Goal: Task Accomplishment & Management: Manage account settings

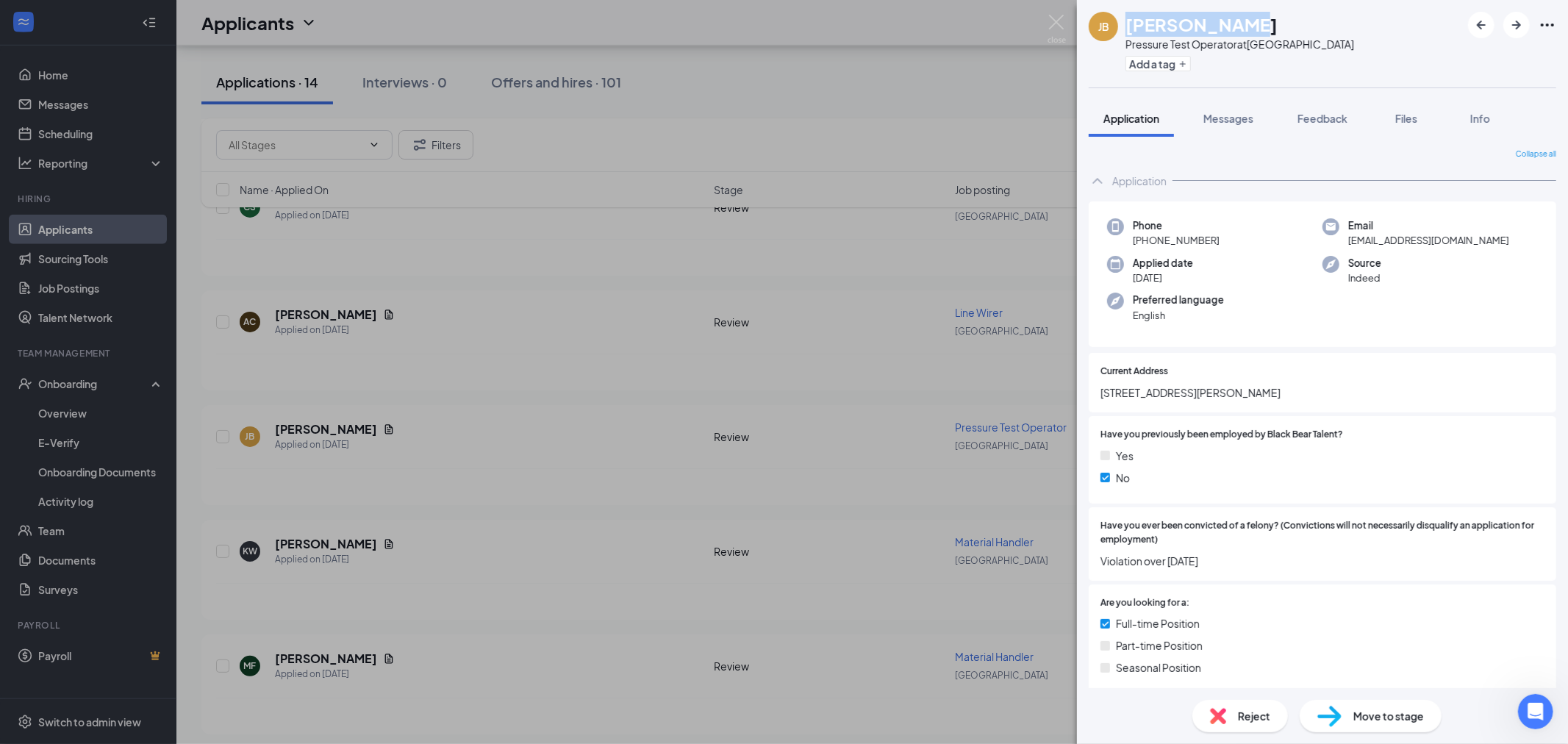
scroll to position [621, 0]
click at [1353, 117] on button "Feedback" at bounding box center [1323, 118] width 79 height 37
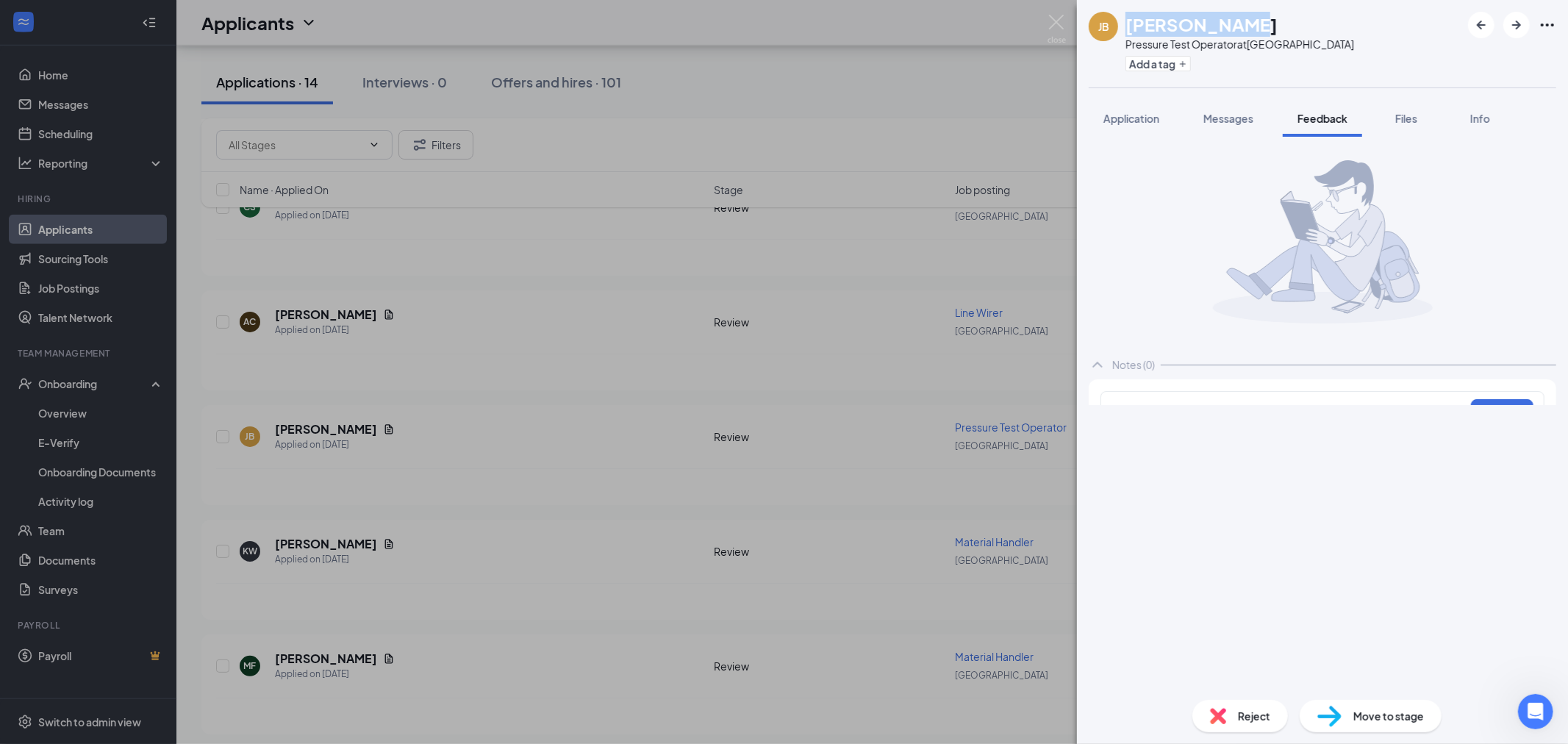
click at [1225, 112] on span "Messages" at bounding box center [1228, 118] width 50 height 13
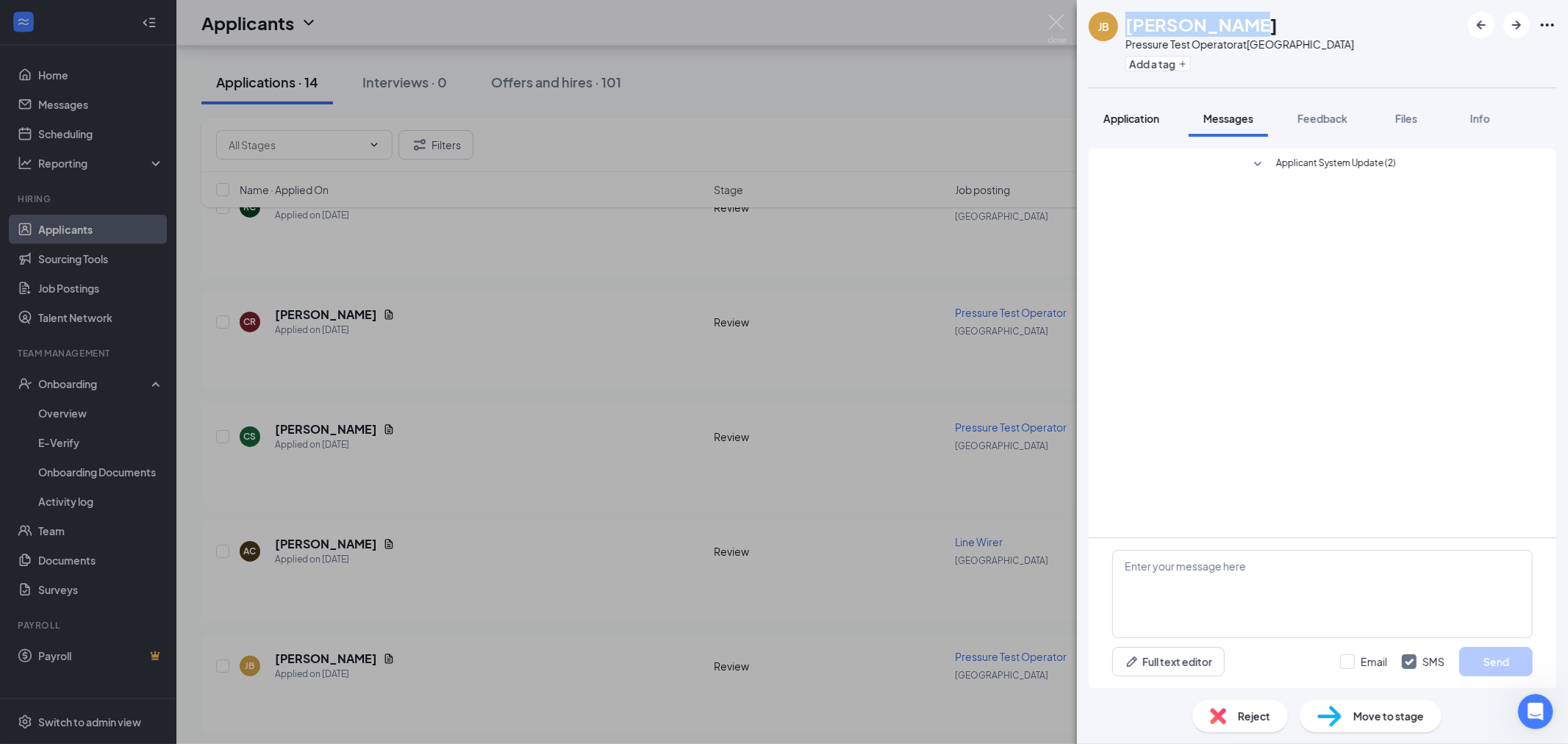
click at [1136, 123] on span "Application" at bounding box center [1131, 118] width 56 height 13
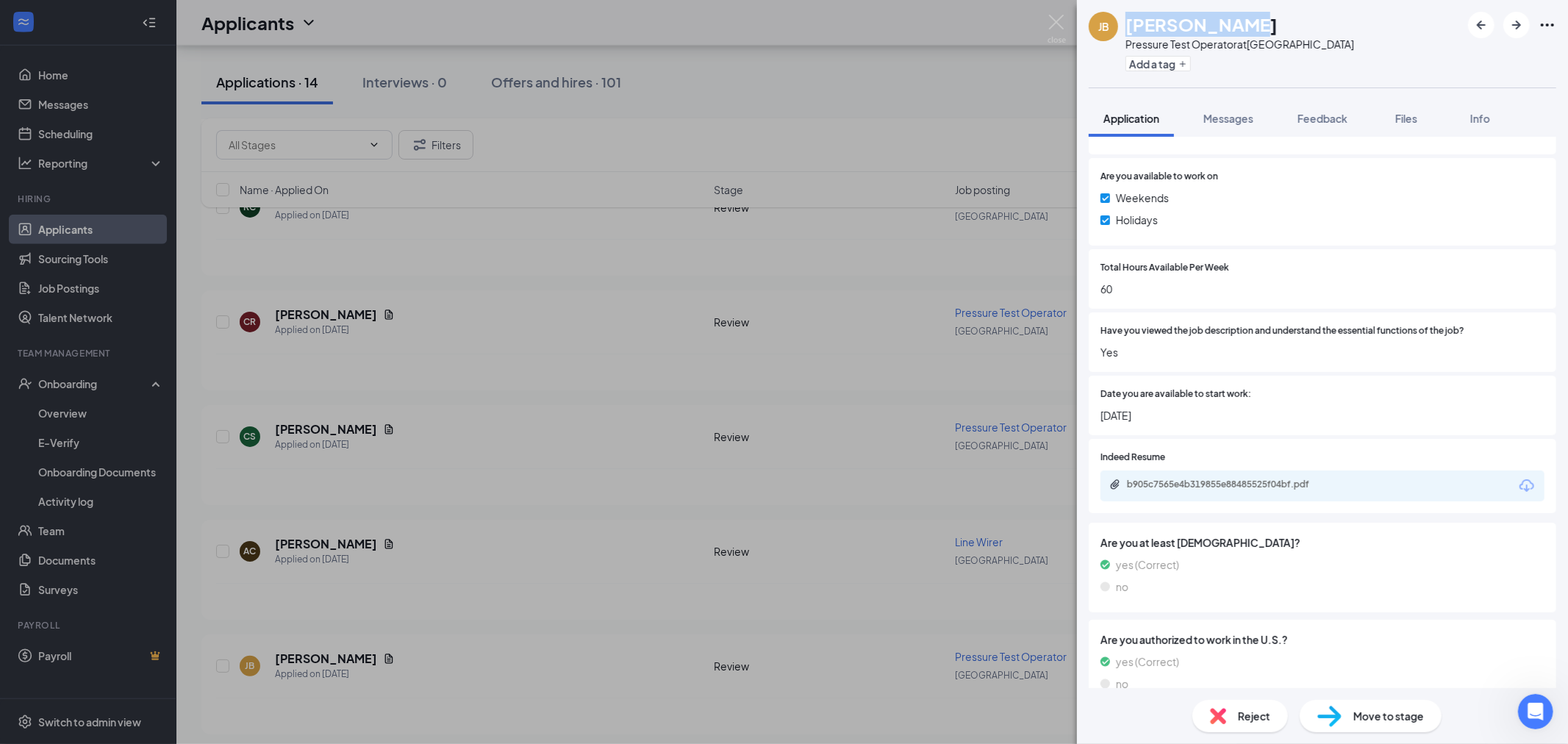
scroll to position [735, 0]
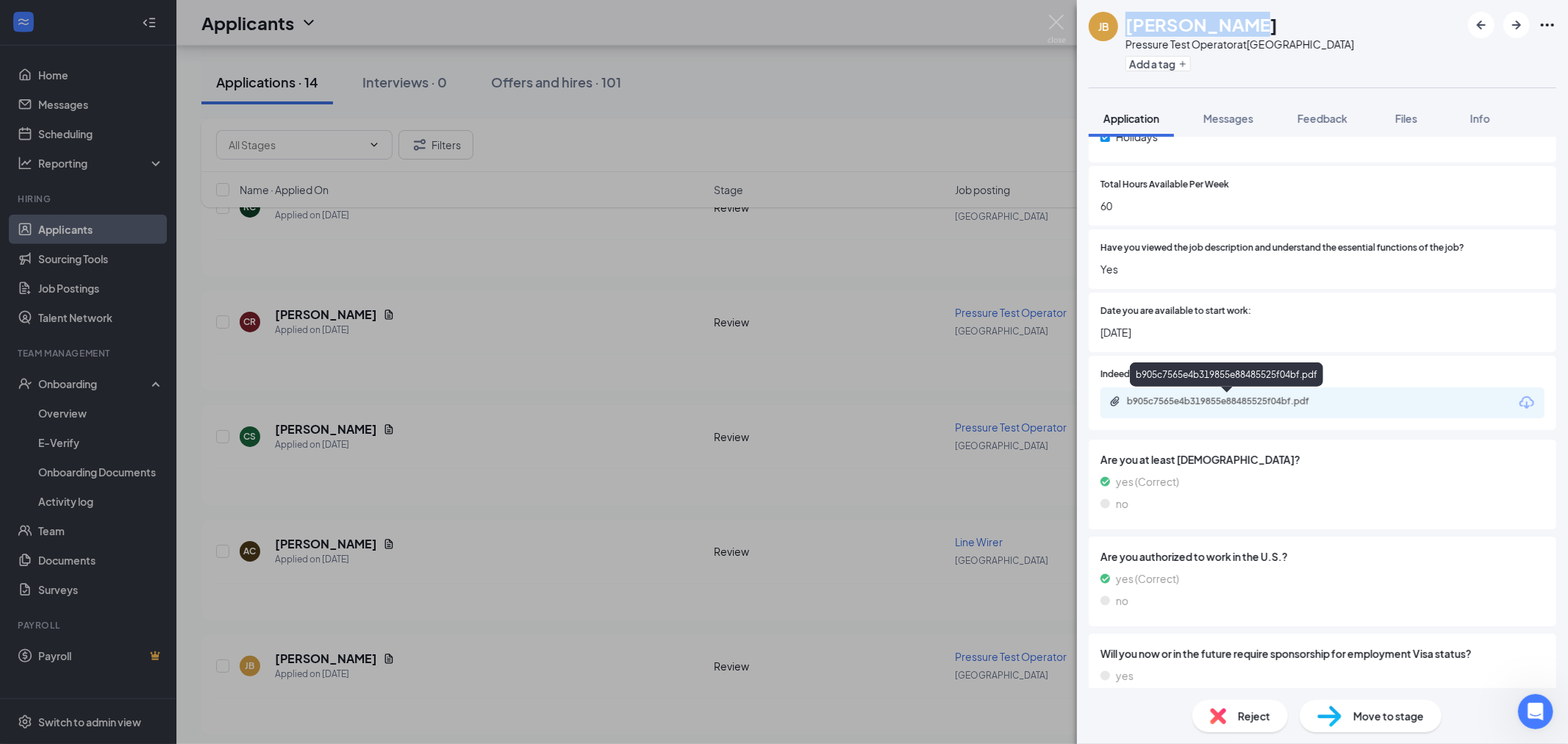
click at [1246, 395] on div "b905c7565e4b319855e88485525f04bf.pdf" at bounding box center [1230, 401] width 206 height 11
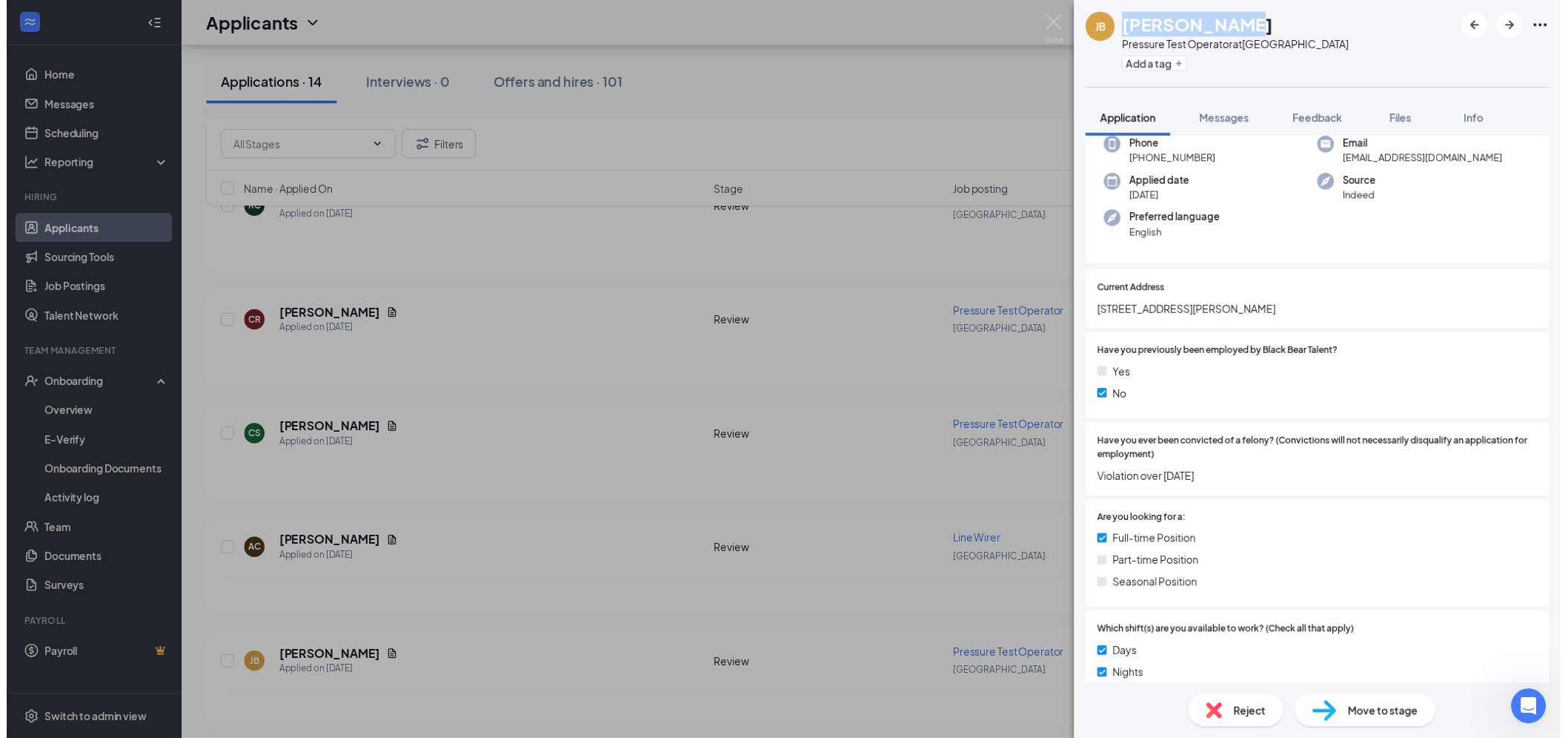
scroll to position [0, 0]
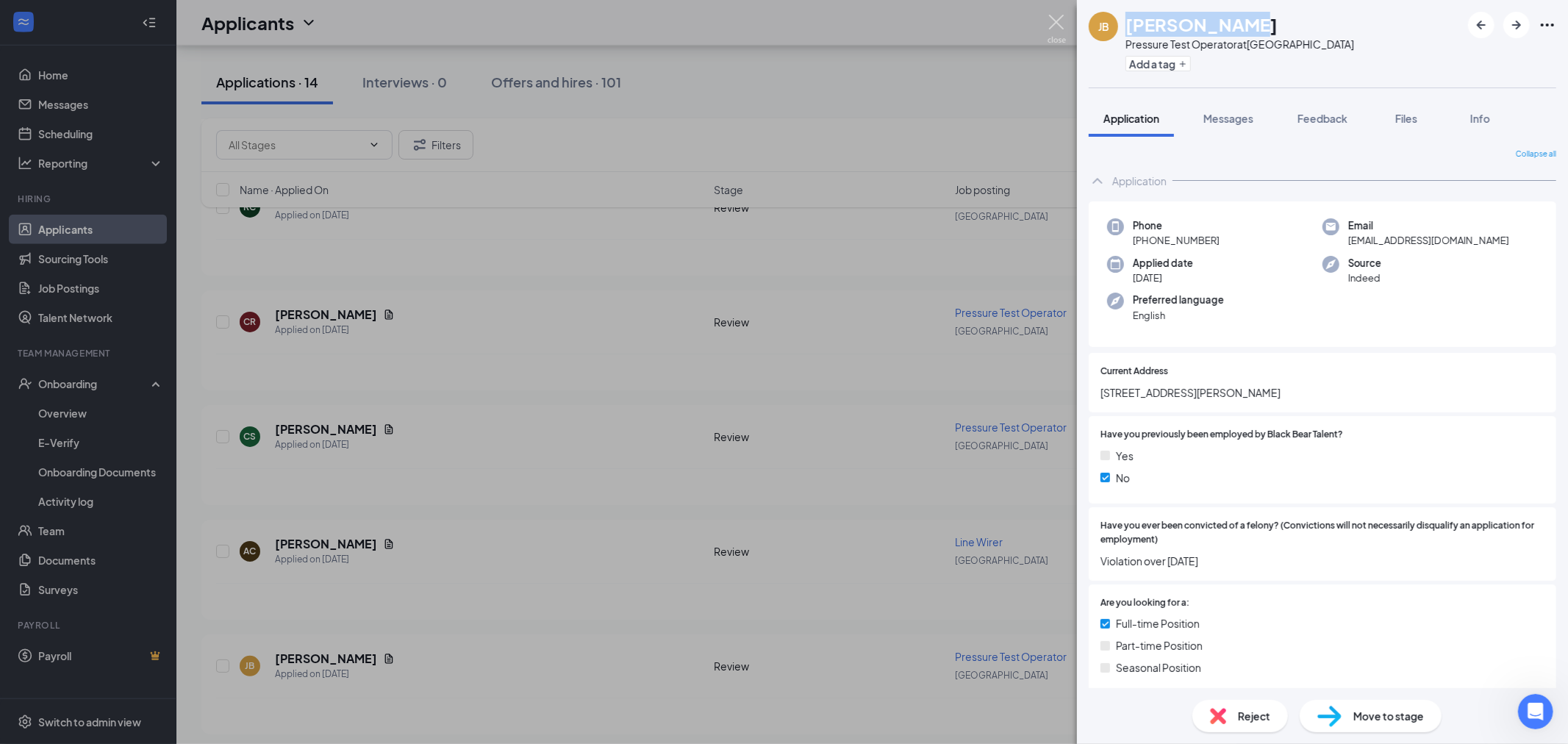
click at [1055, 19] on img at bounding box center [1057, 29] width 19 height 28
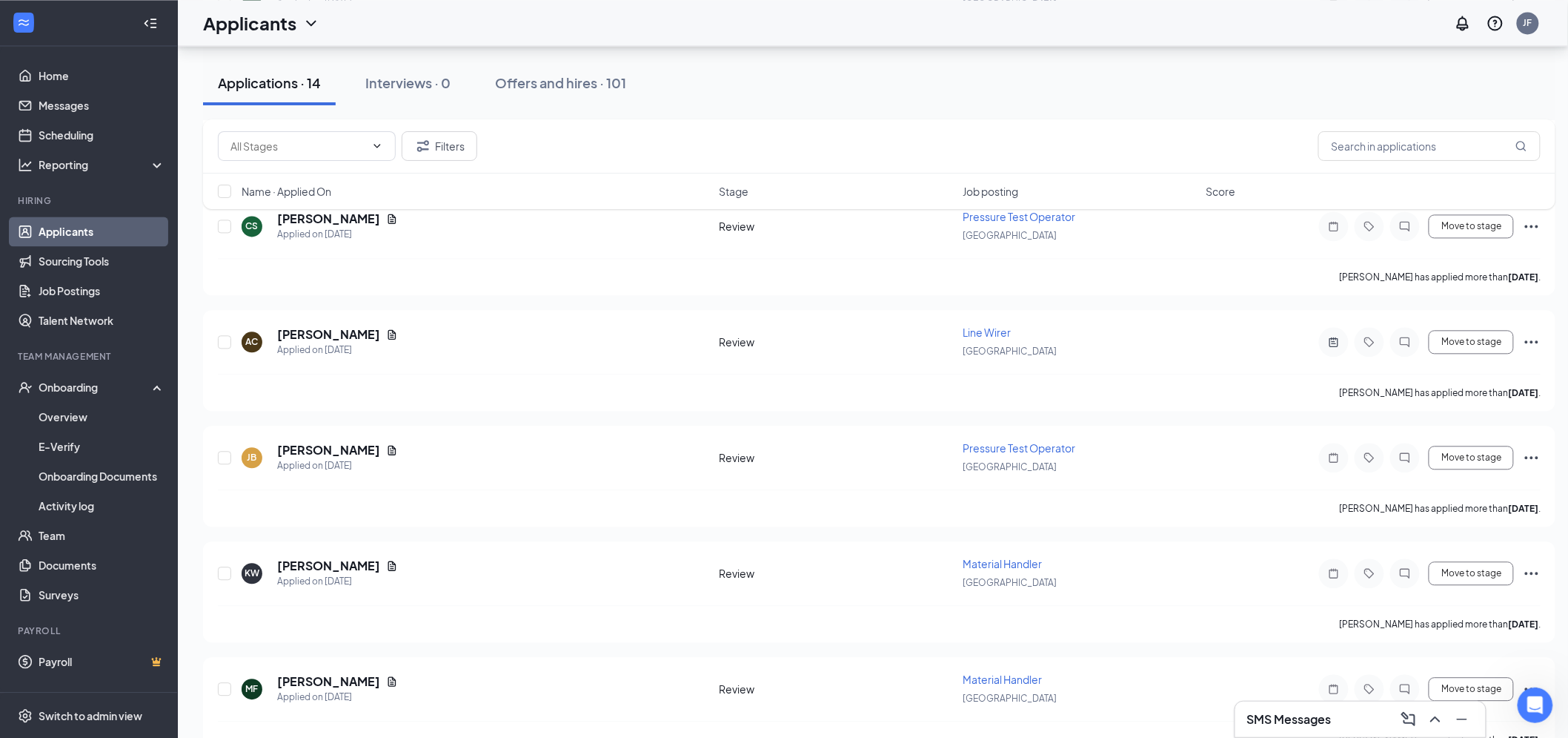
scroll to position [1247, 0]
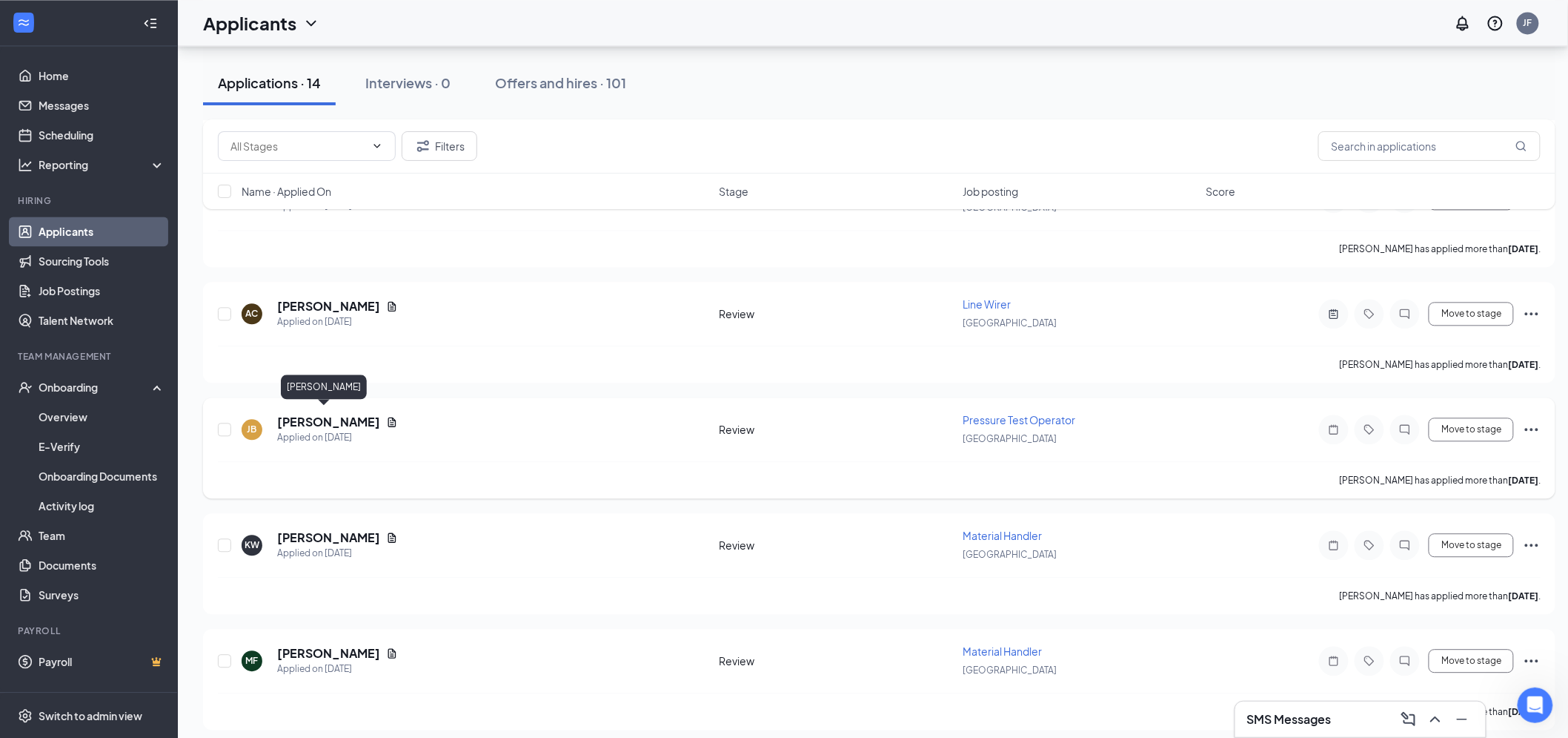
click at [330, 414] on h5 "James Brooks" at bounding box center [328, 422] width 103 height 16
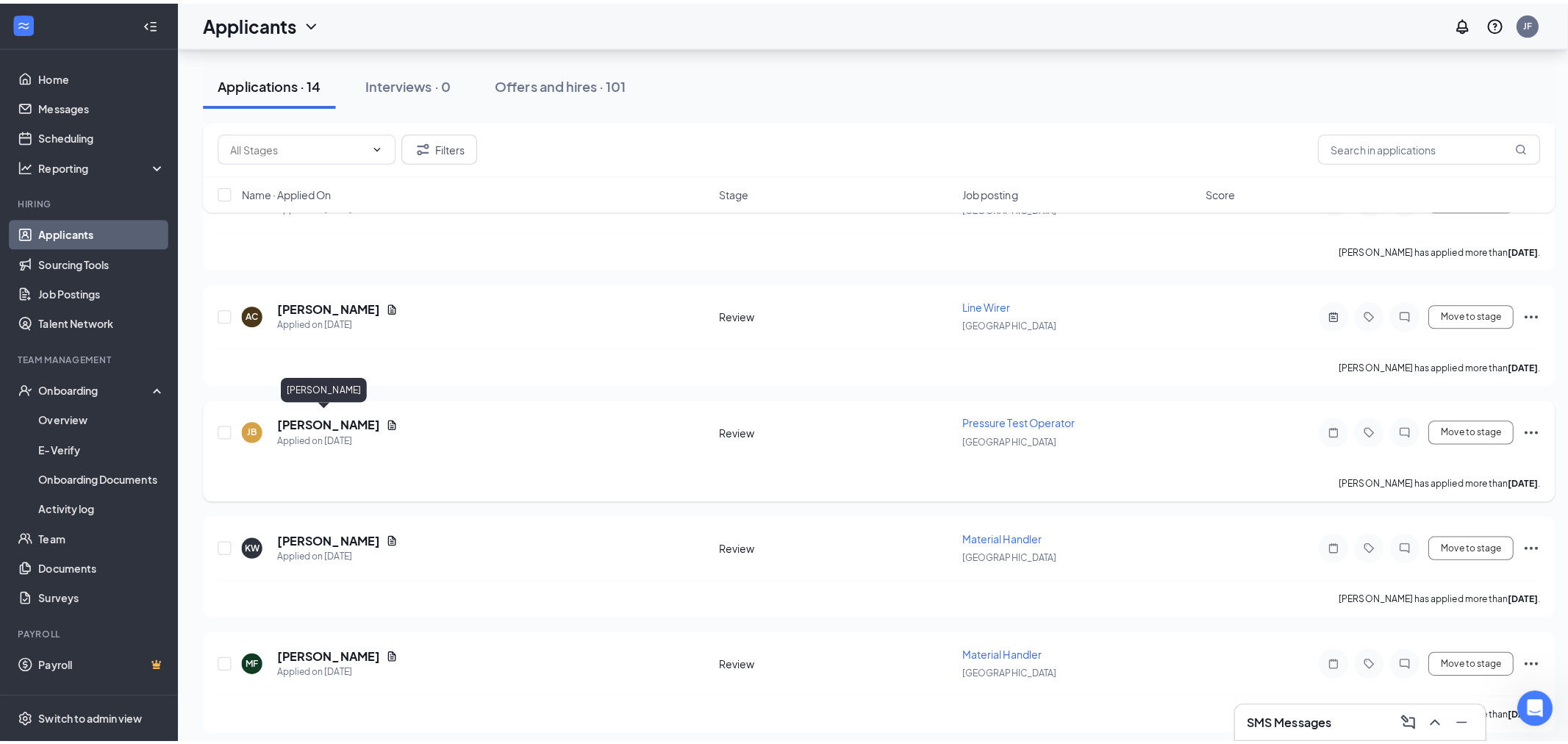
scroll to position [1224, 0]
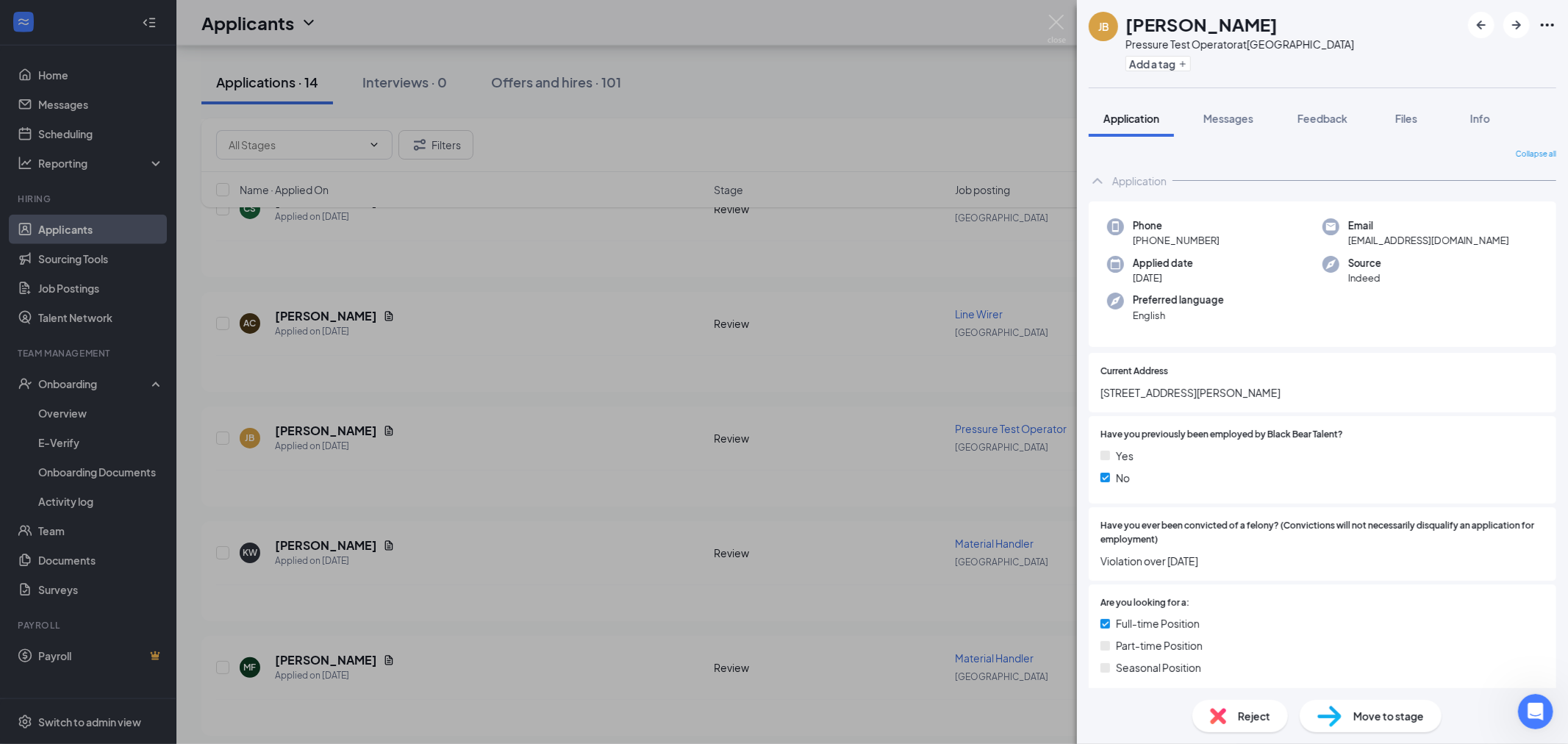
click at [1235, 725] on div "Reject" at bounding box center [1240, 716] width 95 height 33
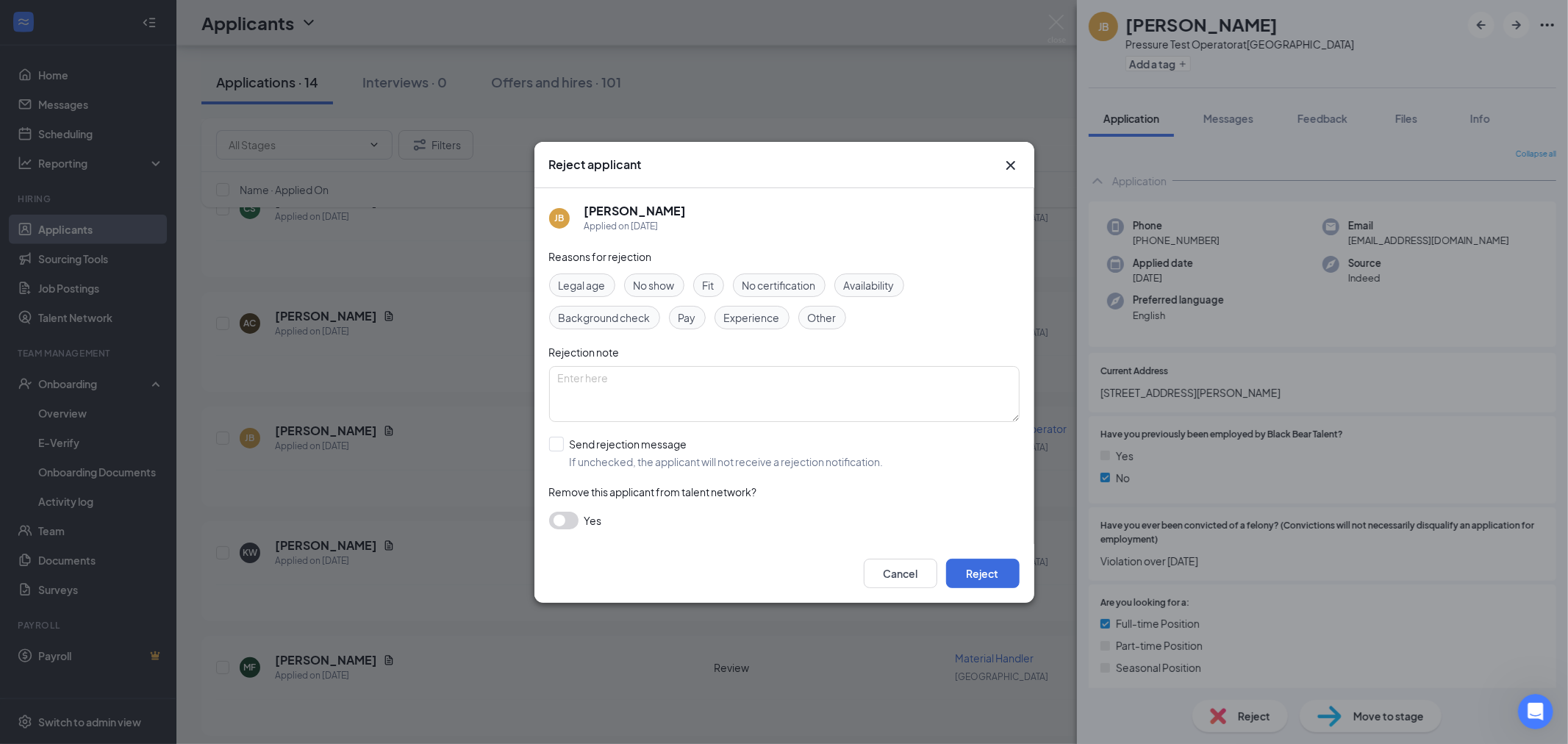
click at [828, 313] on span "Other" at bounding box center [822, 318] width 28 height 16
click at [549, 441] on input "Send rejection message If unchecked, the applicant will not receive a rejection…" at bounding box center [716, 453] width 335 height 33
checkbox input "true"
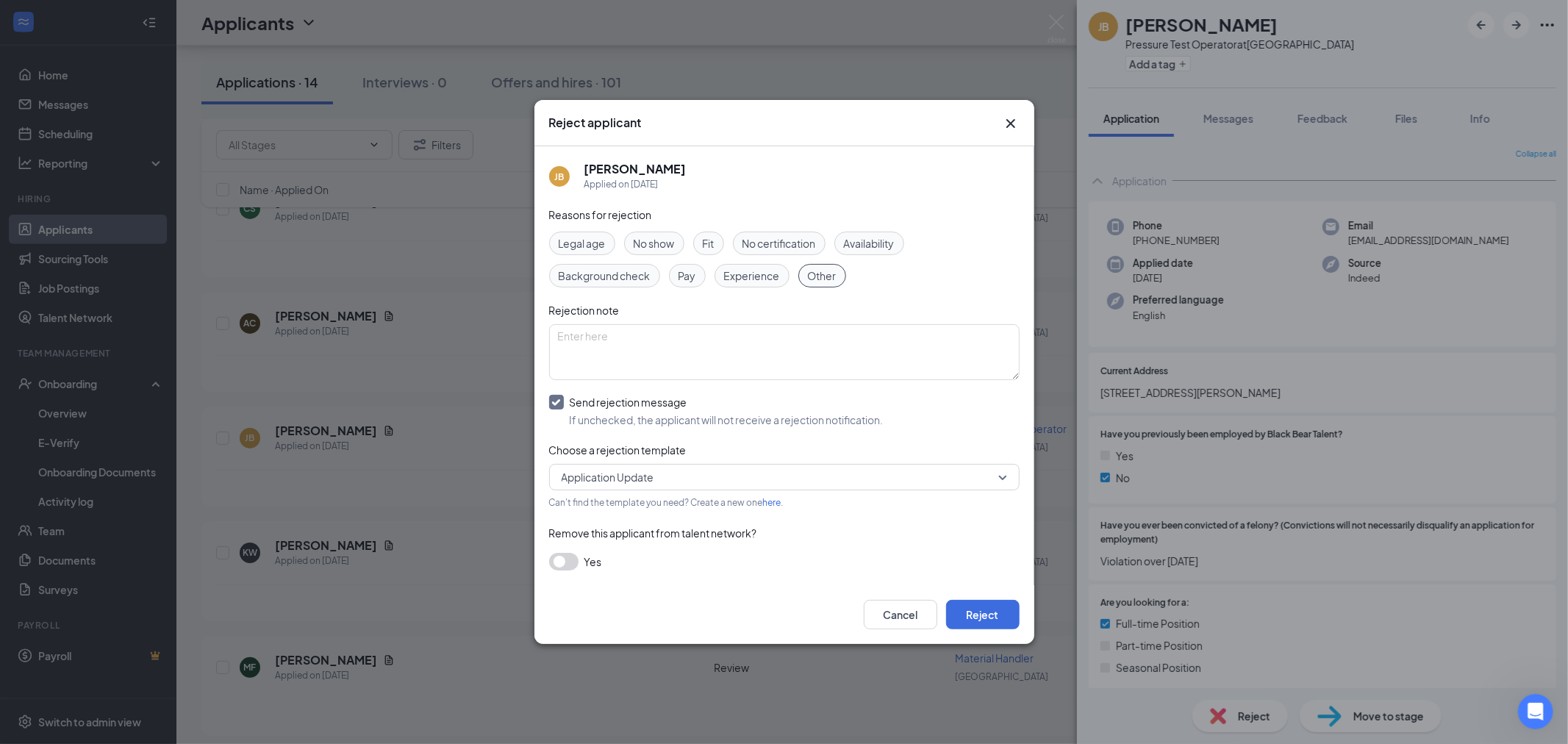
click at [773, 279] on span "Experience" at bounding box center [751, 275] width 56 height 16
click at [731, 350] on textarea "To enrich screen reader interactions, please activate Accessibility in Grammarl…" at bounding box center [784, 351] width 471 height 56
click at [632, 267] on span "Background check" at bounding box center [605, 275] width 92 height 16
click at [645, 351] on textarea "To enrich screen reader interactions, please activate Accessibility in Grammarl…" at bounding box center [784, 351] width 471 height 56
type textarea "Bad number. BG check issues, not the greatest experience-wise."
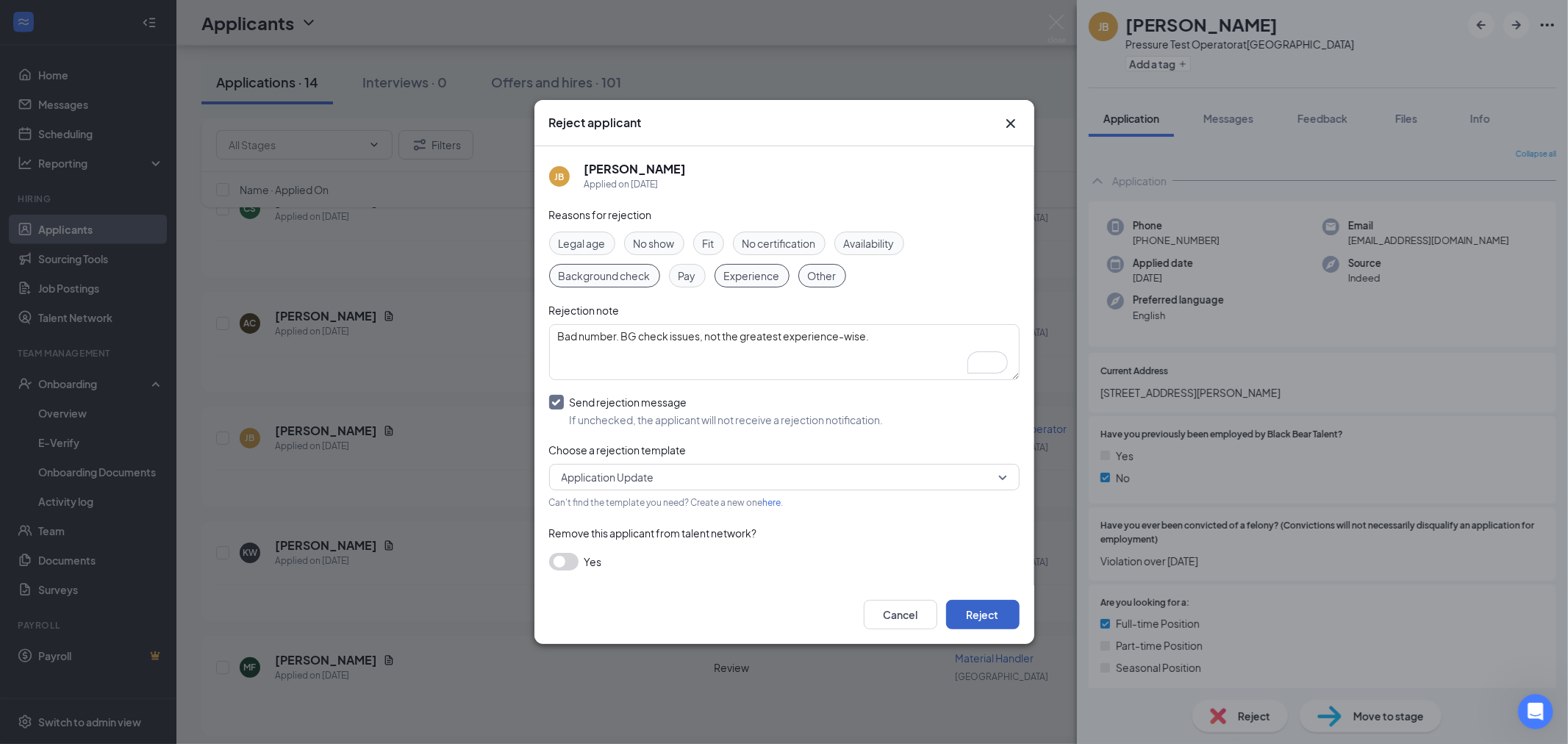
click at [1004, 610] on button "Reject" at bounding box center [983, 613] width 73 height 29
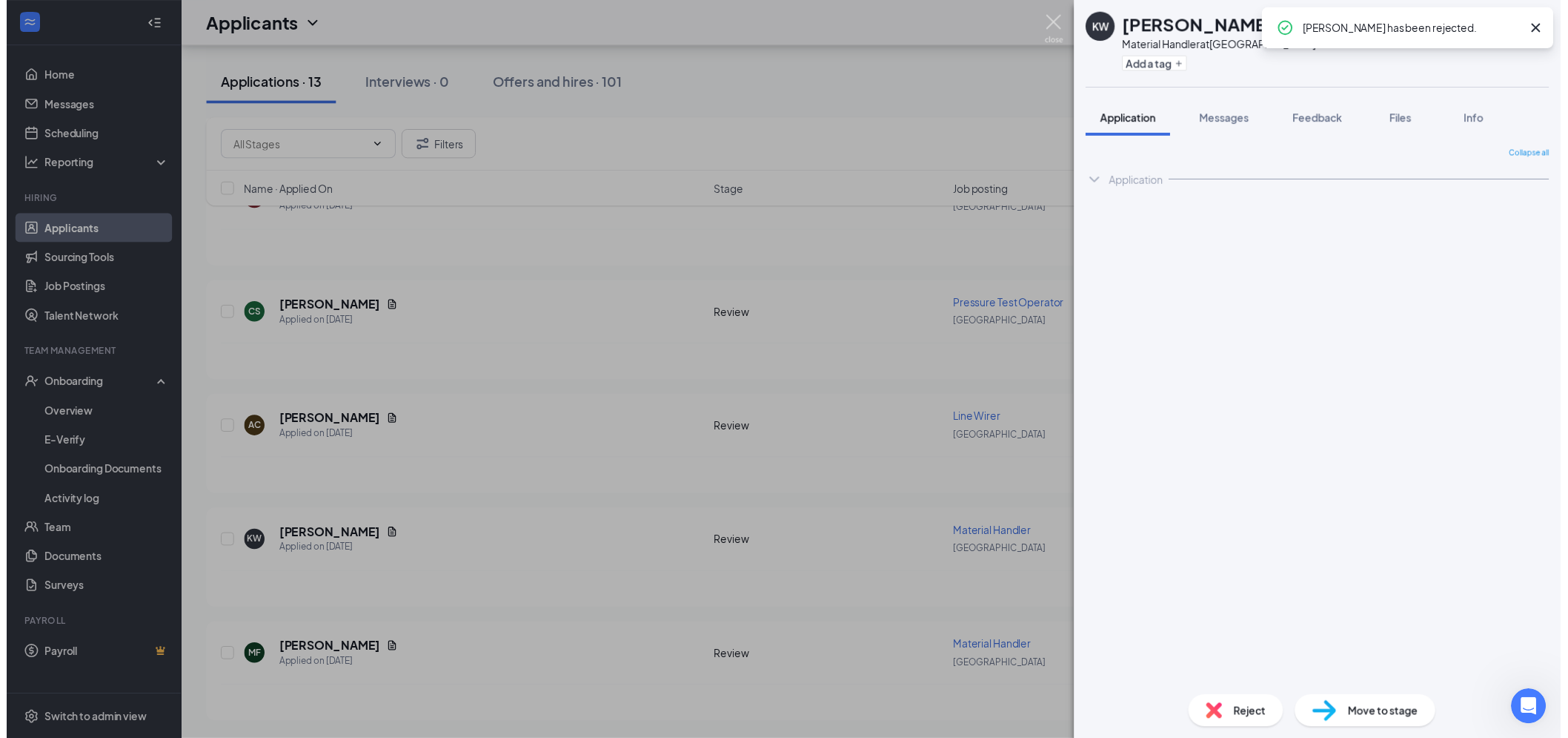
scroll to position [1121, 0]
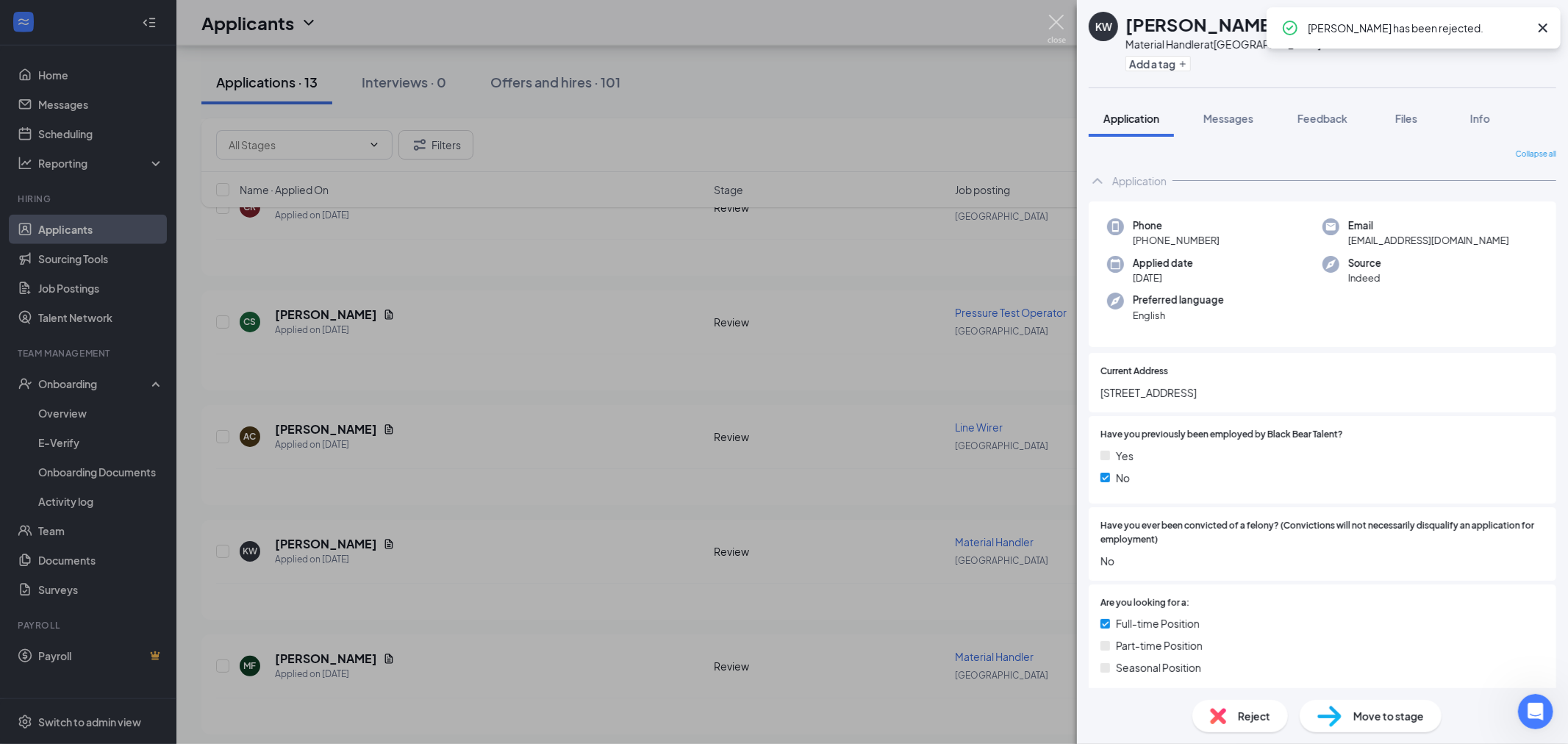
click at [1055, 29] on img at bounding box center [1057, 29] width 19 height 28
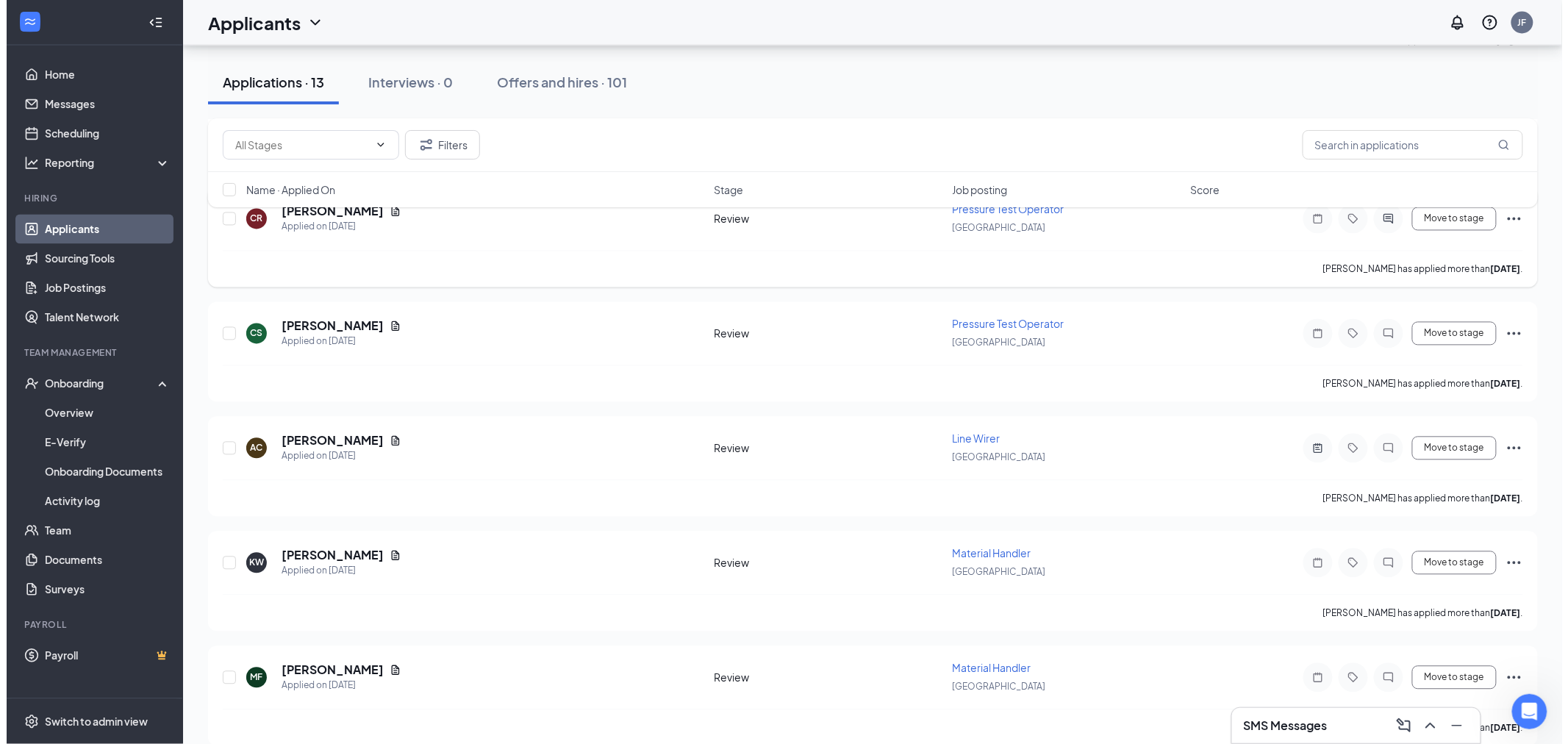
scroll to position [1111, 0]
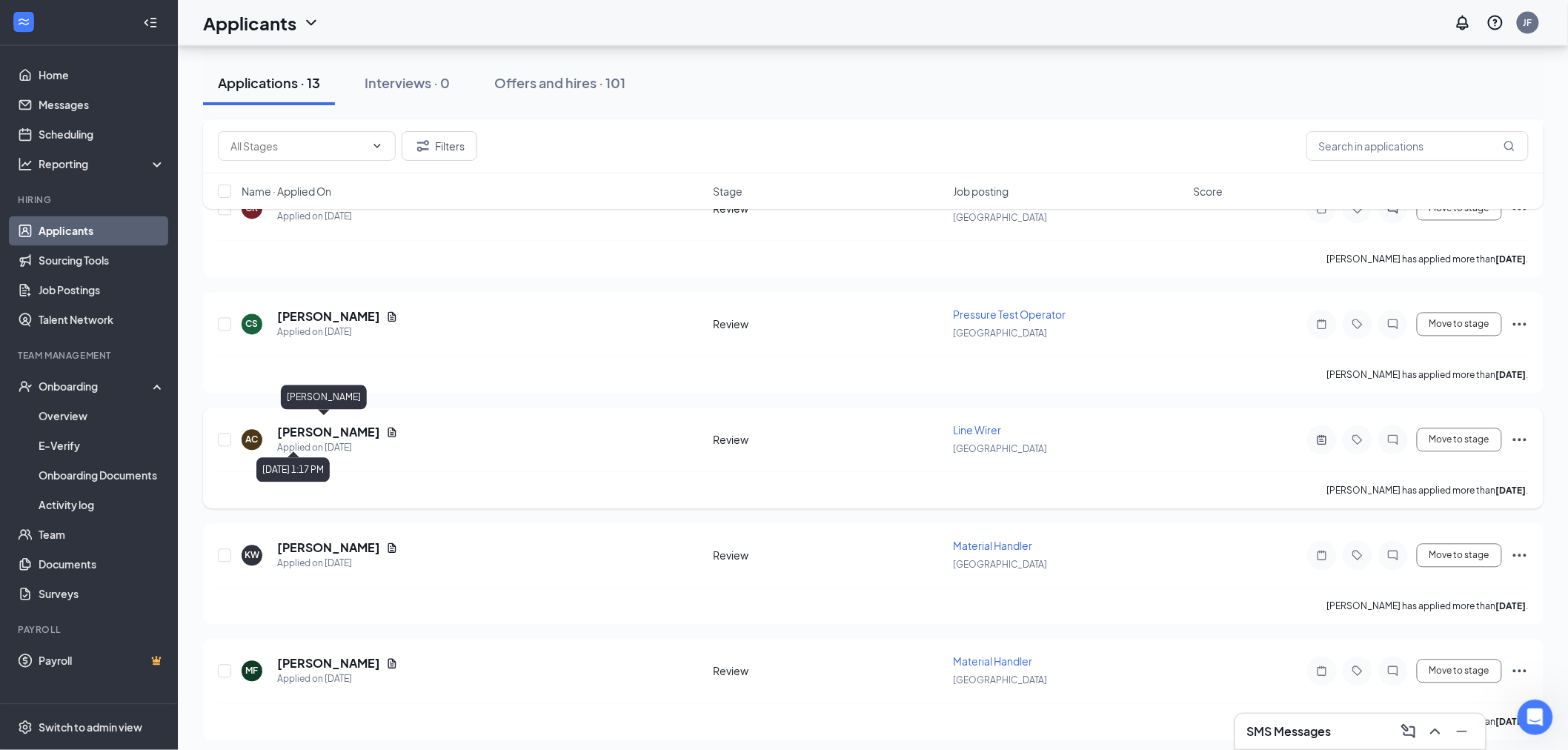
click at [315, 425] on h5 "Ashaela Cruz" at bounding box center [328, 432] width 103 height 16
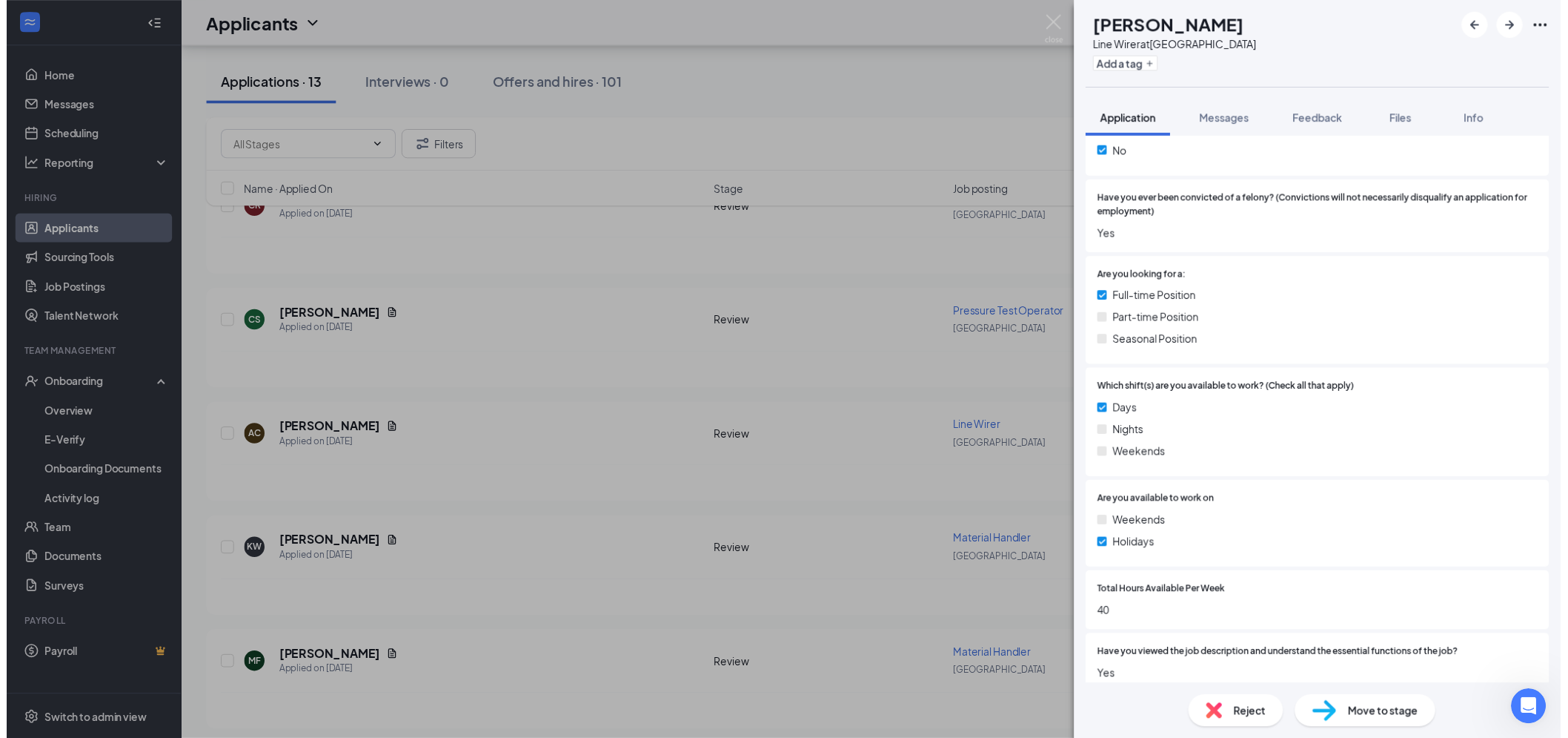
scroll to position [742, 0]
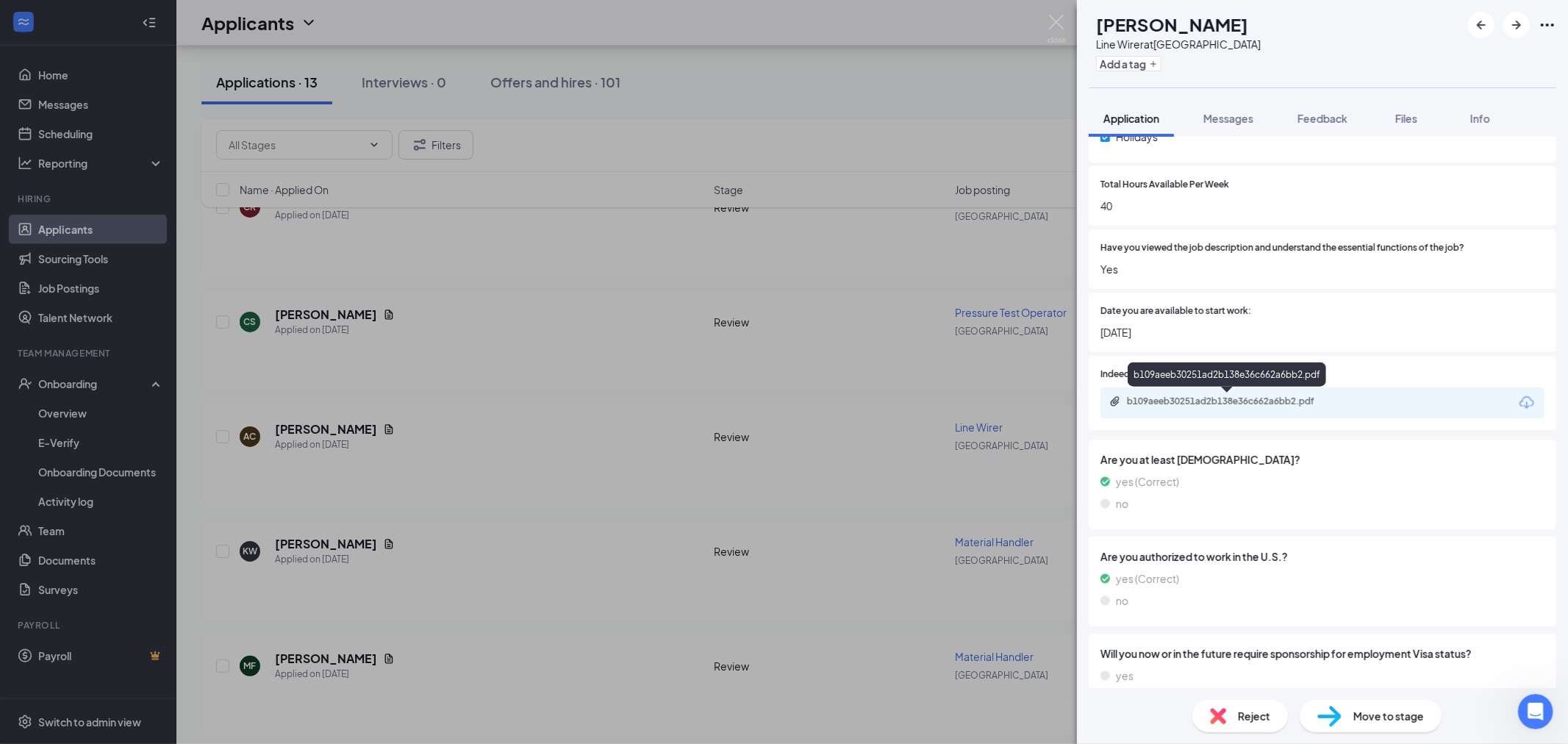
click at [1240, 384] on div "b109aeeb30251ad2b138e36c662a6bb2.pdf" at bounding box center [1226, 374] width 199 height 24
click at [1250, 397] on div "b109aeeb30251ad2b138e36c662a6bb2.pdf" at bounding box center [1230, 401] width 206 height 11
click at [1048, 23] on img at bounding box center [1057, 29] width 19 height 28
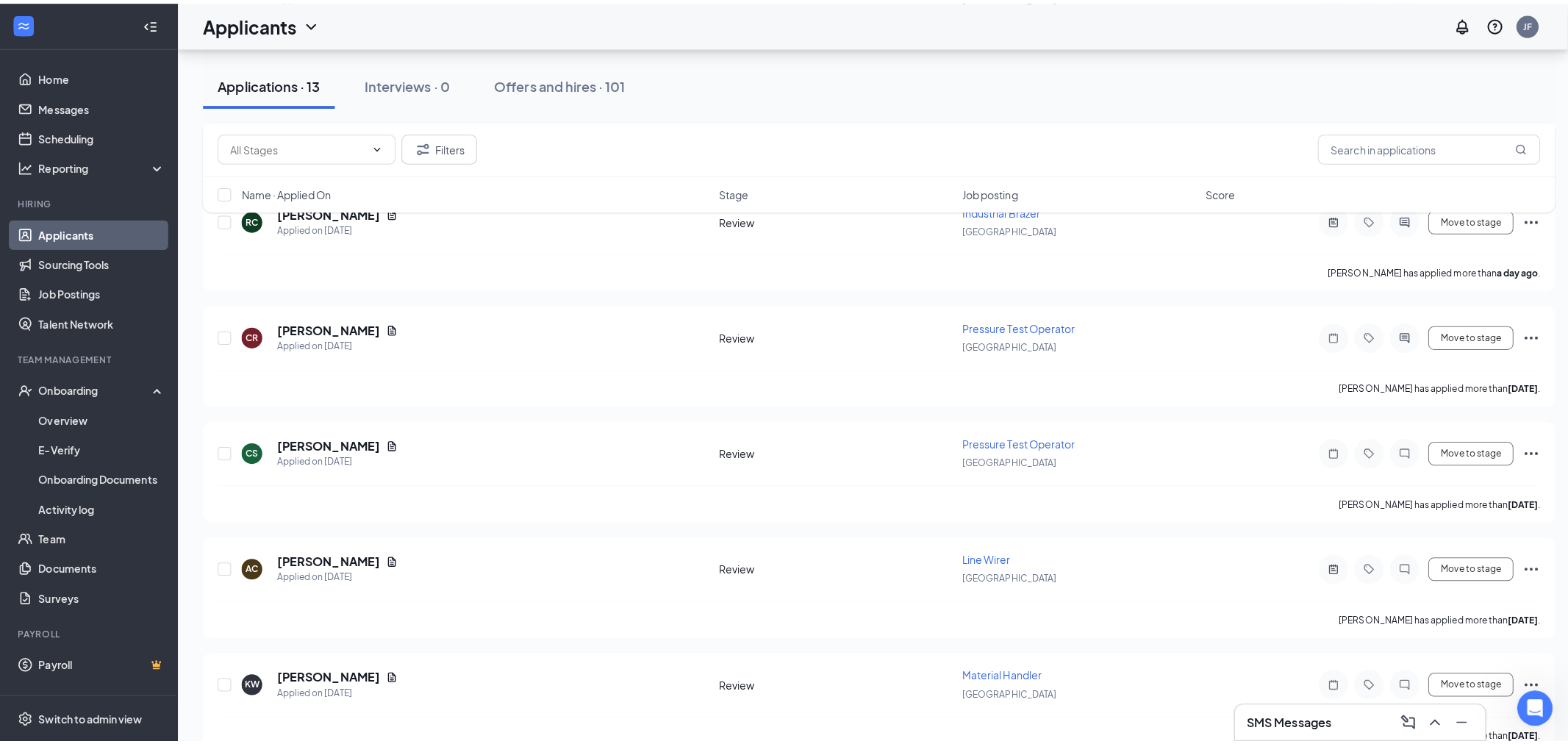
scroll to position [959, 0]
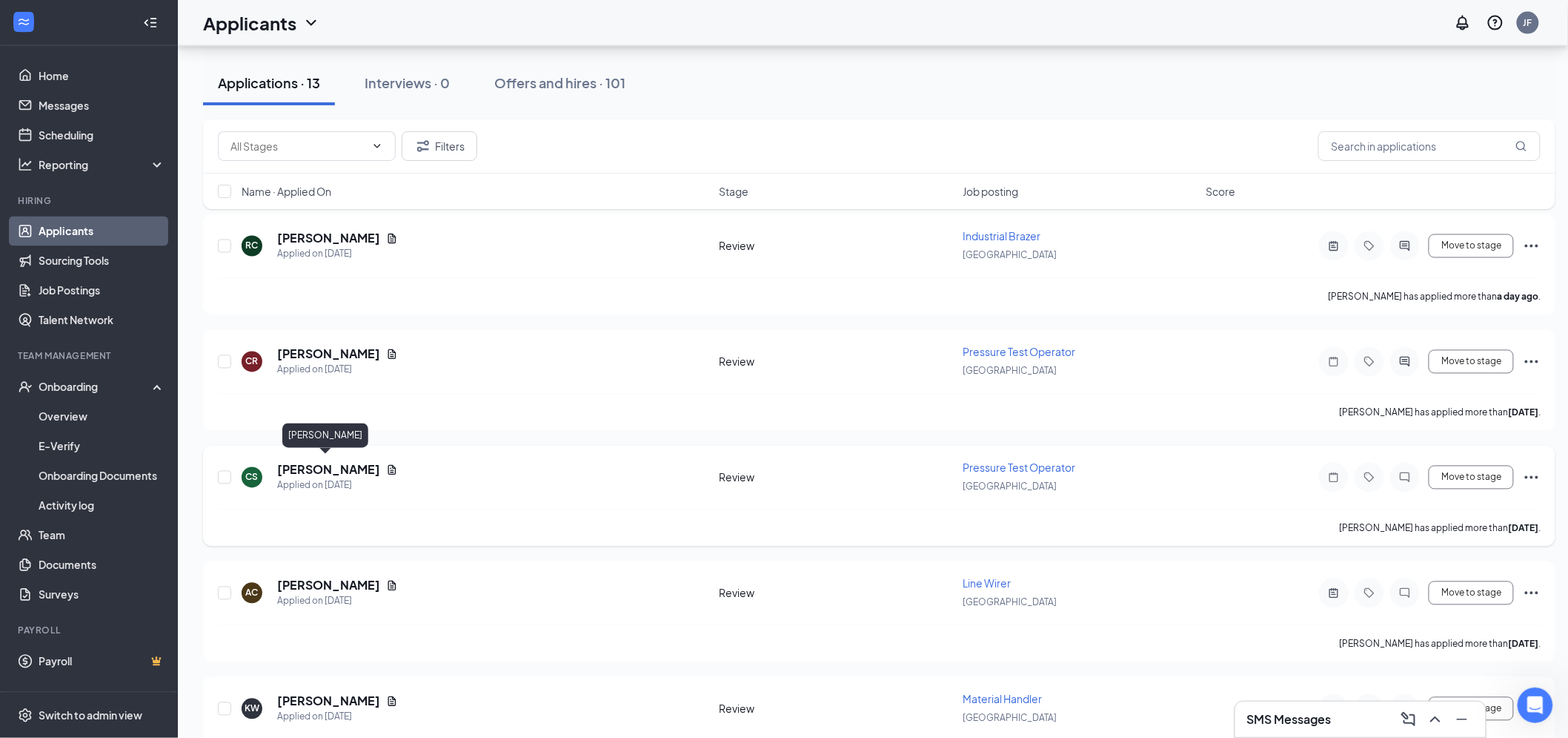
click at [311, 467] on h5 "Connor Shores" at bounding box center [328, 470] width 103 height 16
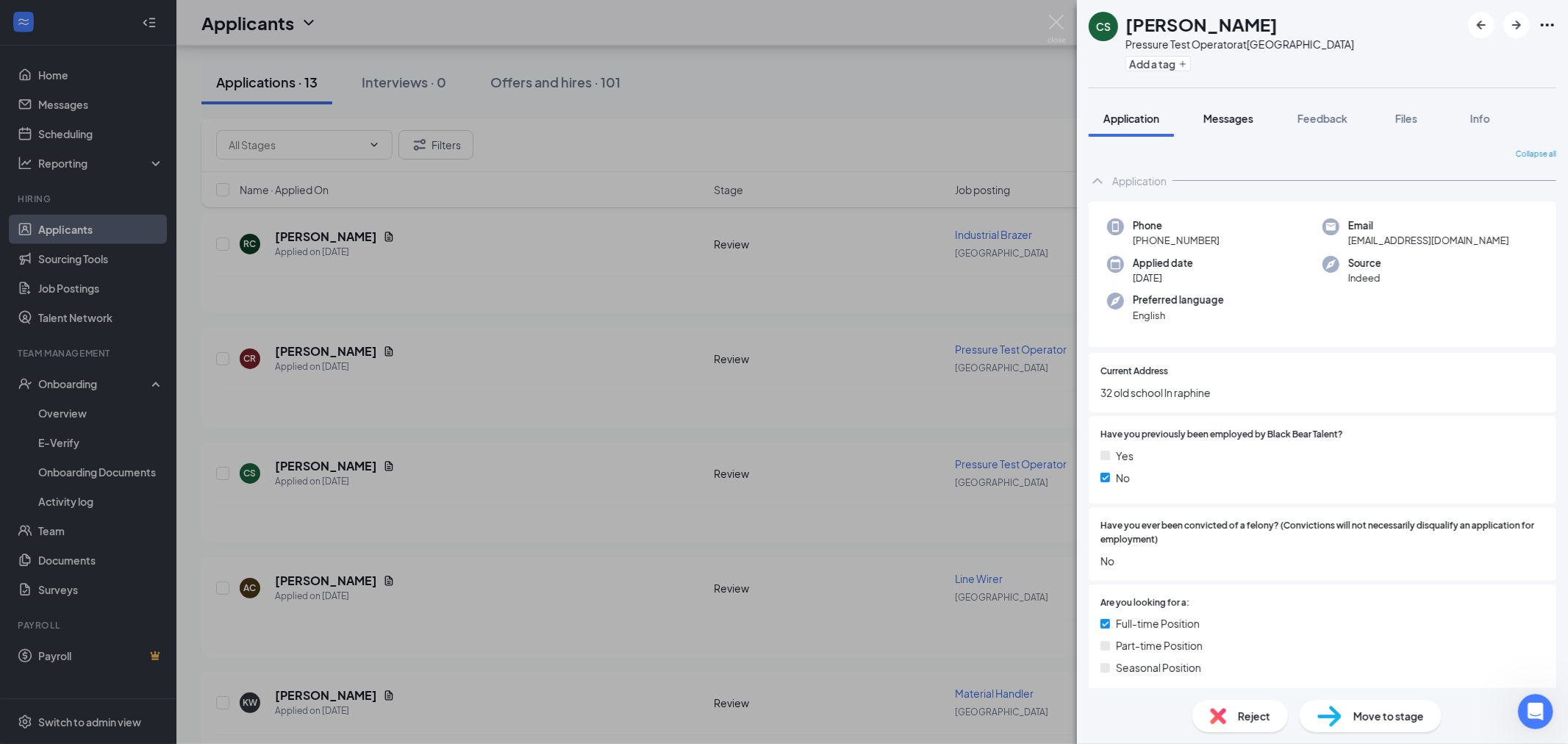
click at [1211, 130] on button "Messages" at bounding box center [1228, 118] width 79 height 37
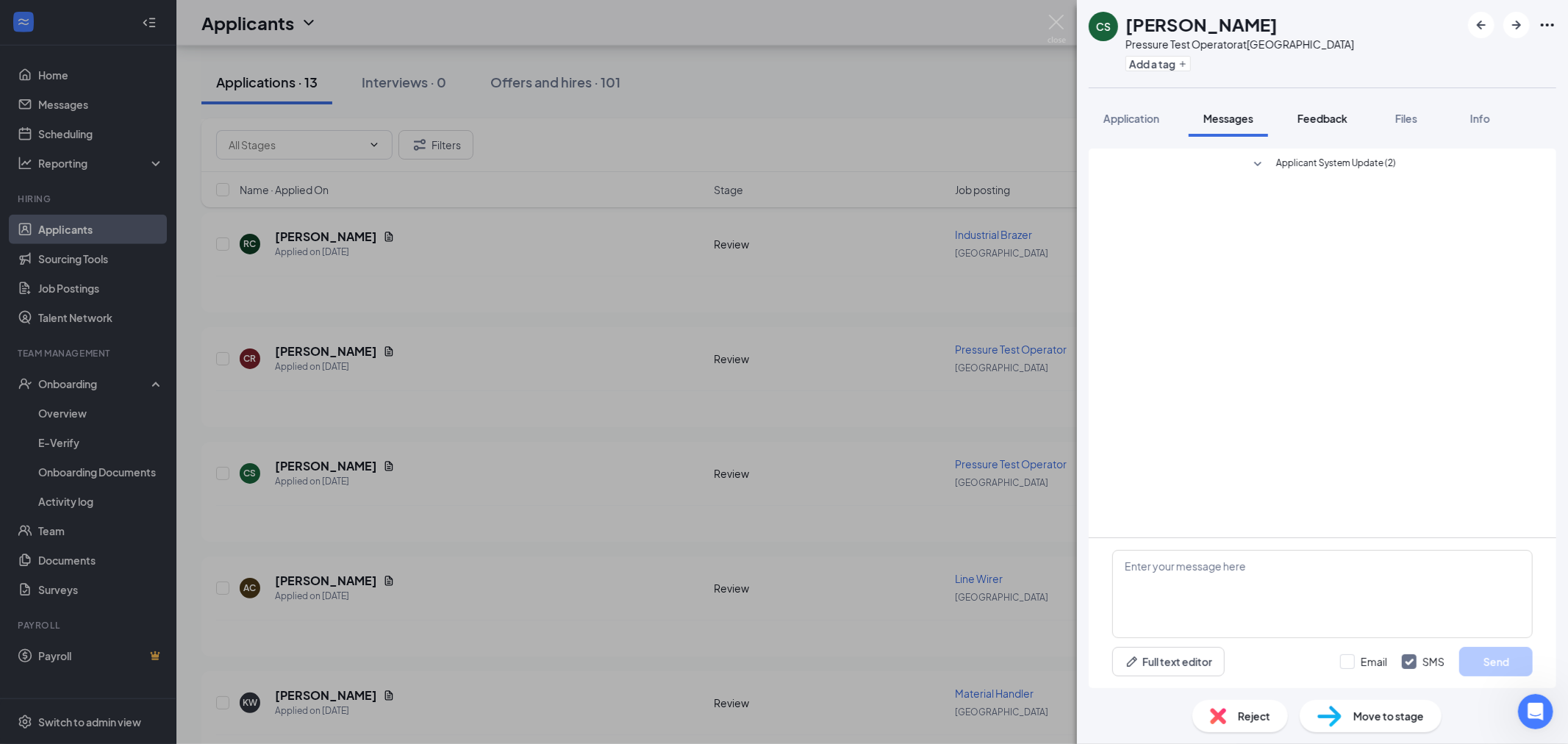
click at [1338, 130] on button "Feedback" at bounding box center [1323, 118] width 79 height 37
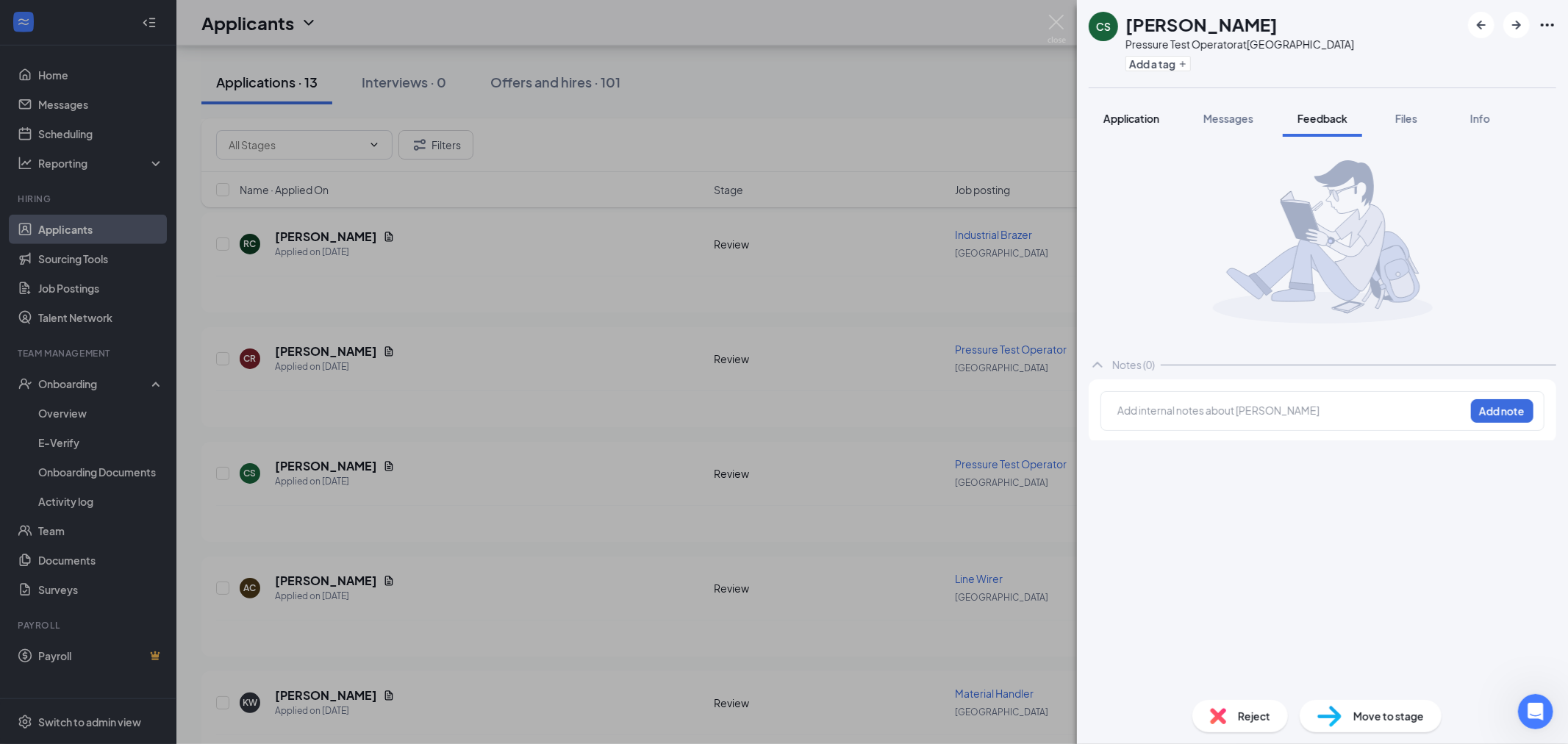
click at [1129, 123] on span "Application" at bounding box center [1131, 118] width 56 height 13
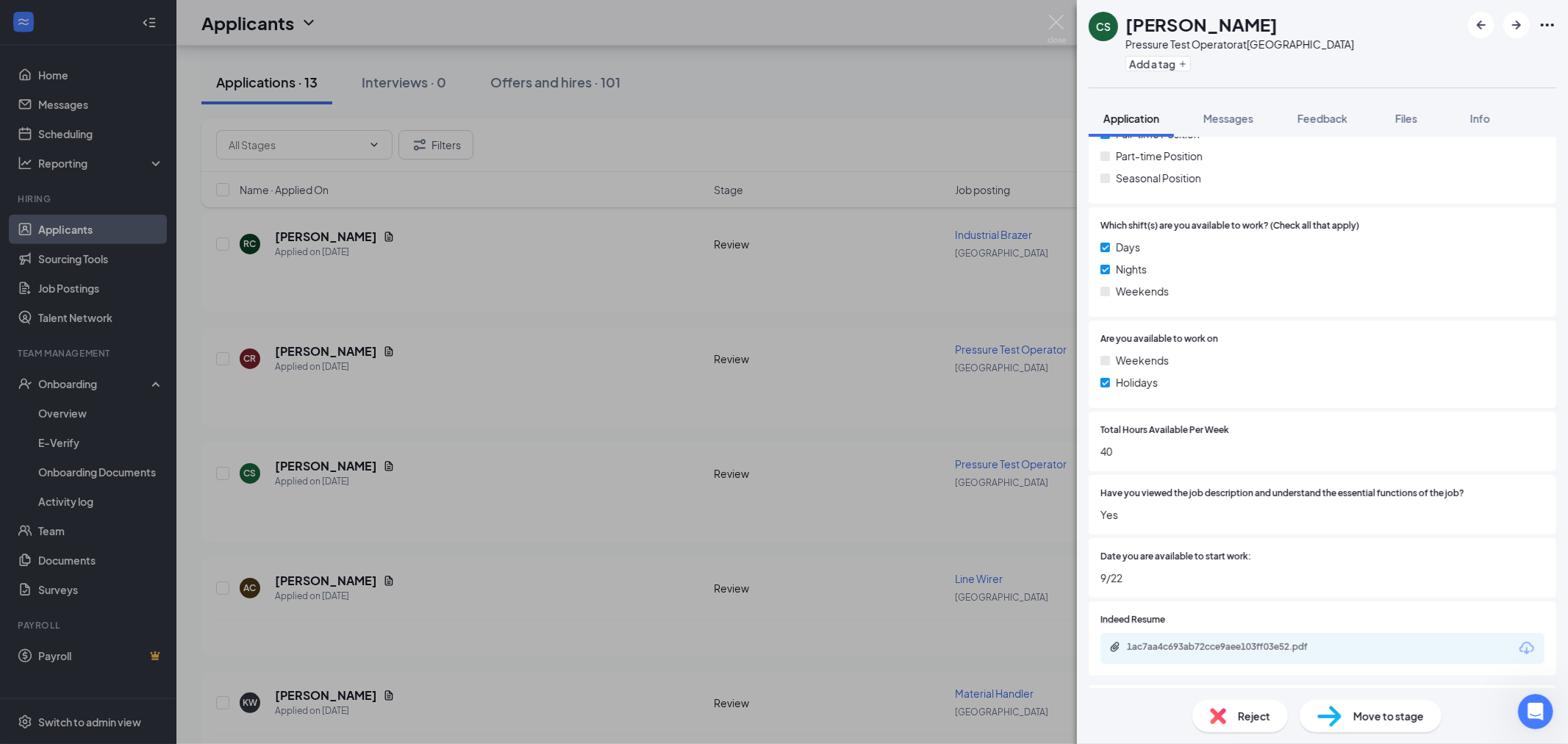
scroll to position [735, 0]
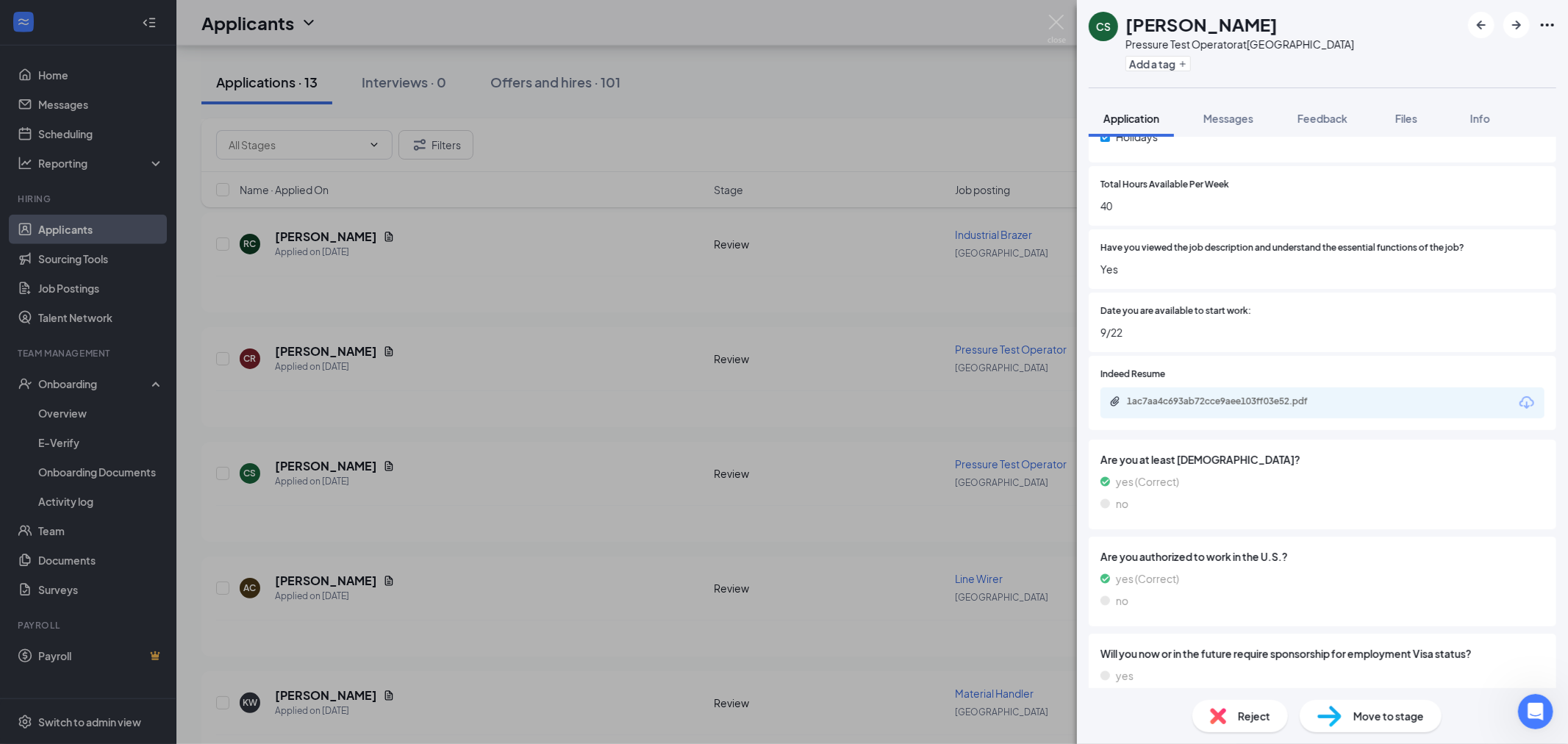
click at [1224, 415] on div "1ac7aa4c693ab72cce9aee103ff03e52.pdf" at bounding box center [1323, 402] width 444 height 31
click at [1228, 397] on div "1ac7aa4c693ab72cce9aee103ff03e52.pdf" at bounding box center [1230, 401] width 206 height 11
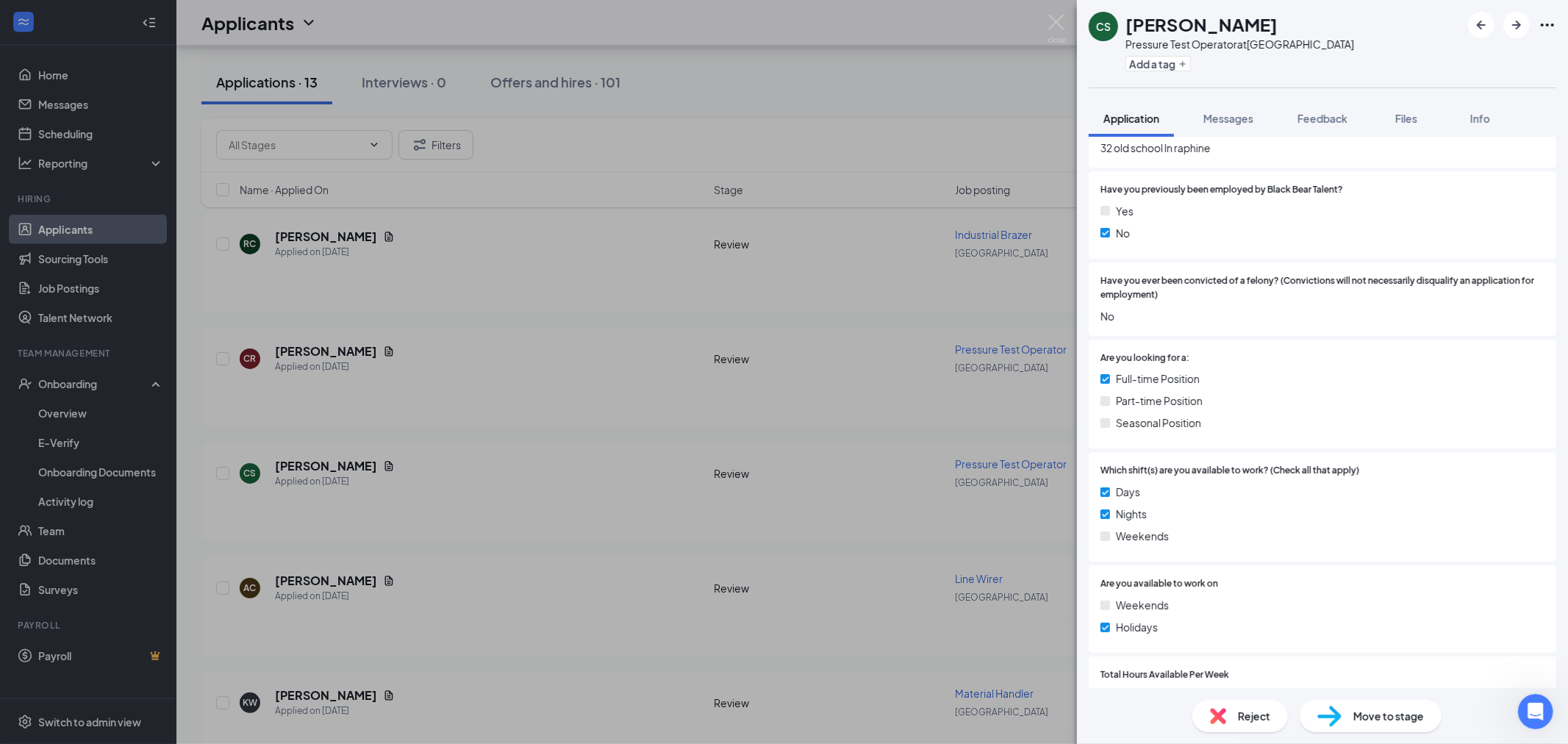
scroll to position [0, 0]
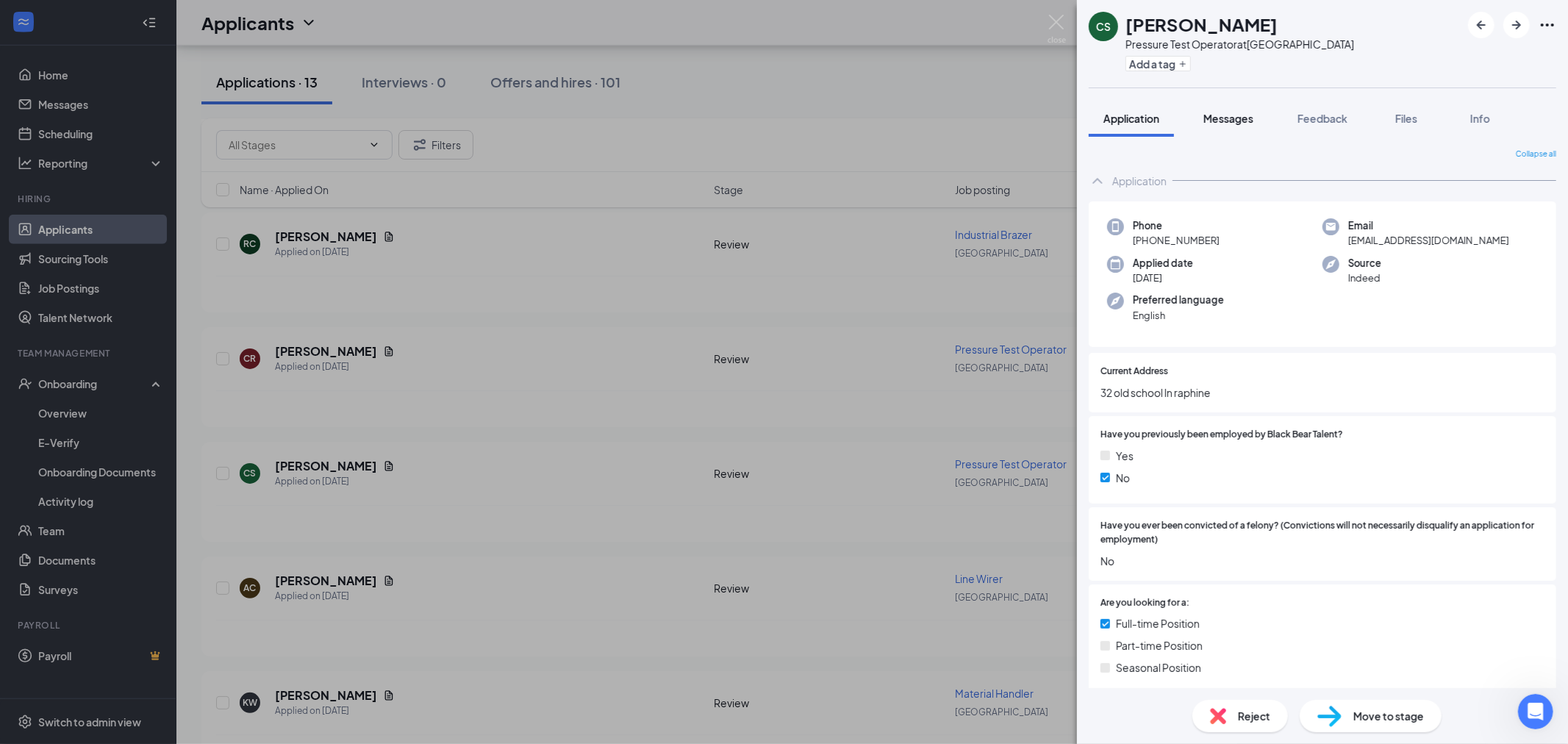
click at [1222, 125] on div "Messages" at bounding box center [1228, 118] width 50 height 15
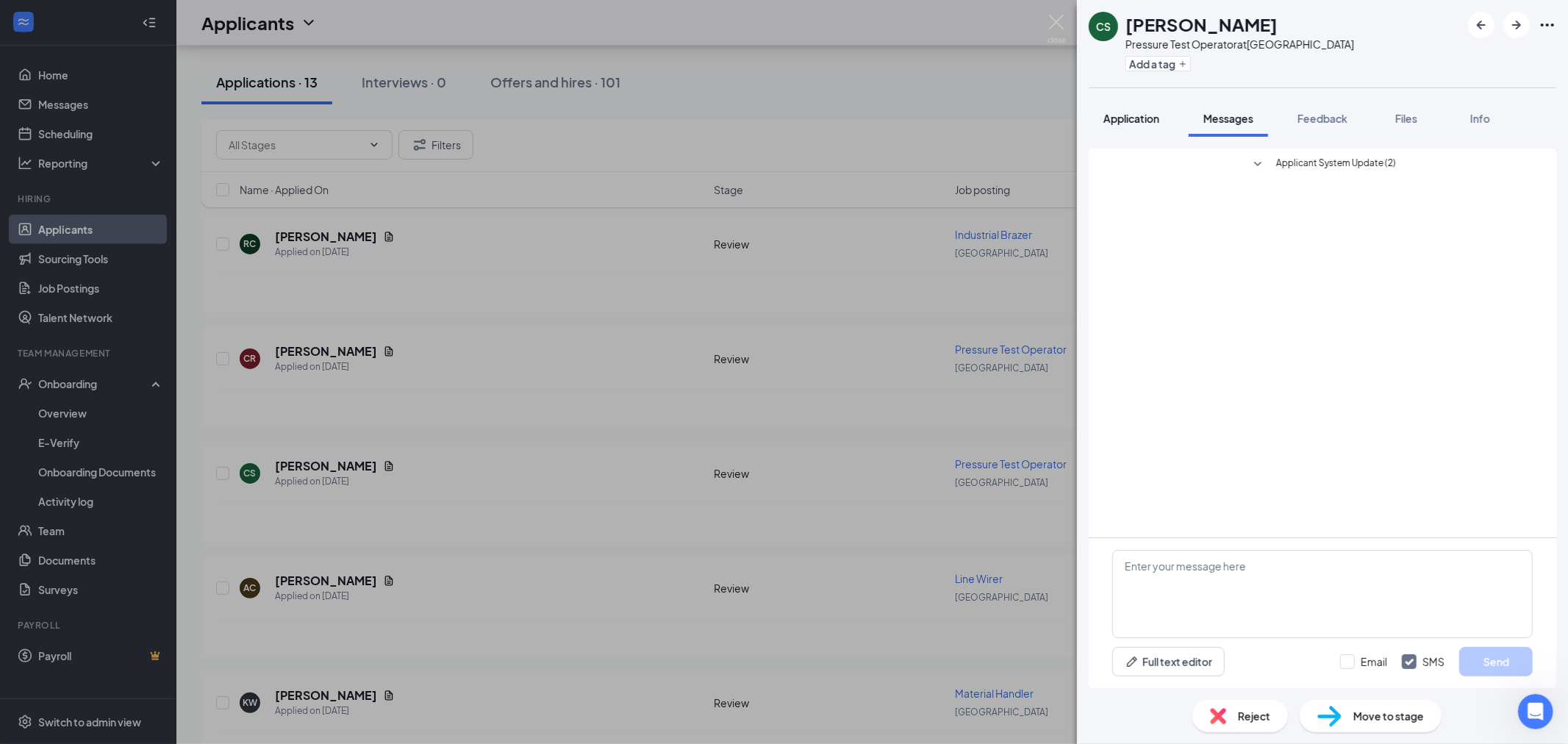
click at [1141, 123] on span "Application" at bounding box center [1131, 118] width 56 height 13
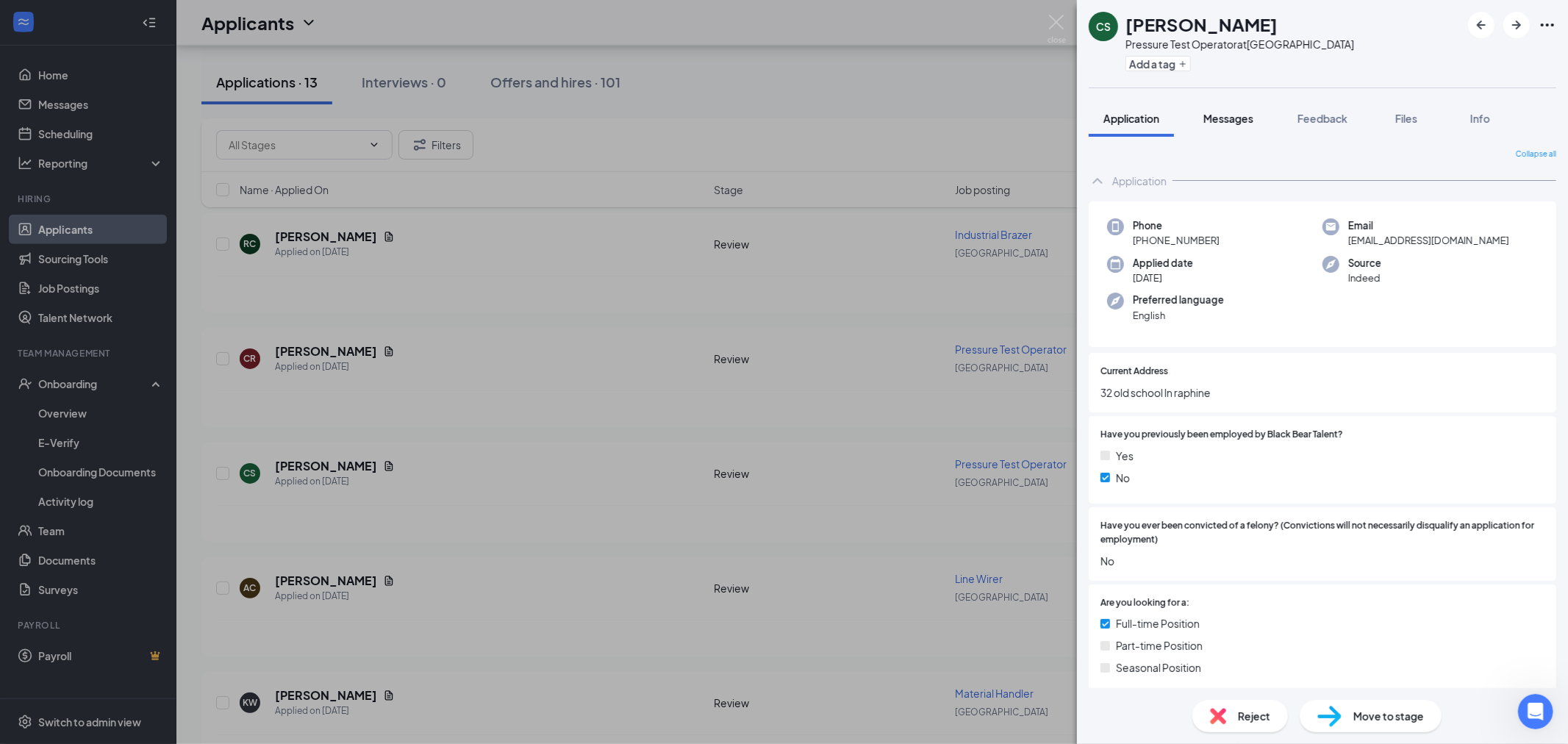
click at [1244, 130] on button "Messages" at bounding box center [1228, 118] width 79 height 37
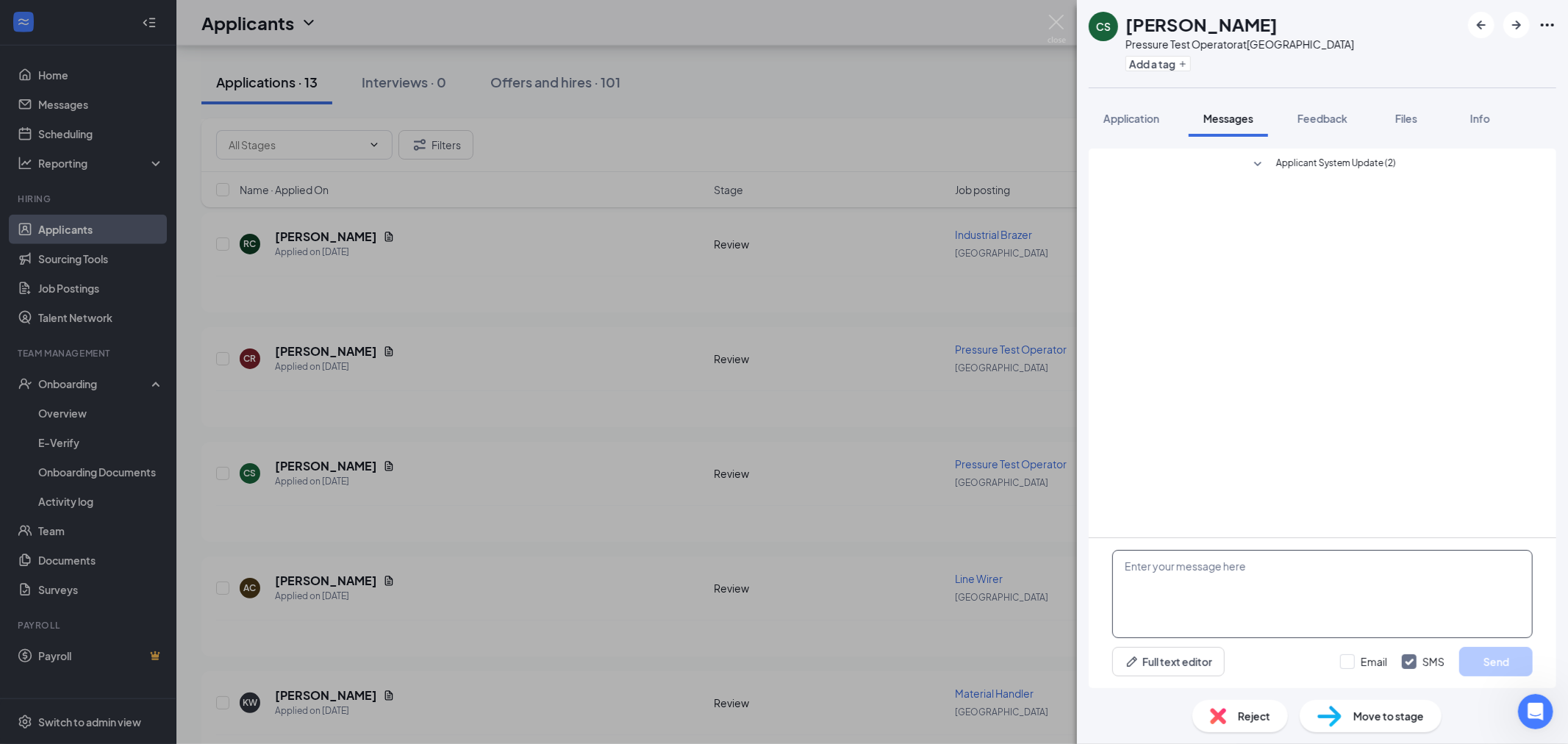
click at [1250, 569] on textarea at bounding box center [1323, 594] width 420 height 88
type textarea "H"
click at [1206, 596] on textarea "To enrich screen reader interactions, please activate Accessibility in Grammarl…" at bounding box center [1323, 594] width 420 height 88
click at [1350, 665] on input "Email" at bounding box center [1363, 661] width 47 height 15
checkbox input "true"
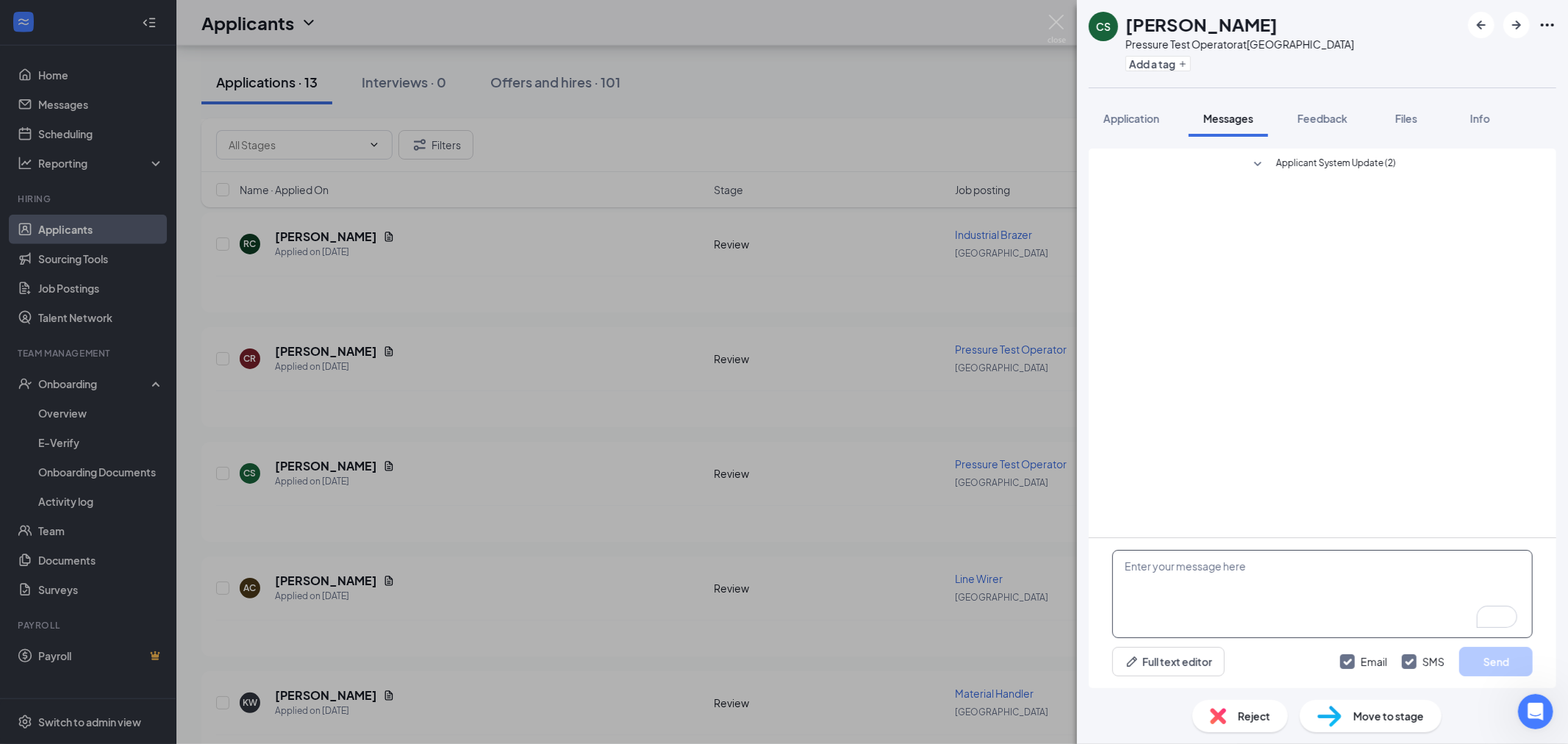
click at [1285, 603] on textarea "To enrich screen reader interactions, please activate Accessibility in Grammarl…" at bounding box center [1323, 594] width 420 height 88
paste textarea "Hey , My name is Jake, and I am reaching out on behalf of Black Bear Talent. Yo…"
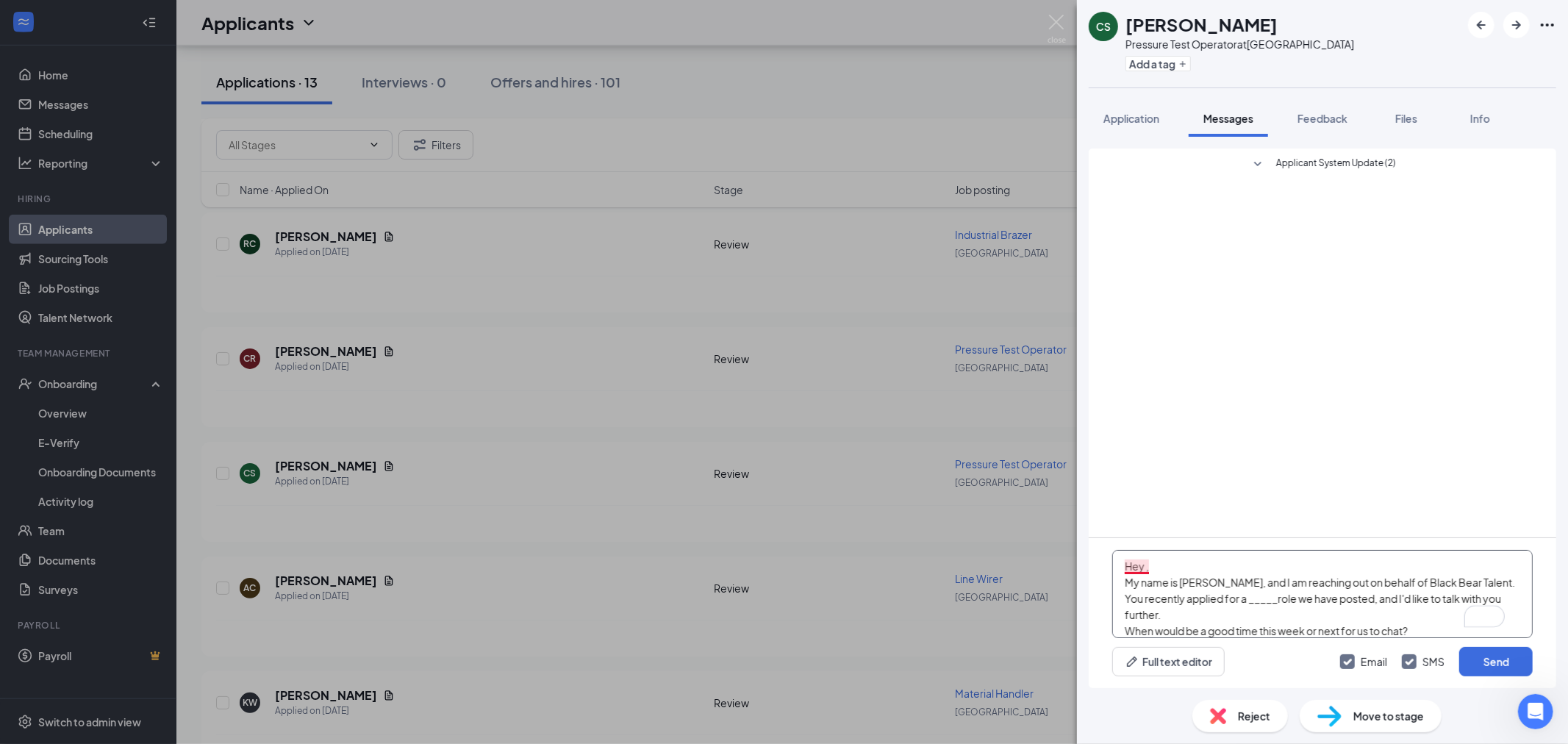
click at [1148, 569] on textarea "Hey , My name is Jake, and I am reaching out on behalf of Black Bear Talent. Yo…" at bounding box center [1323, 594] width 420 height 88
type textarea "Hey Connor, My name is Jake, and I am reaching out on behalf of Black Bear Tale…"
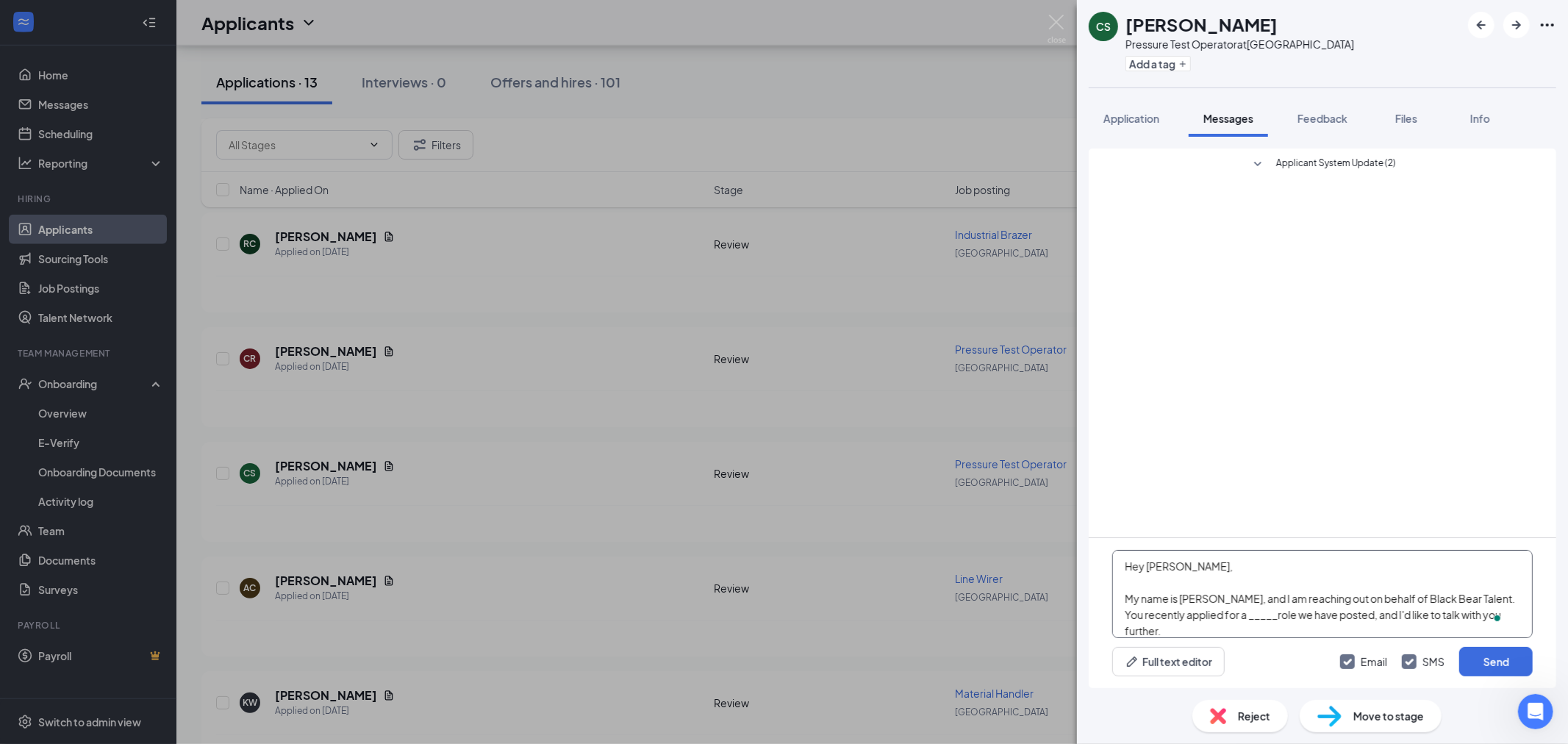
click at [1257, 612] on textarea "Hey [PERSON_NAME], My name is [PERSON_NAME], and I am reaching out on behalf of…" at bounding box center [1323, 594] width 420 height 88
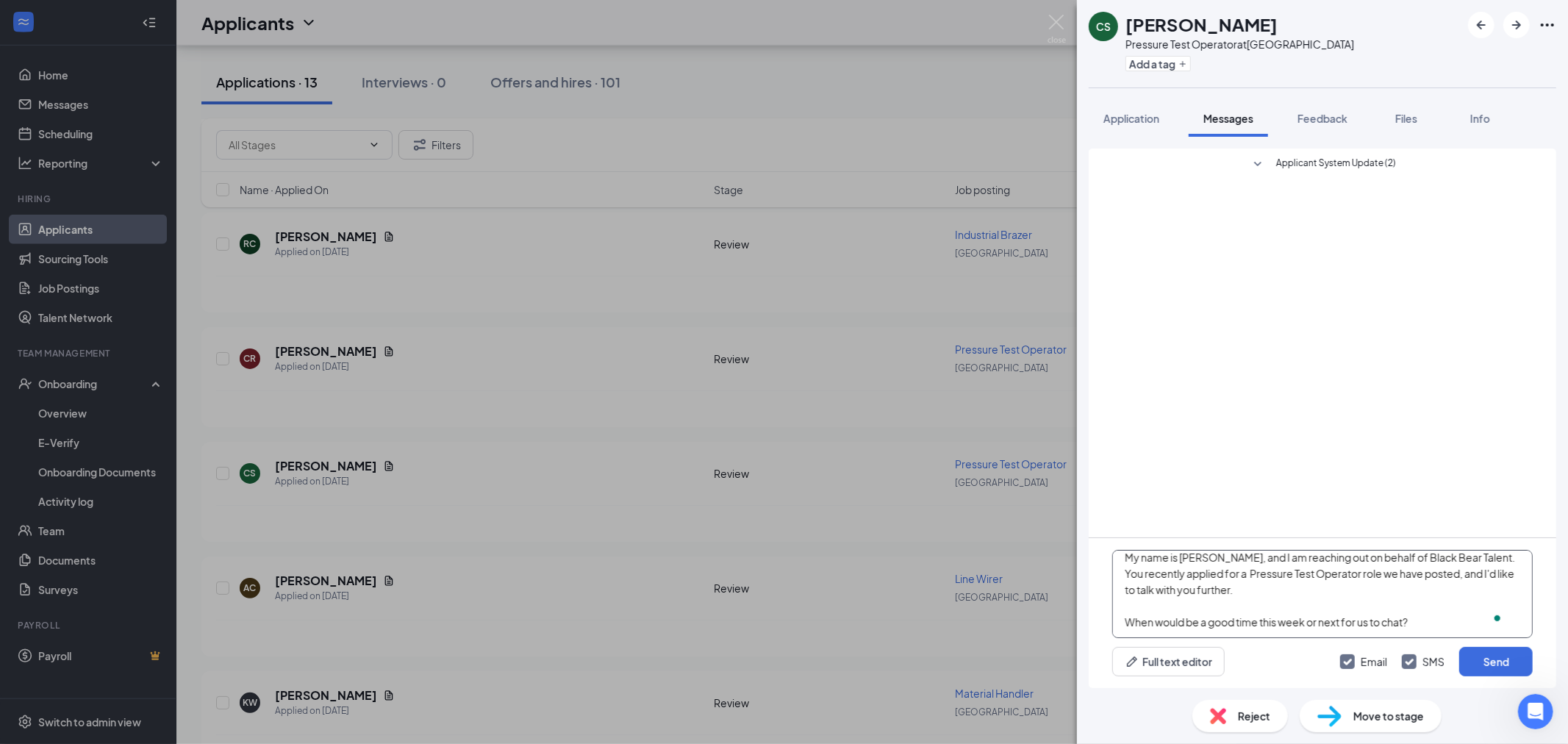
click at [1435, 605] on textarea "Hey Connor, My name is Jake, and I am reaching out on behalf of Black Bear Tale…" at bounding box center [1323, 594] width 420 height 88
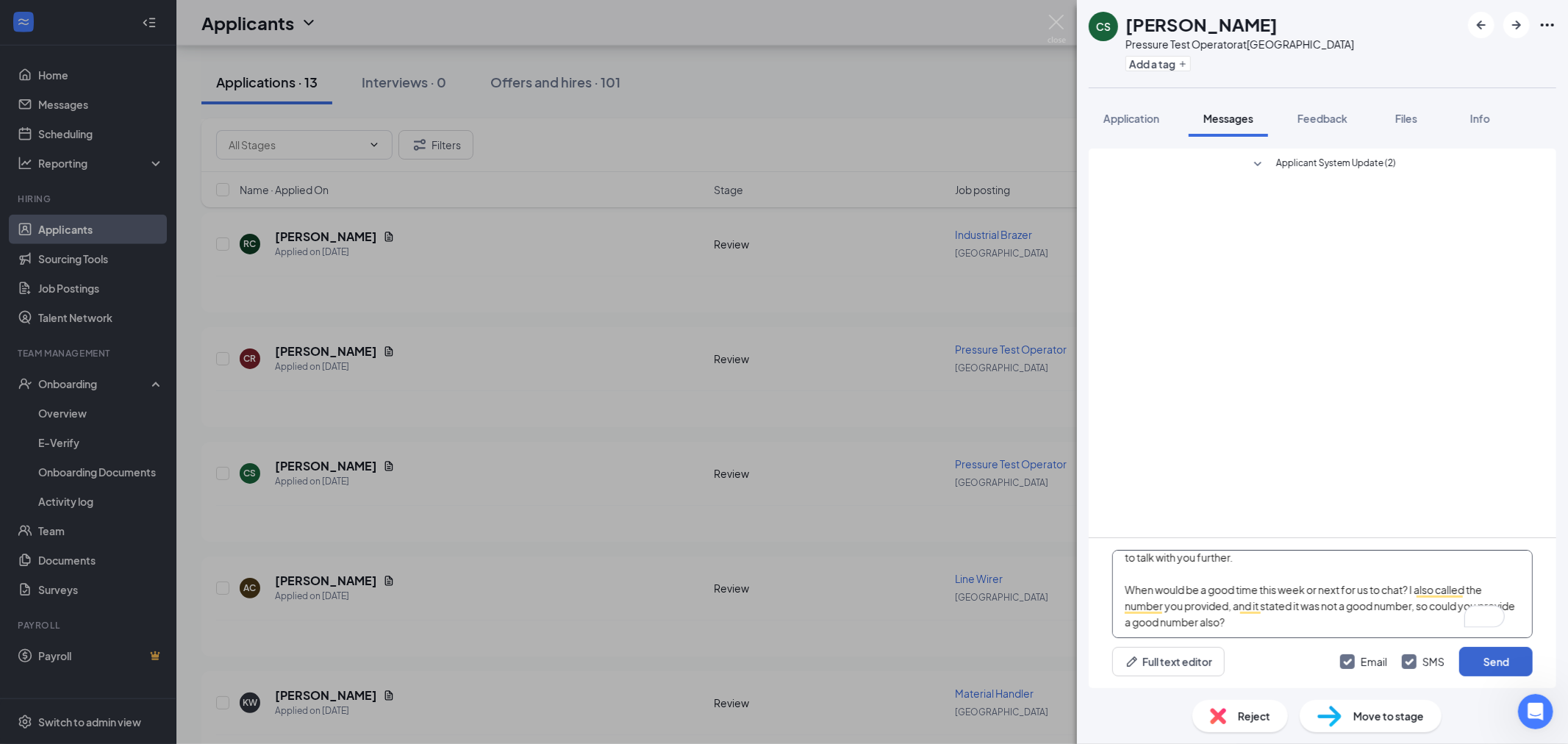
type textarea "Hey Connor, My name is Jake, and I am reaching out on behalf of Black Bear Tale…"
click at [1507, 662] on button "Send" at bounding box center [1496, 661] width 73 height 29
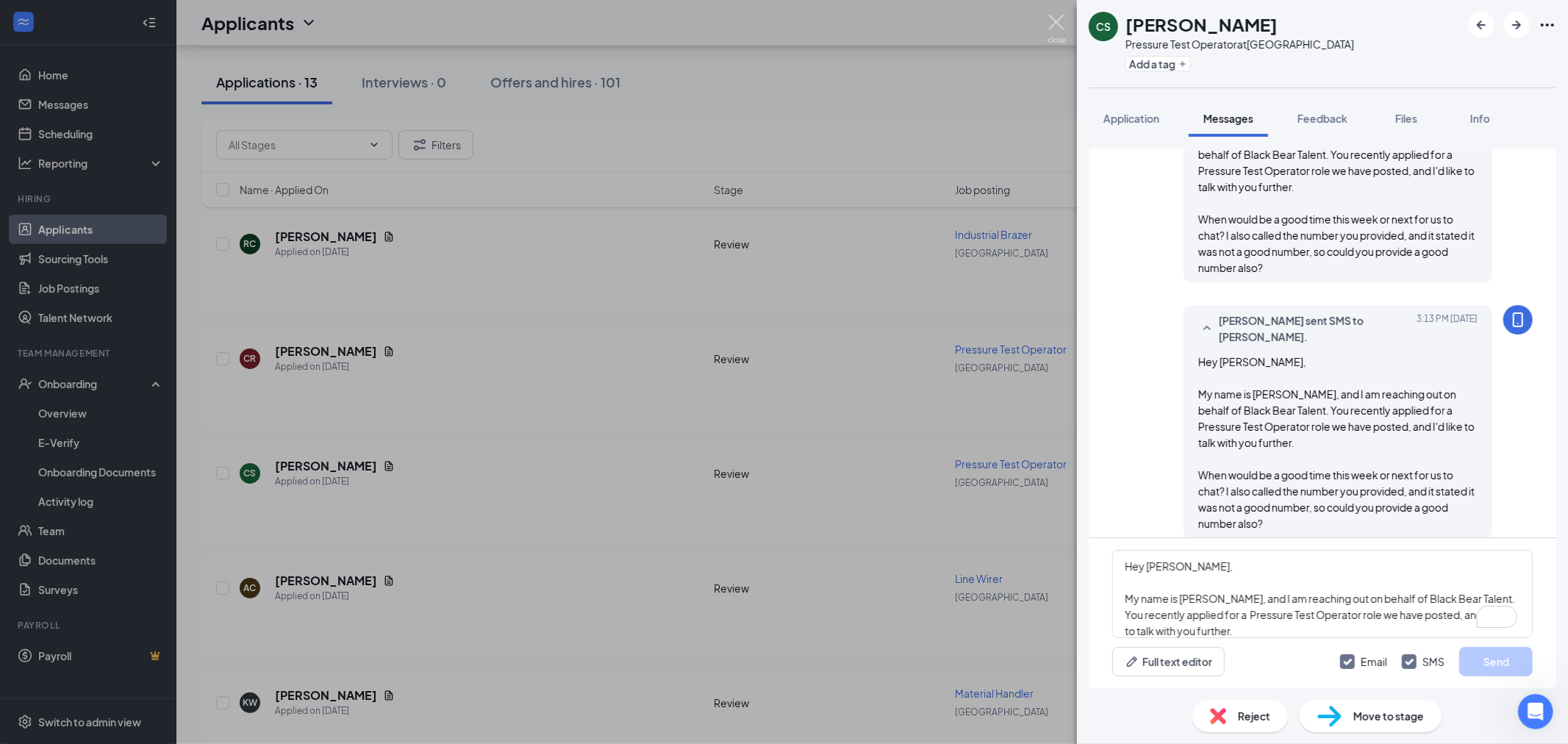
click at [1054, 26] on img at bounding box center [1057, 29] width 19 height 28
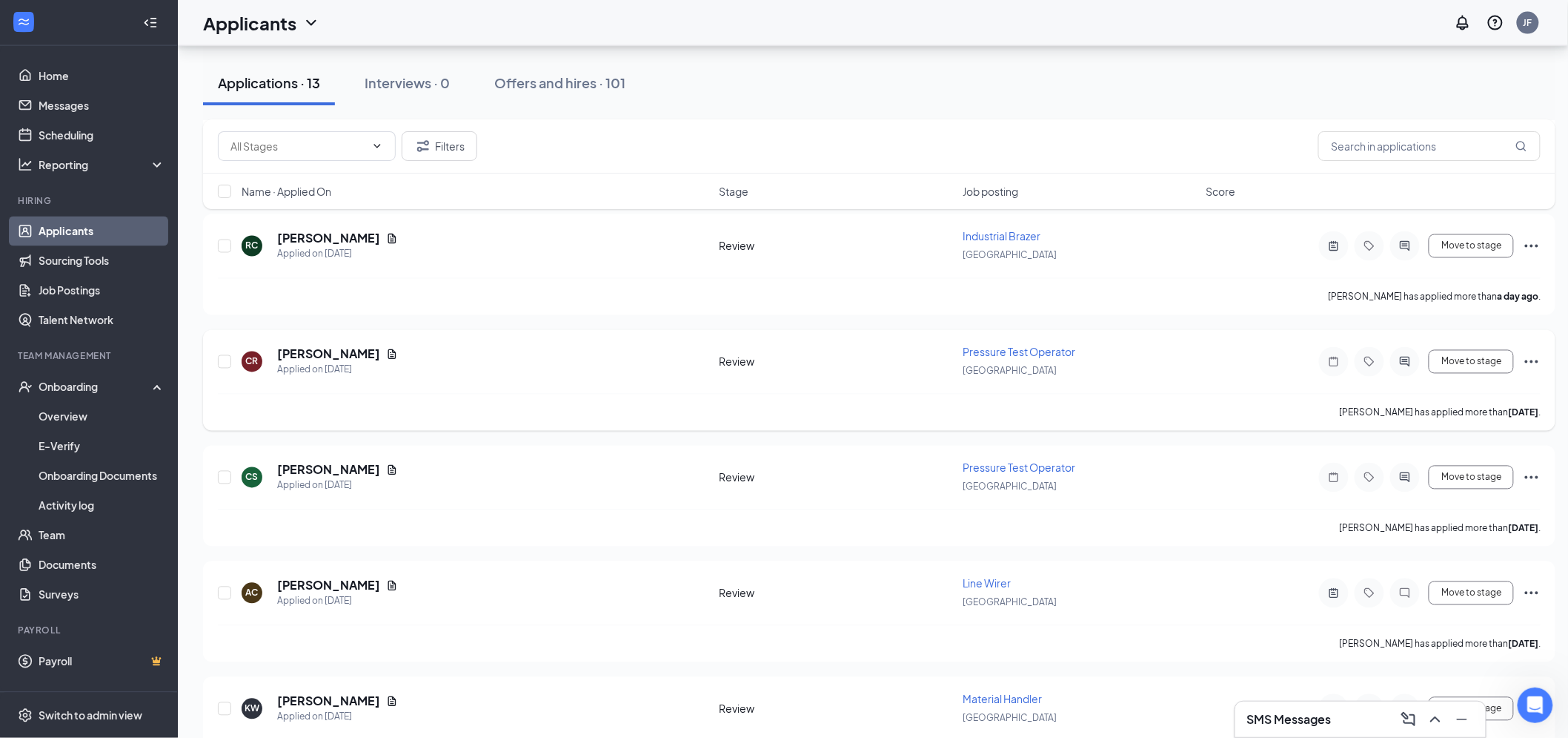
click at [311, 345] on div "CR Carlis Reece Applied on Sep 14 Review Pressure Test Operator Lexington Move …" at bounding box center [879, 369] width 1322 height 49
click at [326, 348] on h5 "Carlis Reece" at bounding box center [328, 354] width 103 height 16
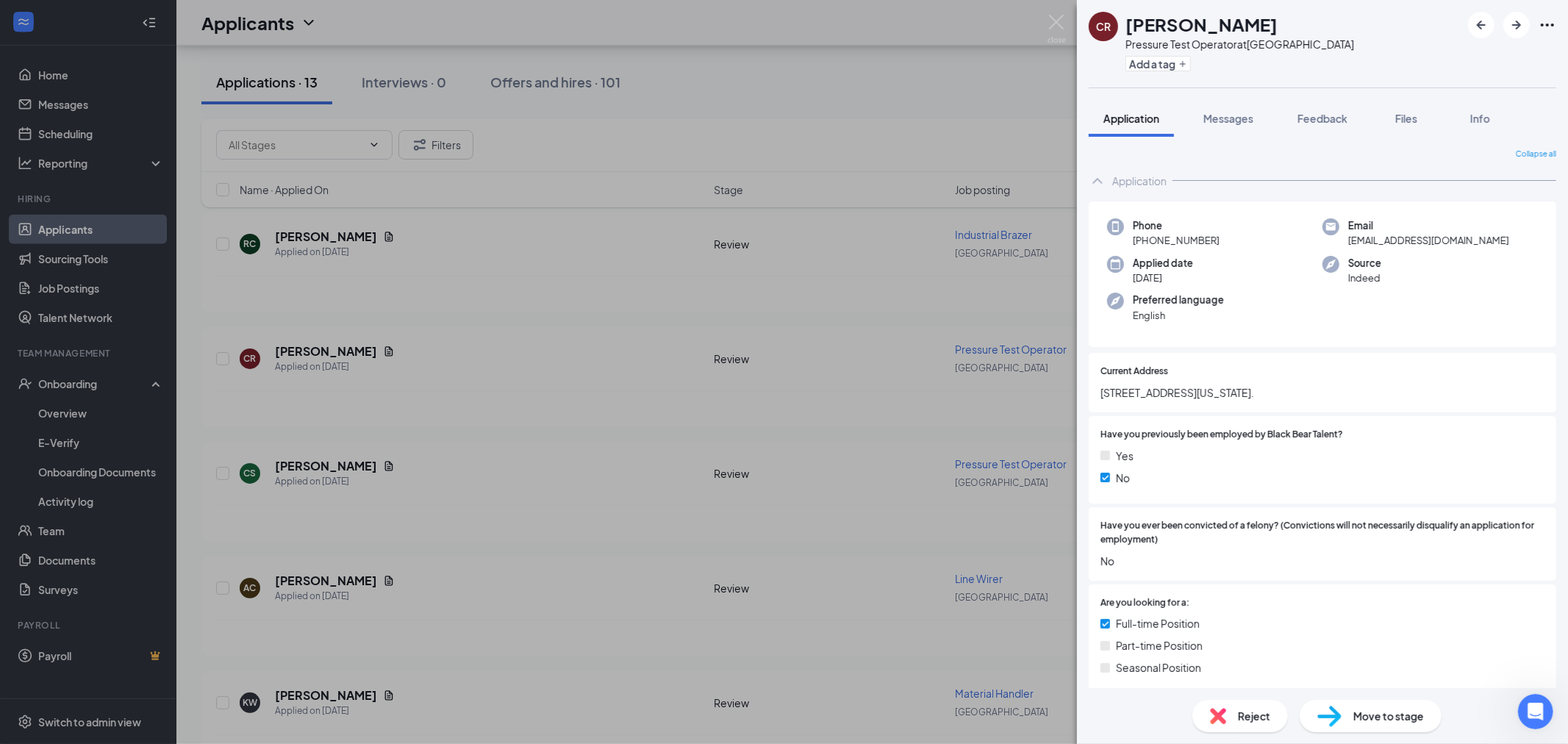
click at [1232, 98] on div "CR Carlis Reece Pressure Test Operator at Lexington Add a tag Application Messa…" at bounding box center [1323, 372] width 491 height 744
click at [1240, 116] on span "Messages" at bounding box center [1228, 118] width 50 height 13
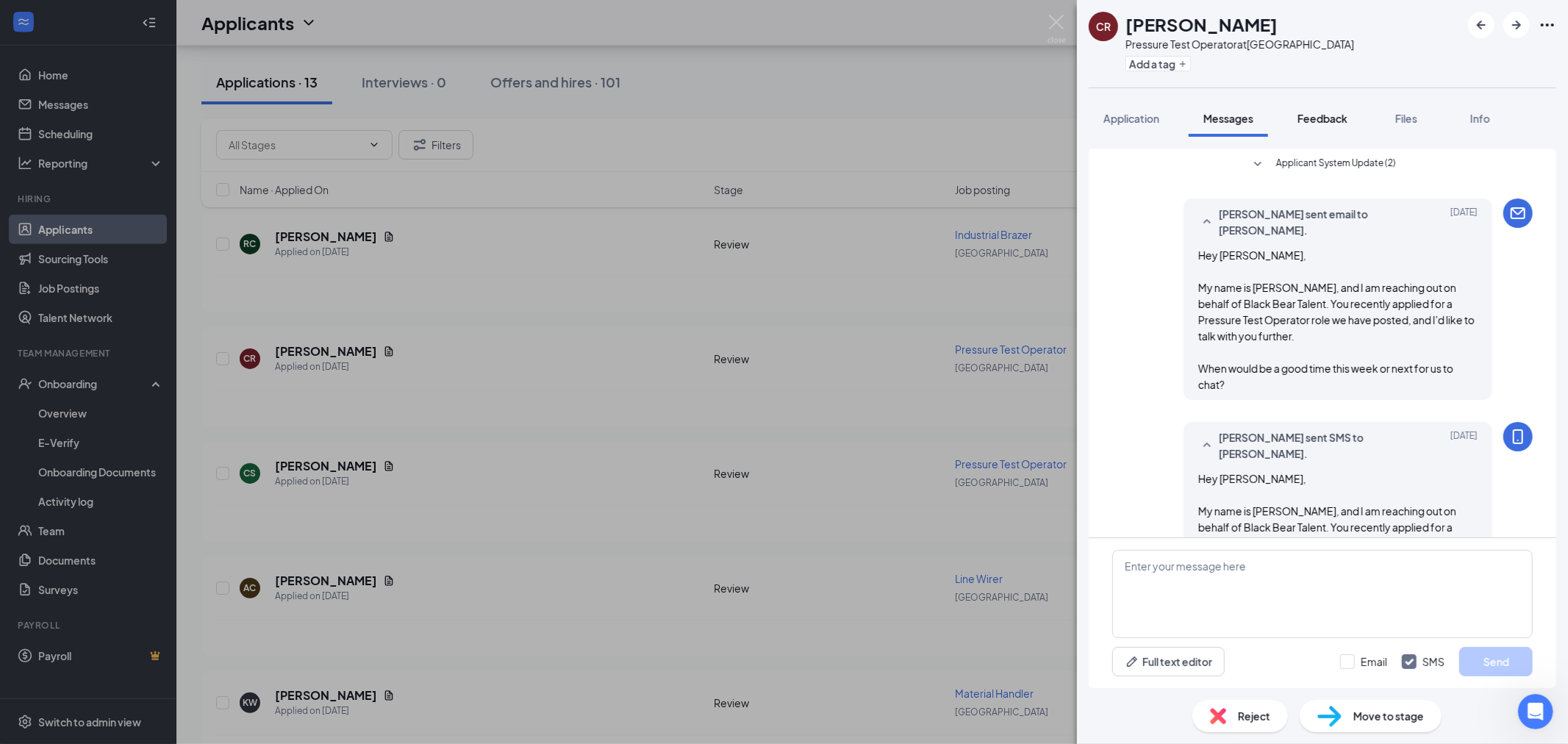
click at [1316, 118] on span "Feedback" at bounding box center [1323, 118] width 50 height 13
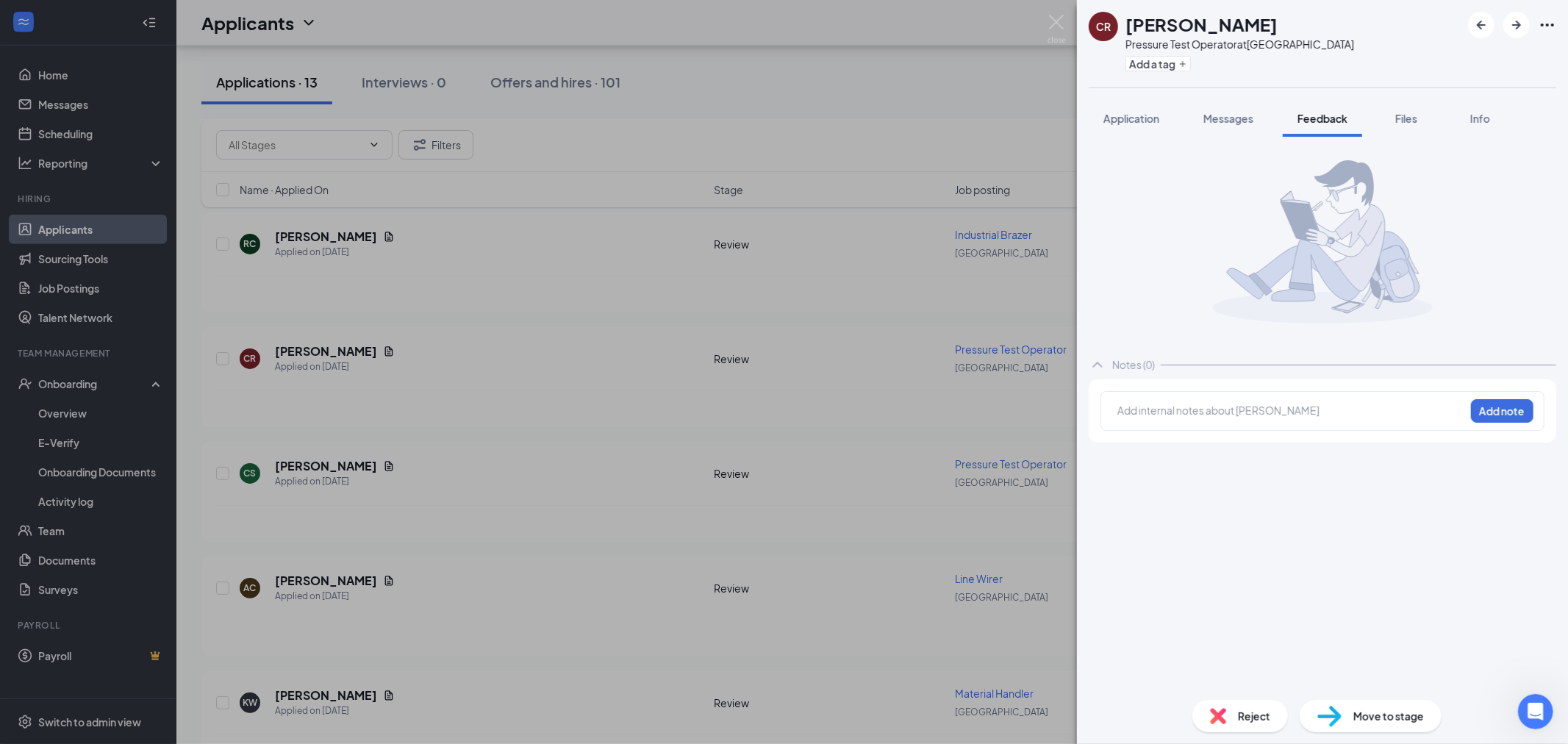
click at [1119, 121] on span "Application" at bounding box center [1131, 118] width 56 height 13
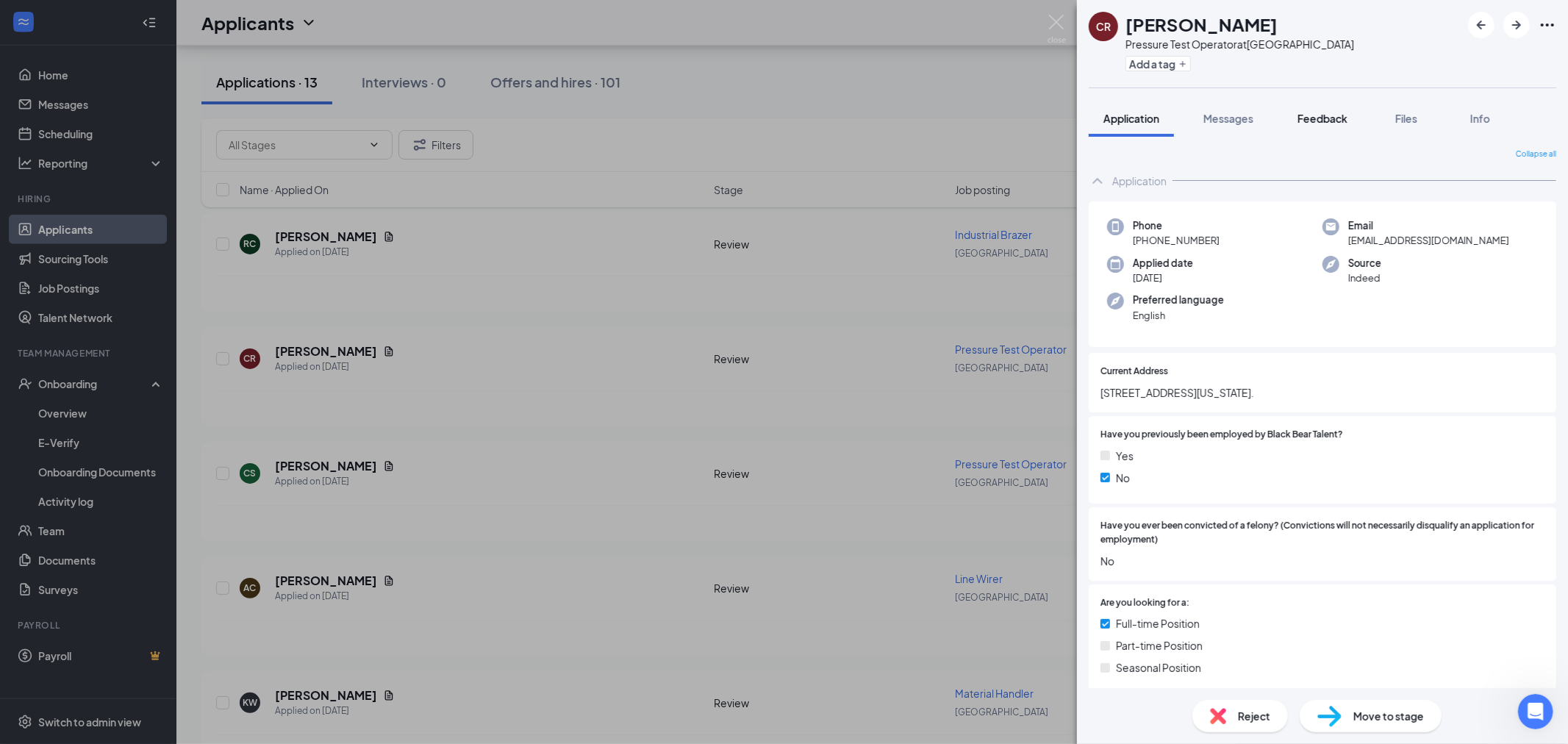
click at [1291, 116] on button "Feedback" at bounding box center [1323, 118] width 79 height 37
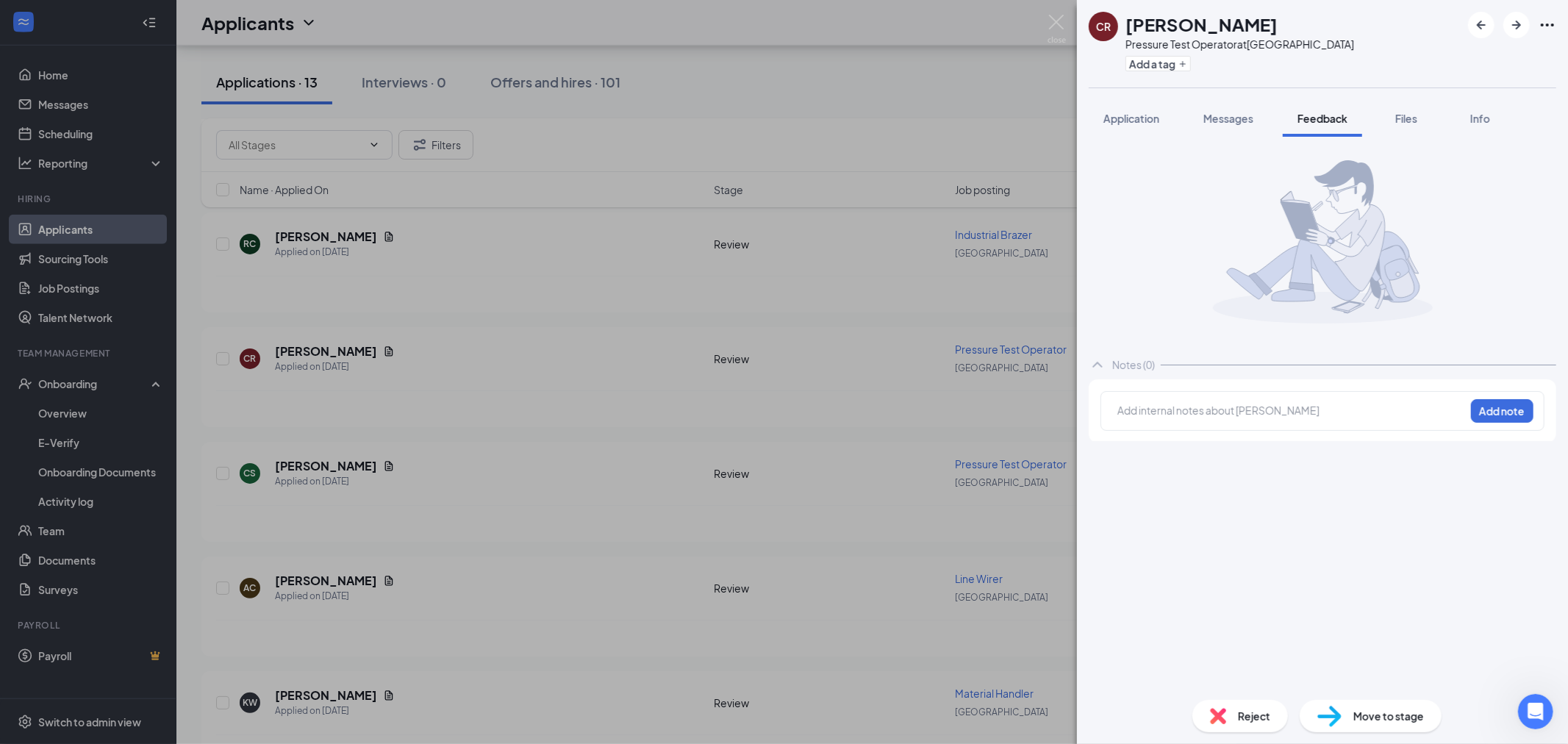
click at [1142, 397] on div "Add internal notes about Carlis Reece Add note" at bounding box center [1323, 410] width 444 height 40
click at [1179, 411] on div at bounding box center [1292, 410] width 346 height 15
click at [1460, 420] on div "LVM today and yesterday. text email also." at bounding box center [1292, 412] width 346 height 19
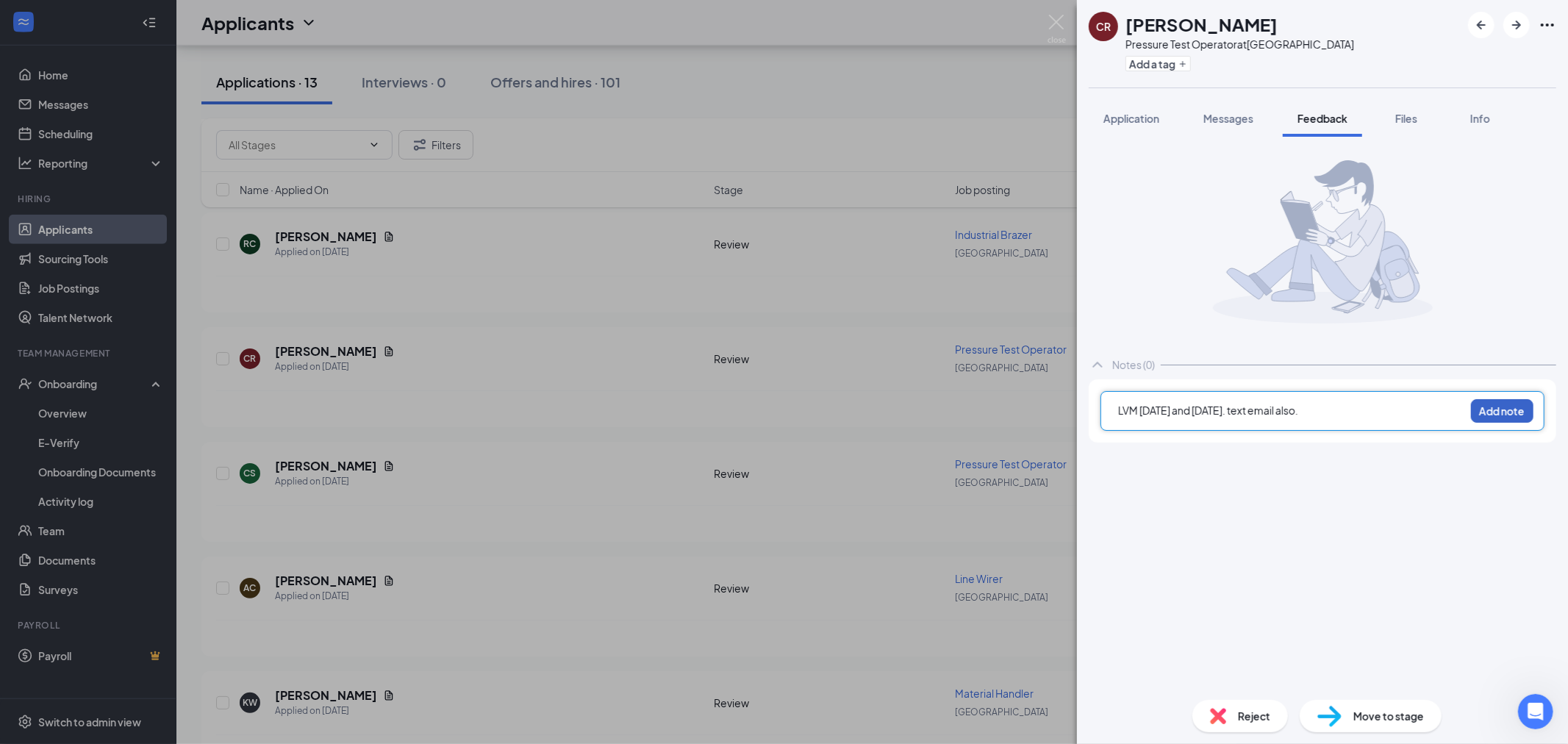
click at [1491, 409] on button "Add note" at bounding box center [1502, 410] width 63 height 24
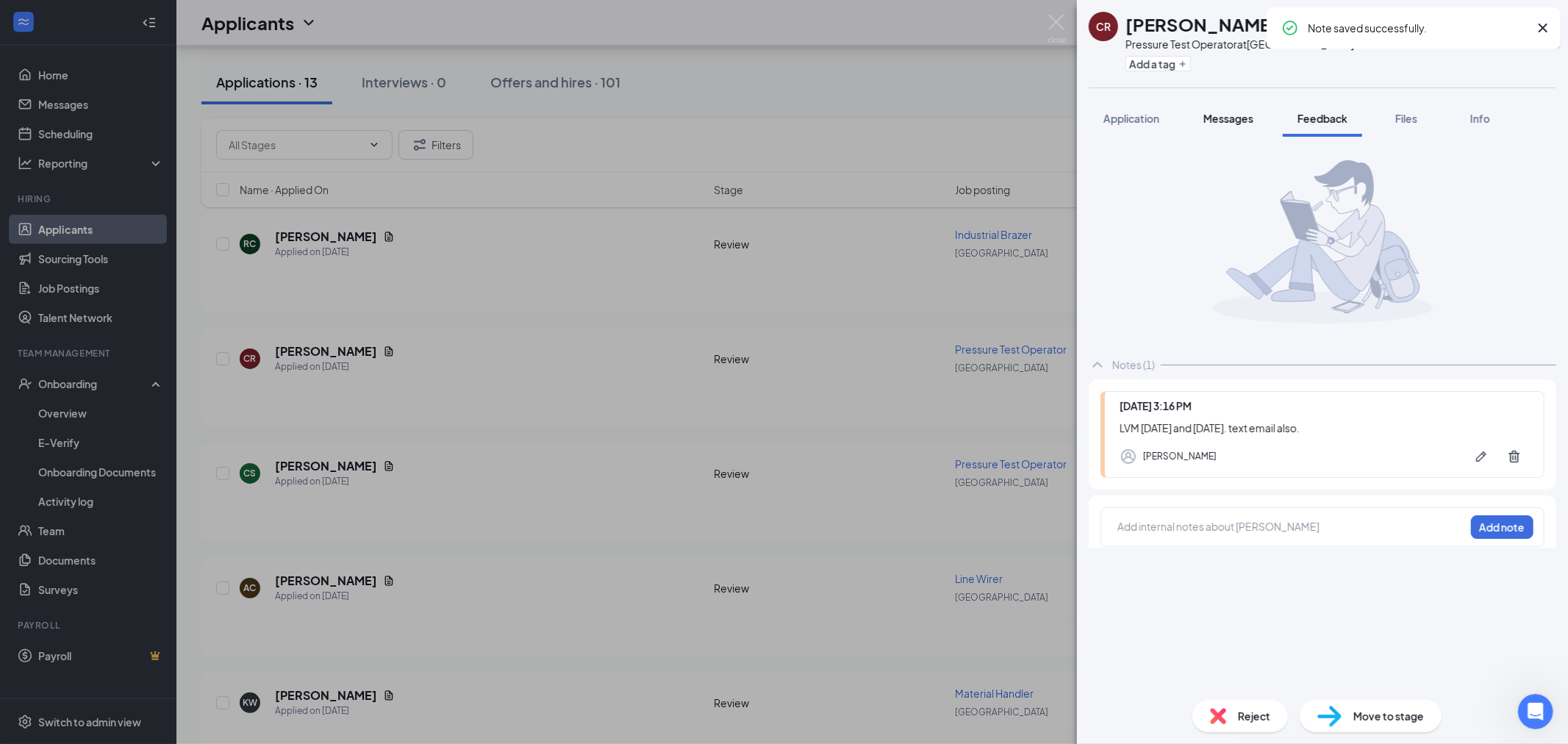
click at [1215, 126] on button "Messages" at bounding box center [1228, 118] width 79 height 37
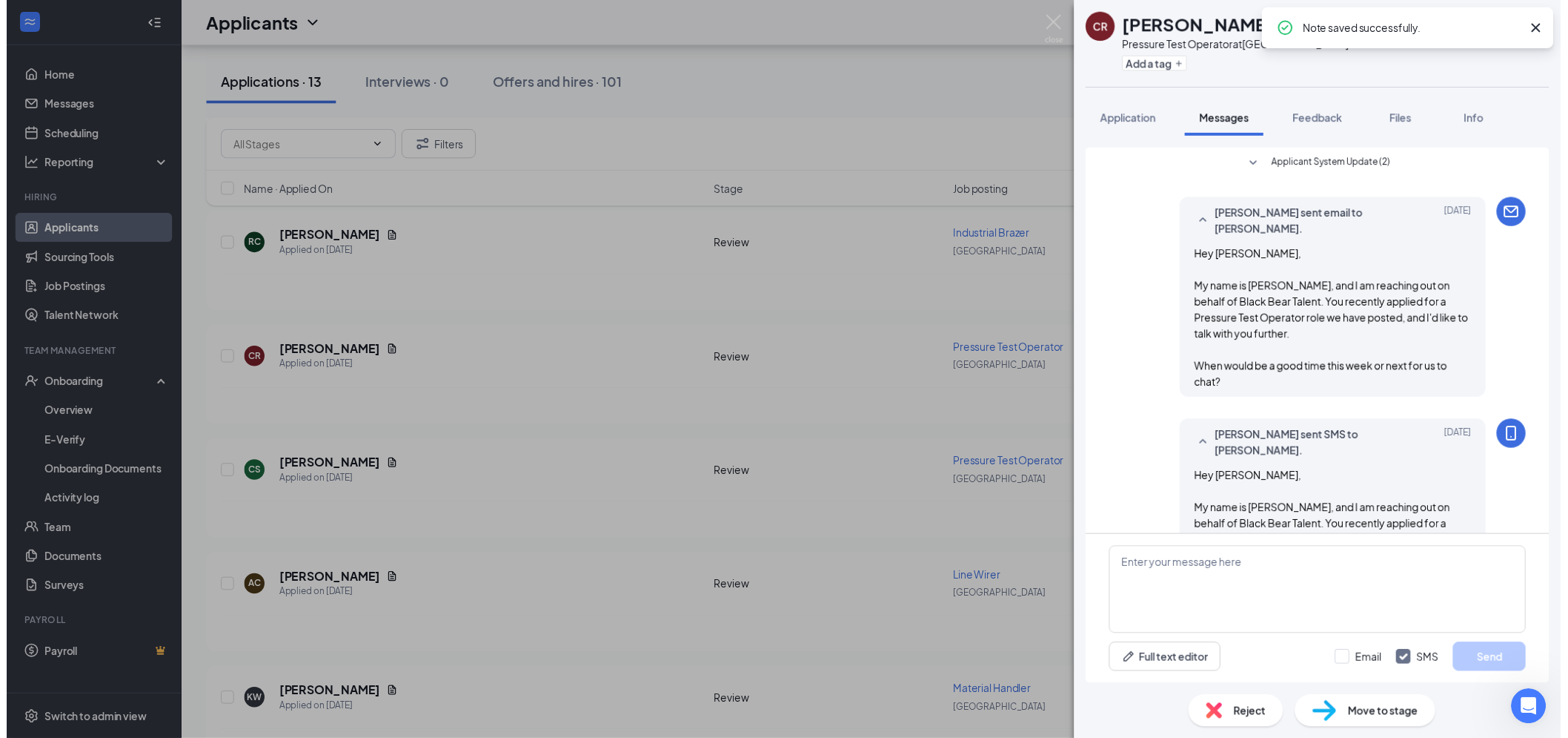
scroll to position [70, 0]
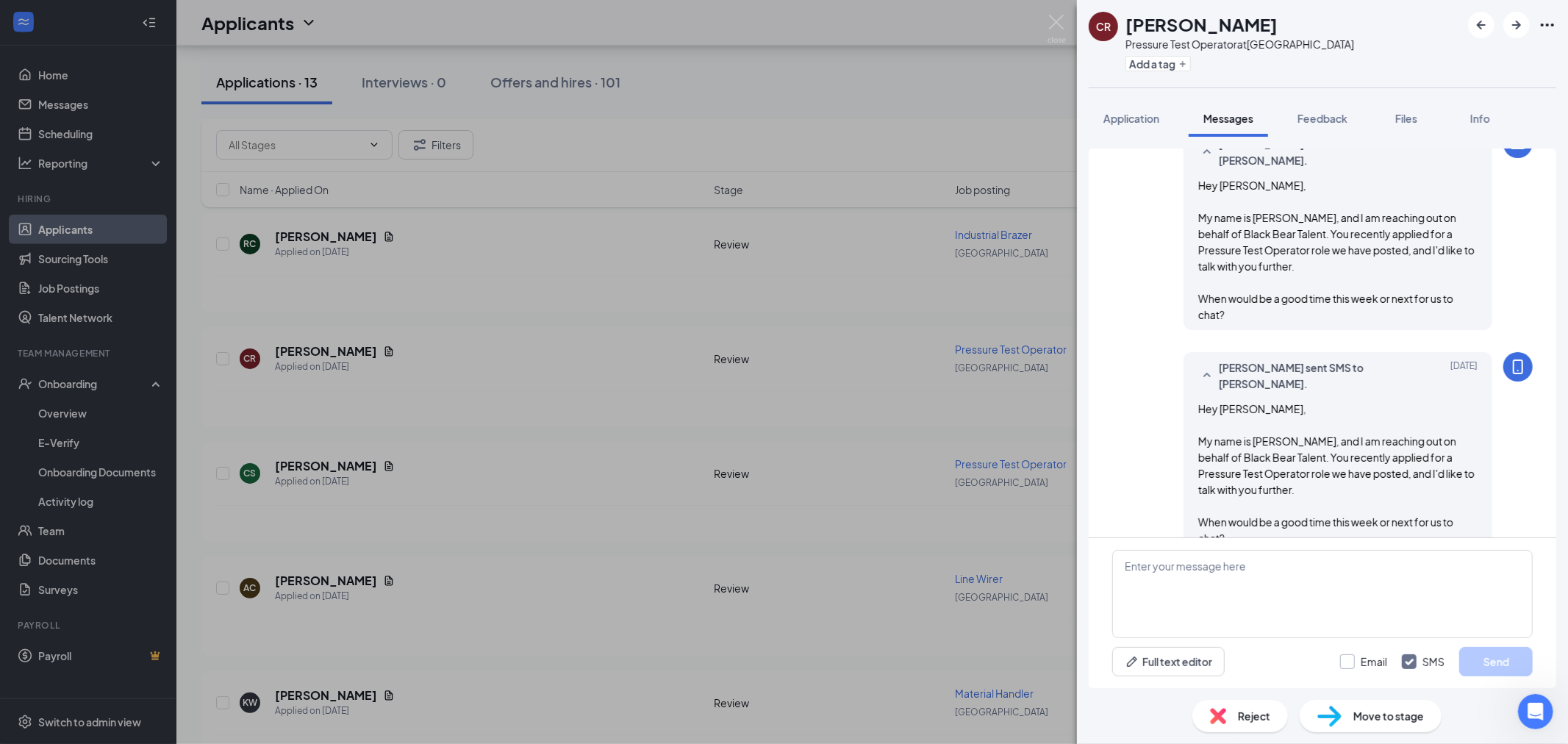
click at [1346, 665] on input "Email" at bounding box center [1363, 661] width 47 height 15
checkbox input "true"
click at [1053, 28] on img at bounding box center [1057, 29] width 19 height 28
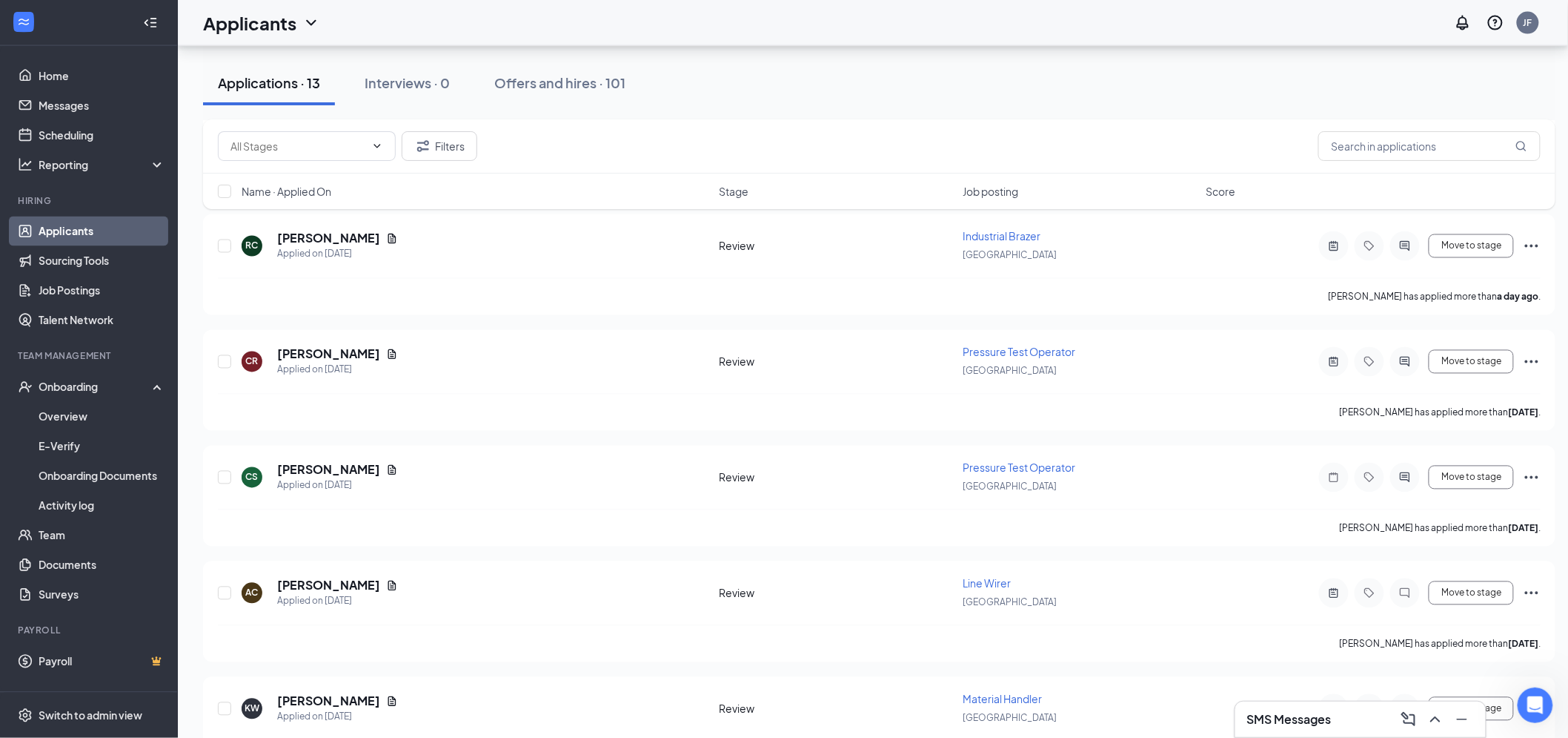
click at [1331, 729] on div "SMS Messages" at bounding box center [1360, 718] width 227 height 24
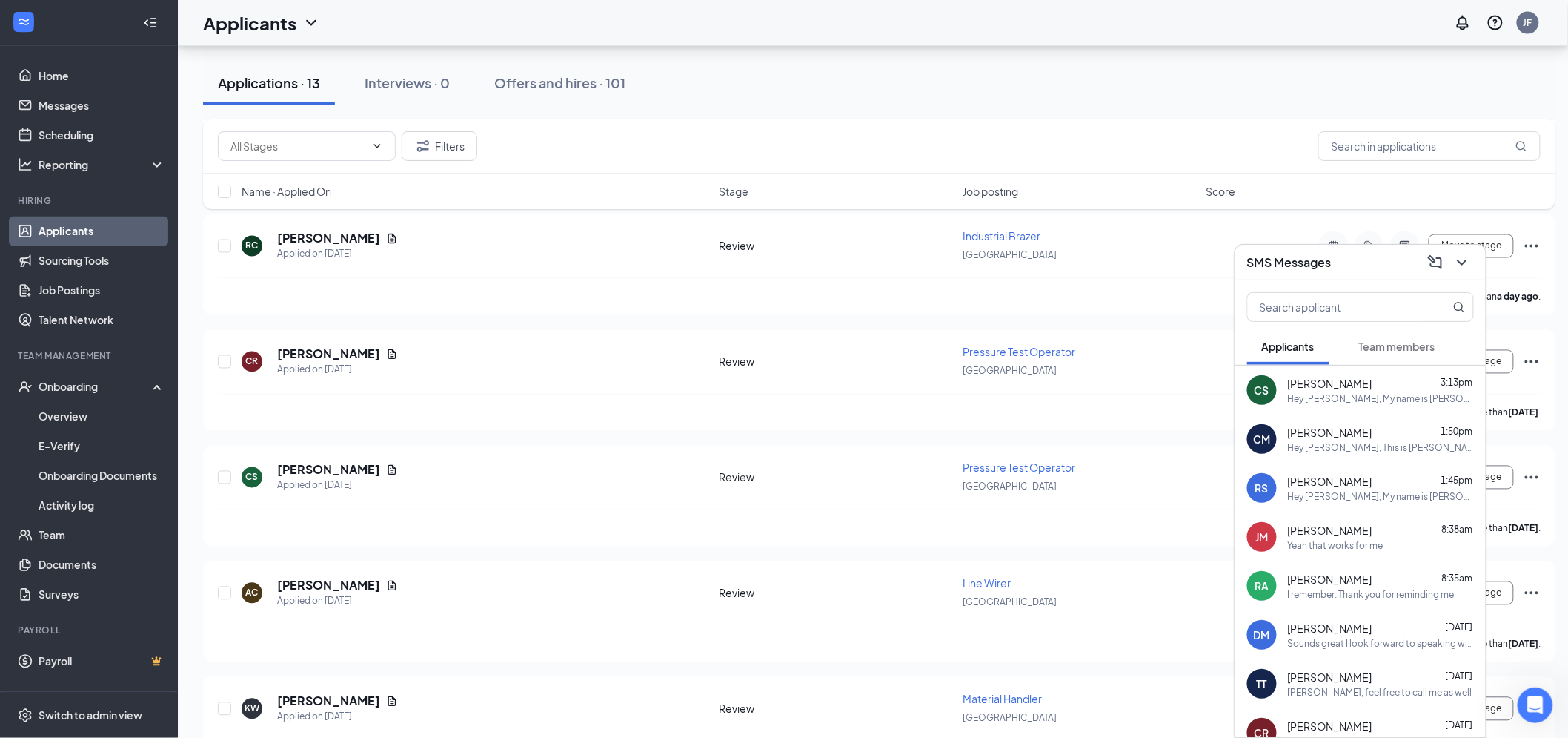
click at [1370, 439] on div "Cody Milstead 1:50pm" at bounding box center [1380, 432] width 186 height 15
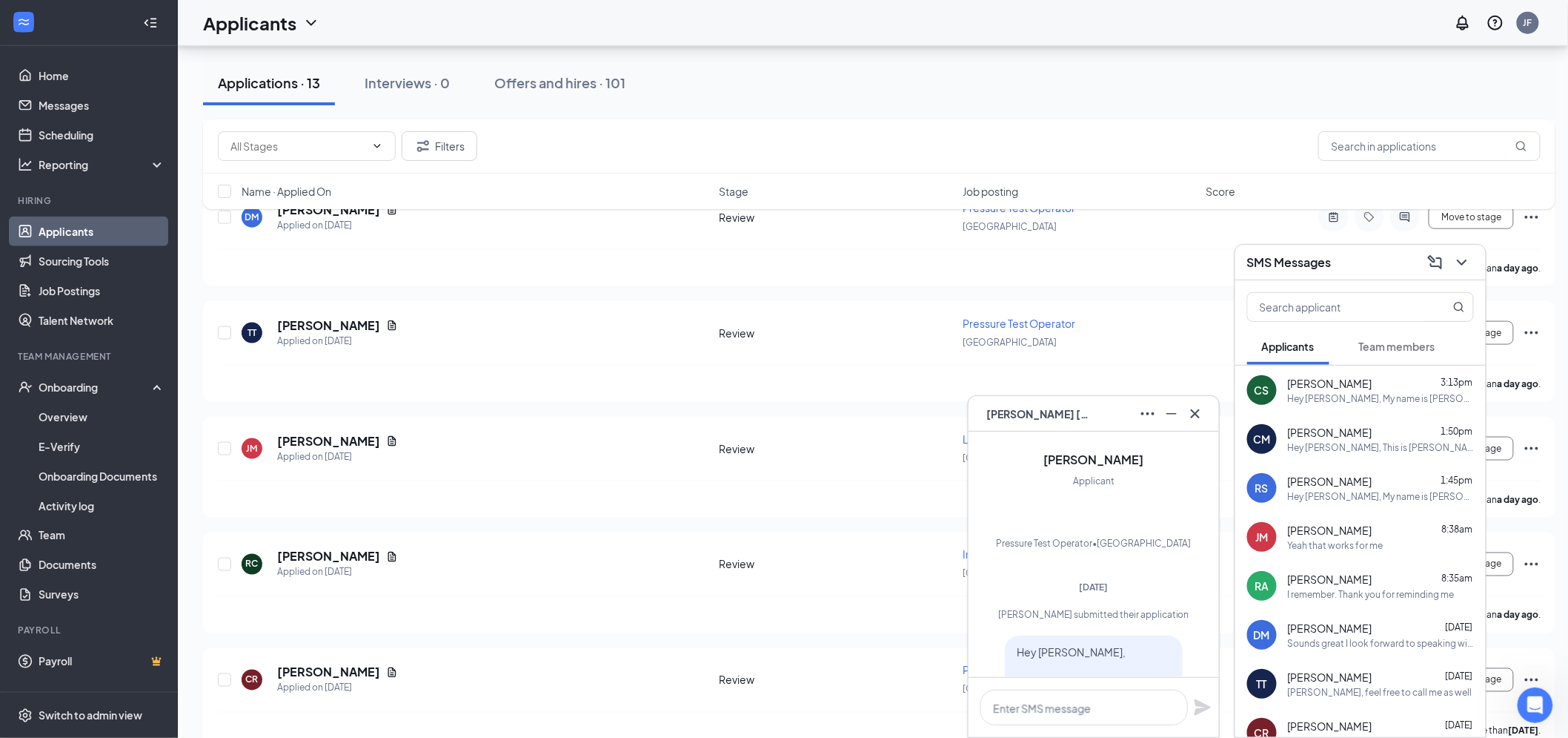
scroll to position [639, 0]
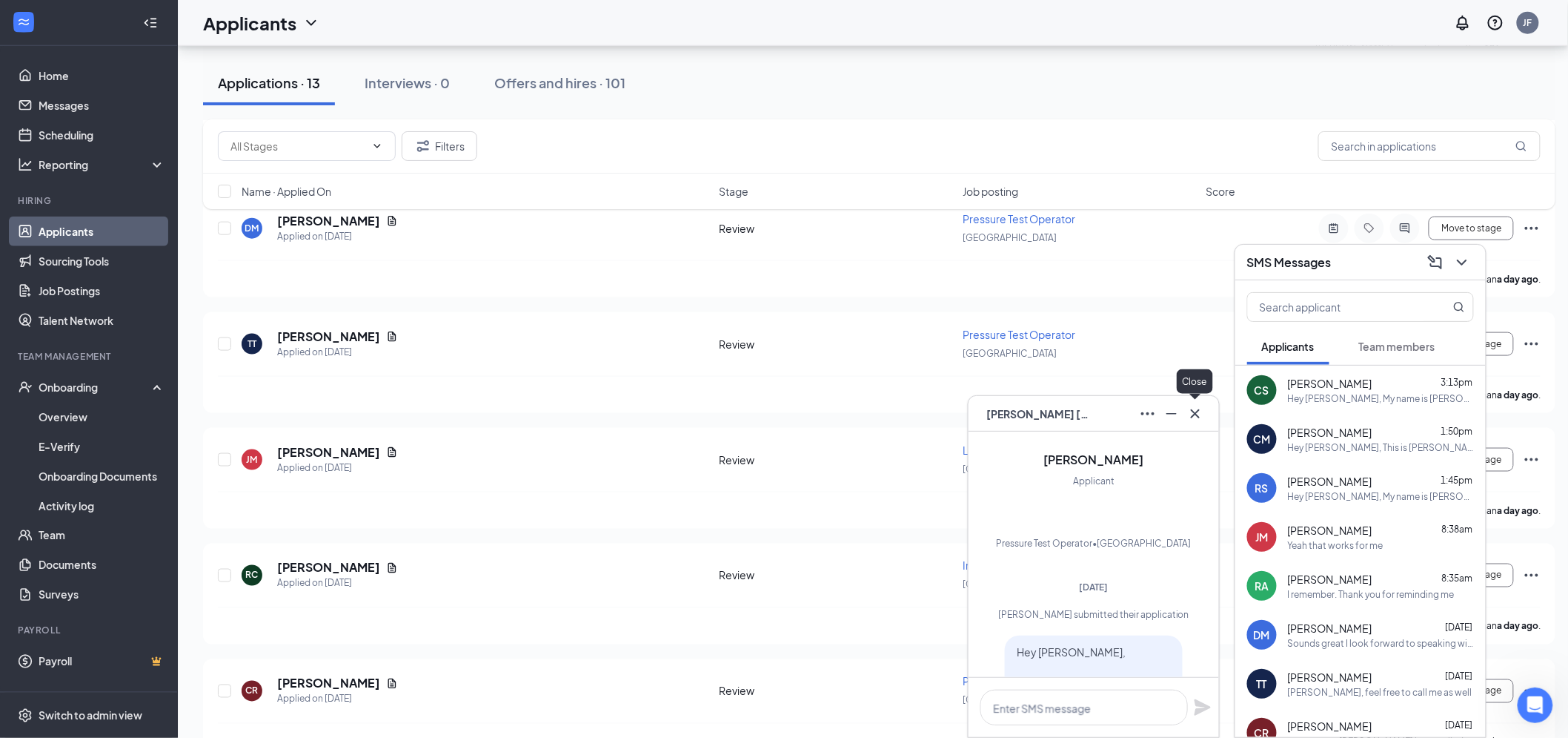
click at [1196, 410] on icon "Cross" at bounding box center [1195, 414] width 18 height 18
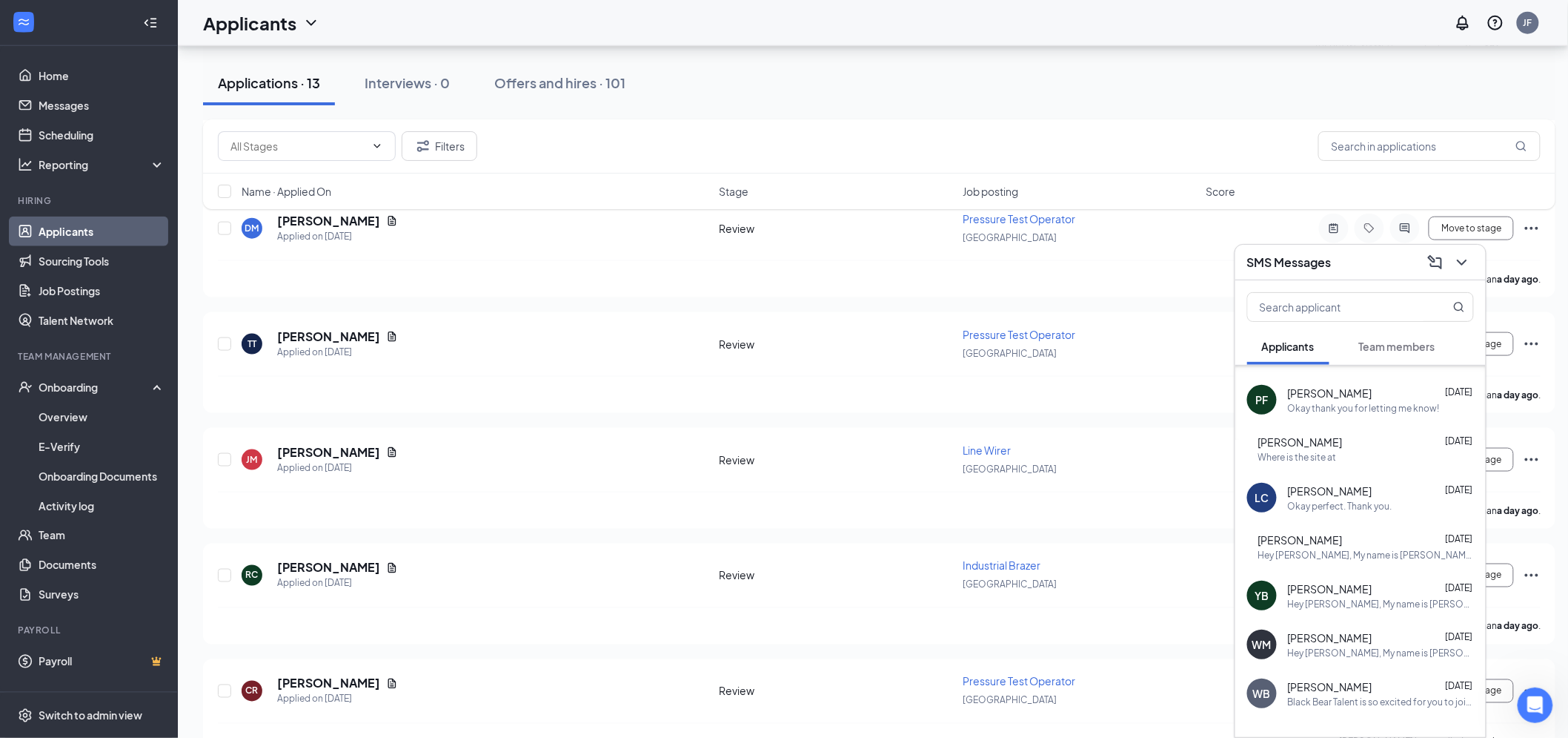
scroll to position [762, 0]
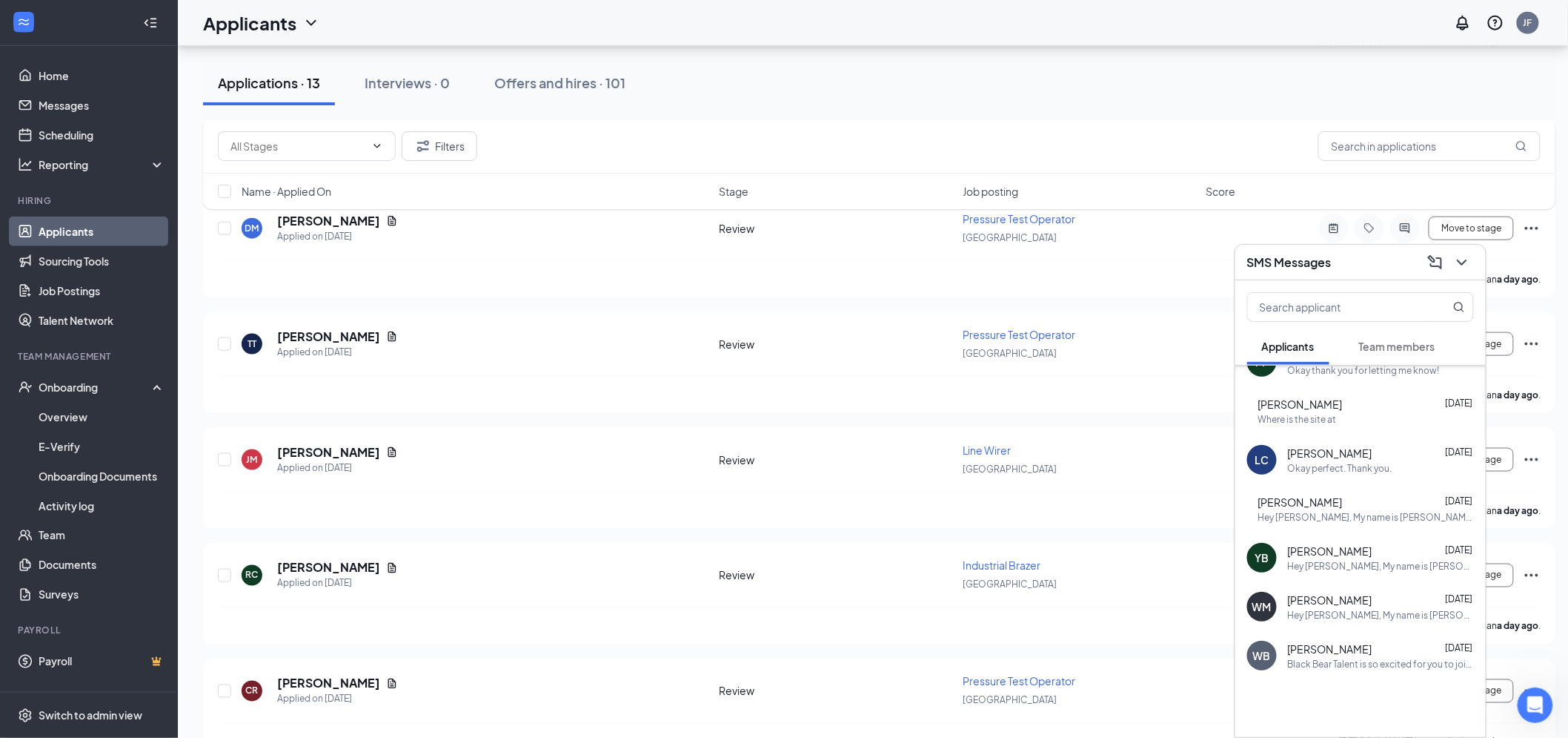
click at [1368, 604] on div "wesley mitchell Aug 11" at bounding box center [1380, 599] width 186 height 15
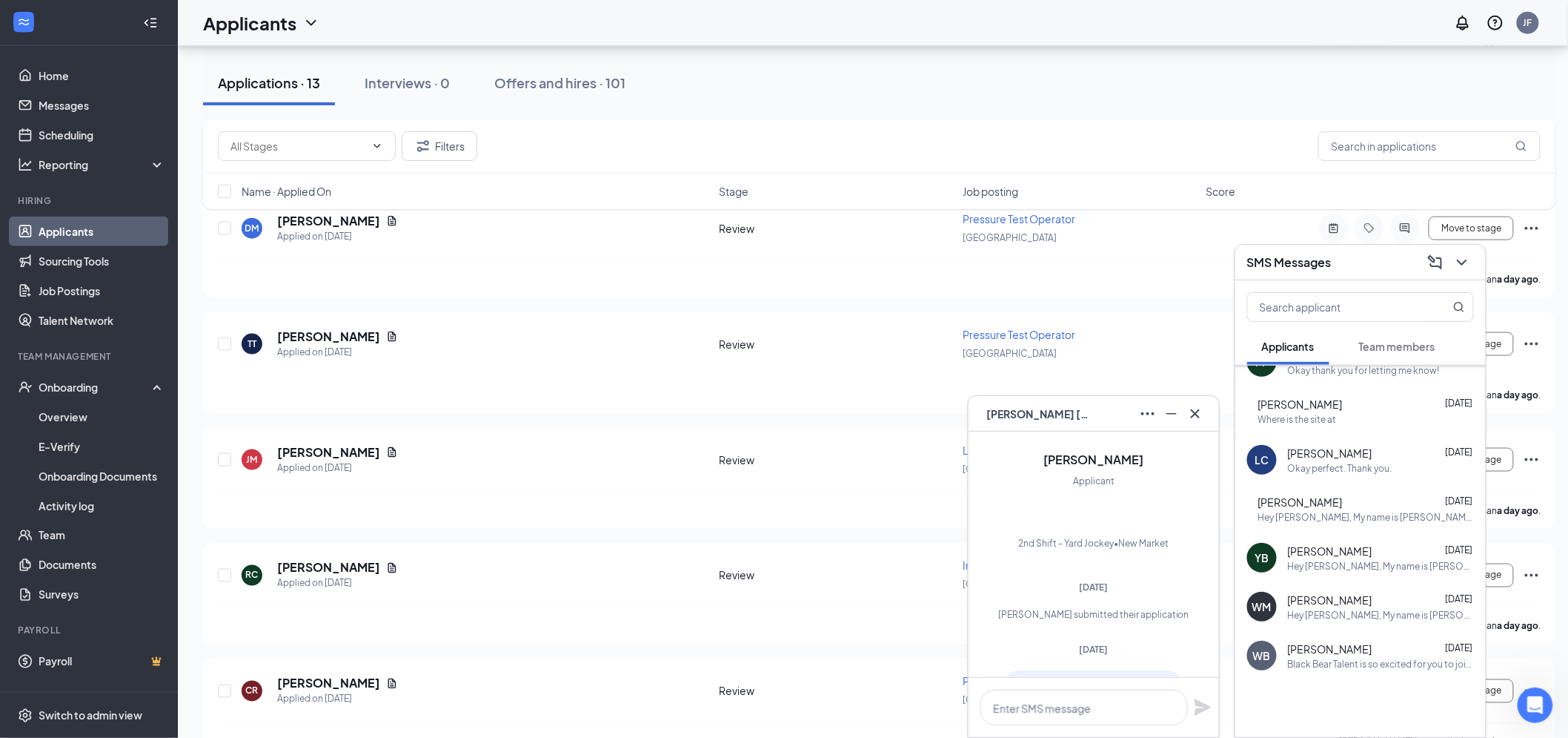
scroll to position [-260, 0]
click at [1193, 411] on icon "Cross" at bounding box center [1195, 413] width 9 height 9
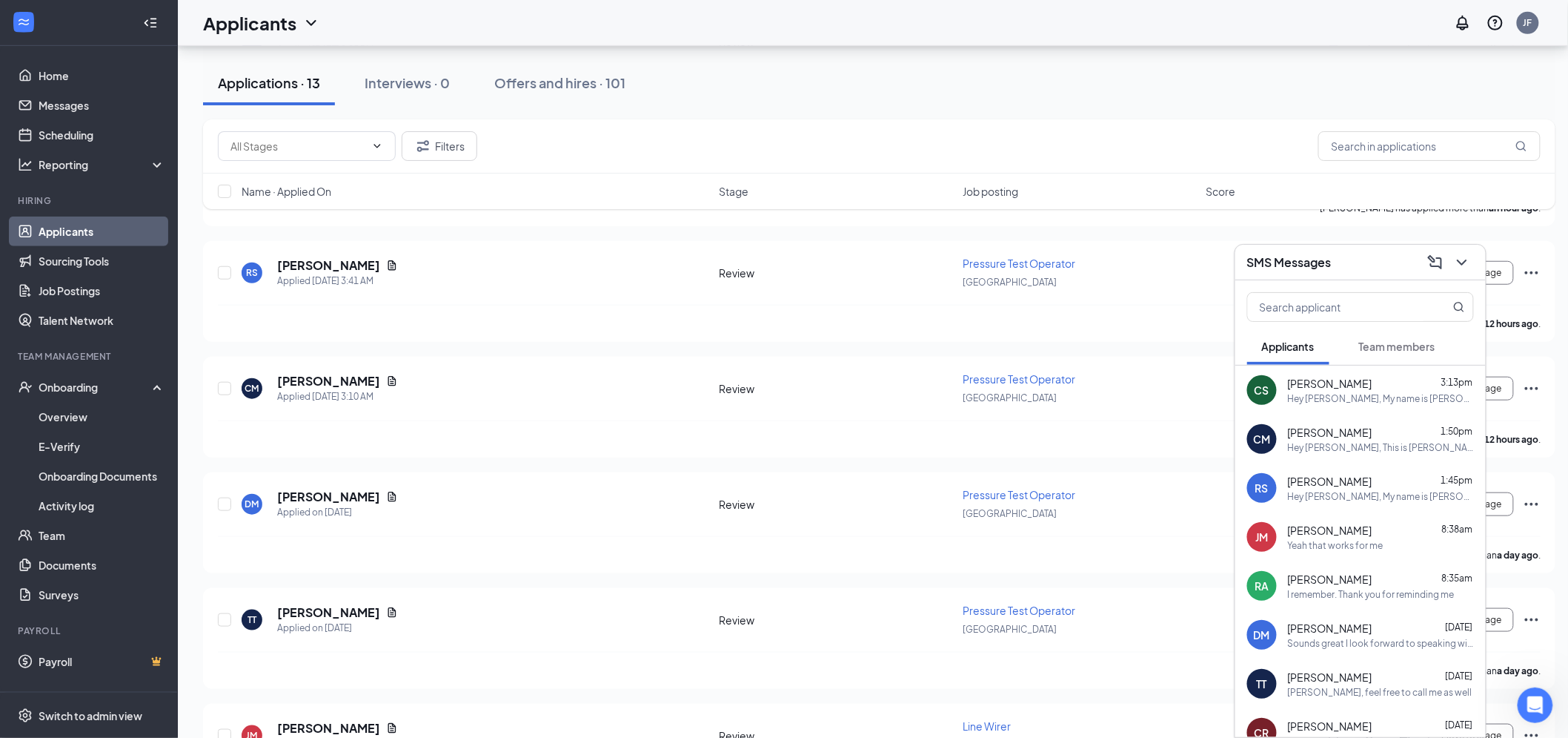
scroll to position [309, 0]
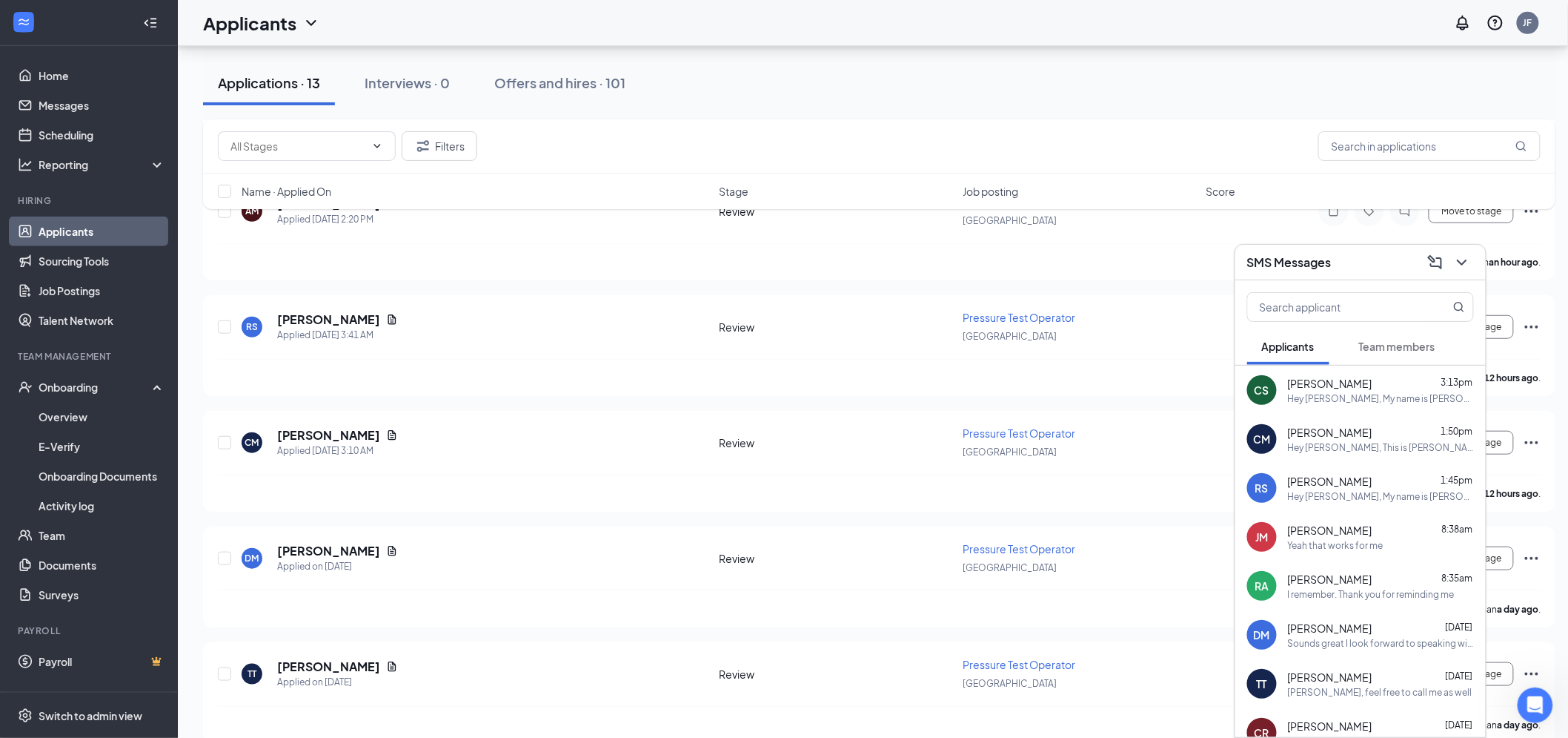
click at [1395, 268] on div "SMS Messages" at bounding box center [1360, 262] width 227 height 23
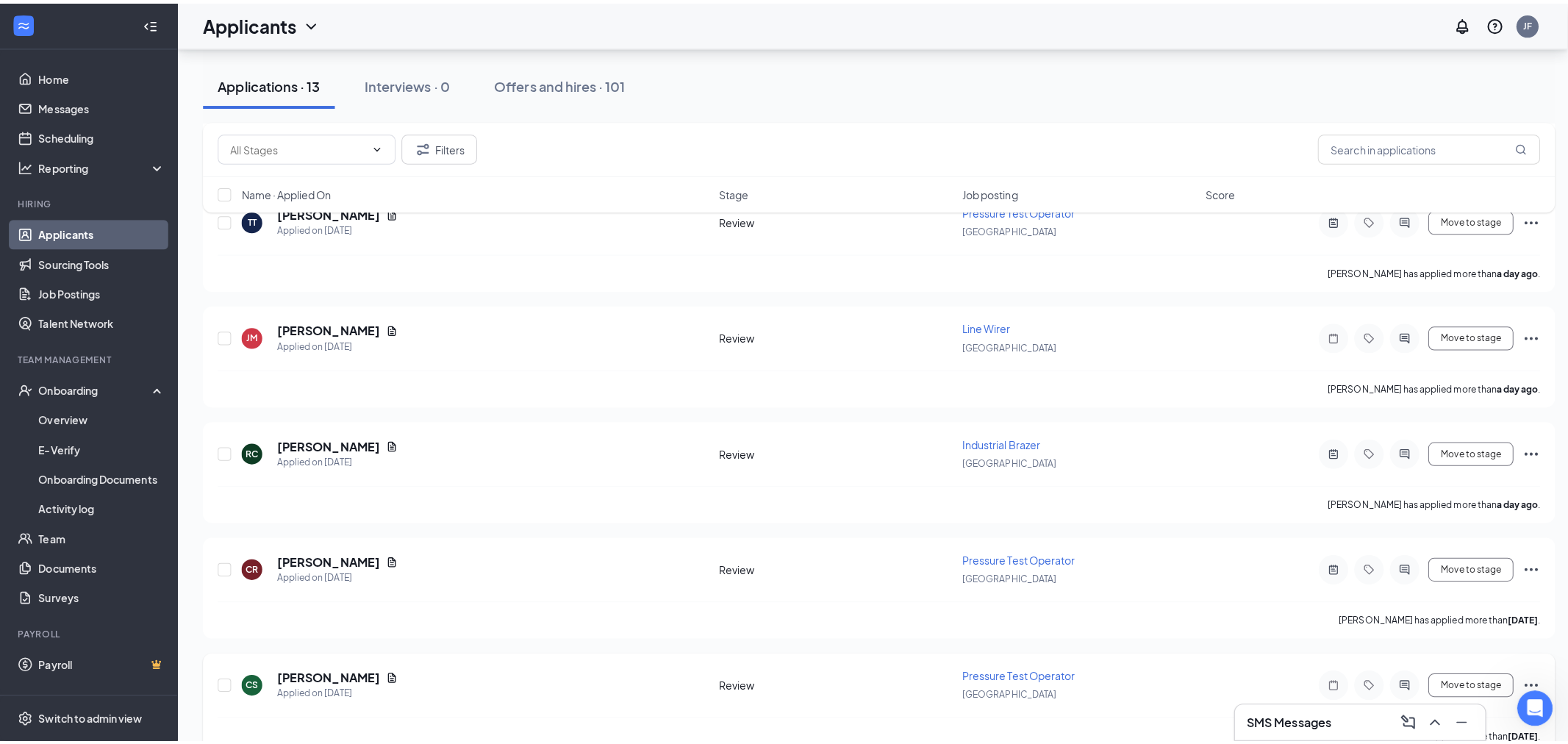
scroll to position [878, 0]
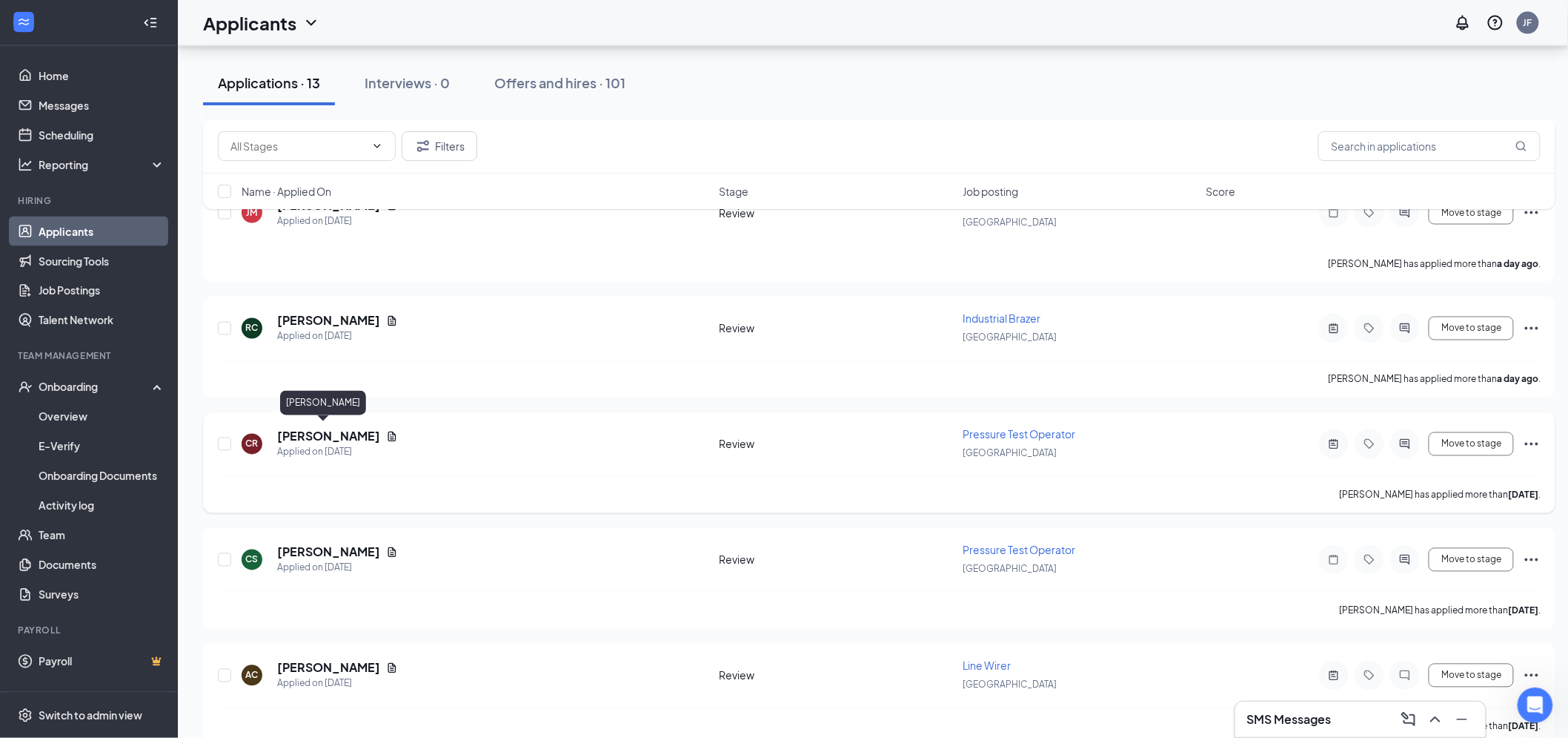
click at [312, 428] on h5 "[PERSON_NAME]" at bounding box center [328, 436] width 103 height 16
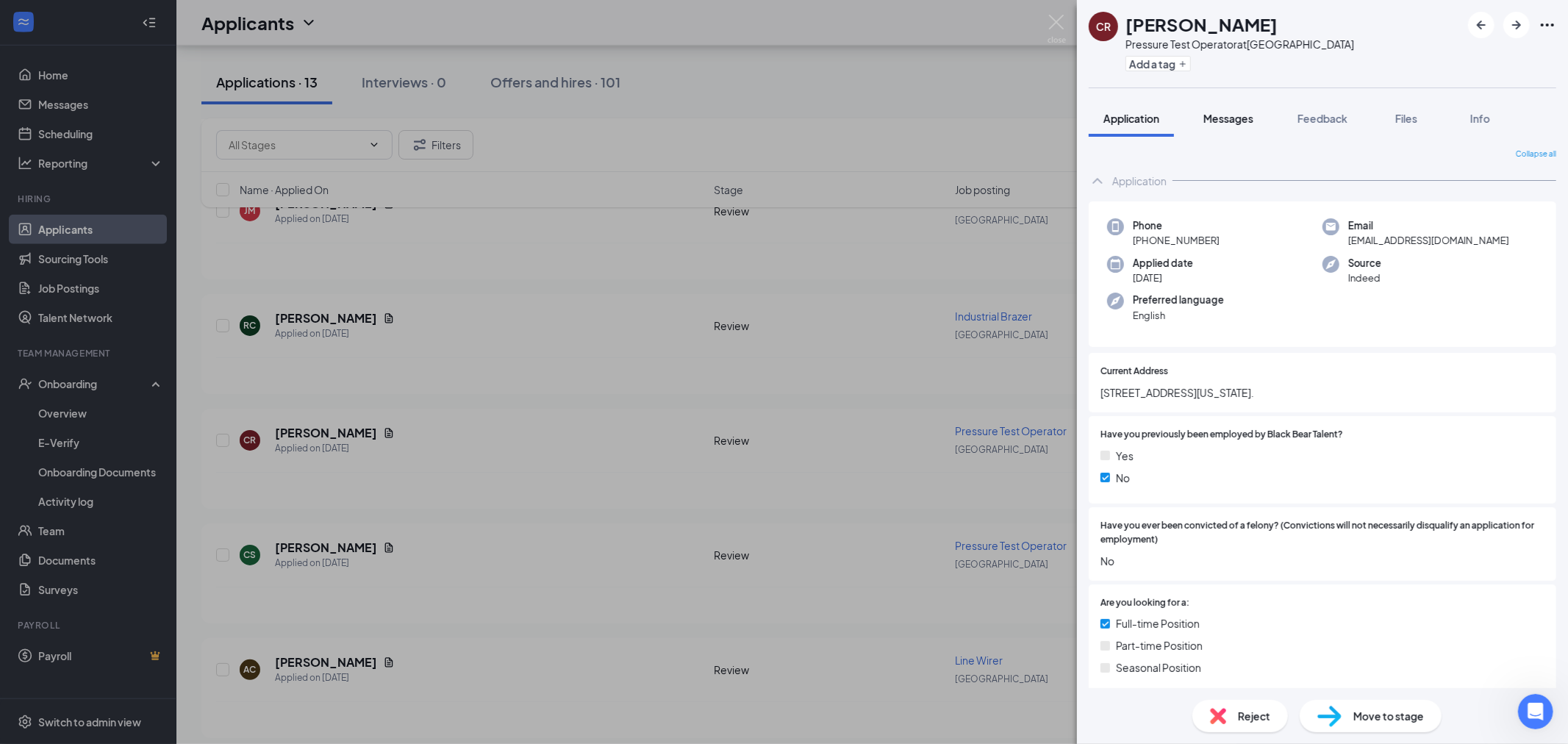
click at [1232, 128] on button "Messages" at bounding box center [1228, 118] width 79 height 37
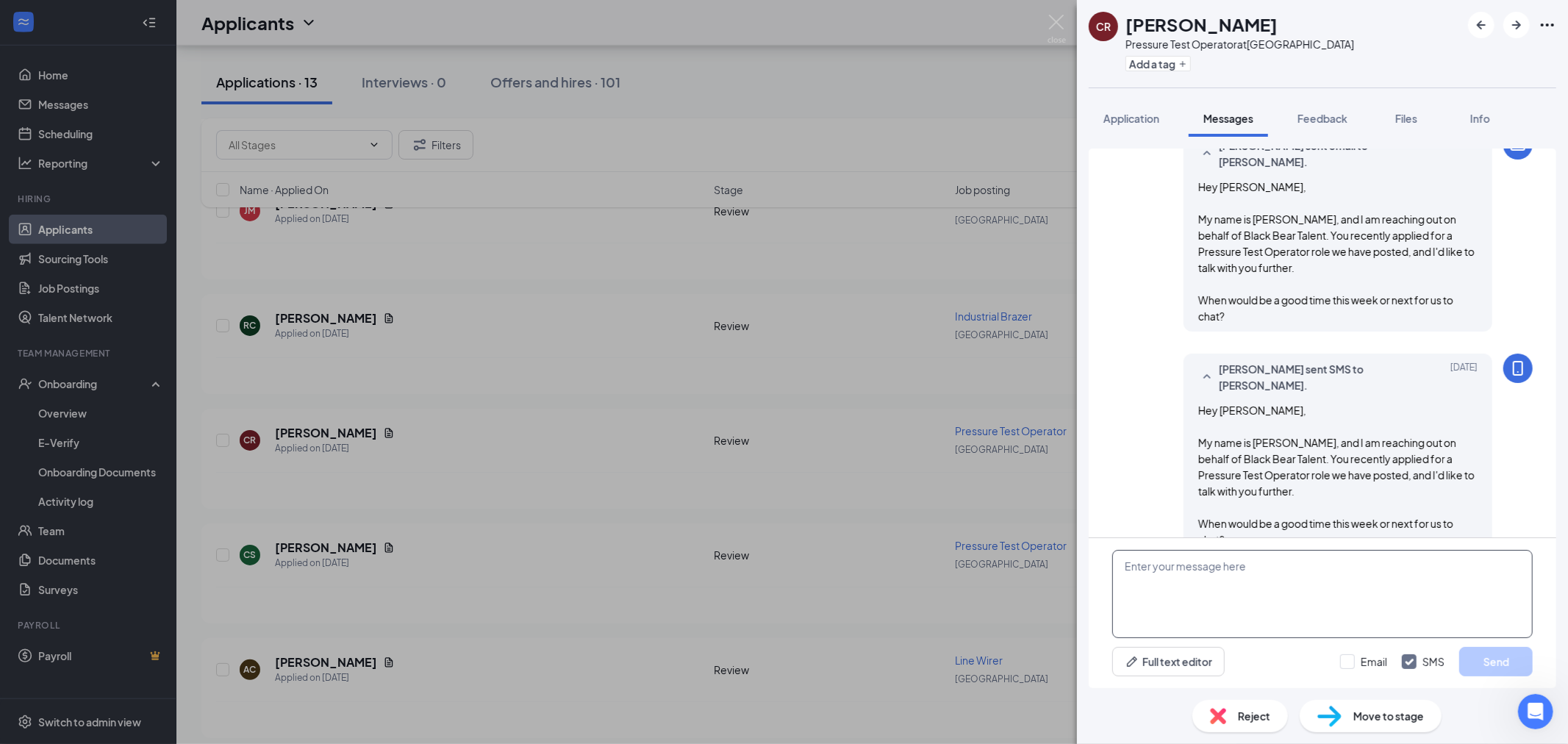
scroll to position [70, 0]
drag, startPoint x: 1184, startPoint y: 372, endPoint x: 1240, endPoint y: 378, distance: 56.3
click at [1240, 378] on div "Jacob Frye sent SMS to Carlis Reece. Sep 15 Hey Carlis, My name is Jake, and I …" at bounding box center [1338, 453] width 309 height 201
copy span "Hey Carlis,"
click at [1180, 583] on textarea at bounding box center [1323, 594] width 420 height 88
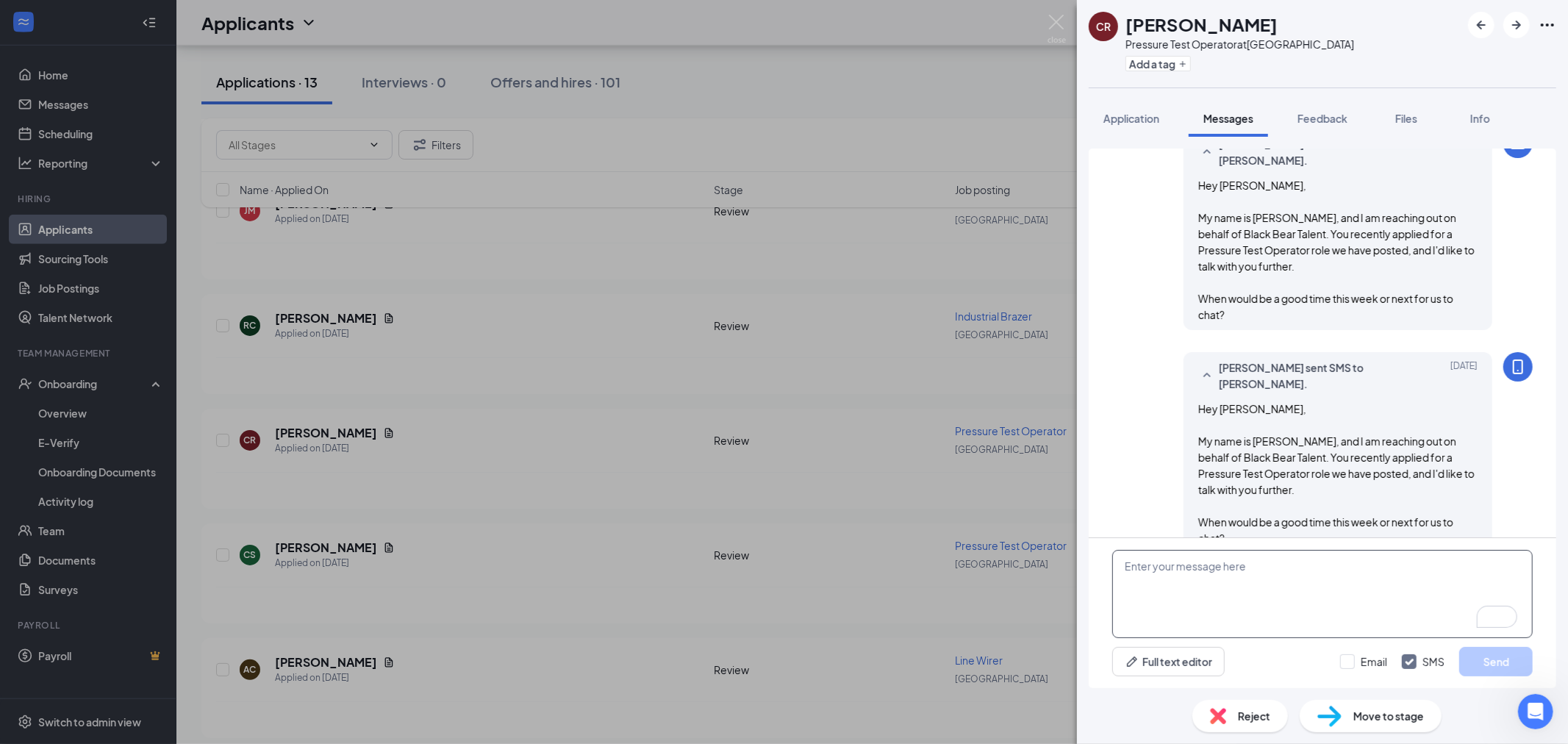
paste textarea "Hey Carlis,"
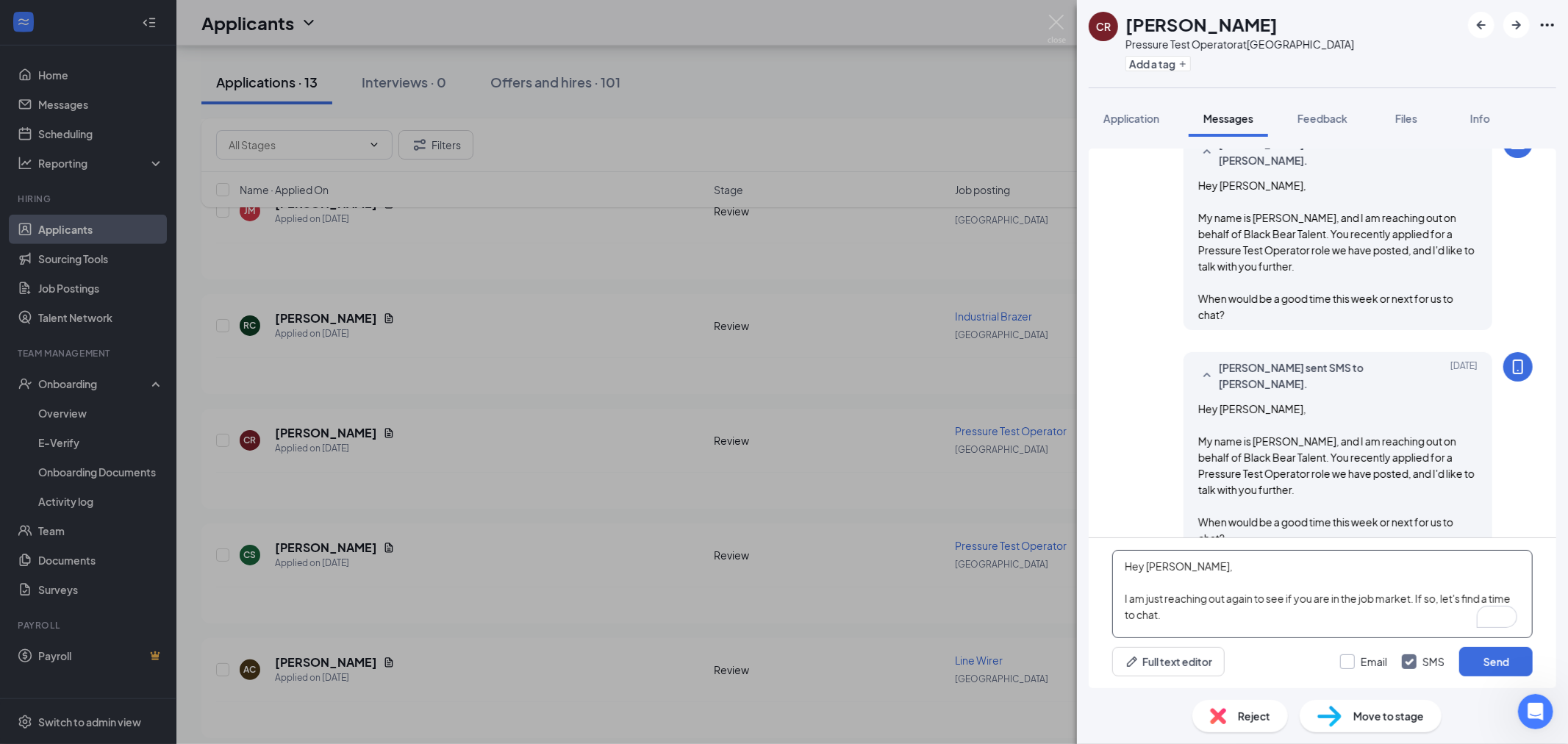
type textarea "Hey [PERSON_NAME], I am just reaching out again to see if you are in the job ma…"
click at [1350, 665] on input "Email" at bounding box center [1363, 661] width 47 height 15
checkbox input "true"
click at [1508, 658] on button "Send" at bounding box center [1496, 661] width 73 height 29
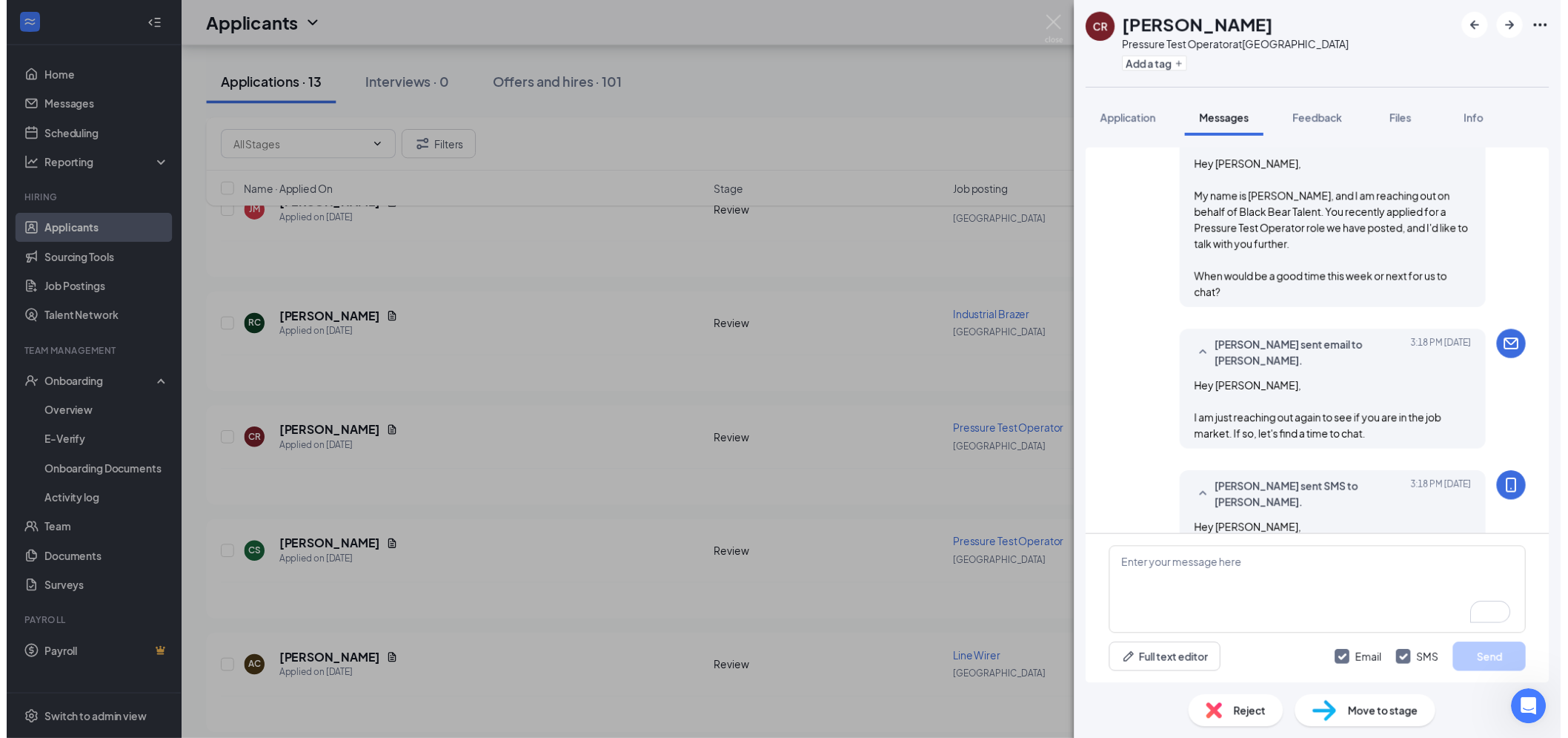
scroll to position [328, 0]
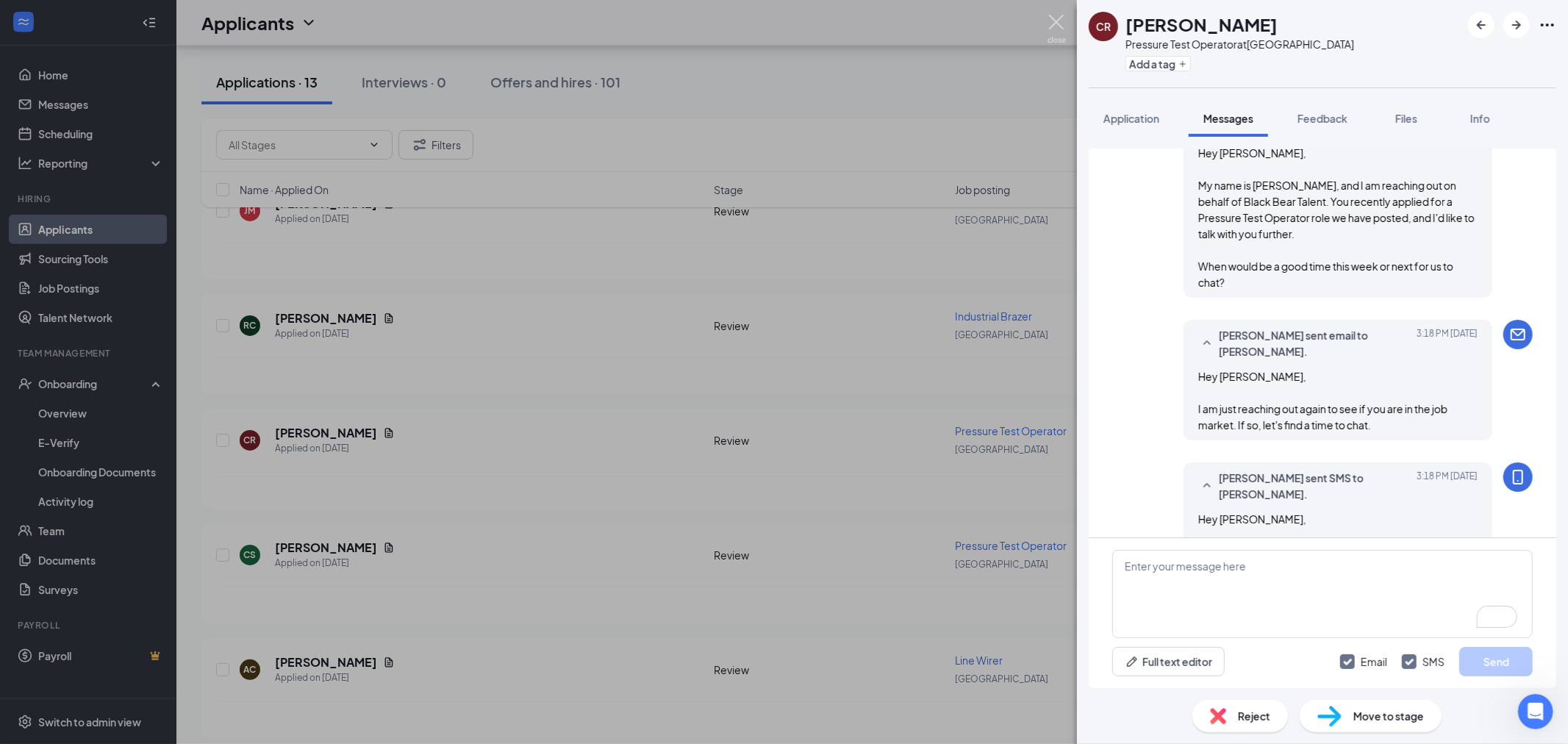
click at [1056, 24] on img at bounding box center [1057, 29] width 19 height 28
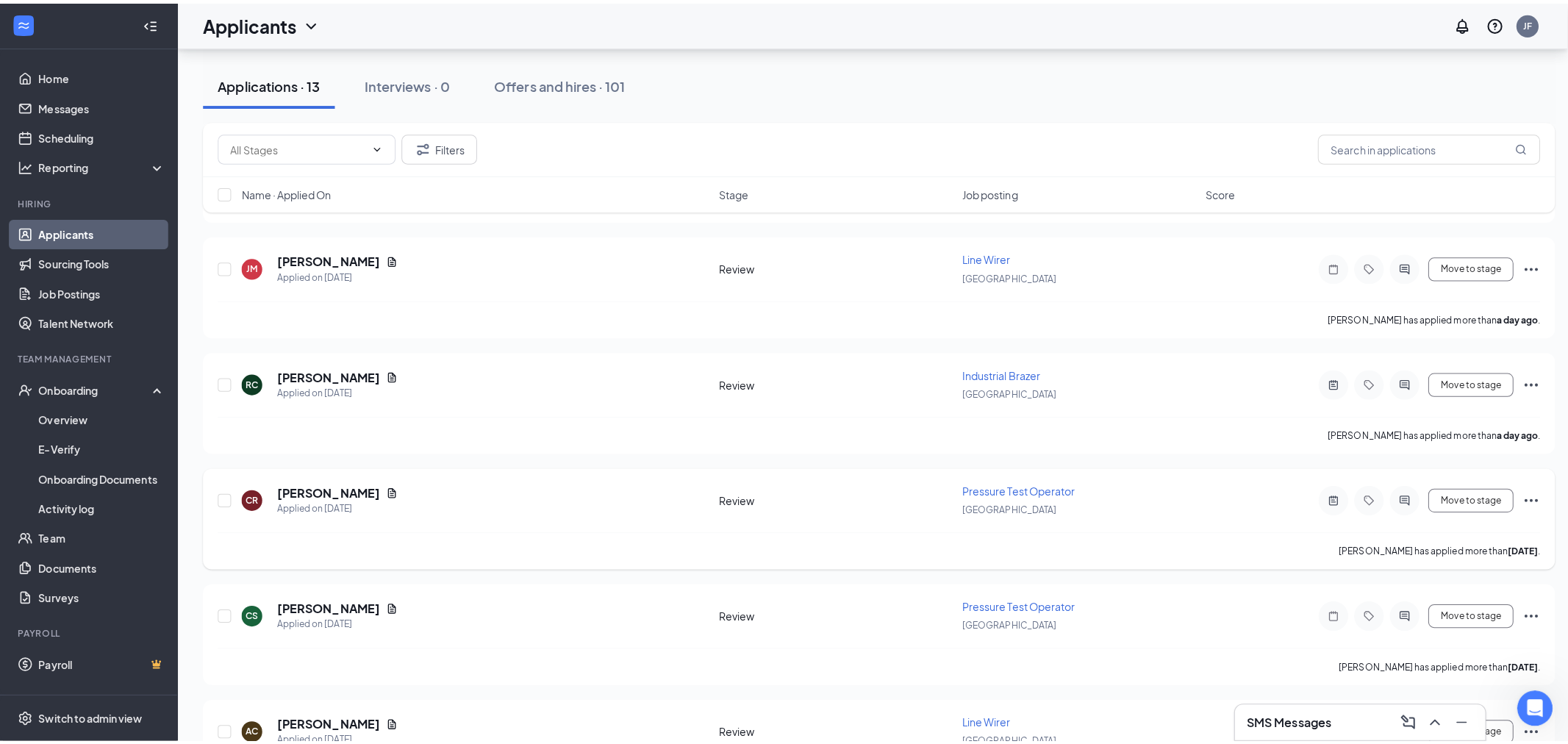
scroll to position [797, 0]
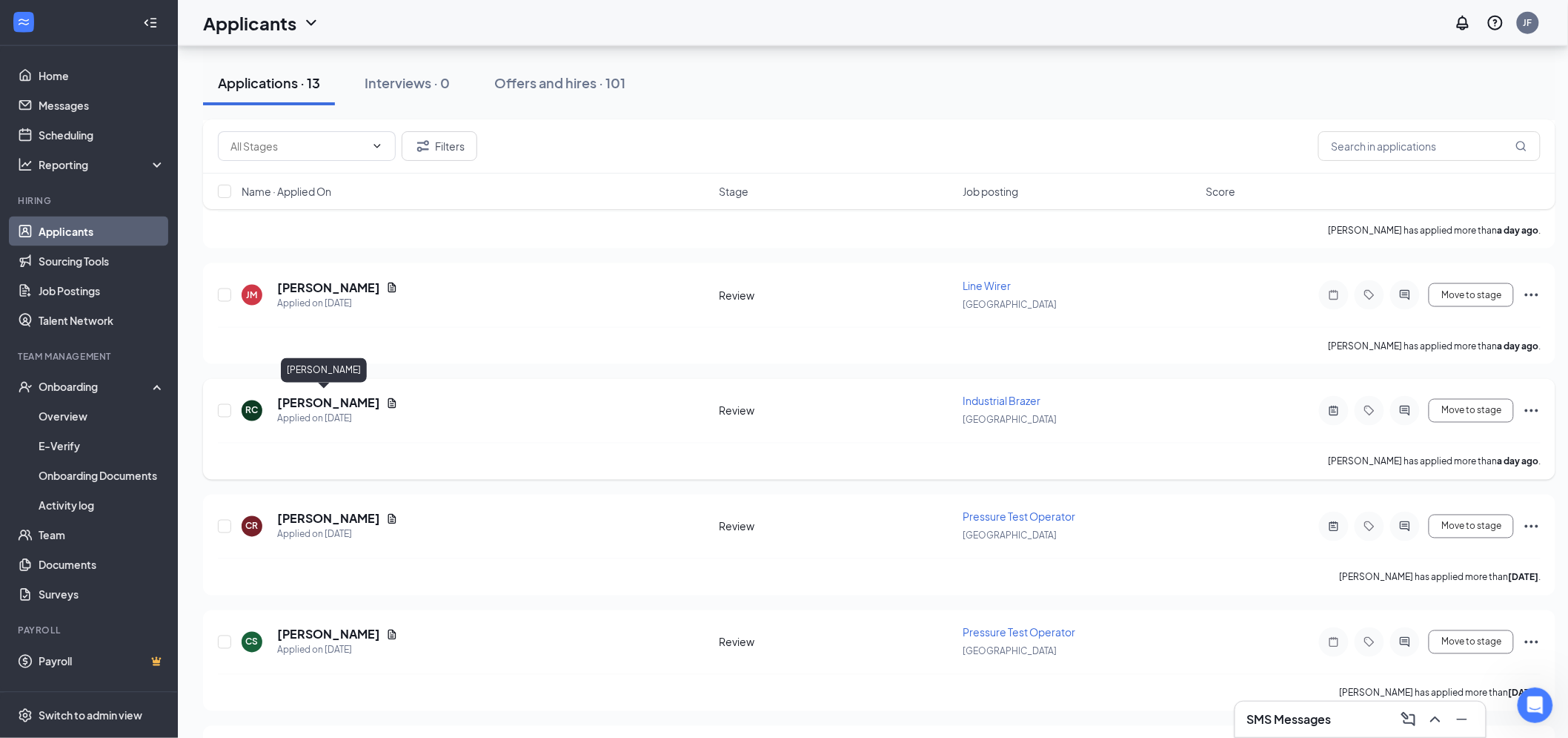
click at [331, 401] on h5 "Rex Coleman" at bounding box center [328, 403] width 103 height 16
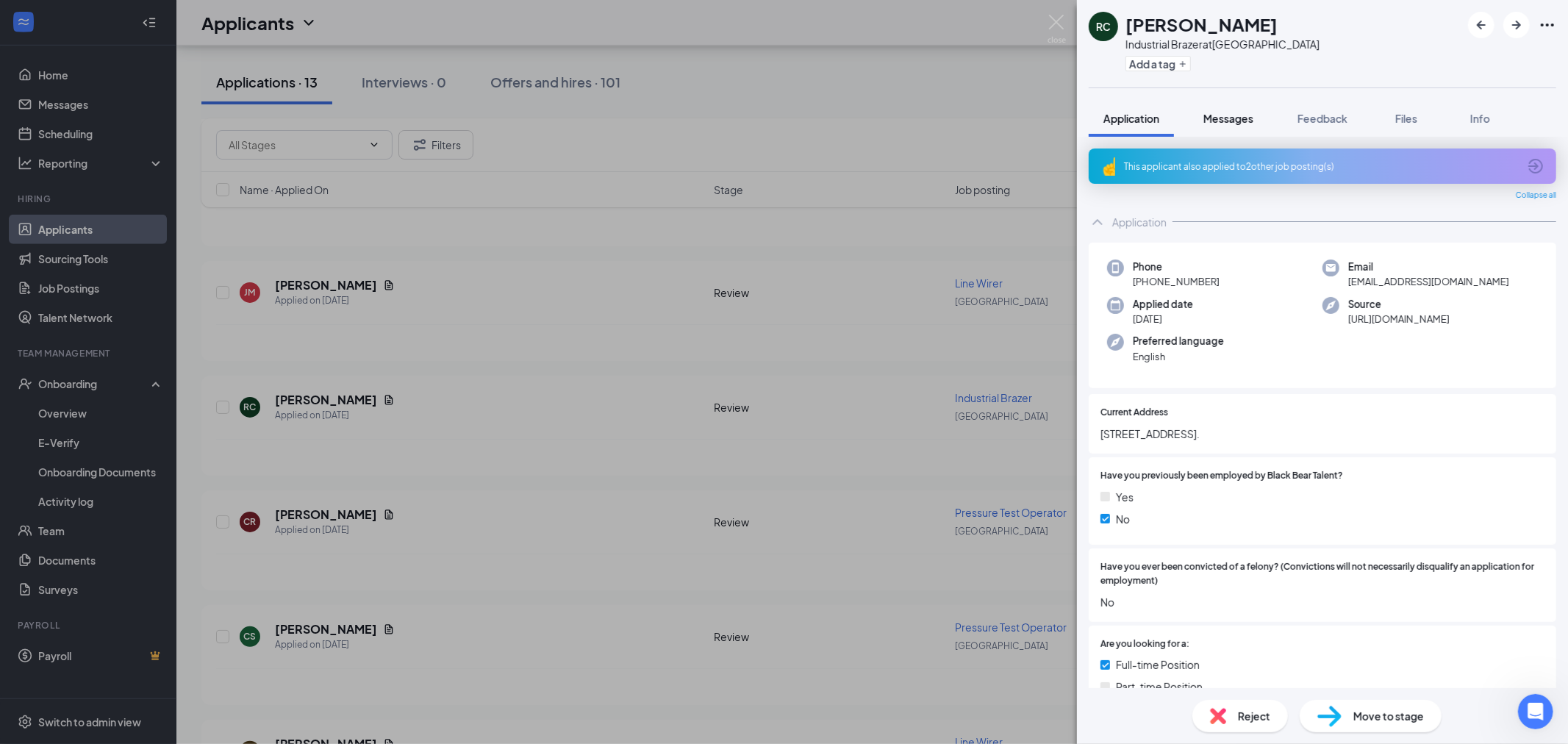
click at [1236, 117] on span "Messages" at bounding box center [1228, 118] width 50 height 13
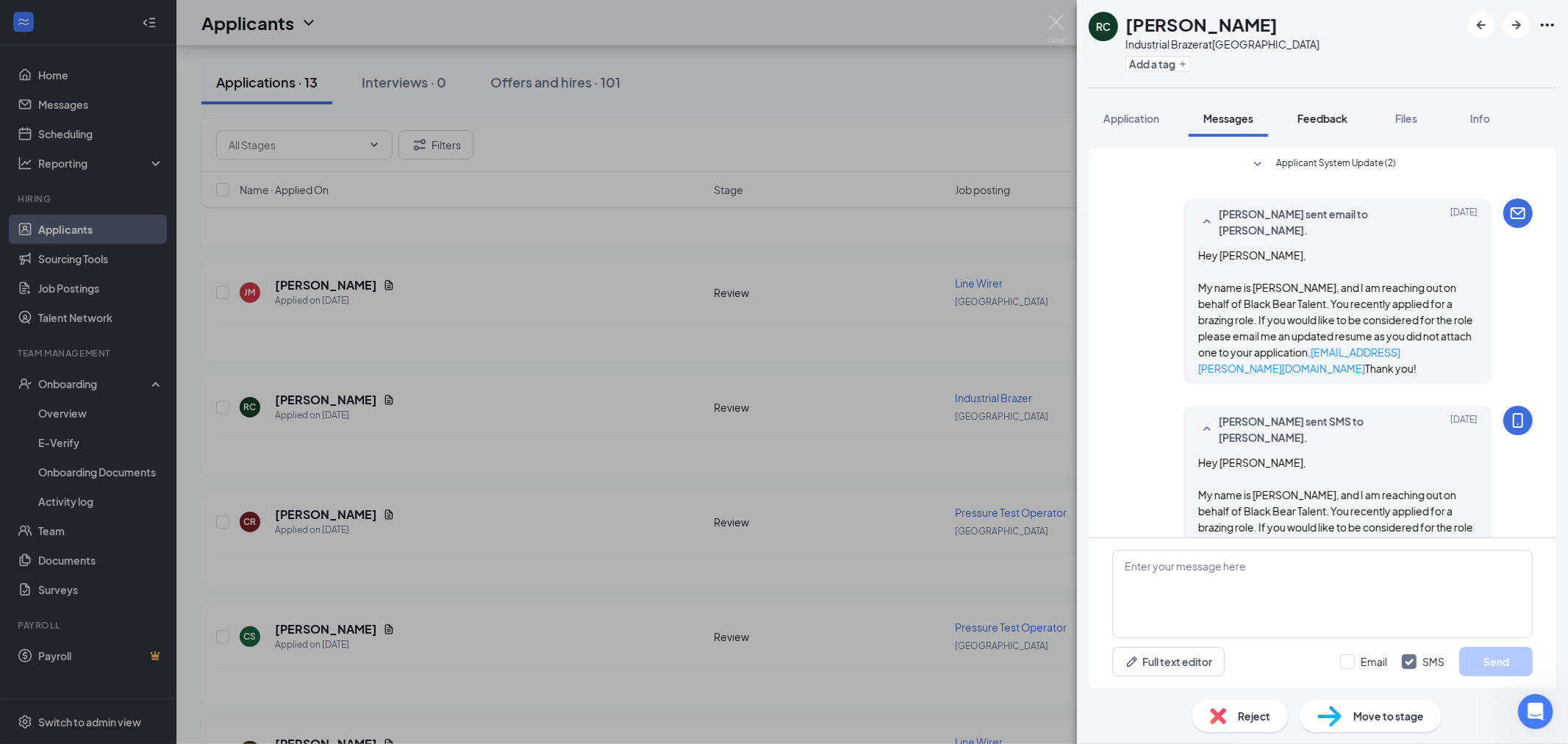
click at [1321, 118] on span "Feedback" at bounding box center [1323, 118] width 50 height 13
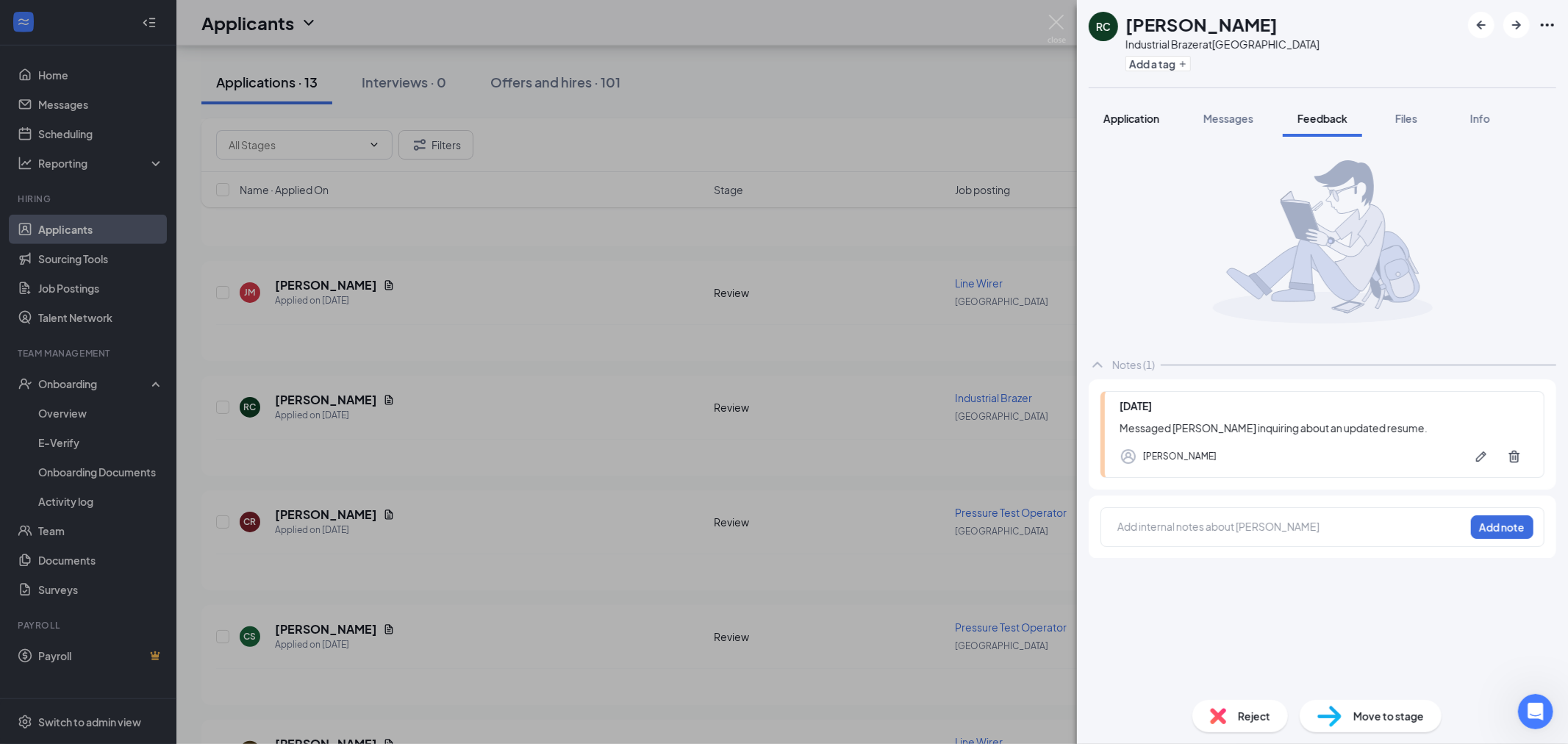
click at [1131, 111] on div "Application" at bounding box center [1131, 118] width 56 height 15
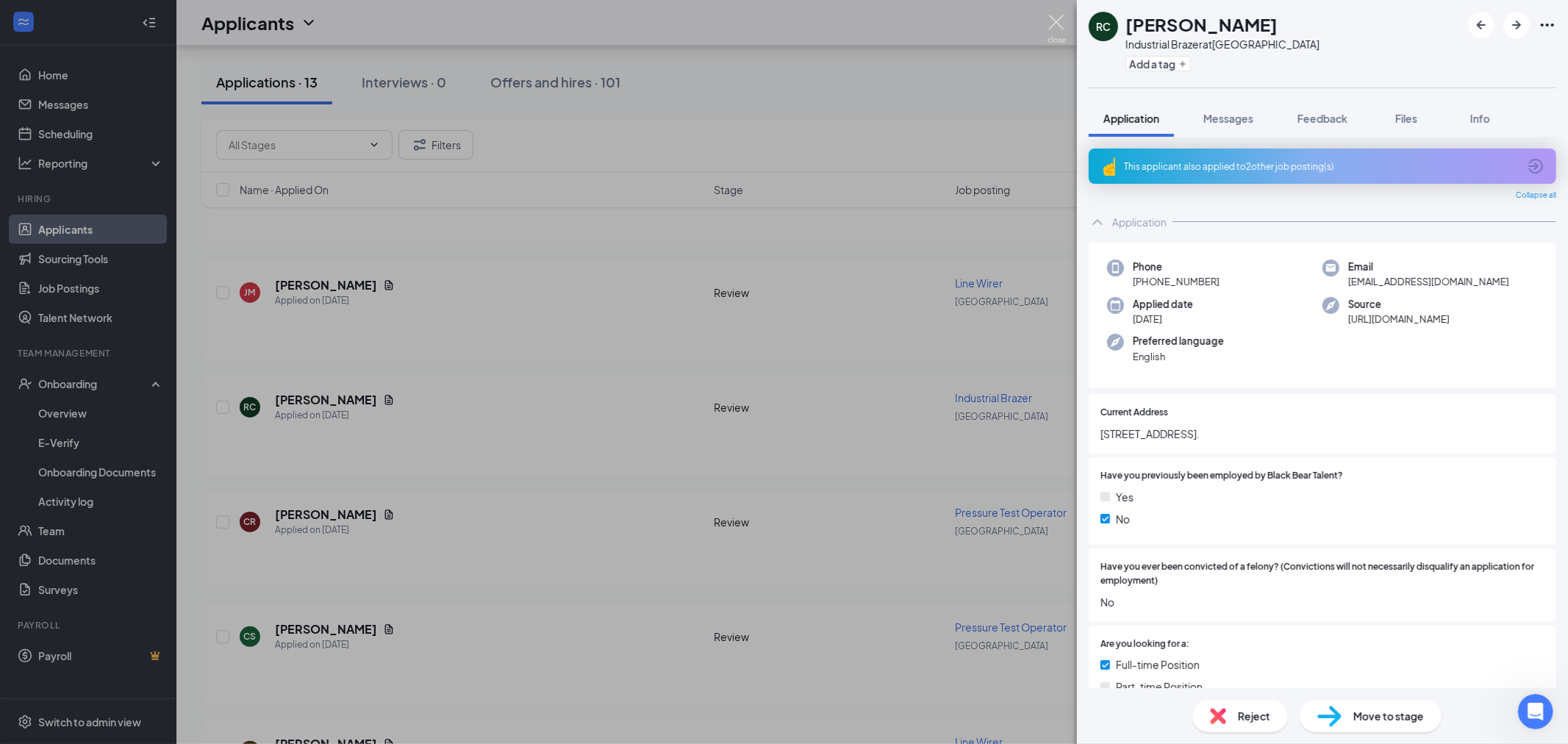
click at [1054, 15] on img at bounding box center [1057, 29] width 19 height 28
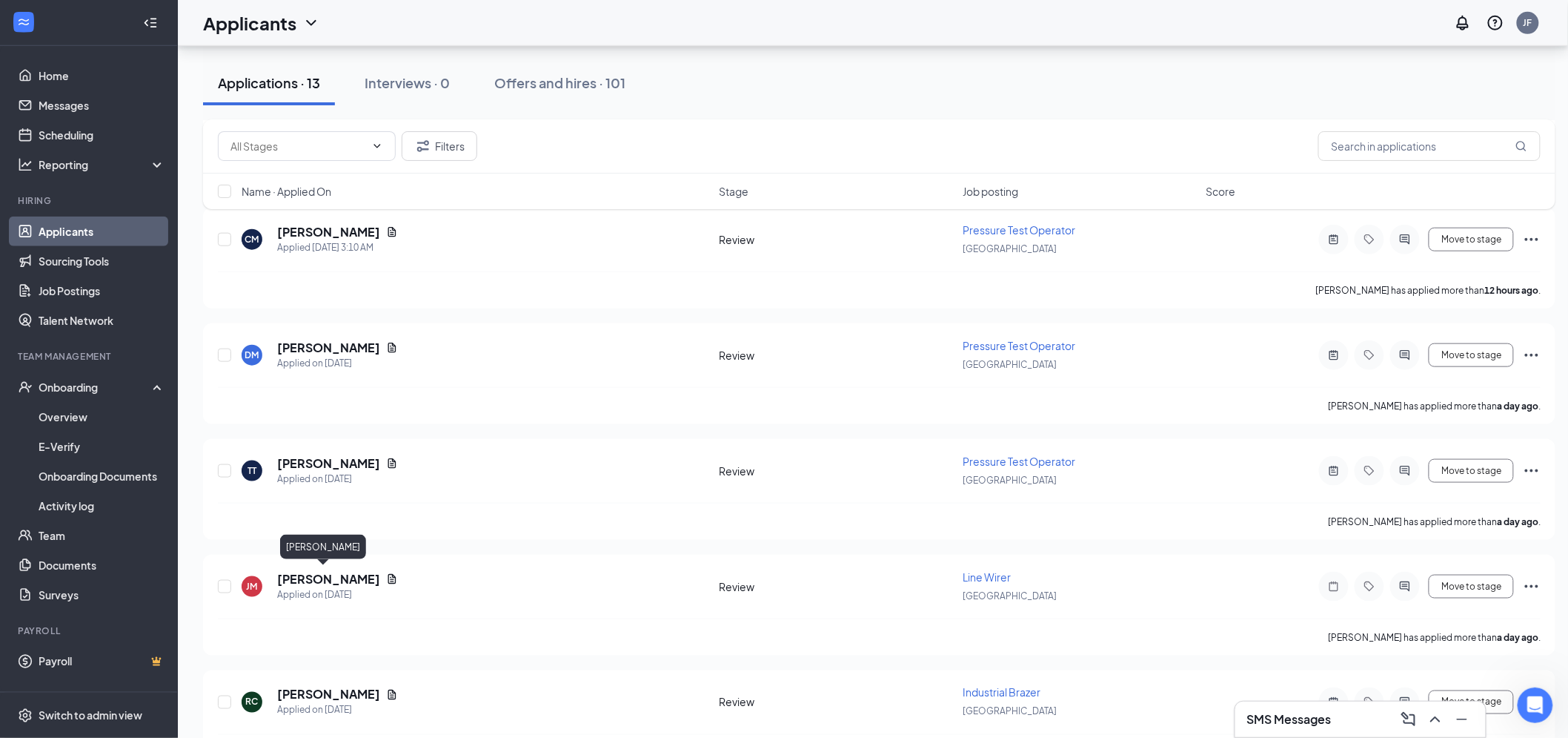
scroll to position [474, 0]
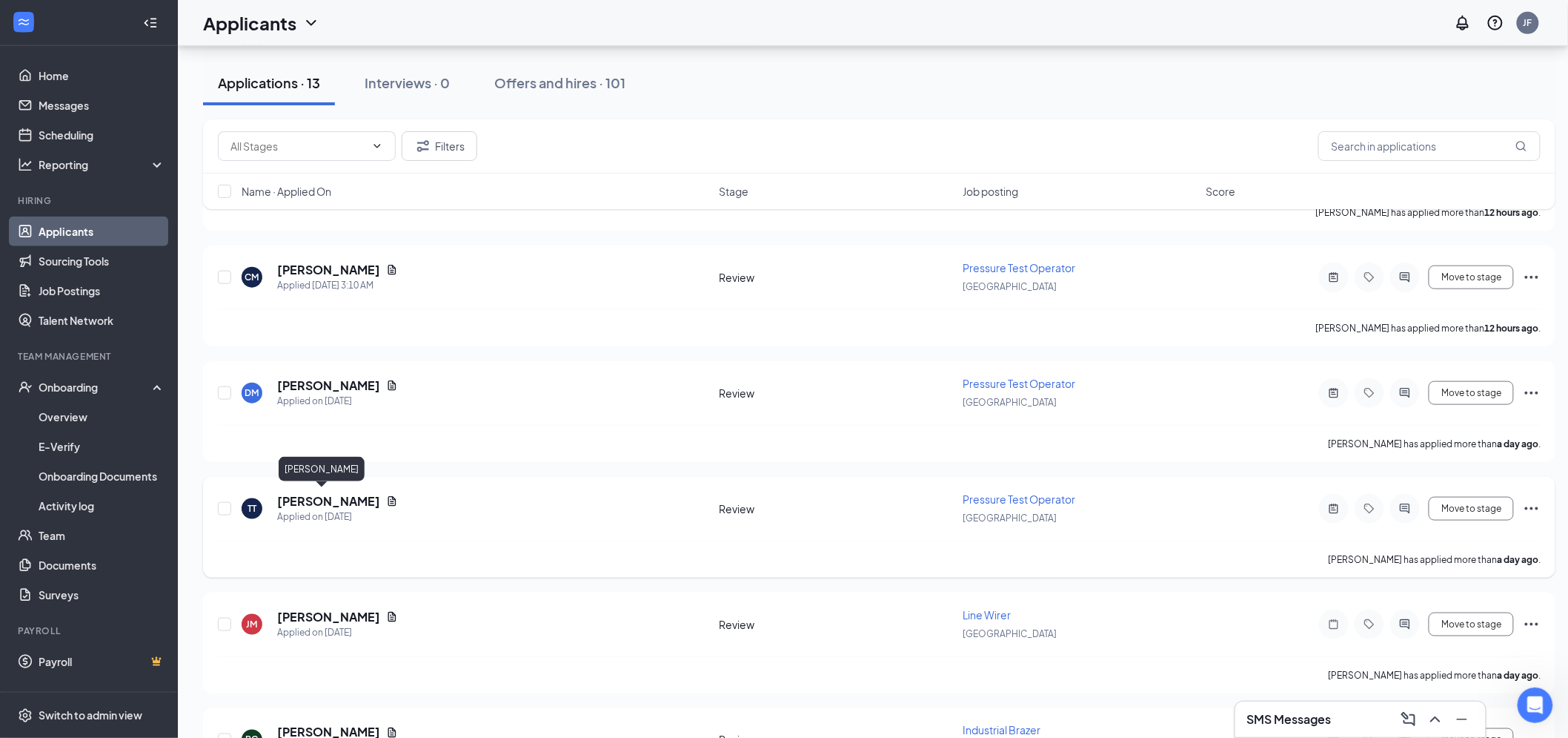
click at [303, 493] on h5 "Tim Taylor" at bounding box center [328, 501] width 103 height 16
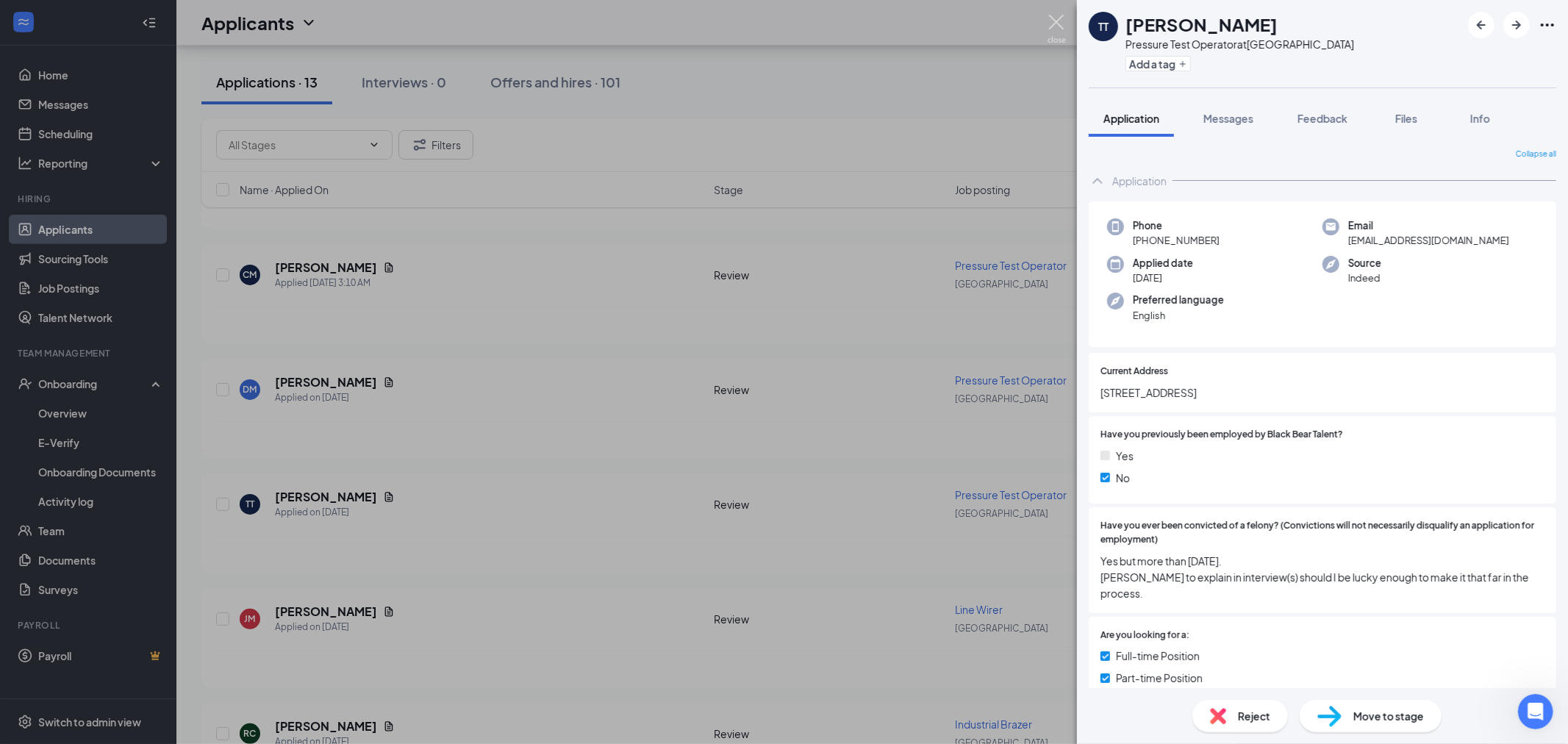
click at [1052, 19] on img at bounding box center [1057, 29] width 19 height 28
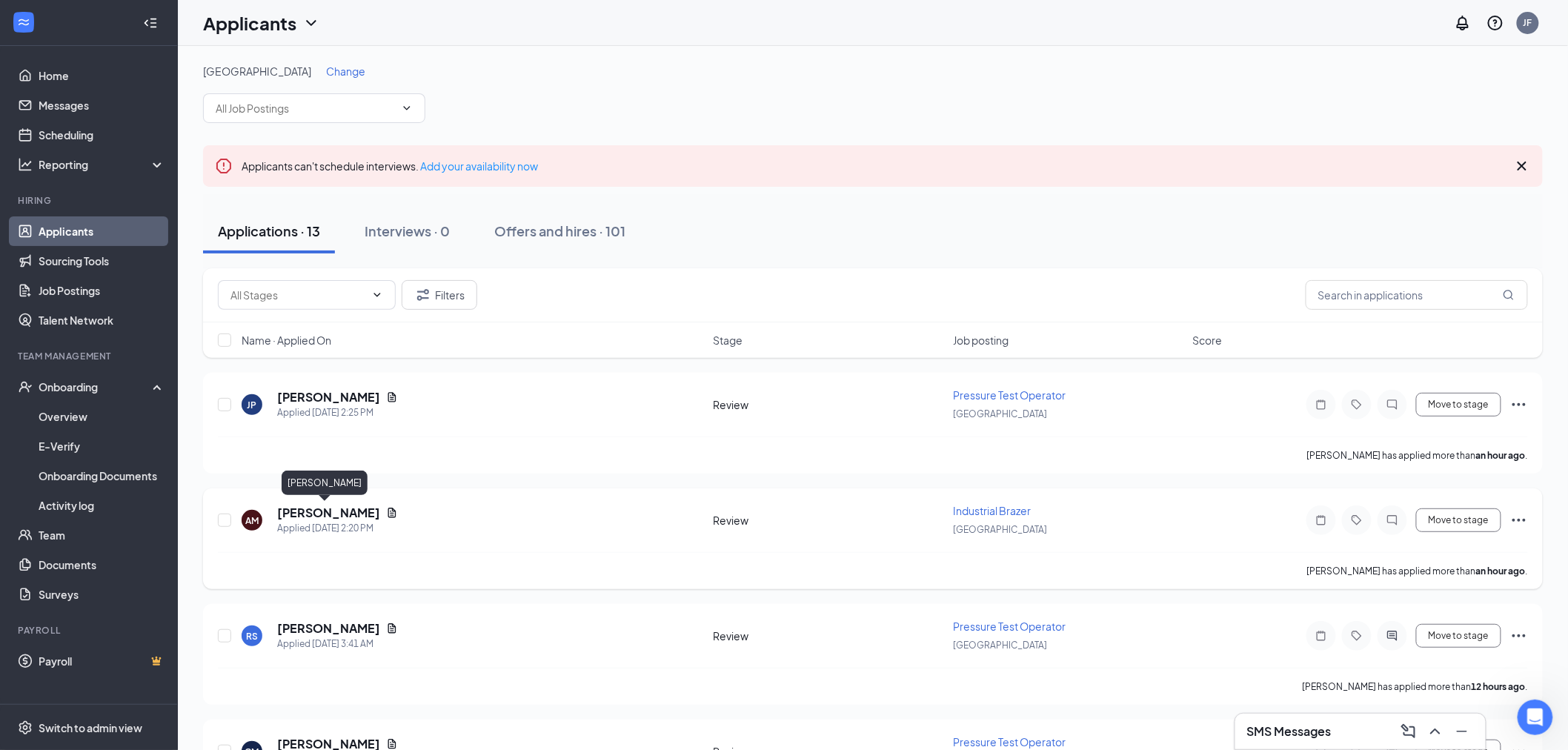
click at [299, 512] on h5 "Austin Morris" at bounding box center [328, 512] width 103 height 16
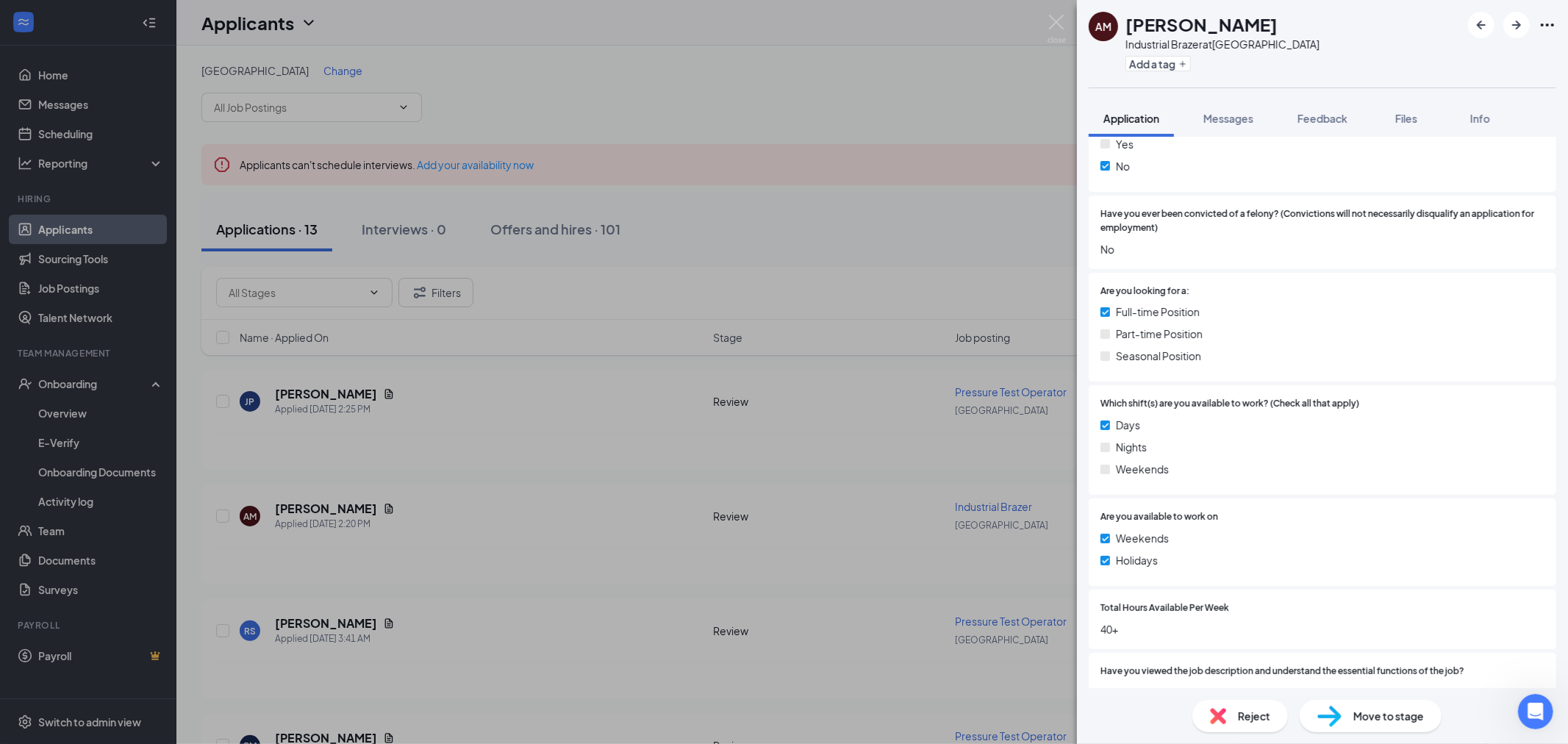
scroll to position [571, 0]
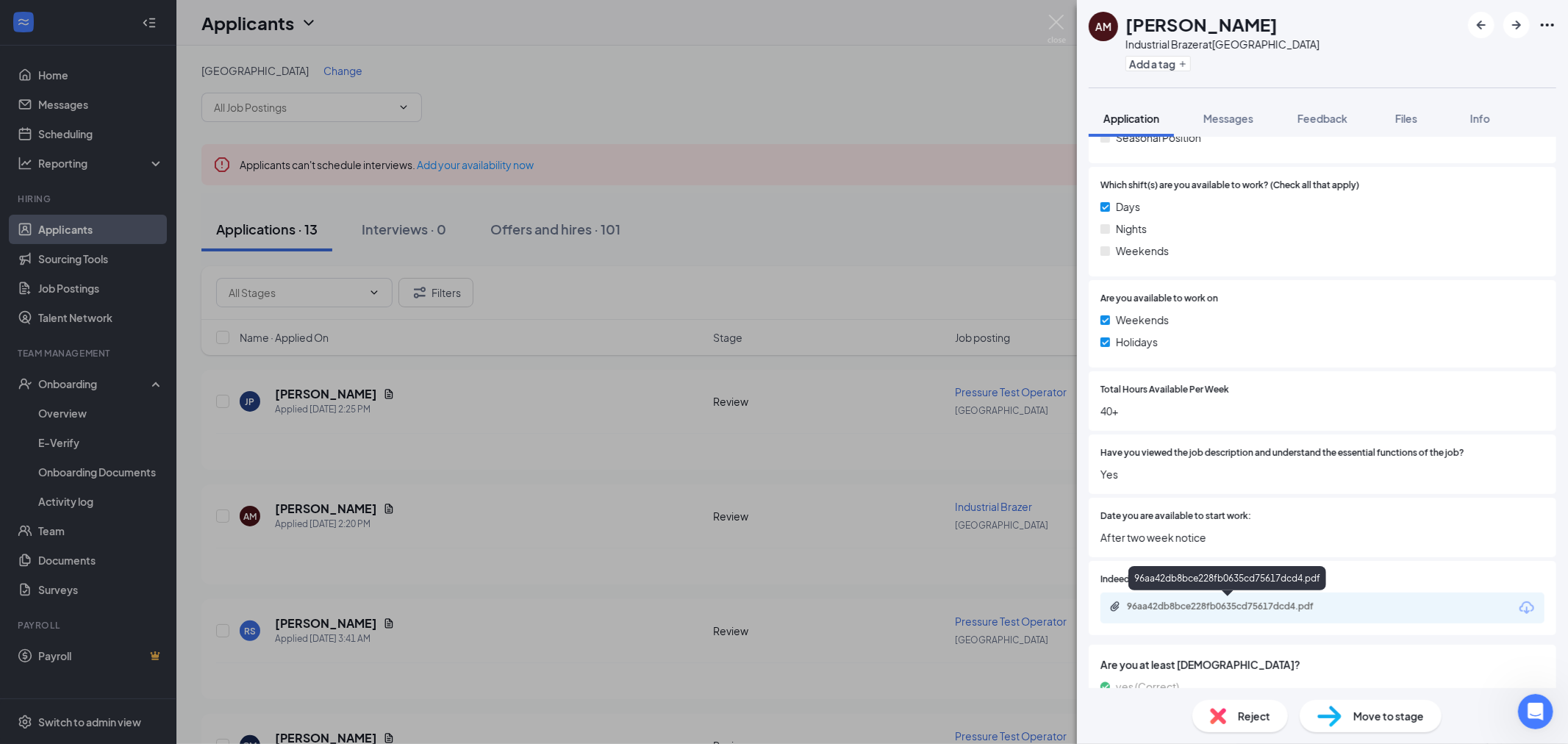
click at [1270, 605] on div "96aa42db8bce228fb0635cd75617dcd4.pdf" at bounding box center [1230, 605] width 206 height 11
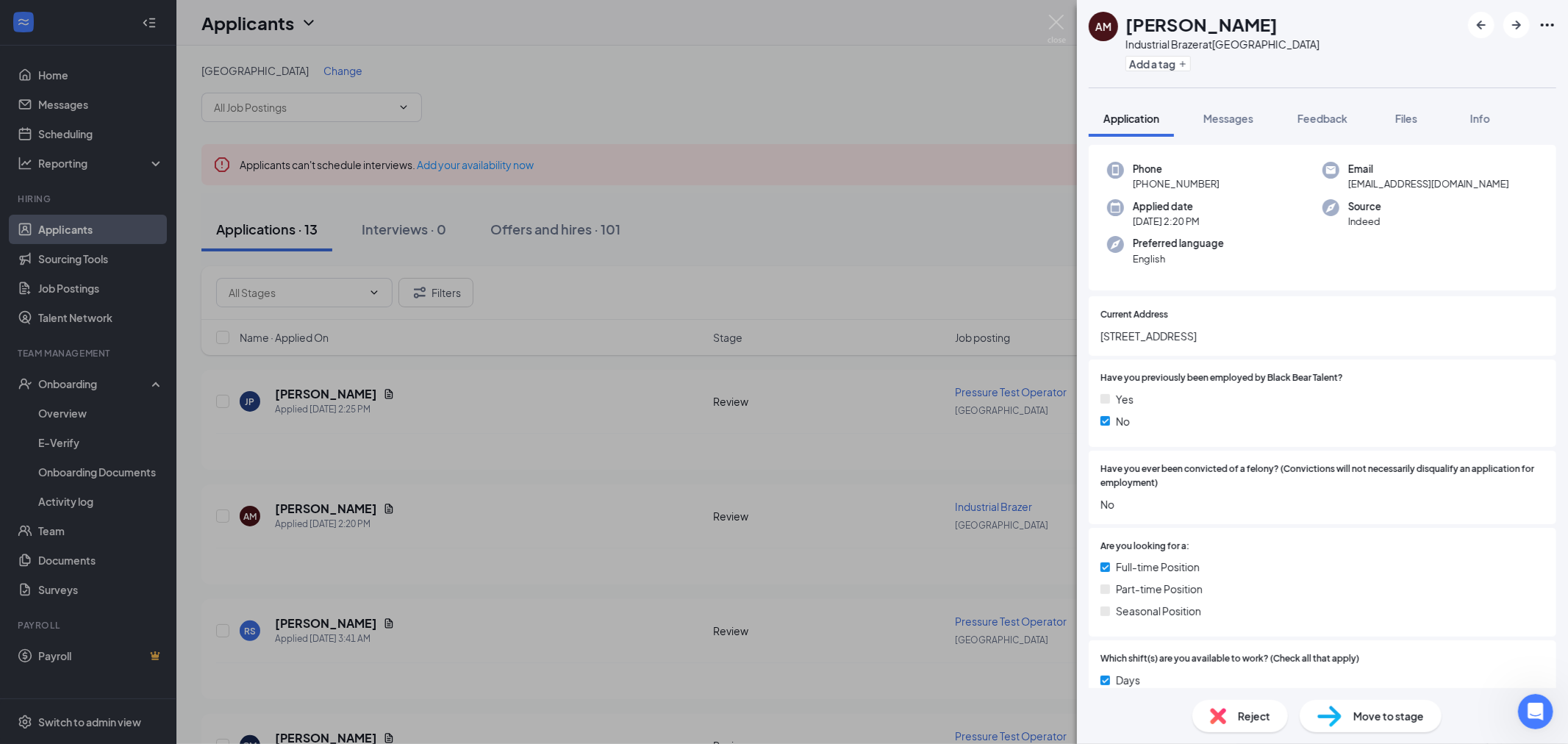
scroll to position [0, 0]
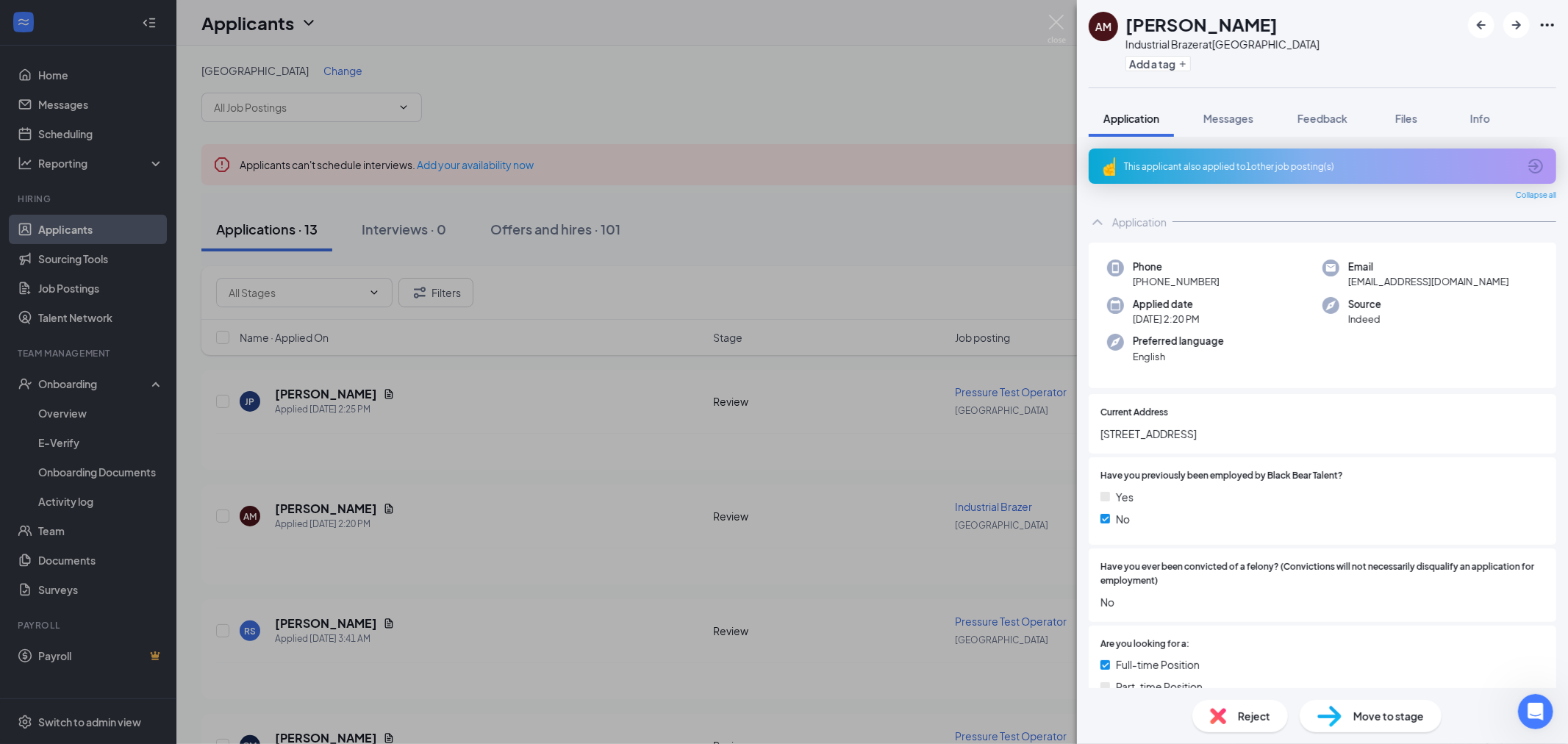
click at [1242, 706] on div "Reject" at bounding box center [1240, 716] width 95 height 33
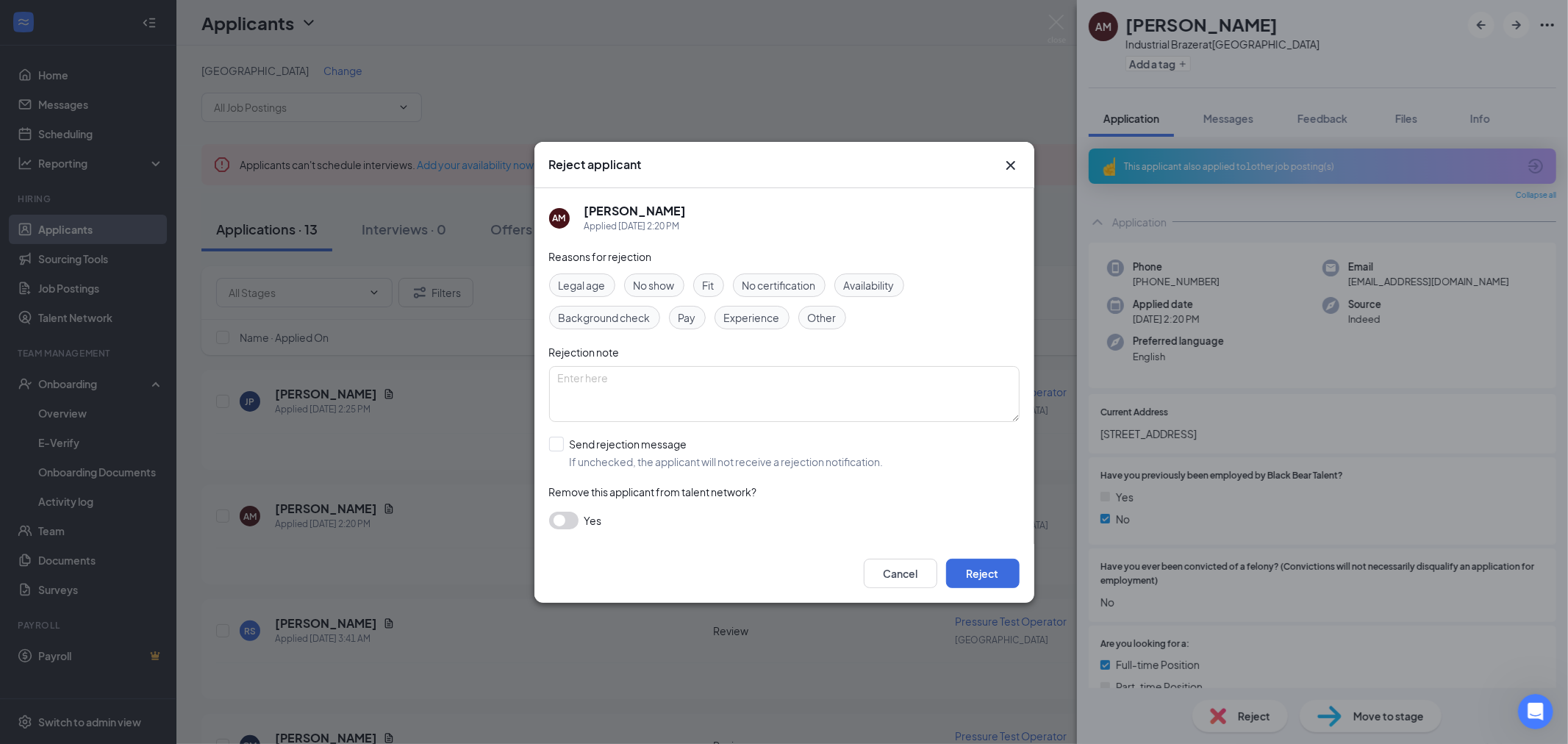
click at [819, 318] on span "Other" at bounding box center [822, 318] width 28 height 16
click at [730, 380] on textarea at bounding box center [784, 394] width 471 height 56
type textarea "Currently works for the company he applied for"
type textarea "Currently works for the company he applied for."
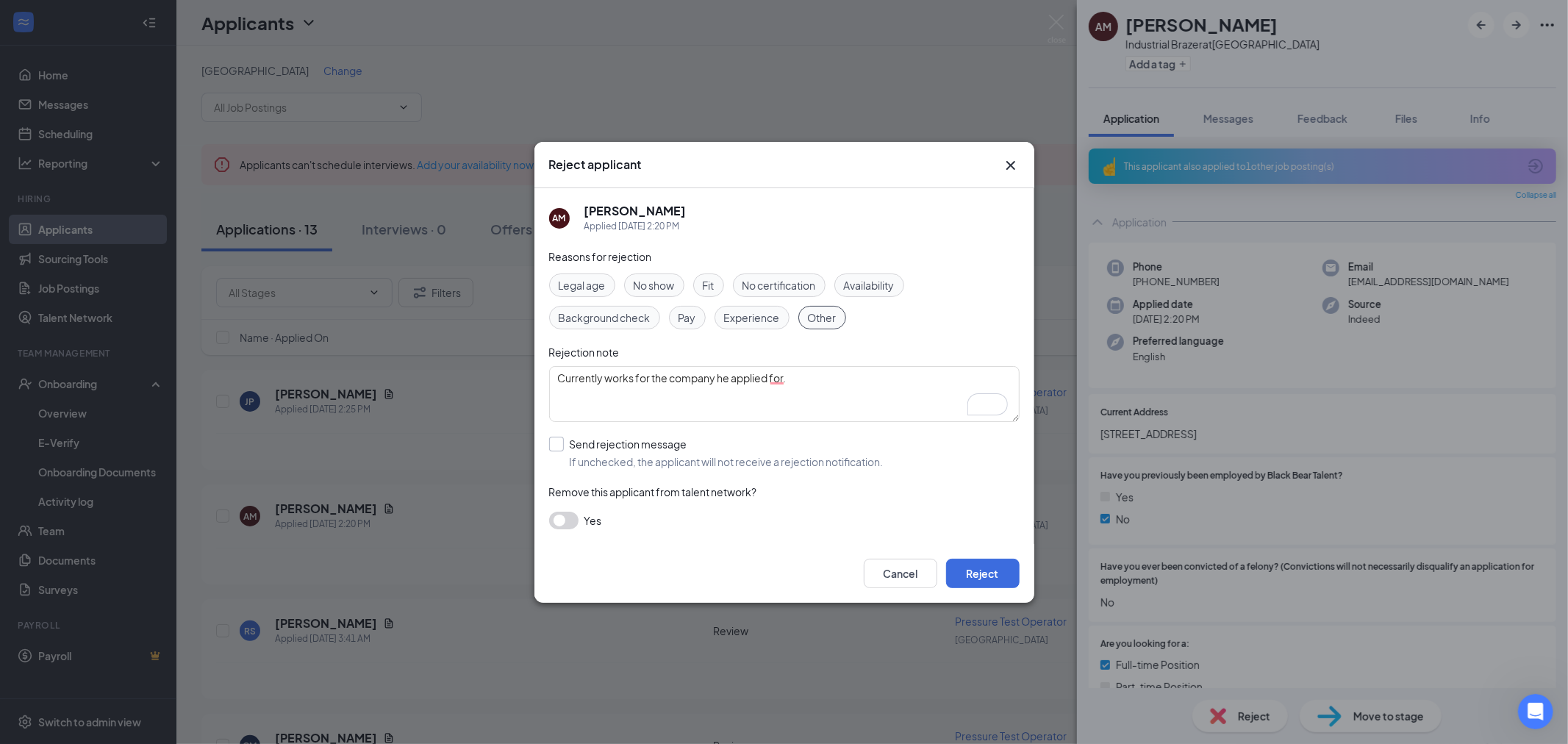
click at [565, 440] on input "Send rejection message If unchecked, the applicant will not receive a rejection…" at bounding box center [716, 453] width 335 height 33
checkbox input "true"
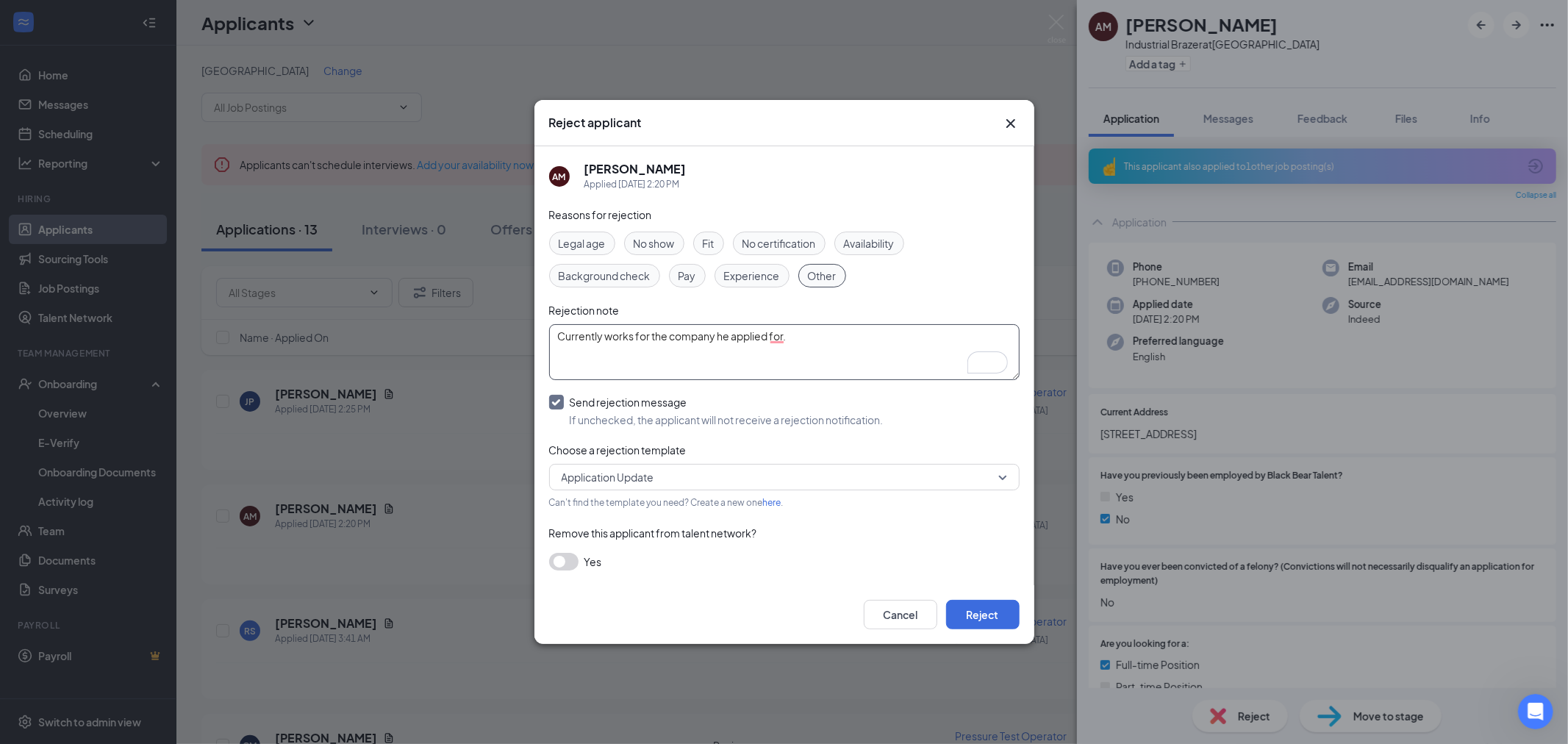
drag, startPoint x: 825, startPoint y: 344, endPoint x: 770, endPoint y: 341, distance: 55.1
click at [770, 341] on textarea "Currently works for the company he applied for." at bounding box center [784, 351] width 471 height 56
type textarea "Currently works for the company he applied to."
click at [986, 612] on button "Reject" at bounding box center [983, 613] width 73 height 29
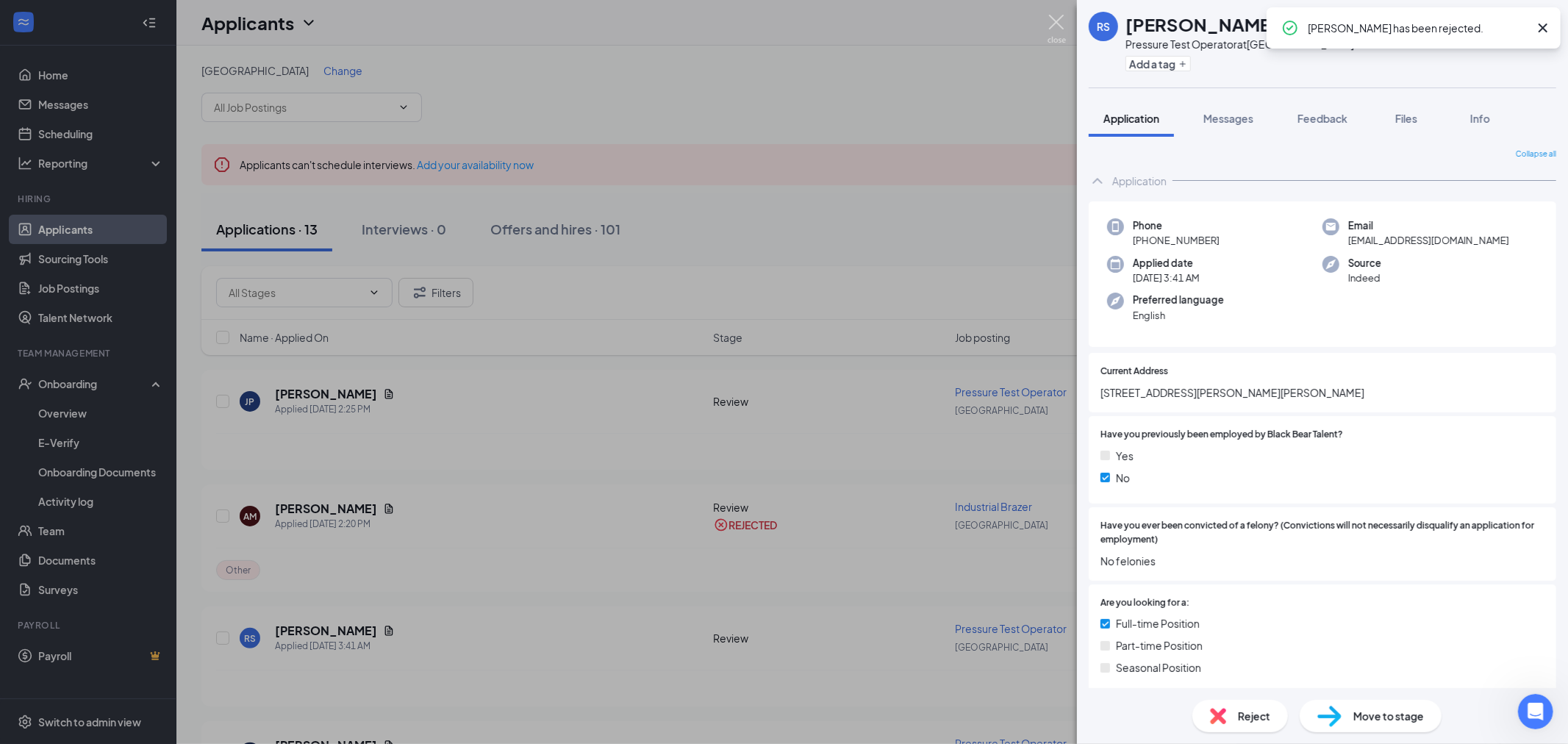
click at [1056, 22] on img at bounding box center [1057, 29] width 19 height 28
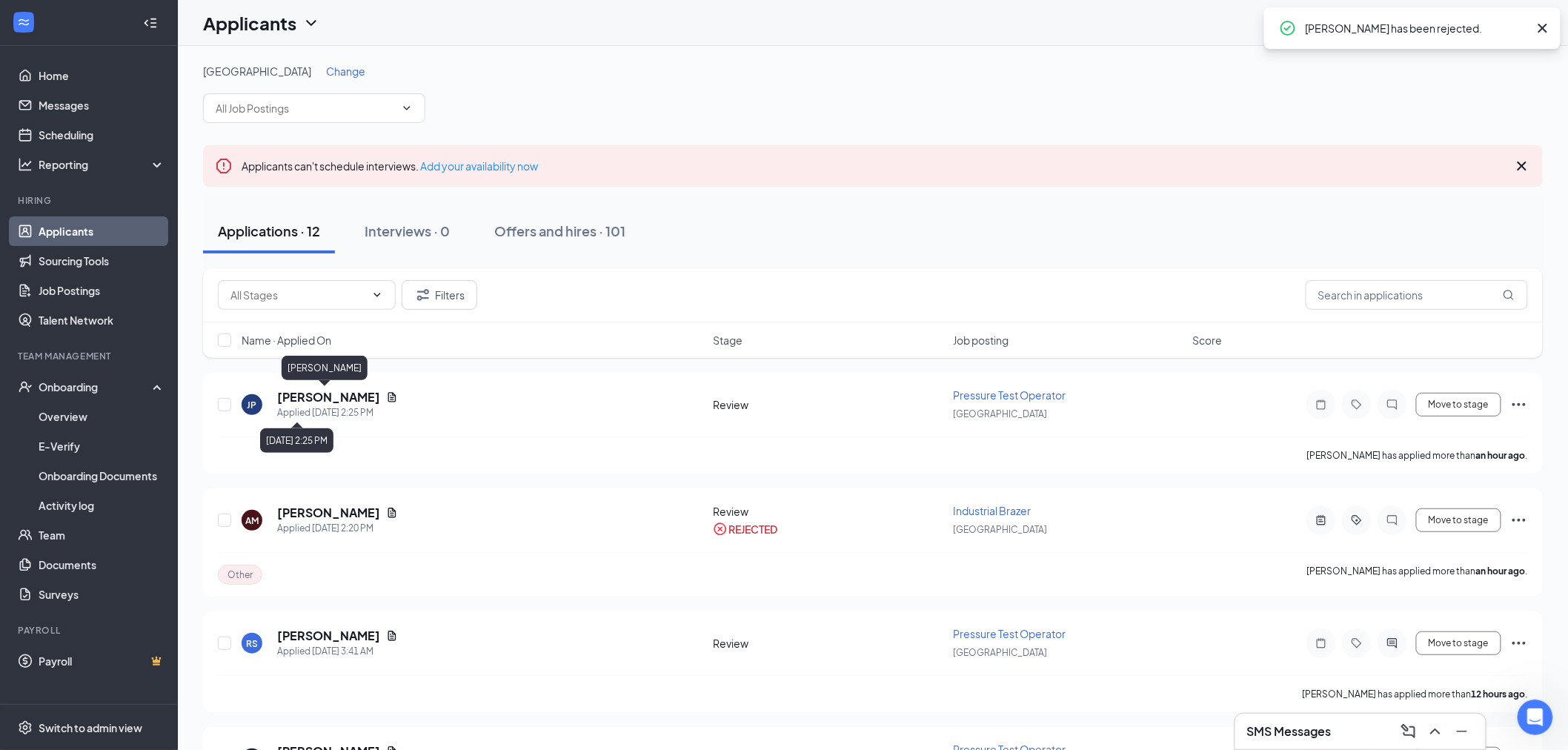
click at [316, 381] on div "[PERSON_NAME]" at bounding box center [324, 371] width 86 height 30
click at [326, 391] on h5 "[PERSON_NAME]" at bounding box center [328, 397] width 103 height 16
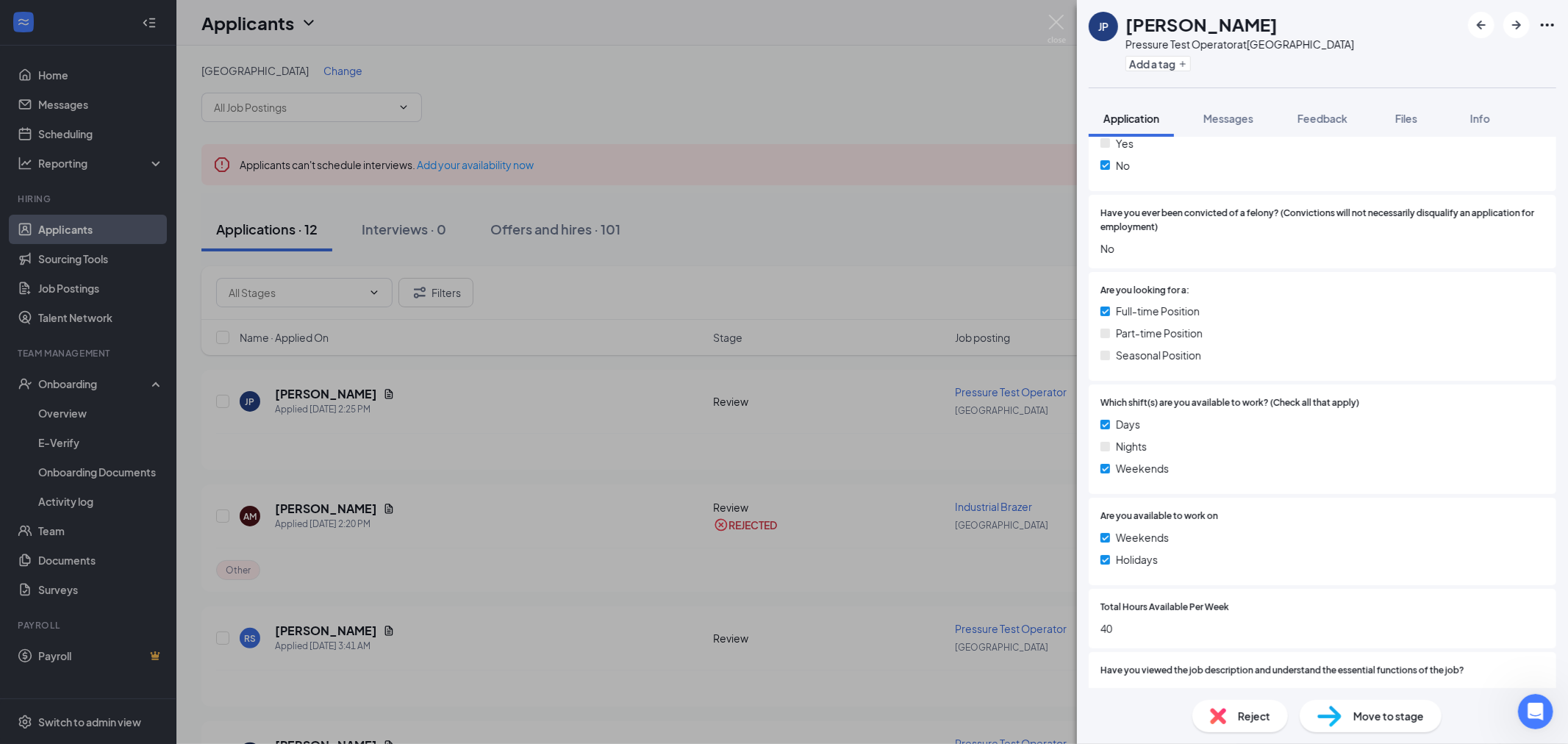
scroll to position [490, 0]
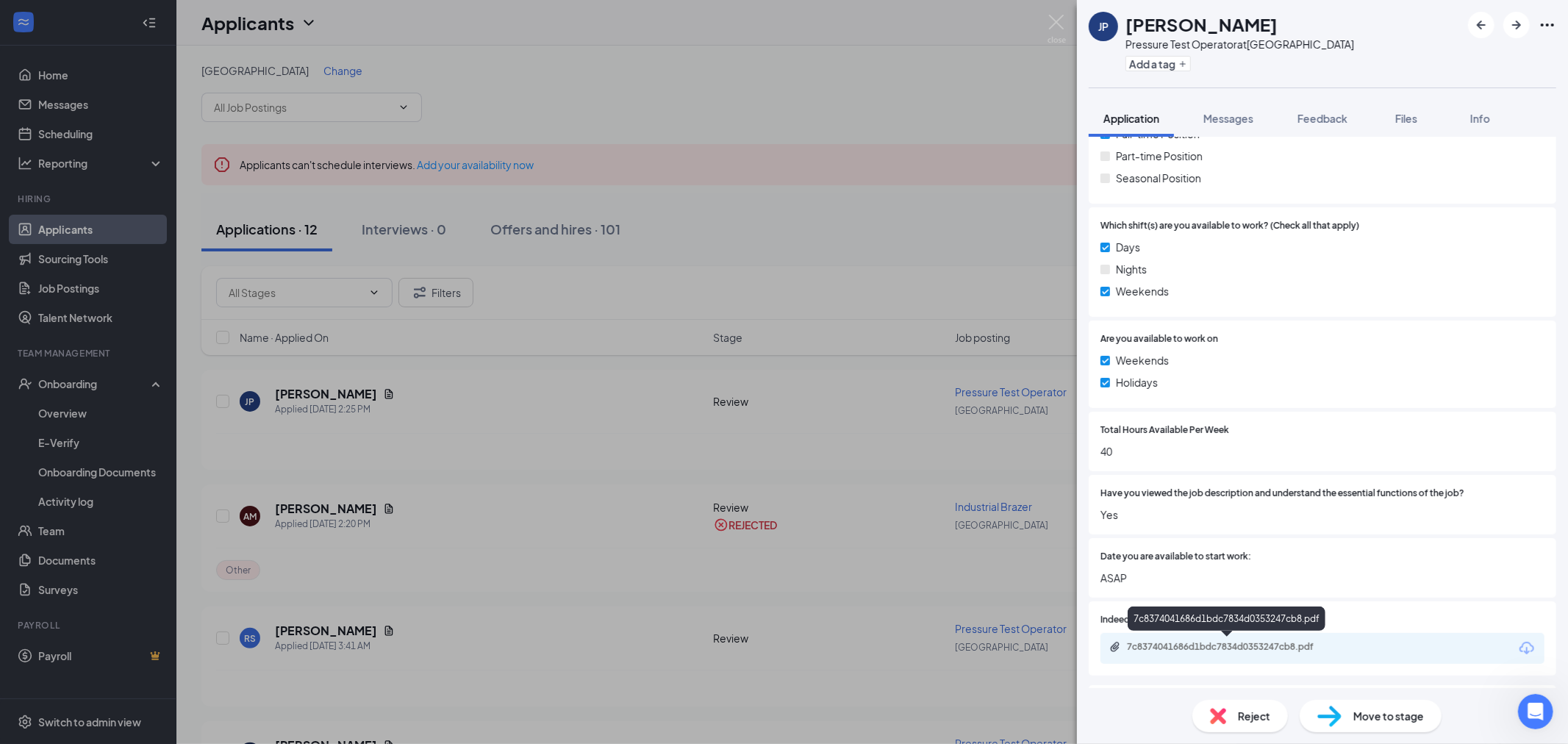
click at [1277, 645] on div "7c8374041686d1bdc7834d0353247cb8.pdf" at bounding box center [1230, 646] width 206 height 11
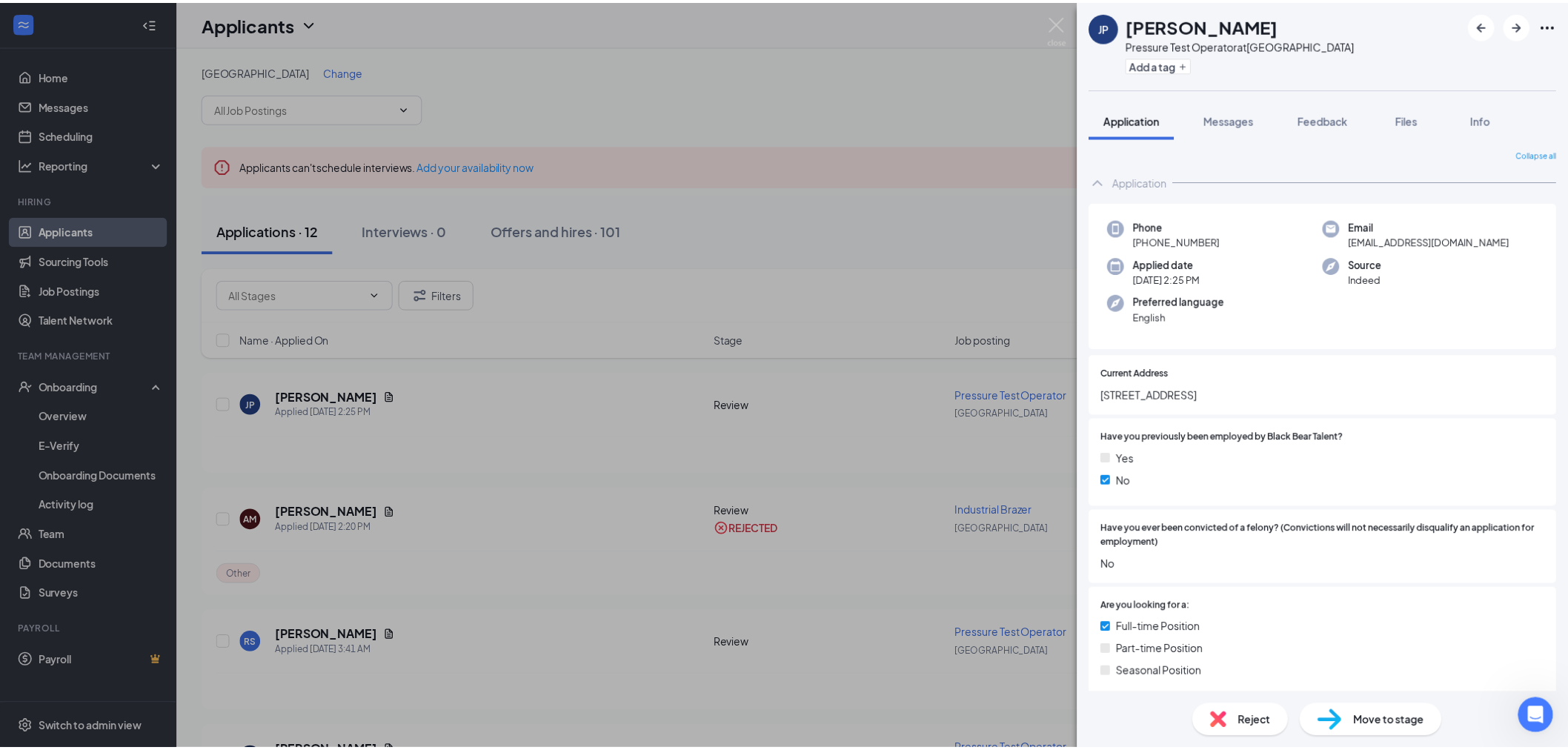
scroll to position [0, 0]
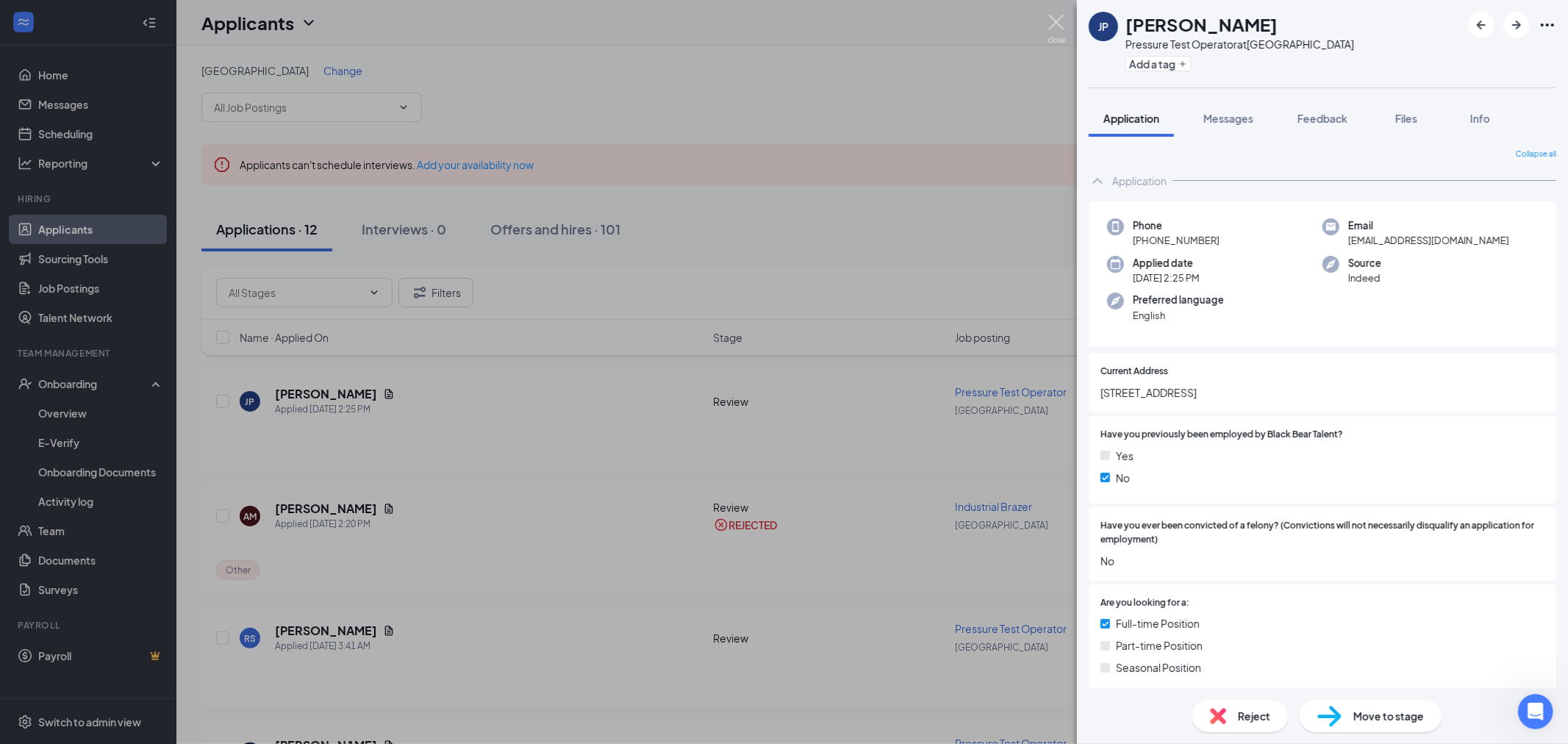
click at [1055, 24] on img at bounding box center [1057, 29] width 19 height 28
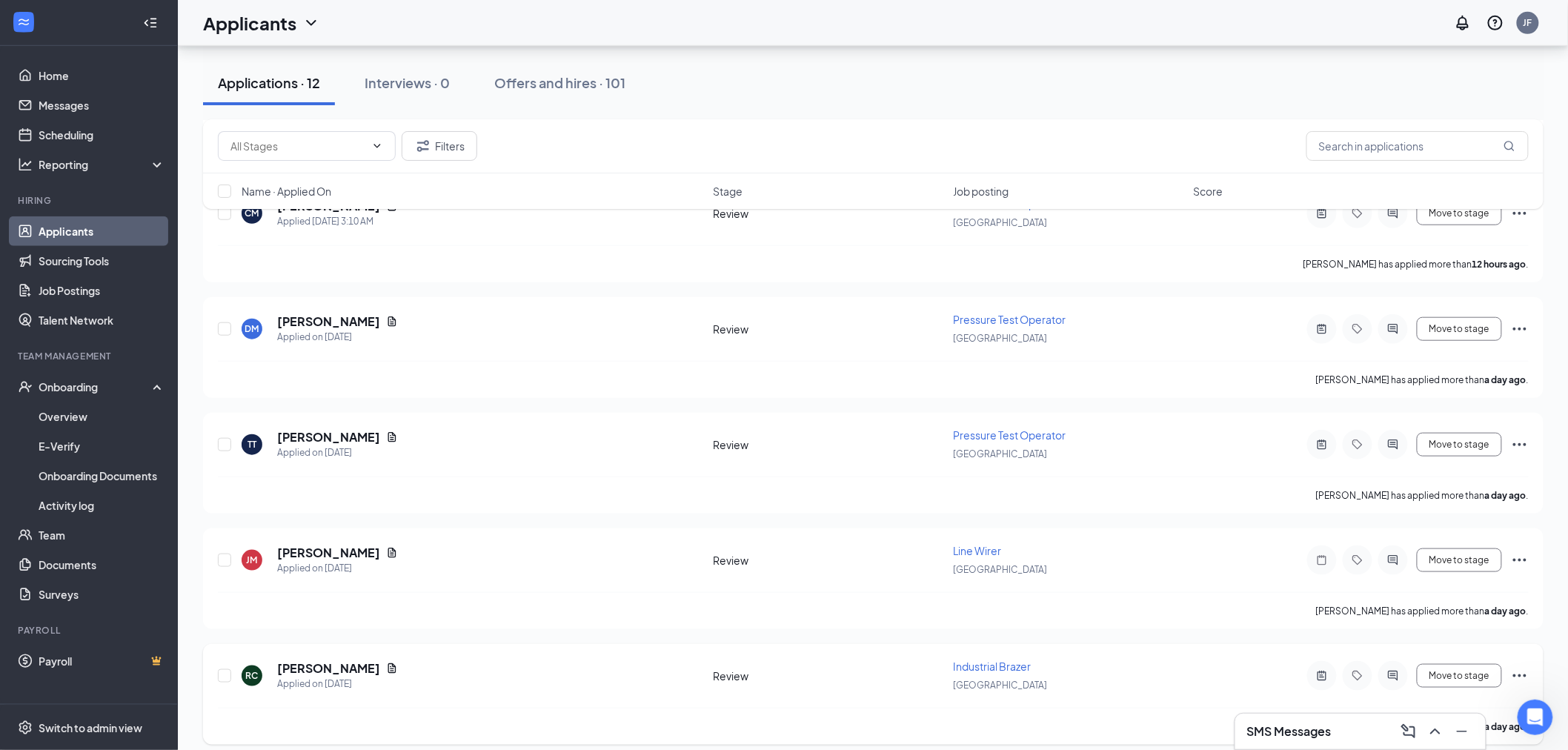
scroll to position [512, 0]
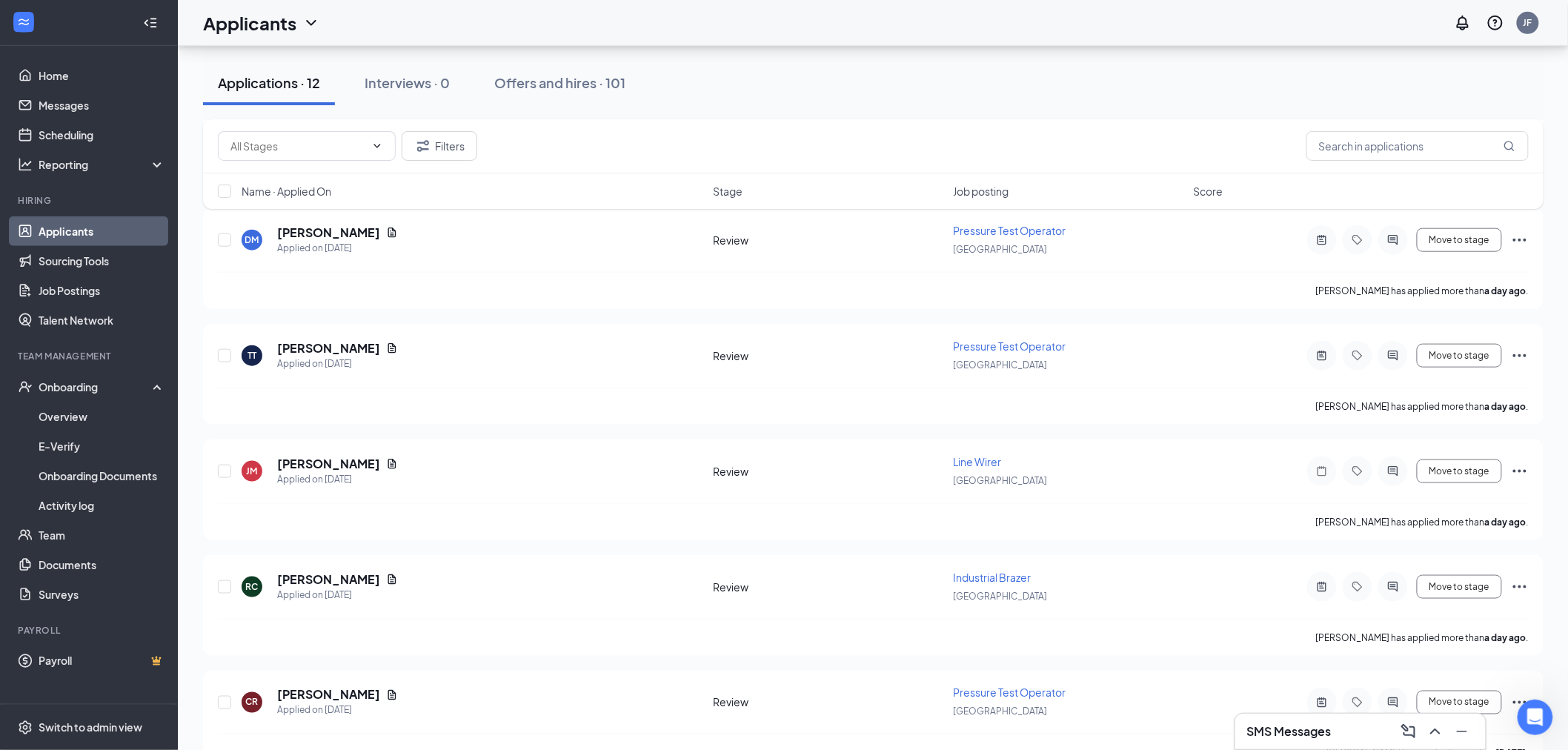
click at [1365, 743] on div "SMS Messages" at bounding box center [1360, 731] width 250 height 36
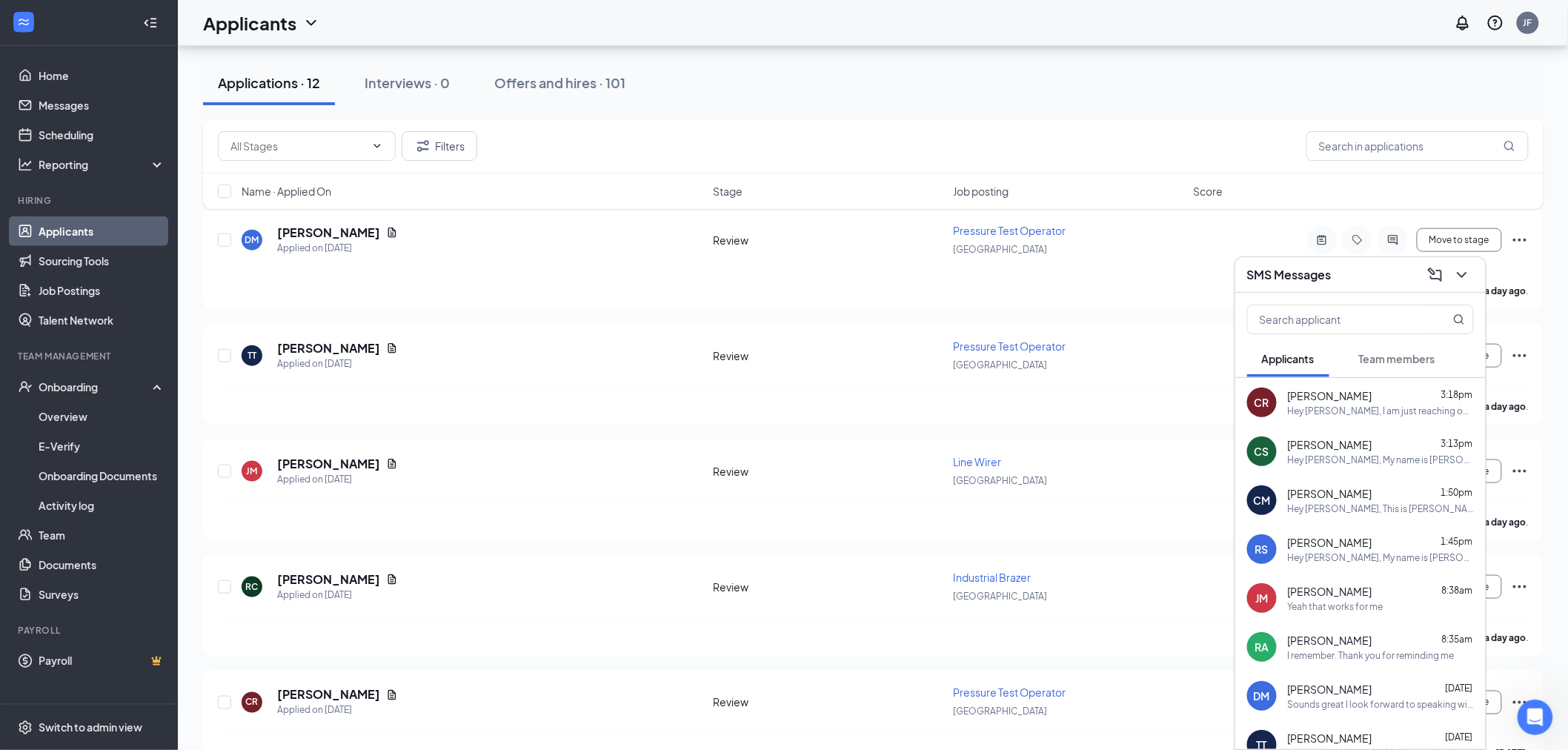
drag, startPoint x: 1395, startPoint y: 381, endPoint x: 1388, endPoint y: 393, distance: 13.9
drag, startPoint x: 1388, startPoint y: 393, endPoint x: 1409, endPoint y: 363, distance: 36.6
click at [1409, 363] on span "Team members" at bounding box center [1397, 359] width 77 height 13
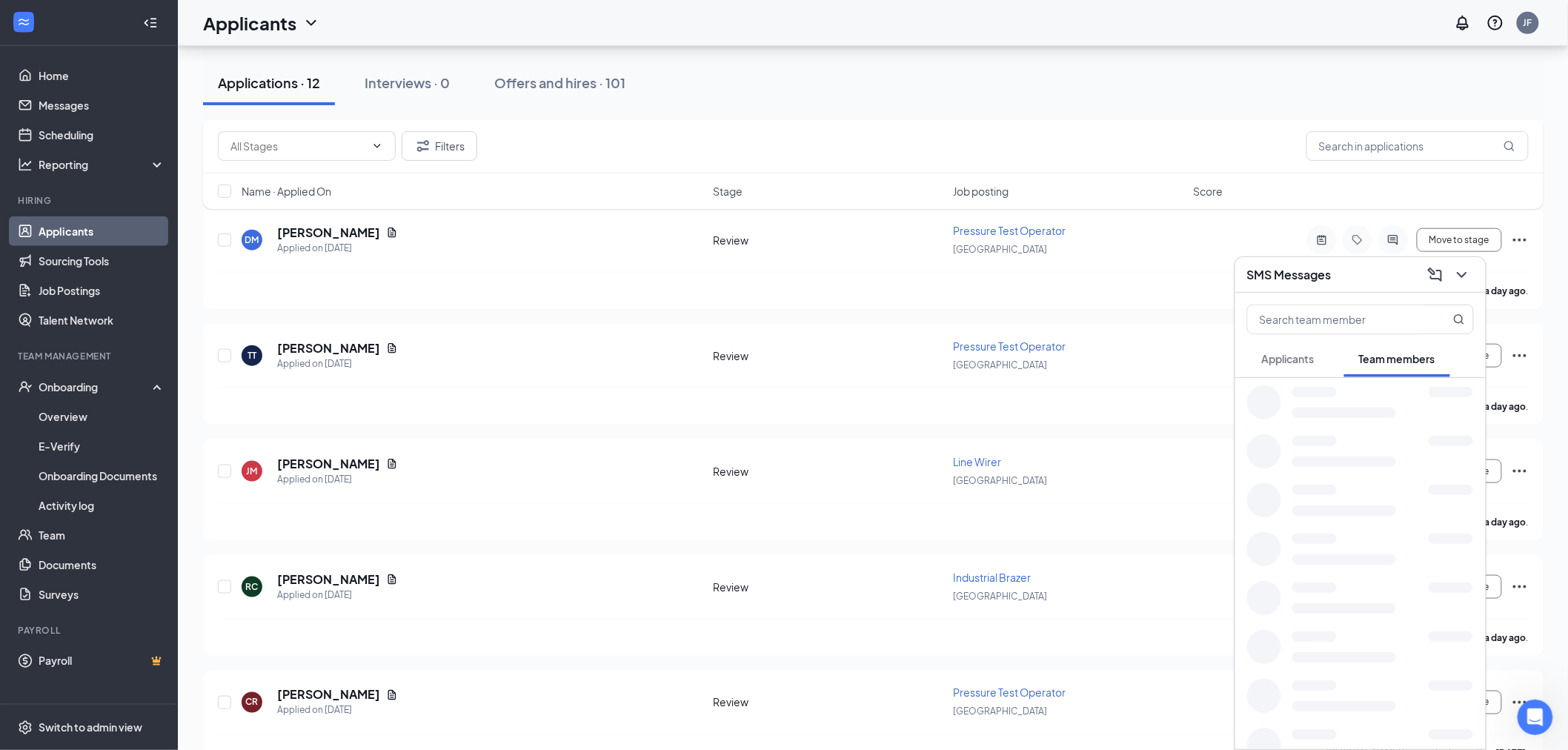
click at [1418, 353] on span "Team members" at bounding box center [1397, 359] width 77 height 13
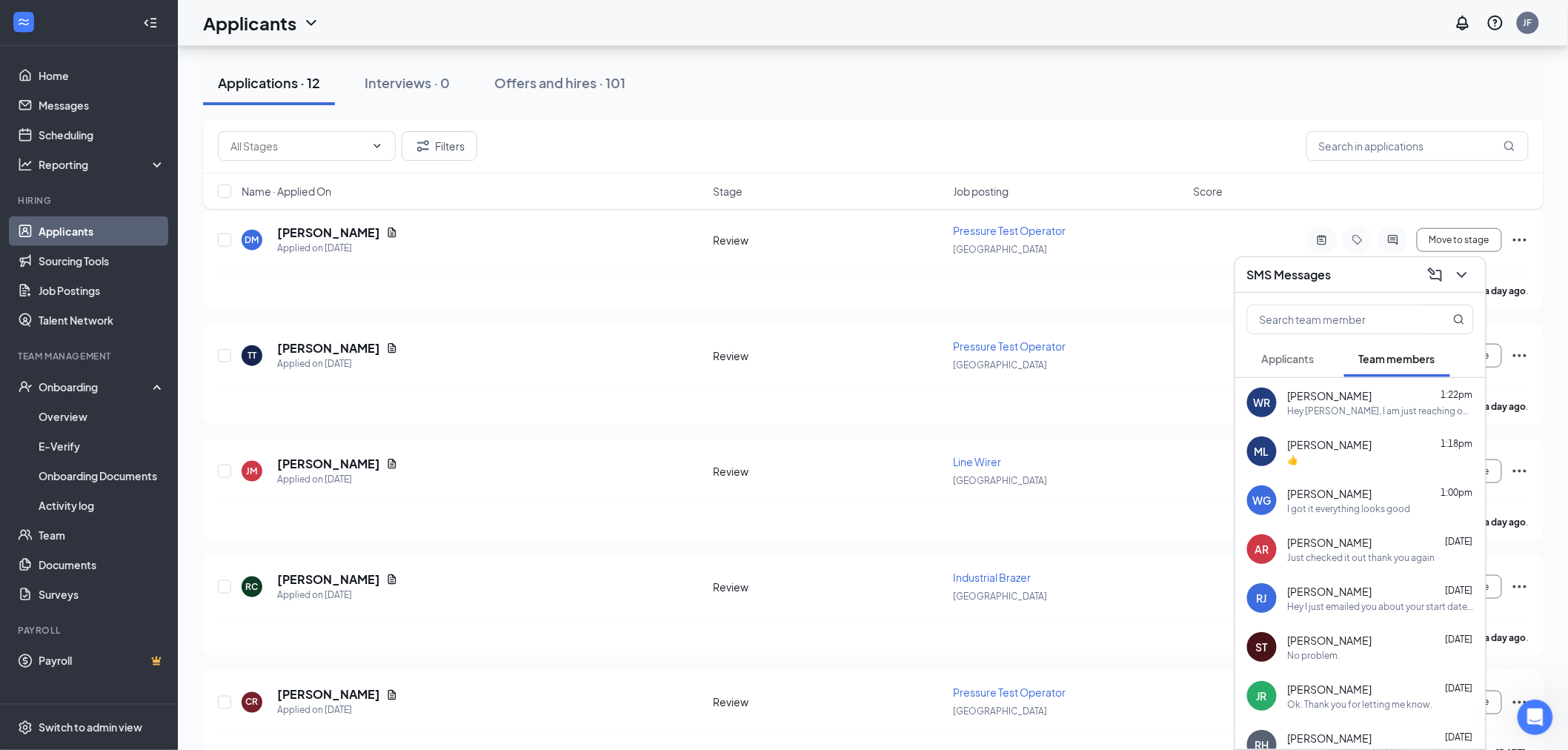
click at [1358, 412] on div "Hey William, I am just reaching out as I still need you to complete your paperw…" at bounding box center [1380, 411] width 186 height 12
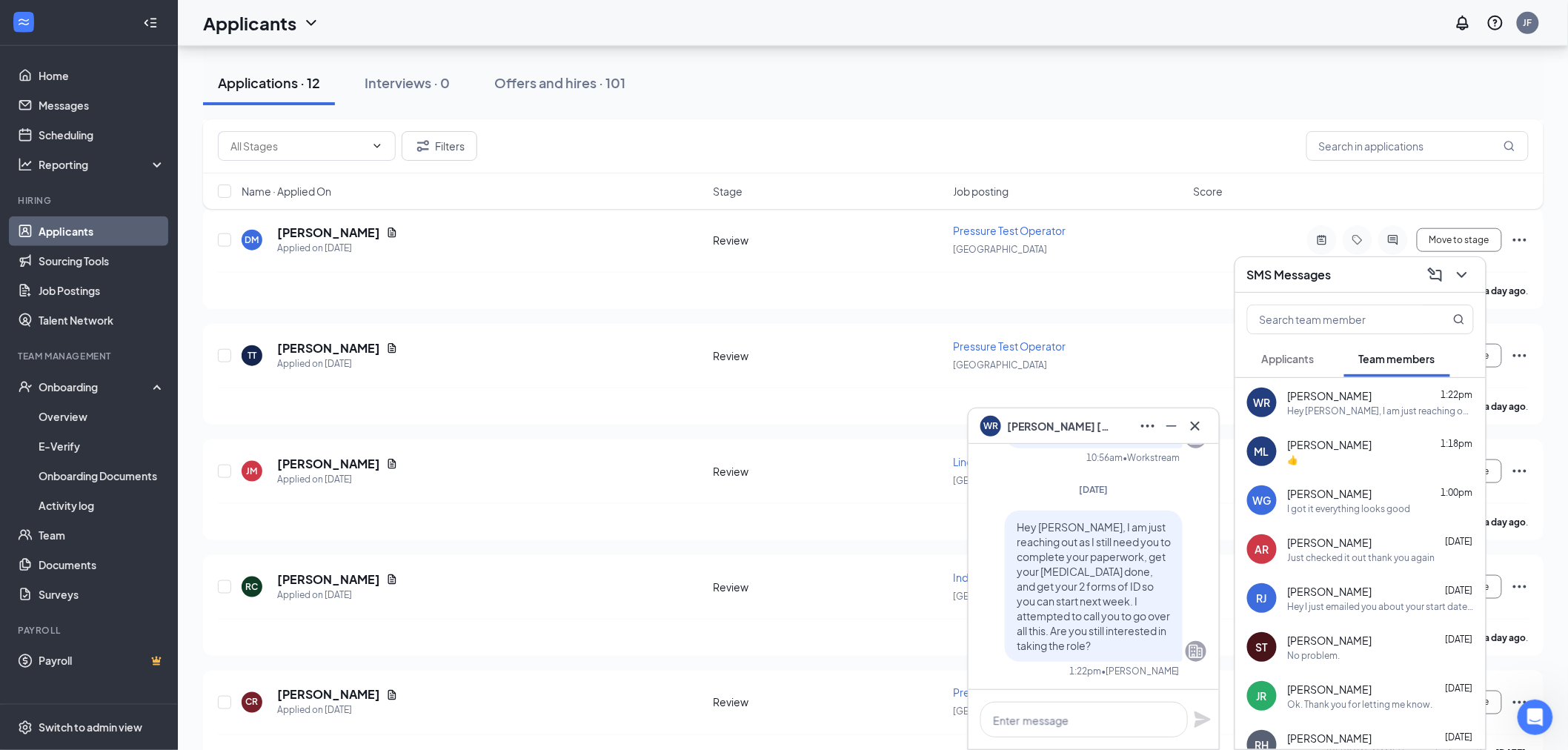
click at [1366, 406] on div "Hey William, I am just reaching out as I still need you to complete your paperw…" at bounding box center [1380, 411] width 186 height 12
click at [1196, 418] on icon "Cross" at bounding box center [1195, 426] width 18 height 18
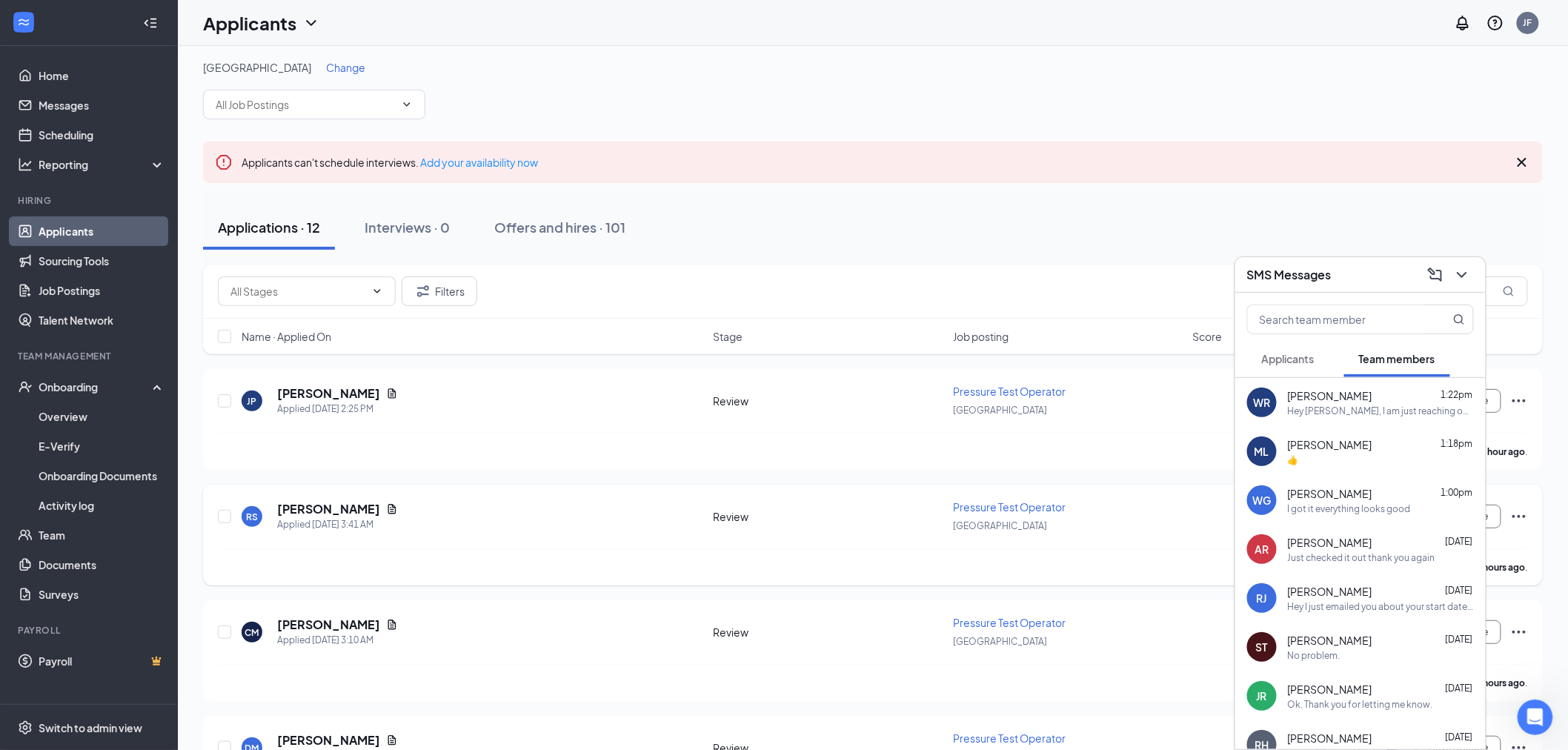
scroll to position [0, 0]
click at [101, 217] on link "Applicants" at bounding box center [101, 230] width 126 height 29
click at [303, 69] on span "Change" at bounding box center [297, 70] width 39 height 13
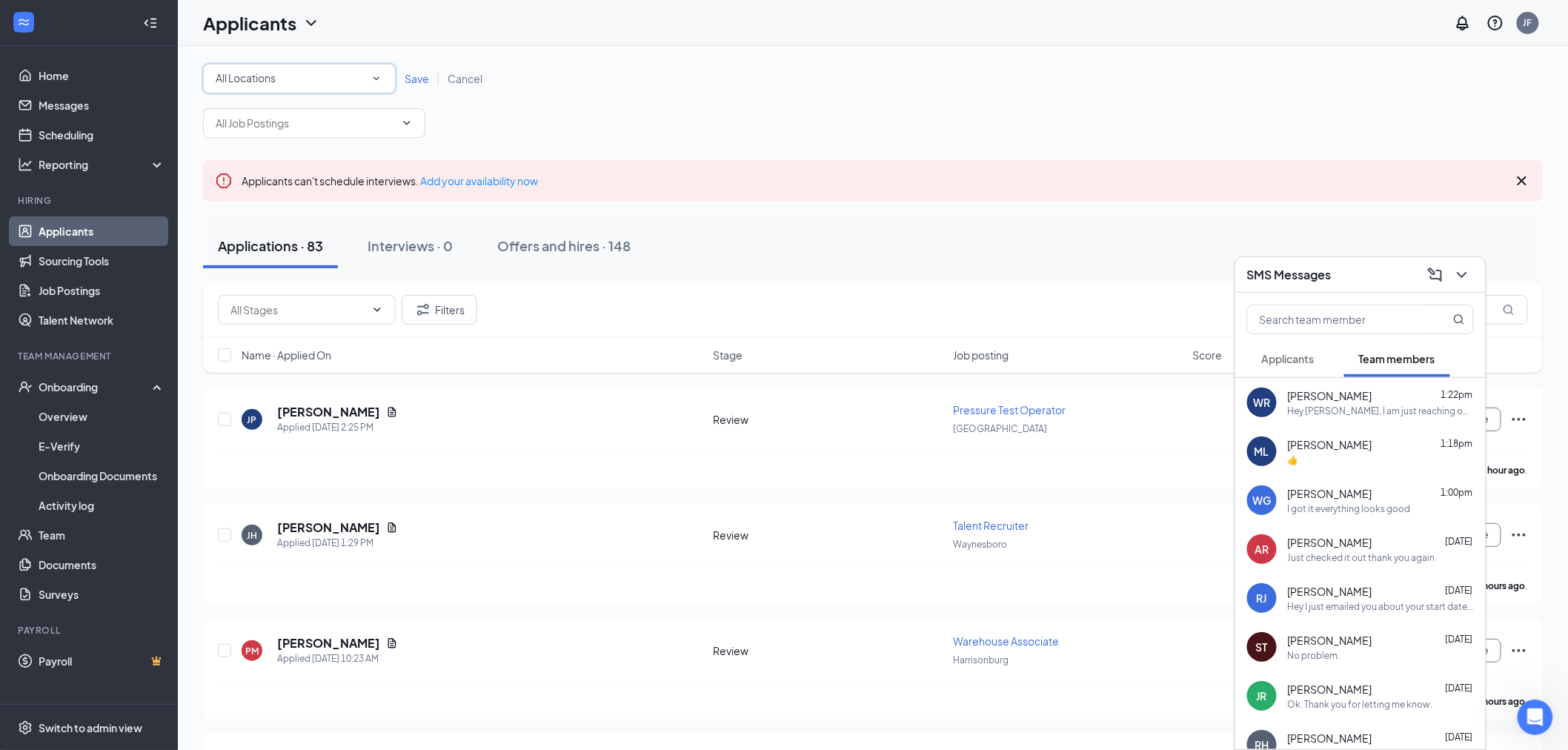
click at [303, 71] on div "All Locations" at bounding box center [299, 78] width 167 height 18
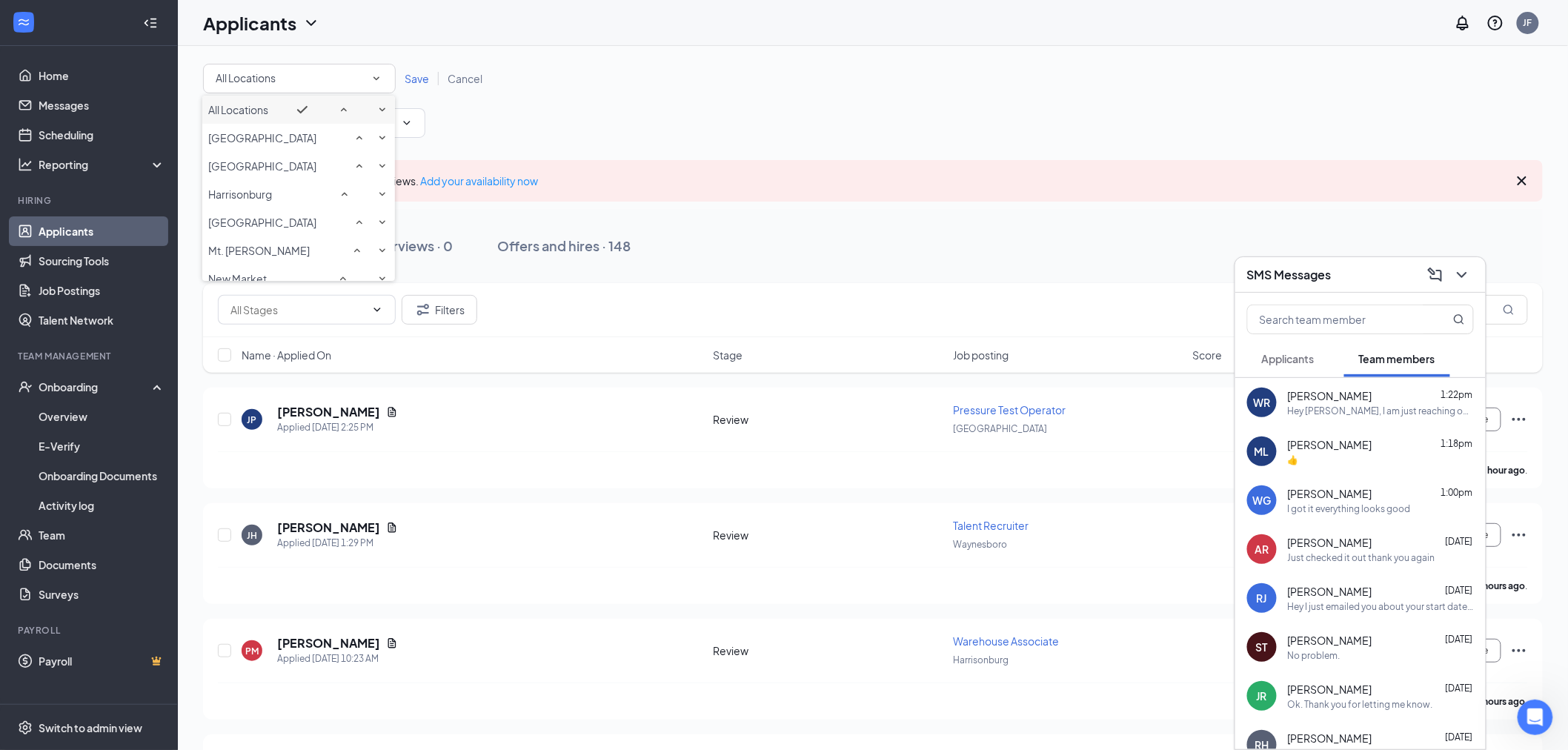
click at [513, 95] on div "All Locations All Locations Save Cancel" at bounding box center [873, 101] width 1340 height 74
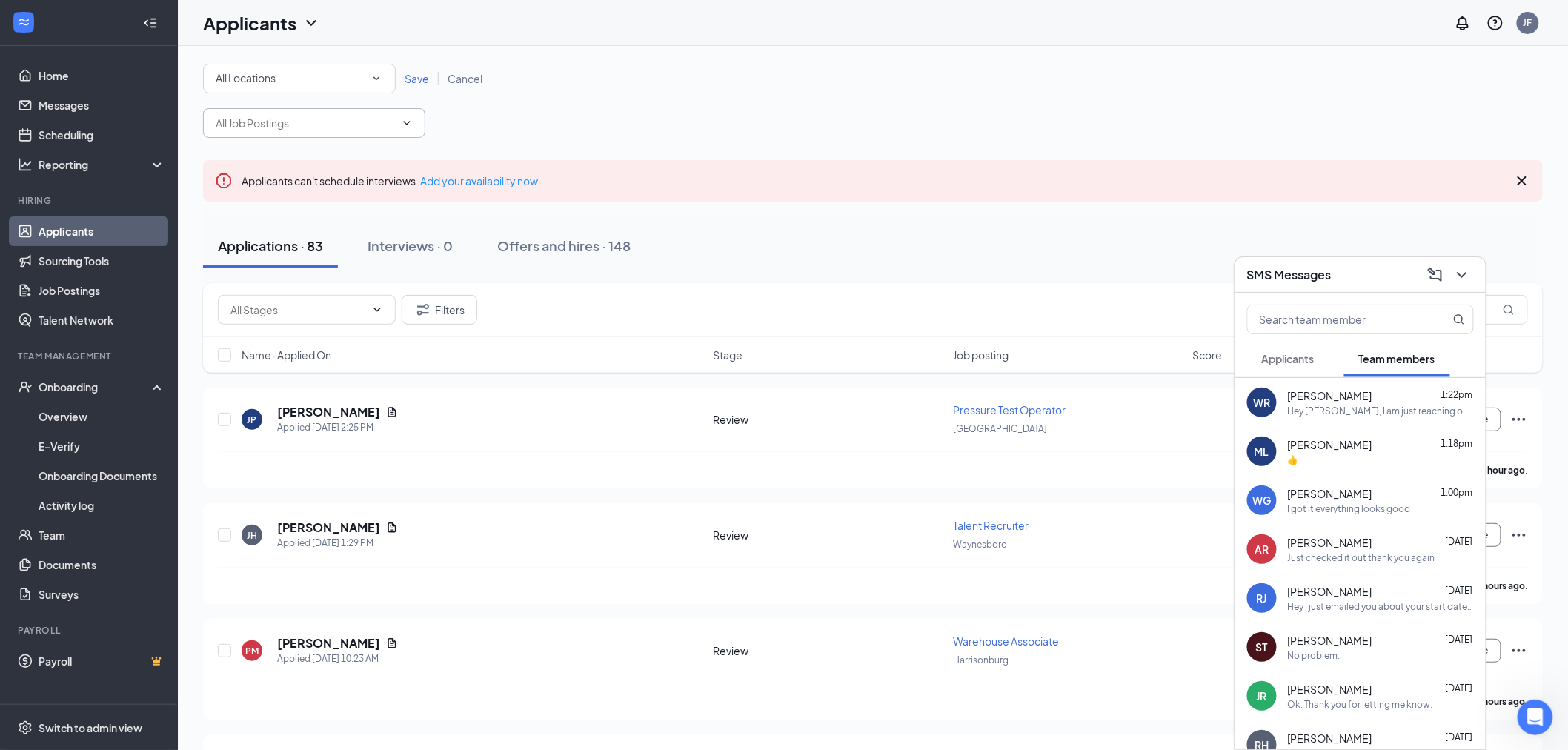
click at [391, 119] on input "text" at bounding box center [305, 123] width 180 height 16
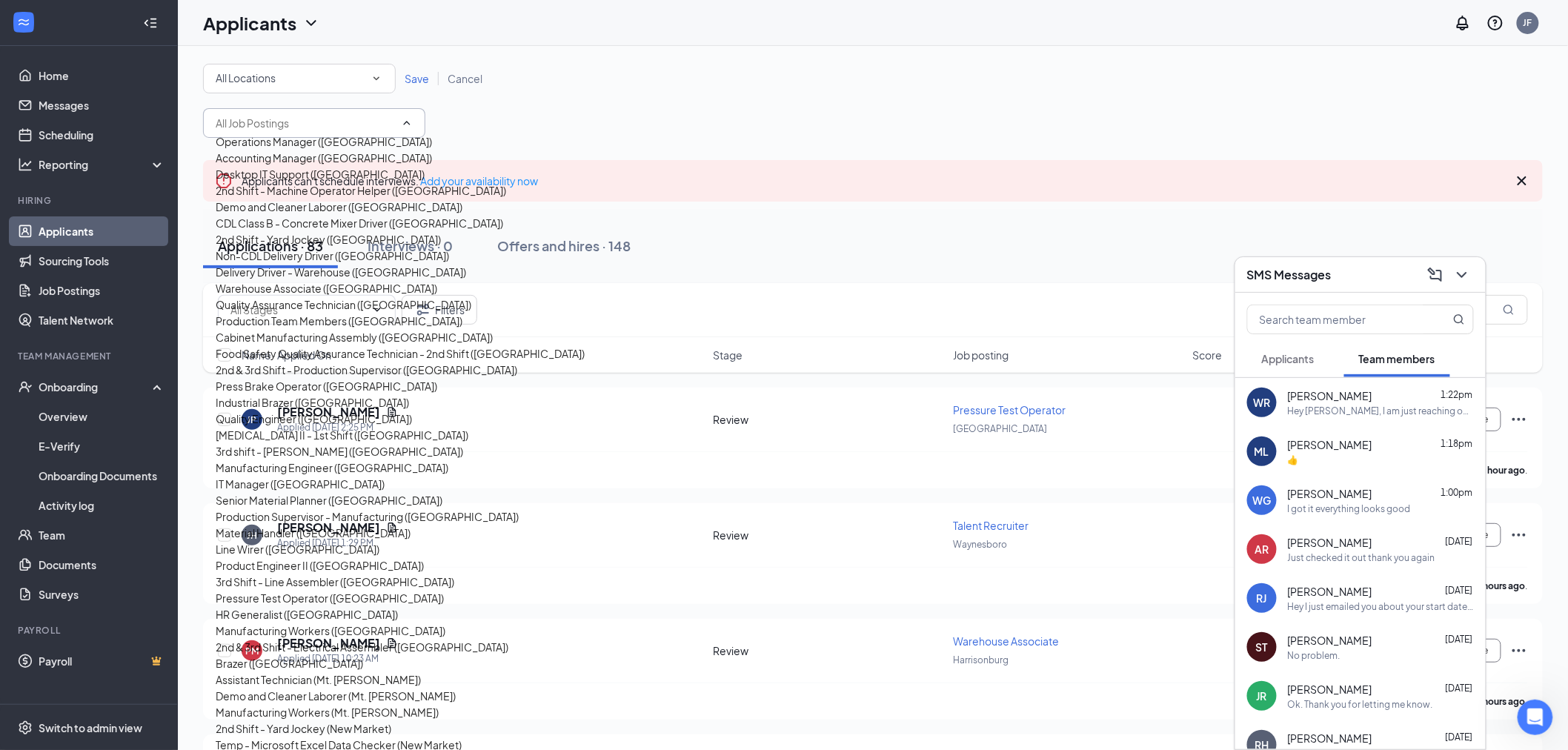
scroll to position [165, 0]
click at [327, 280] on div "Delivery Driver - Warehouse (Harrisonburg)" at bounding box center [340, 271] width 250 height 16
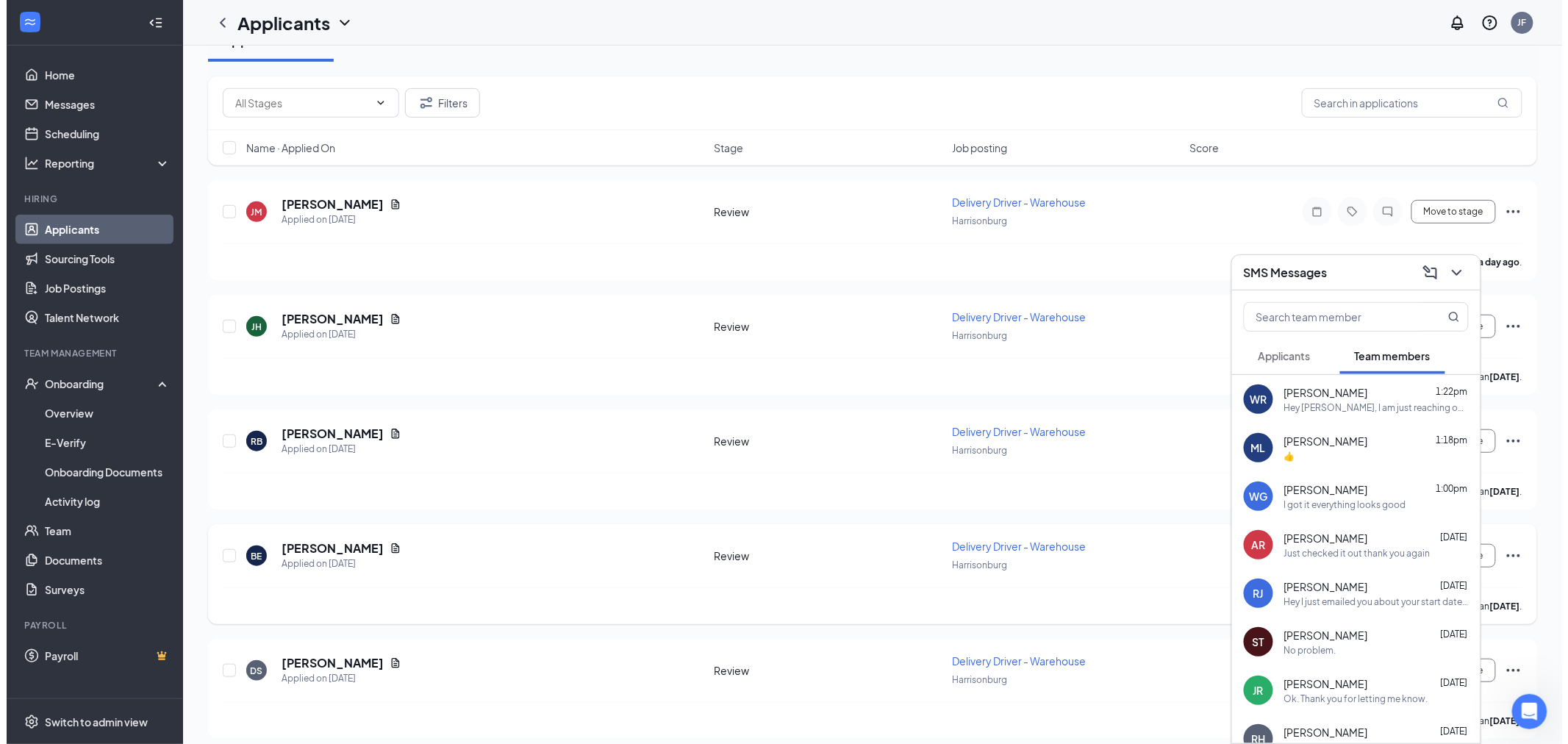
scroll to position [327, 0]
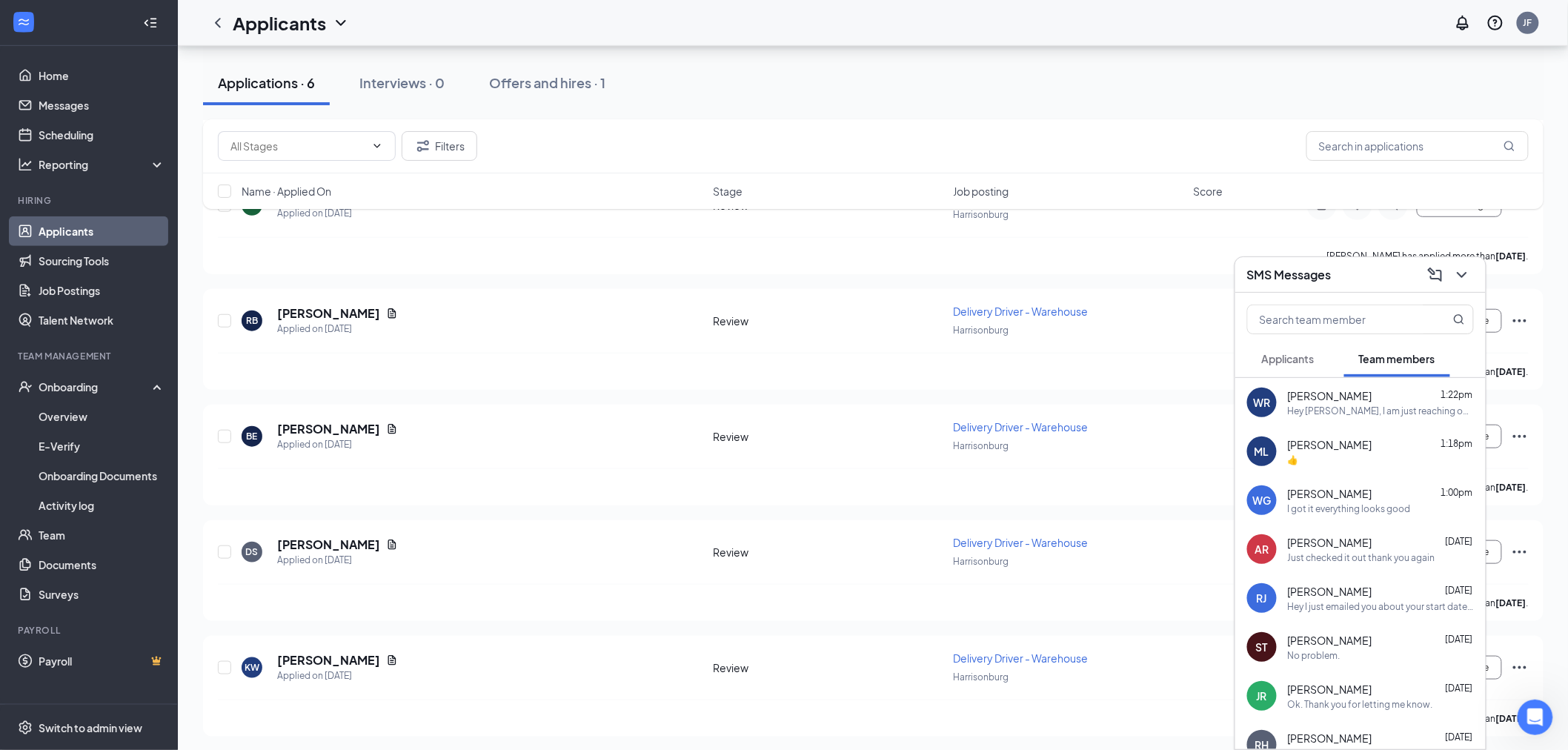
click at [1354, 268] on div "SMS Messages" at bounding box center [1360, 275] width 227 height 23
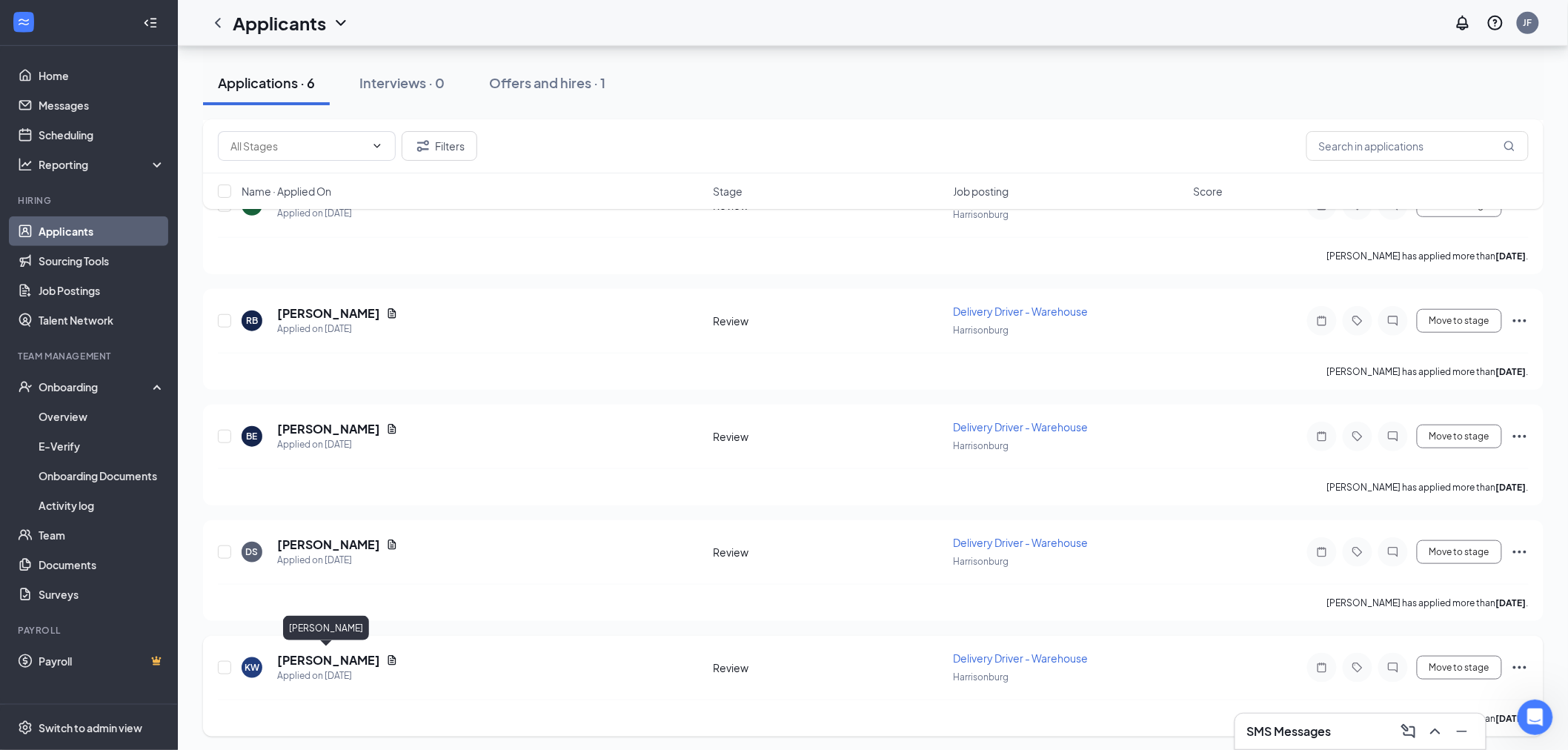
click at [332, 653] on h5 "Kianna Williams" at bounding box center [328, 660] width 103 height 16
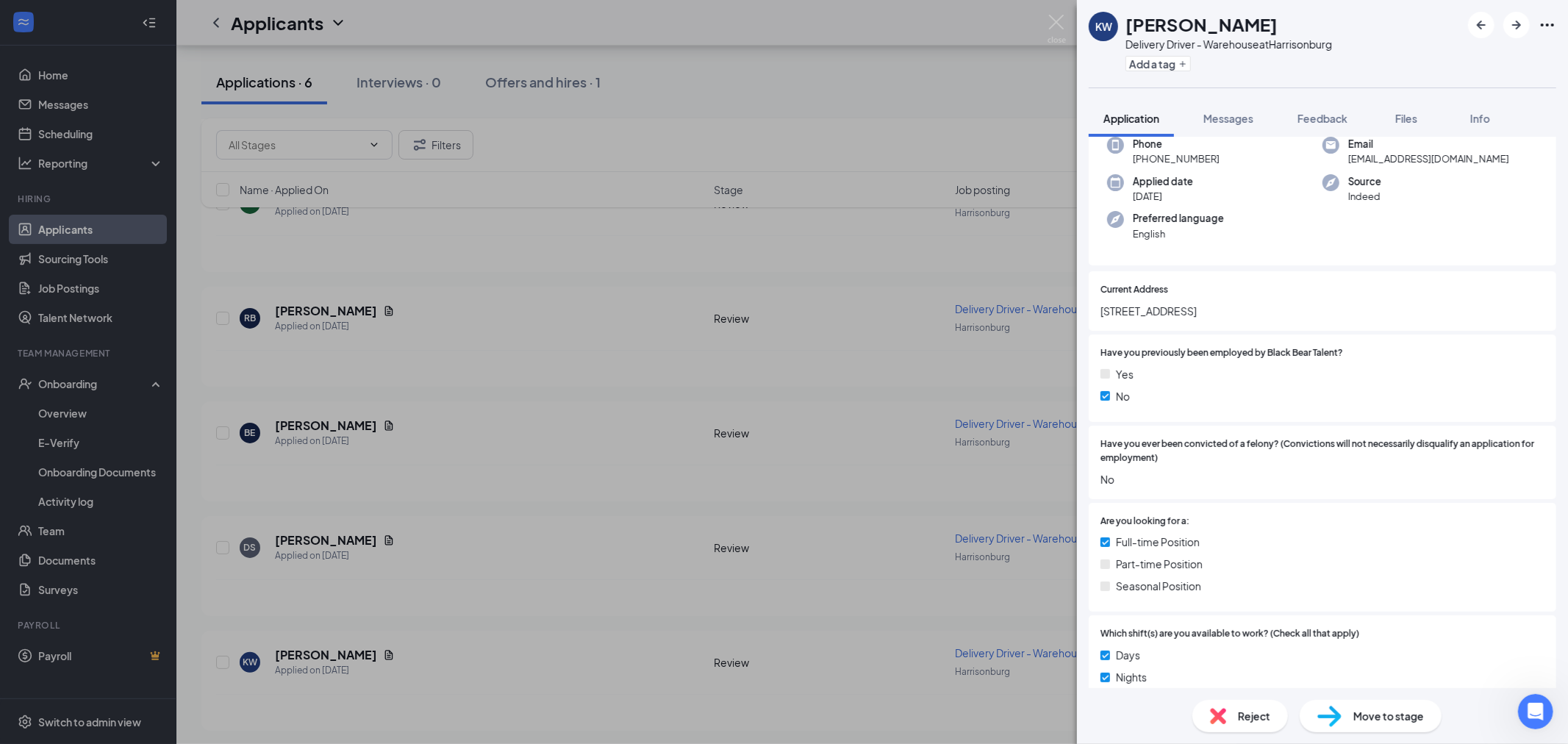
scroll to position [652, 0]
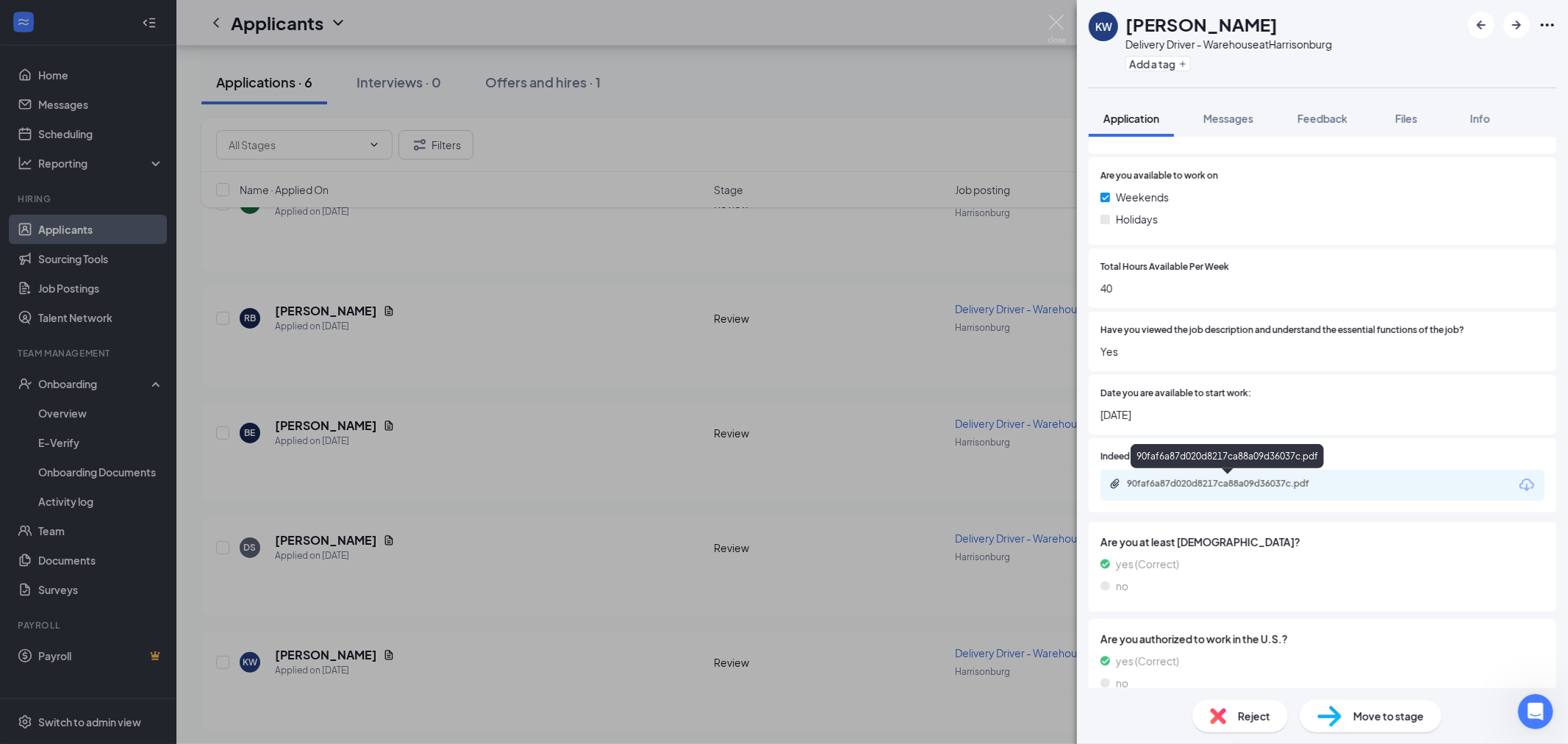
click at [1244, 477] on div "90faf6a87d020d8217ca88a09d36037c.pdf" at bounding box center [1230, 483] width 206 height 11
click at [1060, 27] on img at bounding box center [1057, 29] width 19 height 28
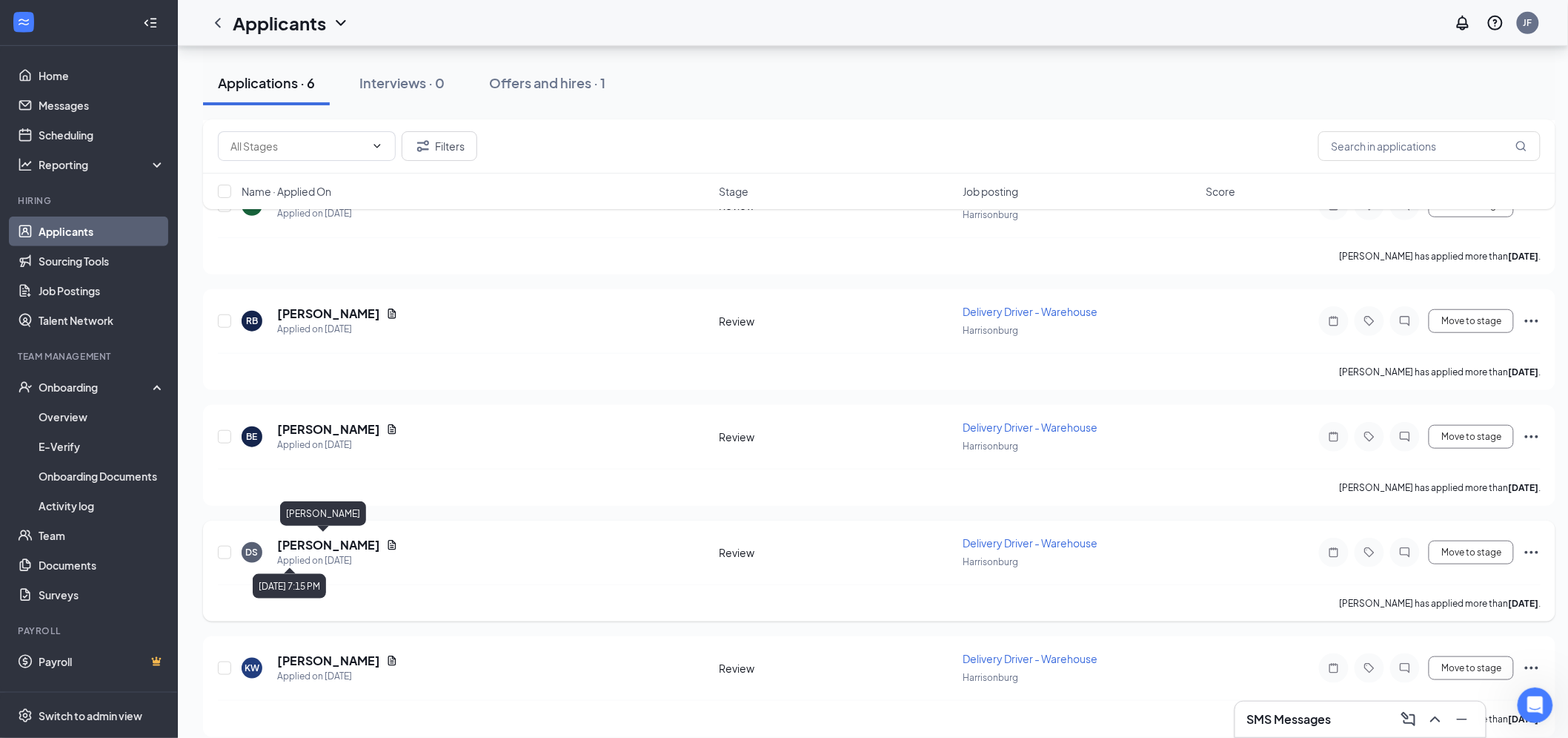
click at [326, 537] on h5 "David Syfor" at bounding box center [328, 545] width 103 height 16
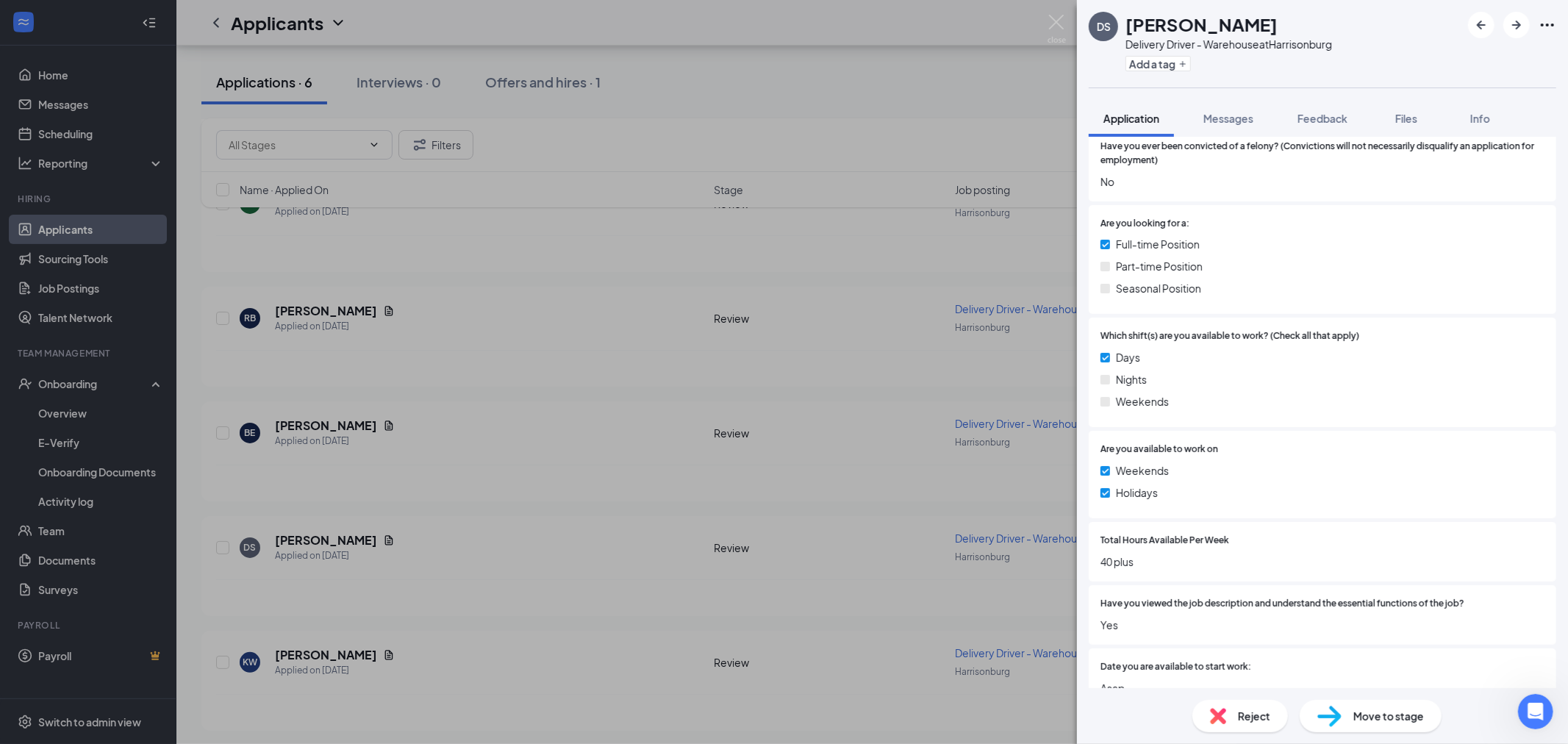
scroll to position [571, 0]
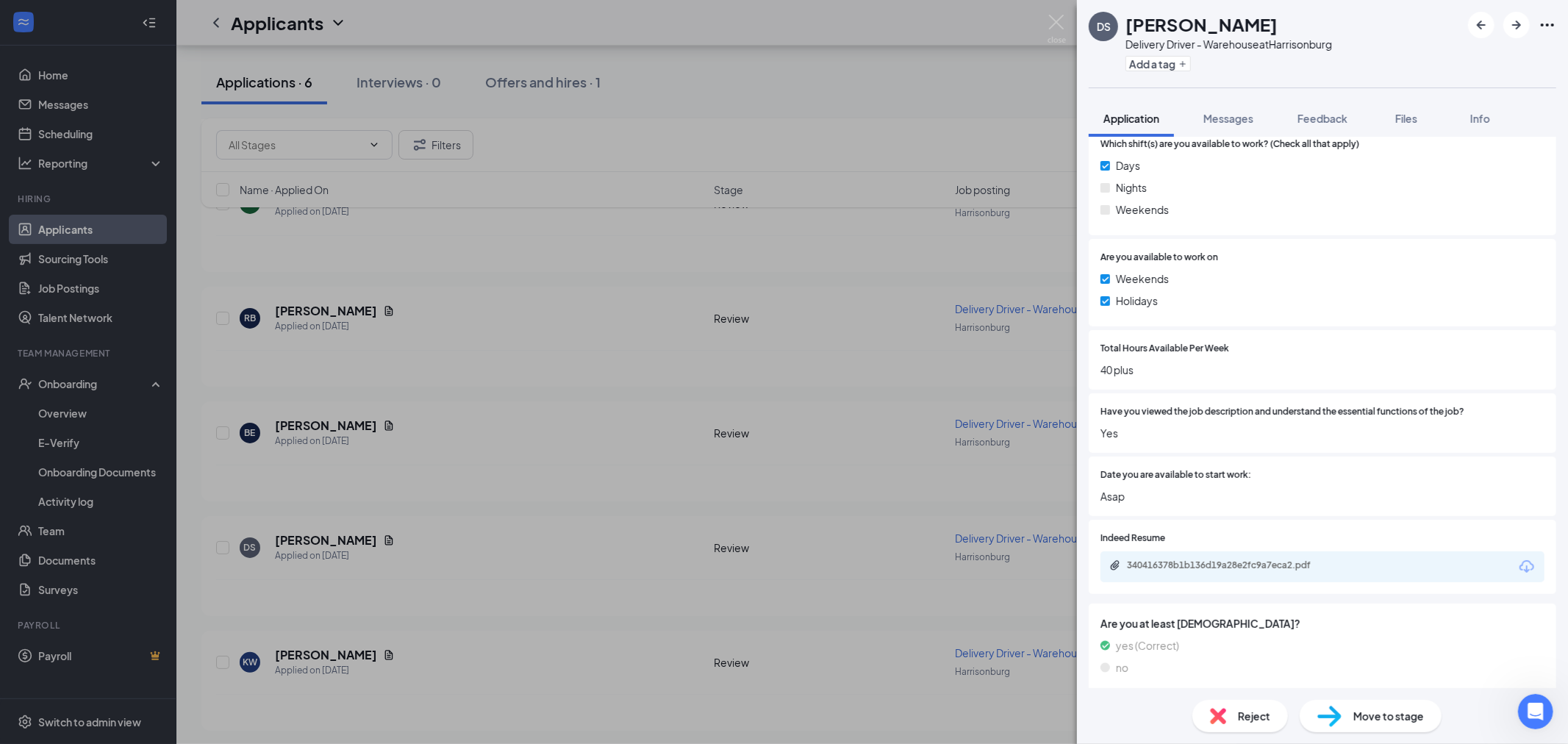
click at [1238, 552] on div "340416378b1b136d19a28e2fc9a7eca2.pdf" at bounding box center [1323, 567] width 444 height 31
click at [1240, 567] on div "340416378b1b136d19a28e2fc9a7eca2.pdf" at bounding box center [1230, 565] width 206 height 11
click at [1046, 20] on div "DS David Syfor Delivery Driver - Warehouse at Harrisonburg Add a tag Applicatio…" at bounding box center [784, 372] width 1568 height 744
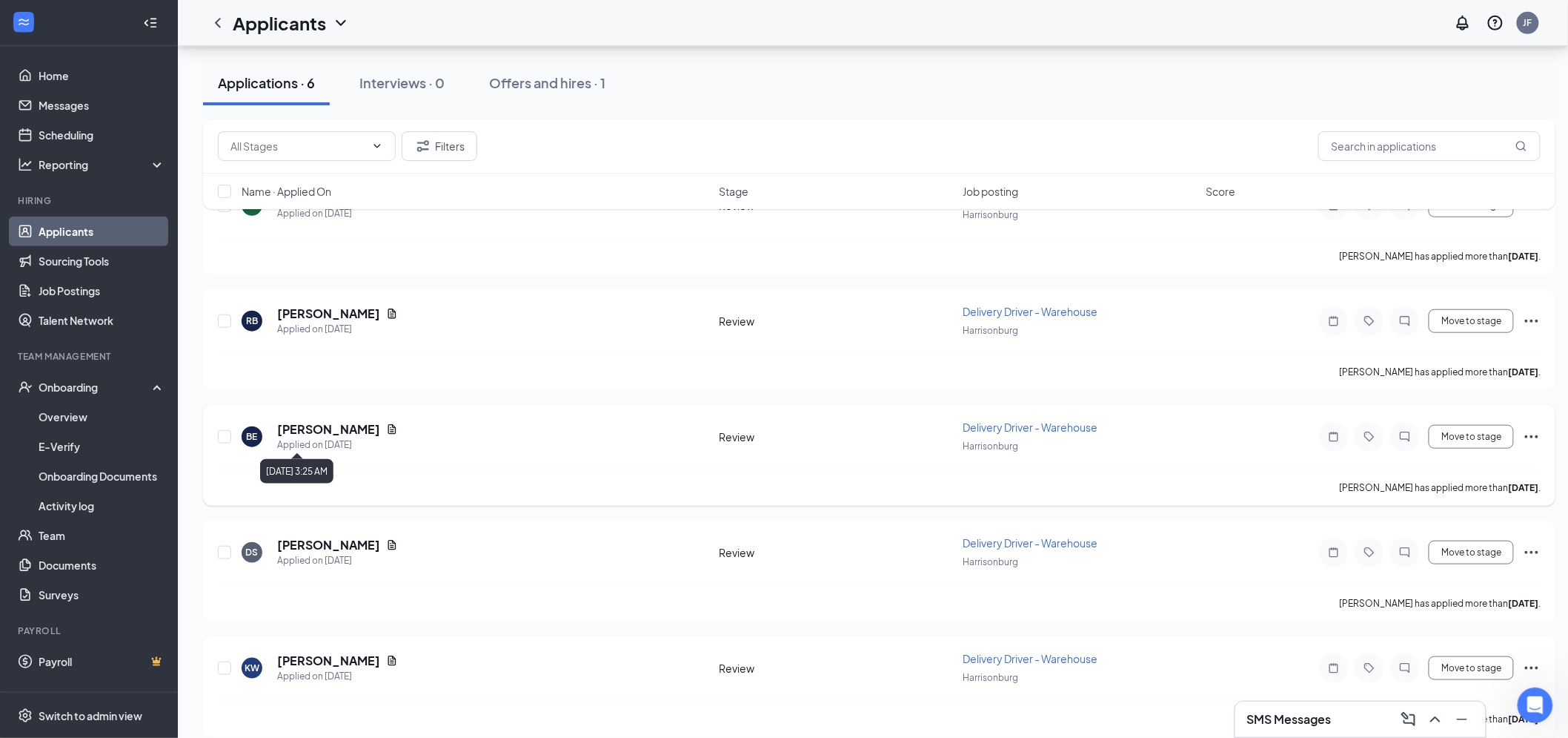
click at [327, 428] on h5 "Brittany Eaves" at bounding box center [328, 429] width 103 height 16
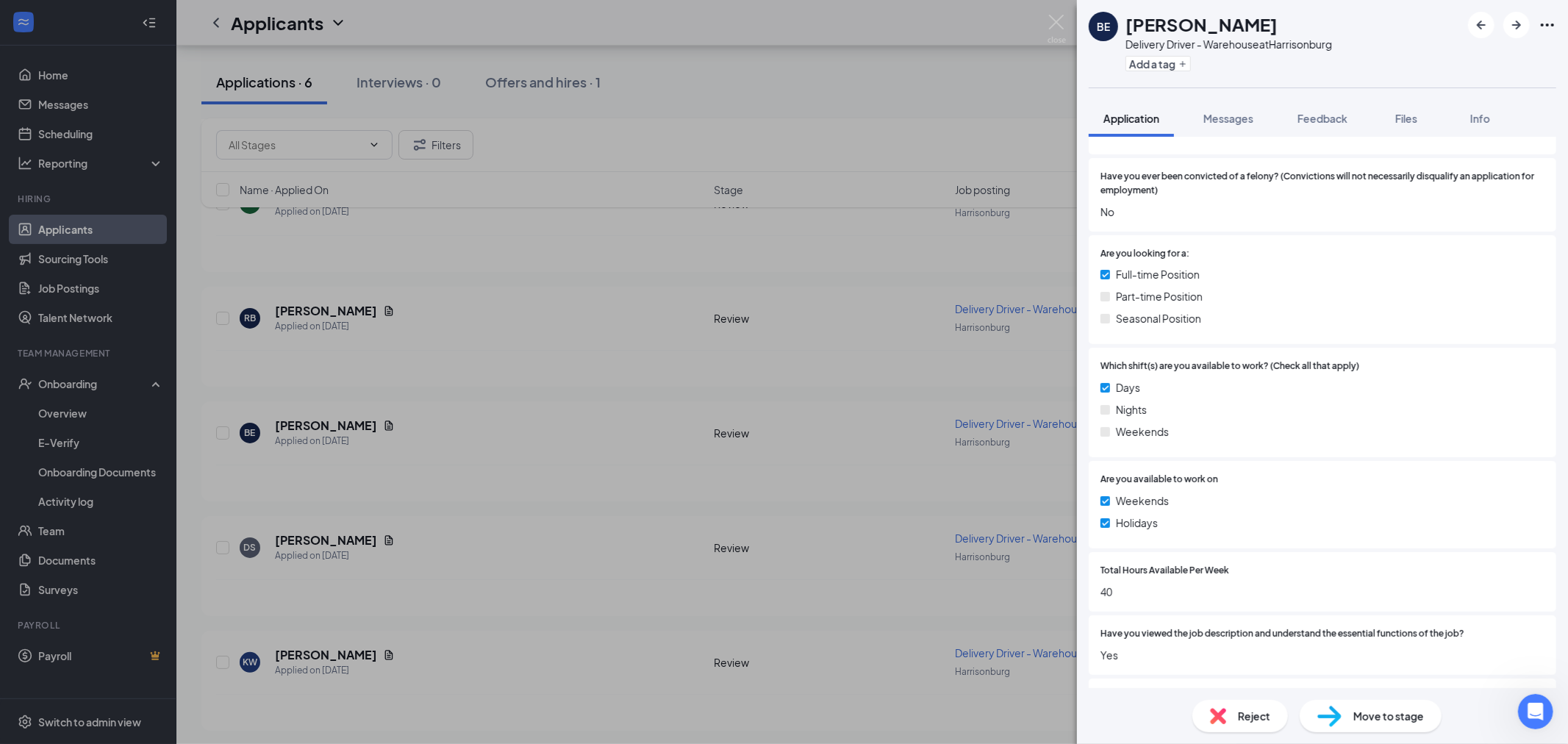
scroll to position [490, 0]
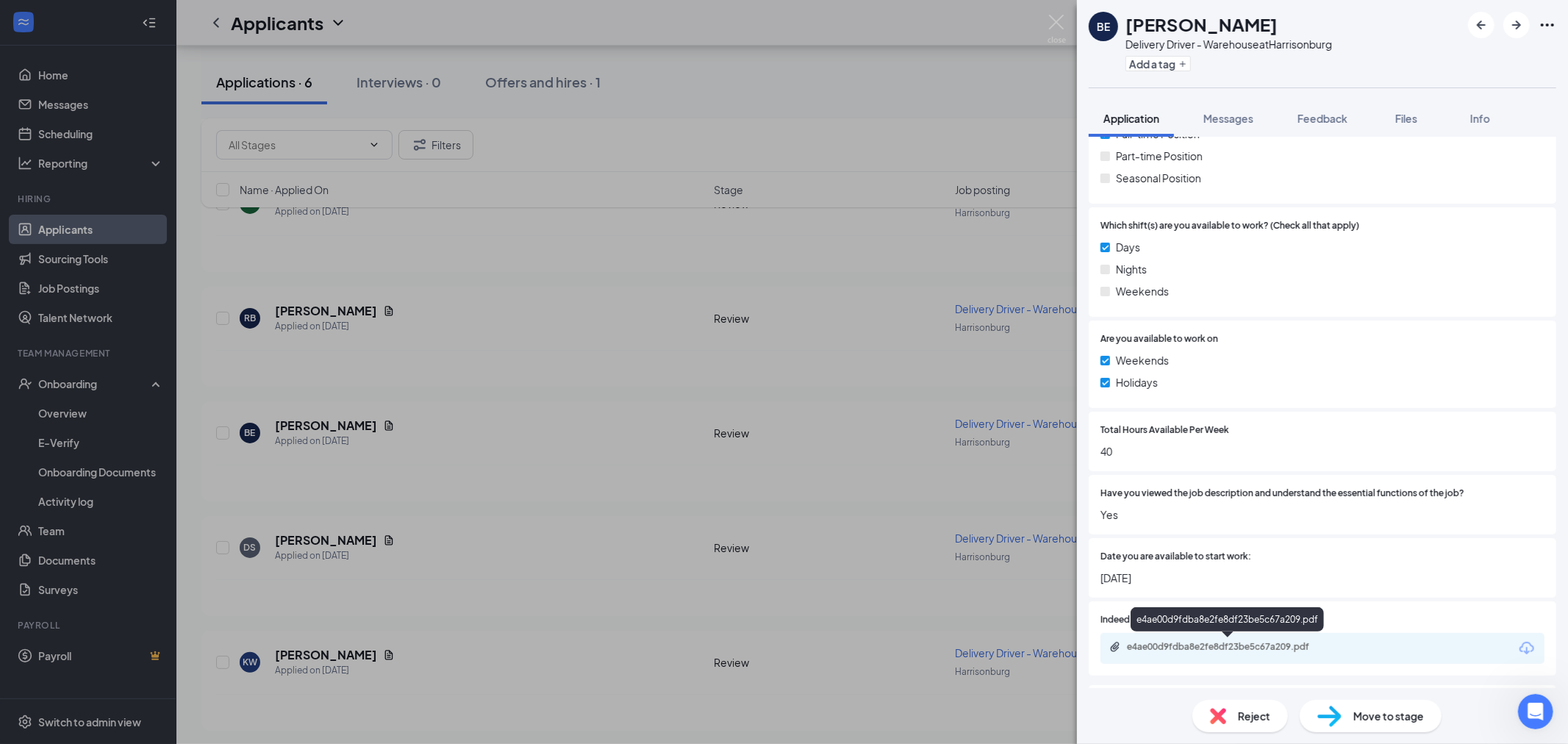
click at [1281, 651] on div "e4ae00d9fdba8e2fe8df23be5c67a209.pdf" at bounding box center [1229, 648] width 238 height 14
click at [1052, 24] on img at bounding box center [1057, 29] width 19 height 28
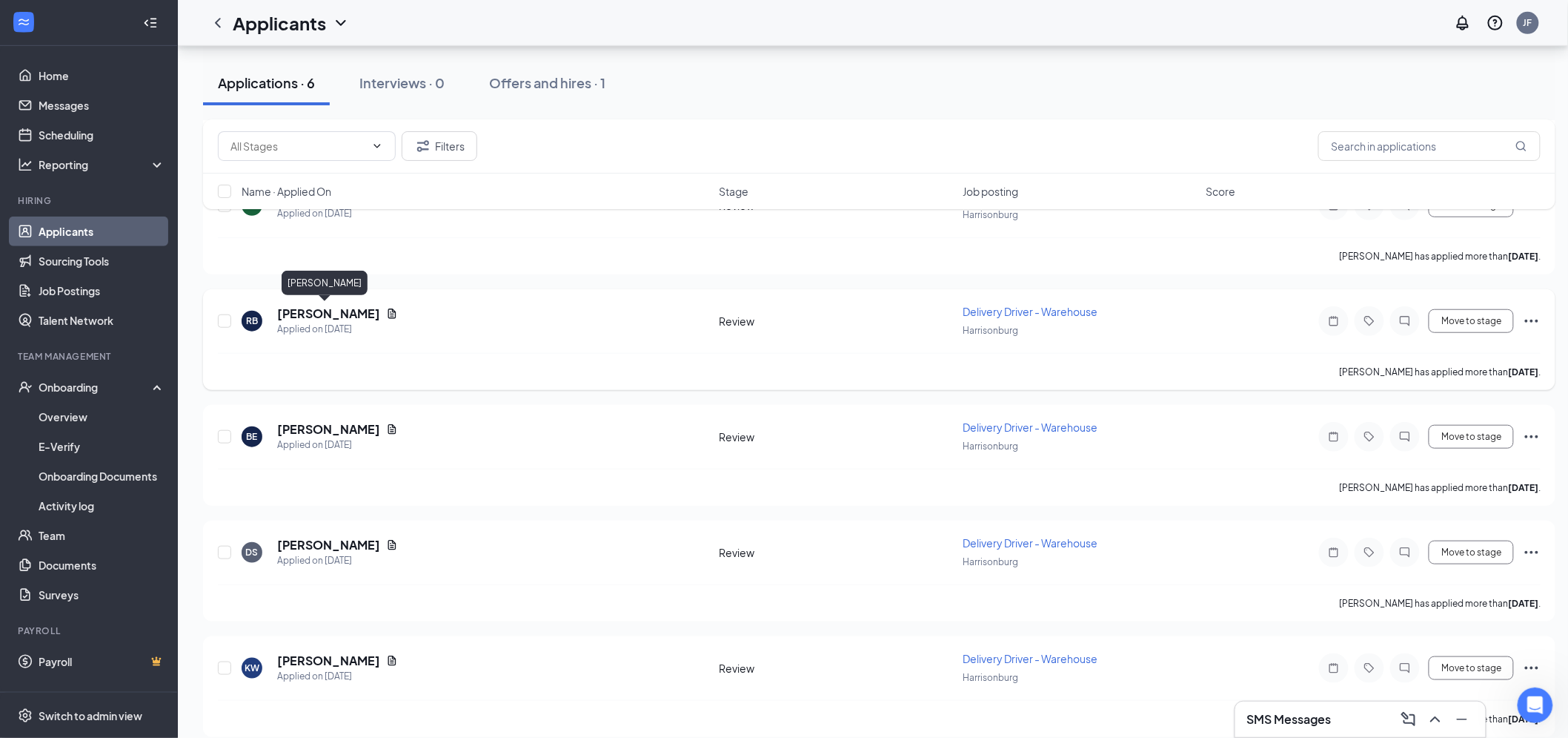
click at [314, 312] on h5 "Rashad Barber" at bounding box center [328, 313] width 103 height 16
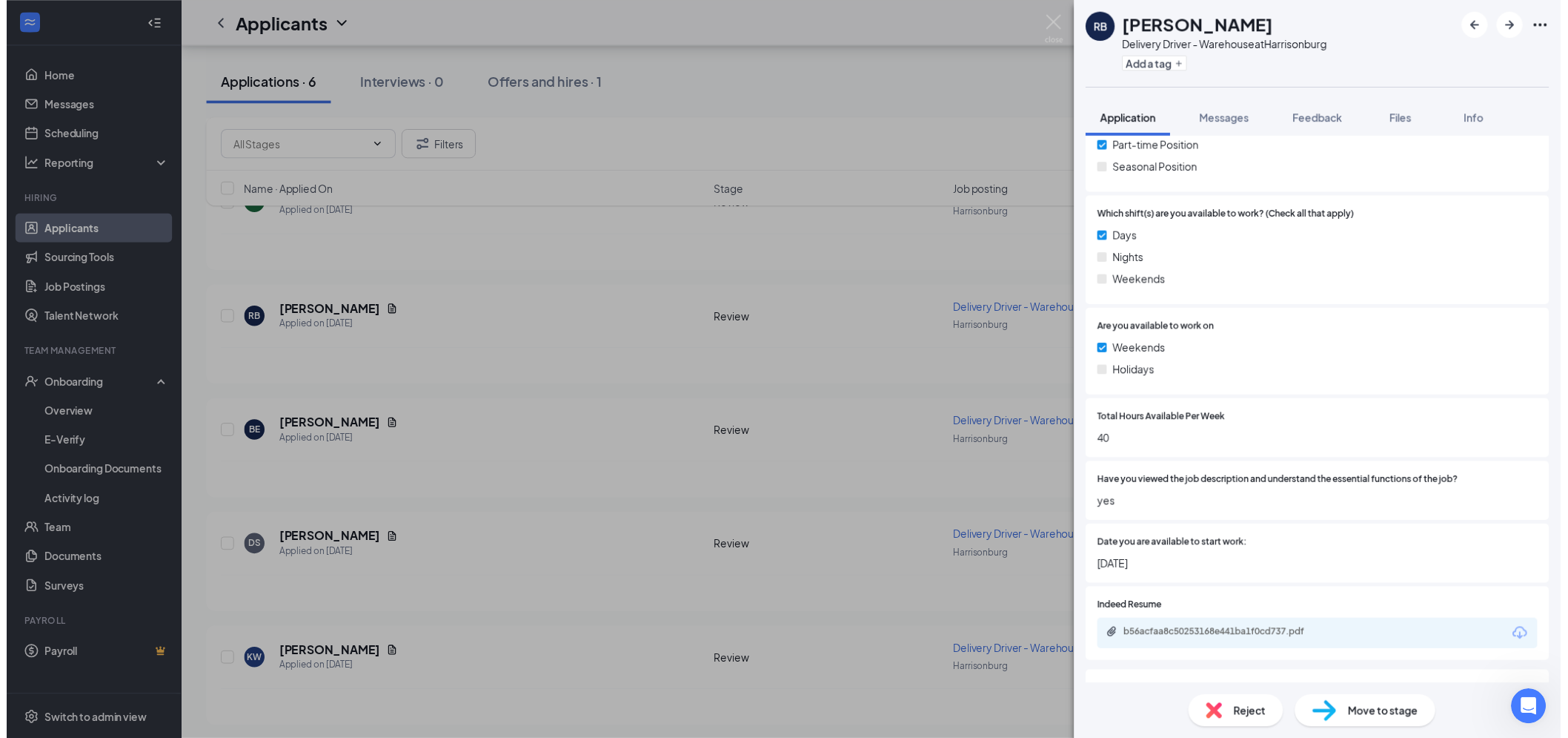
scroll to position [658, 0]
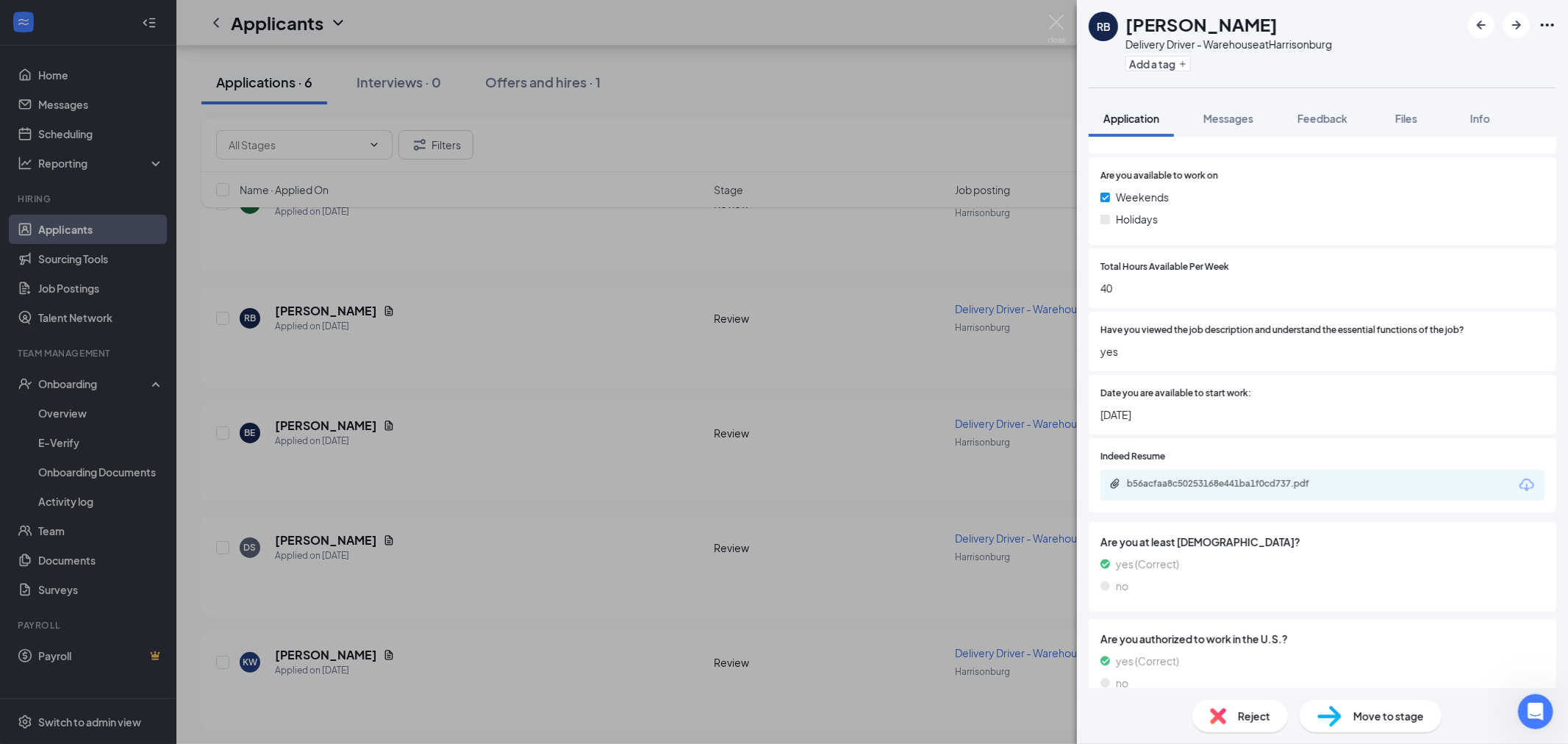
click at [1224, 491] on div "b56acfaa8c50253168e441ba1f0cd737.pdf" at bounding box center [1323, 485] width 444 height 31
click at [1225, 488] on div "b56acfaa8c50253168e441ba1f0cd737.pdf" at bounding box center [1229, 485] width 238 height 14
click at [1052, 22] on img at bounding box center [1057, 29] width 19 height 28
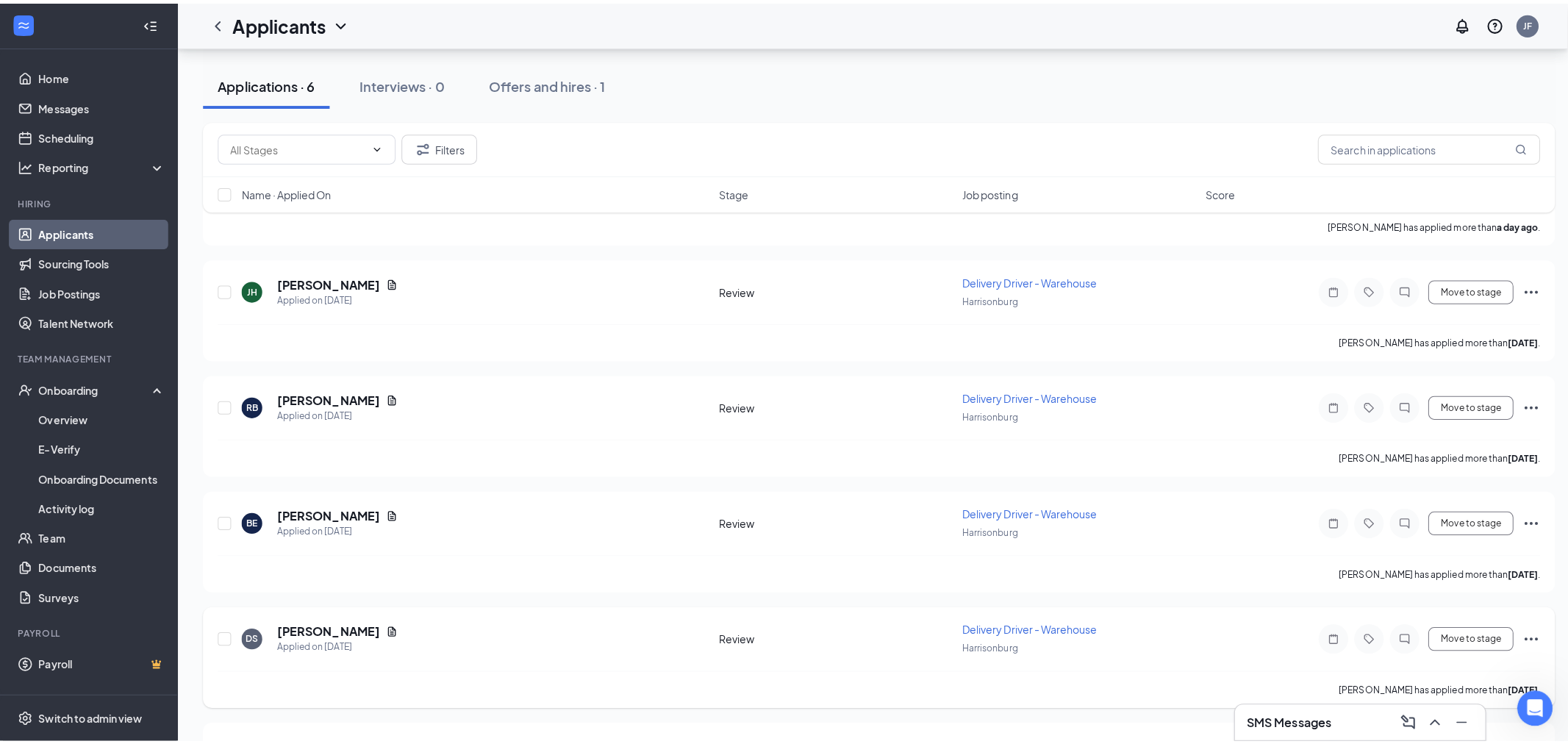
scroll to position [82, 0]
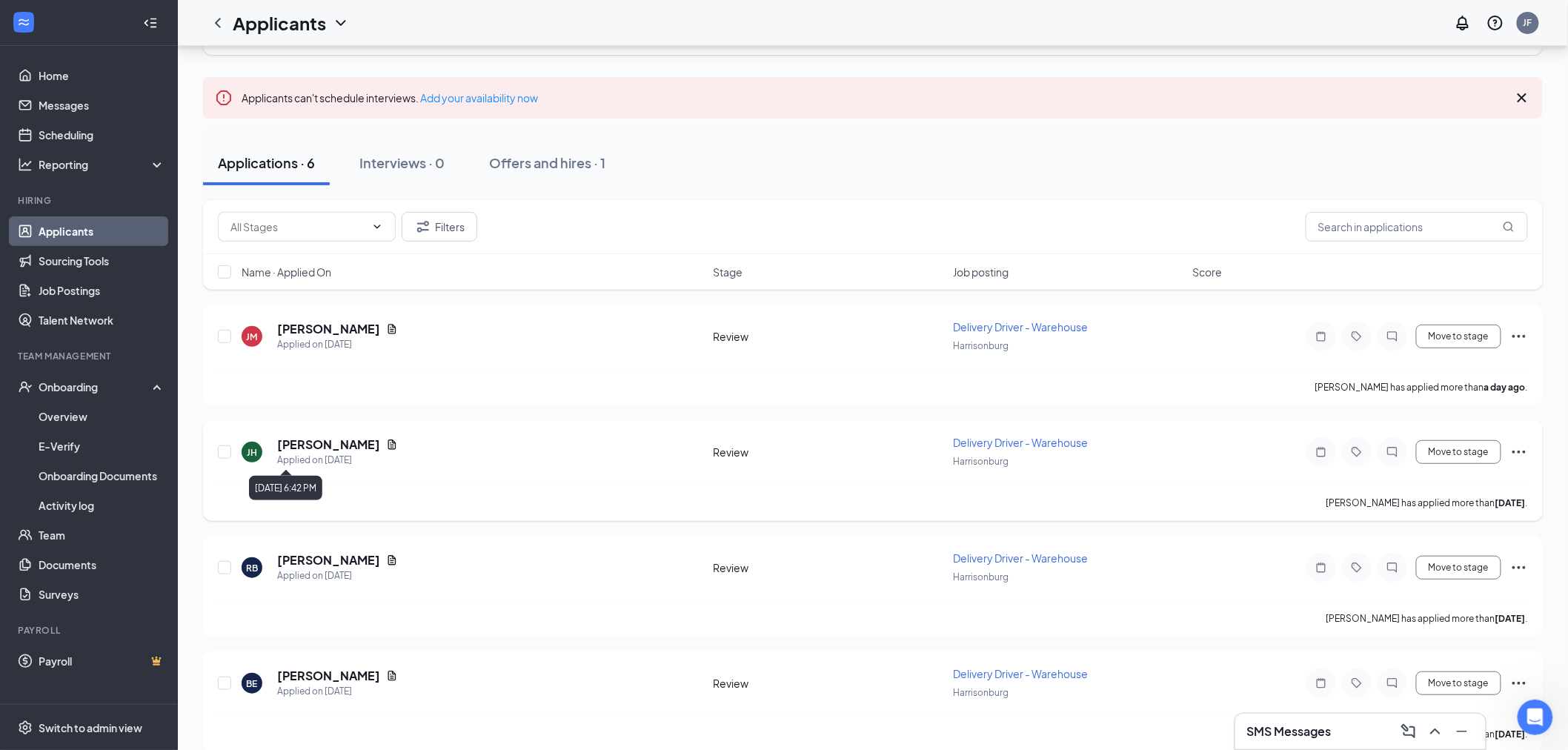
click at [305, 447] on h5 "Jamaul hill" at bounding box center [328, 444] width 103 height 16
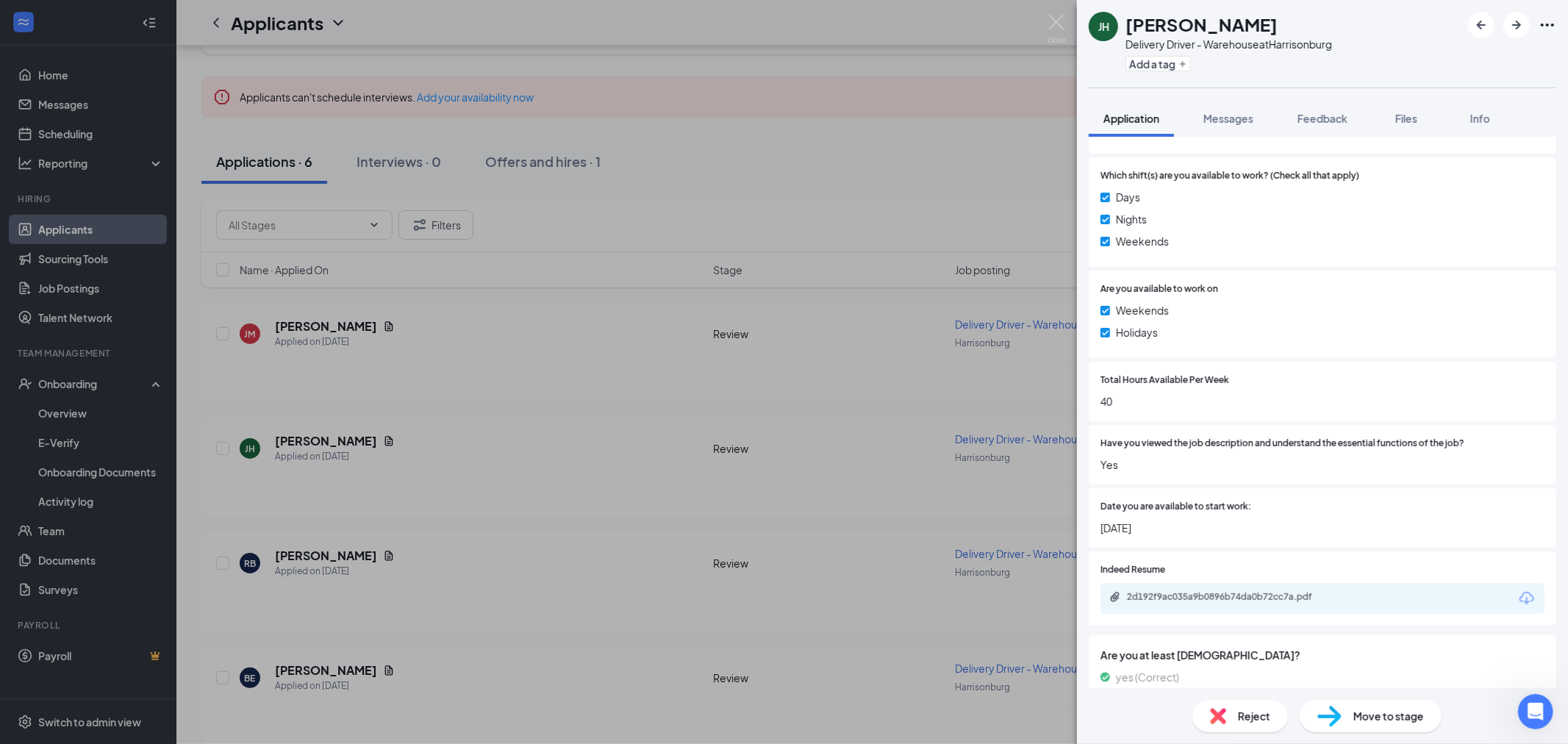
scroll to position [652, 0]
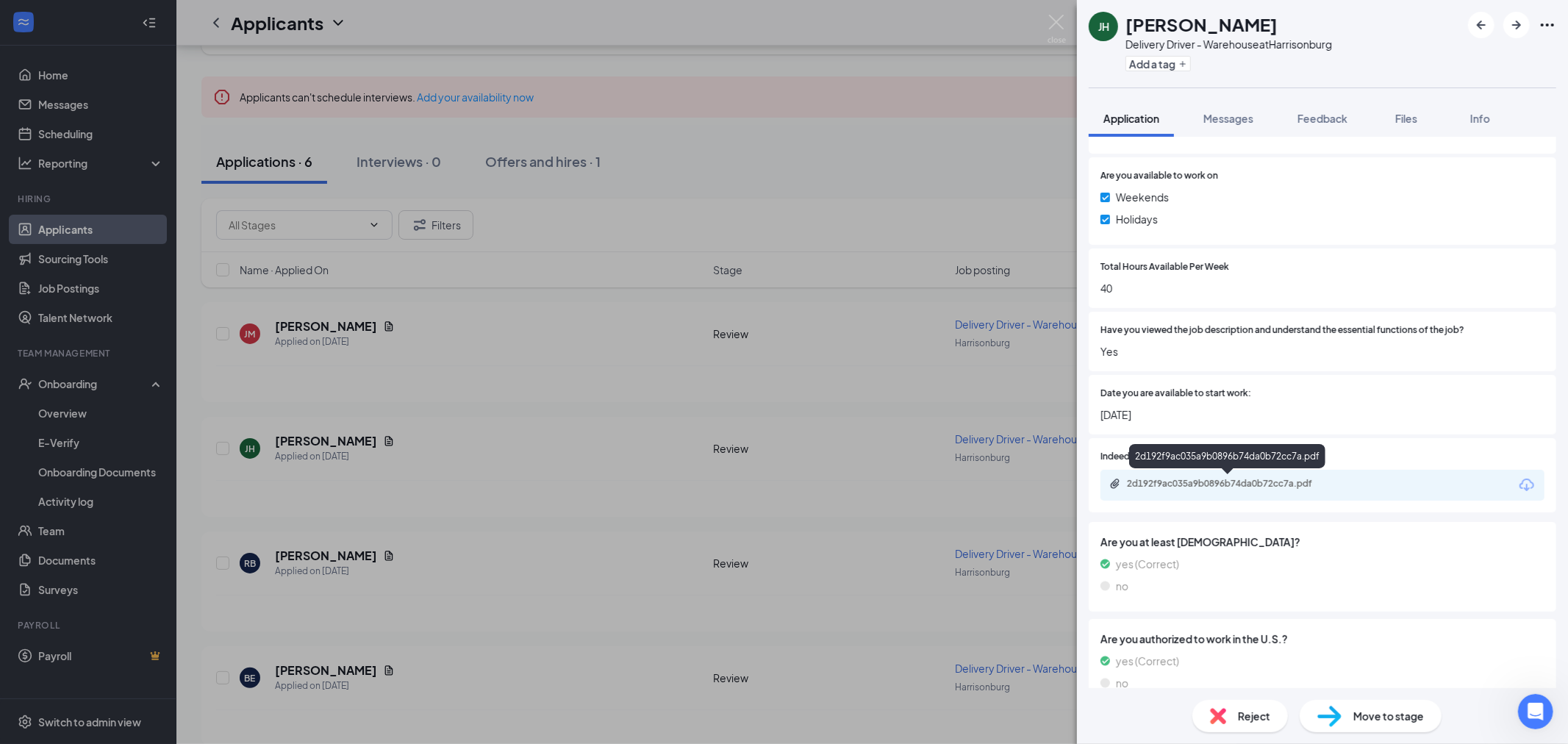
click at [1199, 473] on div "2d192f9ac035a9b0896b74da0b72cc7a.pdf" at bounding box center [1227, 459] width 196 height 30
click at [1283, 477] on div "2d192f9ac035a9b0896b74da0b72cc7a.pdf" at bounding box center [1230, 483] width 206 height 11
click at [1069, 23] on div "JH Jamaul hill Delivery Driver - Warehouse at Harrisonburg Add a tag Applicatio…" at bounding box center [784, 372] width 1568 height 744
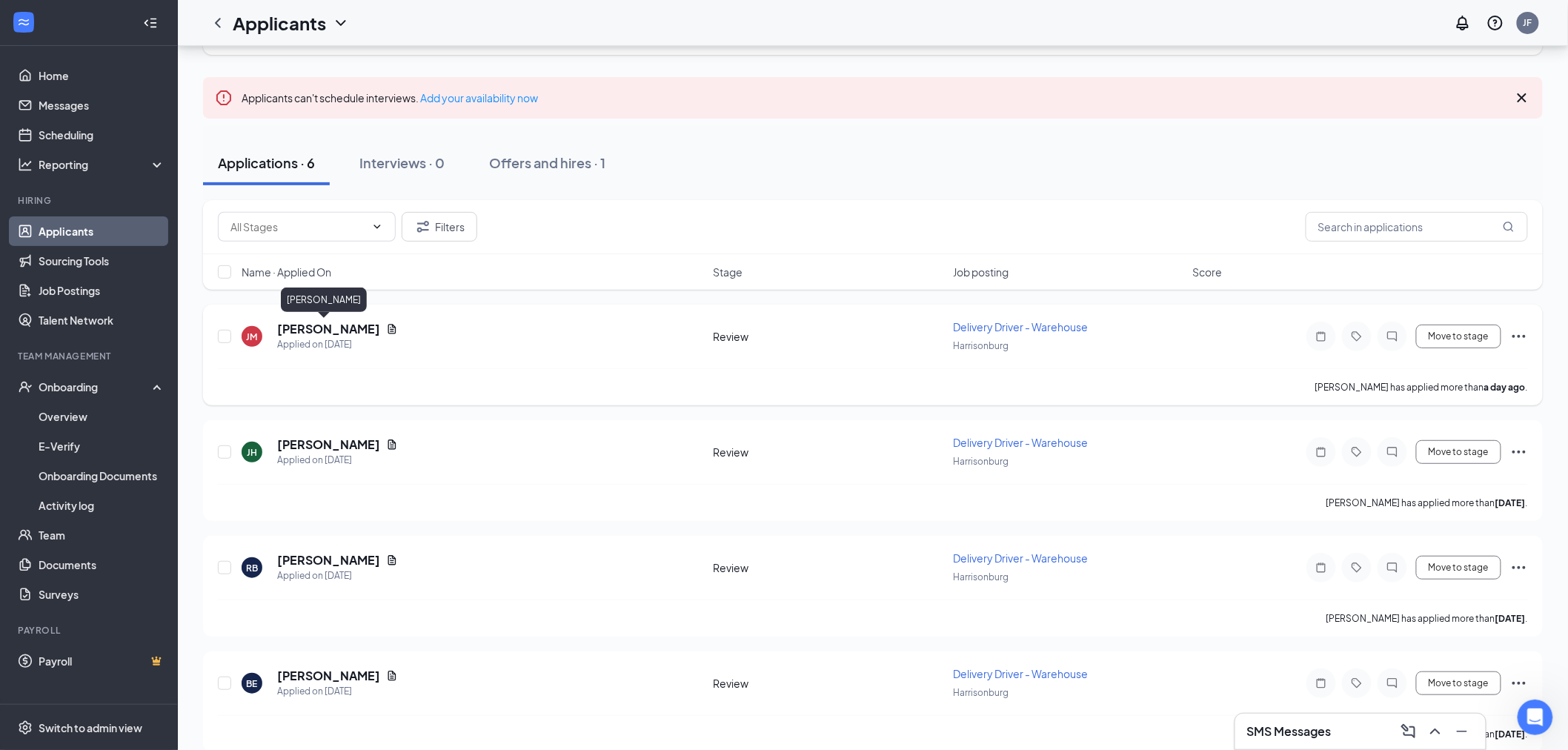
click at [303, 327] on h5 "Joel Martinez" at bounding box center [328, 329] width 103 height 16
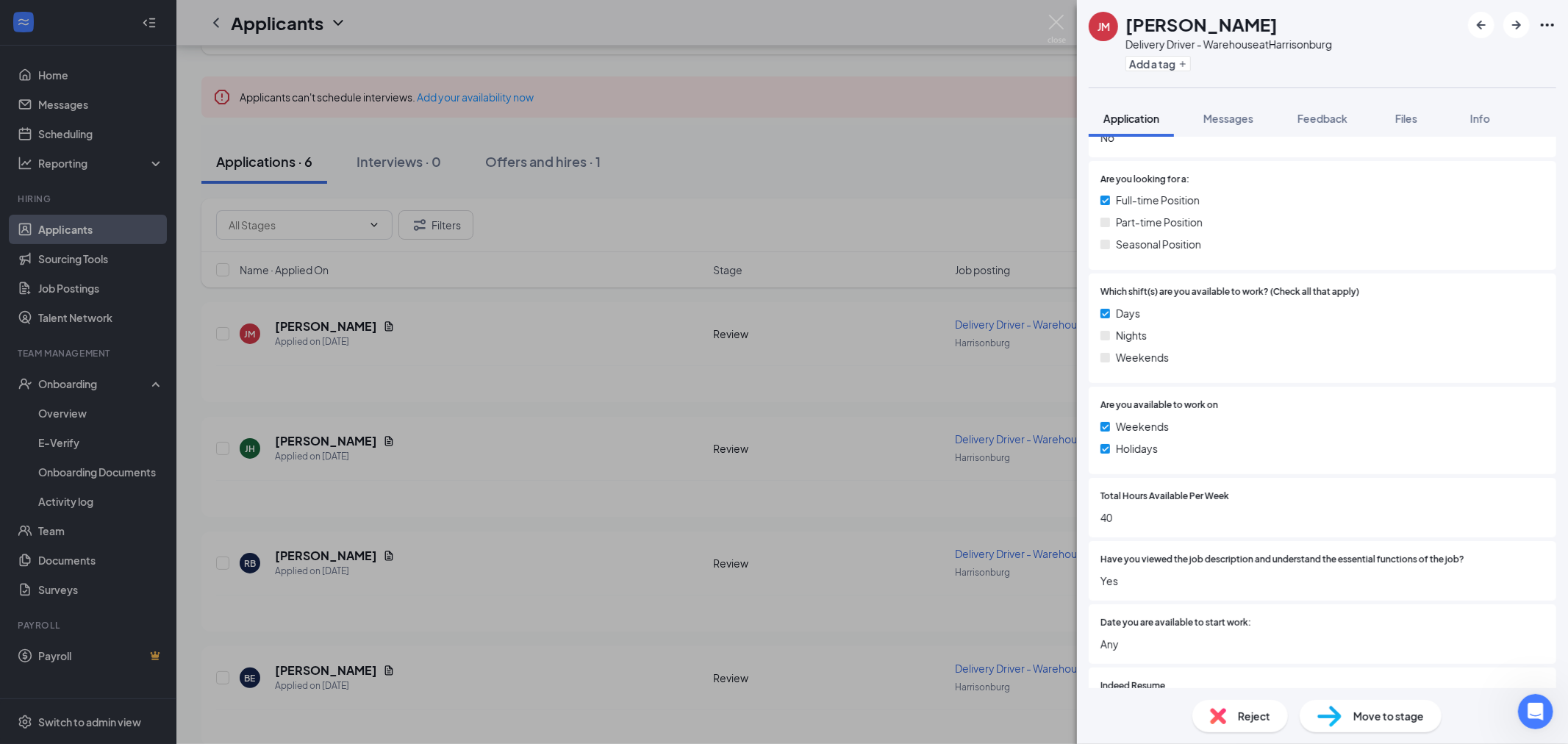
scroll to position [490, 0]
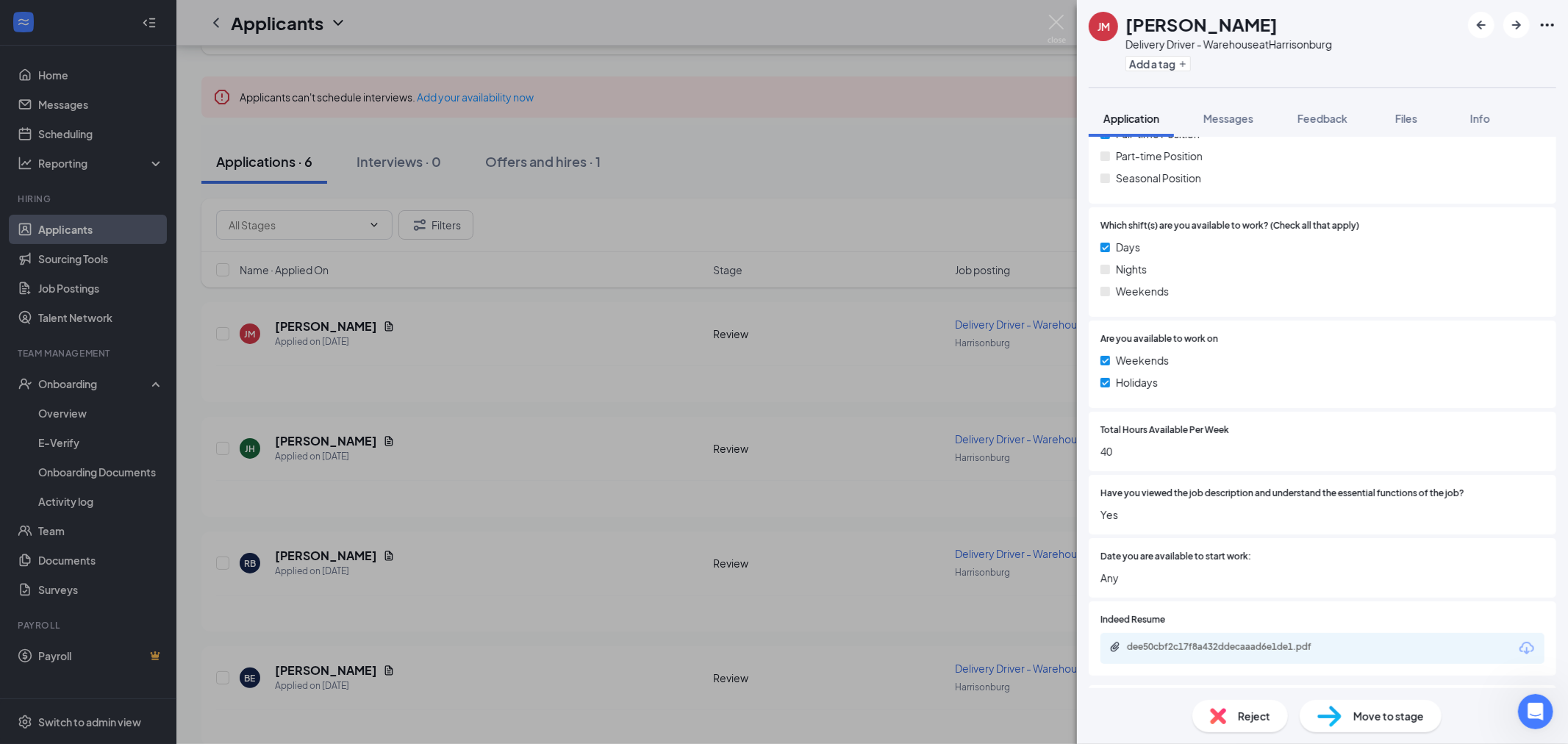
click at [1272, 648] on div "dee50cbf2c17f8a432ddecaaad6e1de1.pdf" at bounding box center [1230, 646] width 206 height 11
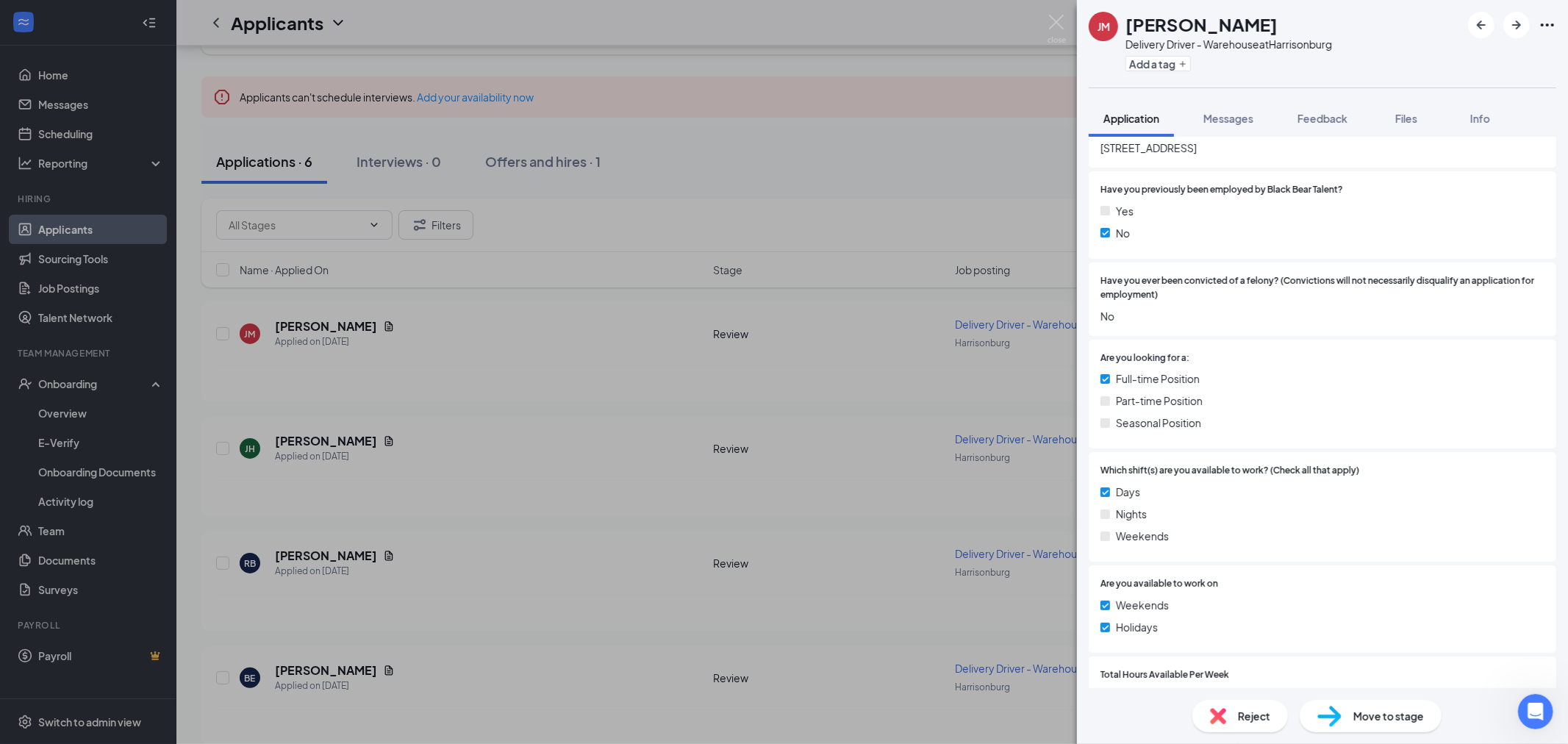
scroll to position [652, 0]
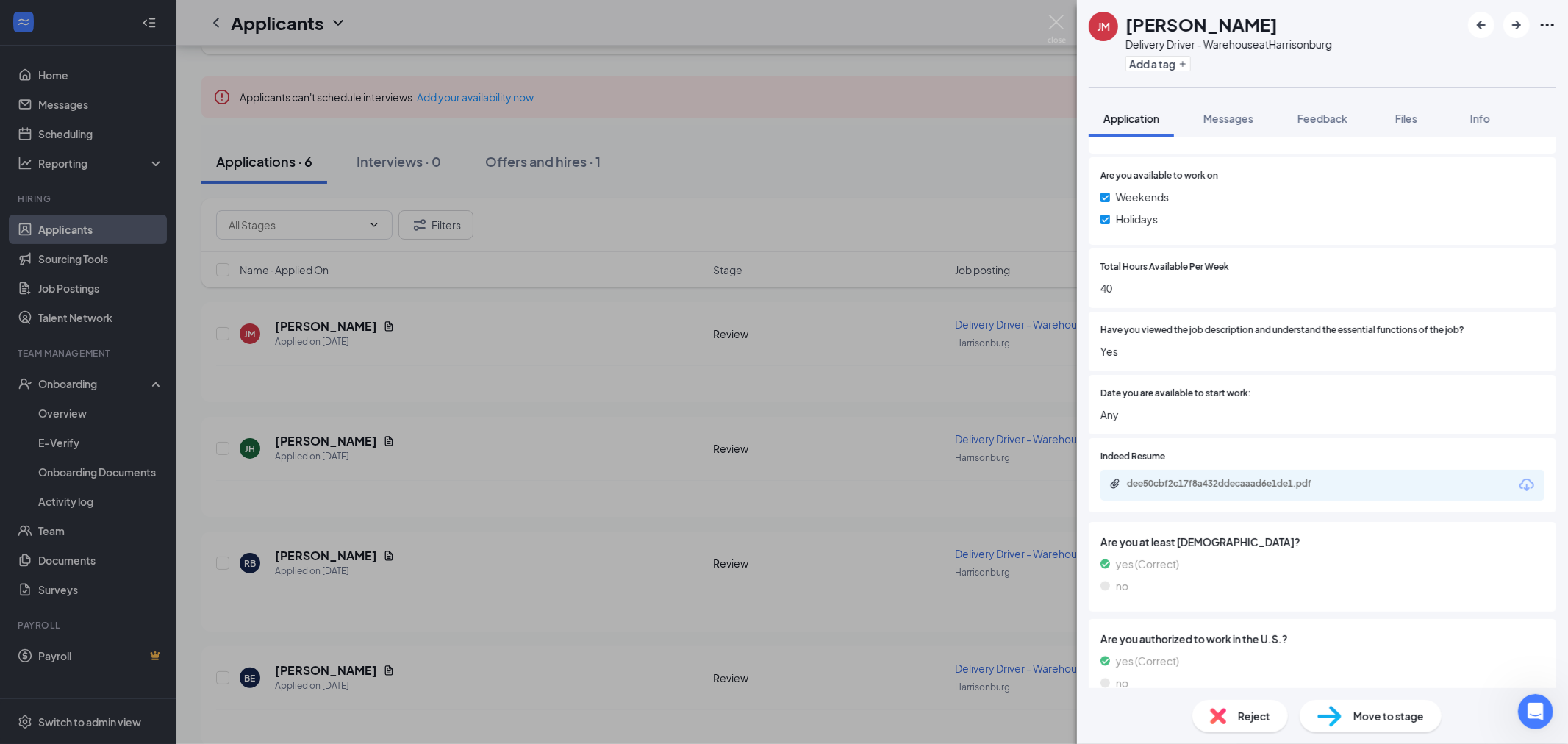
click at [1248, 467] on div "dee50cbf2c17f8a432ddecaaad6e1de1.pdf" at bounding box center [1226, 455] width 195 height 24
click at [1250, 478] on div "dee50cbf2c17f8a432ddecaaad6e1de1.pdf" at bounding box center [1230, 483] width 206 height 11
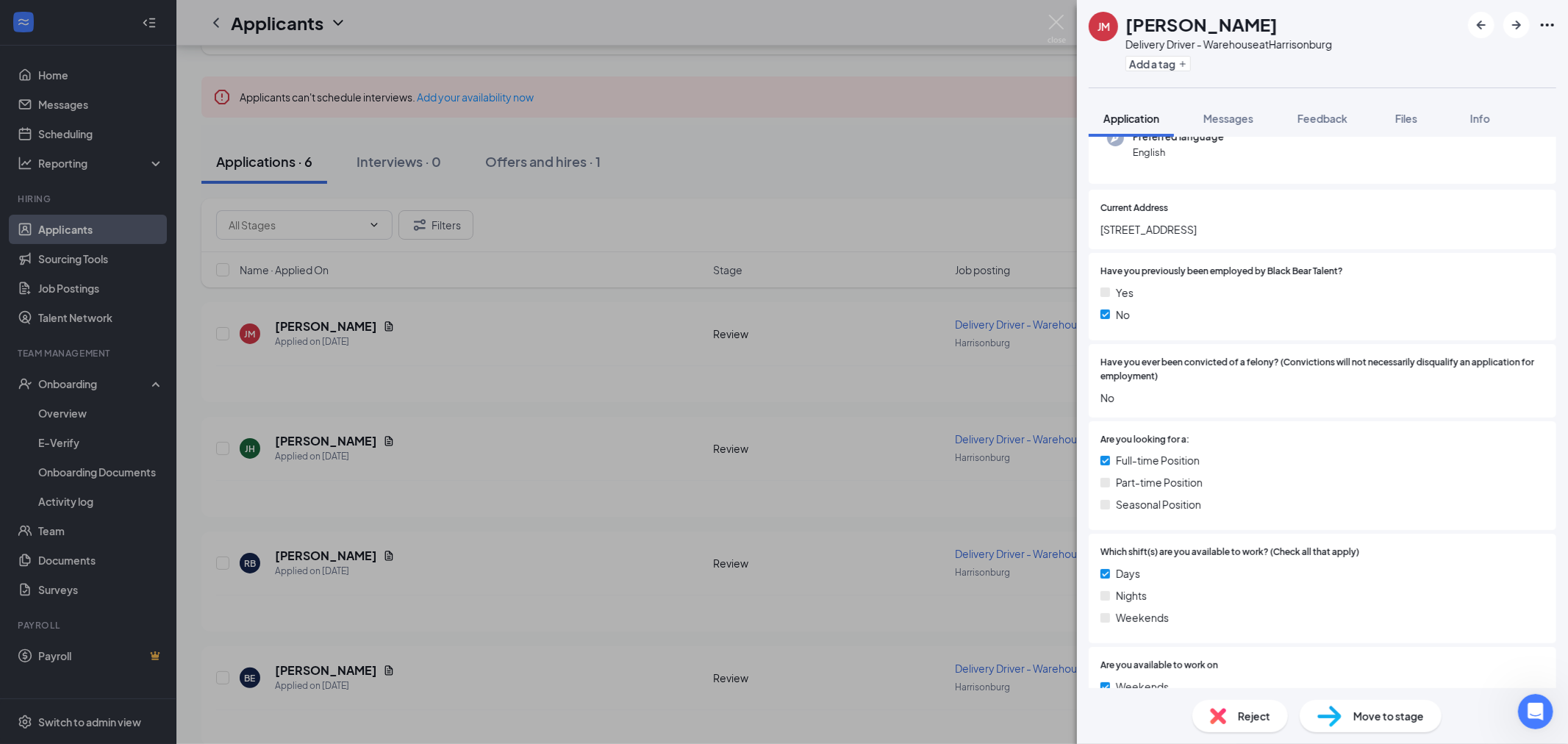
scroll to position [0, 0]
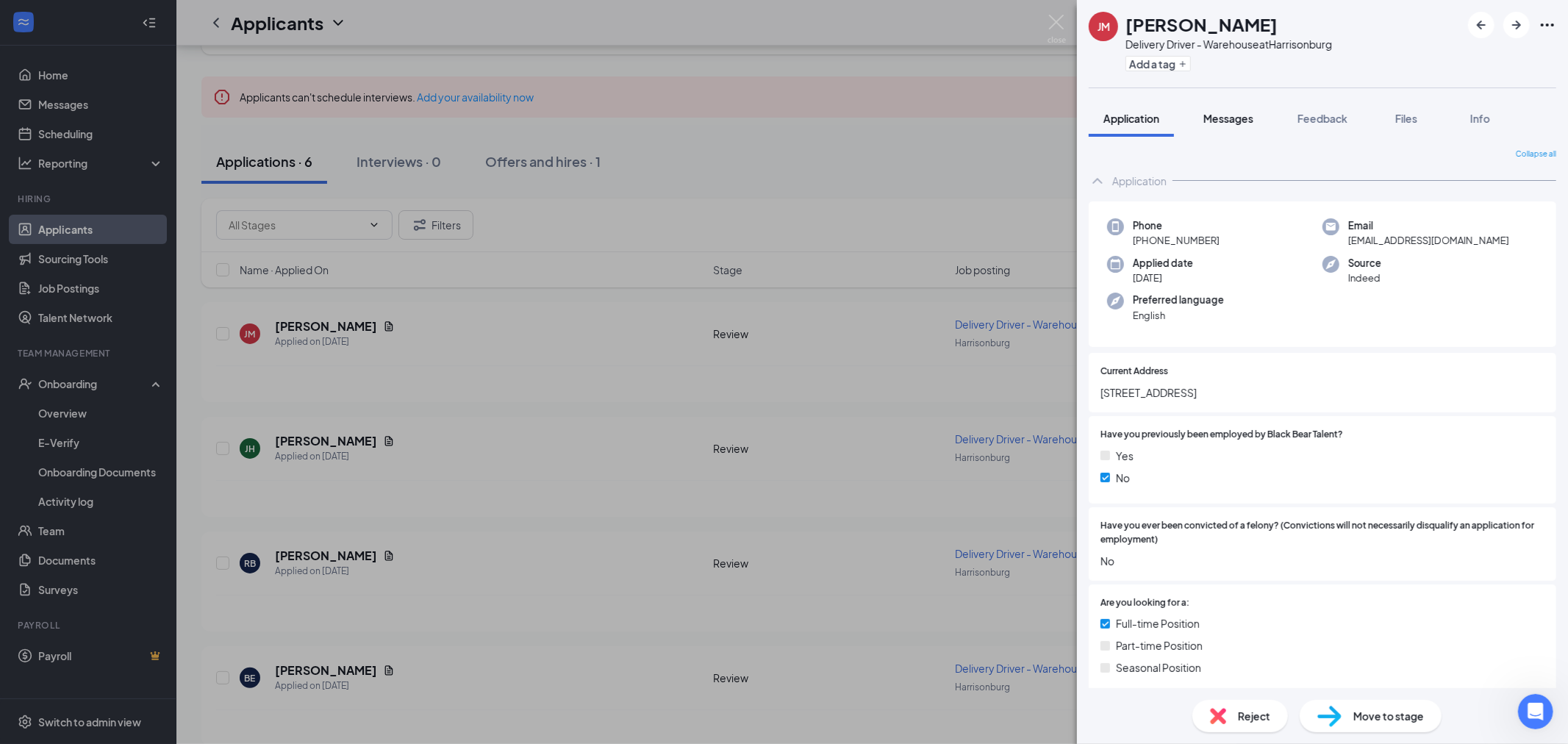
click at [1230, 130] on button "Messages" at bounding box center [1228, 118] width 79 height 37
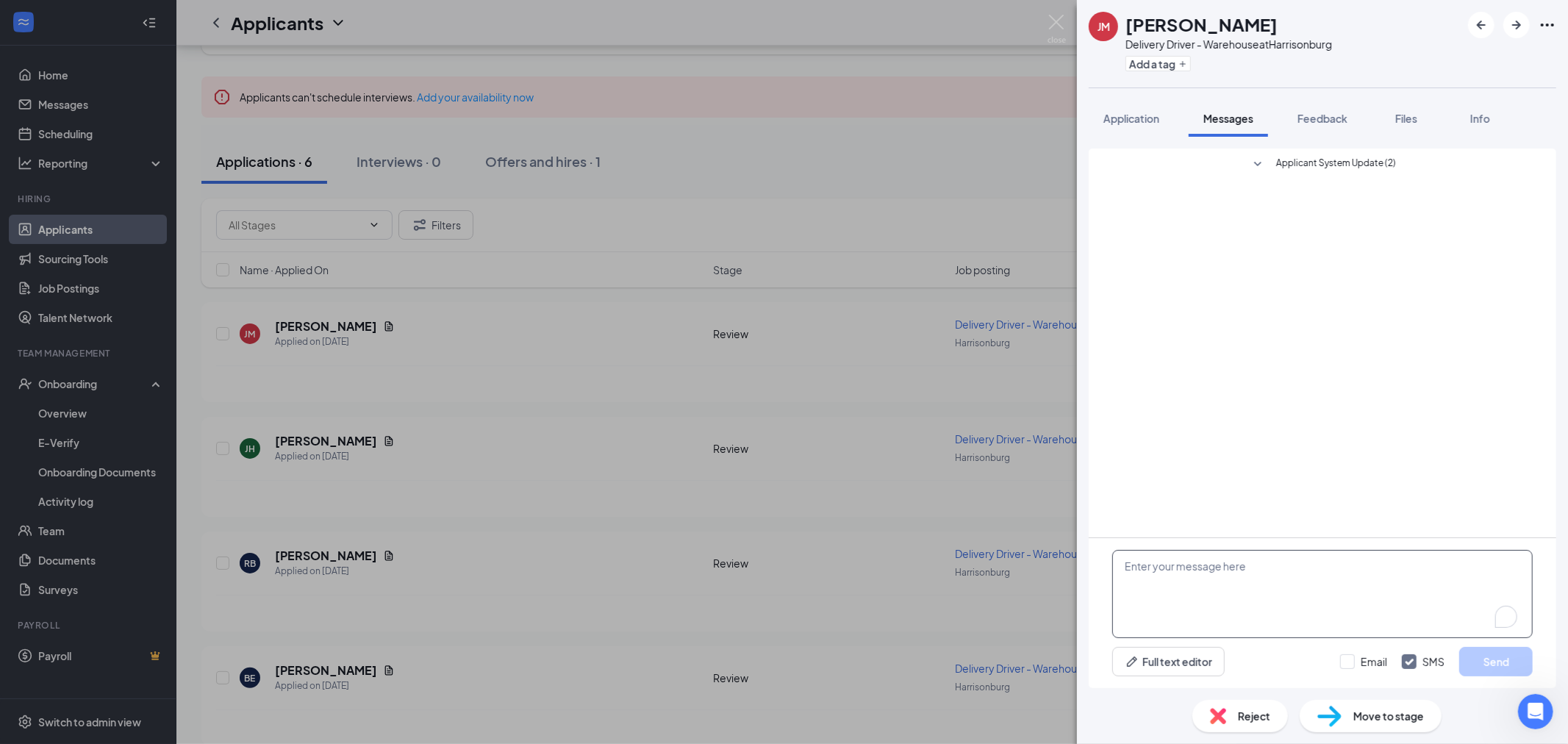
click at [1176, 611] on textarea "To enrich screen reader interactions, please activate Accessibility in Grammarl…" at bounding box center [1323, 594] width 420 height 88
paste textarea "Hey , My name is Jake, and I am reaching out on behalf of Black Bear Talent. Yo…"
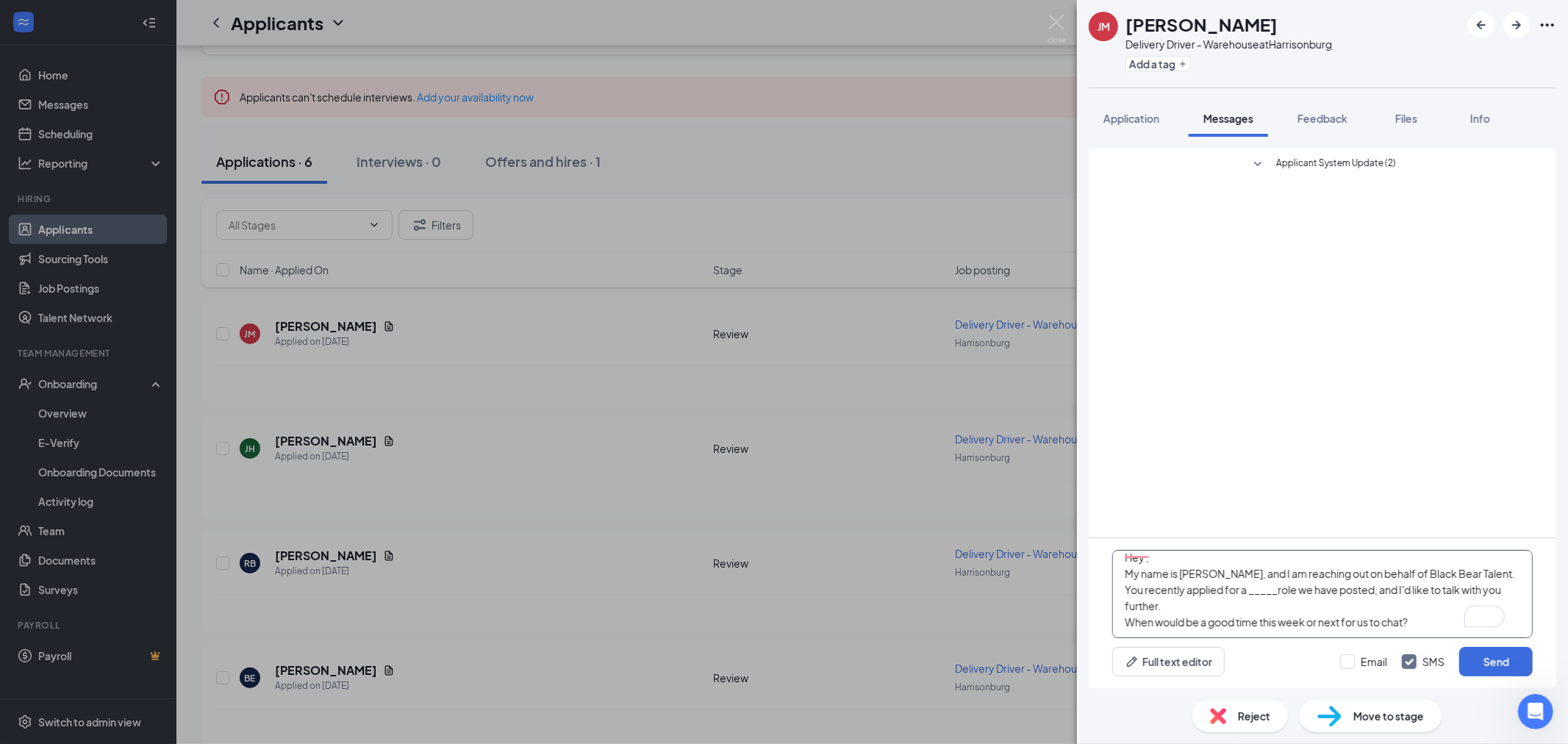
scroll to position [16, 0]
type textarea "Hey , My name is Jake, and I am reaching out on behalf of Black Bear Talent. Yo…"
click at [1344, 661] on input "Email" at bounding box center [1363, 661] width 47 height 15
checkbox input "true"
click at [1129, 20] on h1 "[PERSON_NAME]" at bounding box center [1202, 24] width 152 height 25
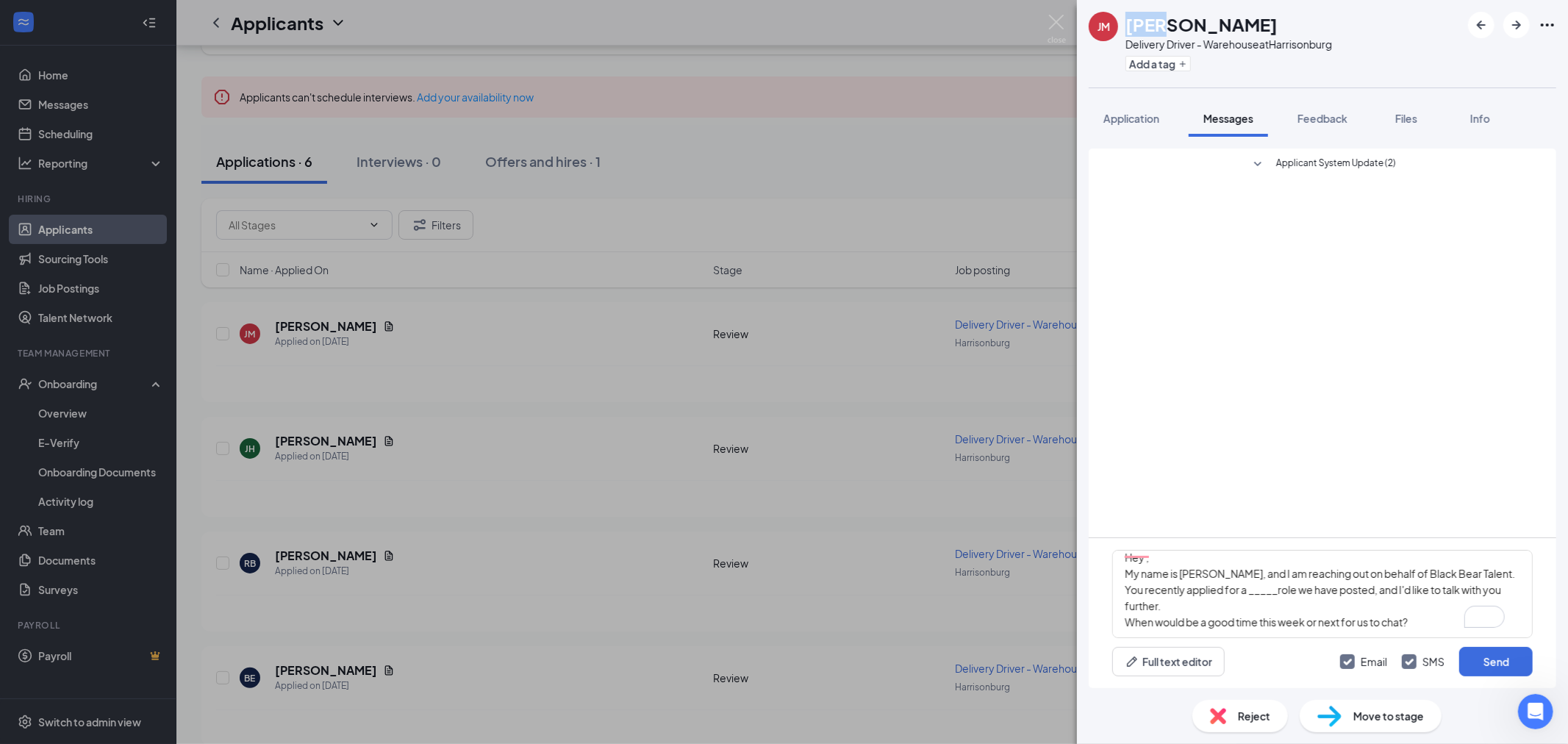
drag, startPoint x: 1127, startPoint y: 19, endPoint x: 1159, endPoint y: 24, distance: 32.4
click at [1159, 24] on h1 "[PERSON_NAME]" at bounding box center [1202, 24] width 152 height 25
copy h1 "Joel"
click at [1149, 565] on textarea "Hey , My name is Jake, and I am reaching out on behalf of Black Bear Talent. Yo…" at bounding box center [1323, 594] width 420 height 88
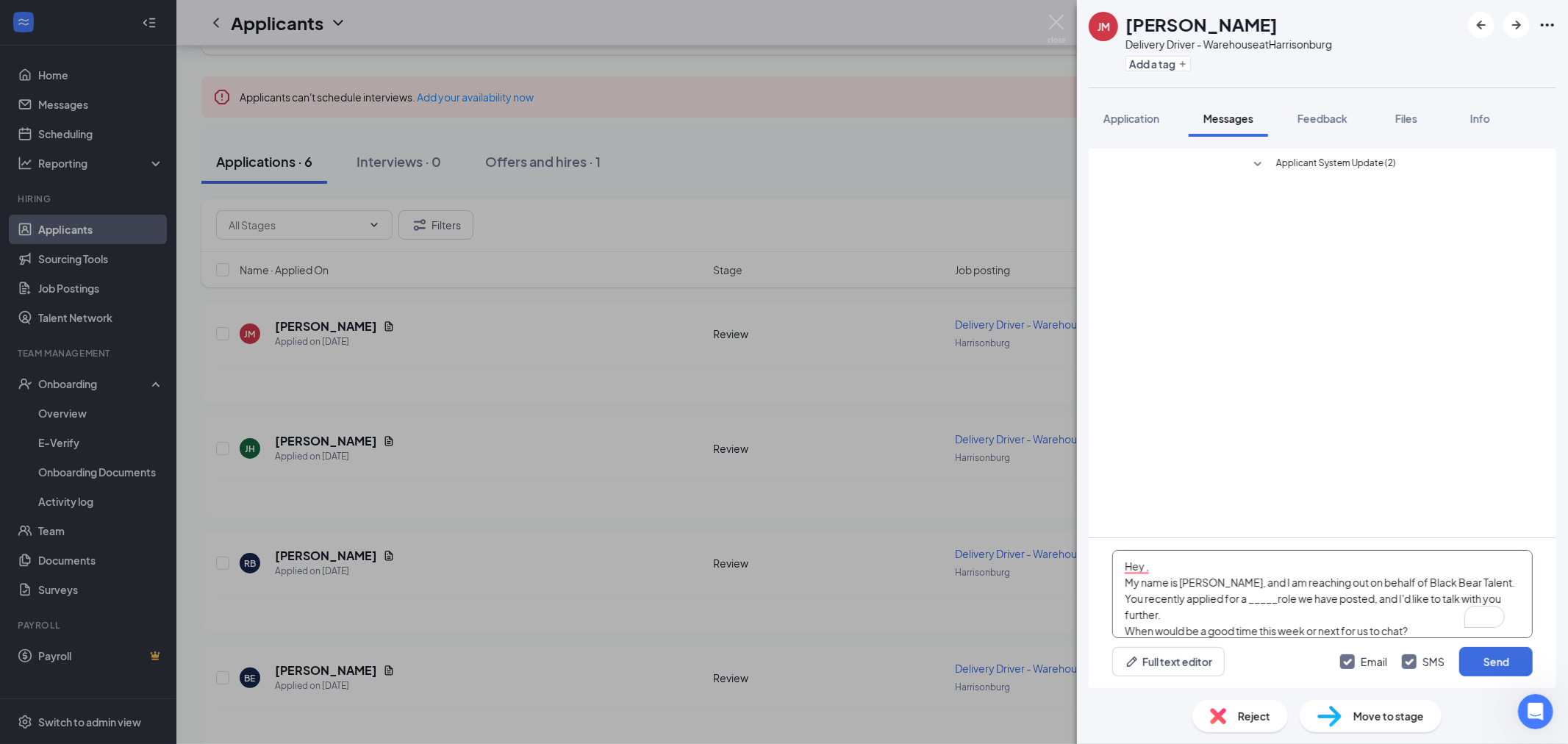
paste textarea "Joel"
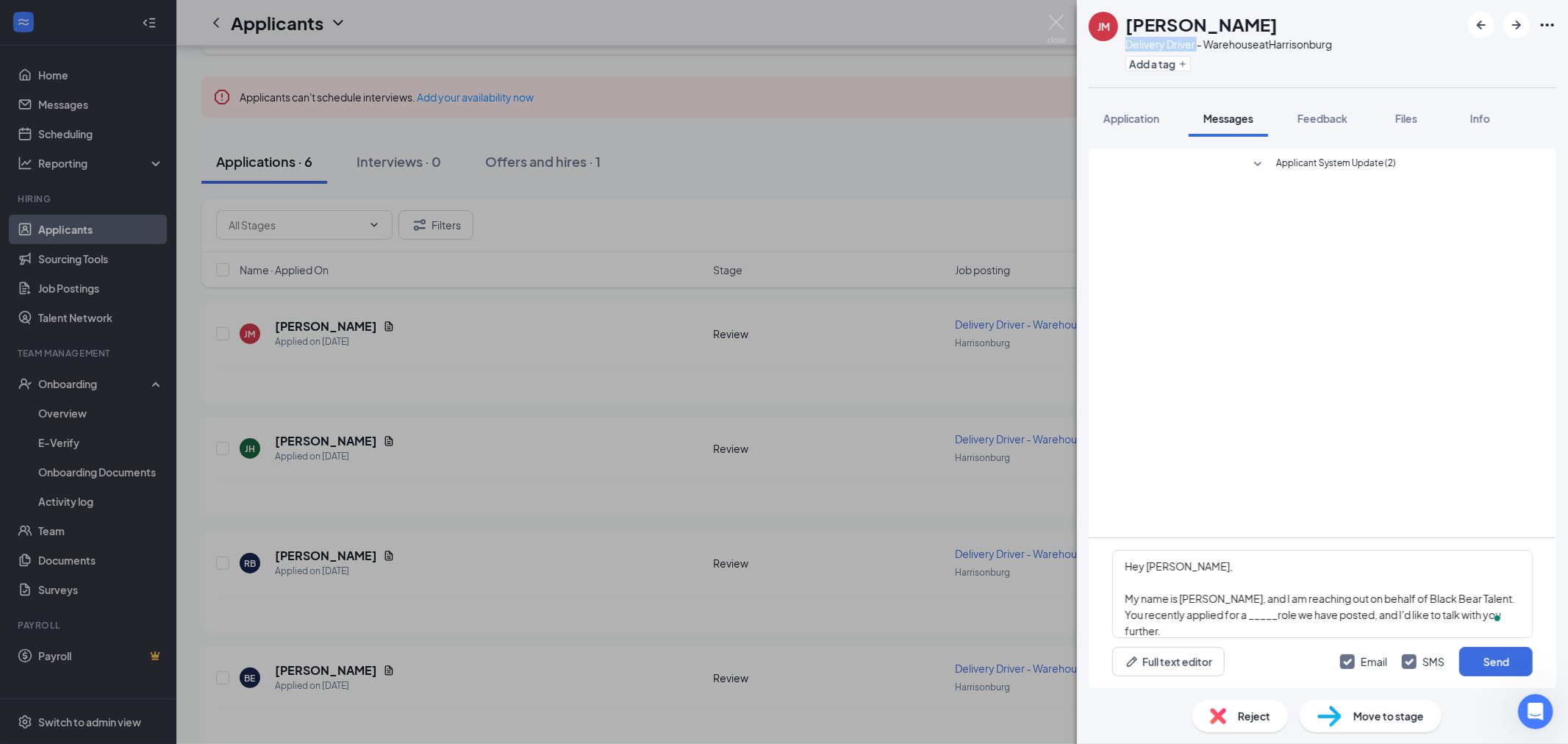
drag, startPoint x: 1128, startPoint y: 42, endPoint x: 1196, endPoint y: 42, distance: 68.0
click at [1196, 42] on div "Delivery Driver - Warehouse at Harrisonburg" at bounding box center [1229, 44] width 207 height 15
copy div "Delivery Driver"
click at [1264, 619] on textarea "Hey Joel, My name is Jake, and I am reaching out on behalf of Black Bear Talent…" at bounding box center [1323, 594] width 420 height 88
paste textarea "Delivery Driver"
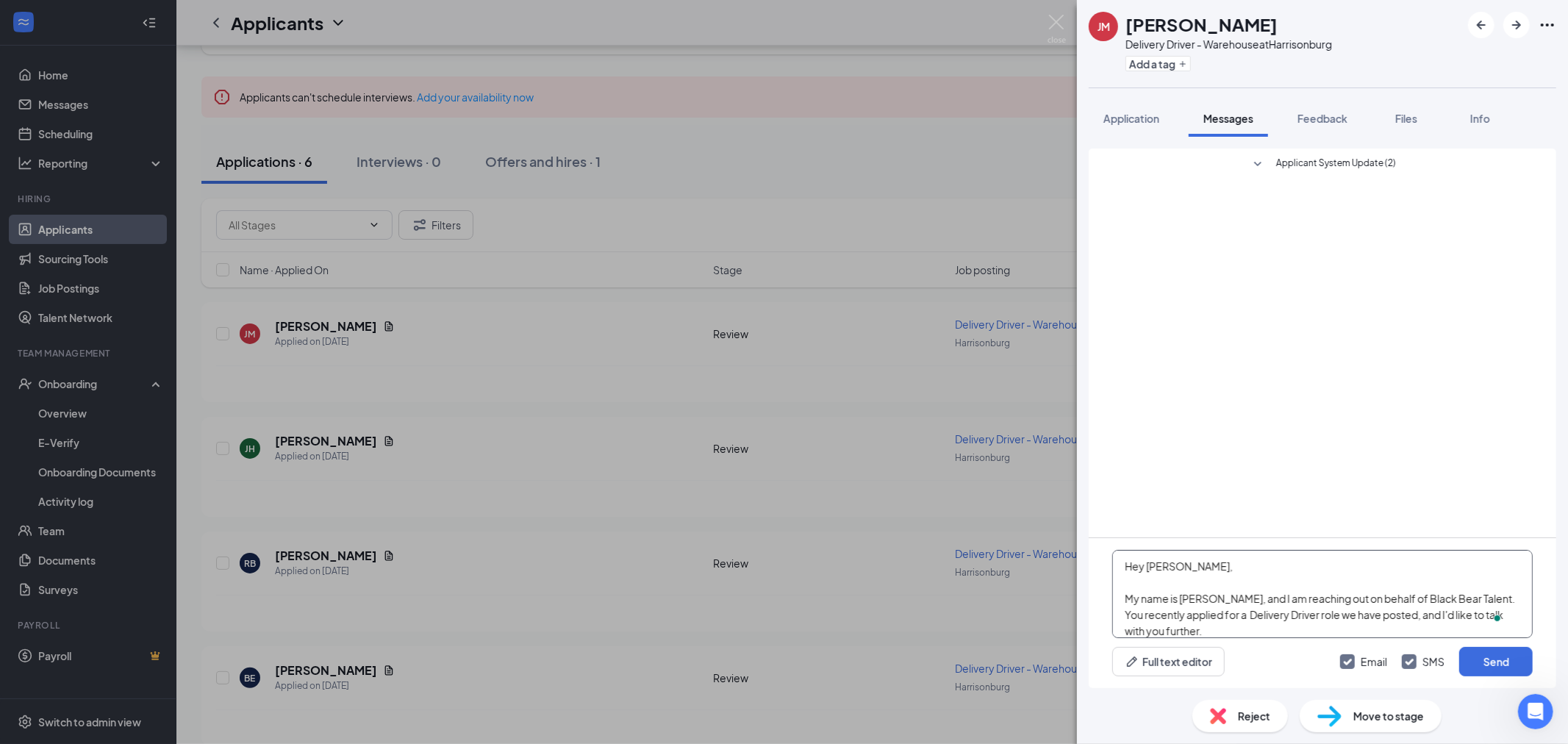
scroll to position [41, 0]
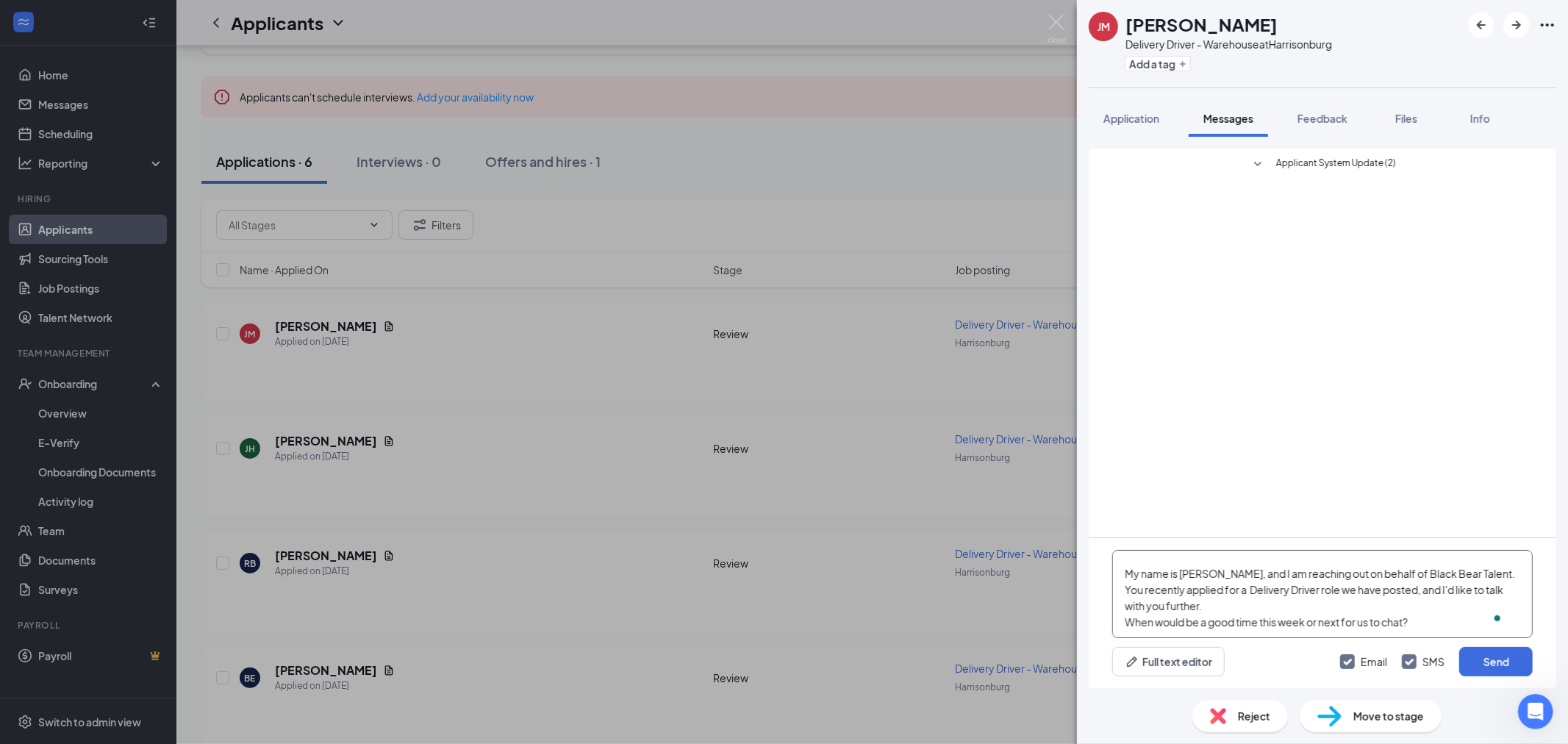
click at [1226, 594] on textarea "Hey Joel, My name is Jake, and I am reaching out on behalf of Black Bear Talent…" at bounding box center [1323, 594] width 420 height 88
type textarea "Hey [PERSON_NAME], My name is [PERSON_NAME], and I am reaching out on behalf of…"
click at [1491, 670] on button "Send" at bounding box center [1496, 661] width 73 height 29
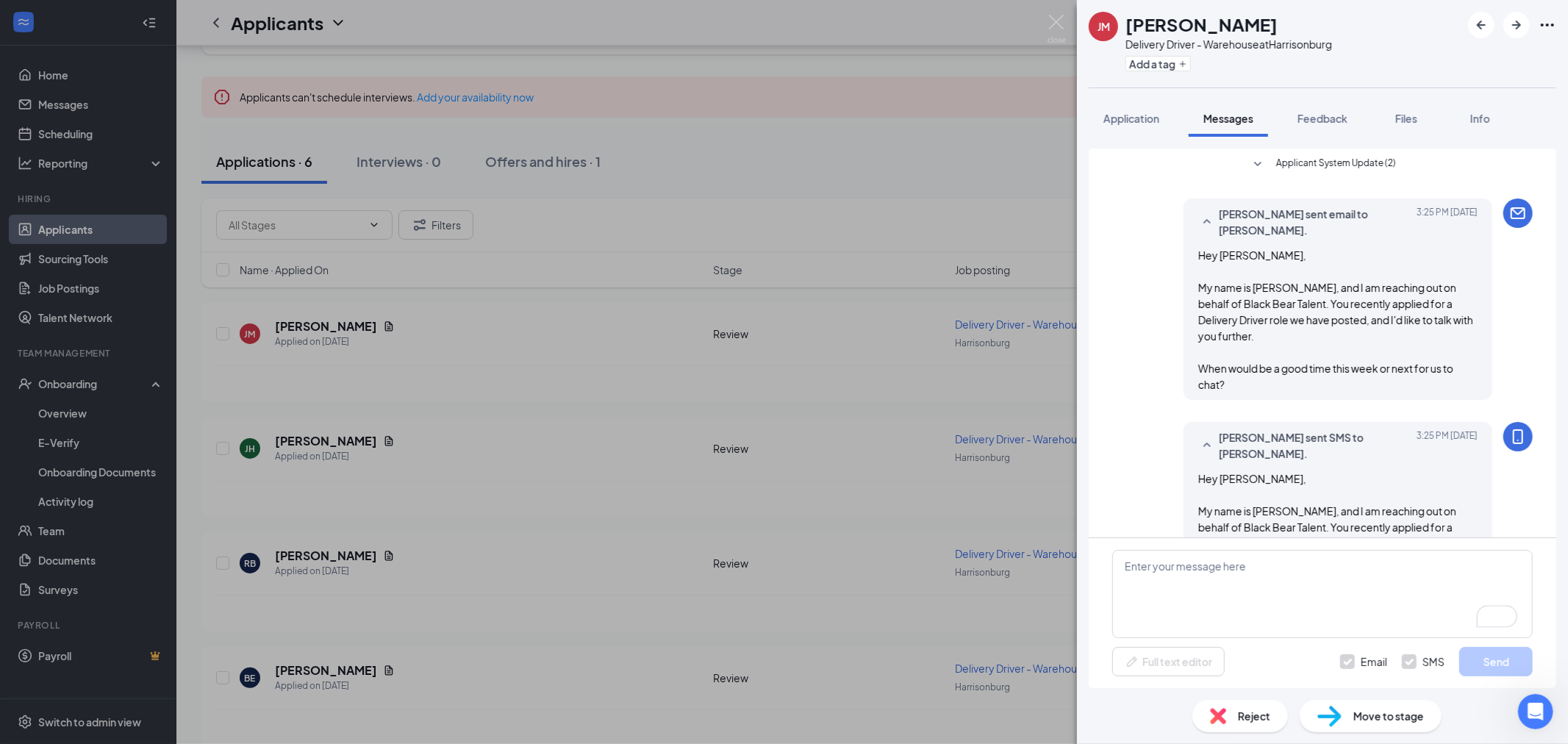
scroll to position [37, 0]
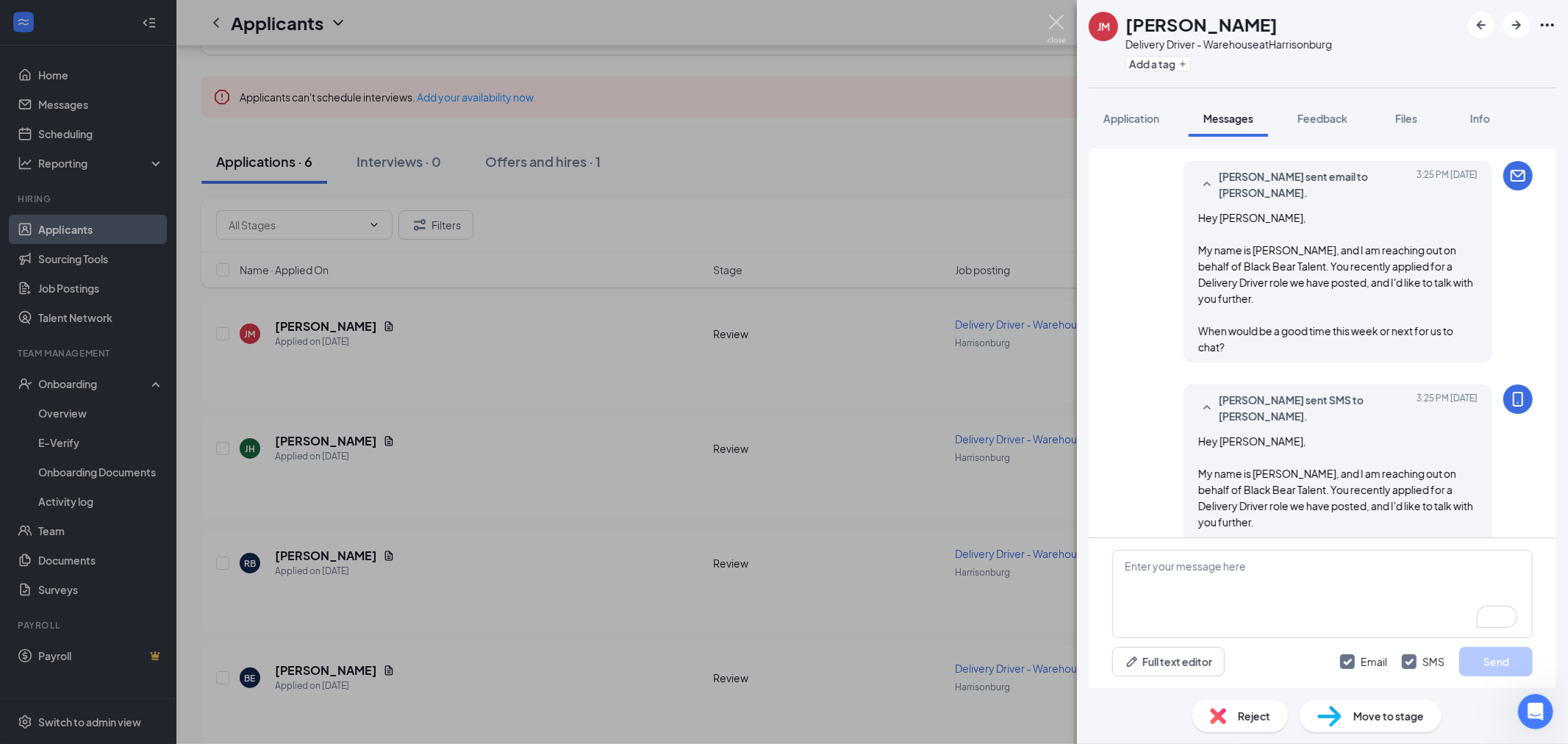
click at [1057, 23] on img at bounding box center [1057, 29] width 19 height 28
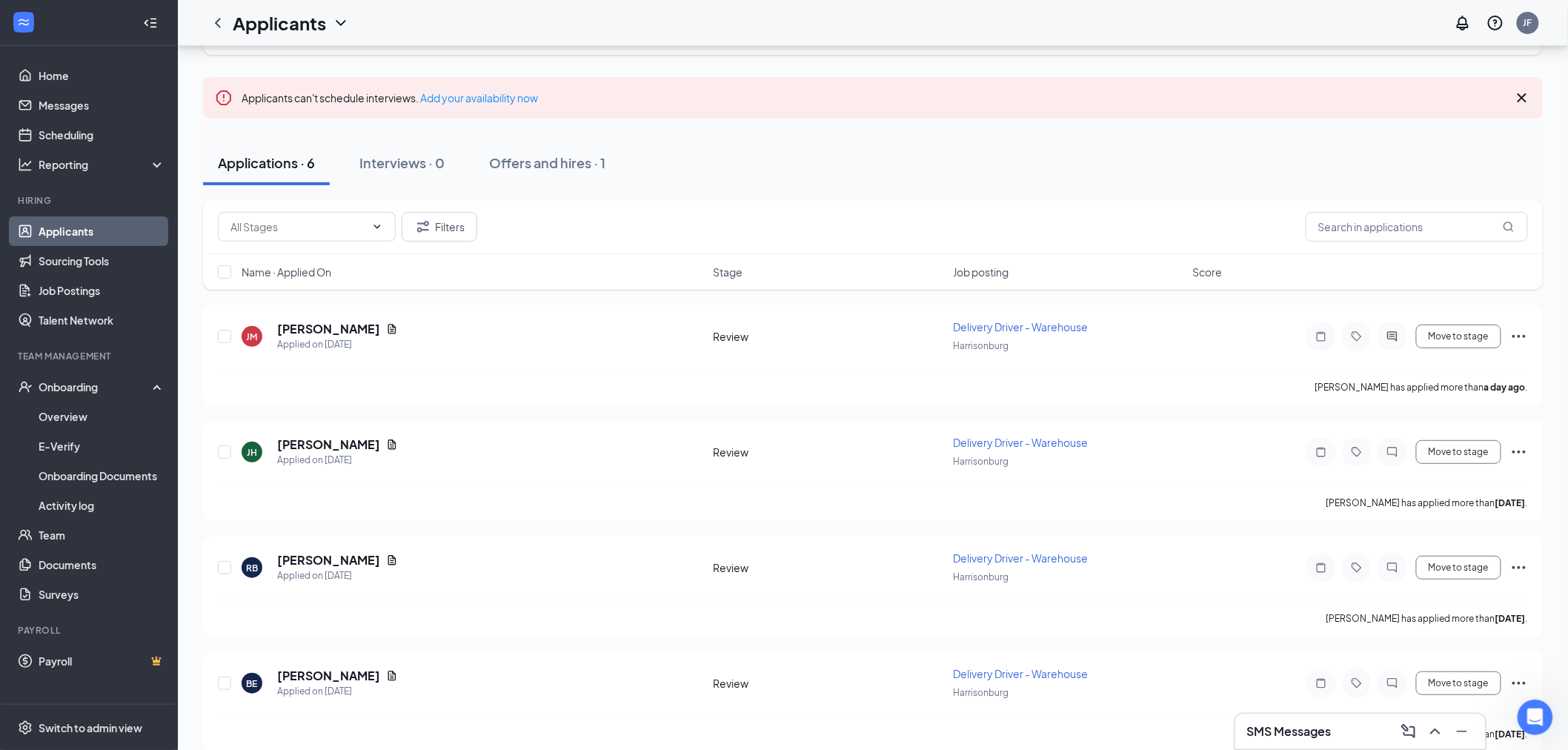
click at [1321, 722] on div "SMS Messages" at bounding box center [1360, 731] width 227 height 24
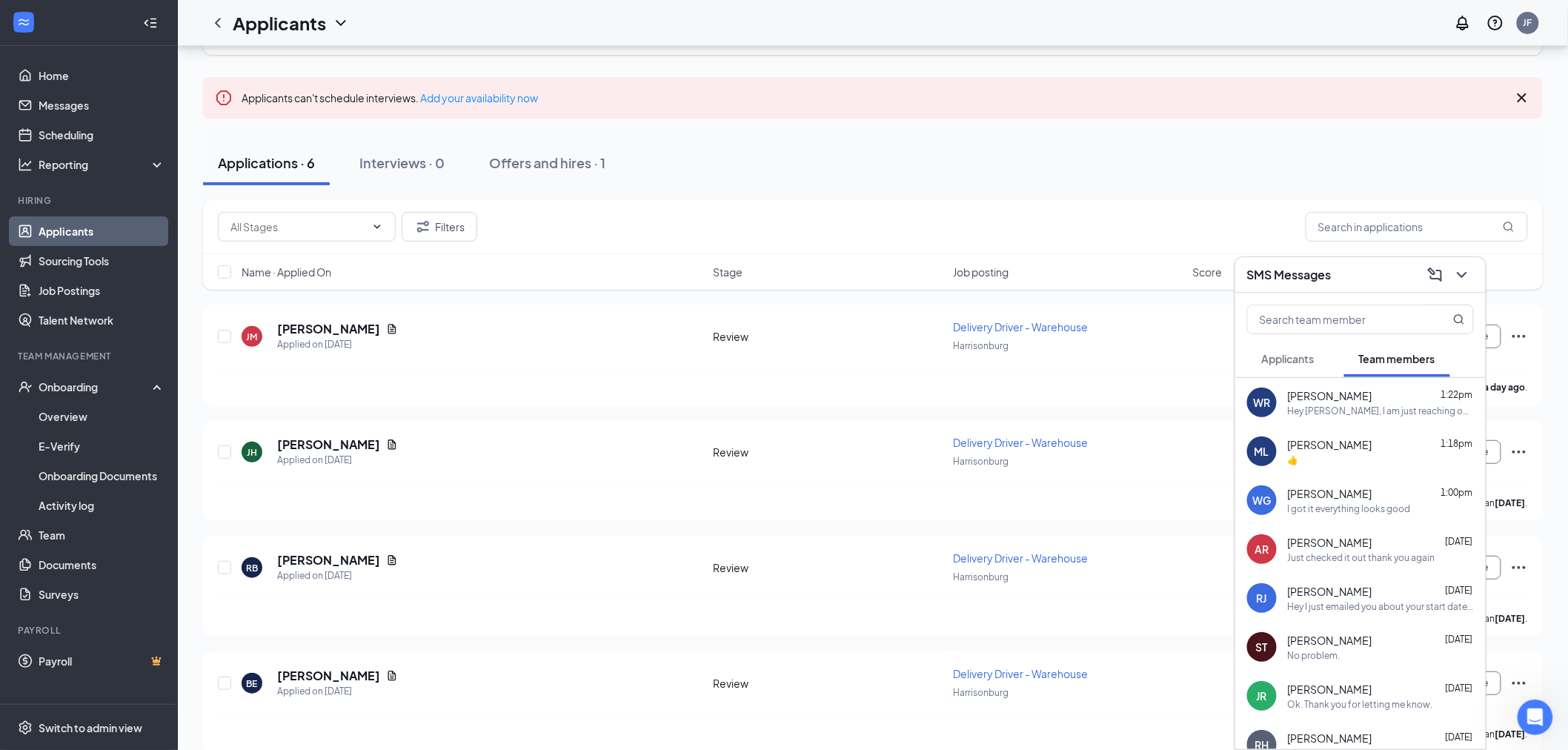
click at [1317, 347] on button "Applicants" at bounding box center [1288, 359] width 82 height 37
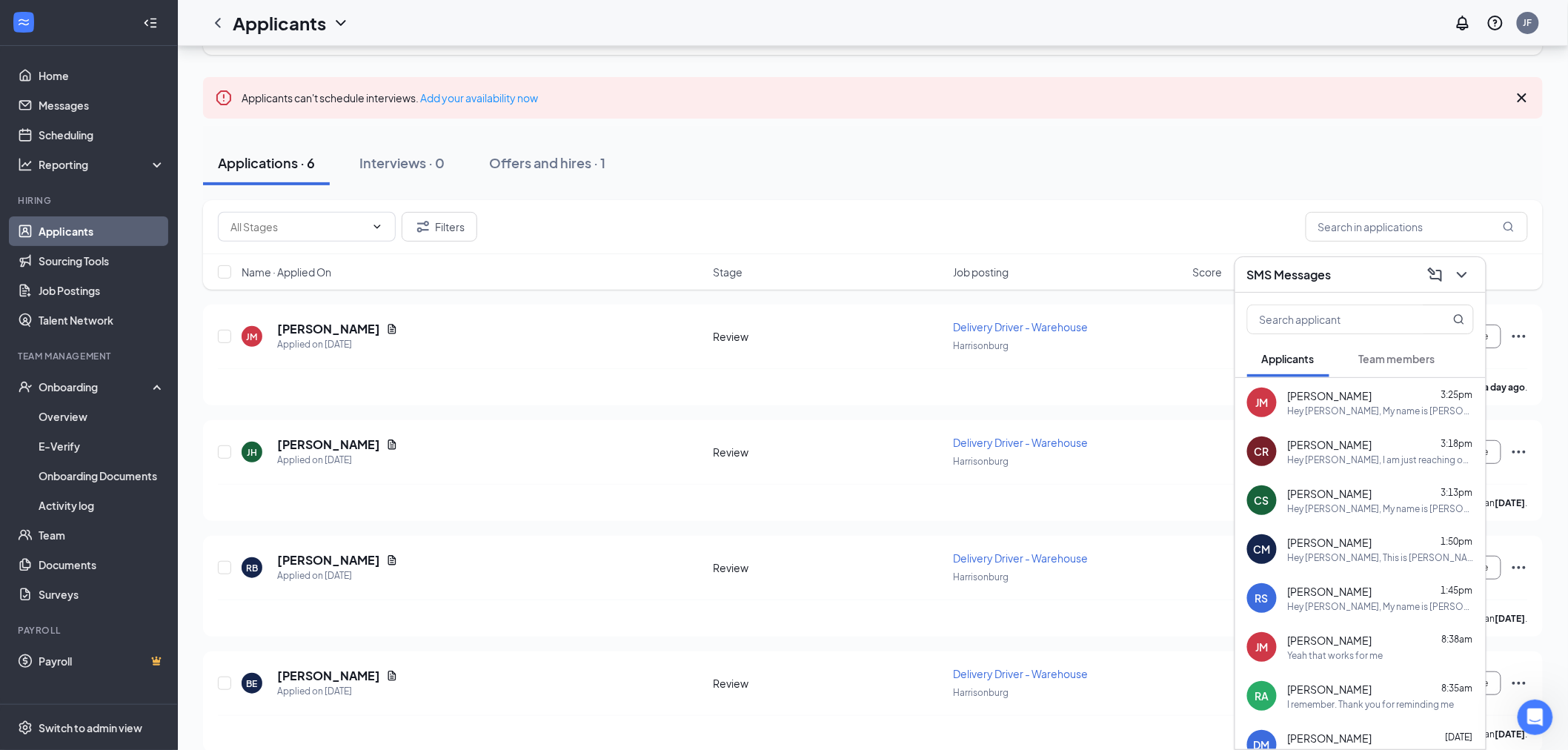
click at [1361, 263] on div "SMS Messages" at bounding box center [1360, 275] width 227 height 23
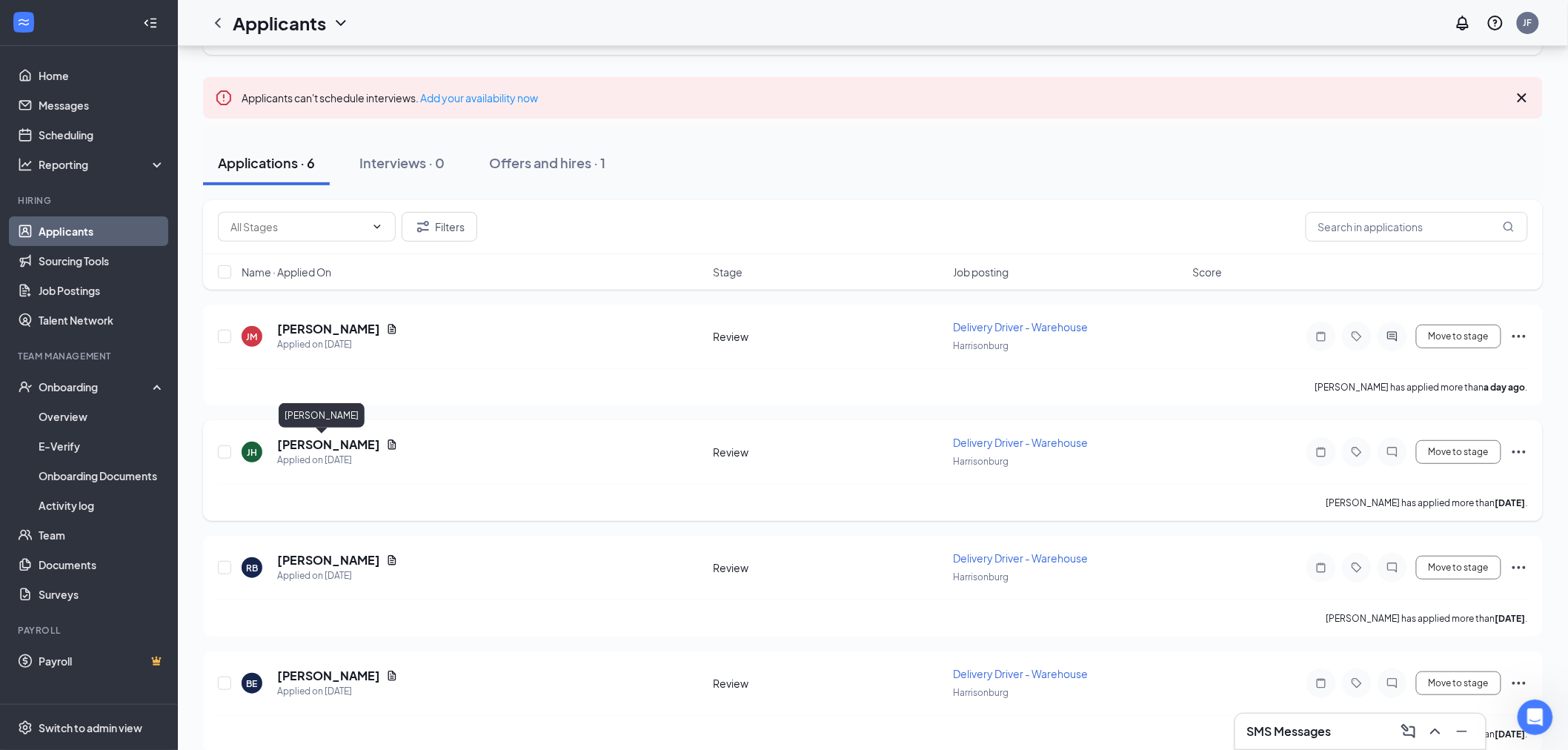
click at [290, 441] on h5 "[PERSON_NAME]" at bounding box center [328, 444] width 103 height 16
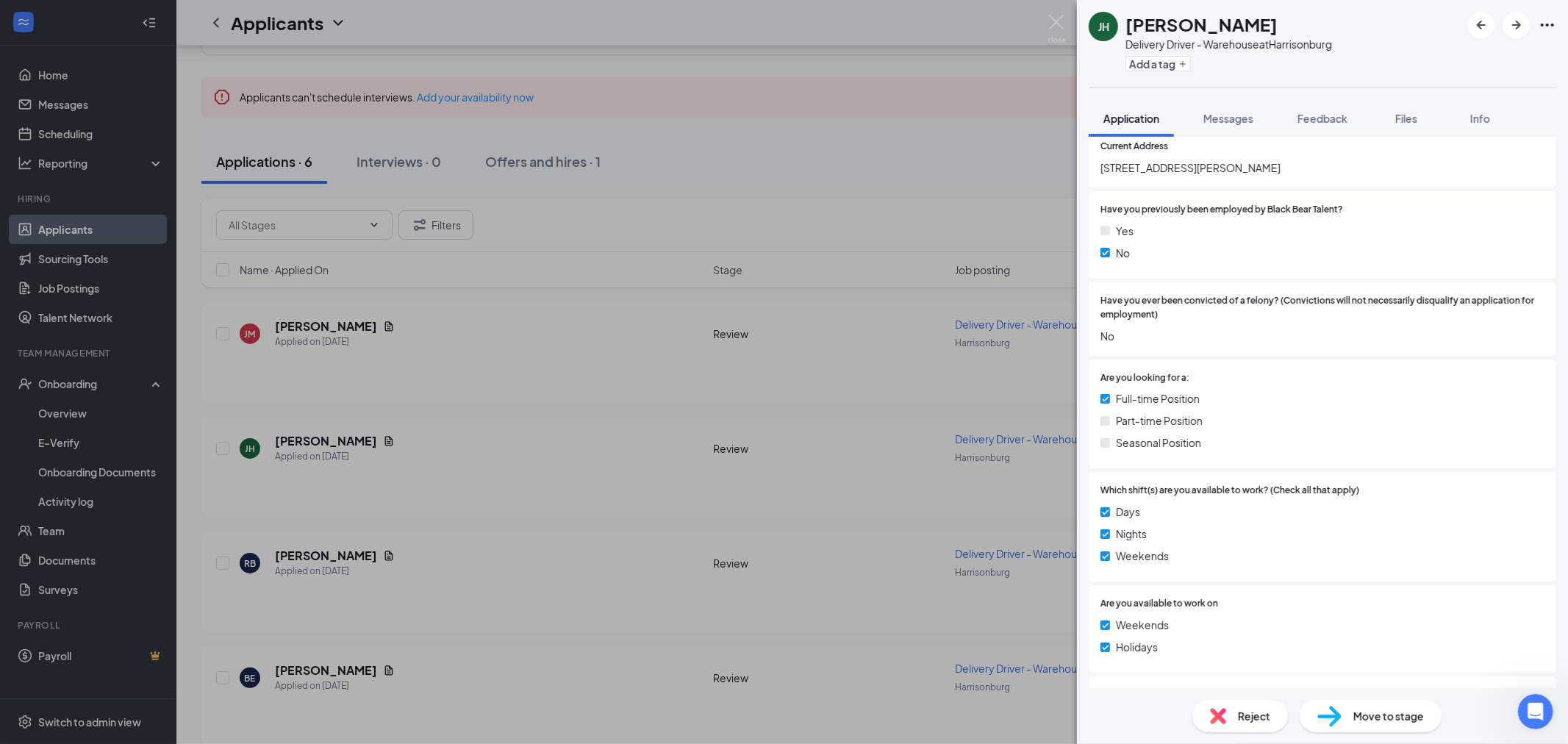
scroll to position [571, 0]
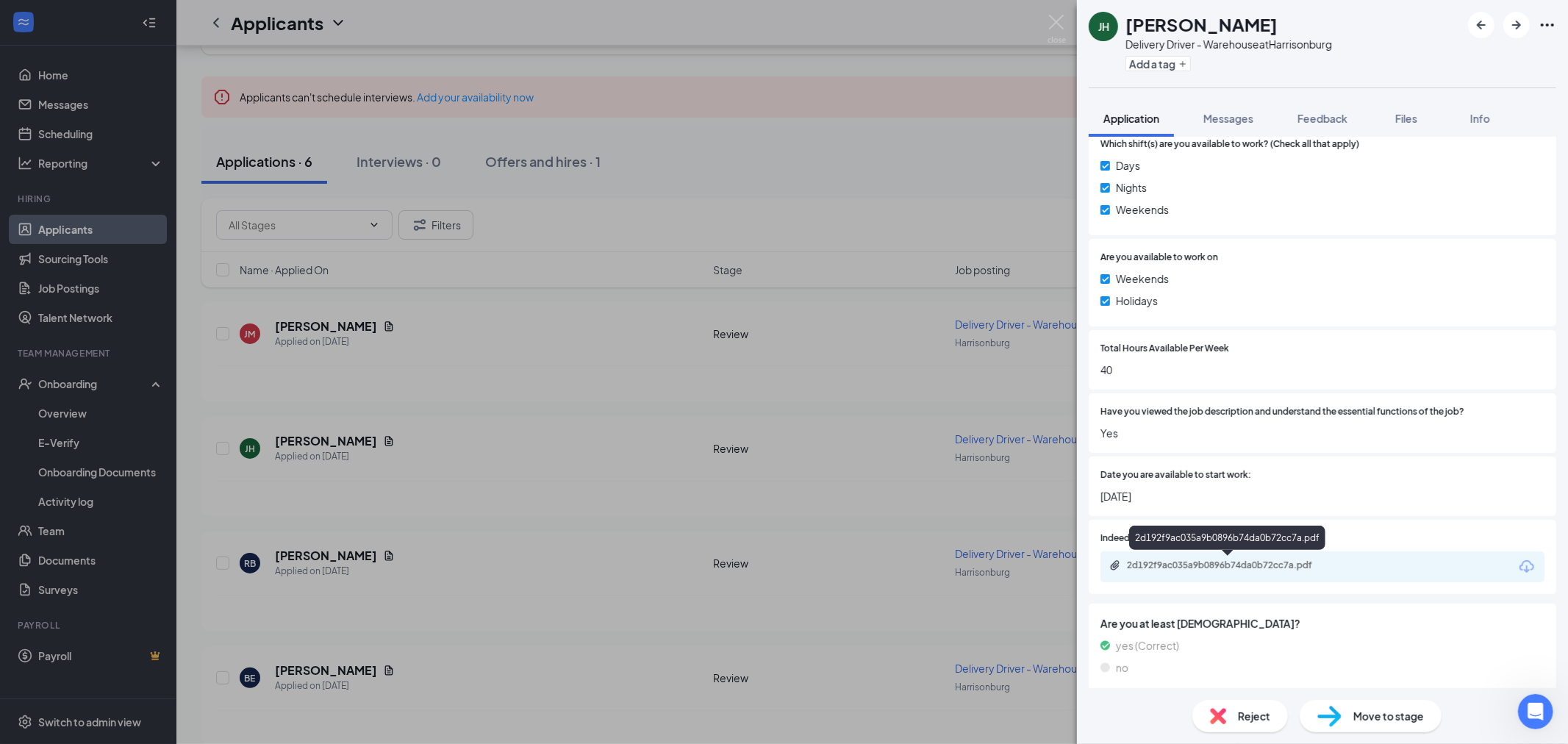
click at [1225, 566] on div "2d192f9ac035a9b0896b74da0b72cc7a.pdf" at bounding box center [1230, 565] width 206 height 11
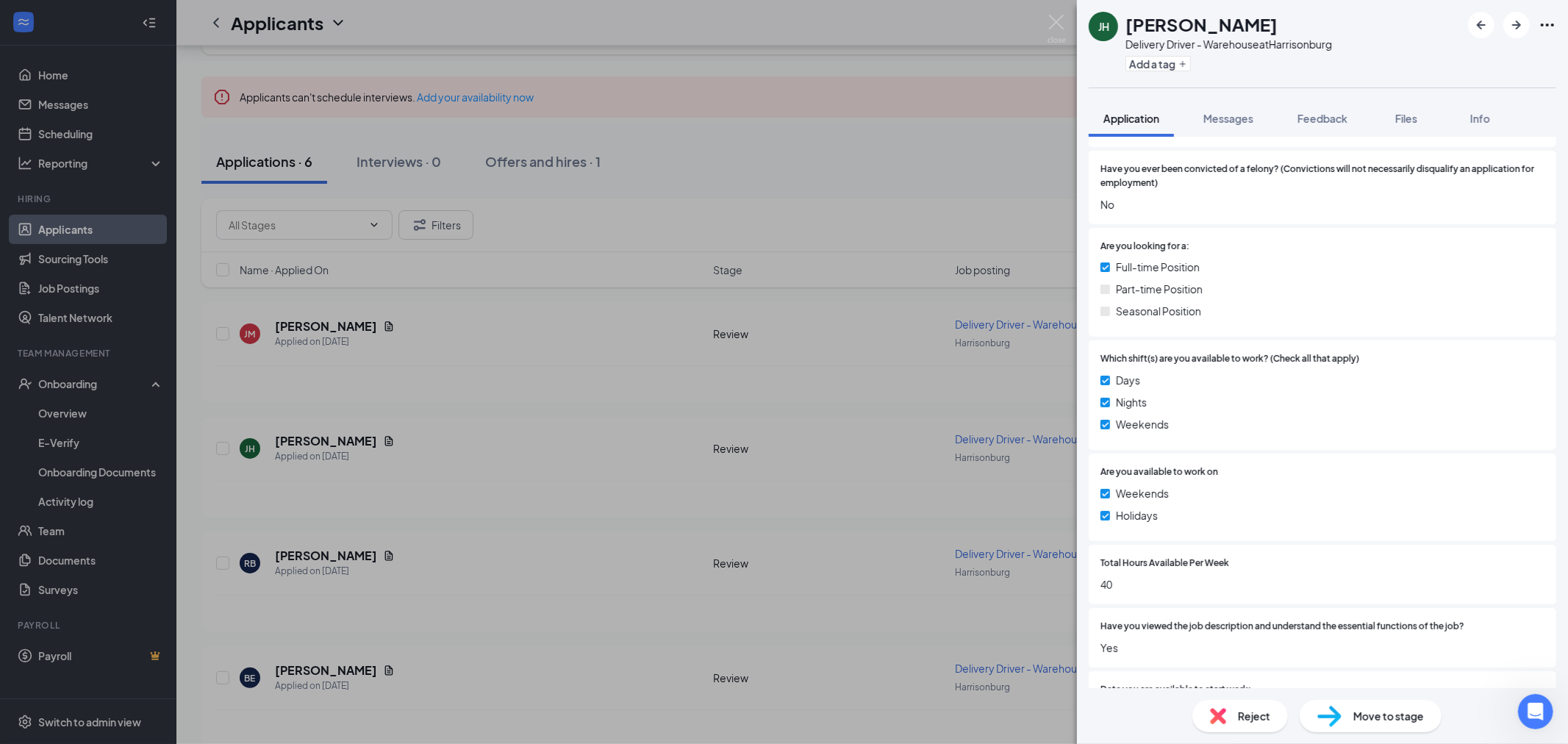
scroll to position [490, 0]
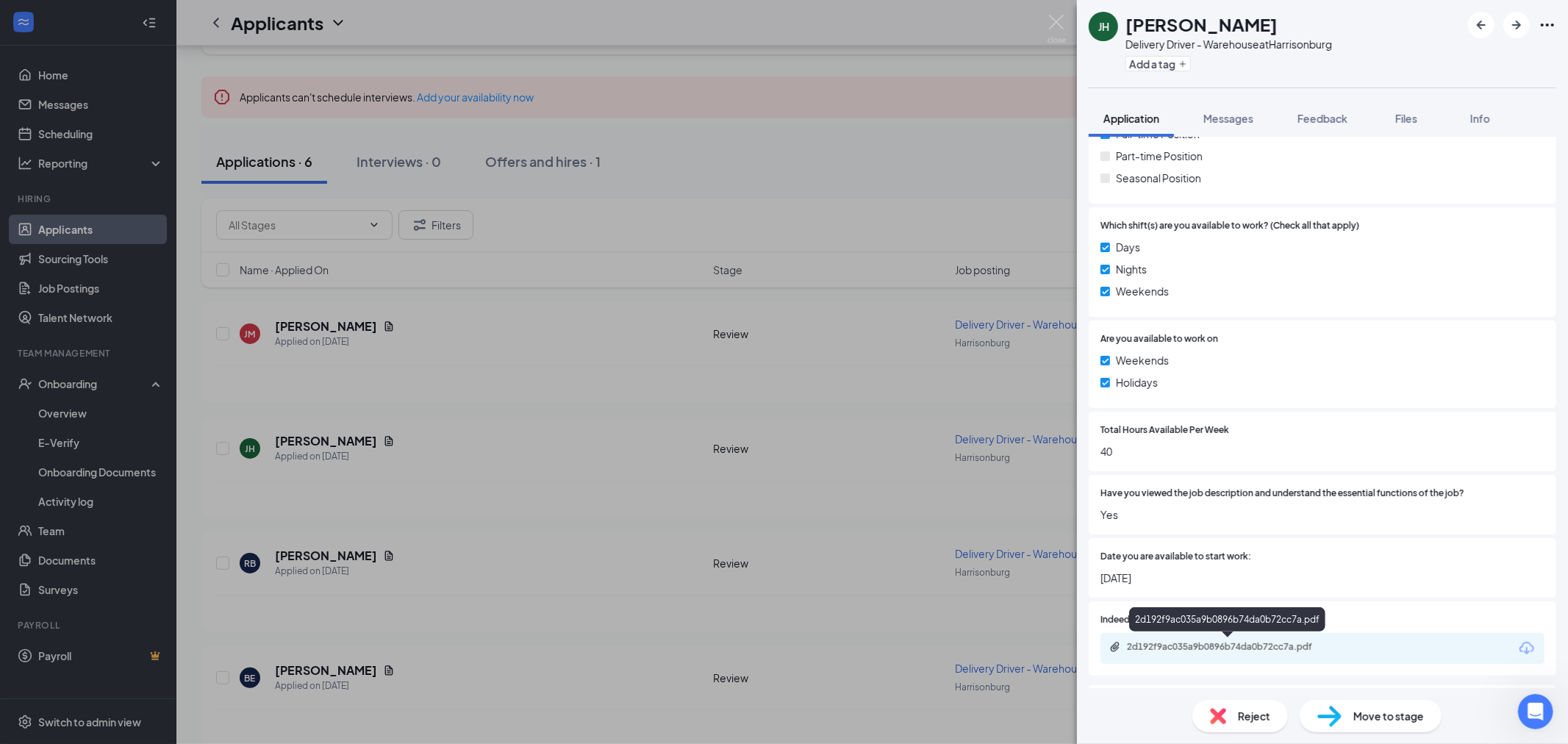
click at [1294, 643] on div "2d192f9ac035a9b0896b74da0b72cc7a.pdf" at bounding box center [1230, 646] width 206 height 11
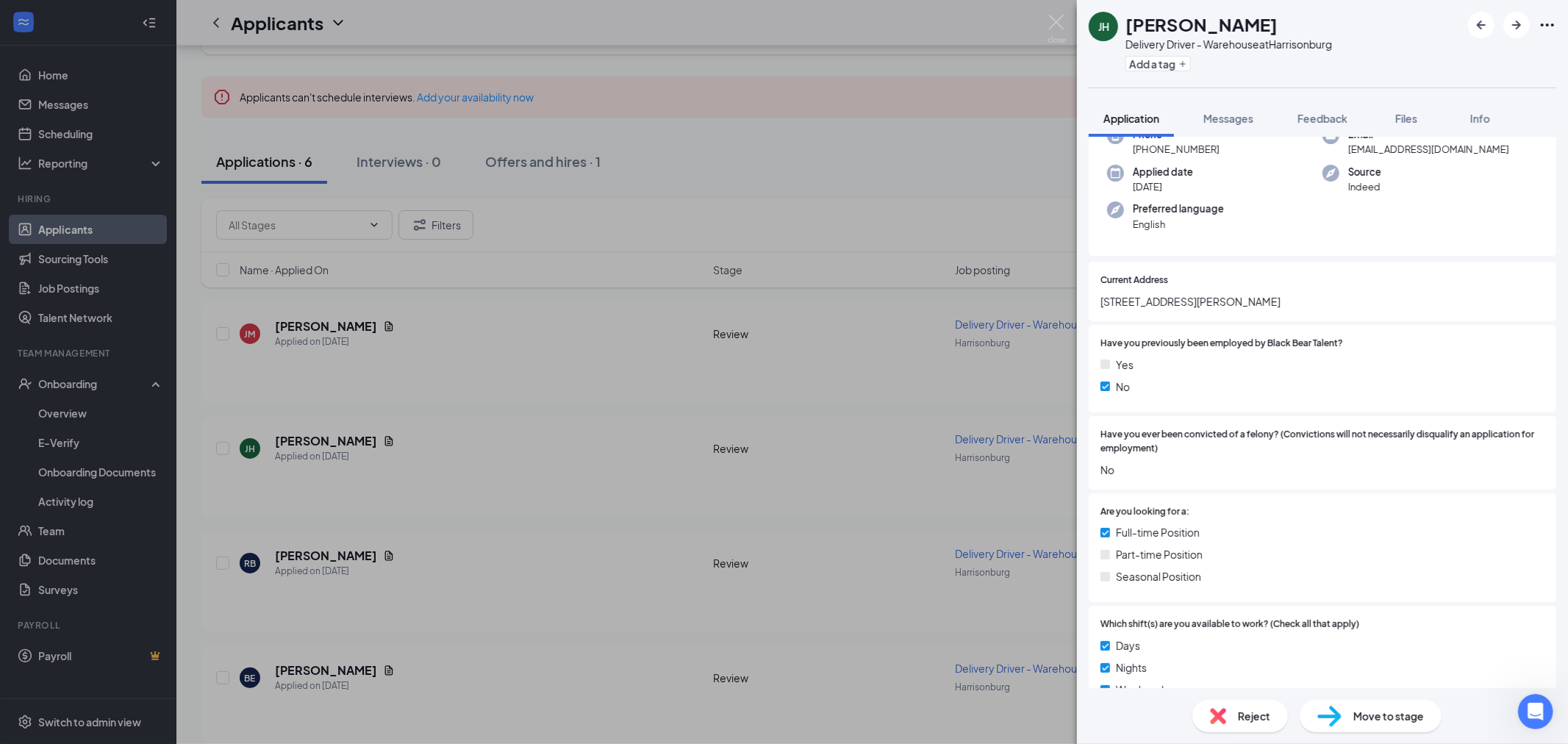
scroll to position [0, 0]
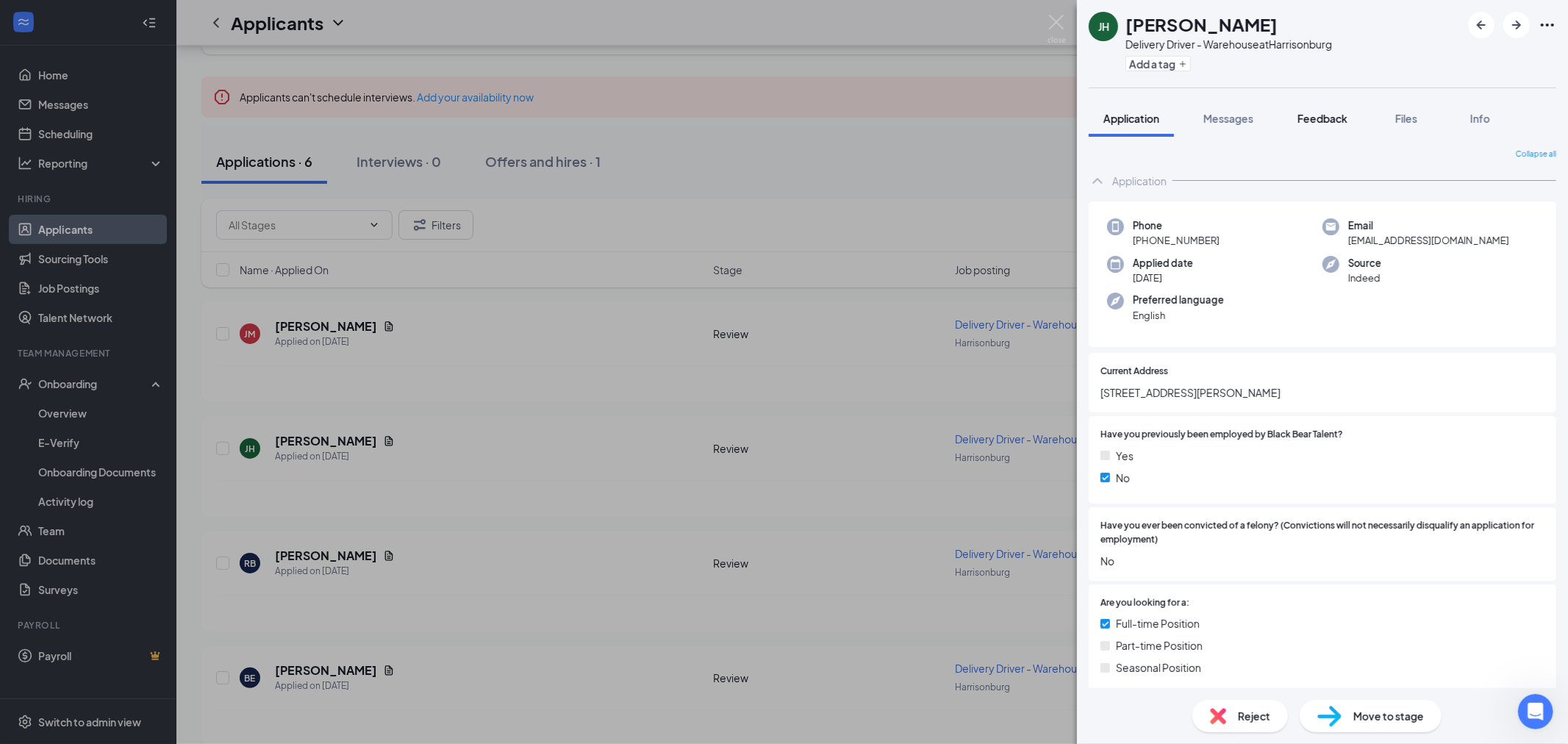
click at [1362, 127] on button "Feedback" at bounding box center [1323, 118] width 79 height 37
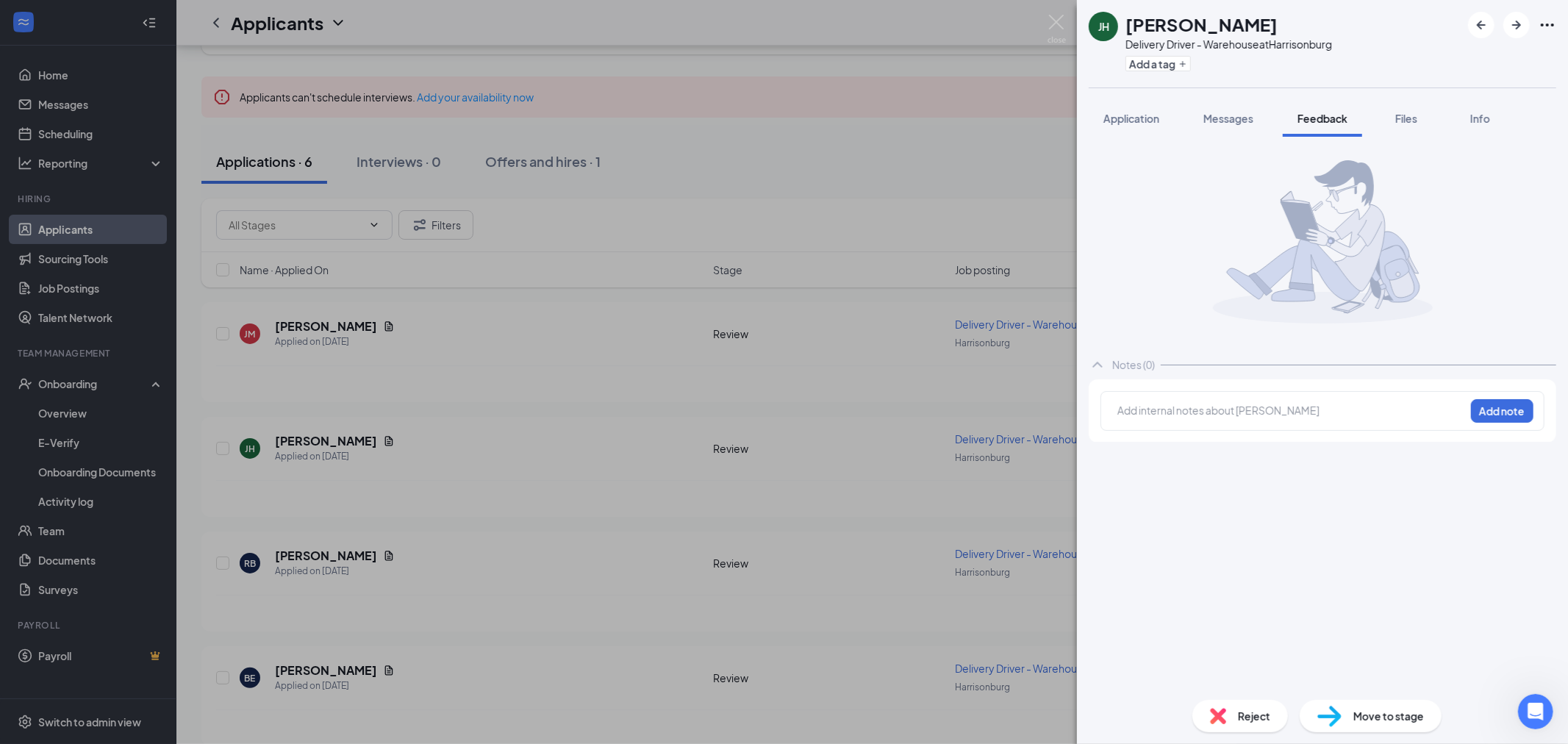
click at [1229, 402] on div at bounding box center [1292, 410] width 346 height 15
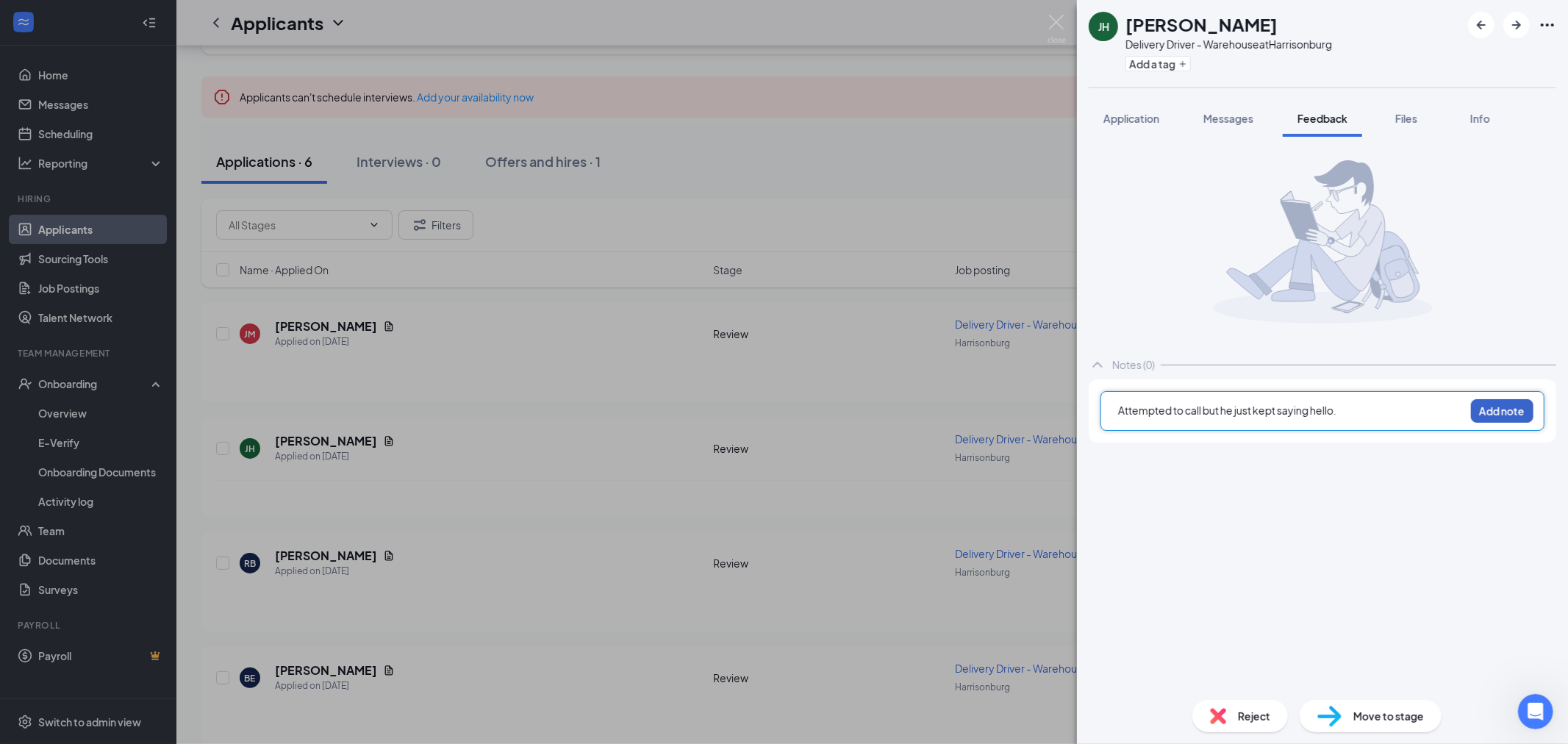
click at [1485, 421] on button "Add note" at bounding box center [1502, 410] width 63 height 24
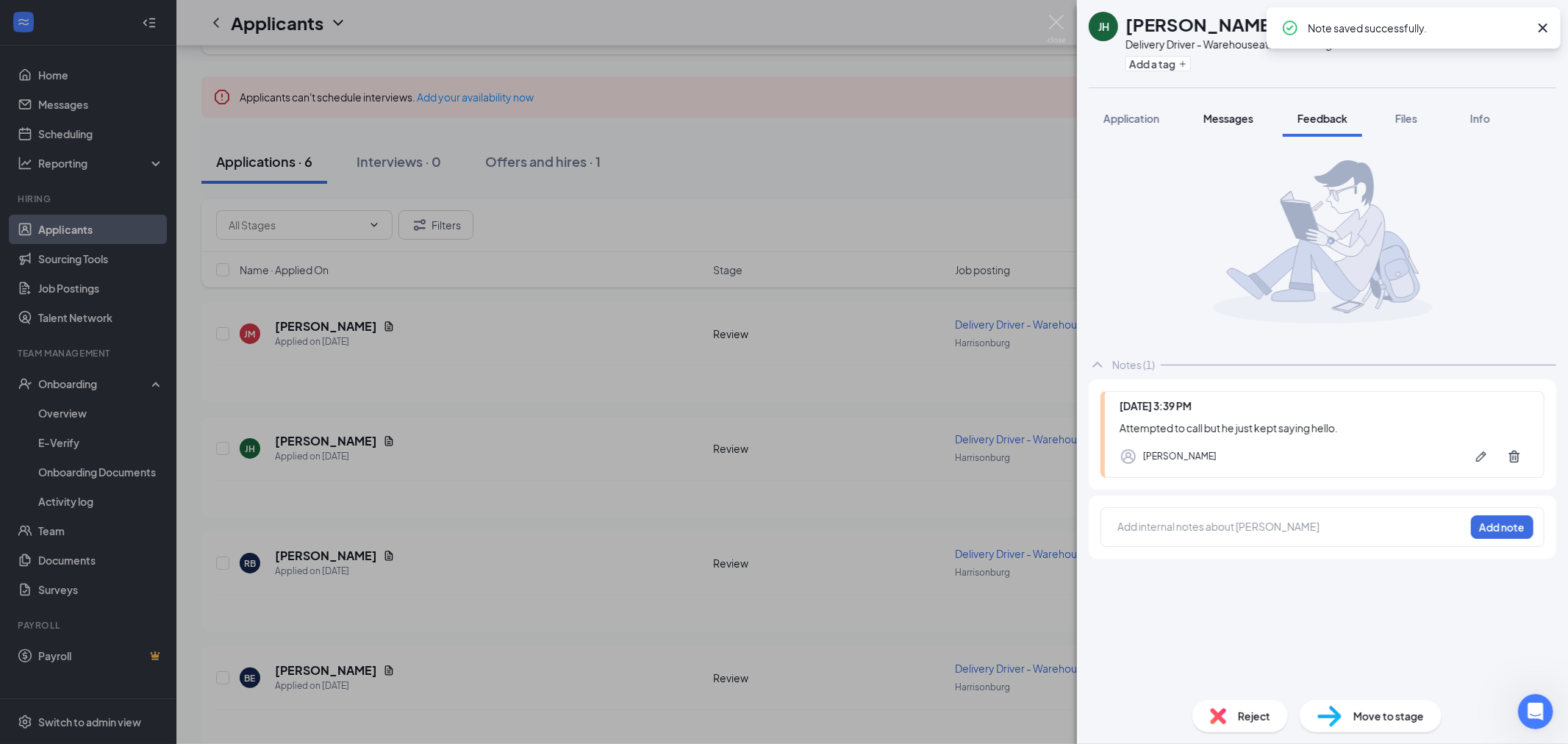
click at [1233, 113] on span "Messages" at bounding box center [1228, 118] width 50 height 13
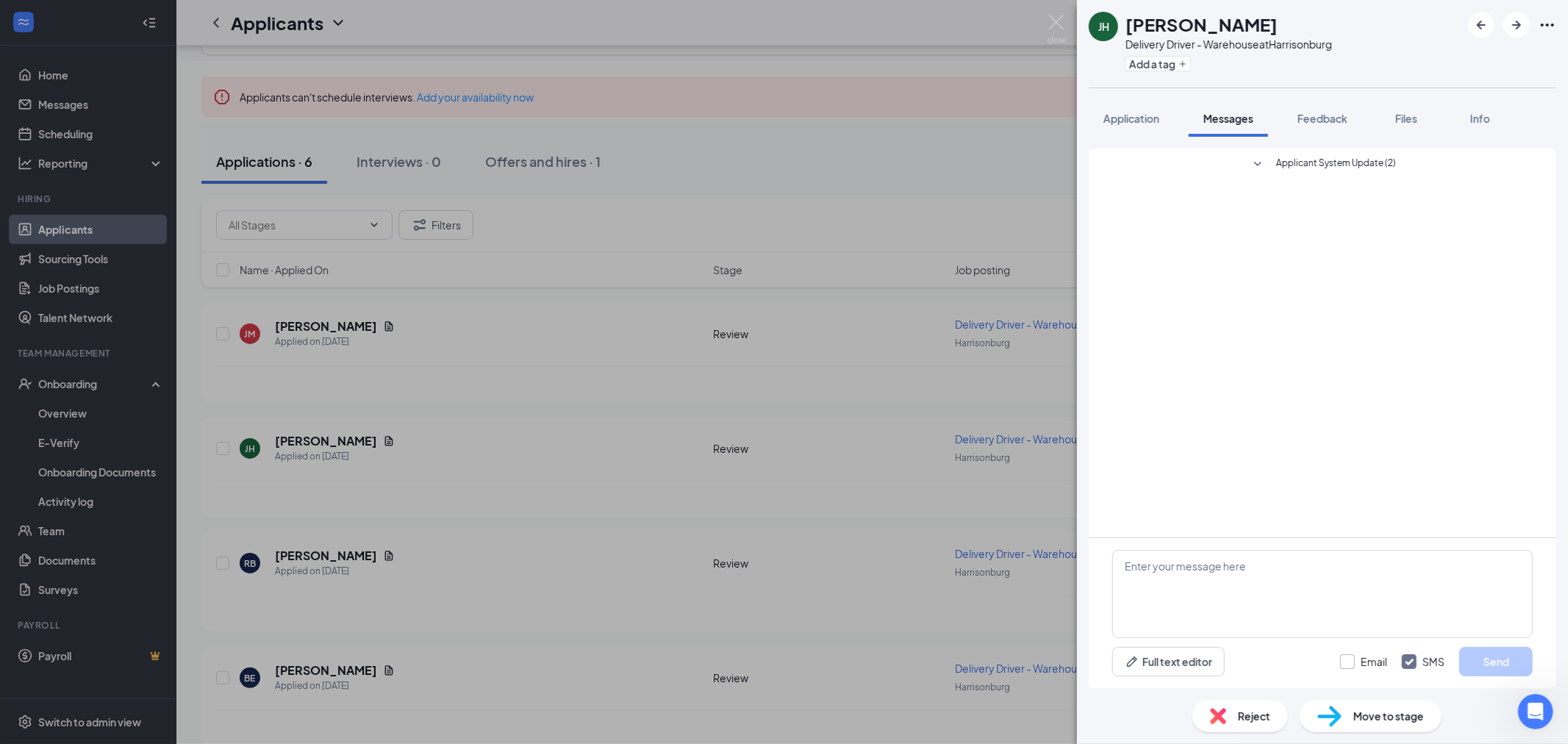
click at [1341, 666] on input "Email" at bounding box center [1363, 661] width 47 height 15
checkbox input "true"
drag, startPoint x: 1481, startPoint y: 298, endPoint x: 1306, endPoint y: 547, distance: 304.3
click at [1481, 298] on div "Applicant System Update (2)" at bounding box center [1323, 342] width 468 height 388
click at [1245, 604] on textarea at bounding box center [1323, 594] width 420 height 88
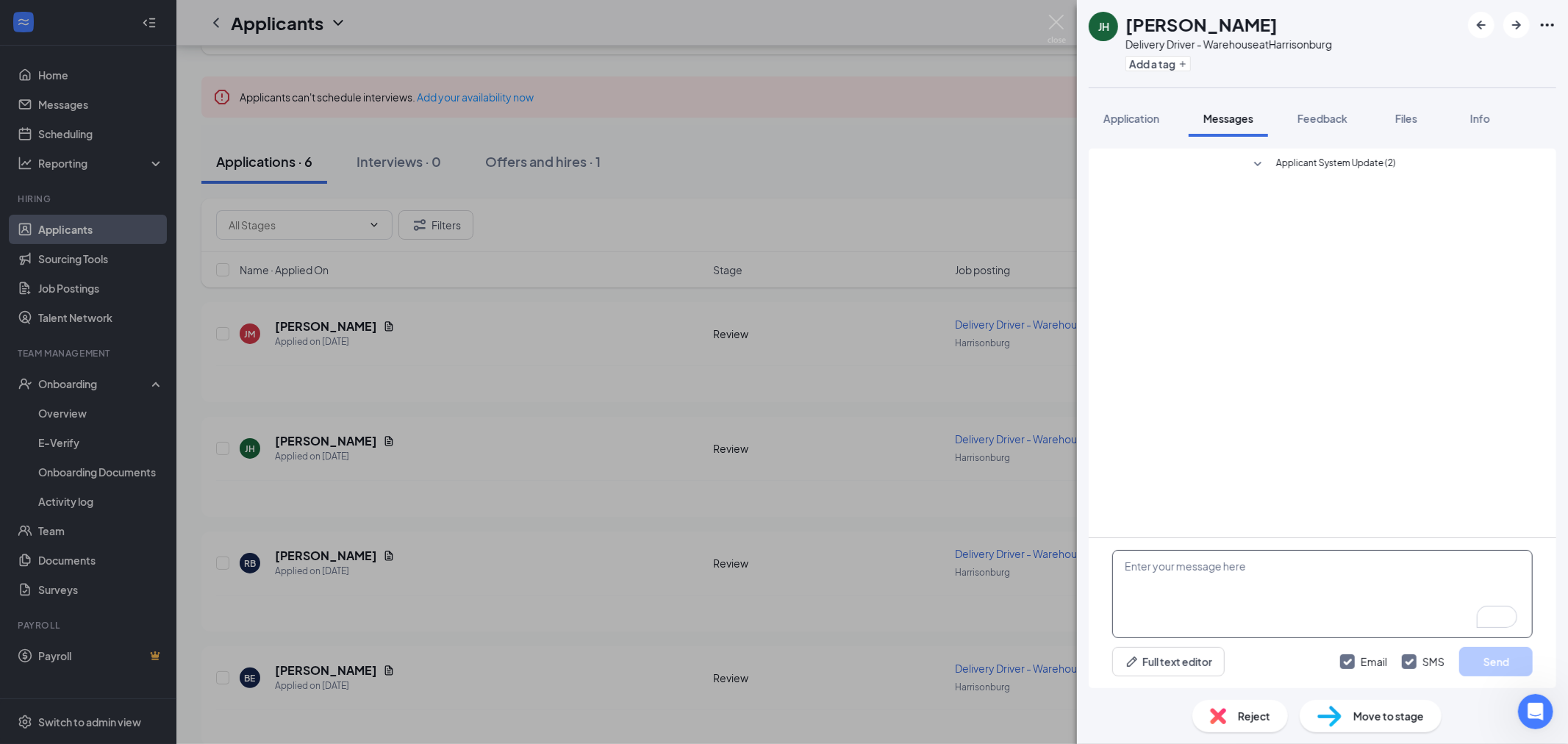
paste textarea "Hey , My name is Jake, and I am reaching out on behalf of Black Bear Talent. Yo…"
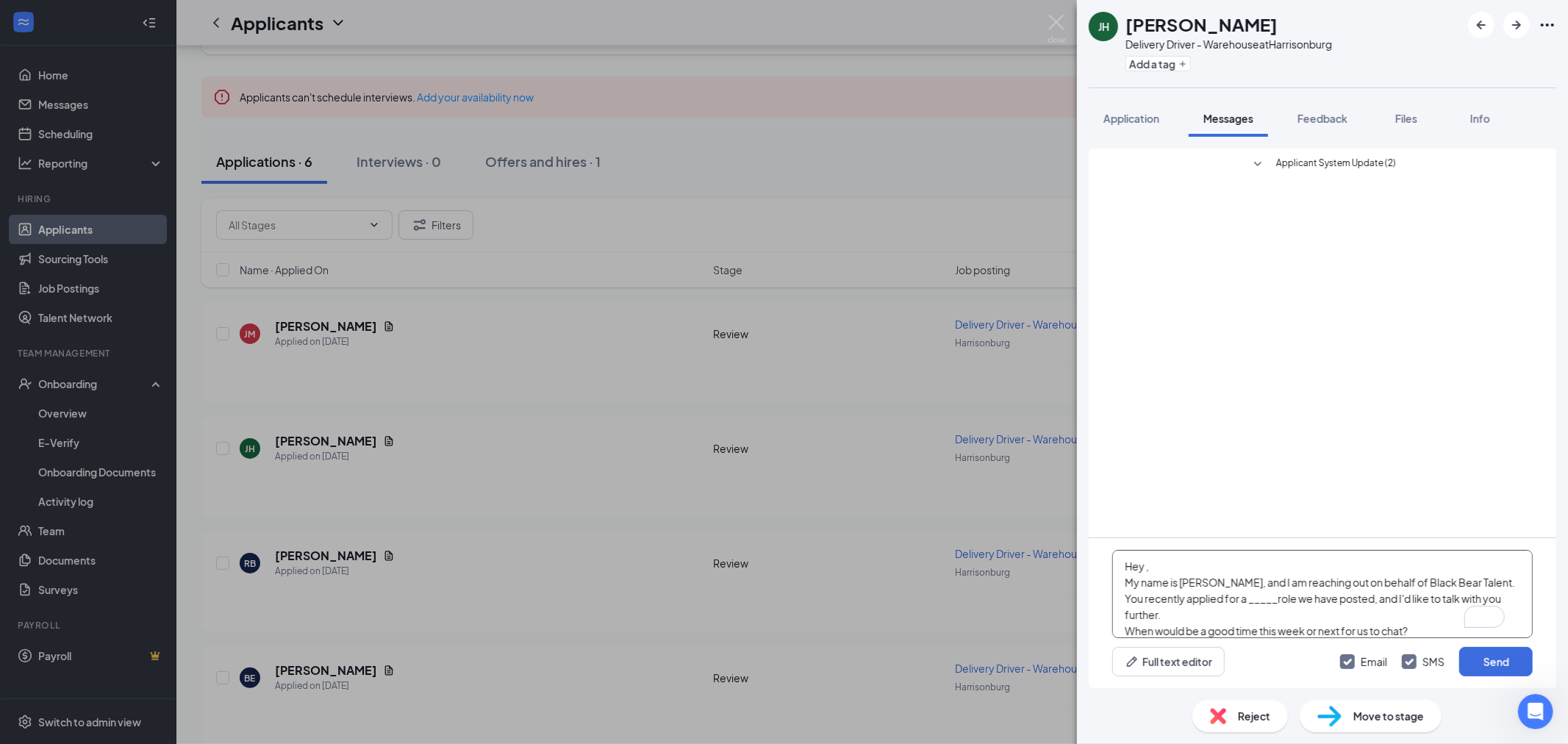
scroll to position [16, 0]
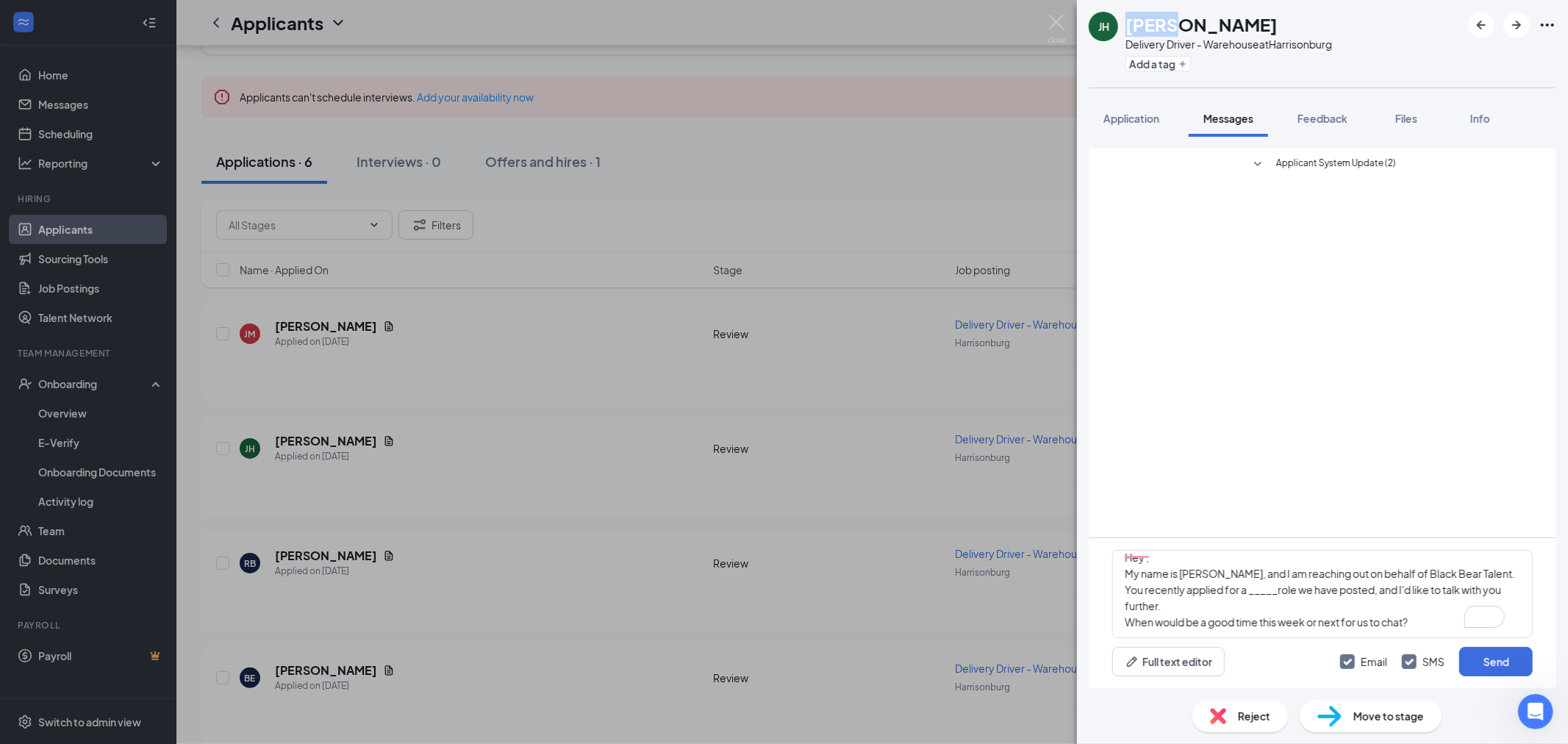
drag, startPoint x: 1127, startPoint y: 19, endPoint x: 1181, endPoint y: 26, distance: 54.5
click at [1181, 26] on h1 "[PERSON_NAME]" at bounding box center [1202, 24] width 152 height 25
drag, startPoint x: 1195, startPoint y: 34, endPoint x: 1181, endPoint y: 29, distance: 14.9
click at [1195, 33] on h1 "[PERSON_NAME]" at bounding box center [1202, 24] width 152 height 25
drag, startPoint x: 1127, startPoint y: 24, endPoint x: 1188, endPoint y: 26, distance: 61.0
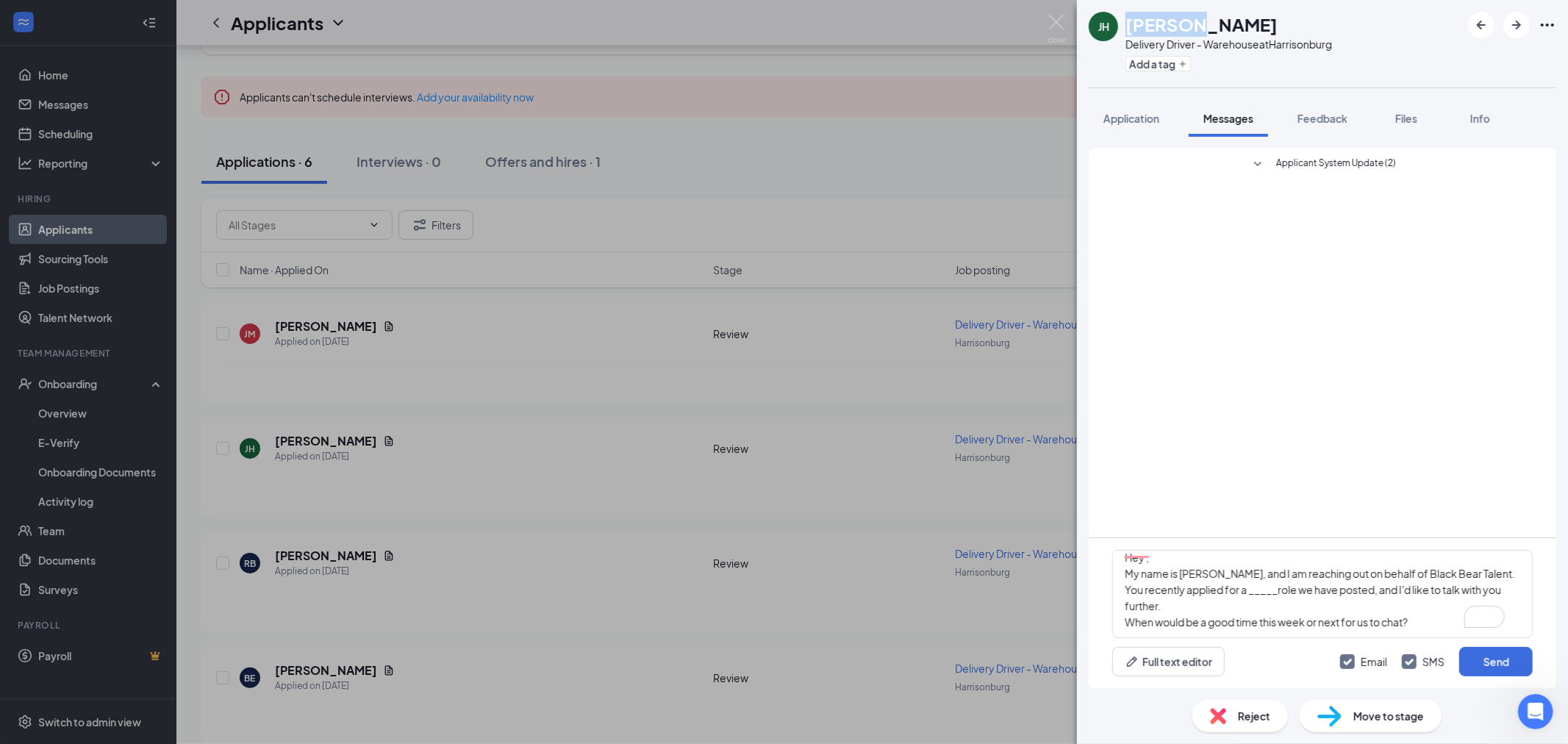
click at [1188, 26] on h1 "[PERSON_NAME]" at bounding box center [1202, 24] width 152 height 25
copy h1 "[PERSON_NAME]"
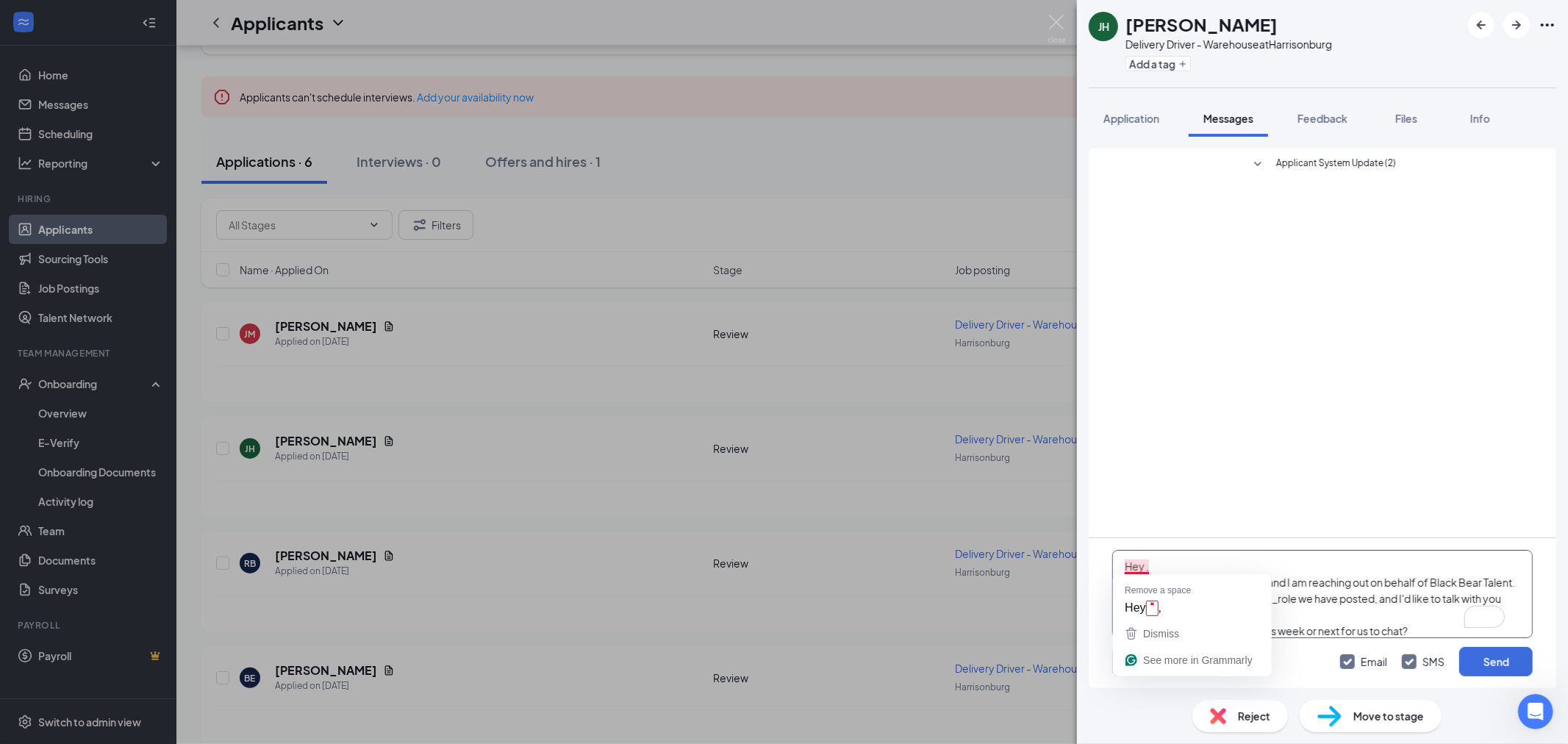
click at [1143, 563] on textarea "Hey , My name is Jake, and I am reaching out on behalf of Black Bear Talent. Yo…" at bounding box center [1323, 594] width 420 height 88
paste textarea "[PERSON_NAME]"
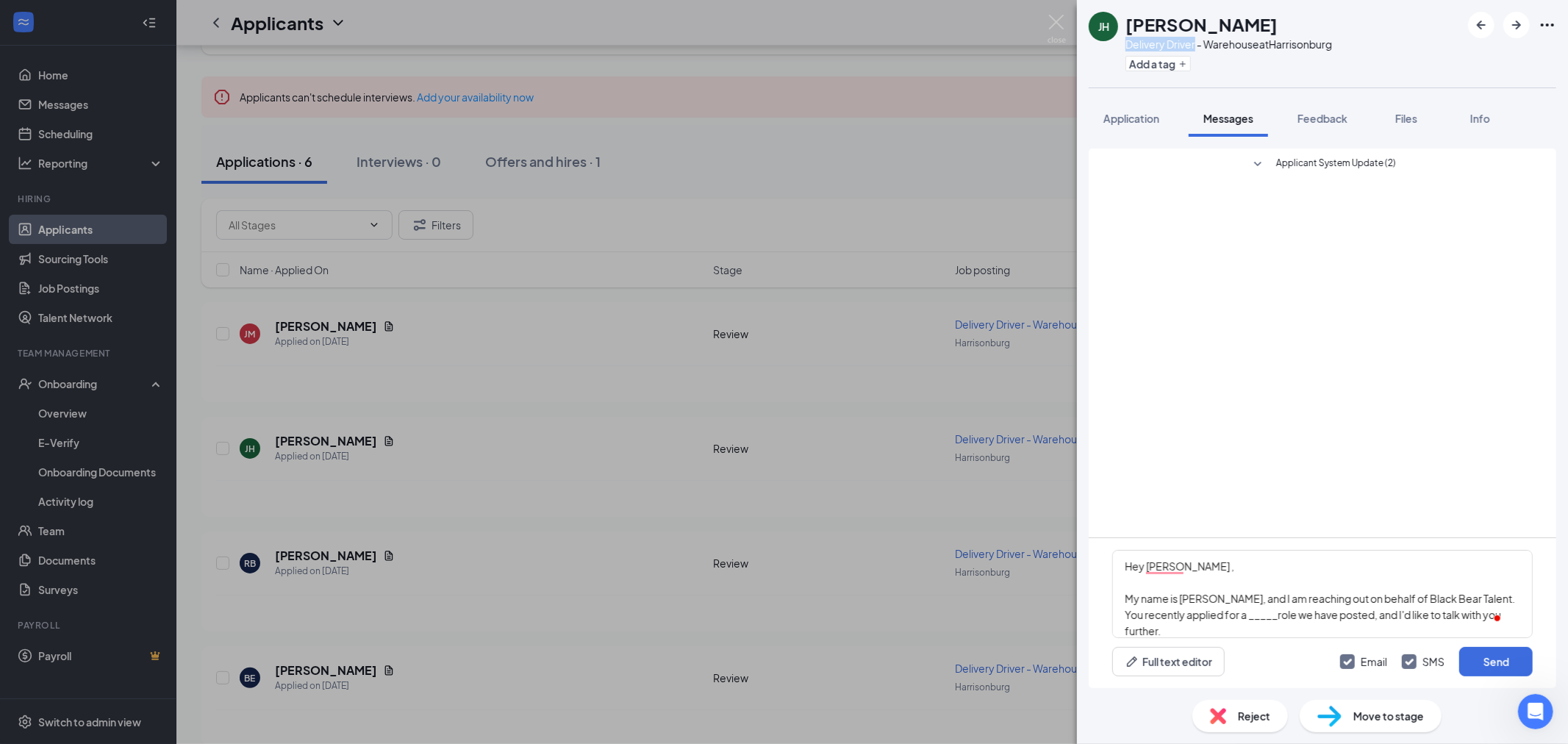
drag, startPoint x: 1123, startPoint y: 41, endPoint x: 1194, endPoint y: 46, distance: 71.2
click at [1194, 46] on div "JH Jamaul hill Delivery Driver - Warehouse at Harrisonburg Add a tag" at bounding box center [1210, 43] width 244 height 64
copy div "Delivery Driver"
click at [1259, 615] on textarea "Hey Jamaul , My name is Jake, and I am reaching out on behalf of Black Bear Tal…" at bounding box center [1323, 594] width 420 height 88
paste textarea "Delivery Driver"
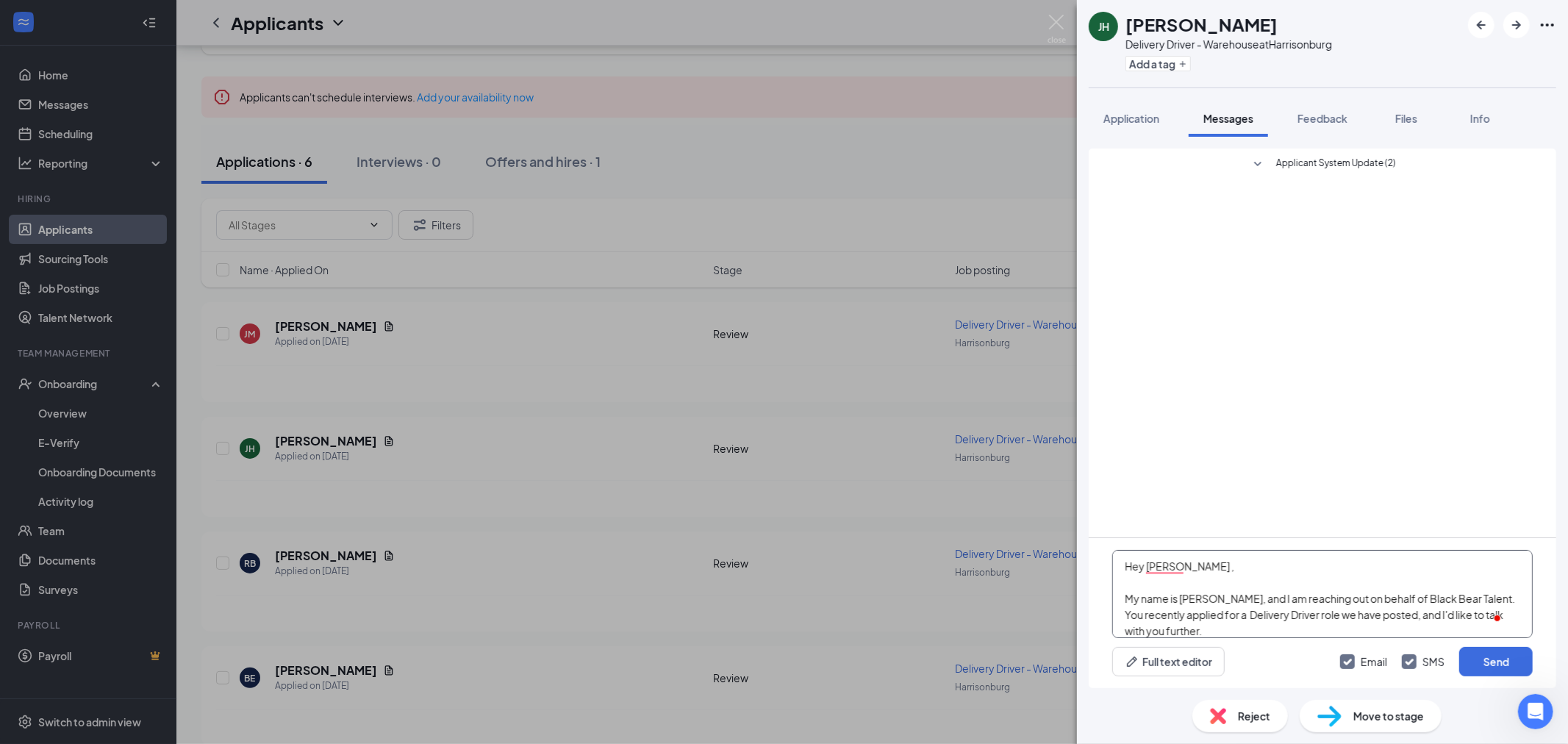
click at [1237, 630] on textarea "Hey Jamaul , My name is Jake, and I am reaching out on behalf of Black Bear Tal…" at bounding box center [1323, 594] width 420 height 88
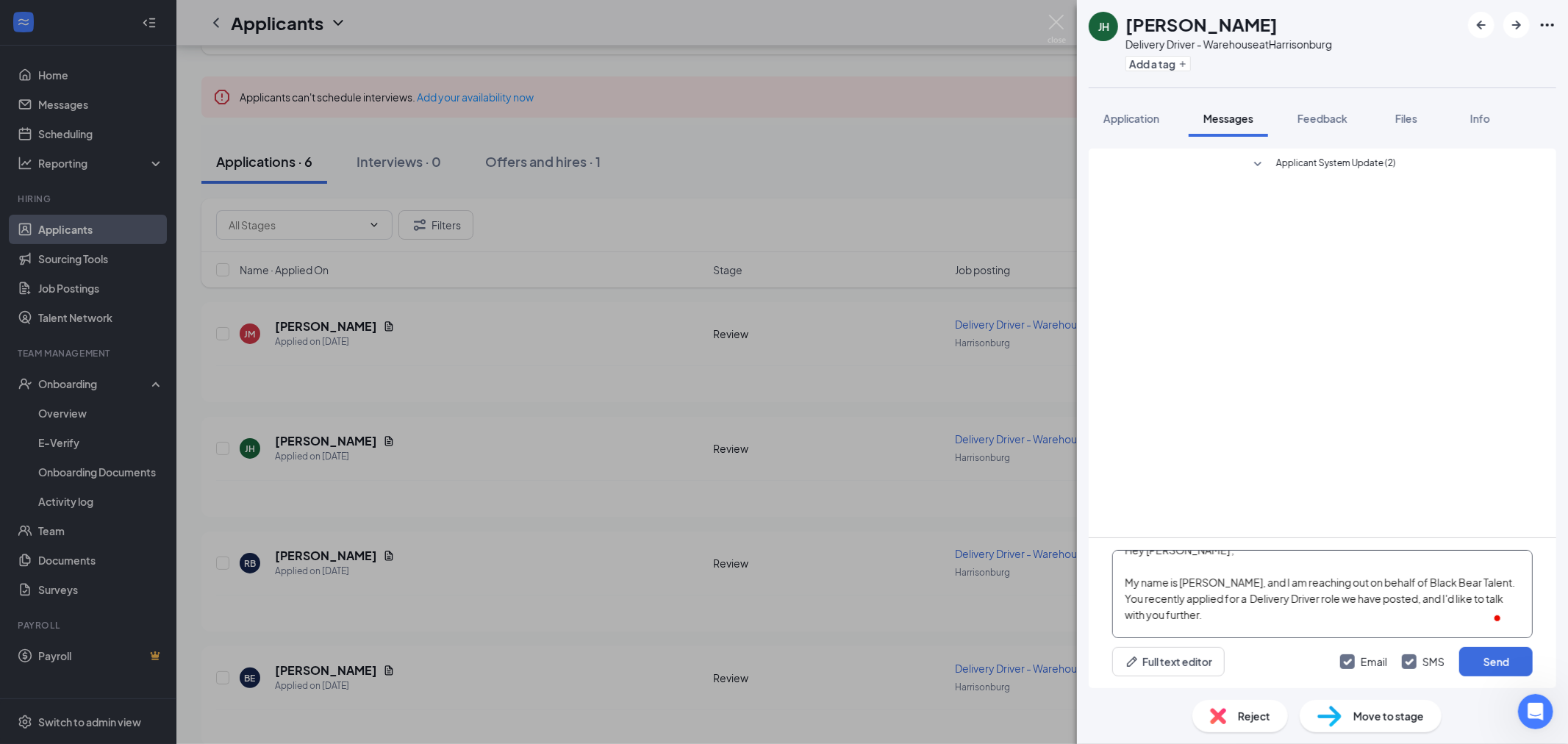
scroll to position [56, 0]
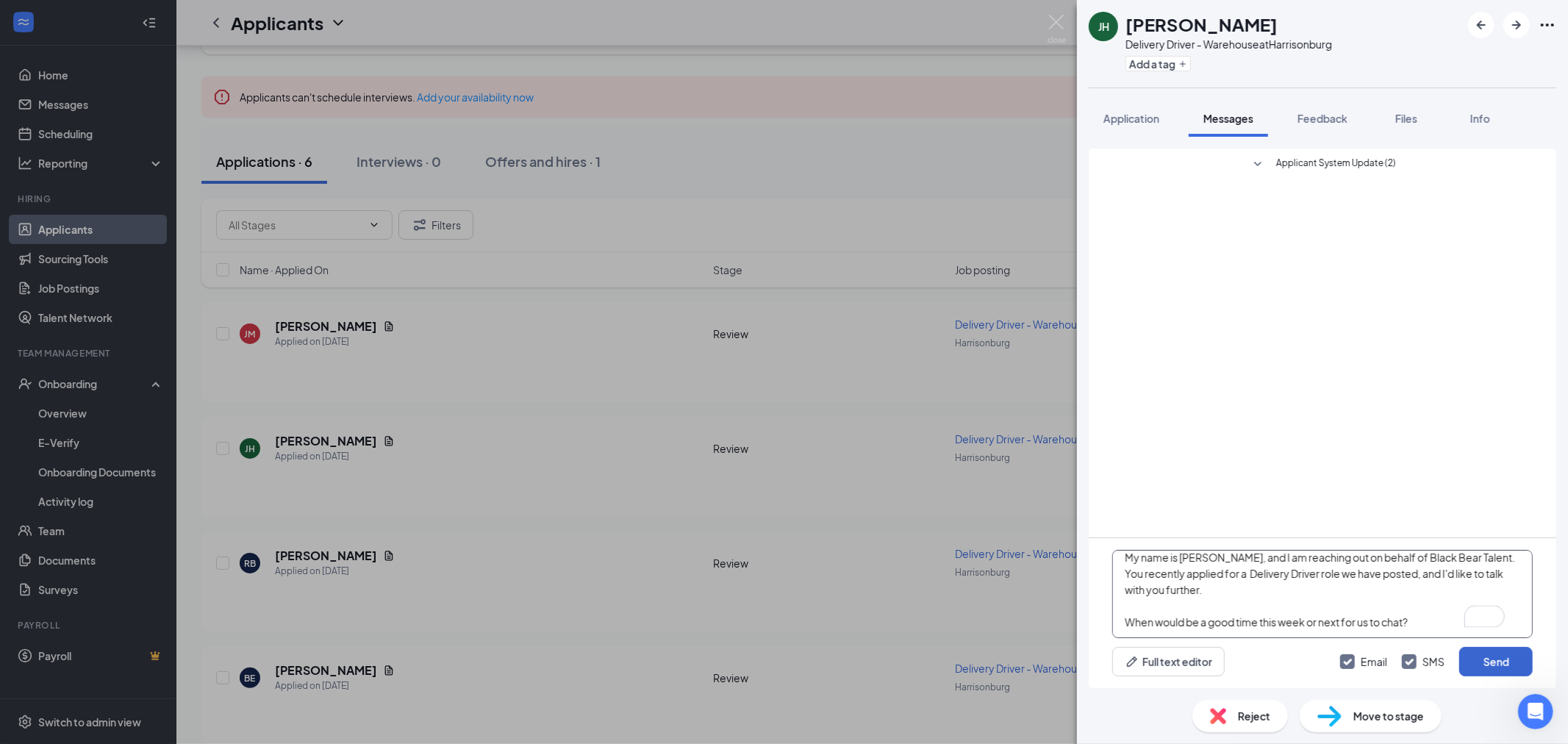
type textarea "Hey [PERSON_NAME] , My name is [PERSON_NAME], and I am reaching out on behalf o…"
click at [1480, 662] on button "Send" at bounding box center [1496, 661] width 73 height 29
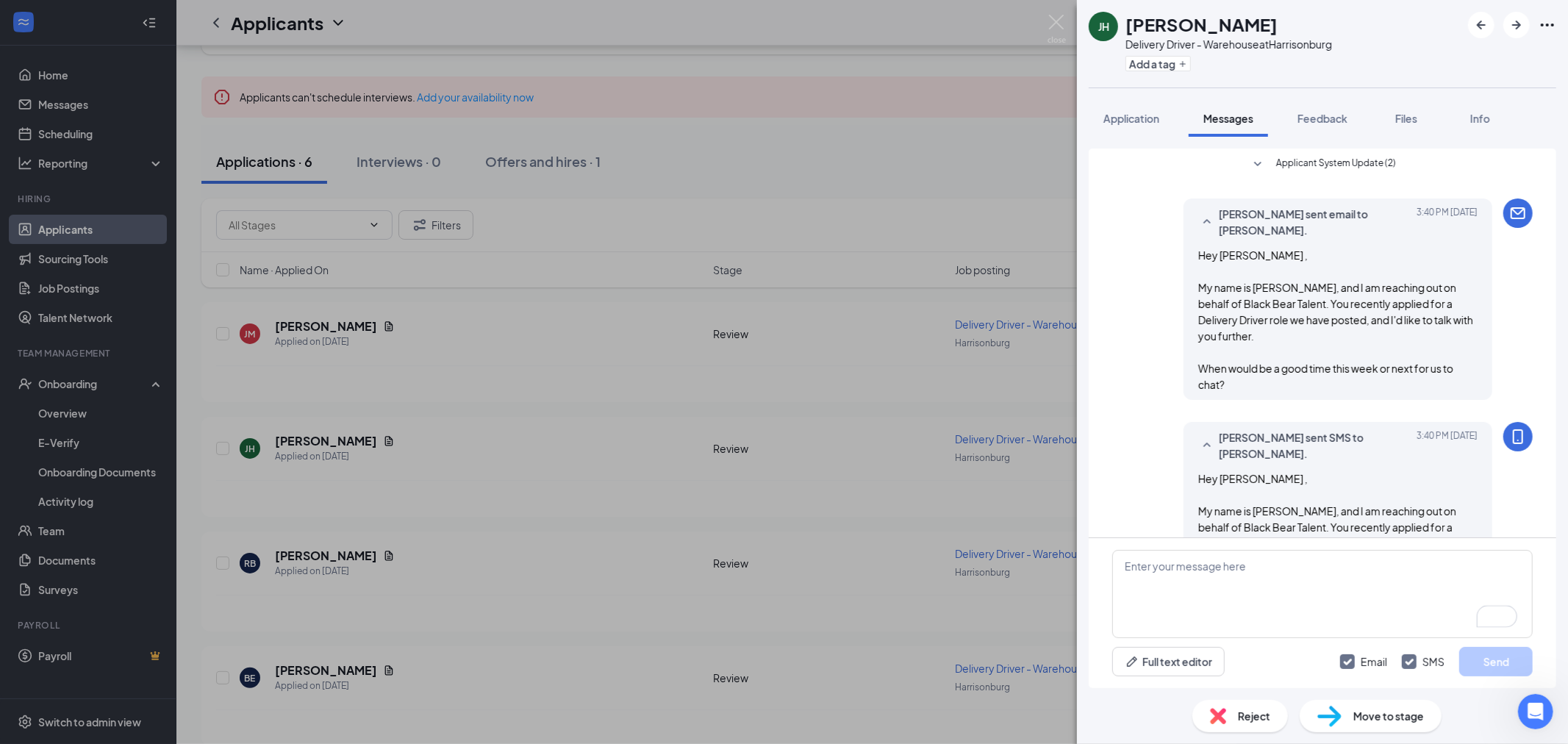
scroll to position [37, 0]
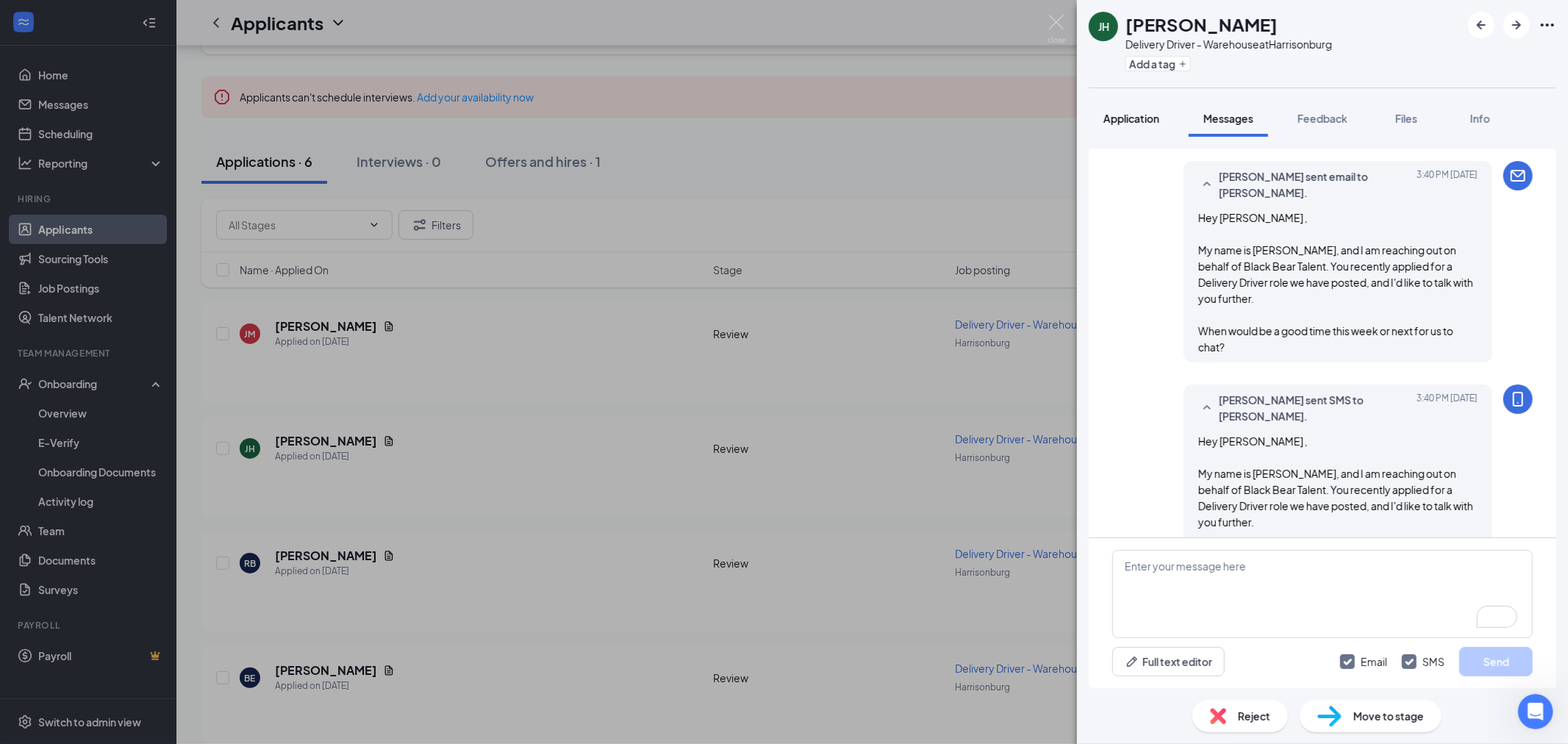
click at [1137, 111] on div "Application" at bounding box center [1131, 118] width 56 height 15
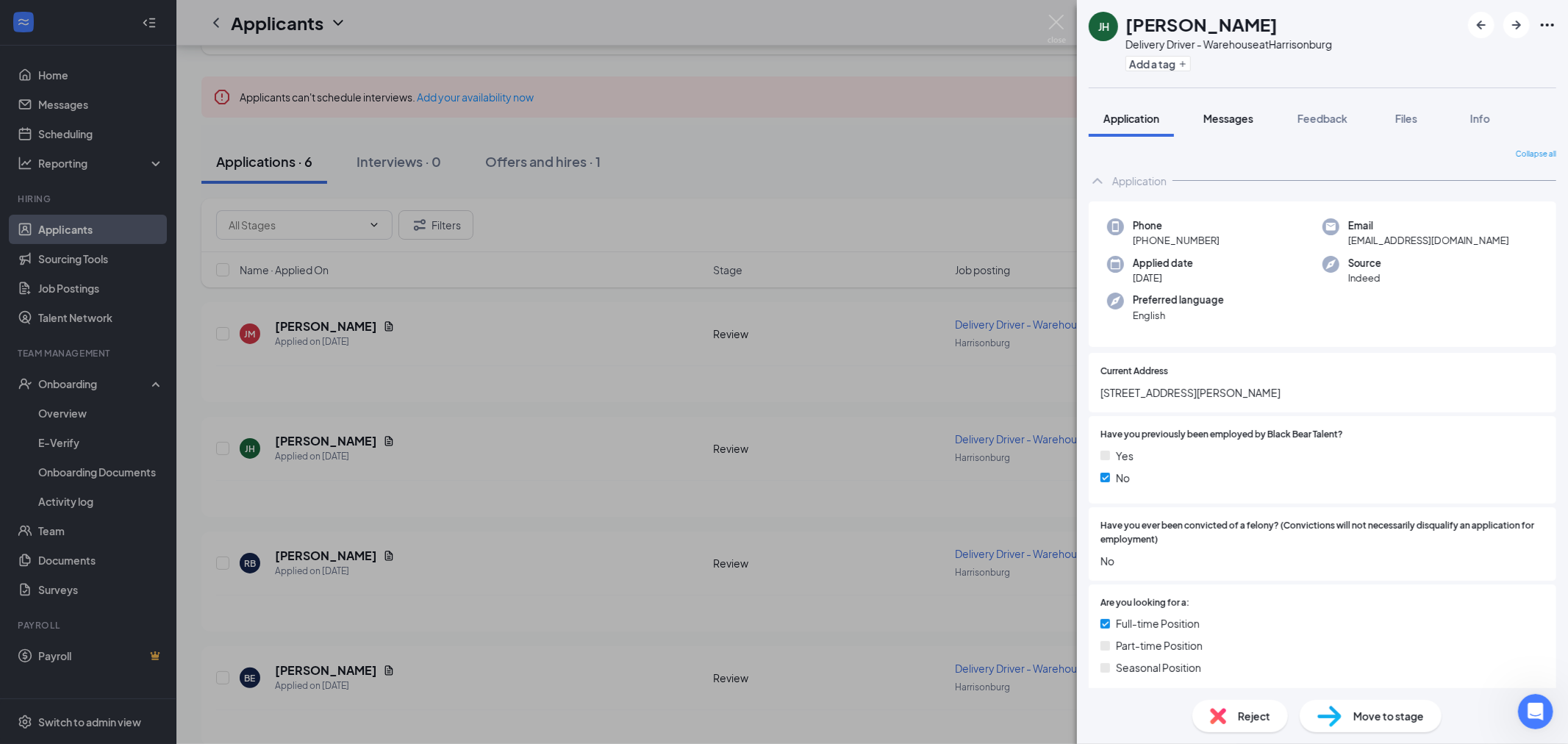
click at [1237, 118] on span "Messages" at bounding box center [1228, 118] width 50 height 13
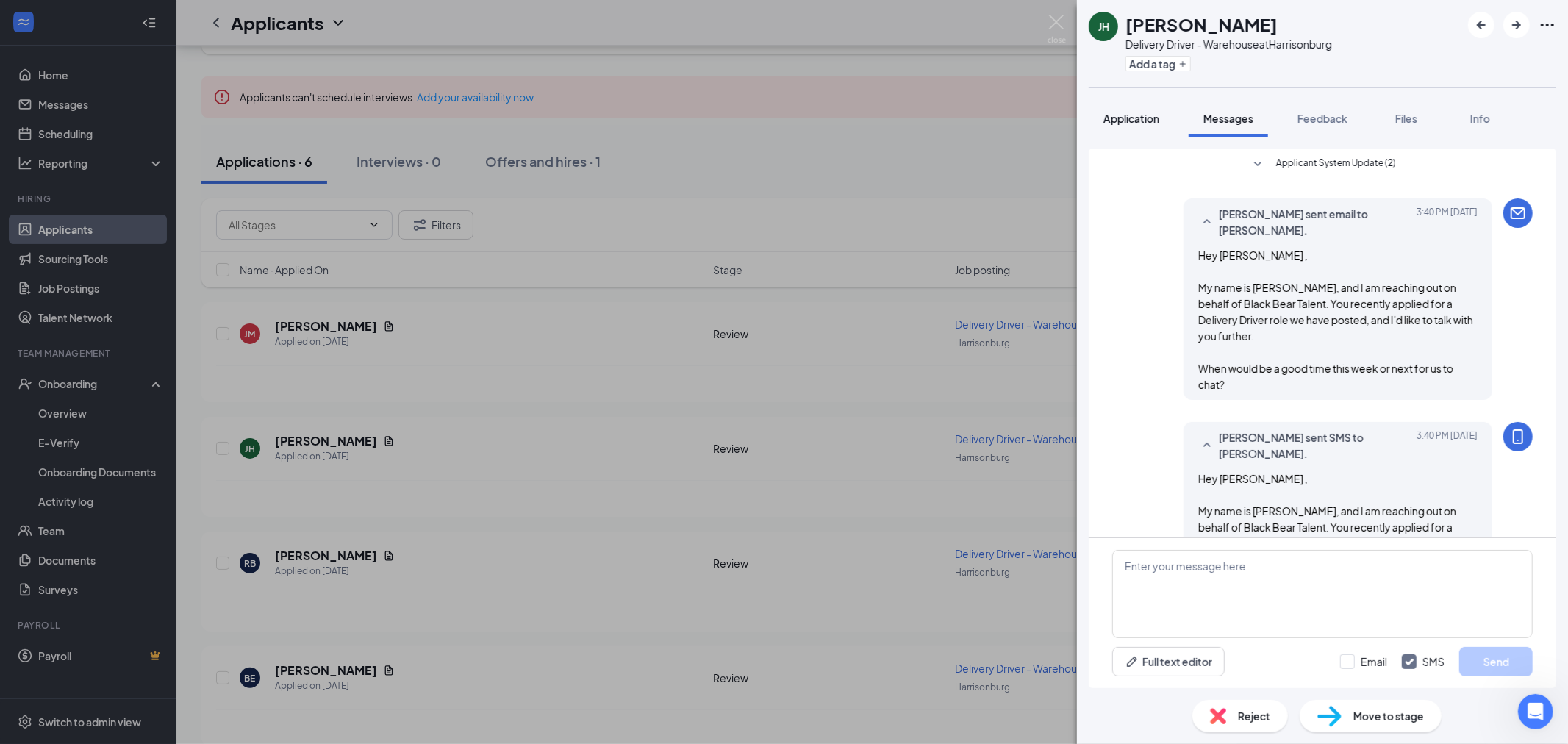
scroll to position [37, 0]
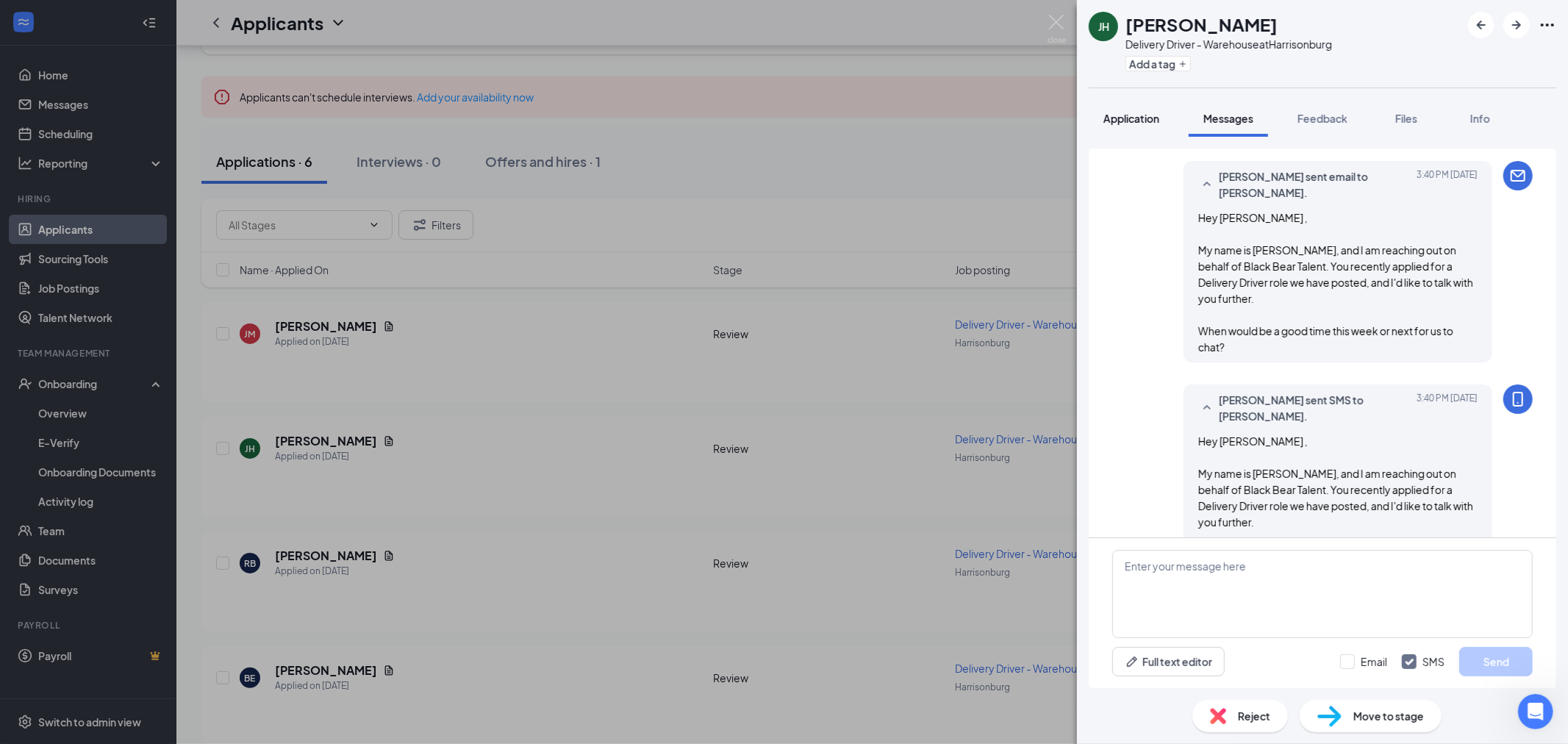
click at [1138, 120] on span "Application" at bounding box center [1131, 118] width 56 height 13
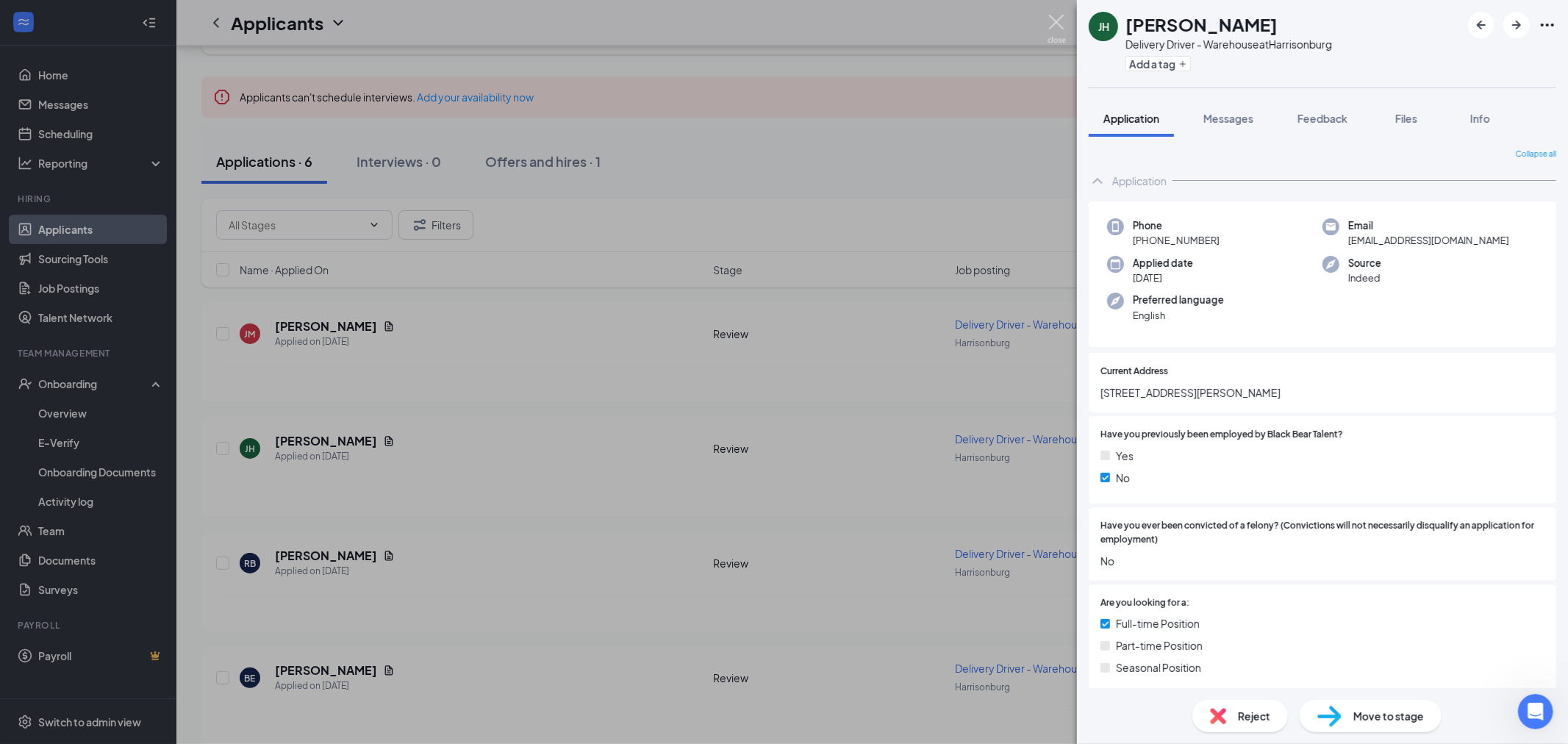
click at [1052, 24] on img at bounding box center [1057, 29] width 19 height 28
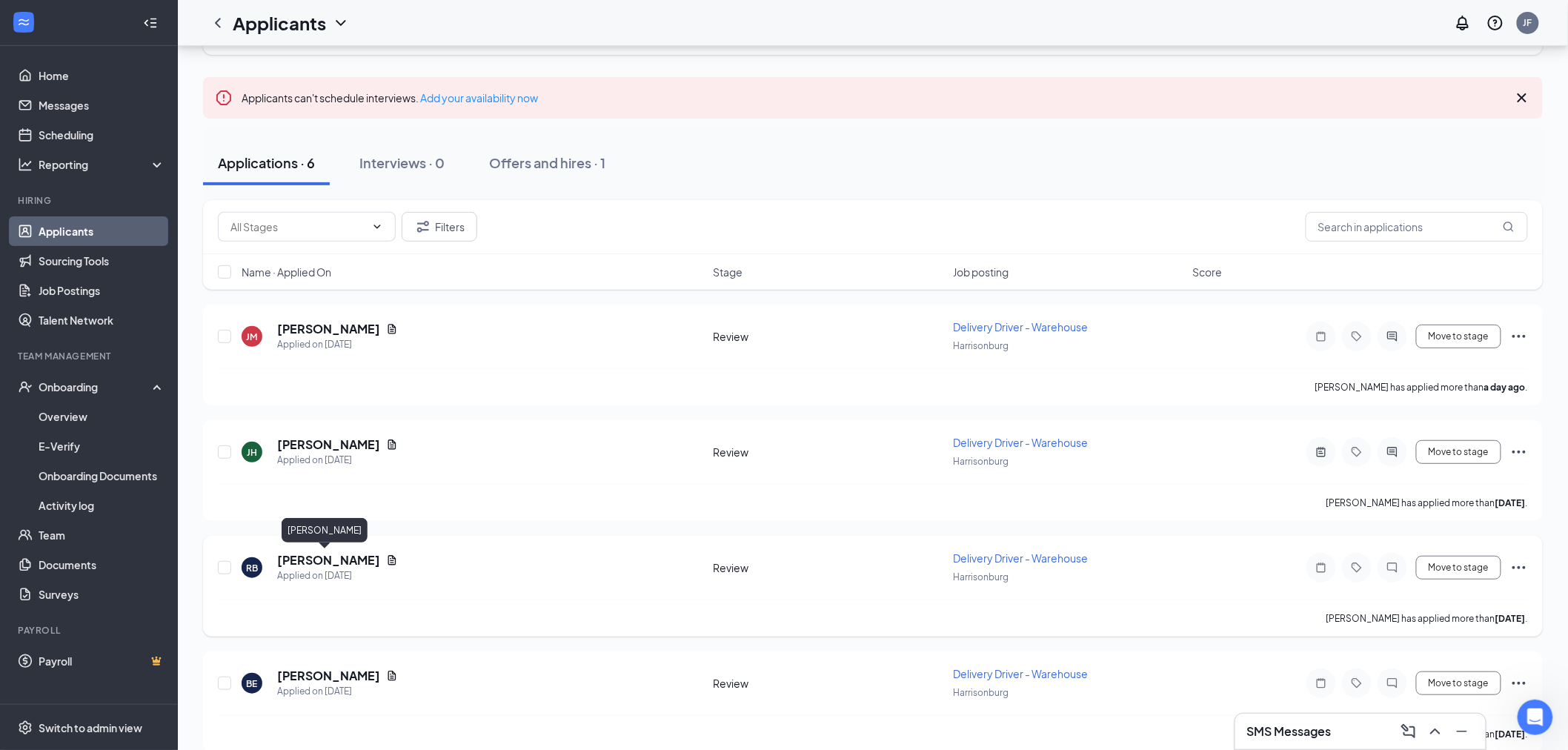
click at [334, 552] on h5 "[PERSON_NAME]" at bounding box center [328, 560] width 103 height 16
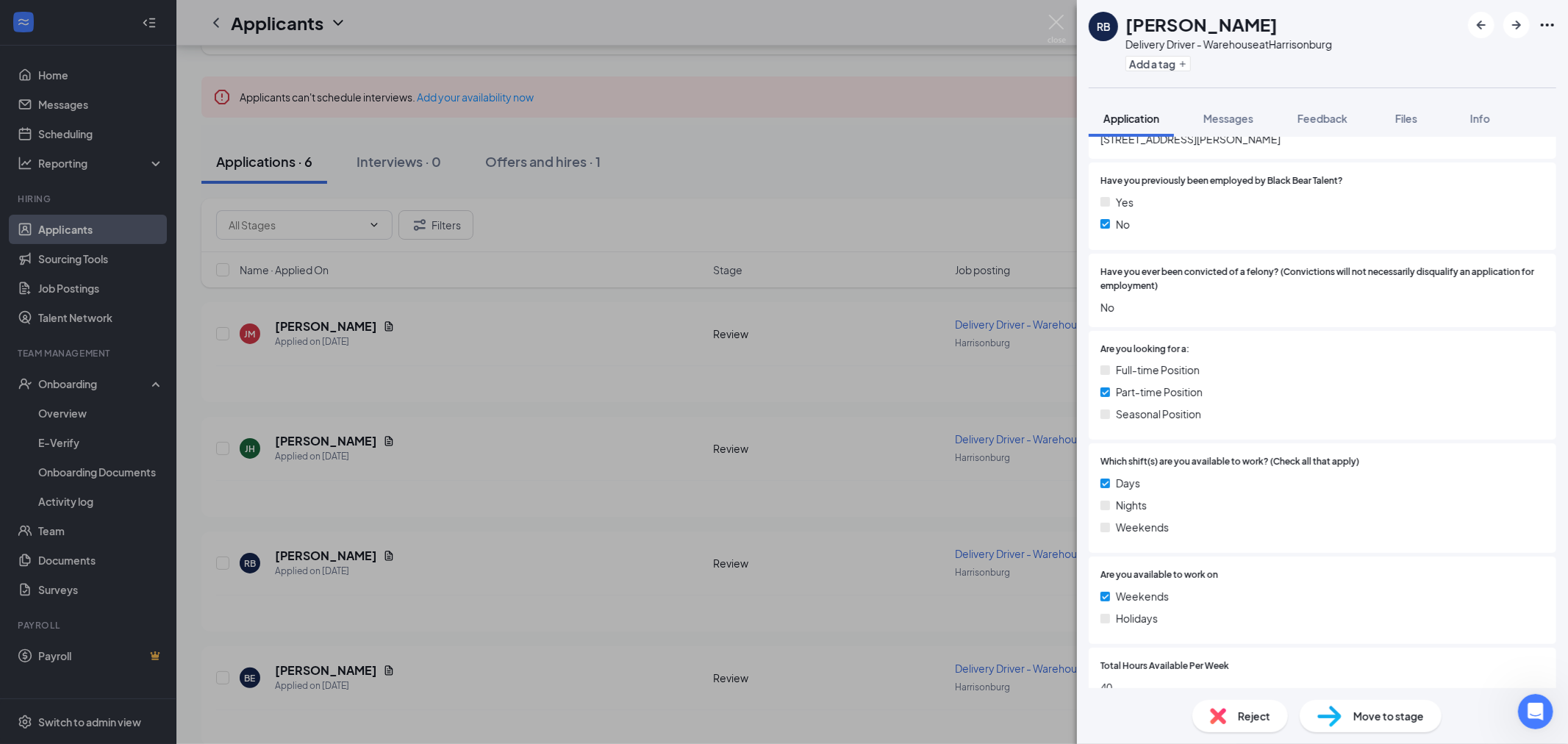
scroll to position [490, 0]
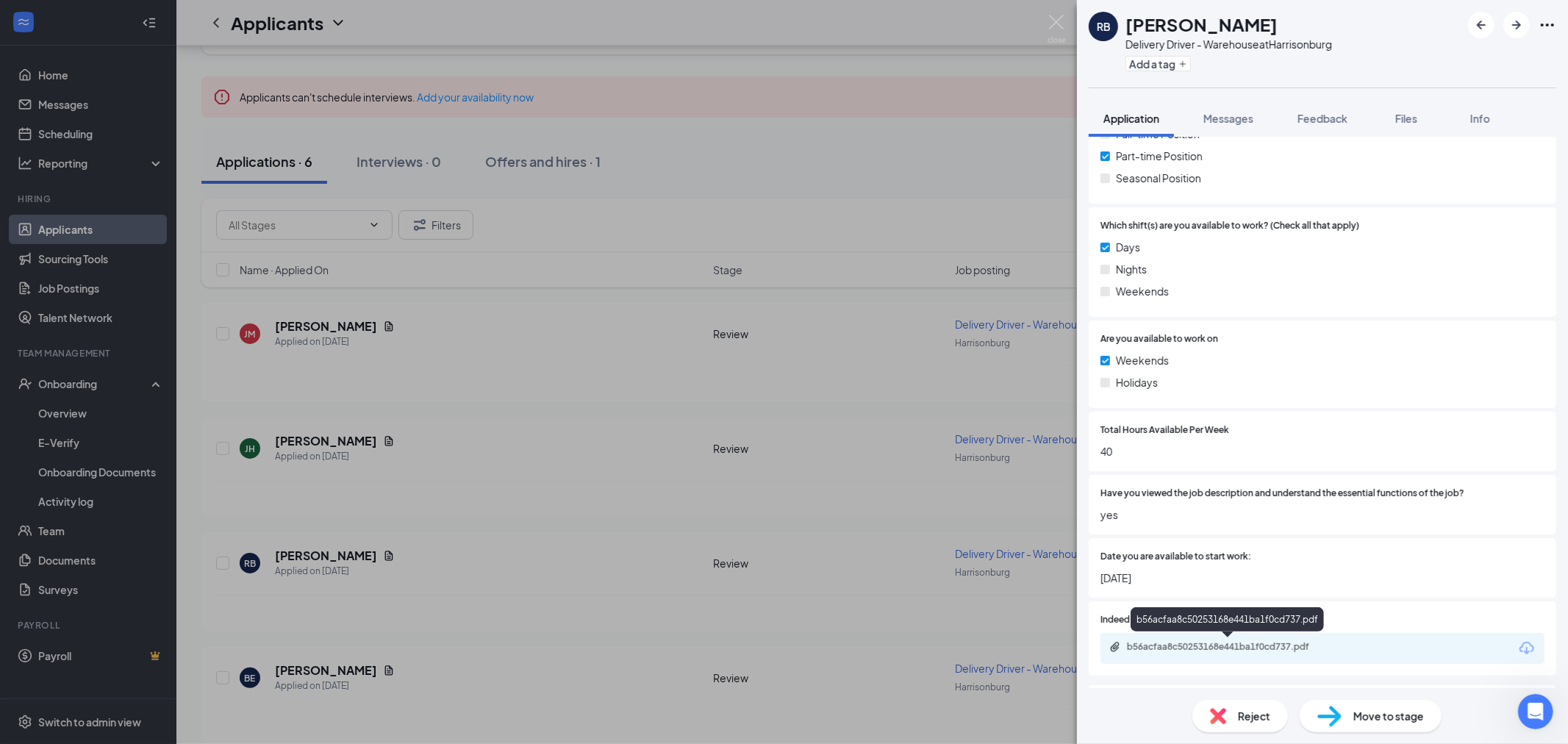
click at [1240, 650] on div "b56acfaa8c50253168e441ba1f0cd737.pdf" at bounding box center [1230, 646] width 206 height 11
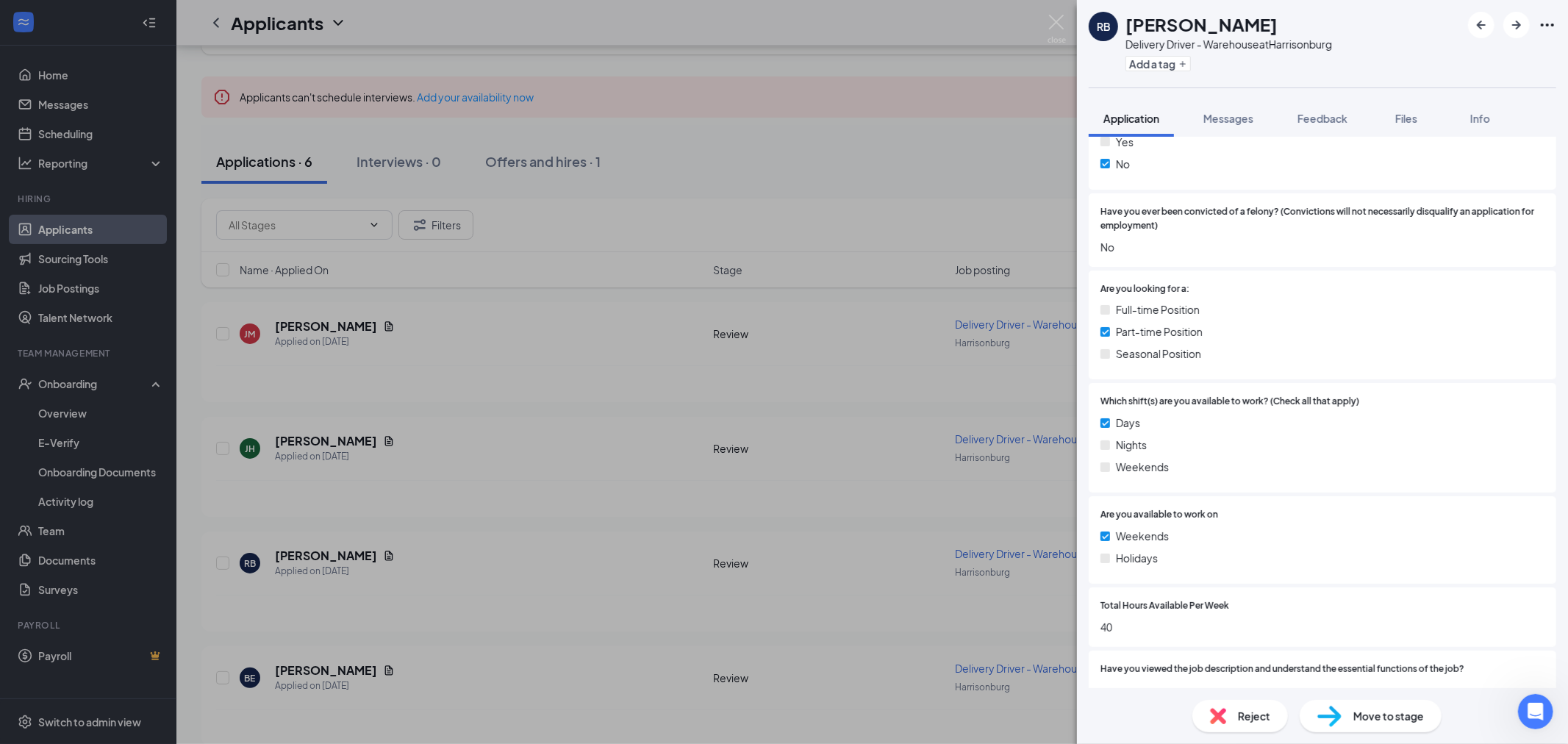
scroll to position [0, 0]
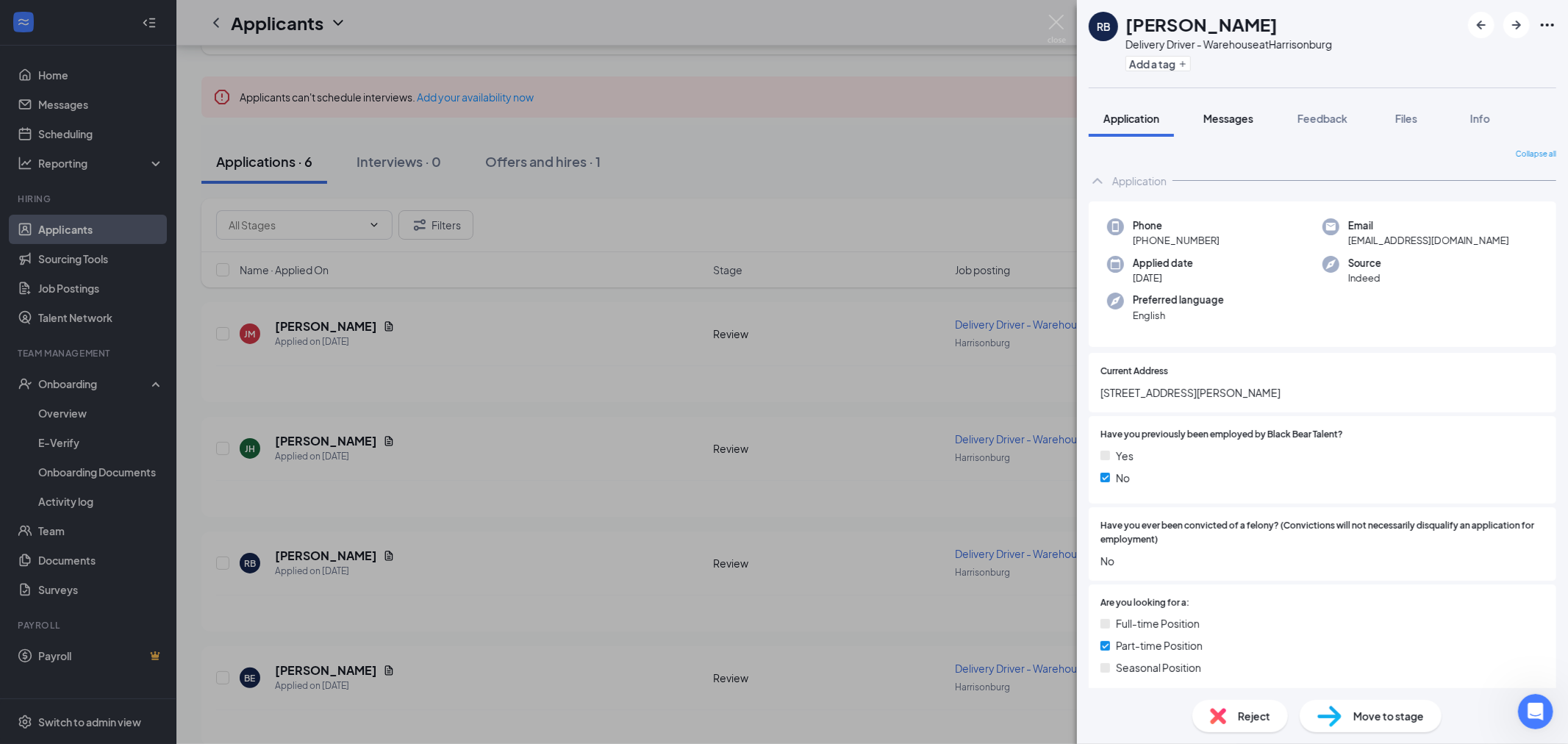
click at [1233, 119] on span "Messages" at bounding box center [1228, 118] width 50 height 13
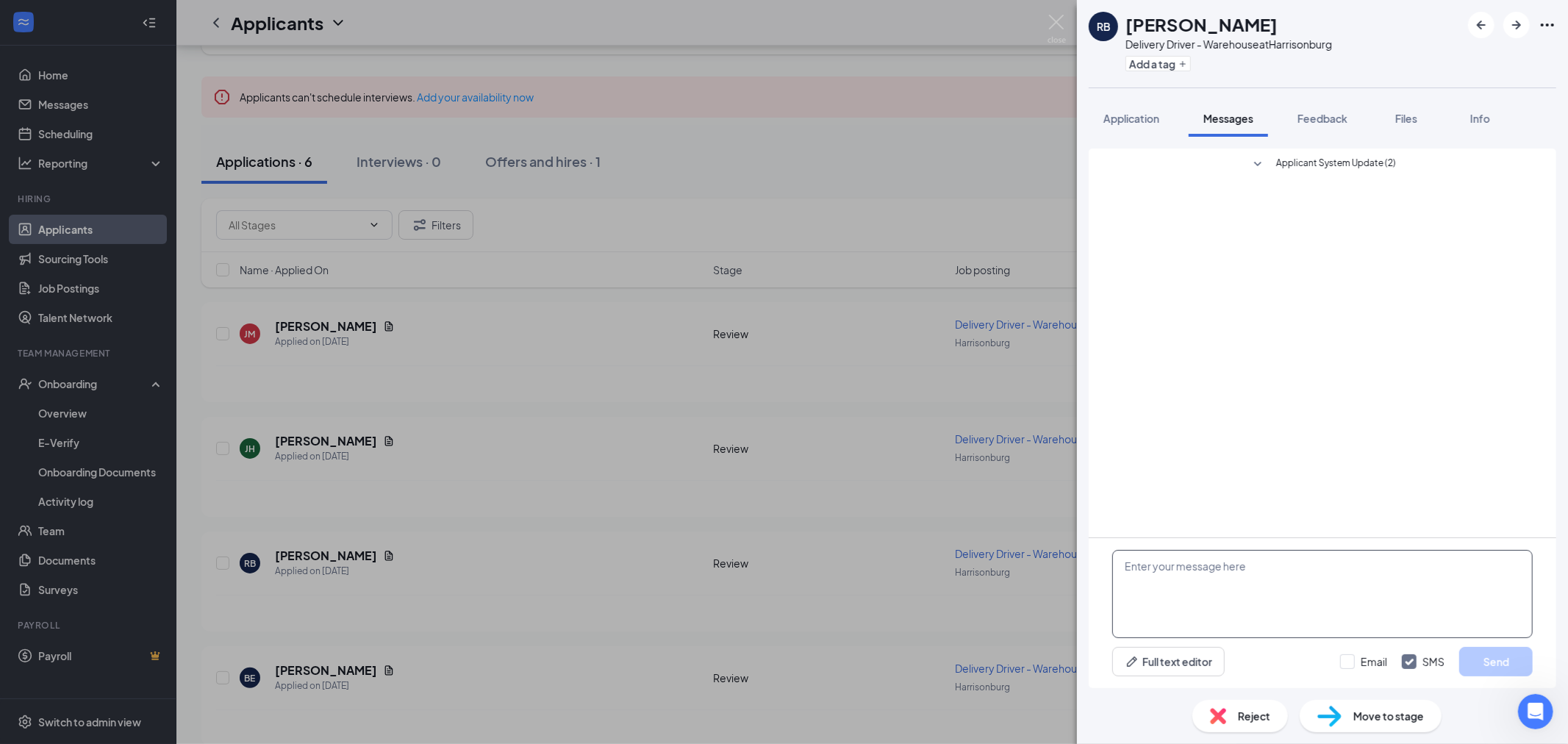
click at [1277, 597] on textarea at bounding box center [1323, 594] width 420 height 88
paste textarea "Hey , My name is Jake, and I am reaching out on behalf of Black Bear Talent. Yo…"
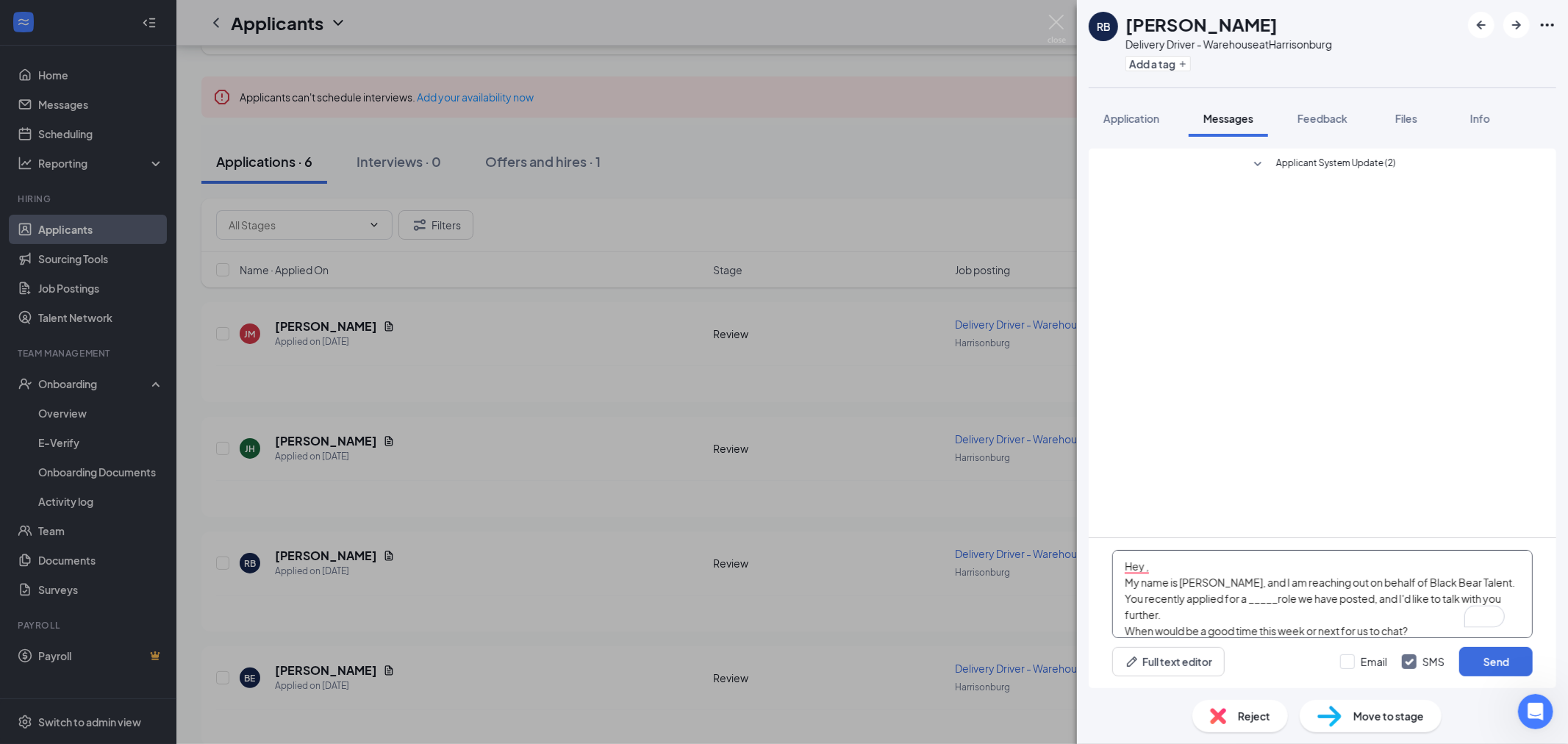
click at [1149, 567] on textarea "Hey , My name is Jake, and I am reaching out on behalf of Black Bear Talent. Yo…" at bounding box center [1323, 594] width 420 height 88
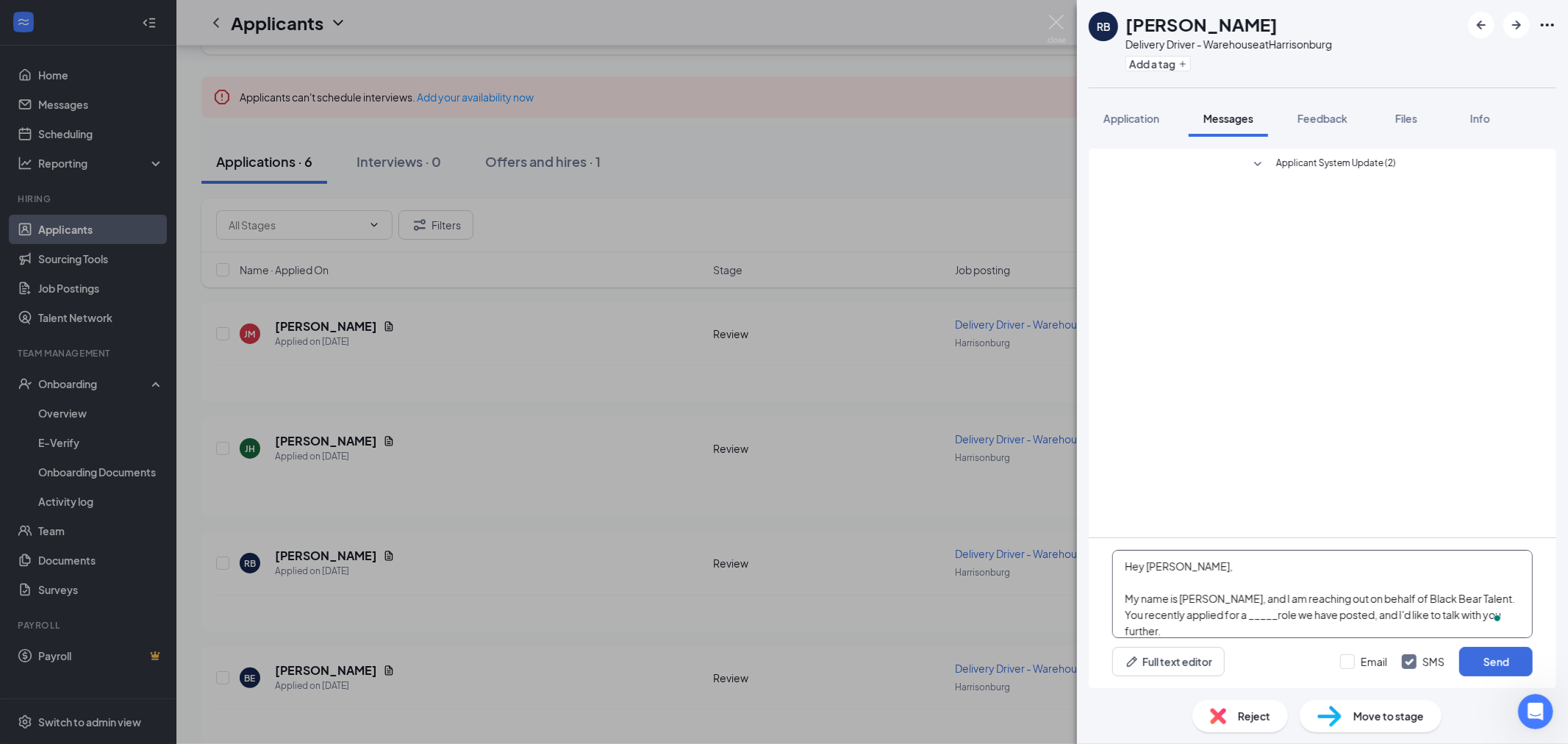
click at [1258, 615] on textarea "Hey Rashad, My name is Jake, and I am reaching out on behalf of Black Bear Tale…" at bounding box center [1323, 594] width 420 height 88
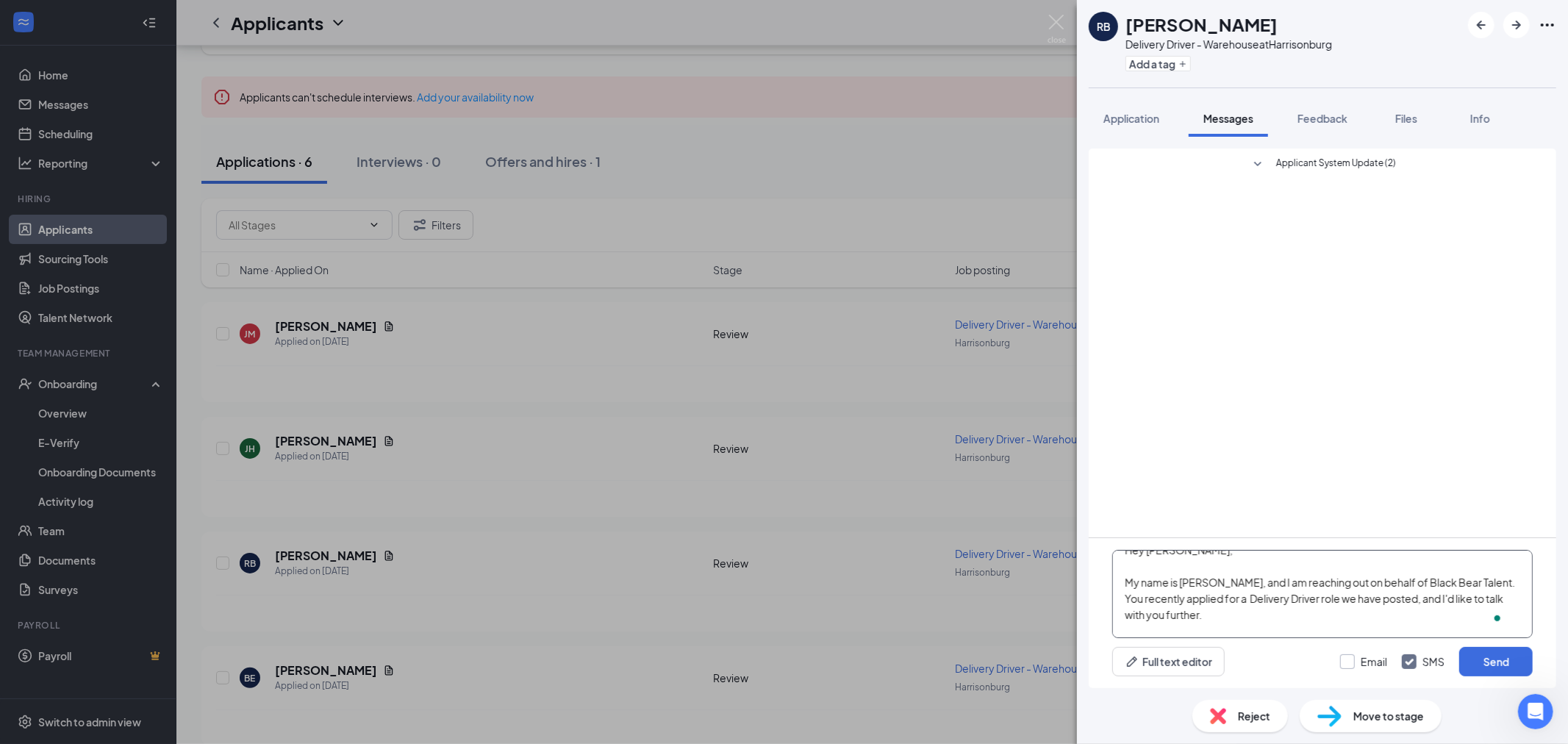
type textarea "Hey [PERSON_NAME], My name is [PERSON_NAME], and I am reaching out on behalf of…"
click at [1356, 657] on input "Email" at bounding box center [1363, 661] width 47 height 15
checkbox input "true"
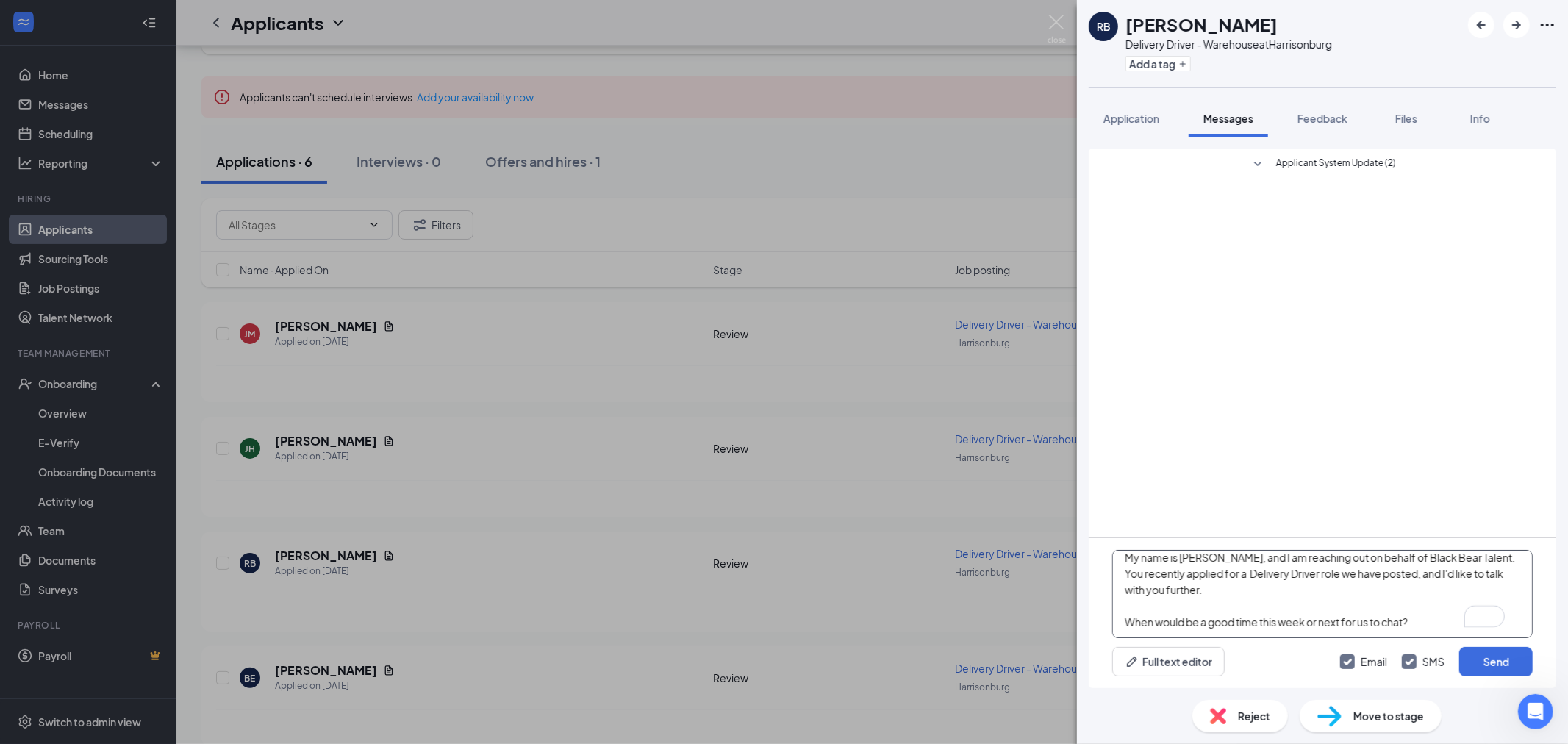
scroll to position [56, 0]
click at [1494, 673] on button "Send" at bounding box center [1496, 661] width 73 height 29
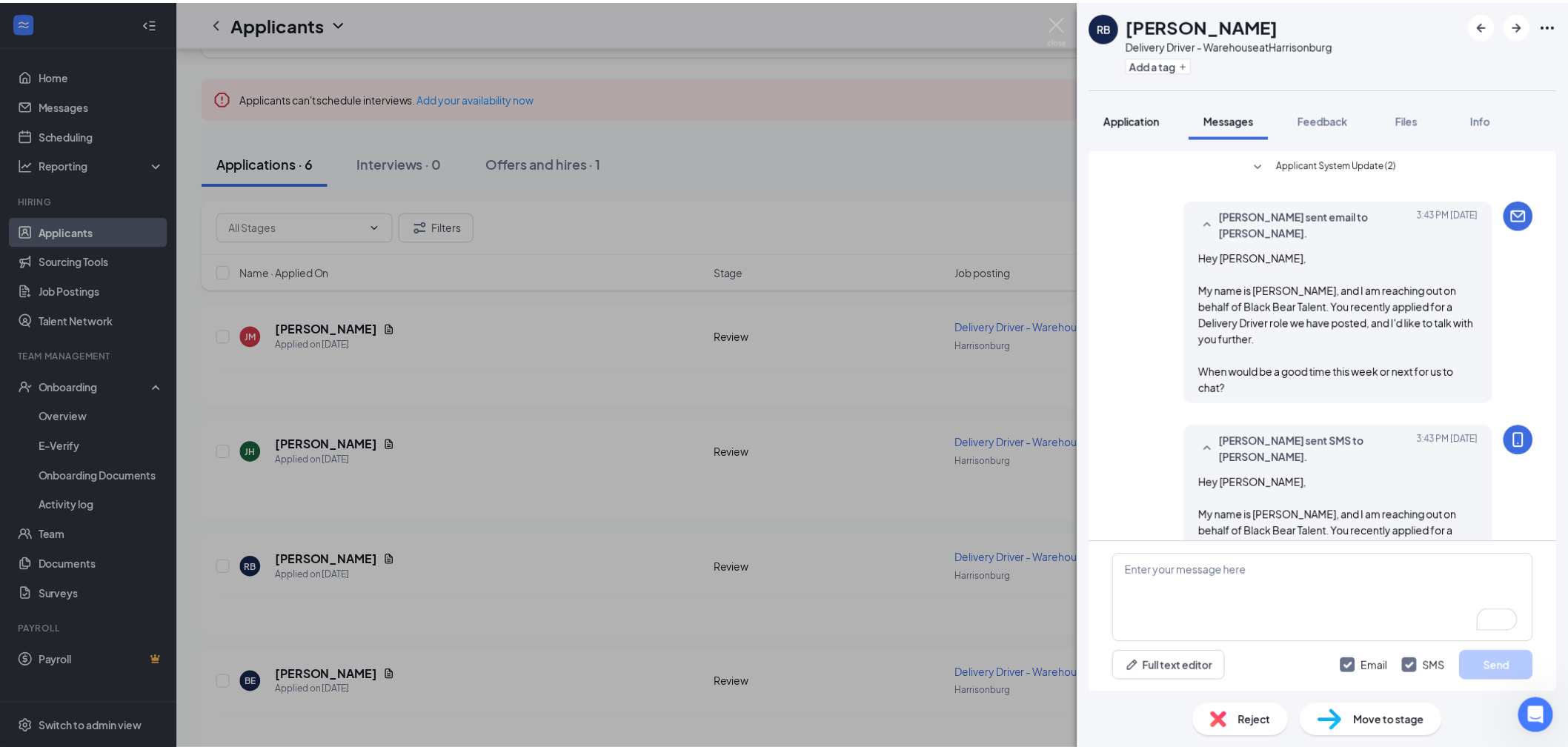
scroll to position [52, 0]
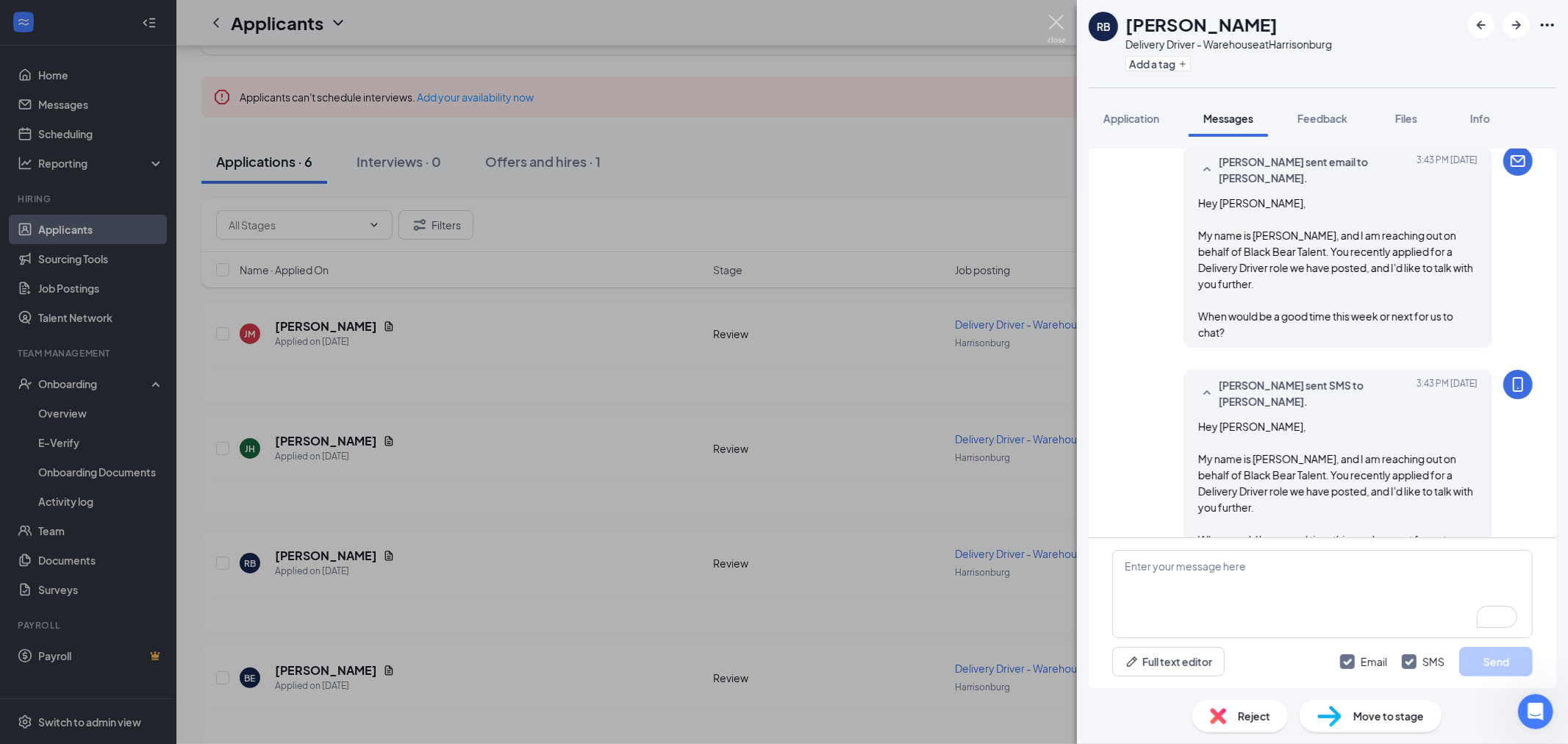
click at [1059, 27] on img at bounding box center [1057, 29] width 19 height 28
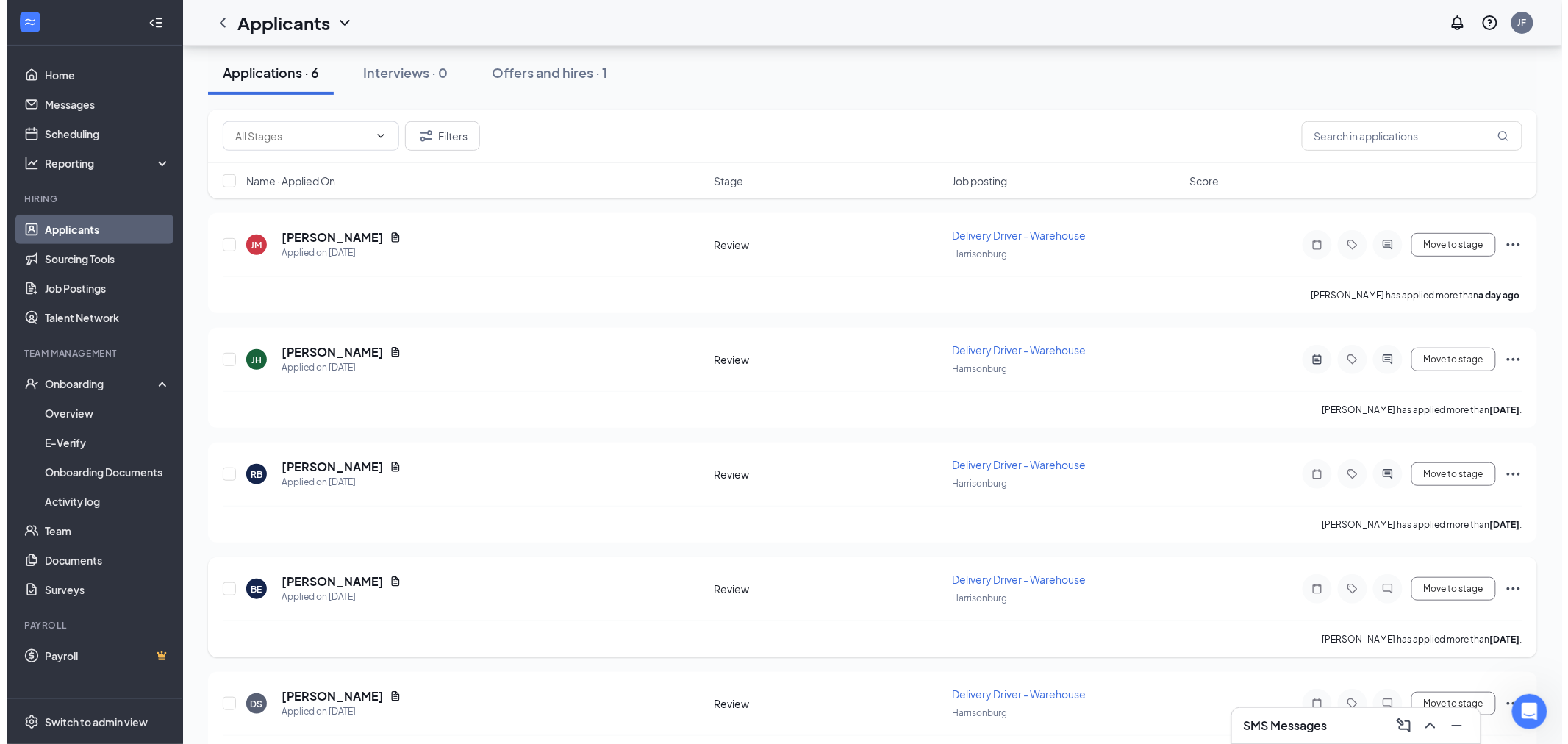
scroll to position [327, 0]
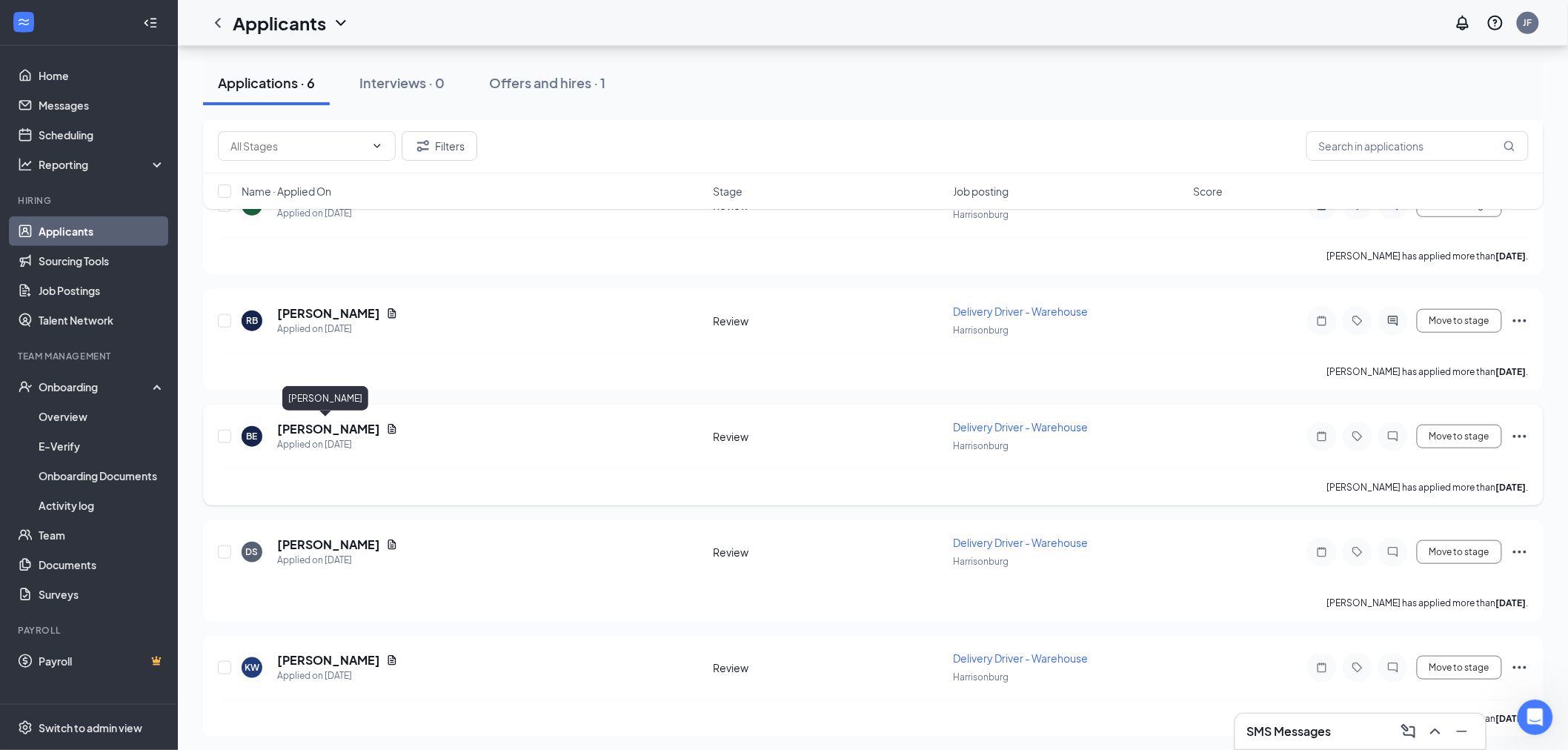
click at [322, 423] on h5 "Brittany Eaves" at bounding box center [328, 429] width 103 height 16
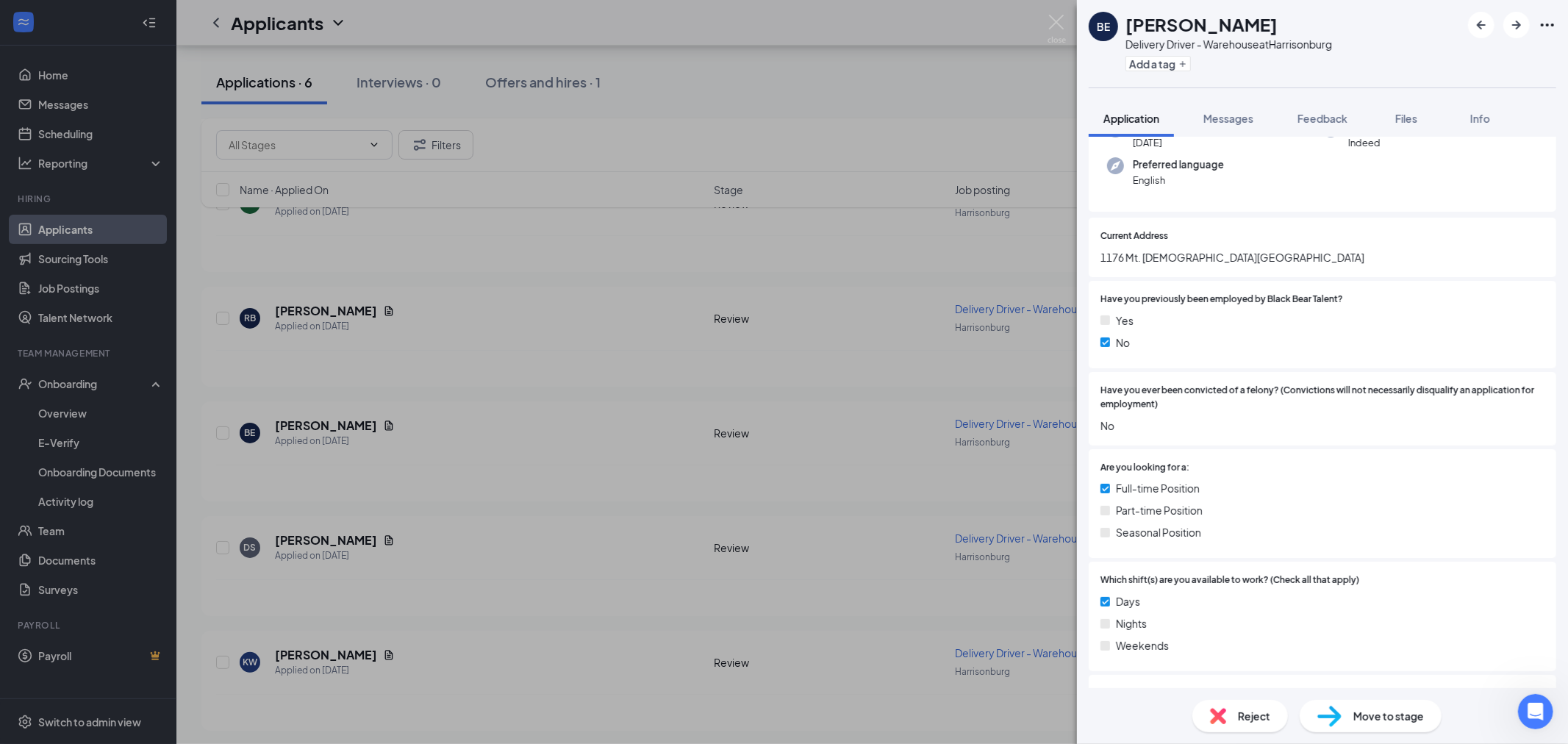
scroll to position [490, 0]
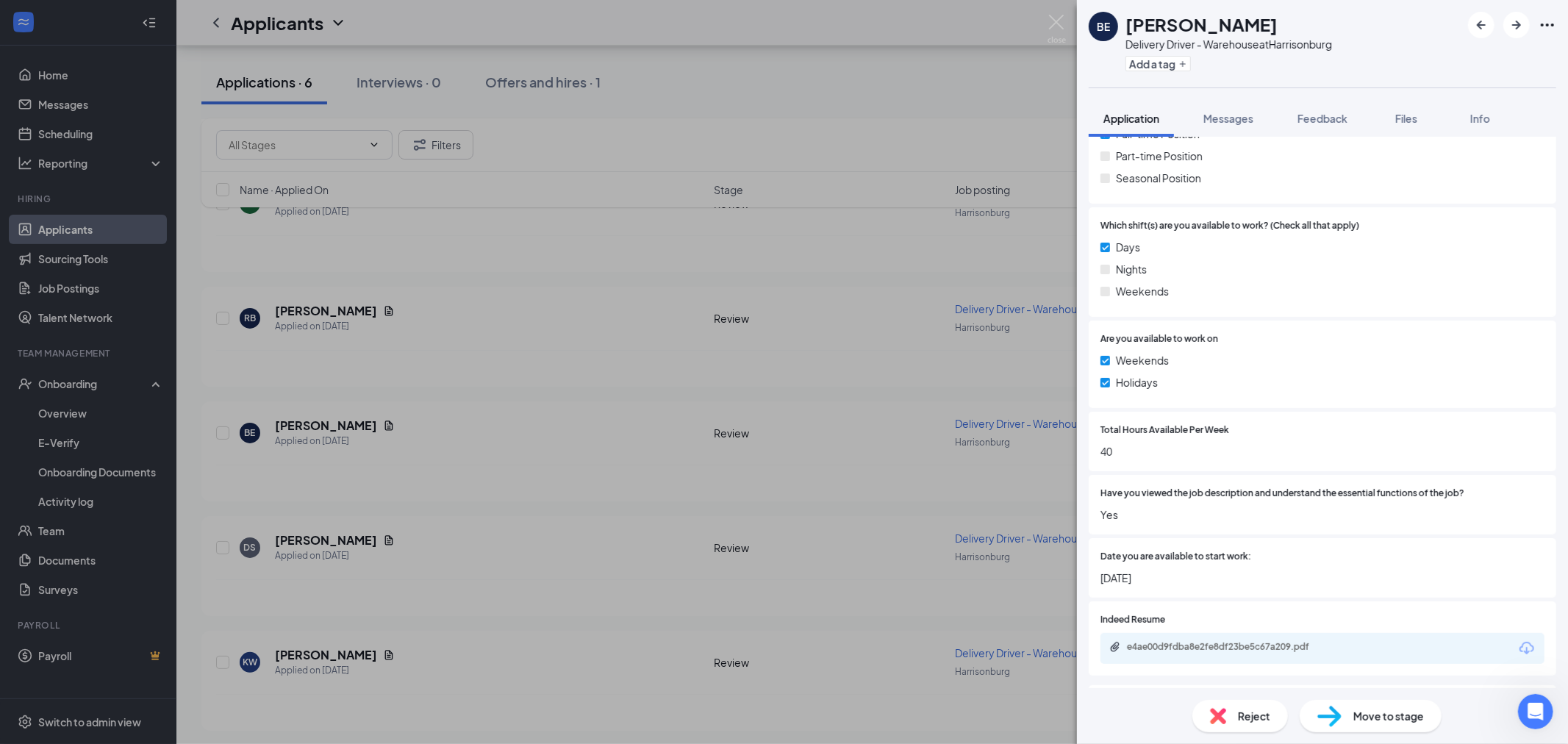
click at [1217, 652] on div "e4ae00d9fdba8e2fe8df23be5c67a209.pdf" at bounding box center [1323, 648] width 444 height 31
click at [1219, 645] on div "e4ae00d9fdba8e2fe8df23be5c67a209.pdf" at bounding box center [1230, 646] width 206 height 11
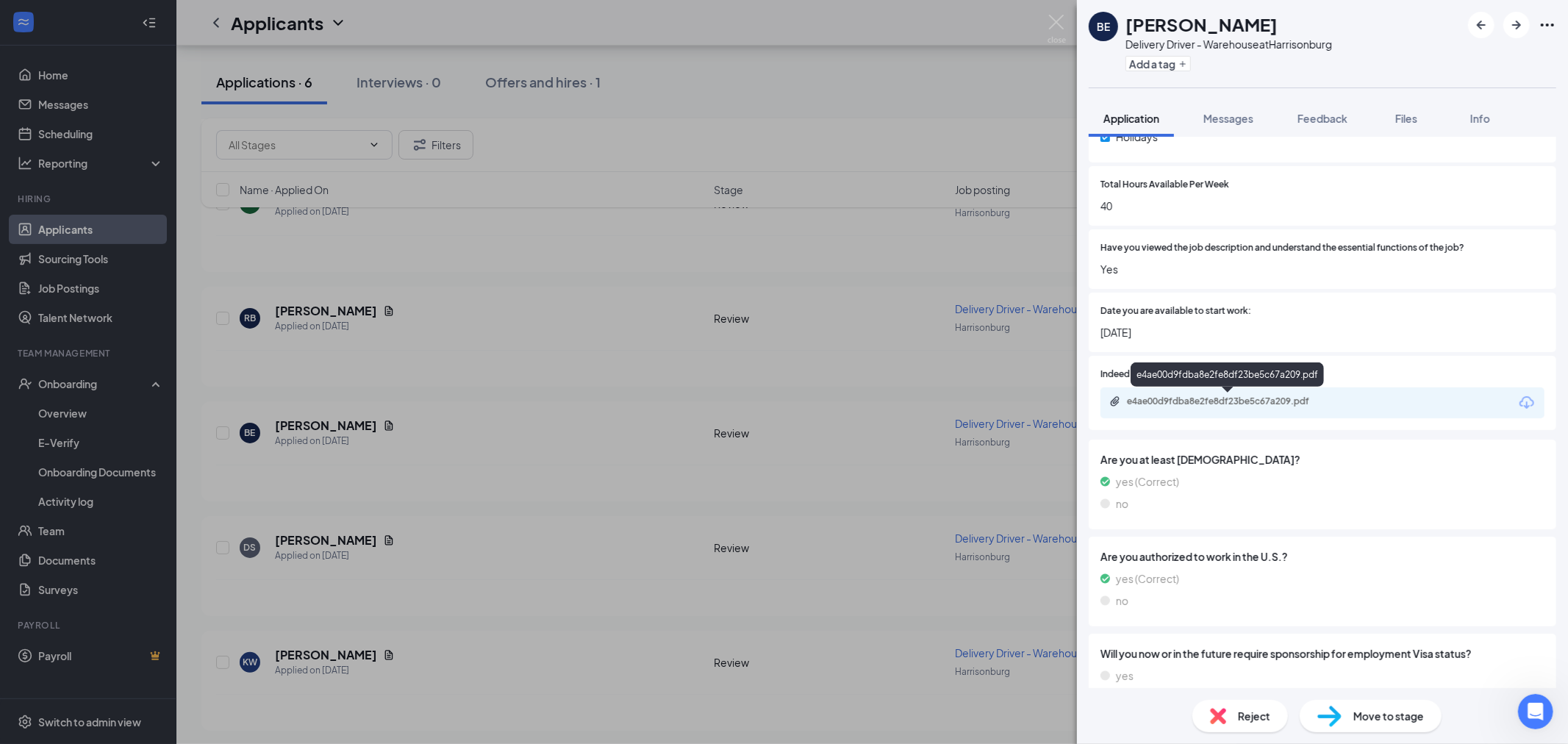
click at [1265, 400] on div "e4ae00d9fdba8e2fe8df23be5c67a209.pdf" at bounding box center [1230, 401] width 206 height 11
drag, startPoint x: 1255, startPoint y: 24, endPoint x: 1129, endPoint y: 15, distance: 126.3
click at [1129, 15] on div "Brittany Eaves" at bounding box center [1229, 24] width 207 height 25
copy h1 "Brittany Eaves"
click at [1263, 395] on div "e4ae00d9fdba8e2fe8df23be5c67a209.pdf" at bounding box center [1230, 401] width 206 height 11
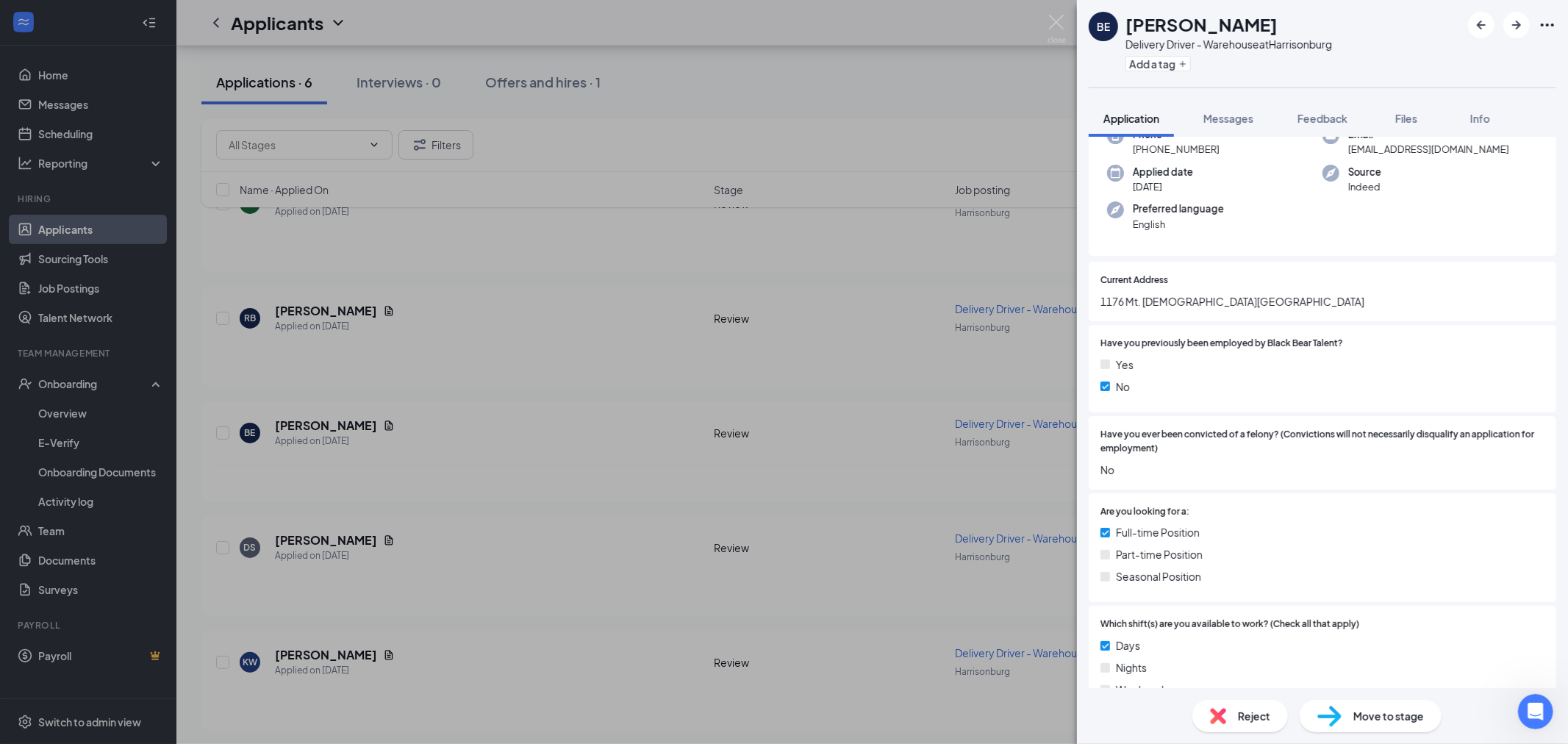
scroll to position [81, 0]
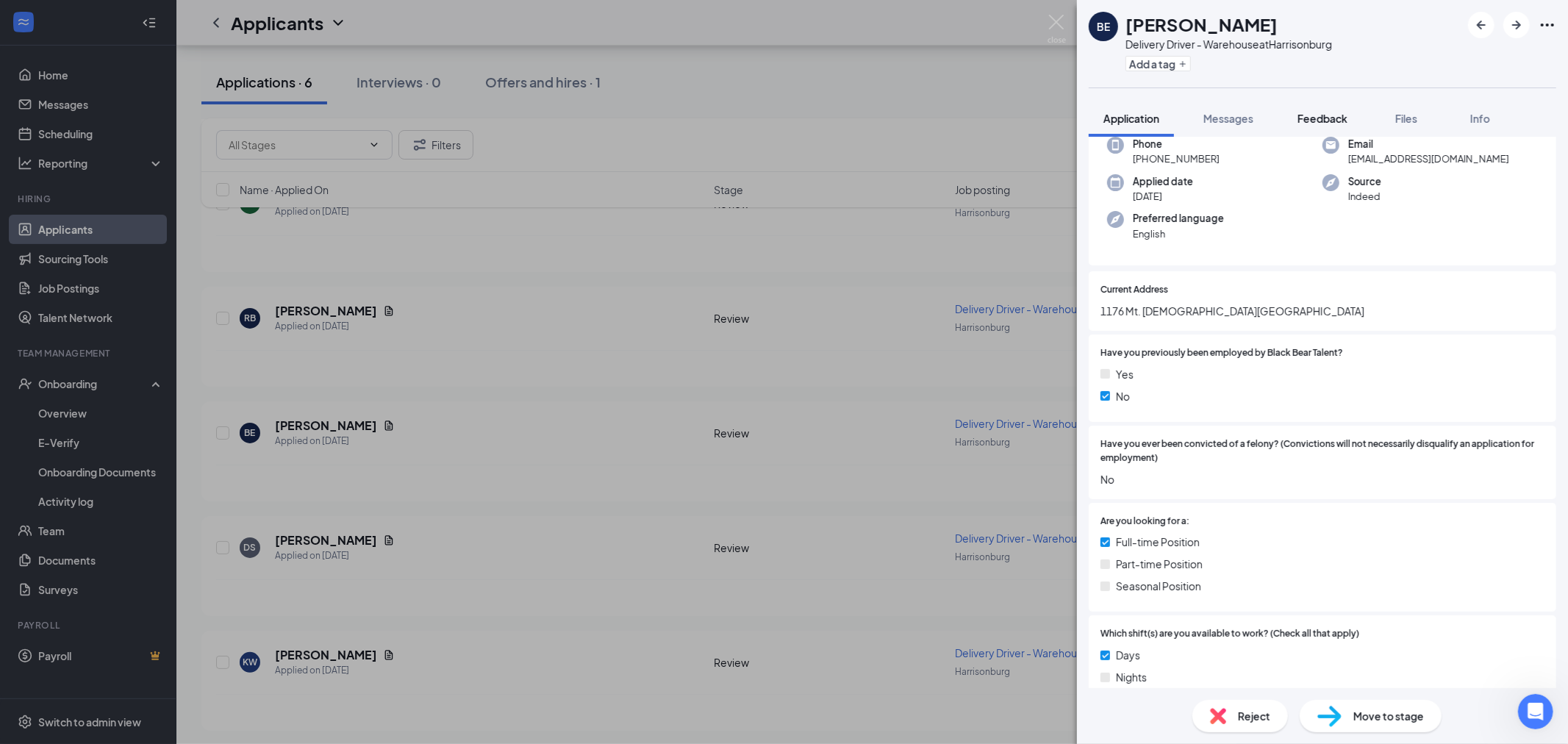
click at [1320, 114] on span "Feedback" at bounding box center [1323, 118] width 50 height 13
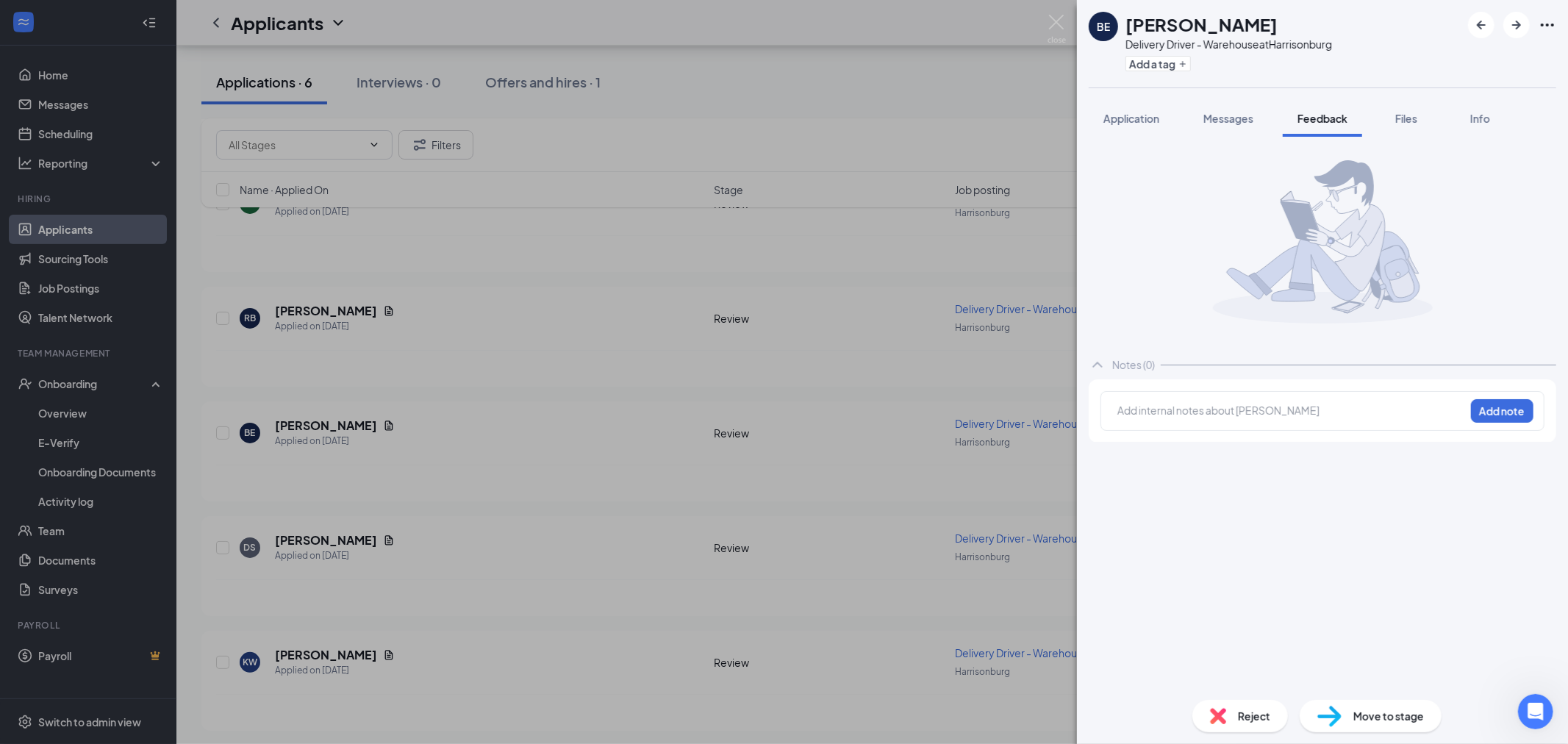
click at [1192, 411] on div at bounding box center [1292, 410] width 346 height 15
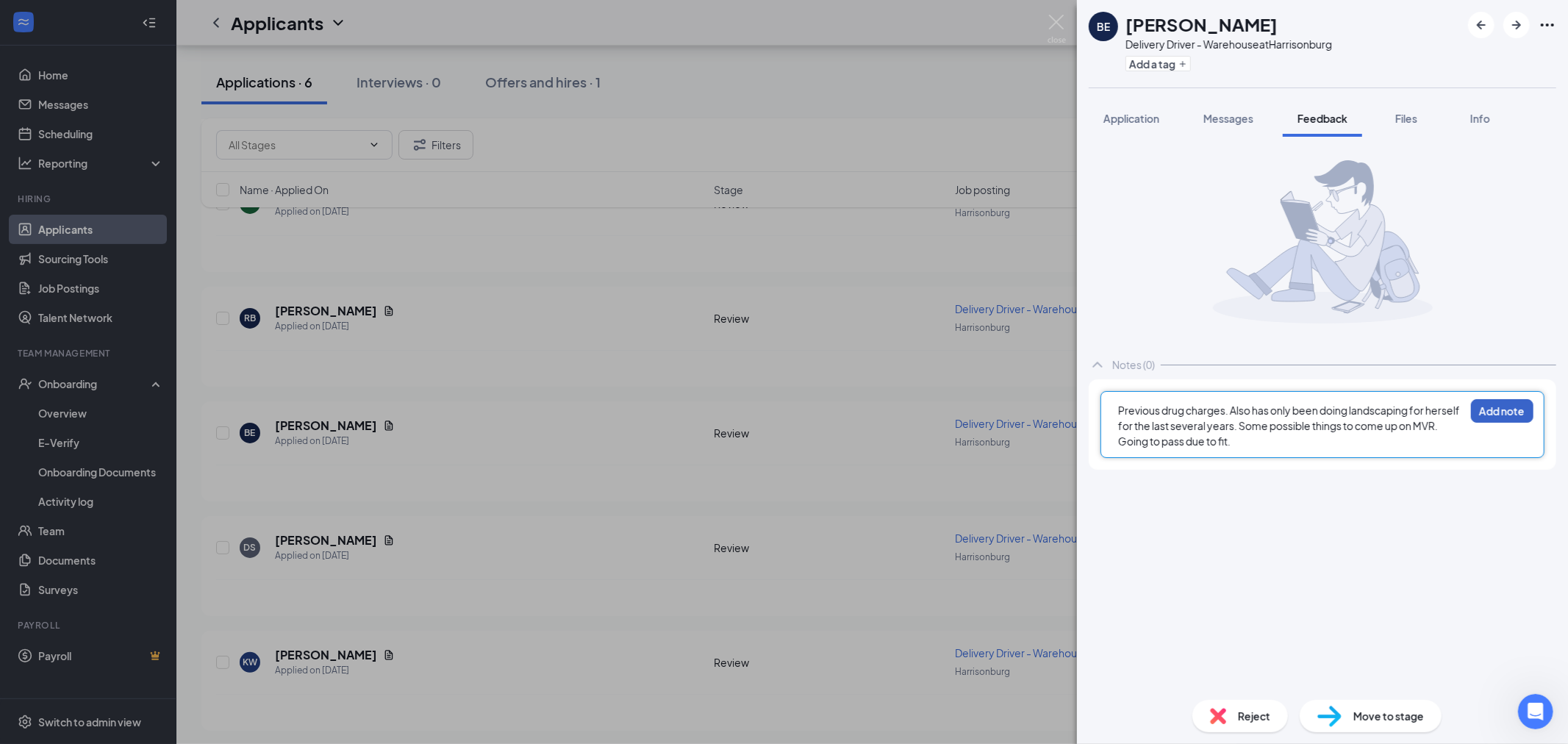
click at [1503, 415] on button "Add note" at bounding box center [1502, 410] width 63 height 24
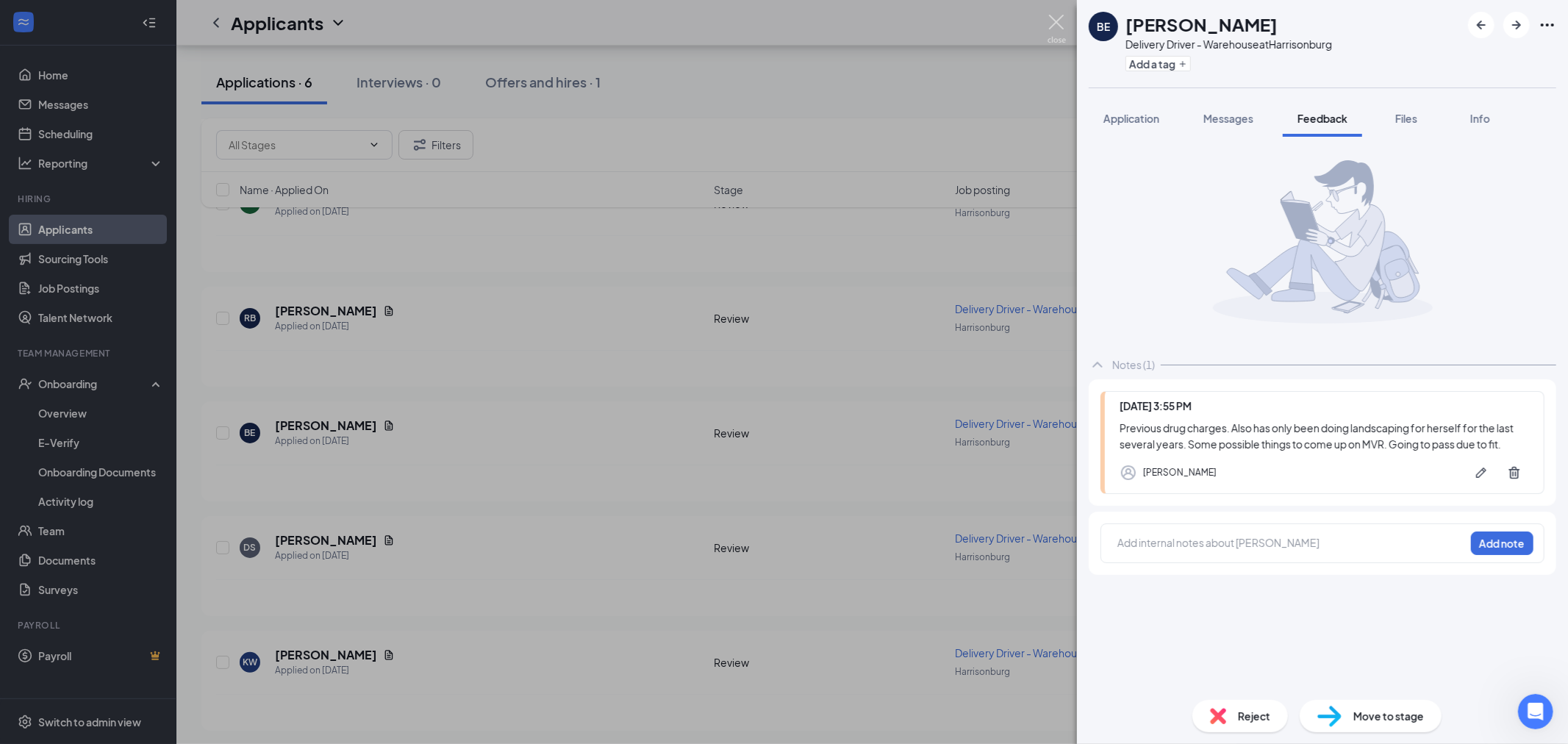
click at [1066, 22] on img at bounding box center [1057, 29] width 19 height 28
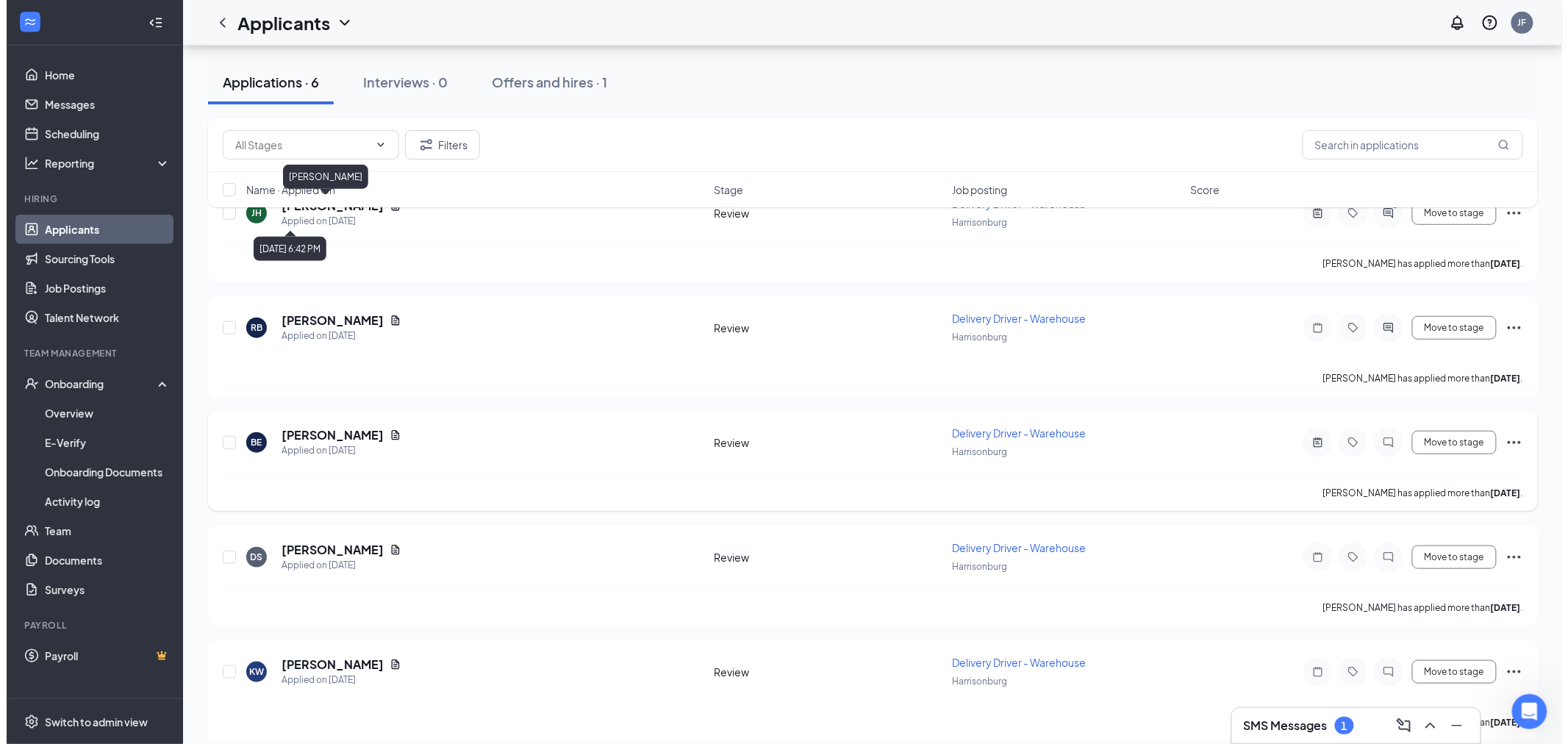
scroll to position [327, 0]
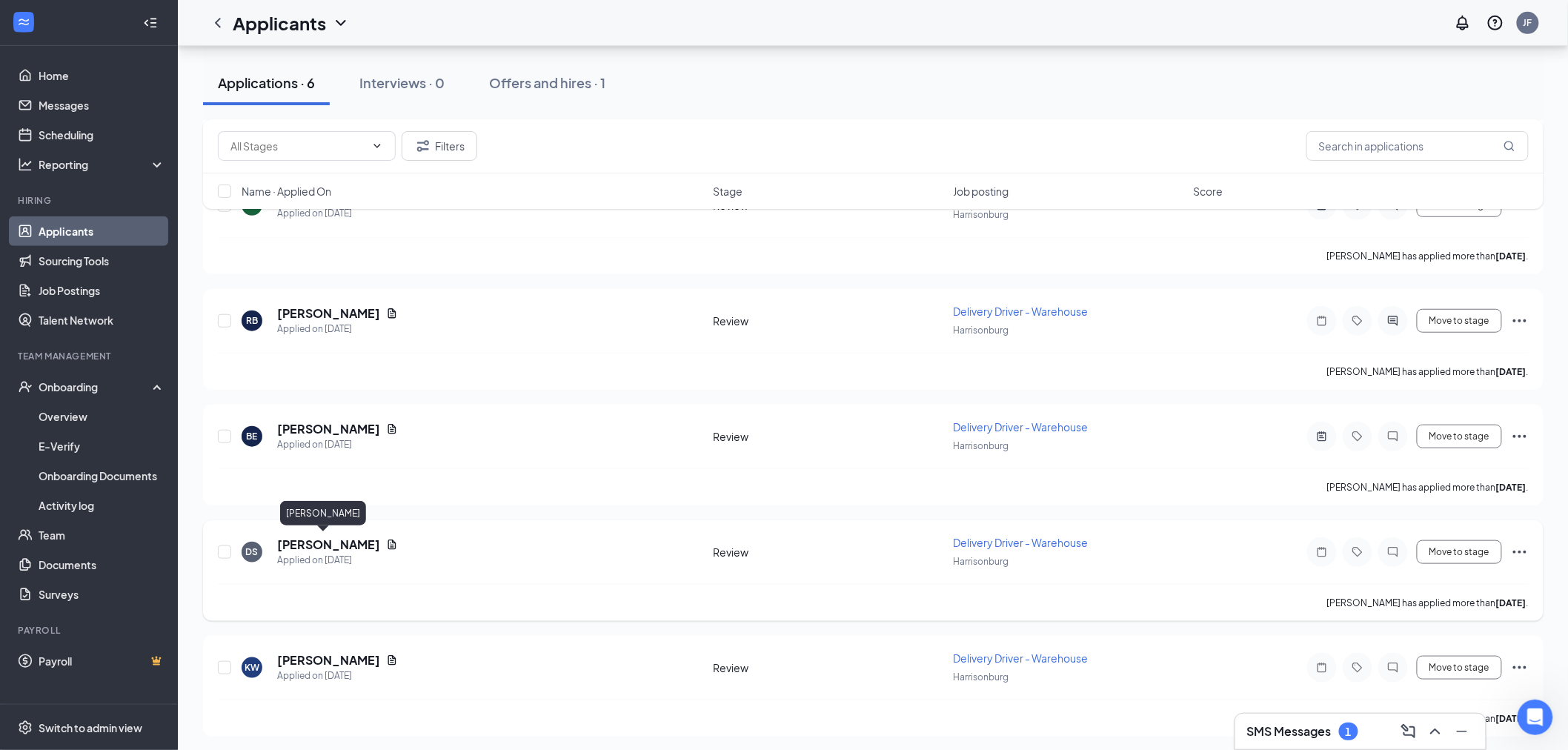
click at [314, 539] on h5 "David Syfor" at bounding box center [328, 544] width 103 height 16
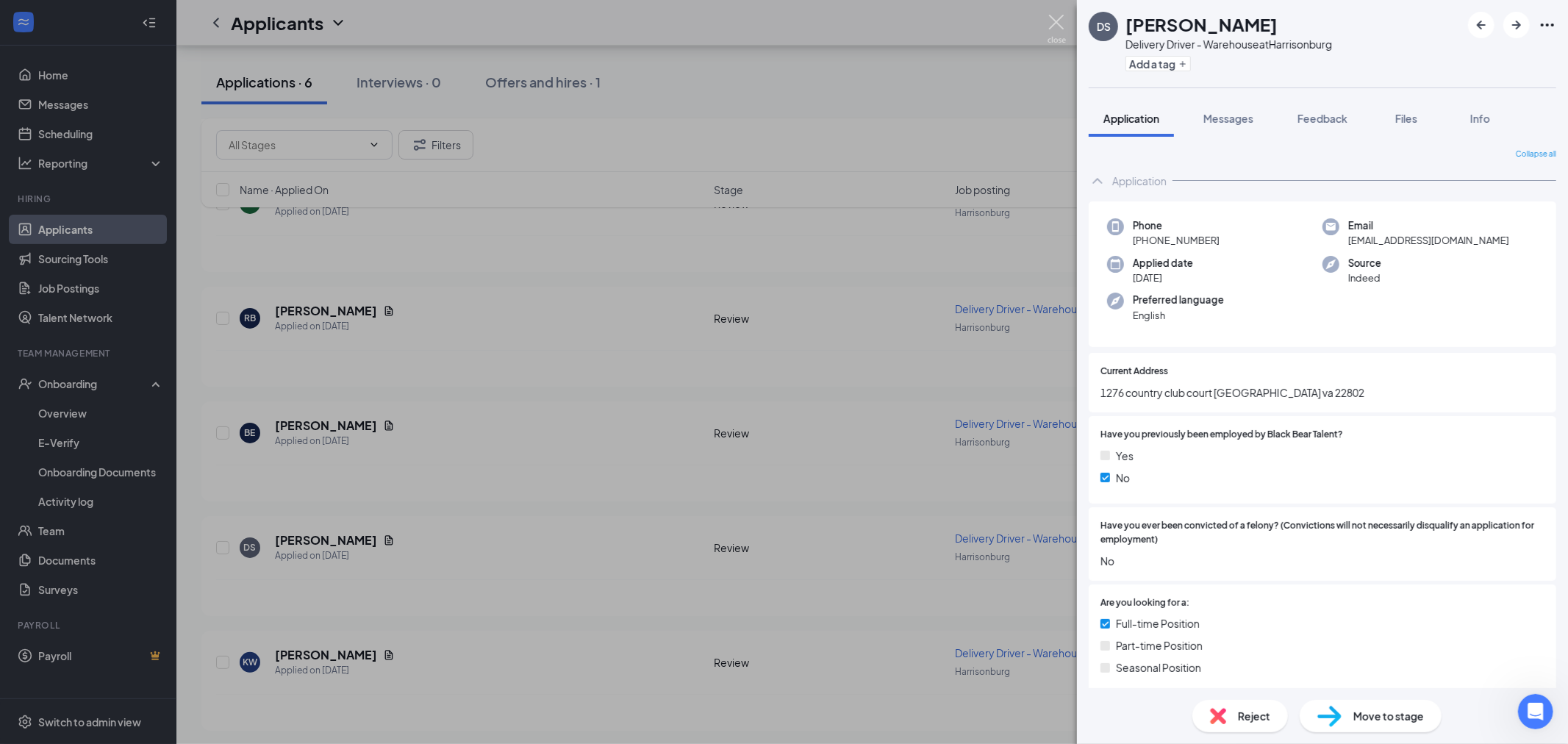
click at [1061, 34] on img at bounding box center [1057, 29] width 19 height 28
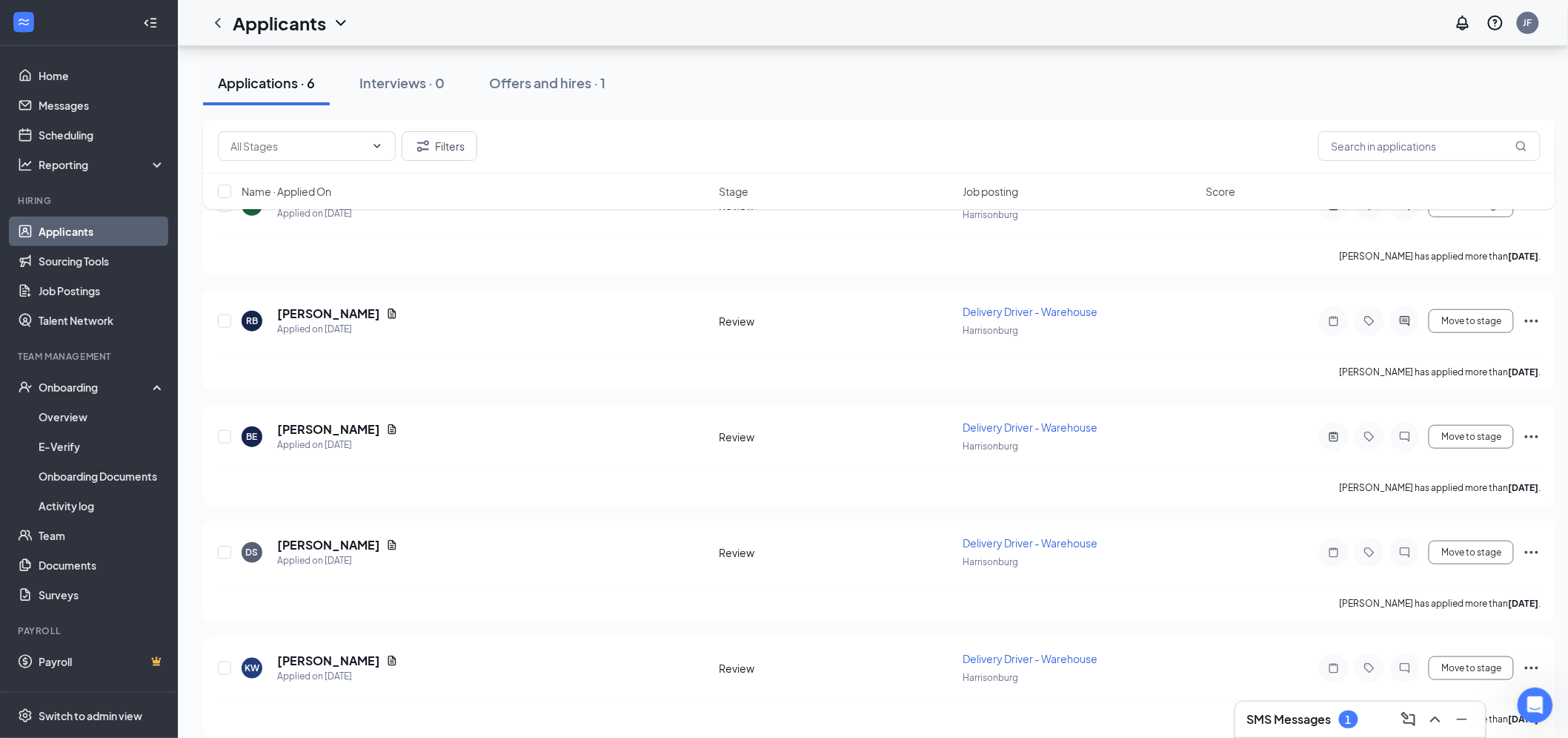
click at [1291, 725] on h3 "SMS Messages" at bounding box center [1289, 719] width 85 height 16
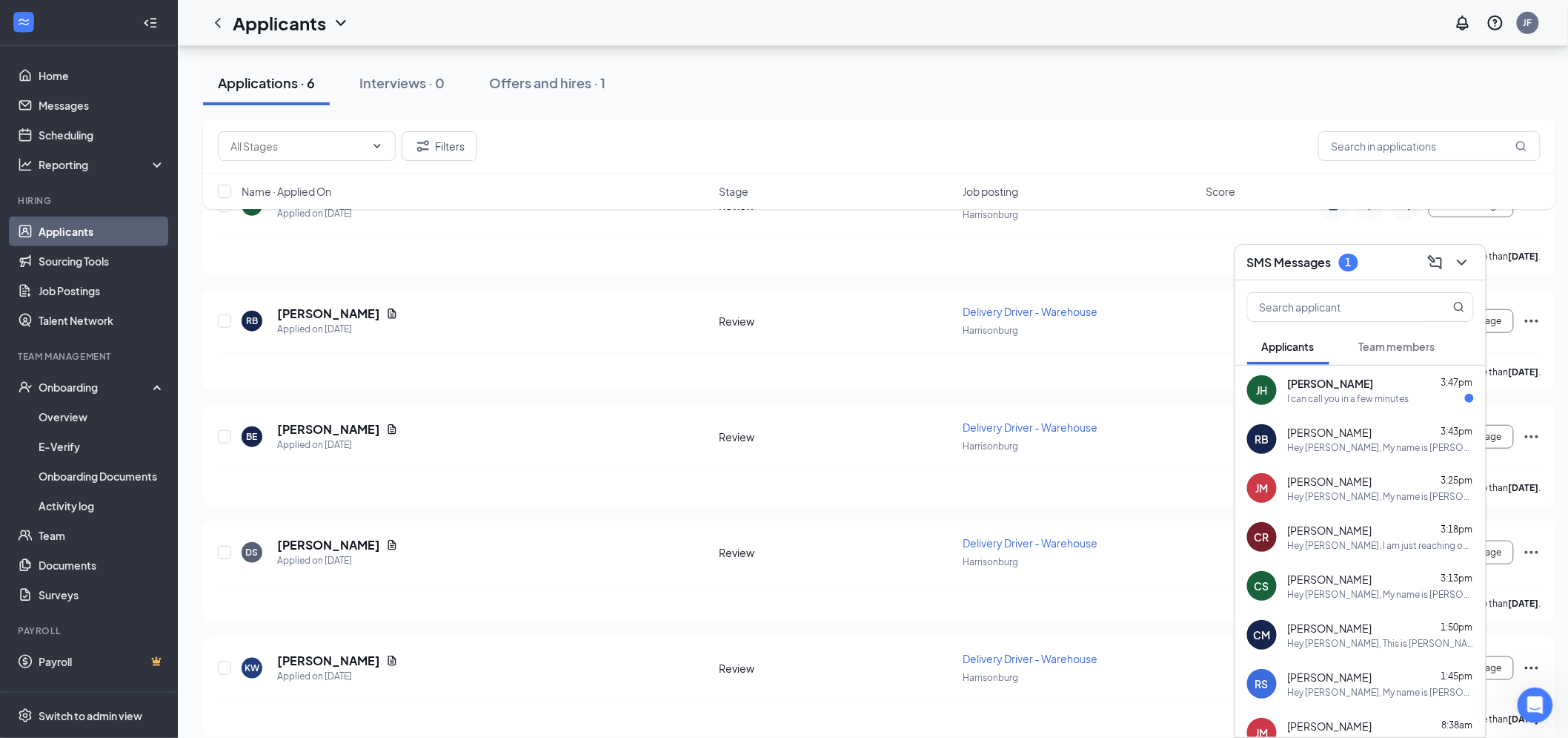
click at [1338, 401] on div "I can call you in a few minutes" at bounding box center [1348, 398] width 122 height 12
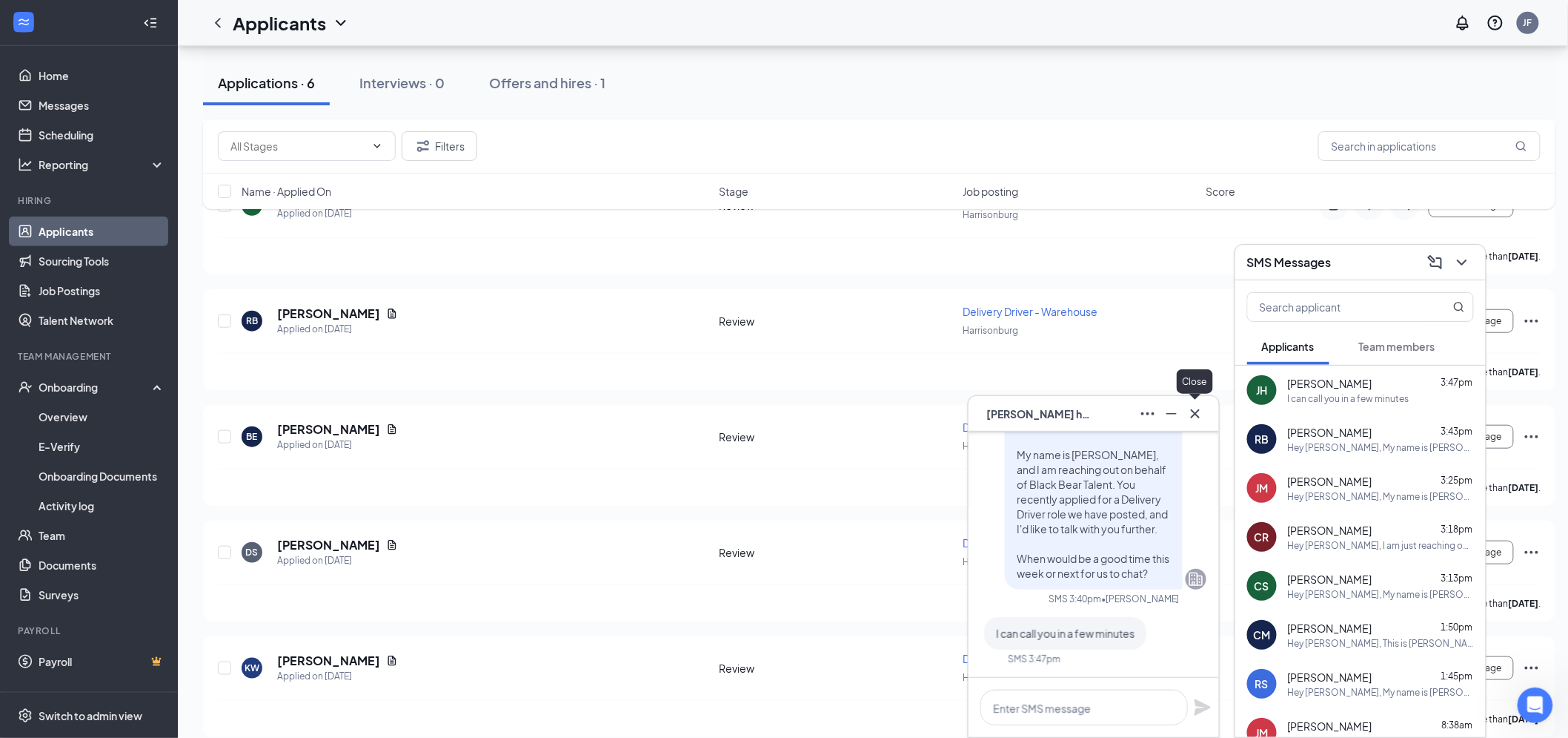
click at [1199, 419] on icon "Cross" at bounding box center [1195, 414] width 18 height 18
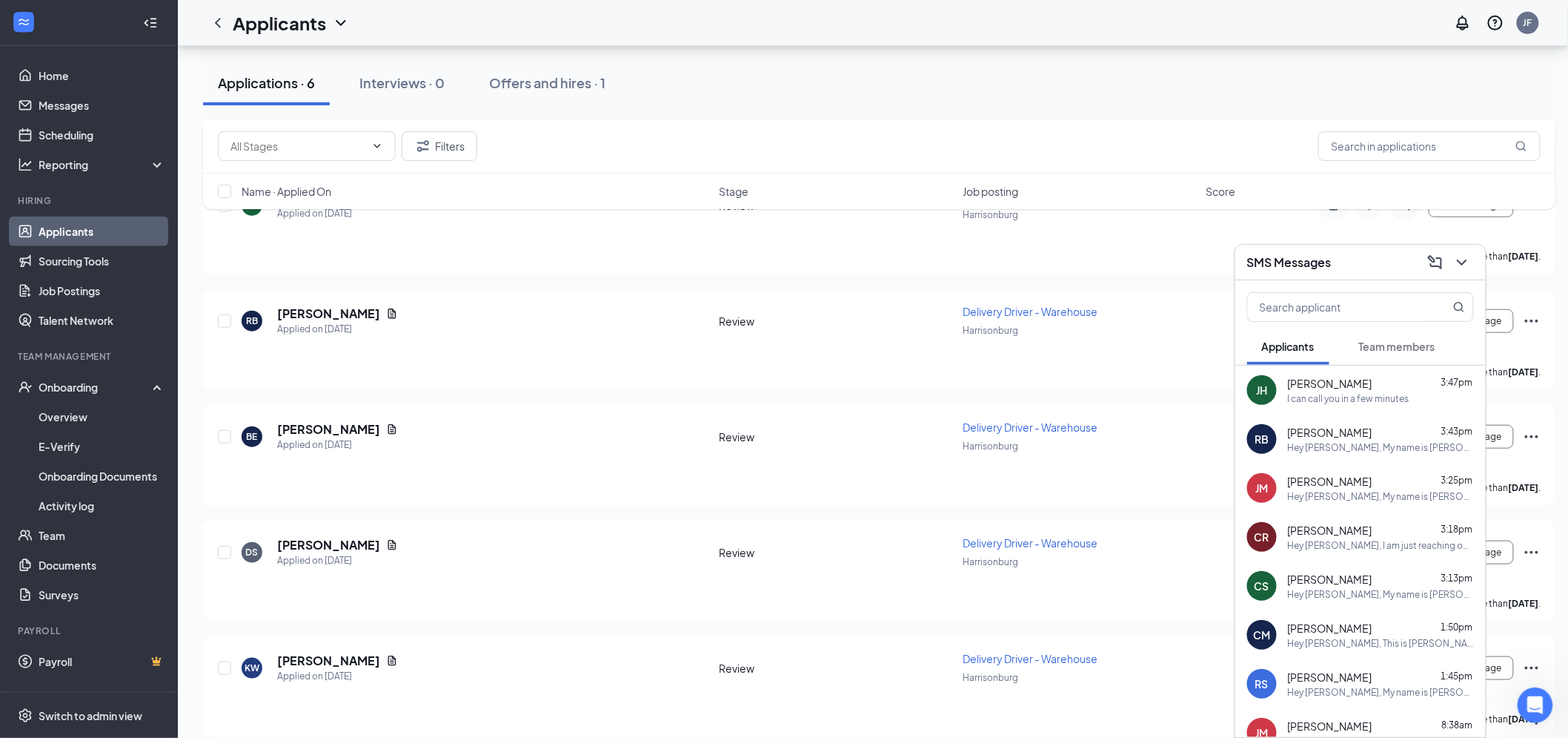
click at [1357, 257] on div "SMS Messages" at bounding box center [1360, 262] width 227 height 23
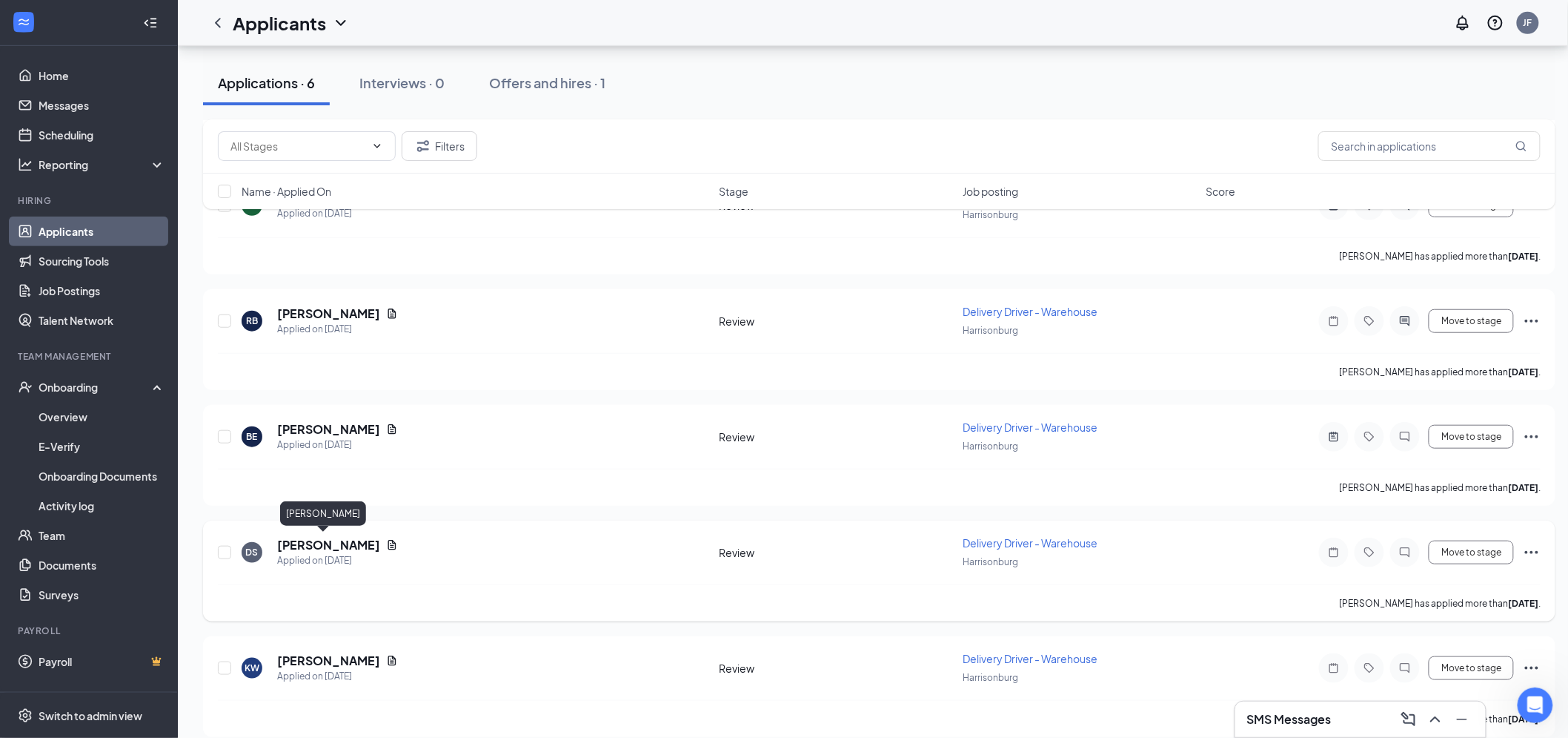
click at [298, 539] on h5 "David Syfor" at bounding box center [328, 545] width 103 height 16
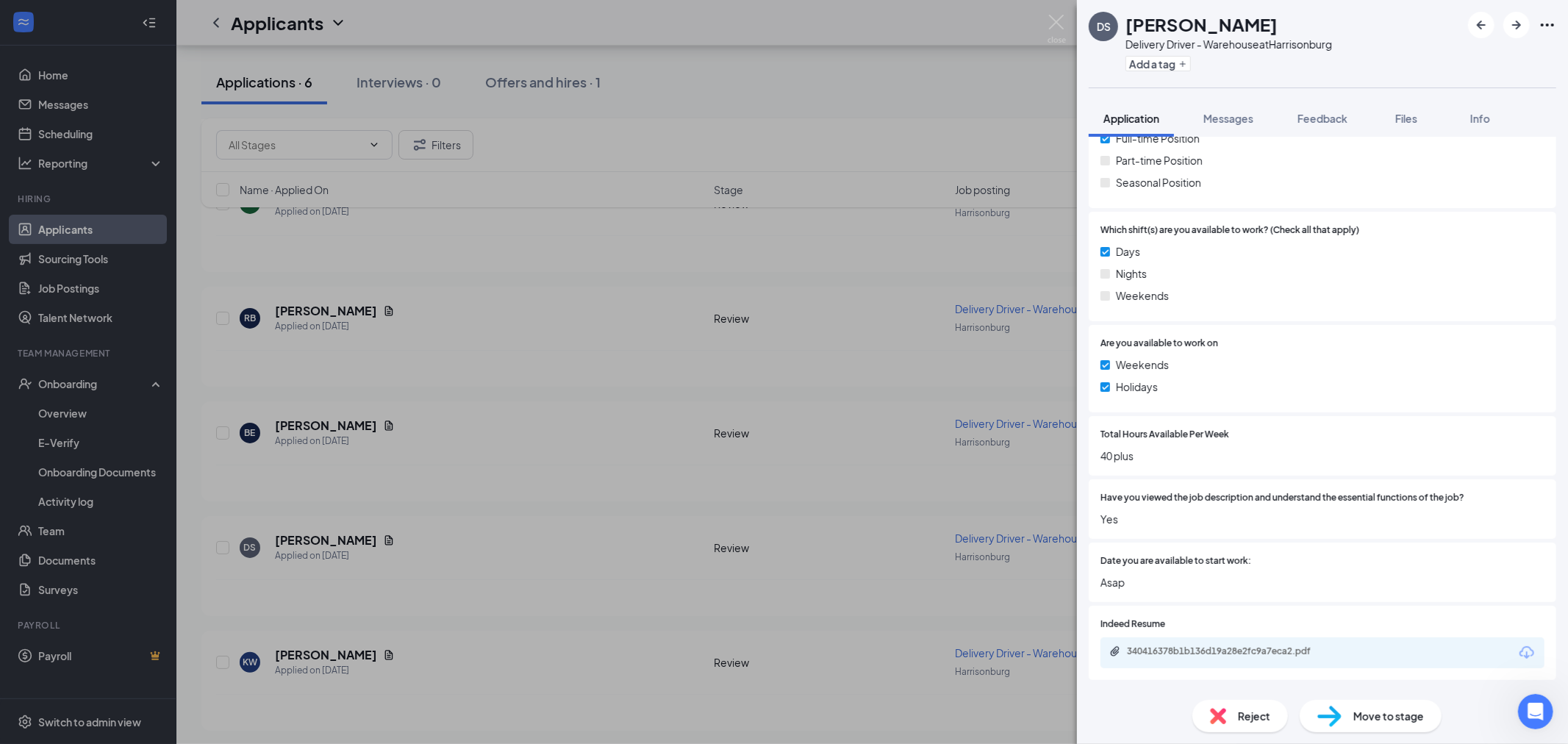
scroll to position [490, 0]
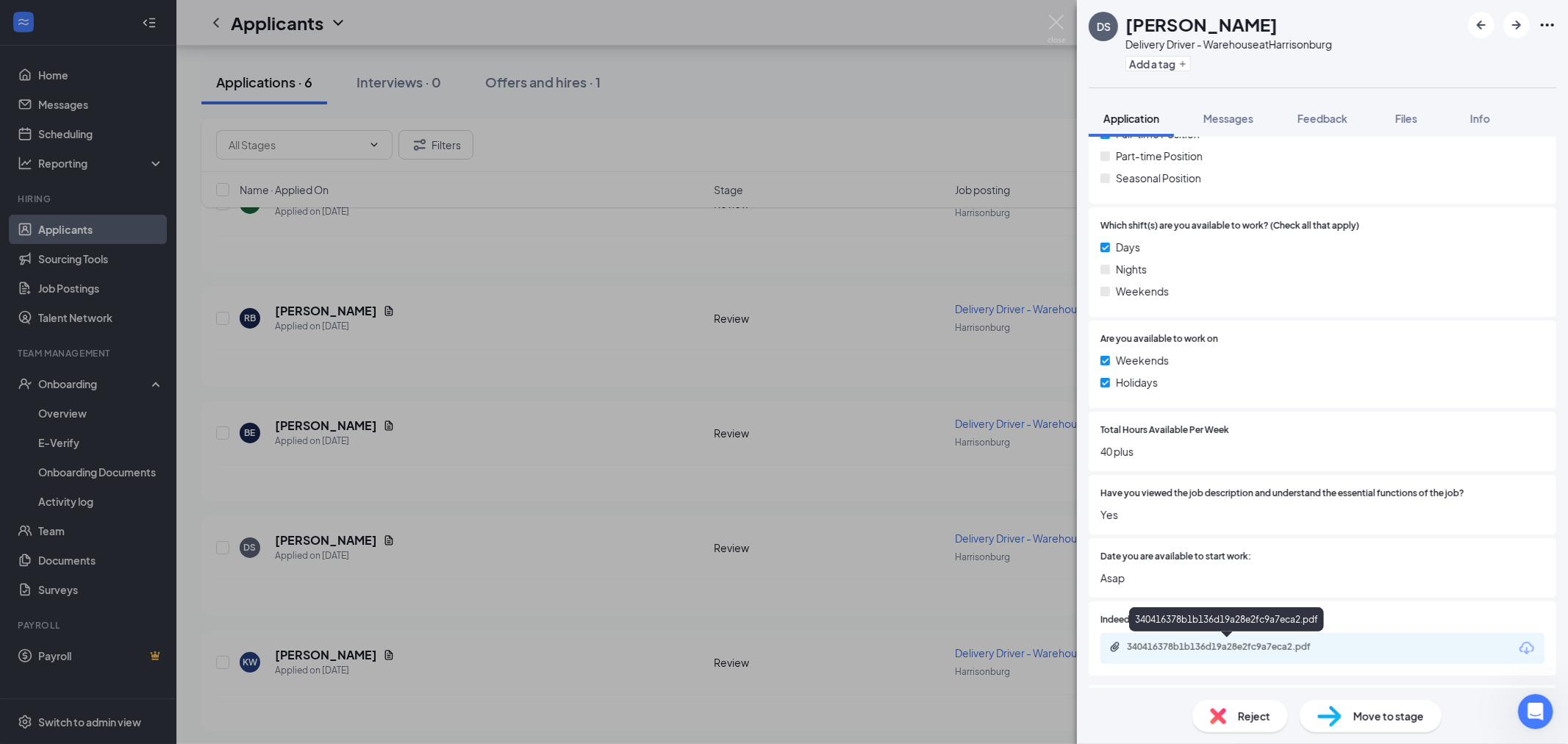
click at [1250, 645] on div "340416378b1b136d19a28e2fc9a7eca2.pdf" at bounding box center [1230, 646] width 206 height 11
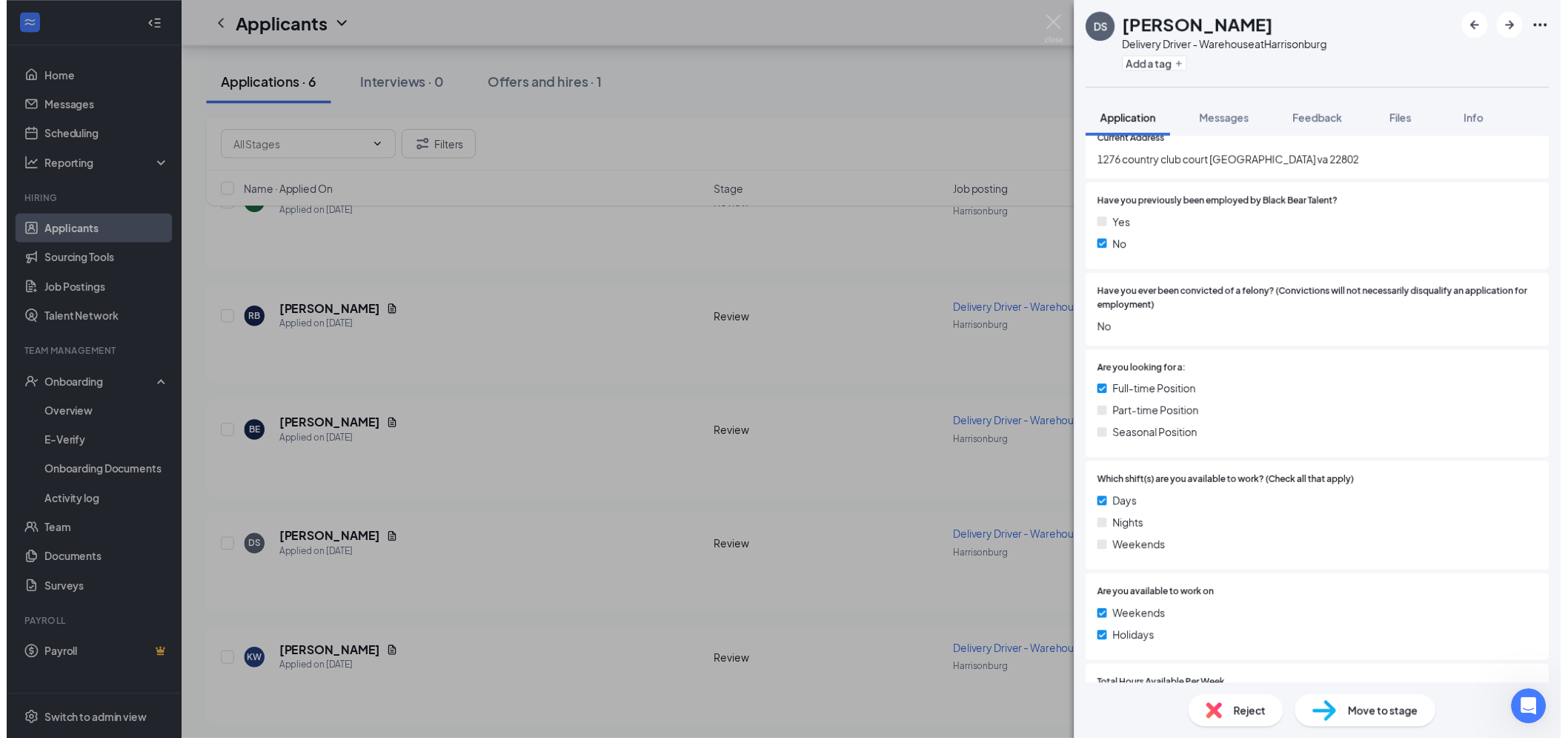
scroll to position [0, 0]
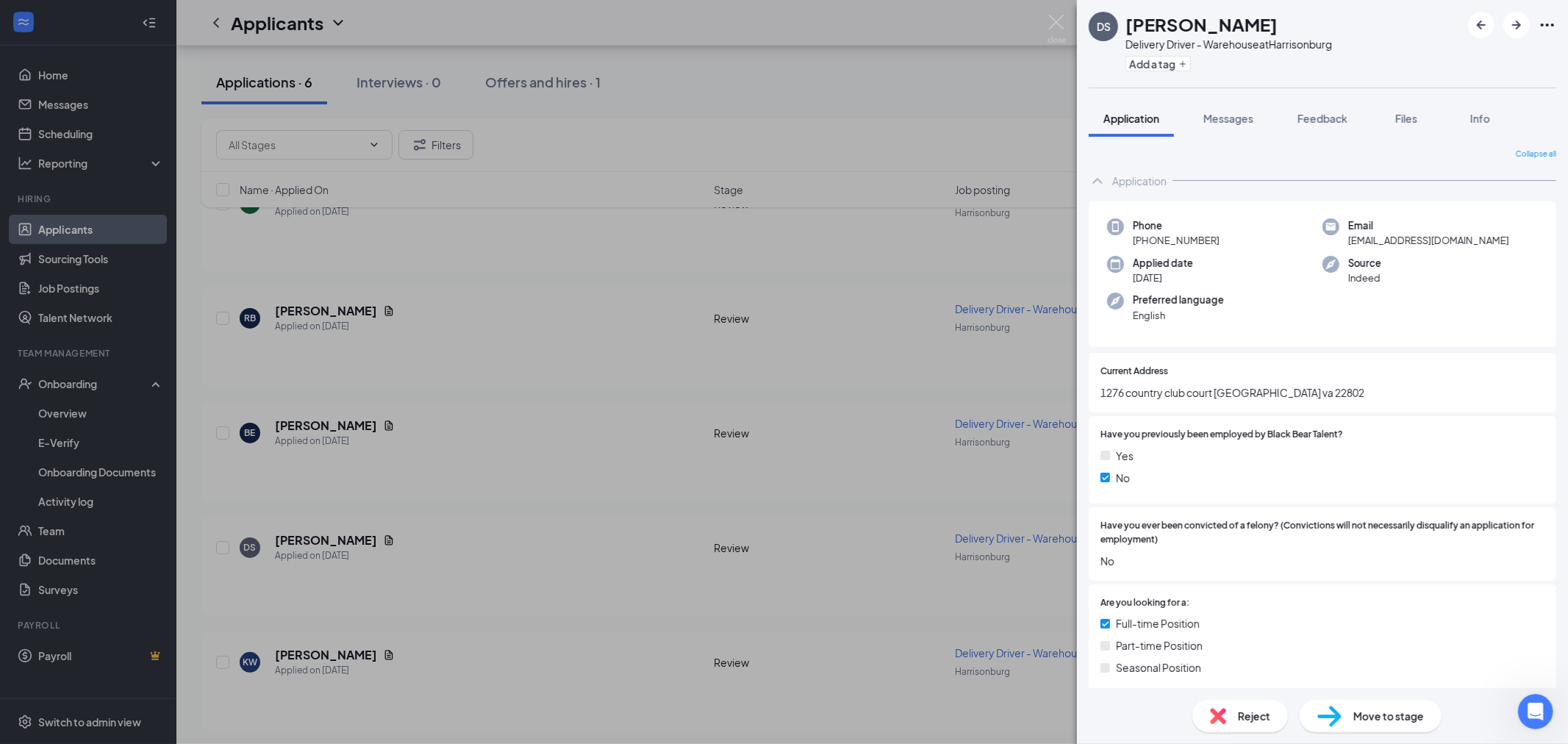
click at [1232, 718] on div "Reject" at bounding box center [1240, 716] width 95 height 33
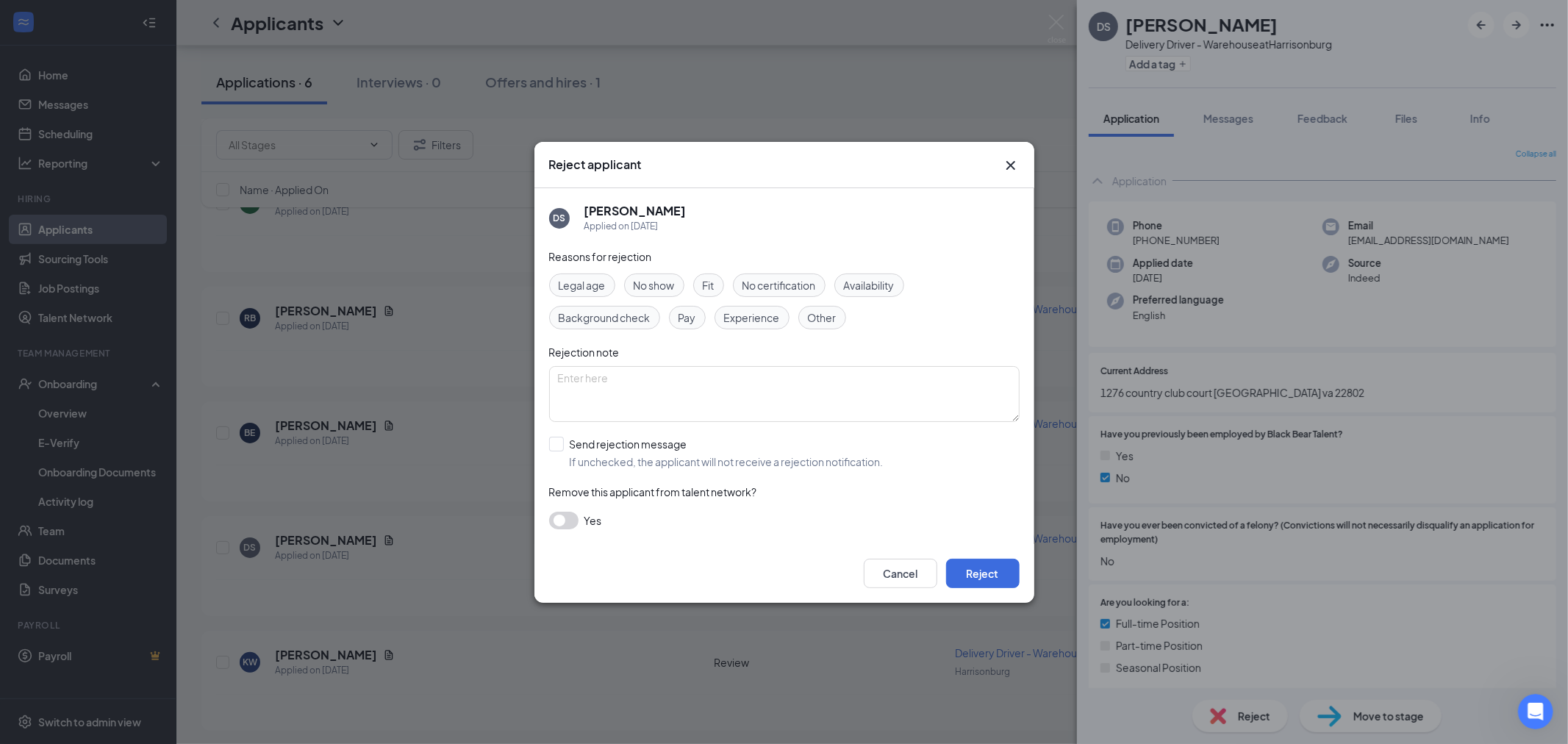
click at [766, 321] on span "Experience" at bounding box center [751, 318] width 56 height 16
click at [562, 445] on input "Send rejection message If unchecked, the applicant will not receive a rejection…" at bounding box center [716, 453] width 335 height 33
checkbox input "true"
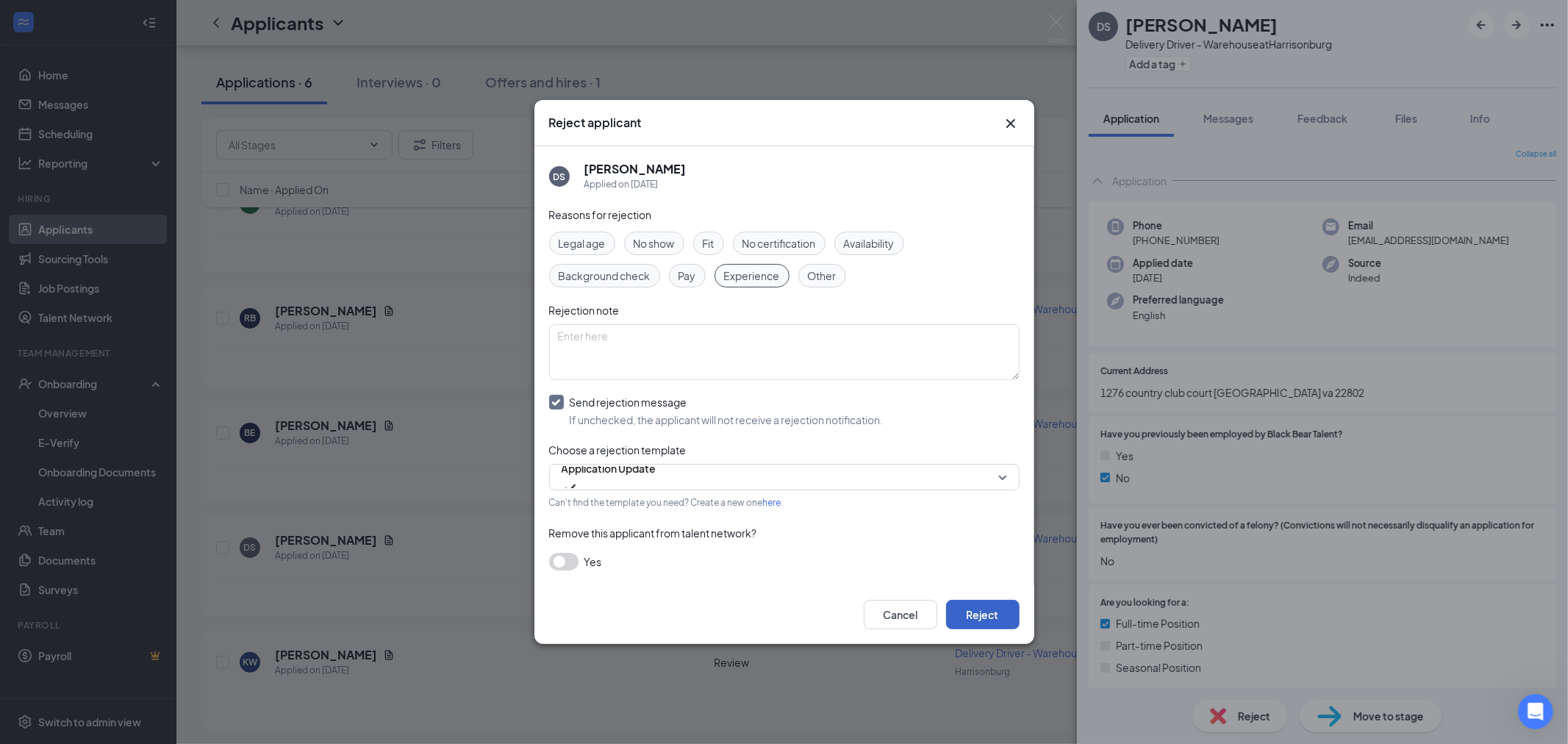
click at [987, 621] on button "Reject" at bounding box center [983, 613] width 73 height 29
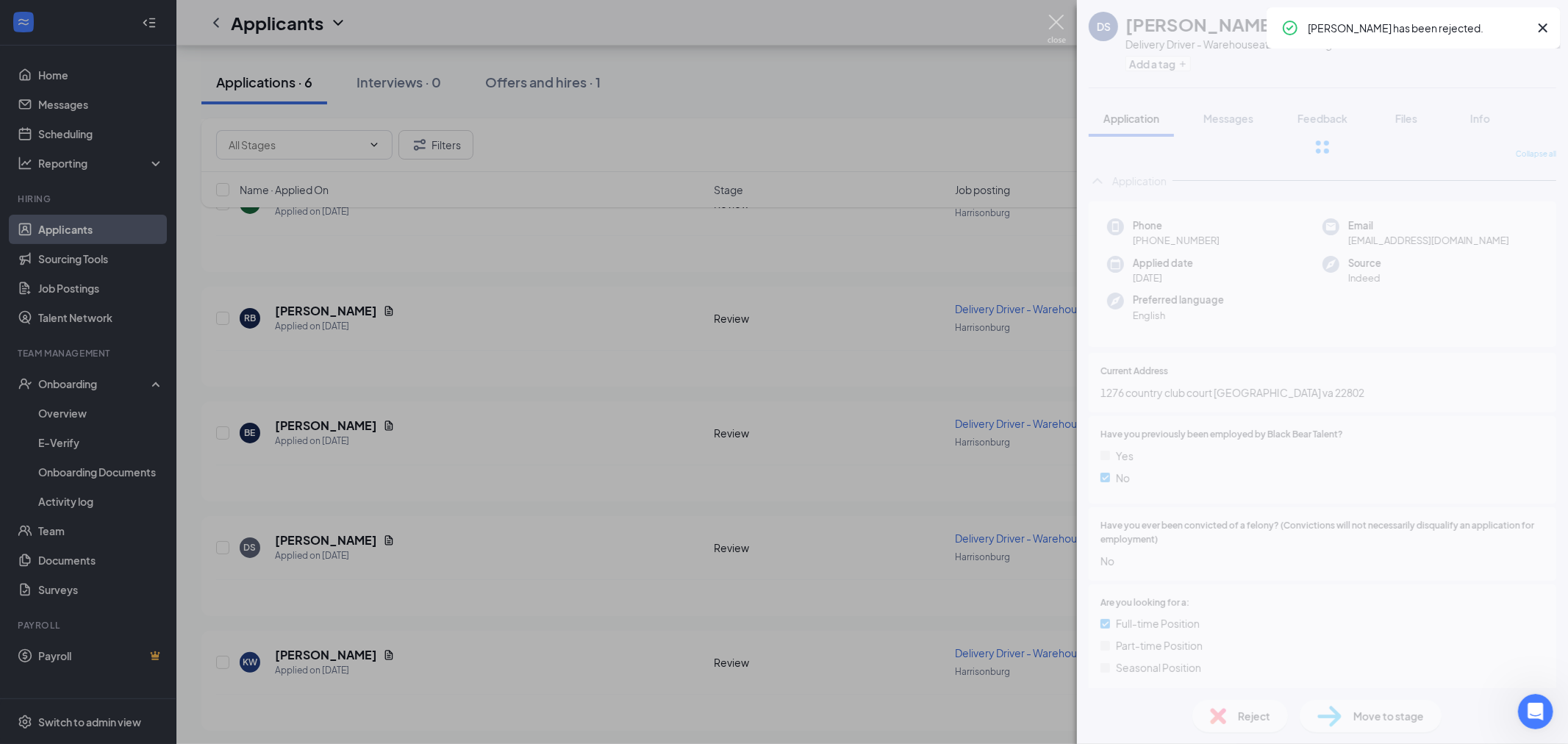
click at [1057, 29] on img at bounding box center [1057, 29] width 19 height 28
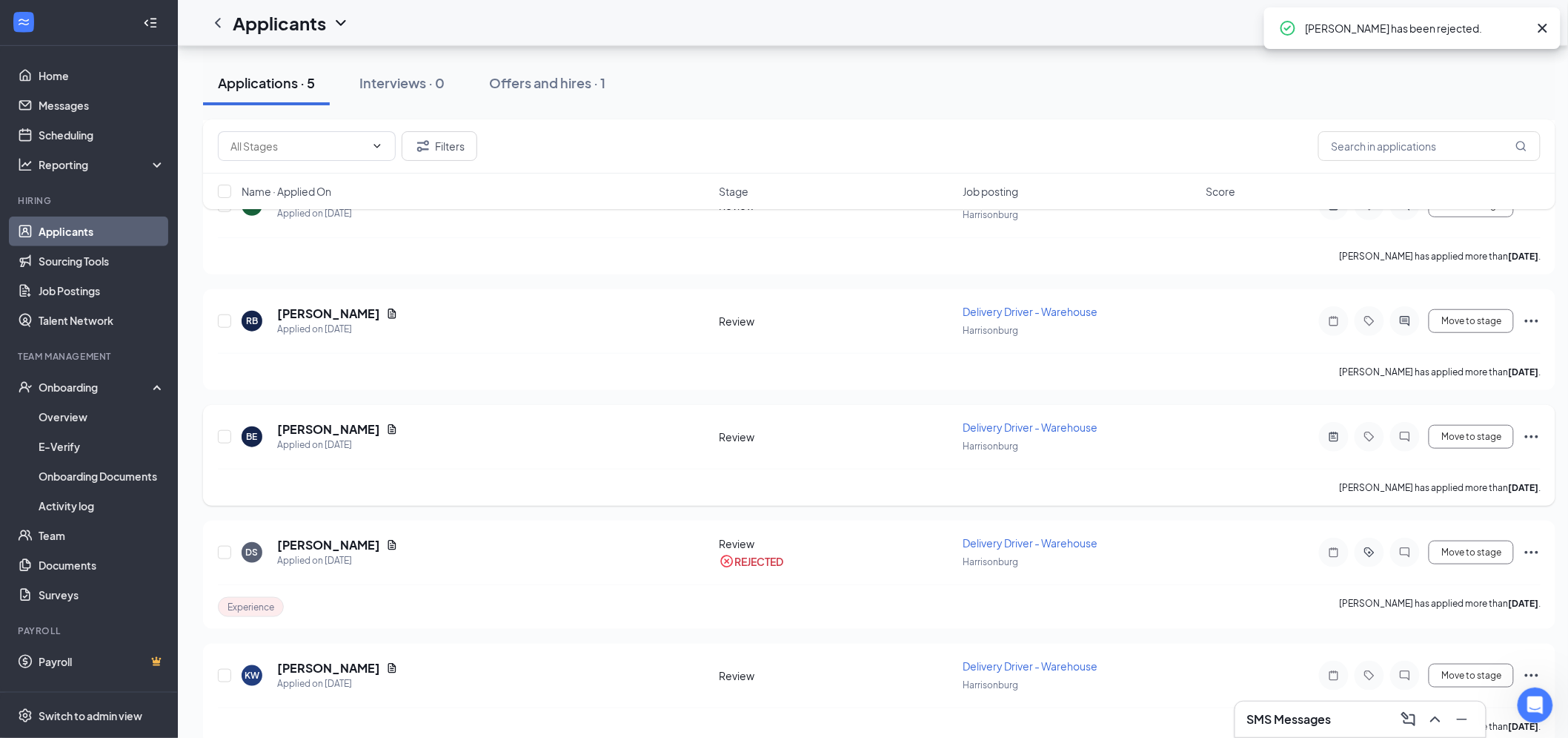
scroll to position [227, 0]
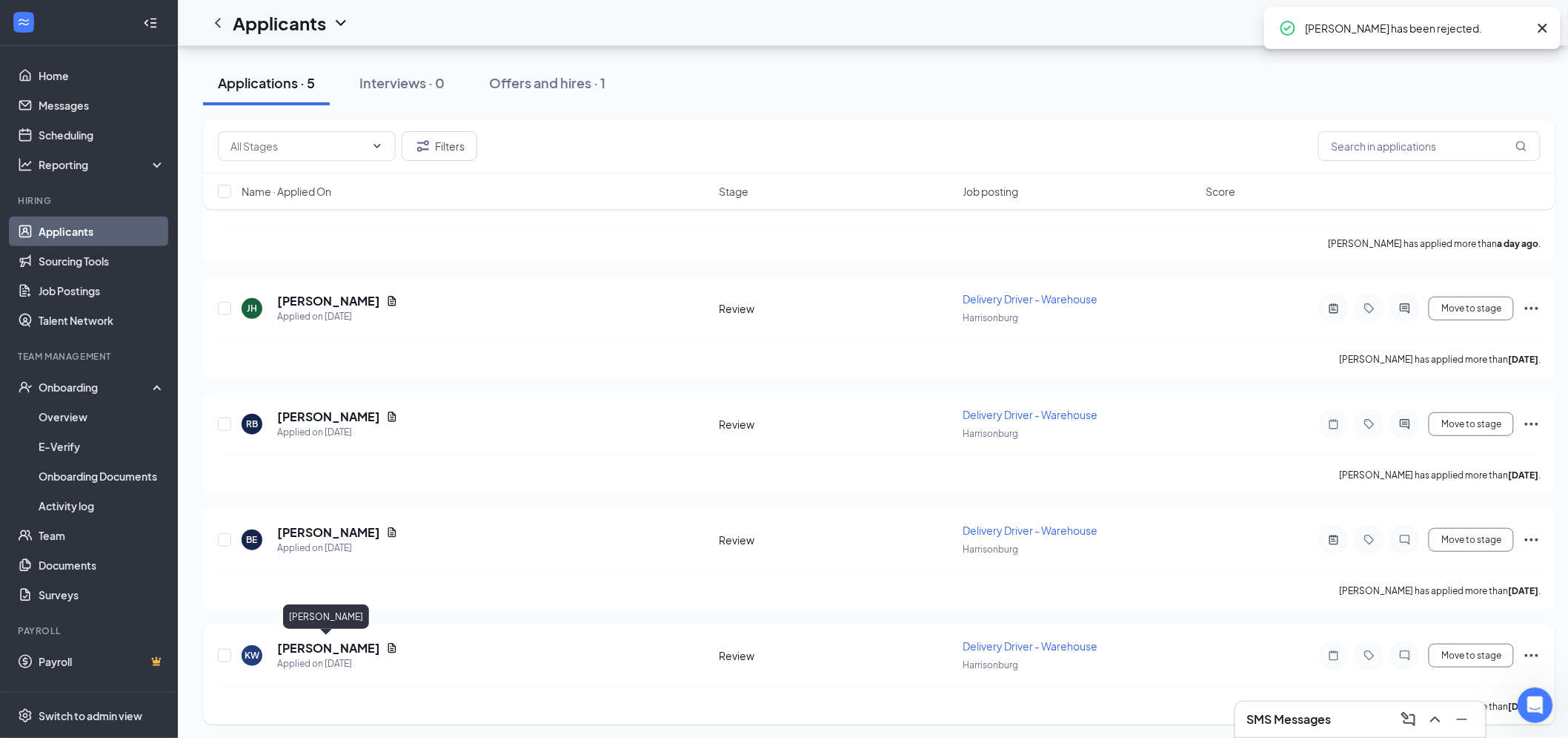
click at [330, 647] on h5 "Kianna Williams" at bounding box center [328, 648] width 103 height 16
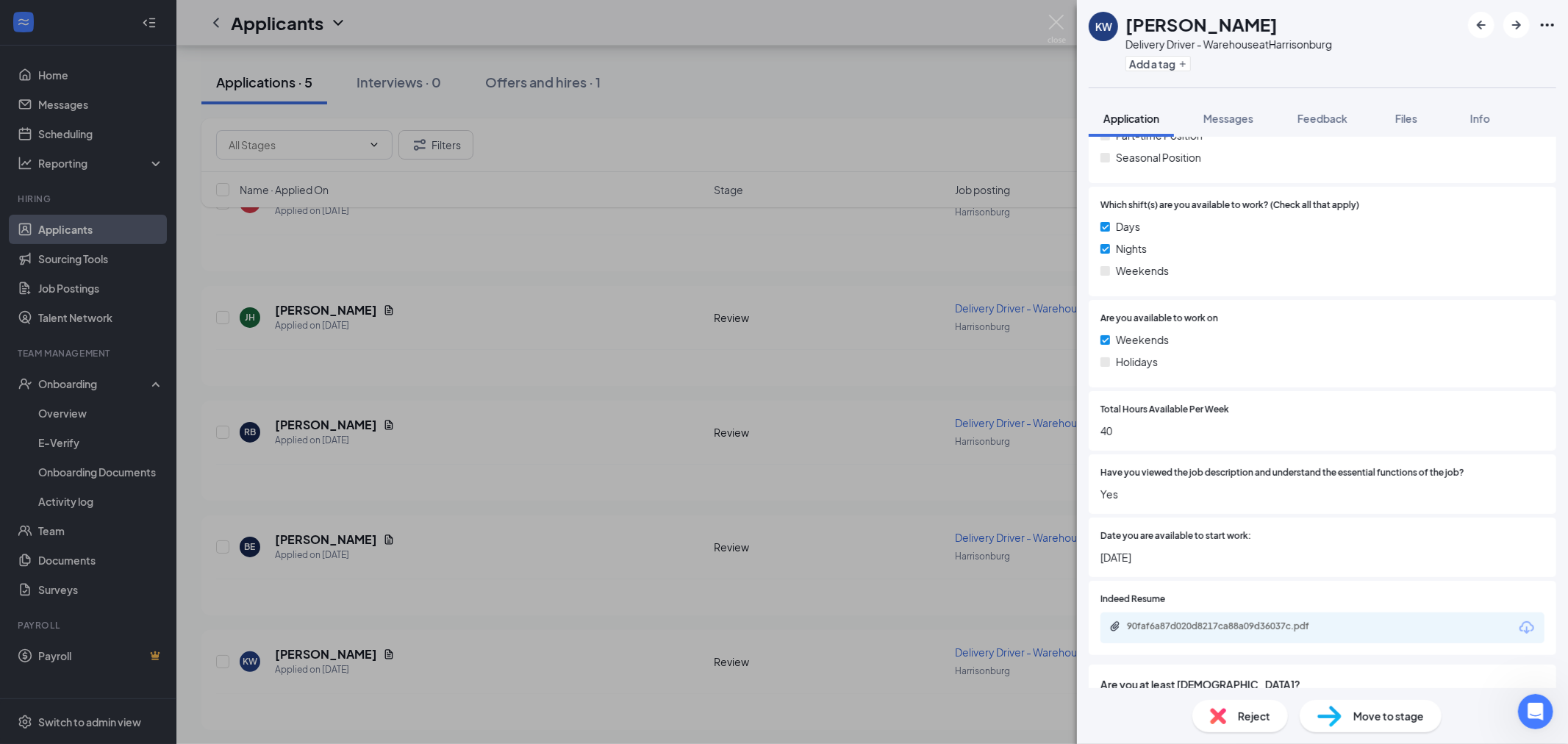
scroll to position [571, 0]
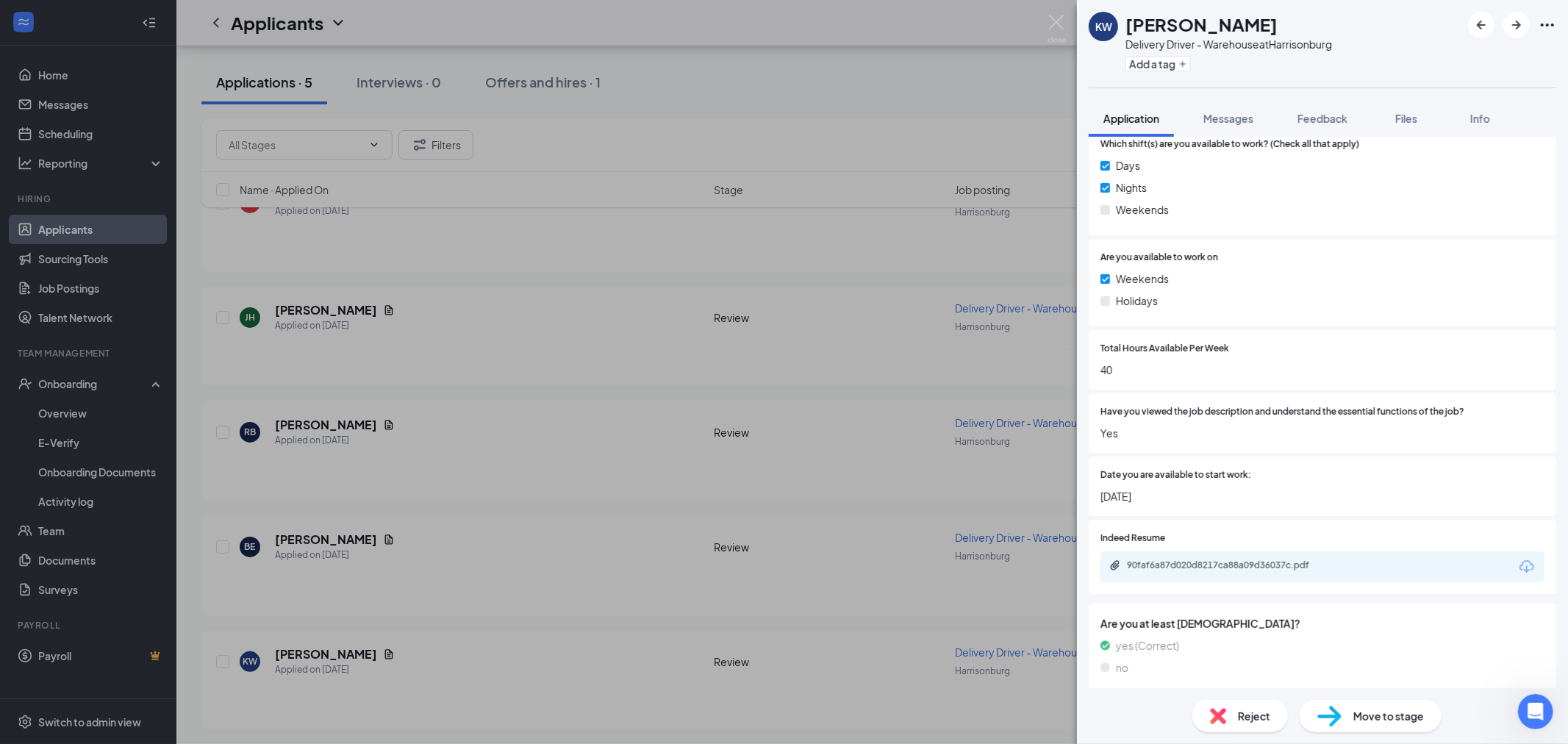
click at [1187, 562] on div "90faf6a87d020d8217ca88a09d36037c.pdf" at bounding box center [1230, 565] width 206 height 11
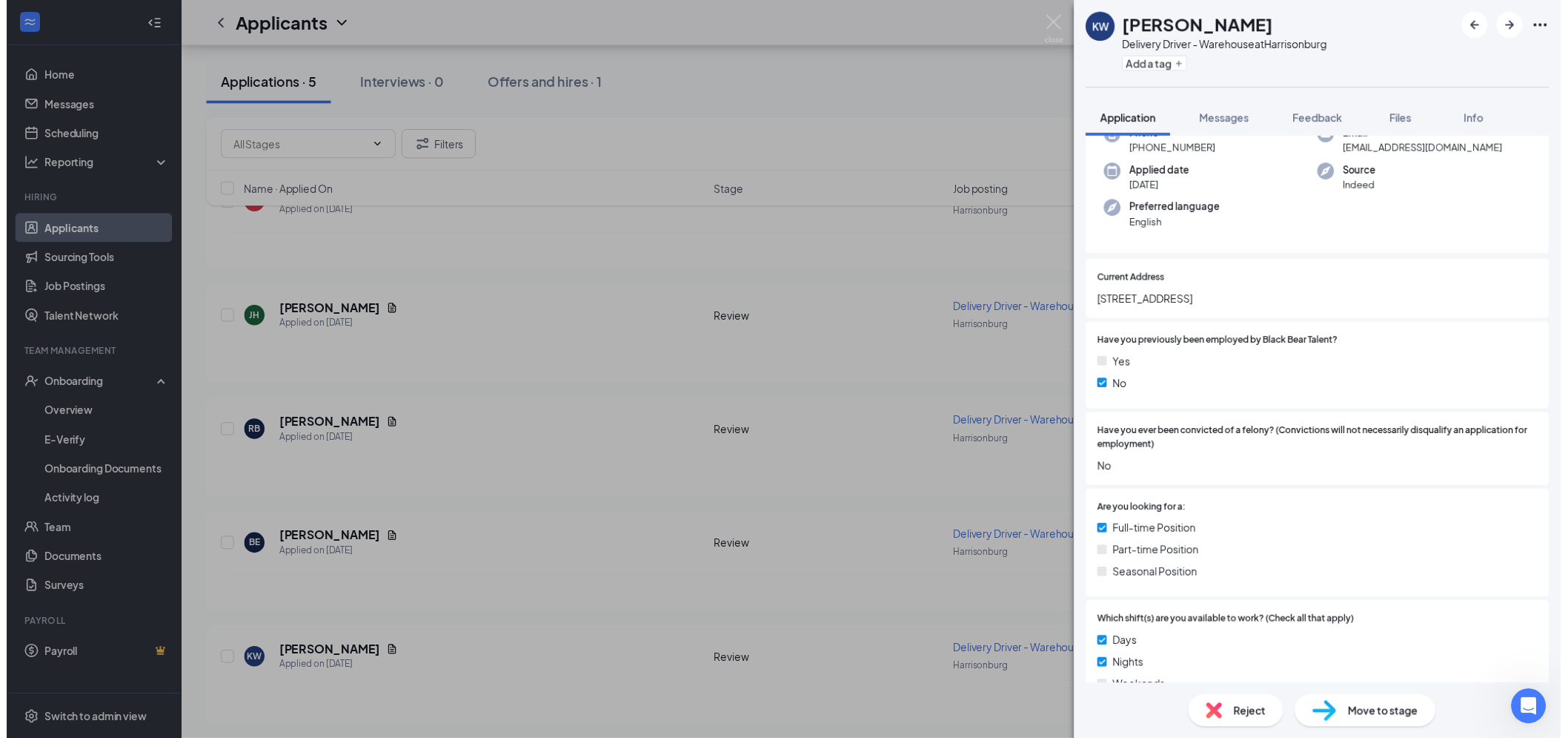
scroll to position [0, 0]
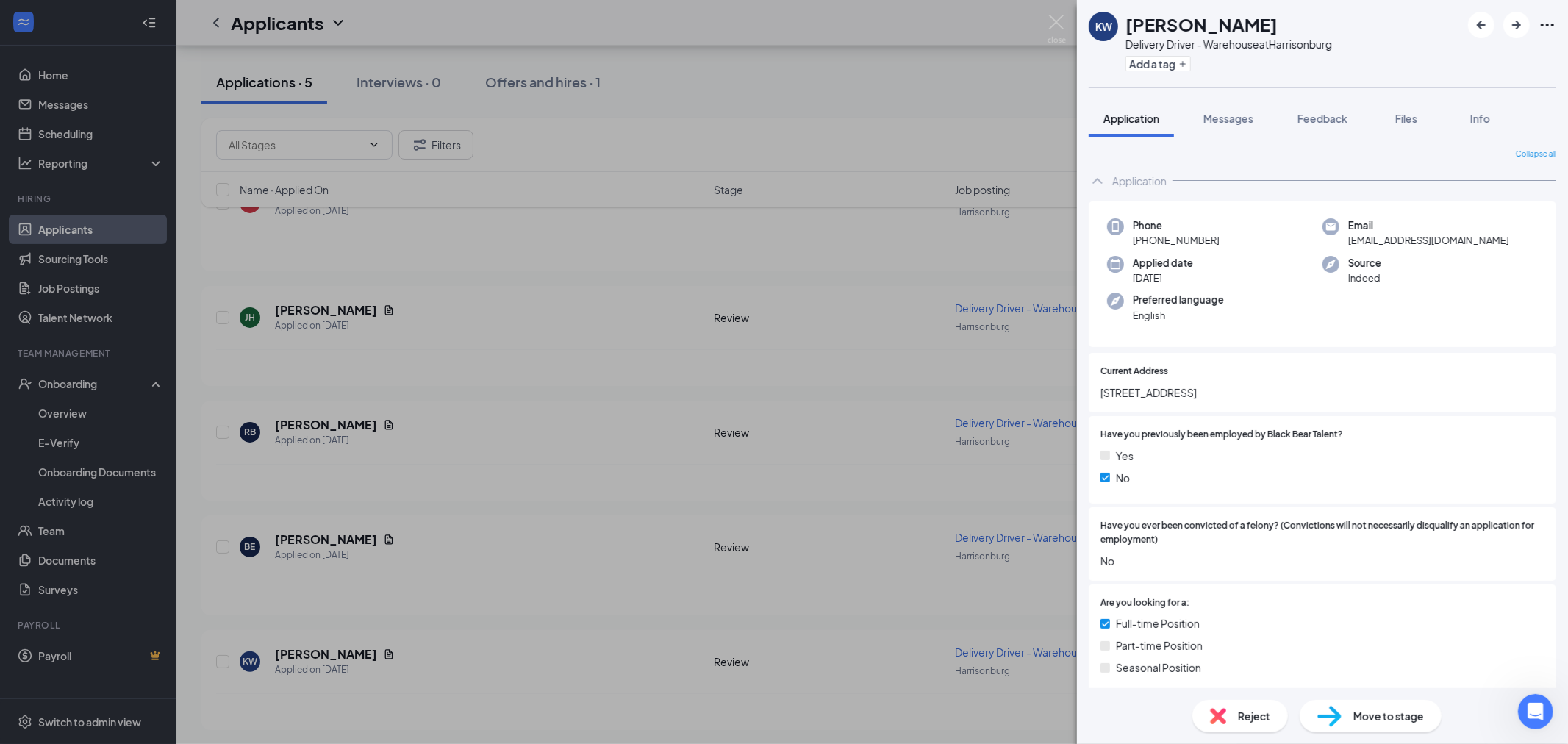
click at [1259, 725] on div "Reject" at bounding box center [1240, 716] width 95 height 33
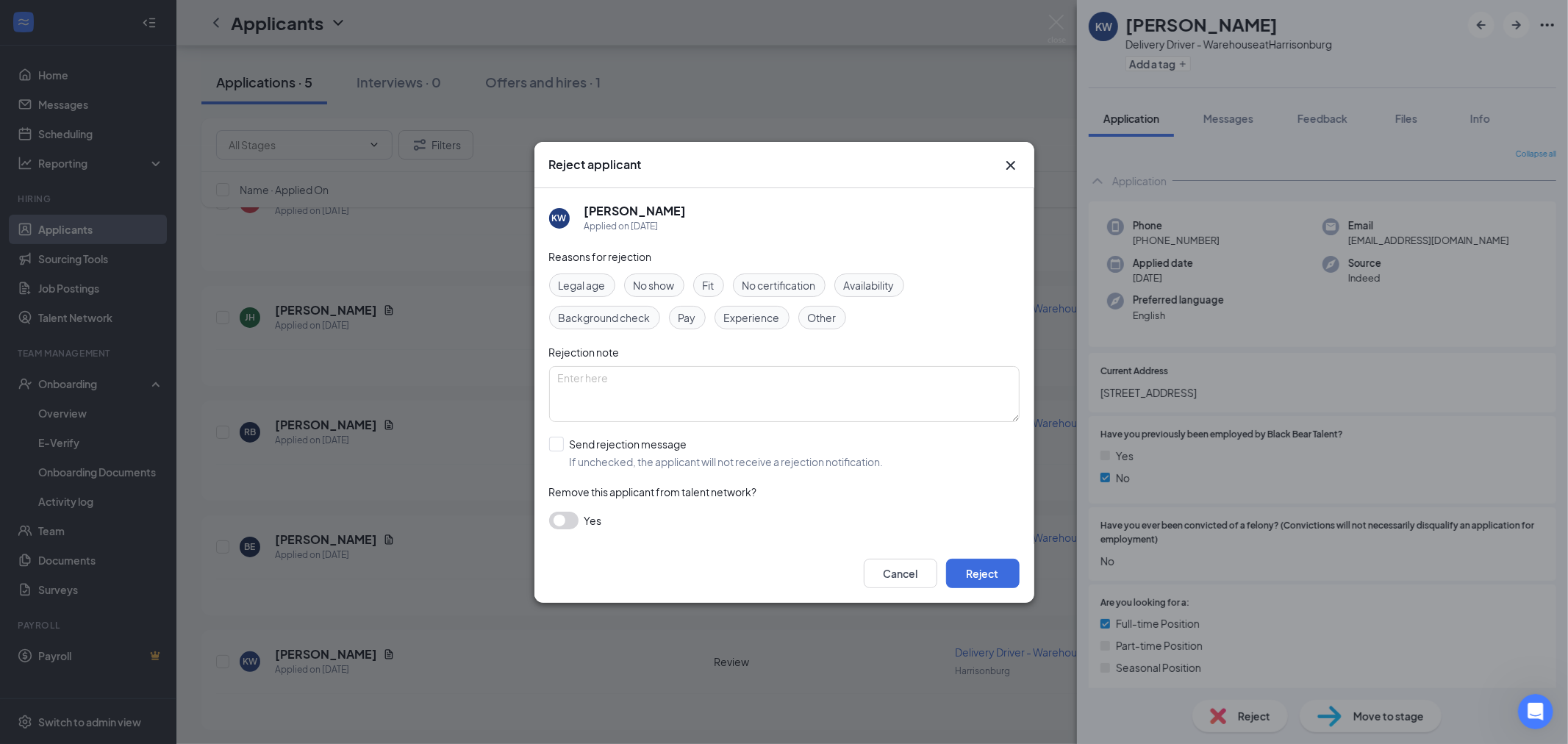
click at [736, 311] on span "Experience" at bounding box center [751, 318] width 56 height 16
click at [561, 446] on input "Send rejection message If unchecked, the applicant will not receive a rejection…" at bounding box center [716, 453] width 335 height 33
checkbox input "true"
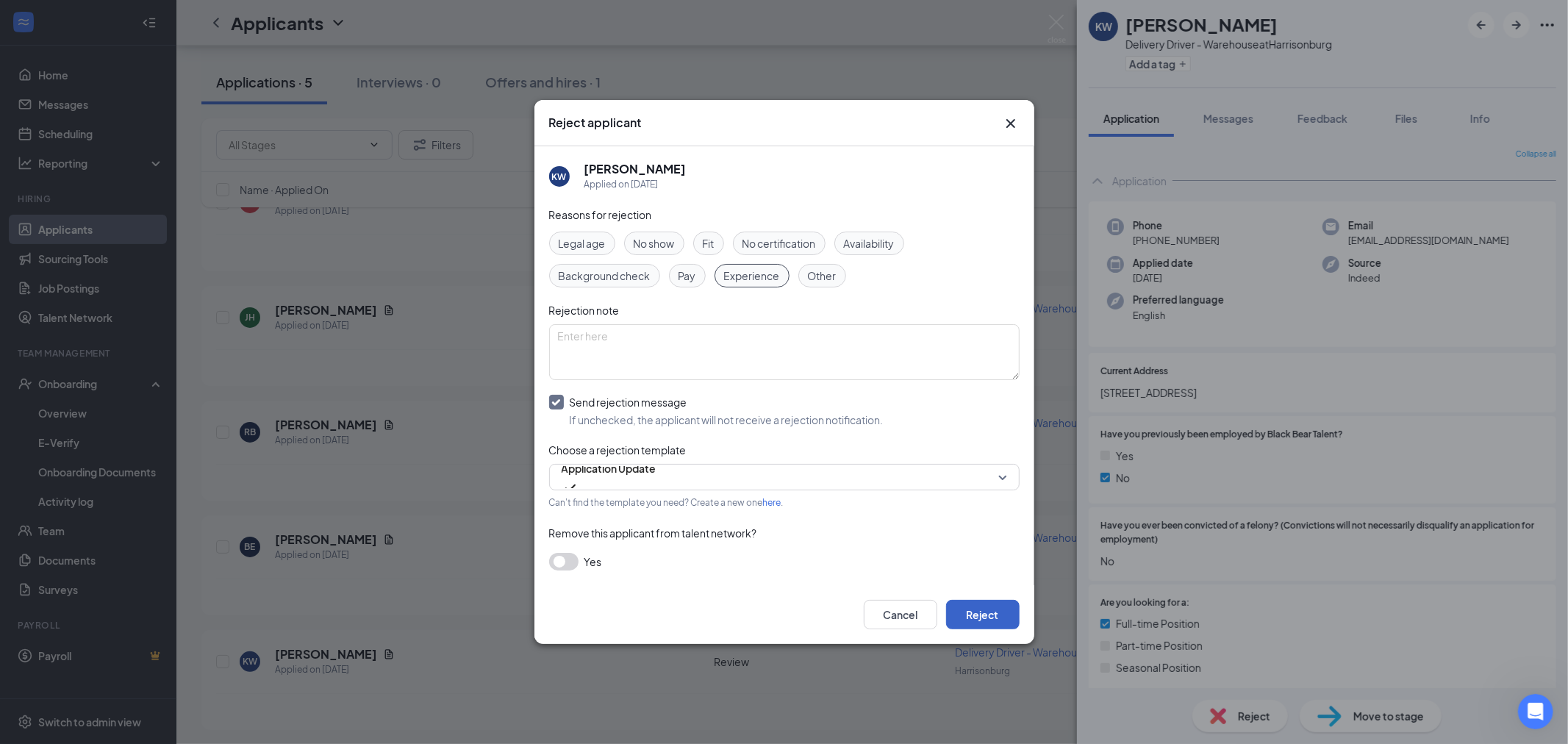
click at [997, 612] on button "Reject" at bounding box center [983, 613] width 73 height 29
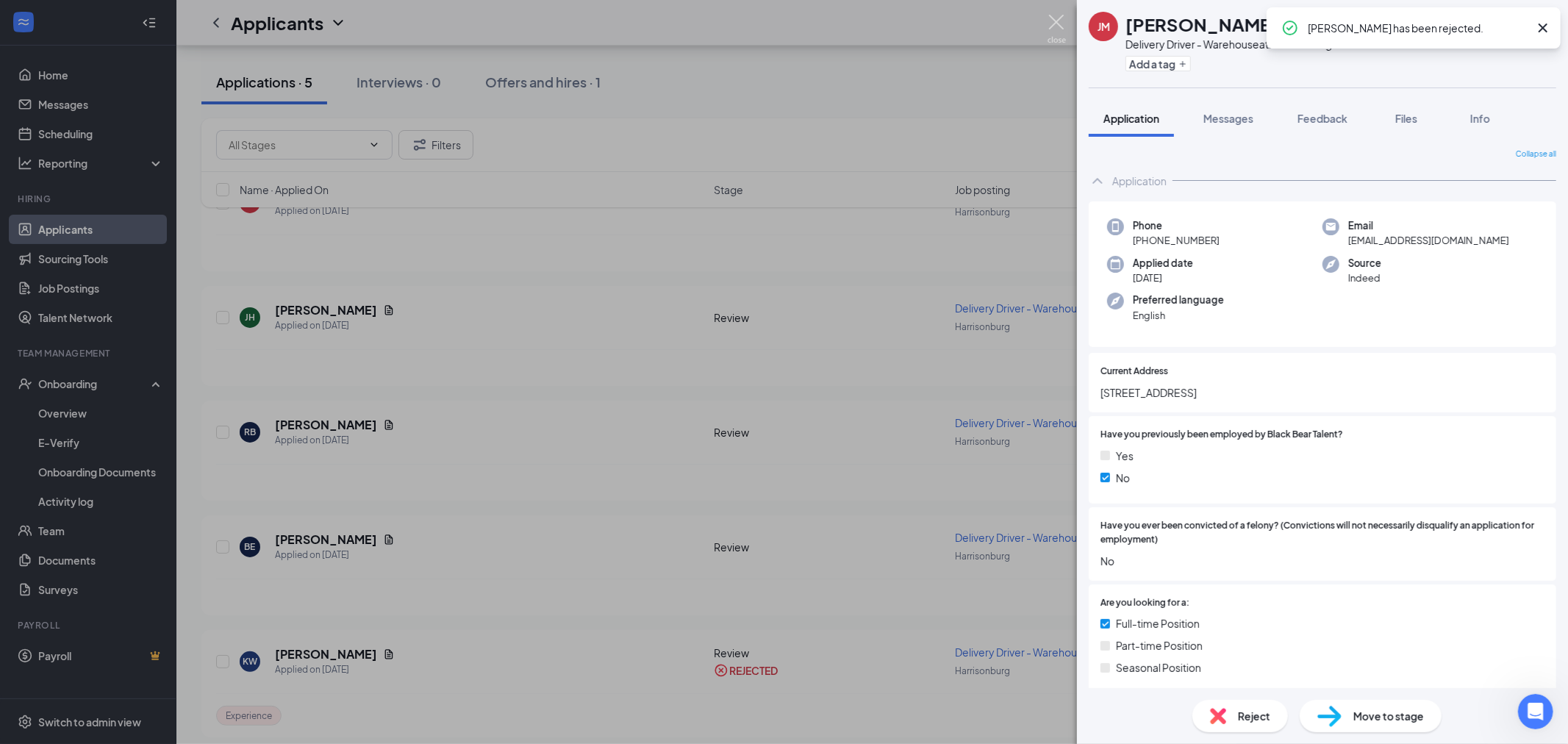
click at [1060, 25] on img at bounding box center [1057, 29] width 19 height 28
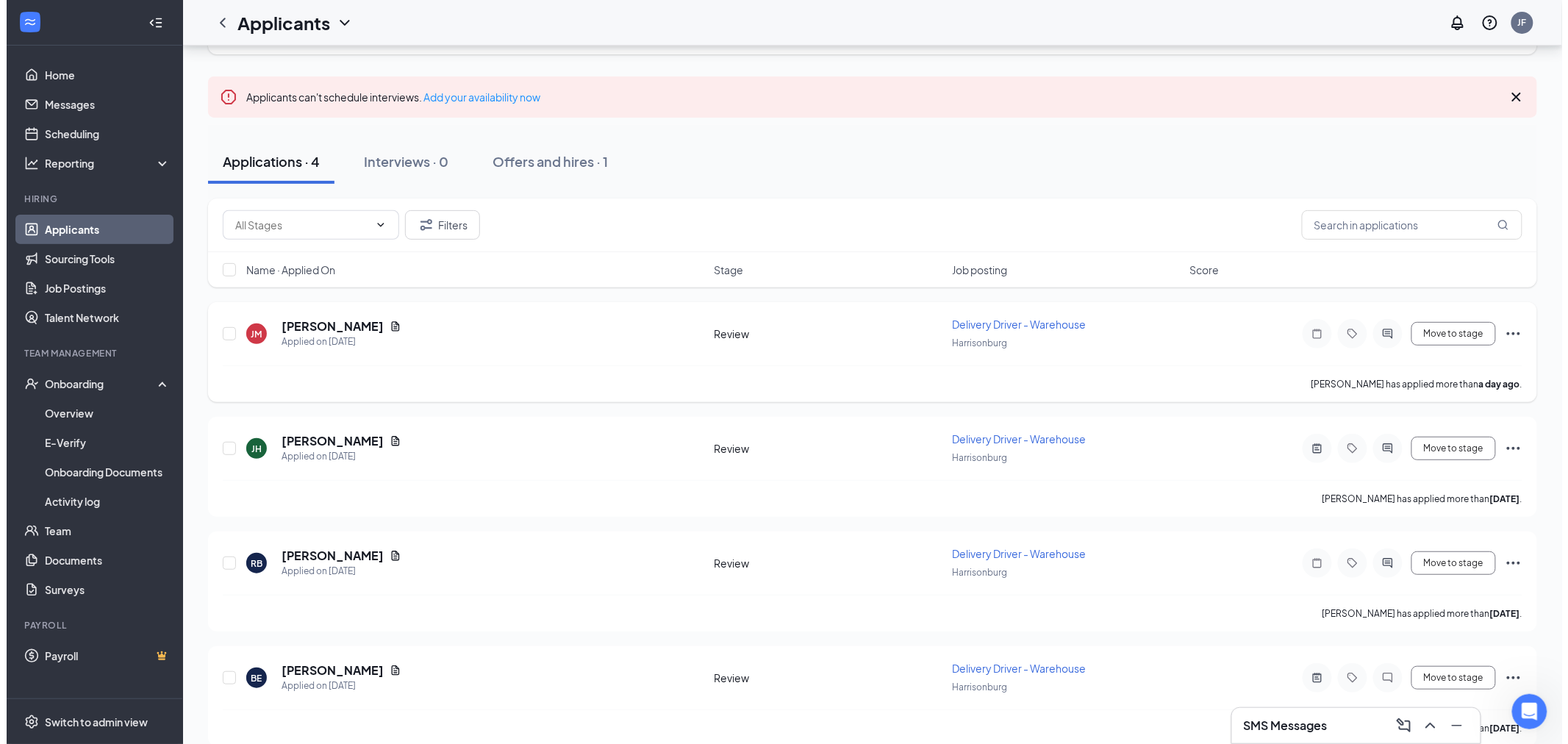
scroll to position [99, 0]
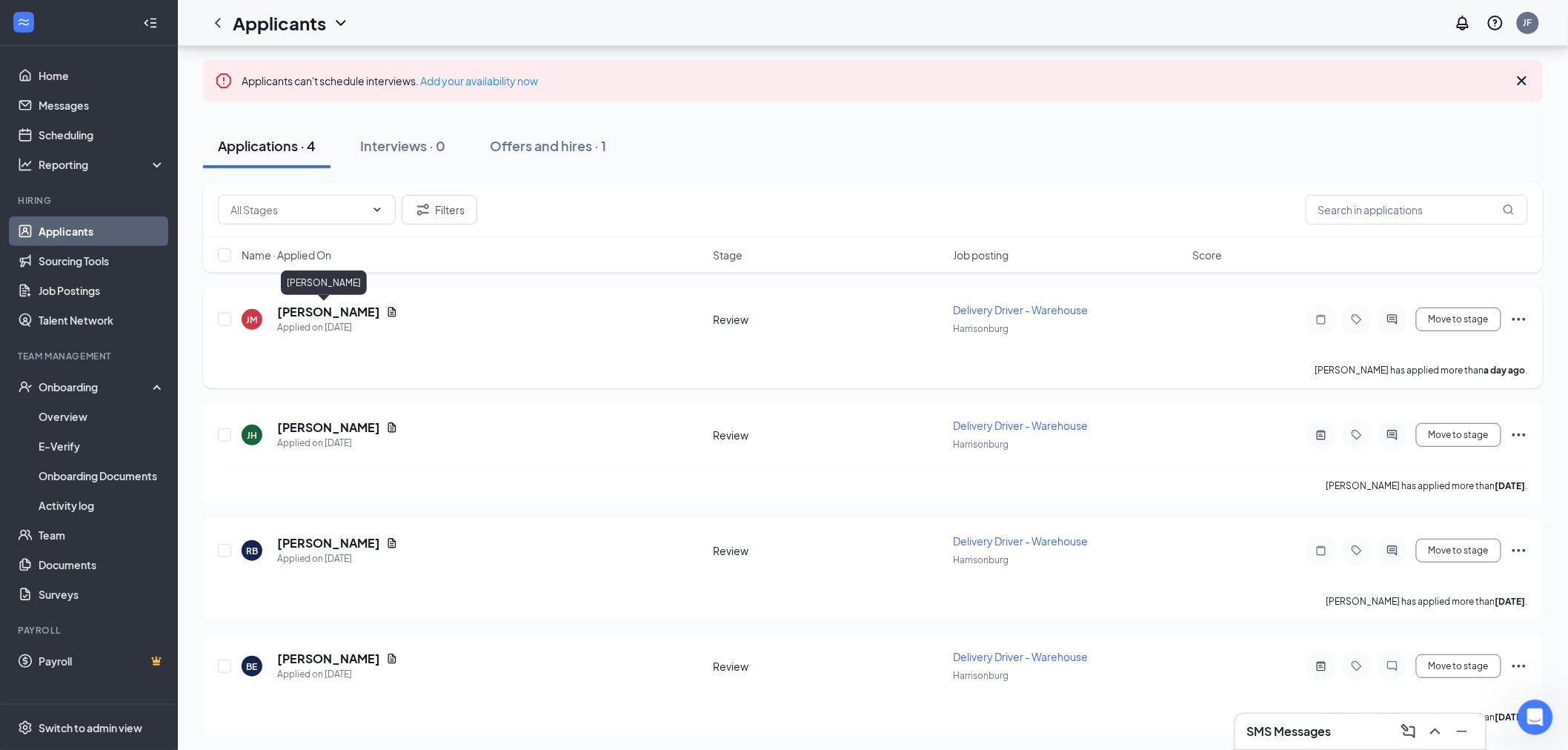
click at [321, 308] on h5 "[PERSON_NAME]" at bounding box center [328, 311] width 103 height 16
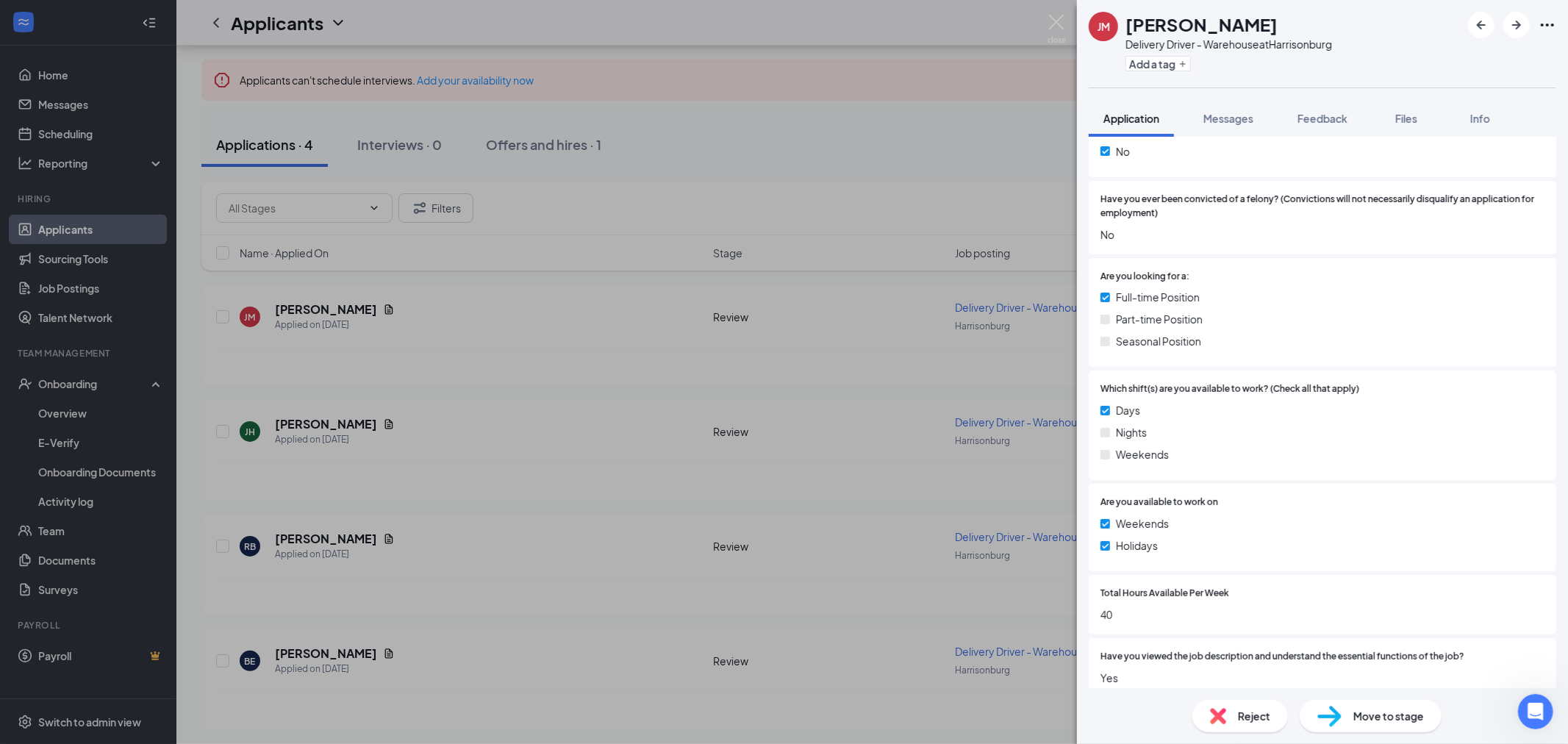
scroll to position [571, 0]
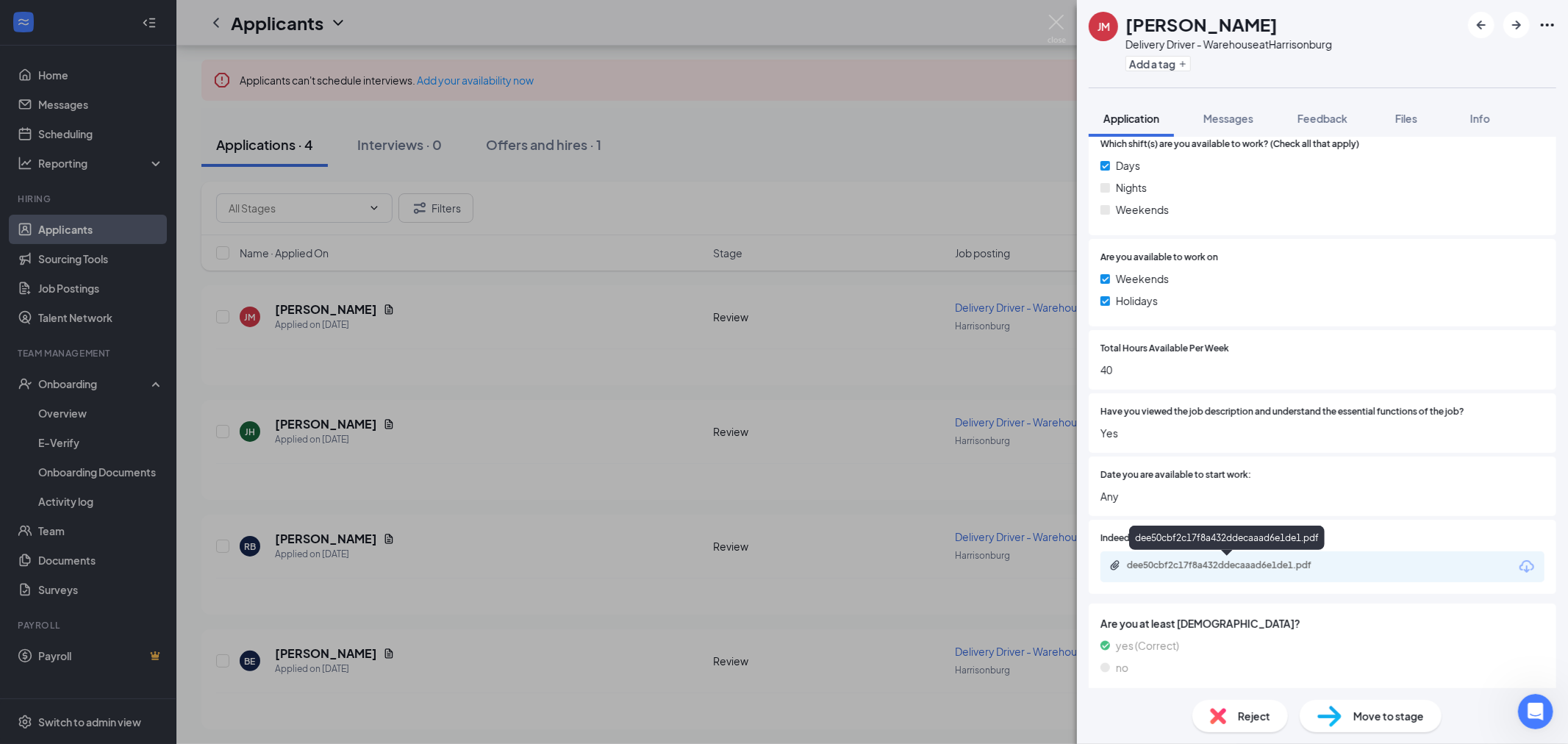
click at [1224, 560] on div "dee50cbf2c17f8a432ddecaaad6e1de1.pdf" at bounding box center [1230, 565] width 206 height 11
click at [1056, 16] on img at bounding box center [1057, 29] width 19 height 28
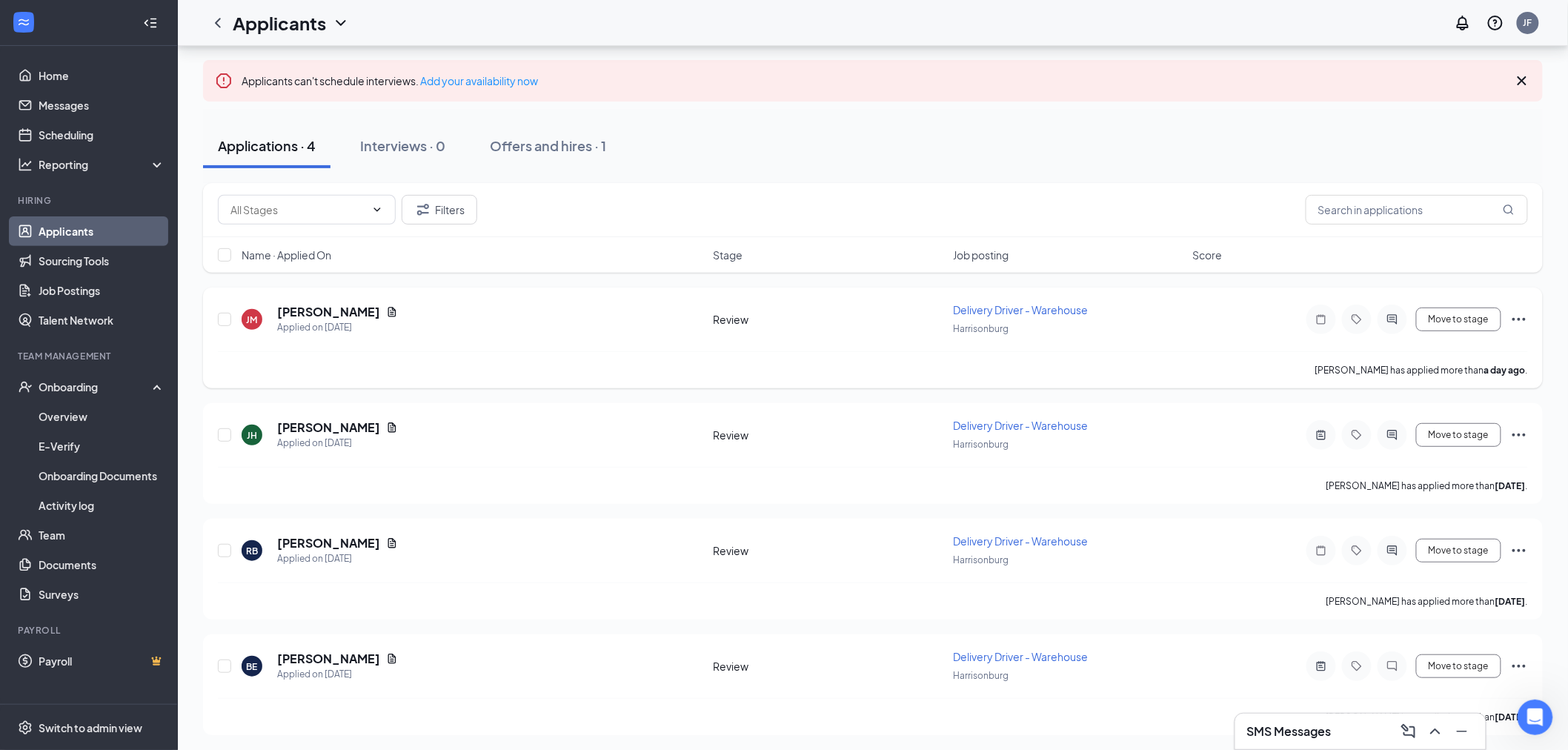
click at [309, 307] on h5 "[PERSON_NAME]" at bounding box center [328, 311] width 103 height 16
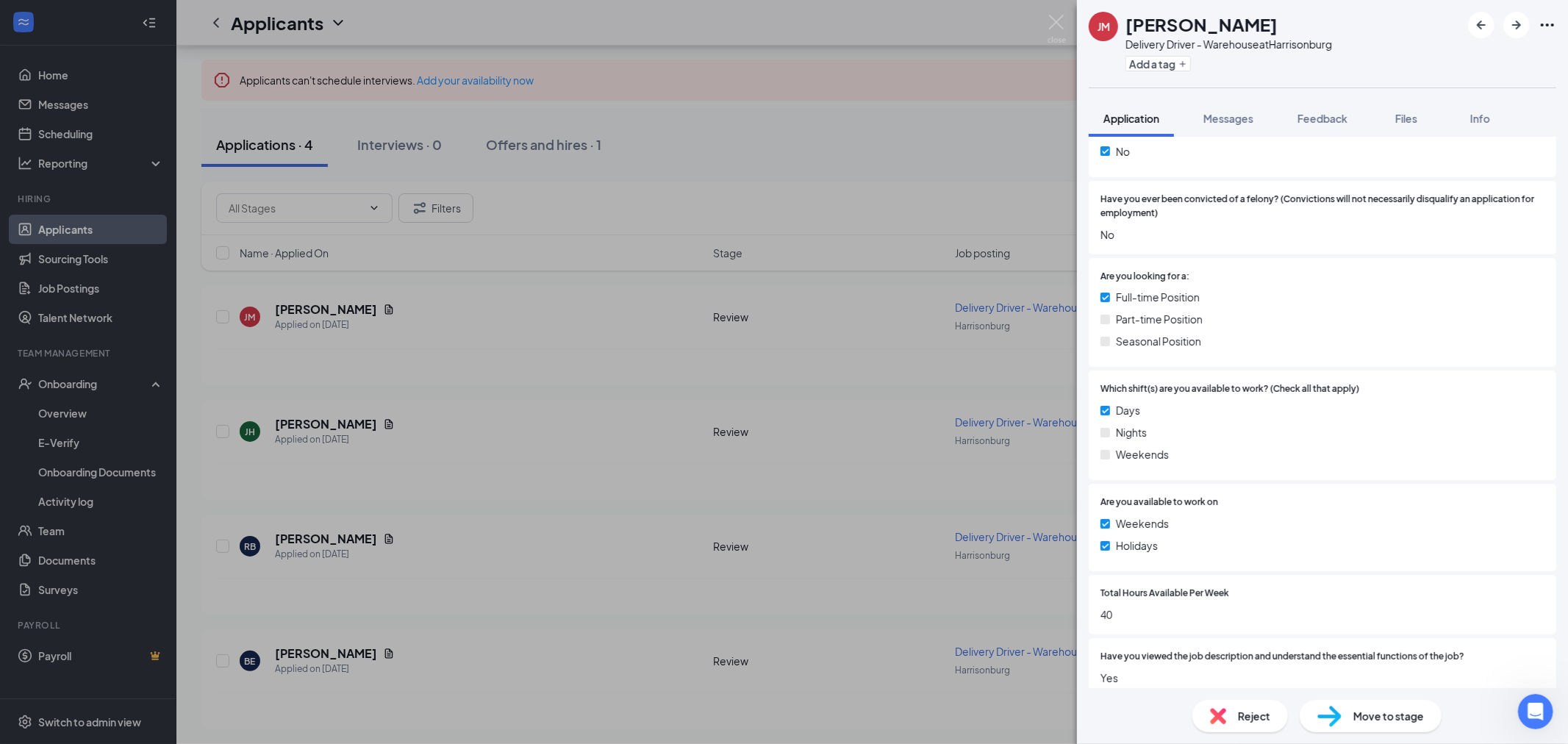
scroll to position [652, 0]
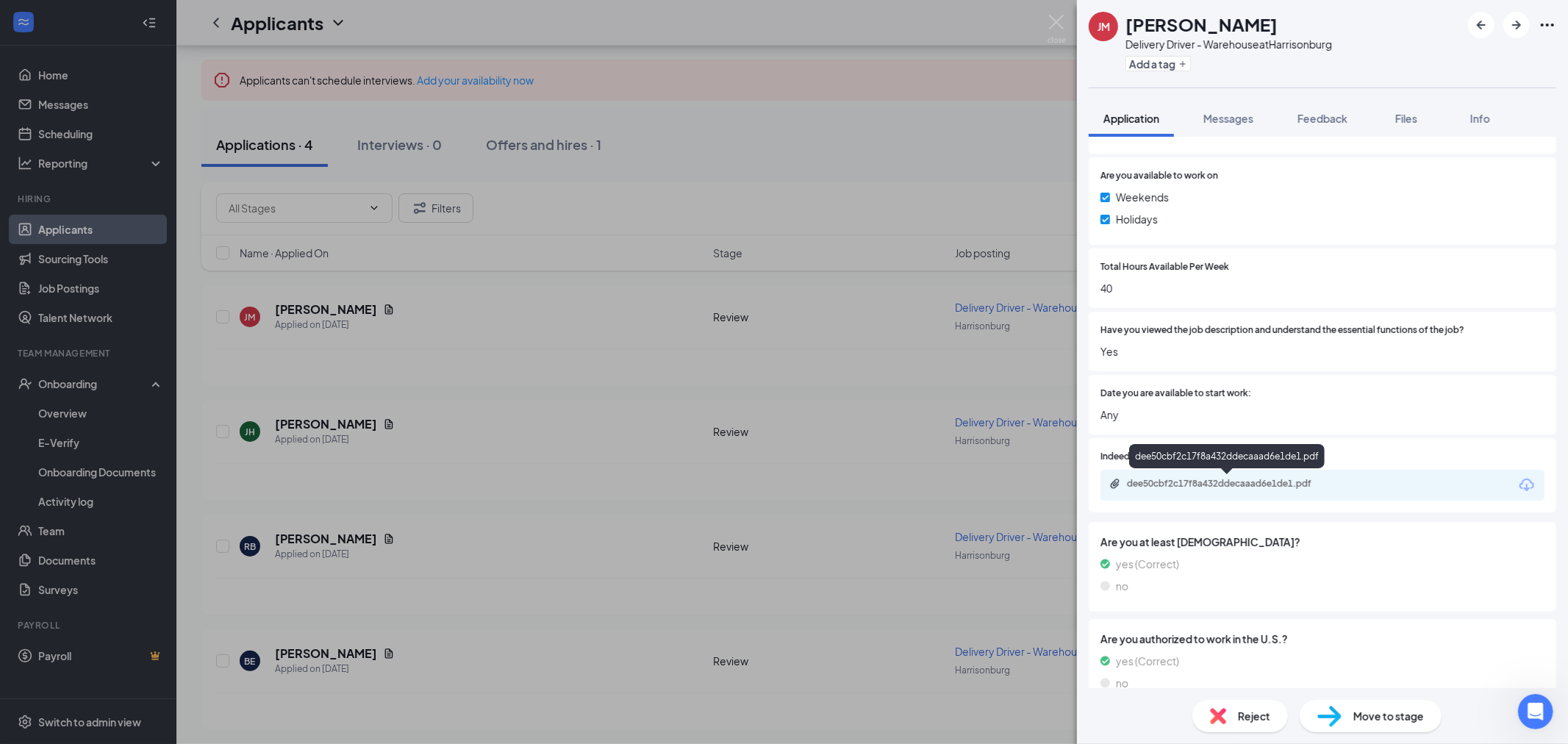
click at [1203, 477] on div "dee50cbf2c17f8a432ddecaaad6e1de1.pdf" at bounding box center [1230, 483] width 206 height 11
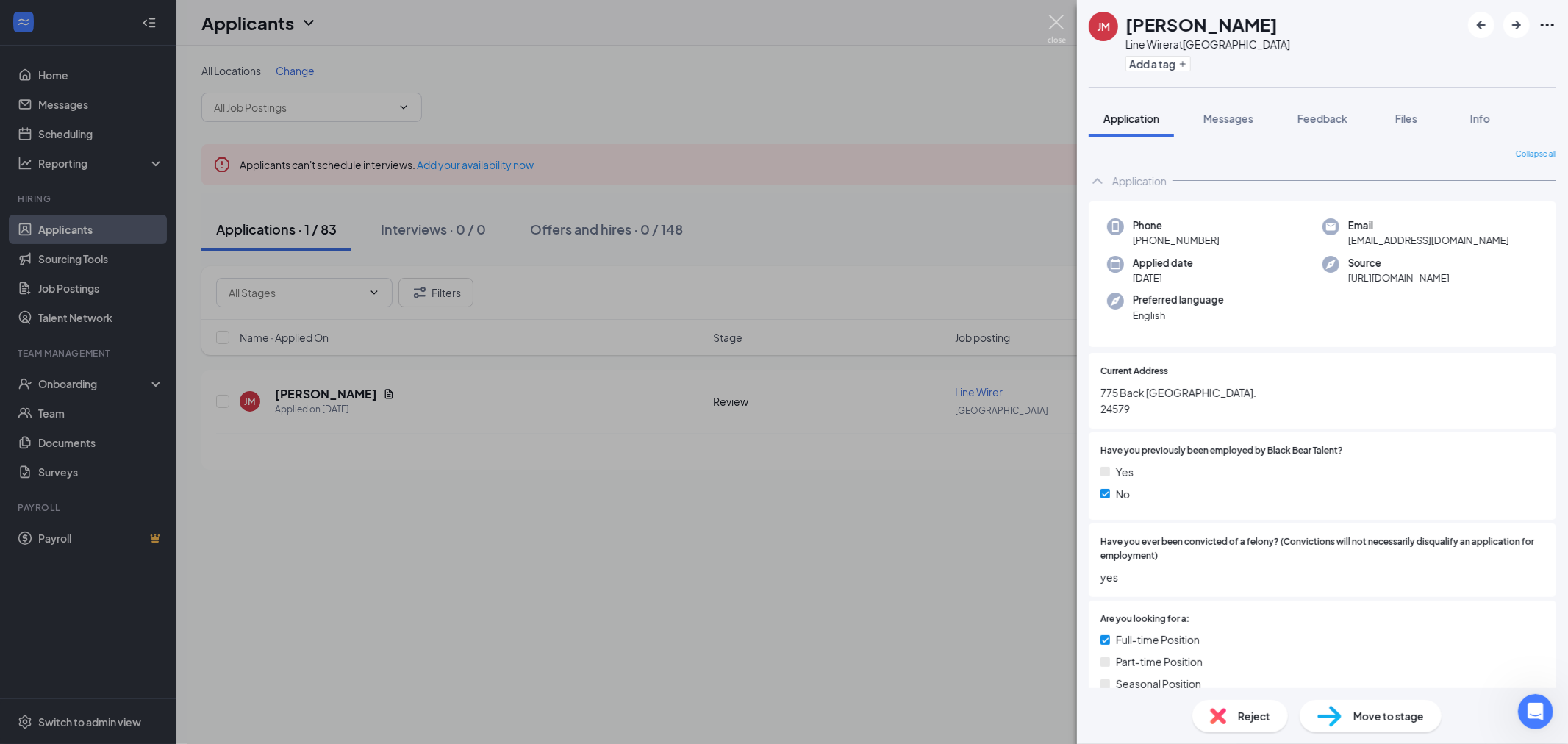
click at [1057, 19] on img at bounding box center [1057, 29] width 19 height 28
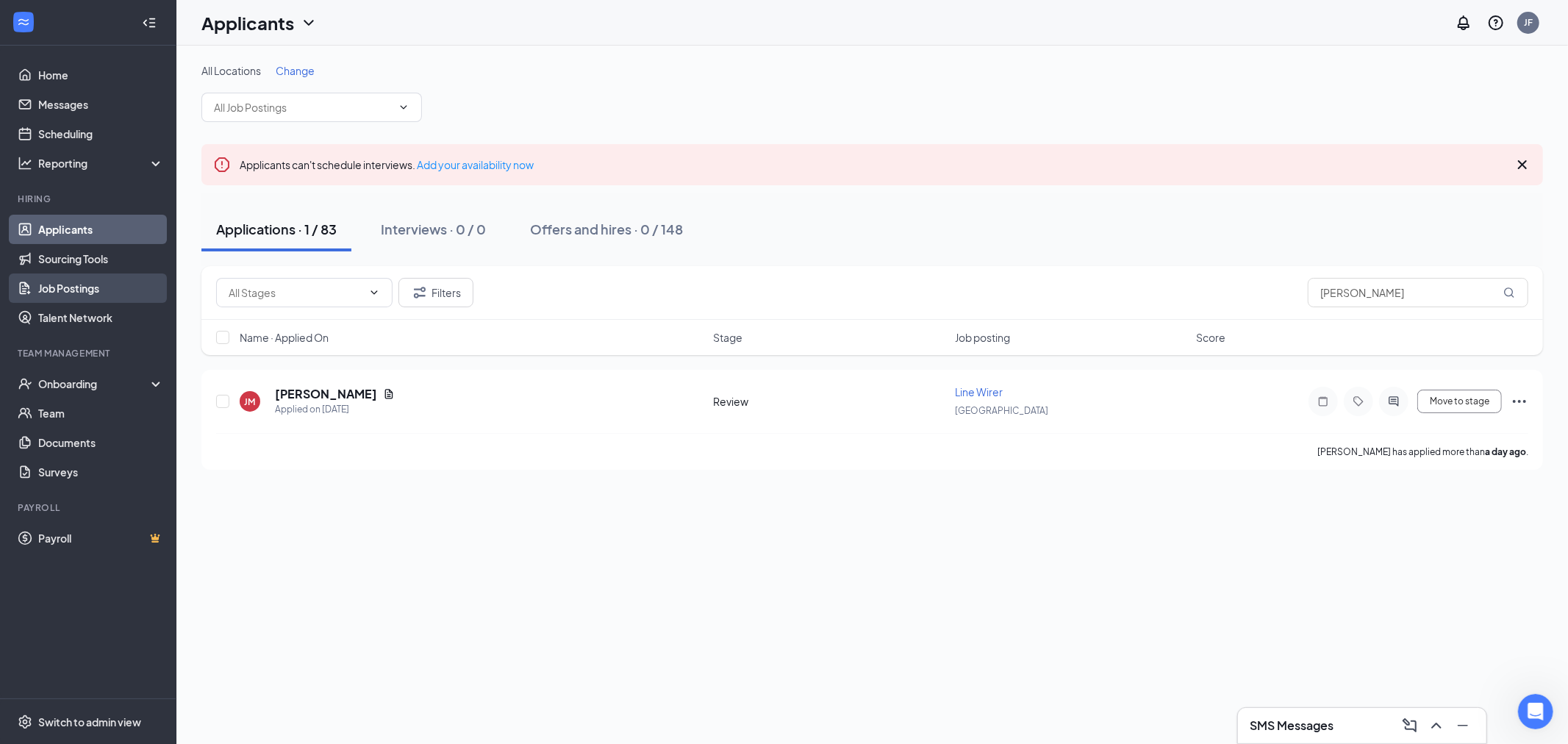
click at [77, 289] on link "Job Postings" at bounding box center [101, 288] width 125 height 29
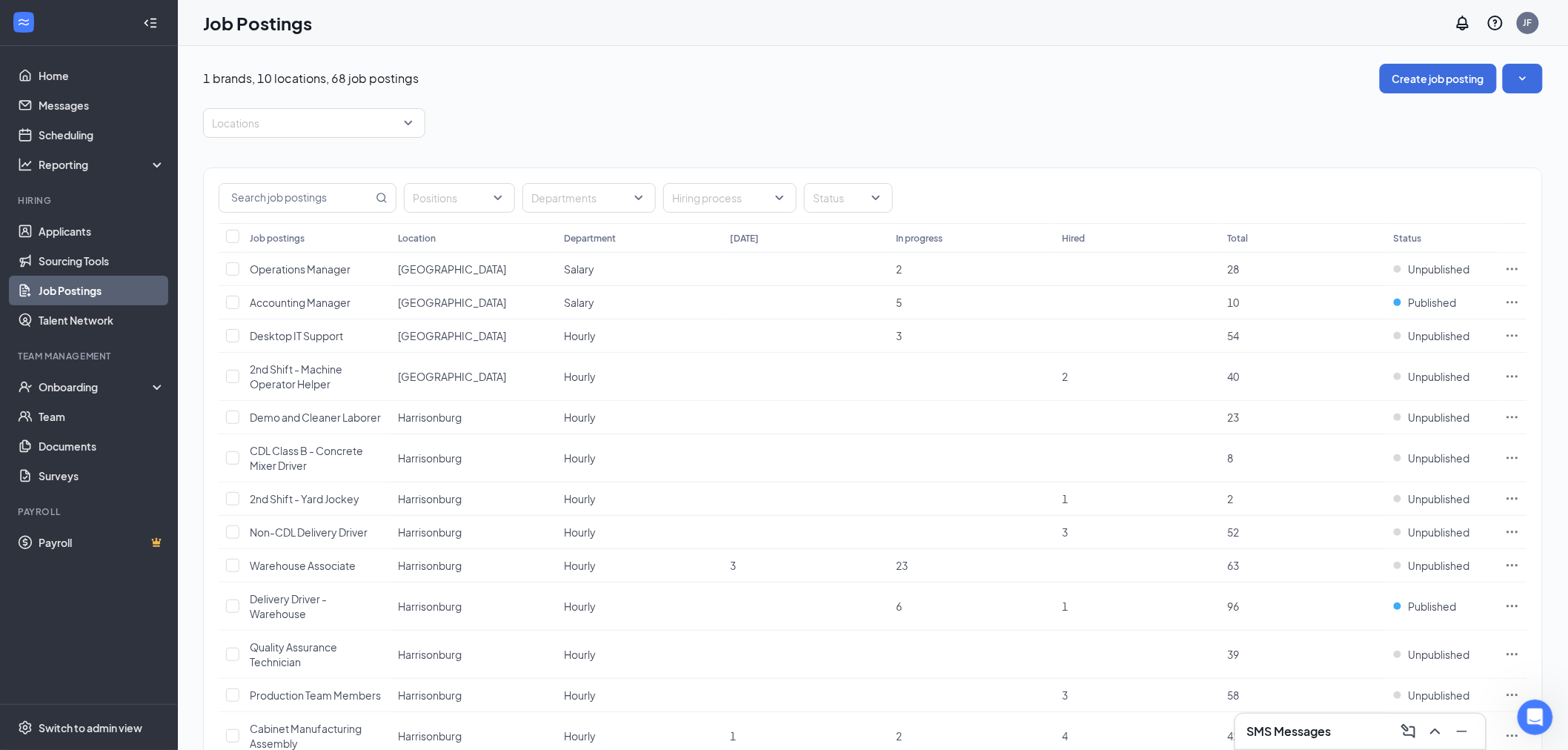
click at [895, 201] on div "Positions Departments Hiring process Status" at bounding box center [873, 198] width 1309 height 29
click at [861, 190] on div at bounding box center [841, 198] width 67 height 24
click at [837, 268] on span "Published" at bounding box center [861, 272] width 48 height 13
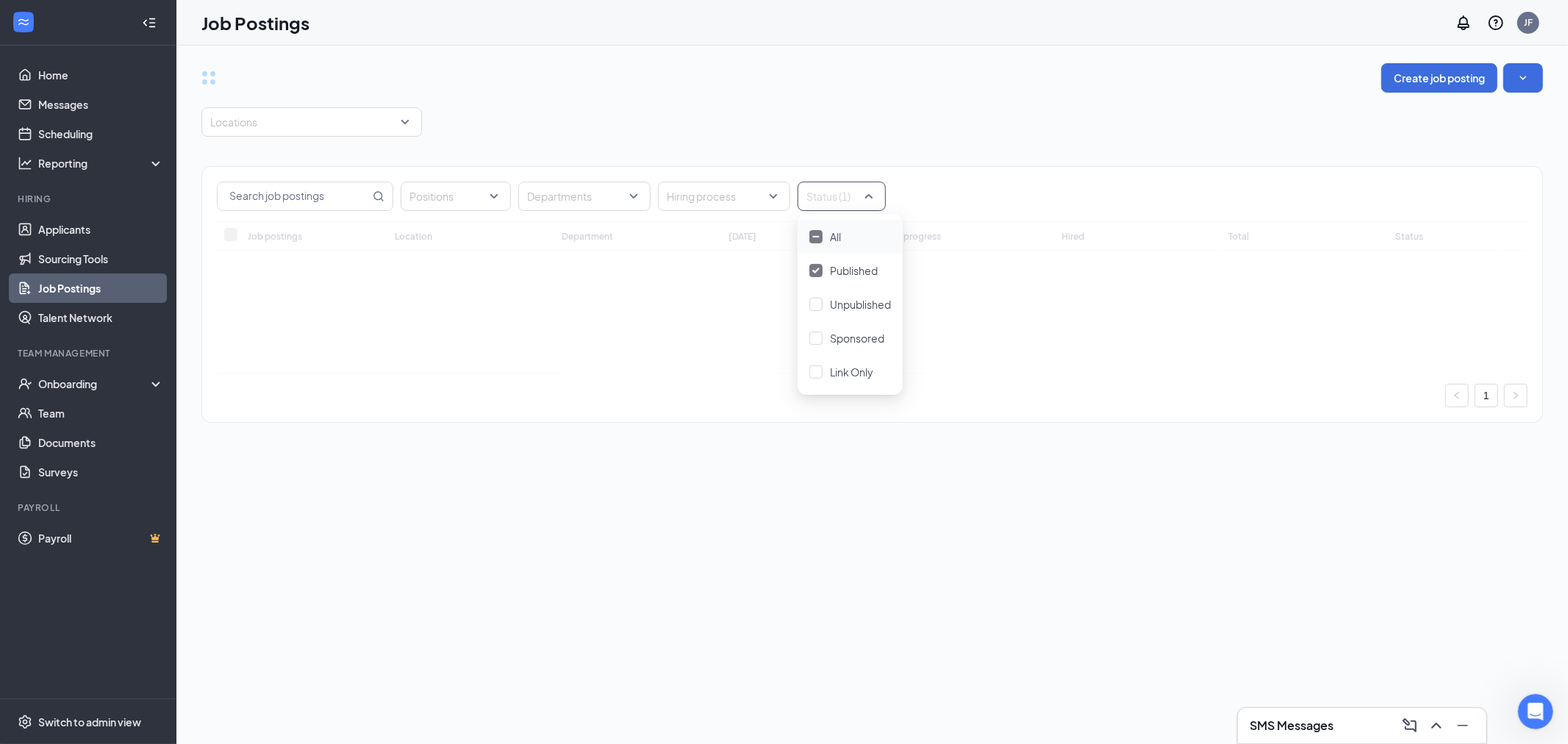
click at [925, 132] on div "Locations" at bounding box center [872, 122] width 1342 height 29
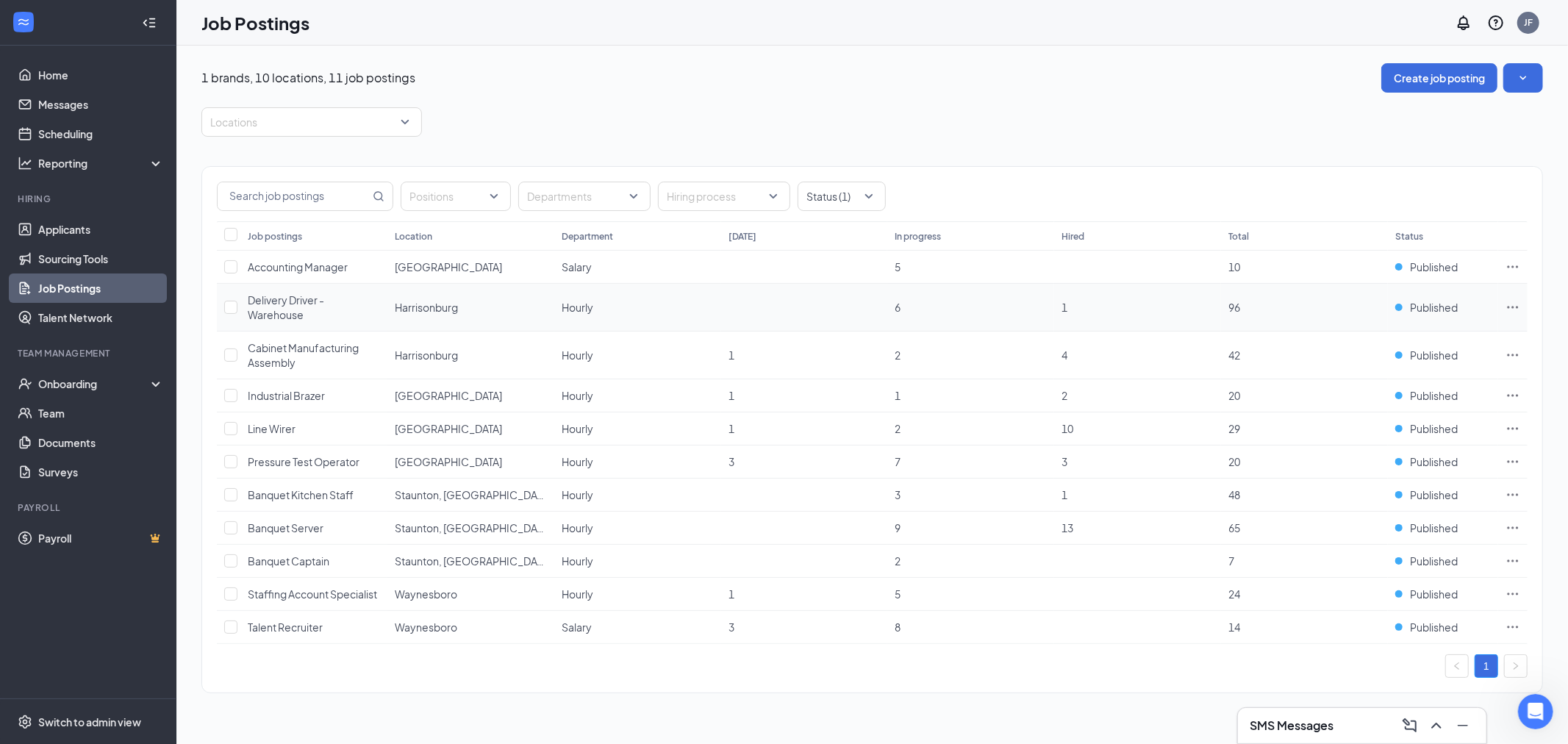
click at [306, 306] on div "Delivery Driver - Warehouse" at bounding box center [314, 306] width 132 height 29
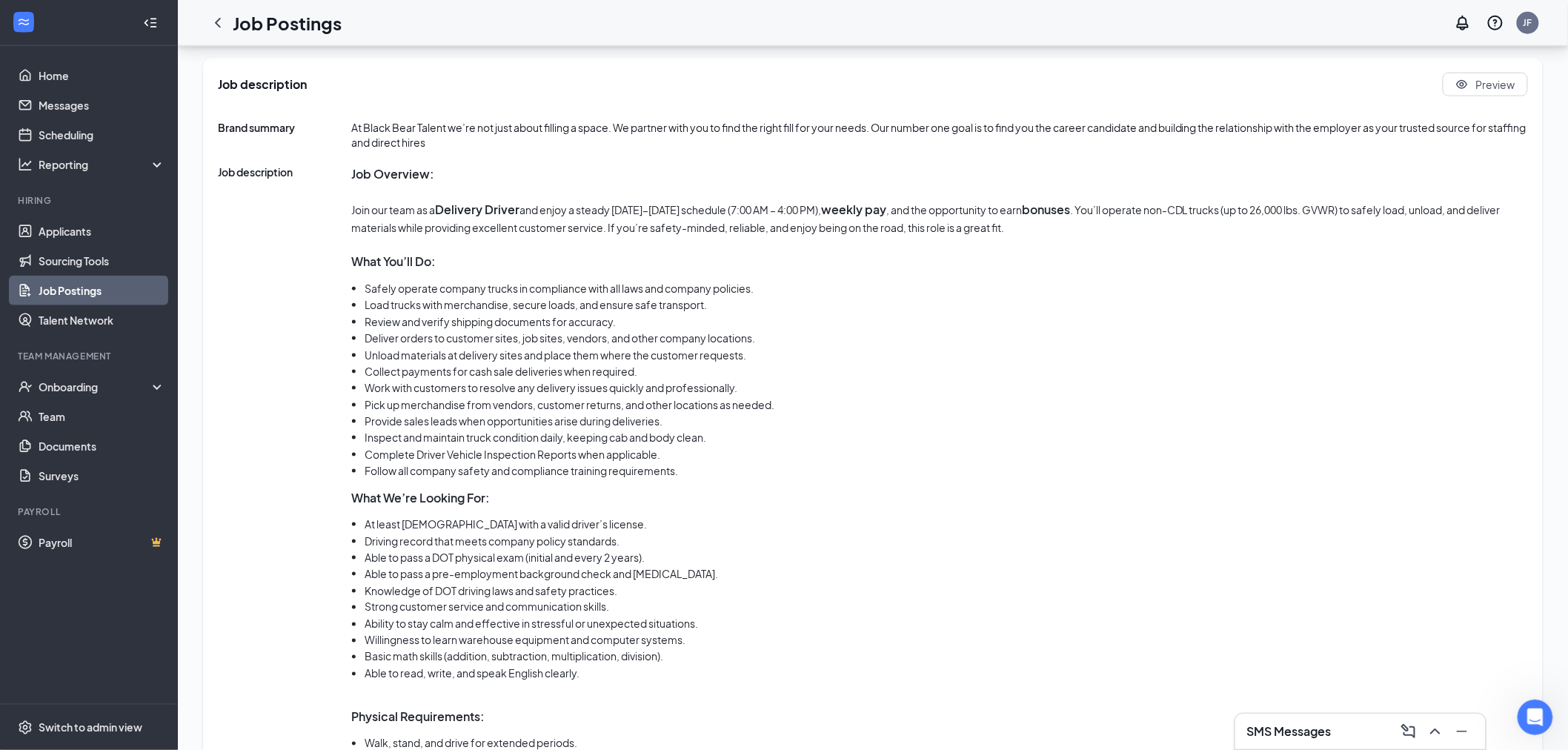
scroll to position [687, 0]
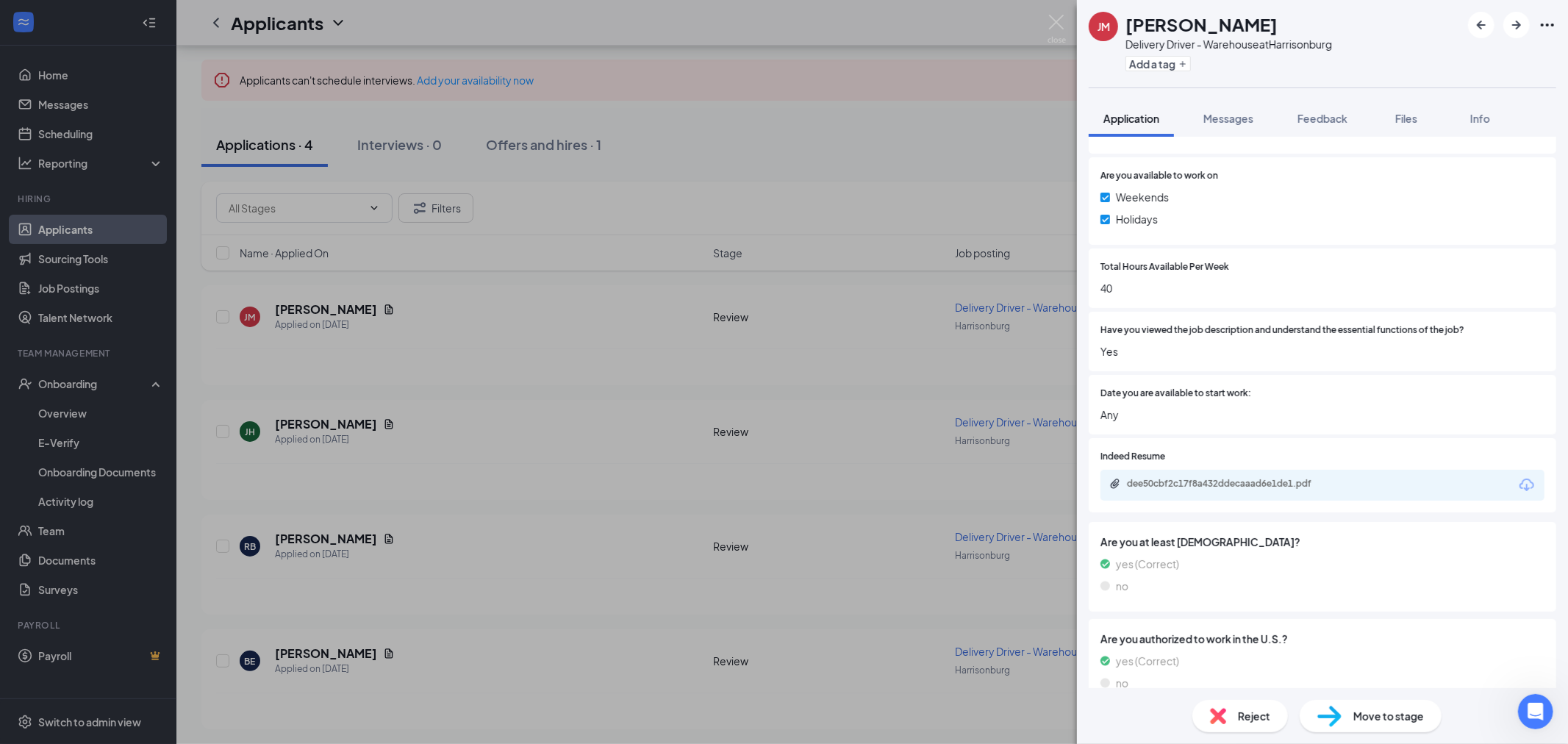
scroll to position [621, 0]
drag, startPoint x: 1237, startPoint y: 19, endPoint x: 1144, endPoint y: 17, distance: 93.0
click at [1127, 4] on div "[PERSON_NAME] [PERSON_NAME] Delivery Driver - Warehouse at [GEOGRAPHIC_DATA] Ad…" at bounding box center [1323, 43] width 491 height 87
copy h1 "[PERSON_NAME]"
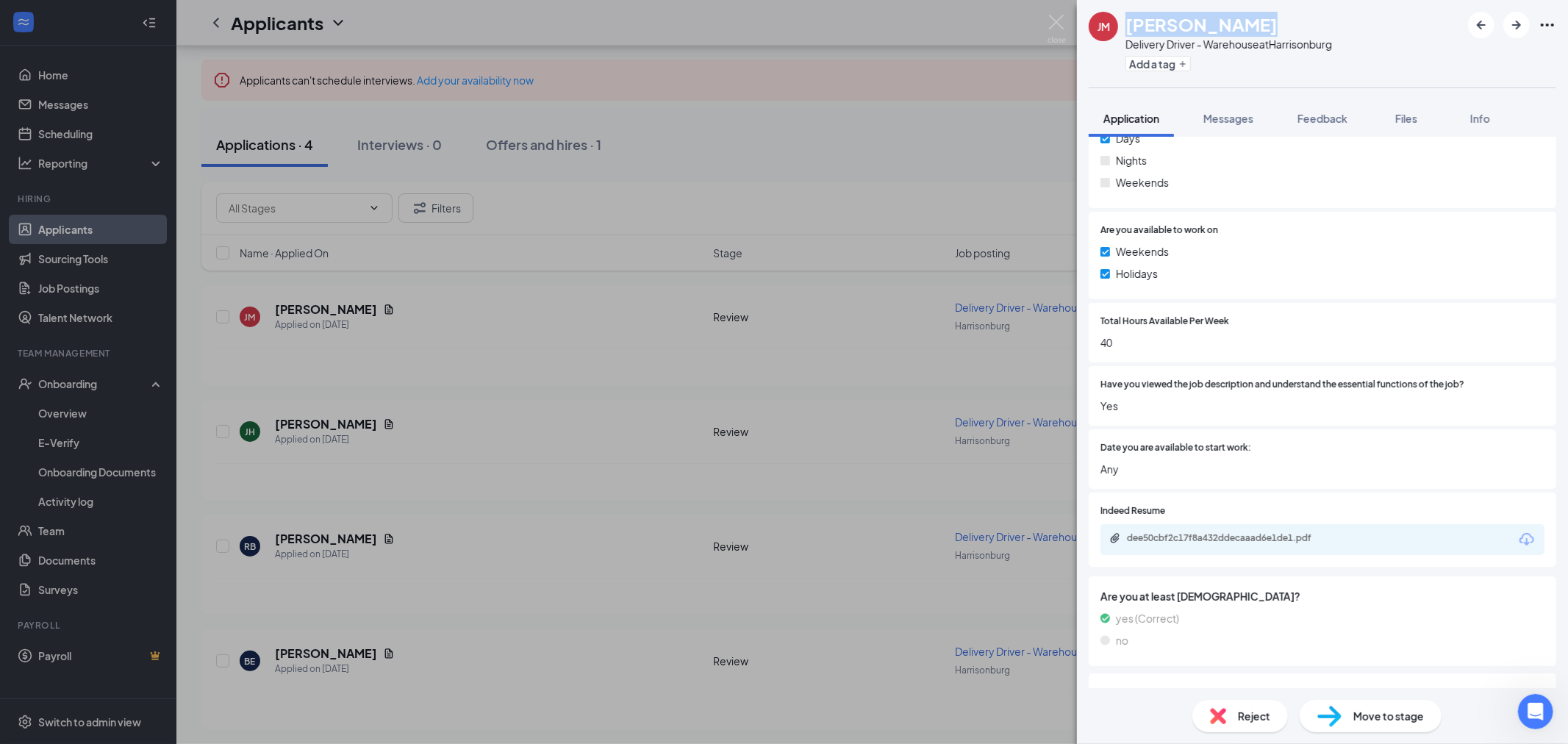
scroll to position [735, 0]
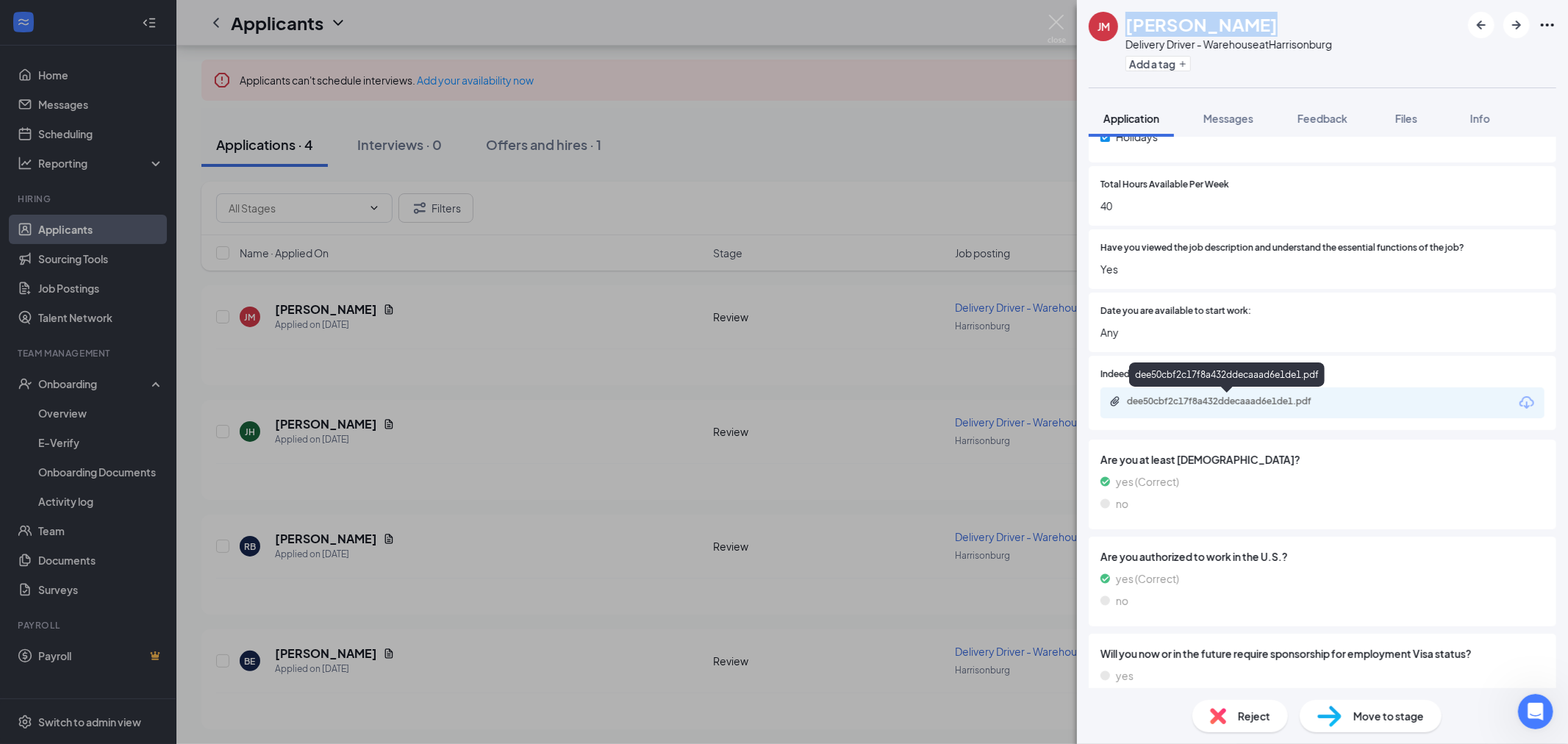
click at [1201, 404] on div "dee50cbf2c17f8a432ddecaaad6e1de1.pdf" at bounding box center [1230, 401] width 206 height 11
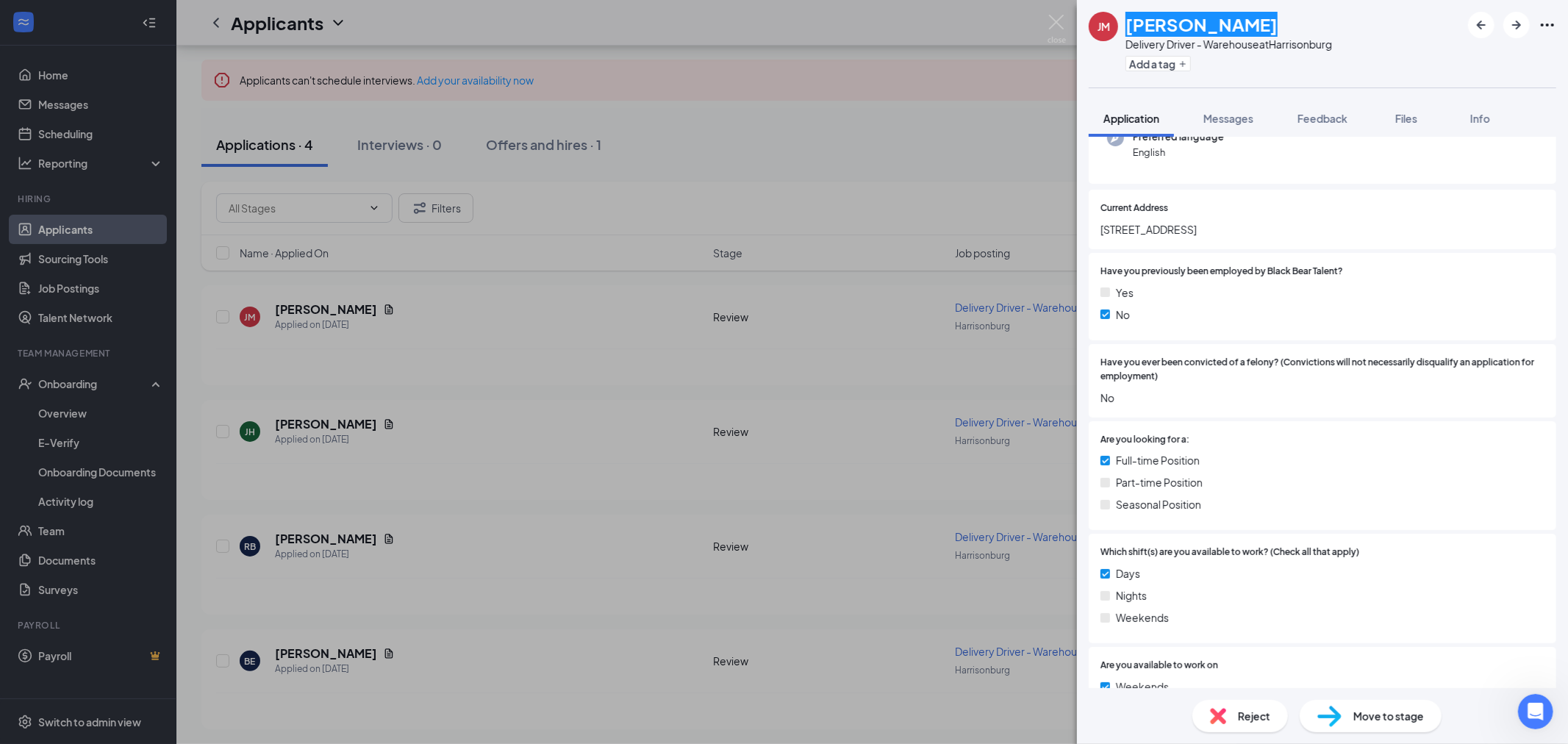
scroll to position [0, 0]
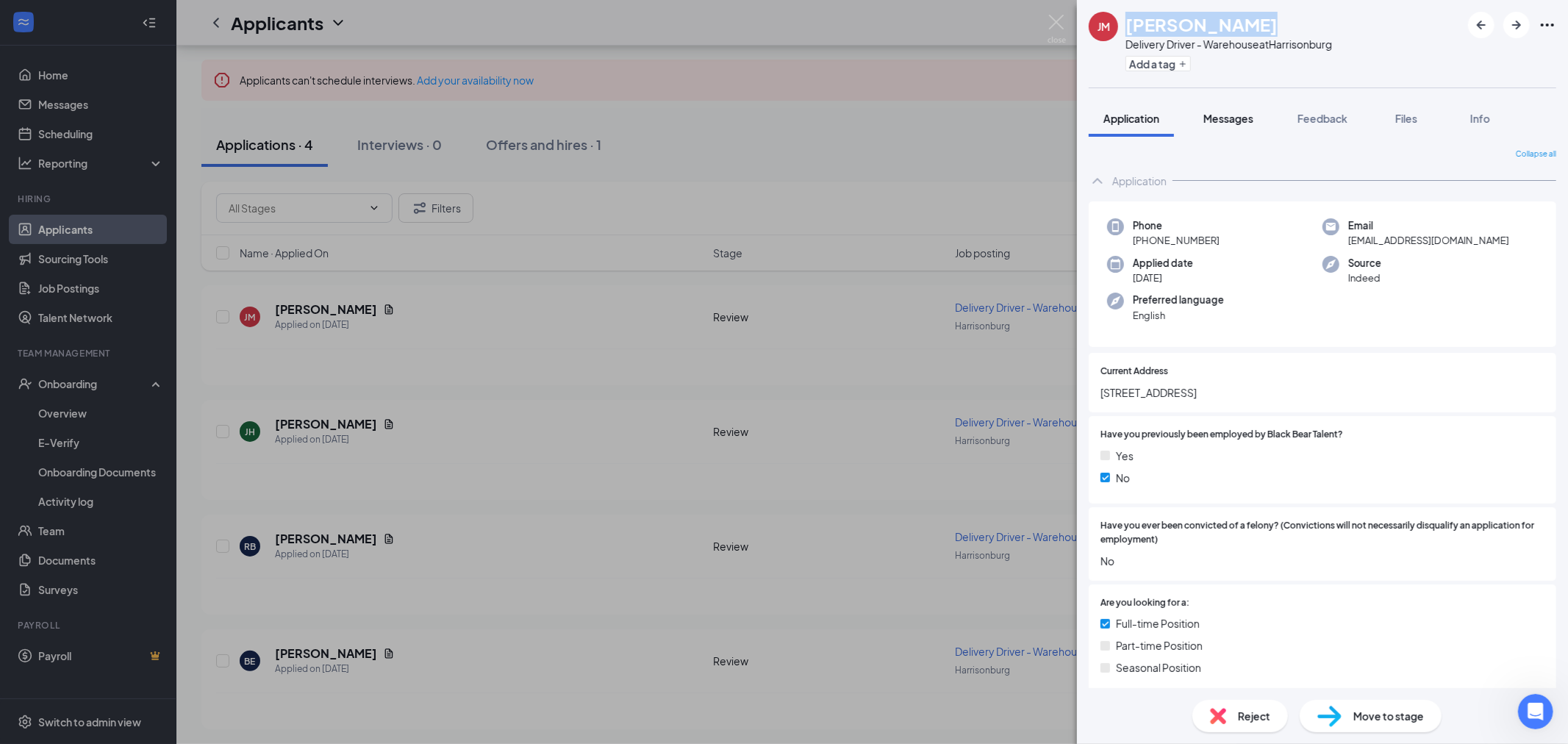
click at [1215, 116] on span "Messages" at bounding box center [1228, 118] width 50 height 13
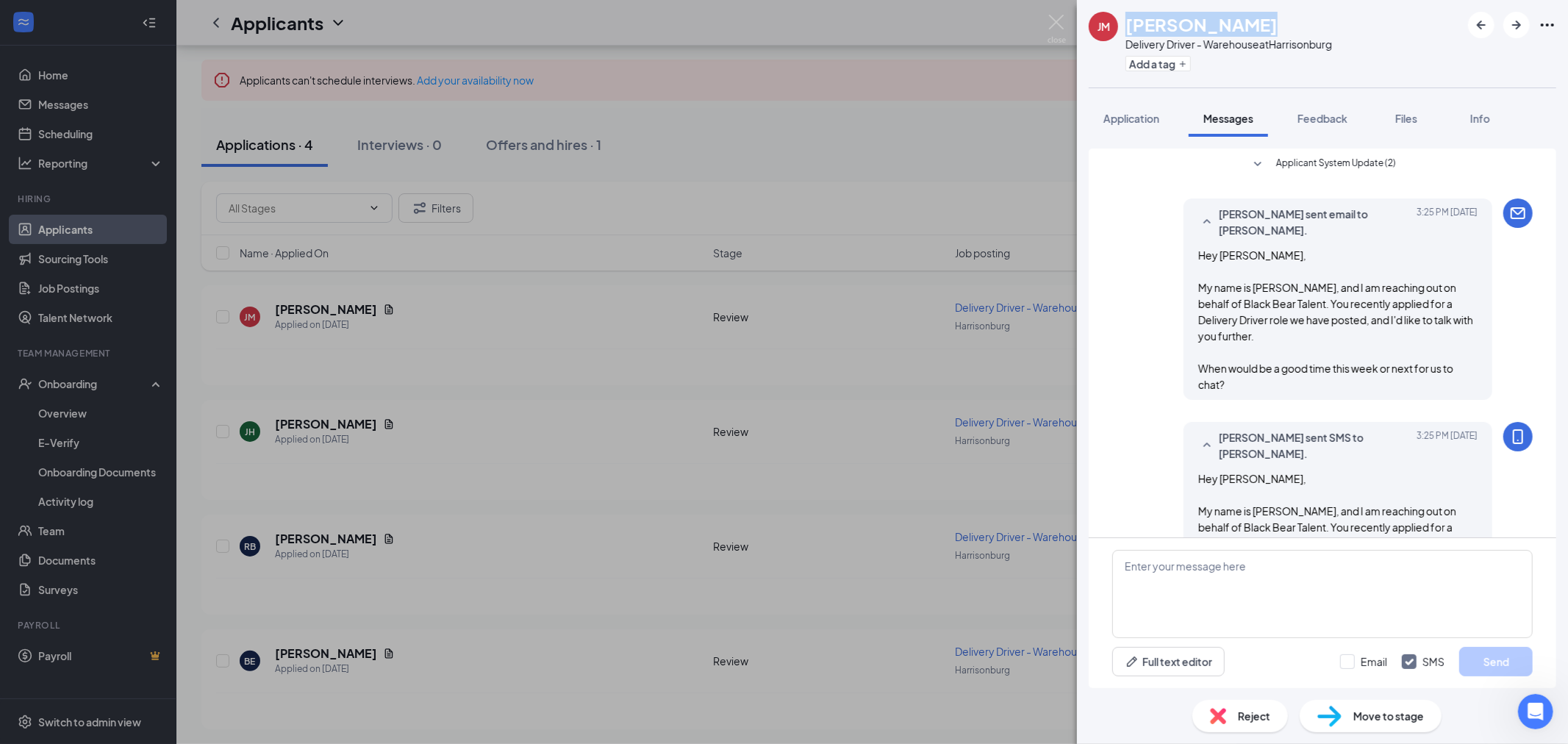
scroll to position [37, 0]
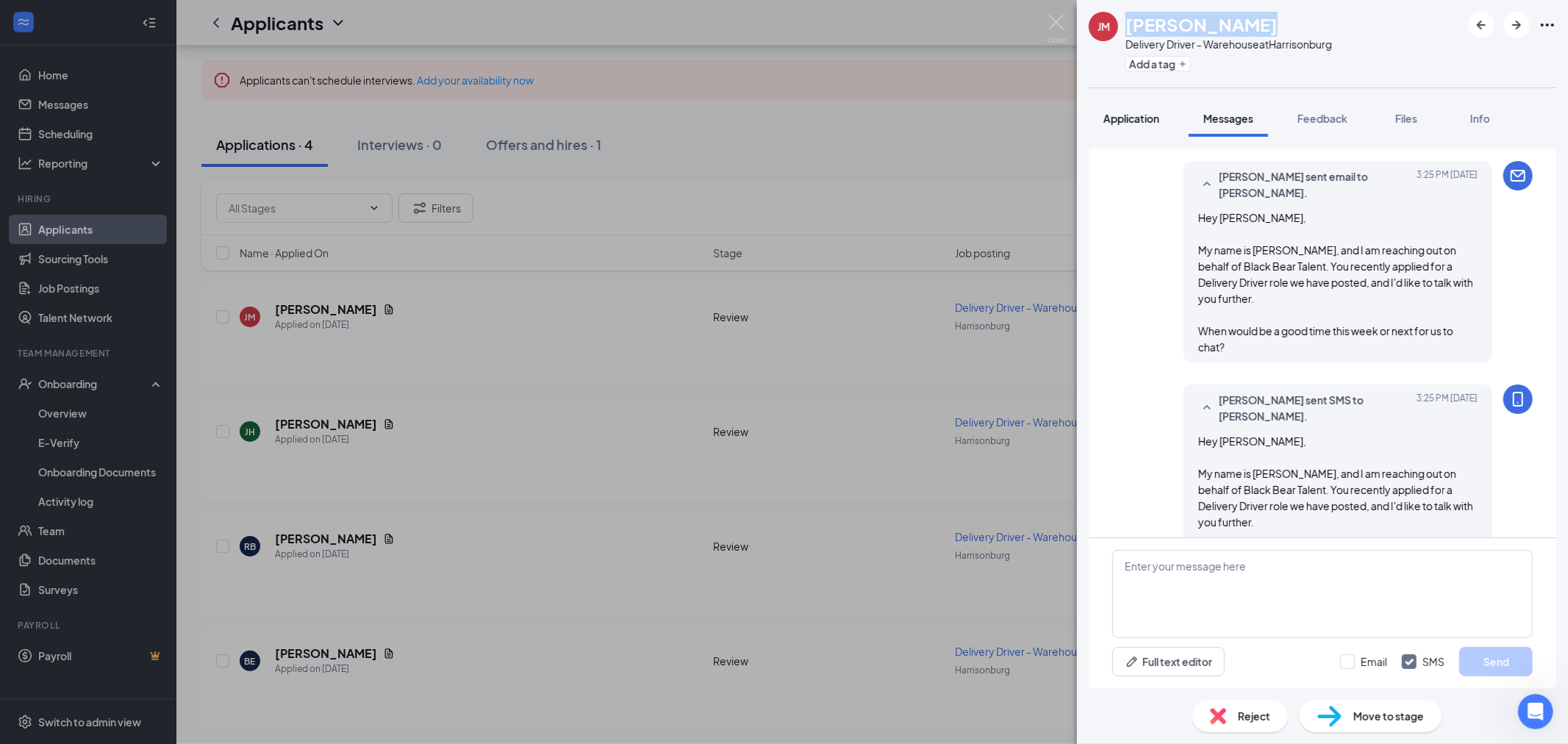
click at [1145, 112] on span "Application" at bounding box center [1131, 118] width 56 height 13
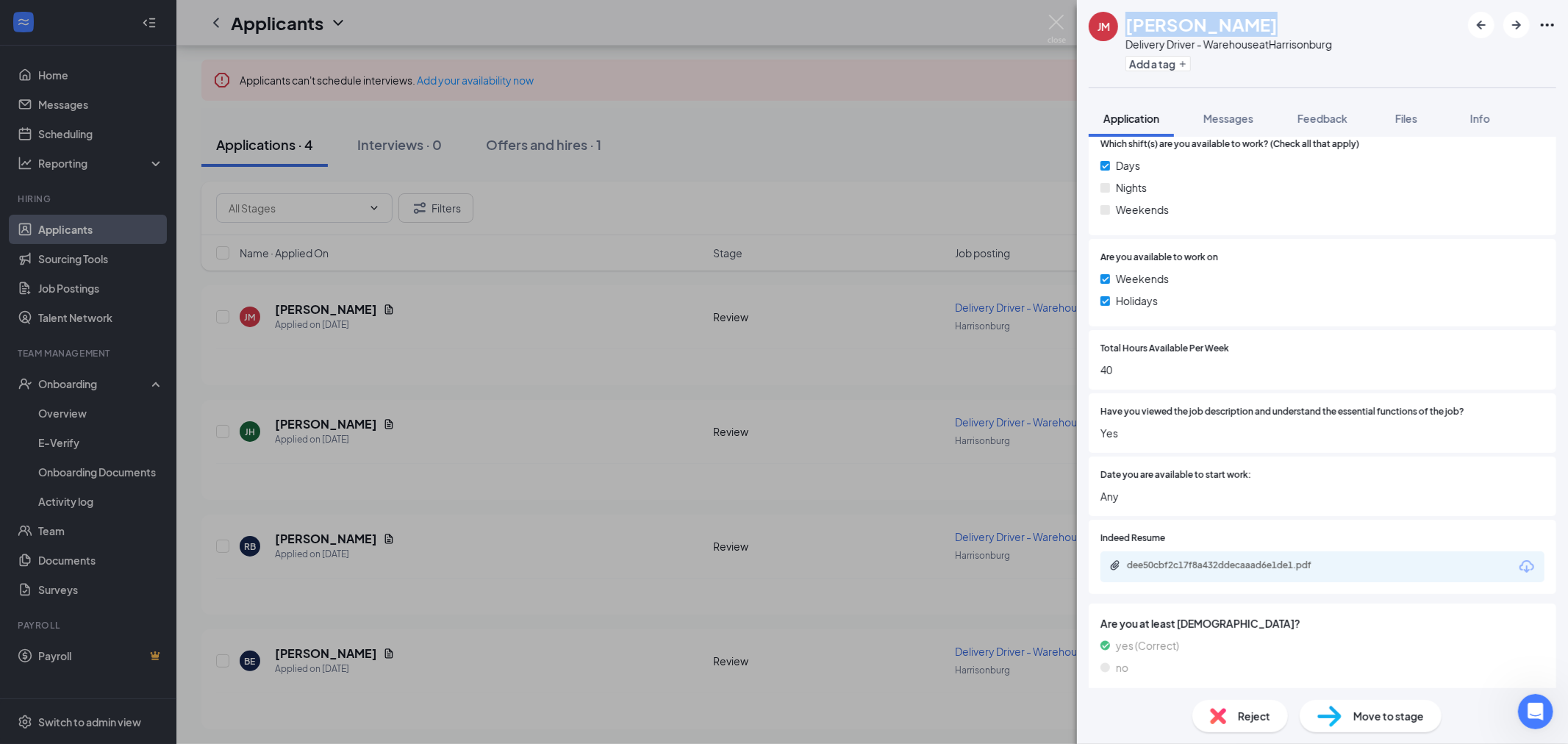
scroll to position [735, 0]
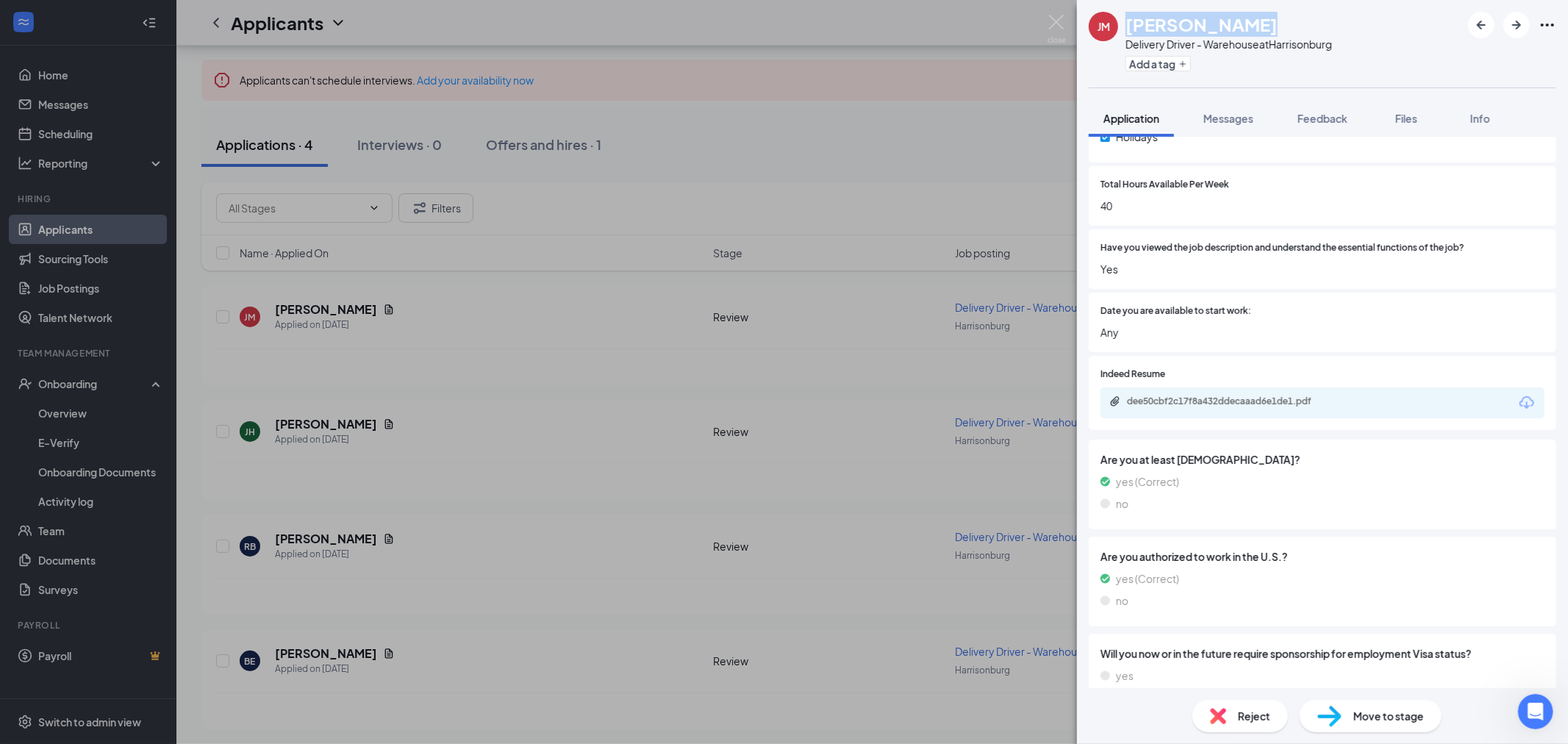
click at [1246, 404] on div "dee50cbf2c17f8a432ddecaaad6e1de1.pdf" at bounding box center [1230, 401] width 206 height 11
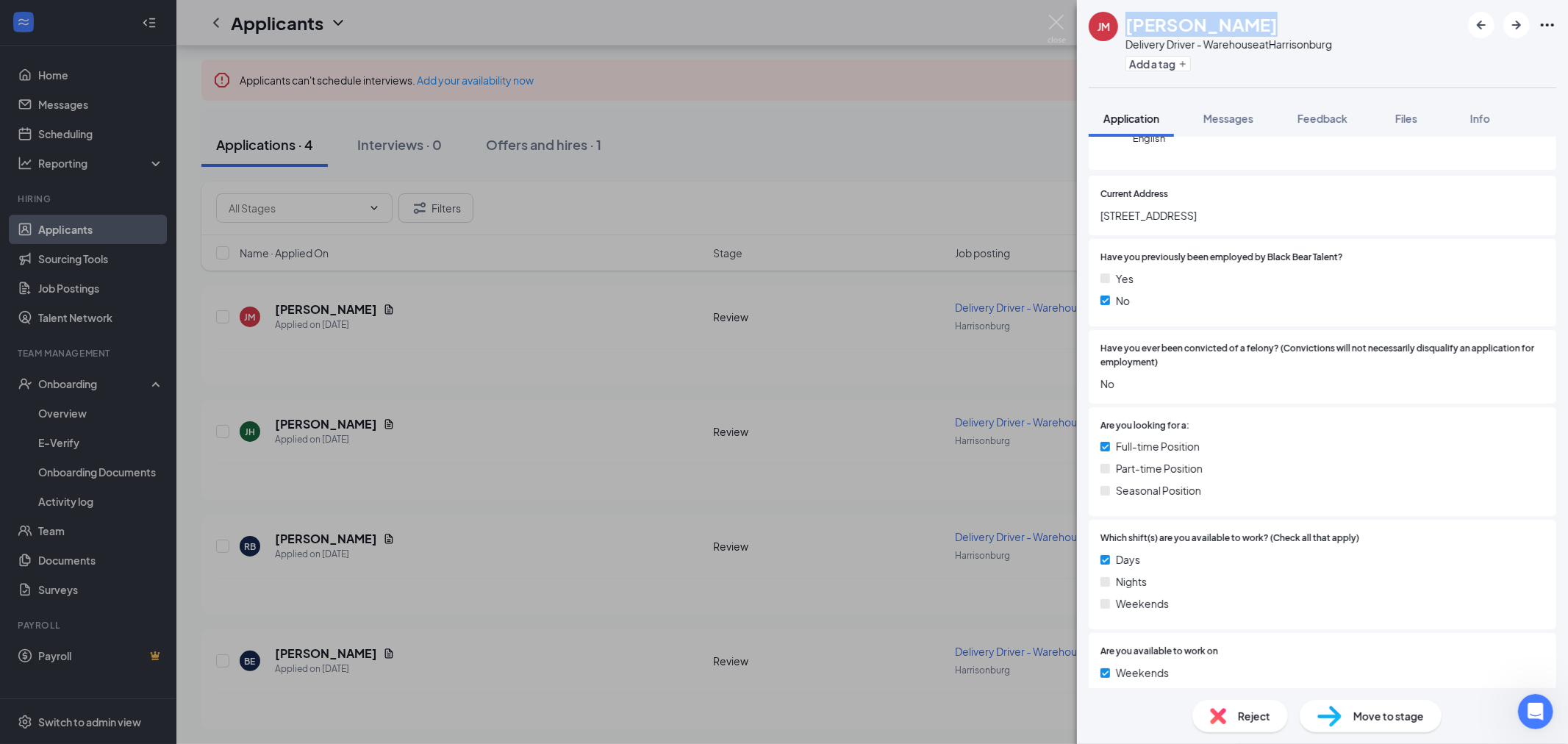
scroll to position [0, 0]
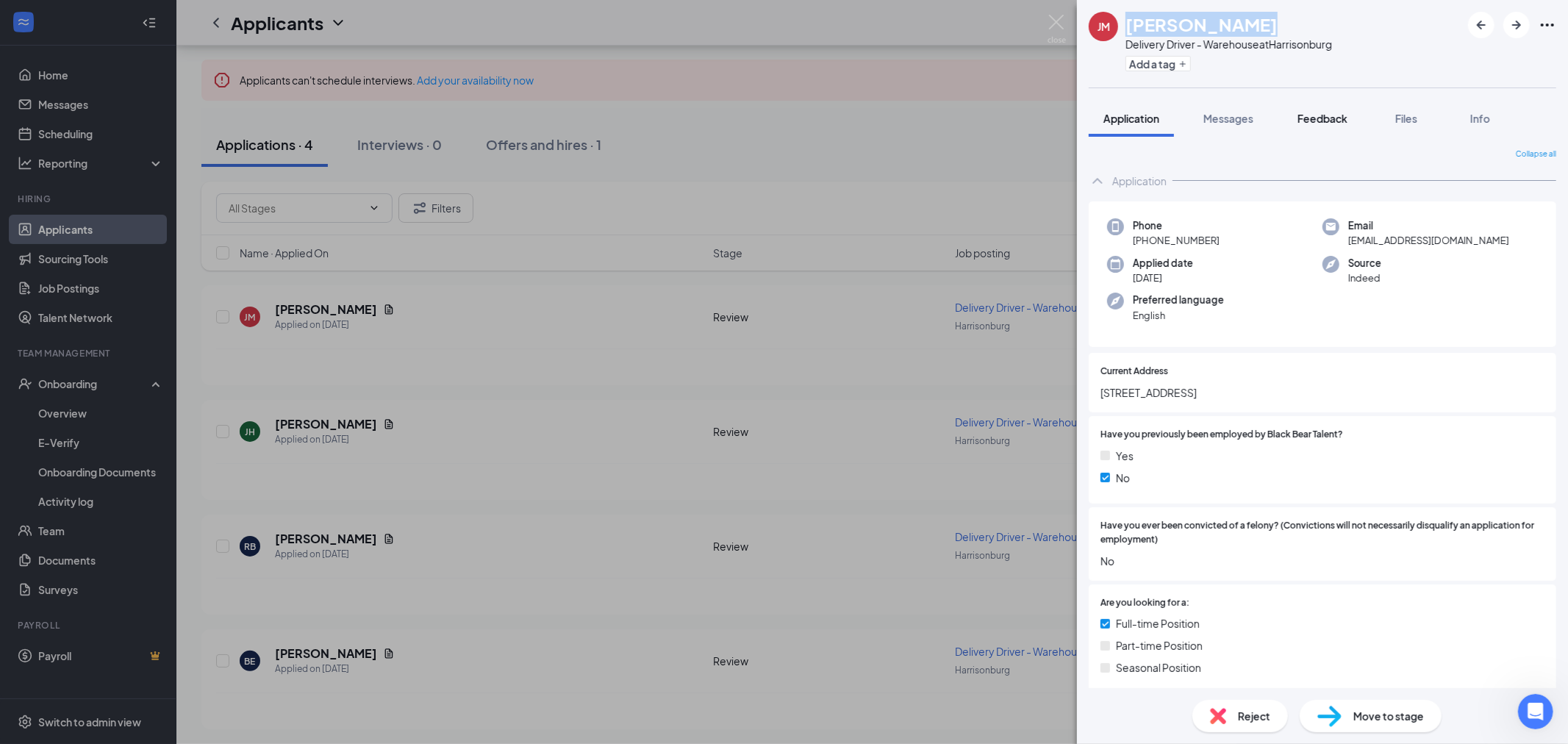
click at [1308, 123] on span "Feedback" at bounding box center [1323, 118] width 50 height 13
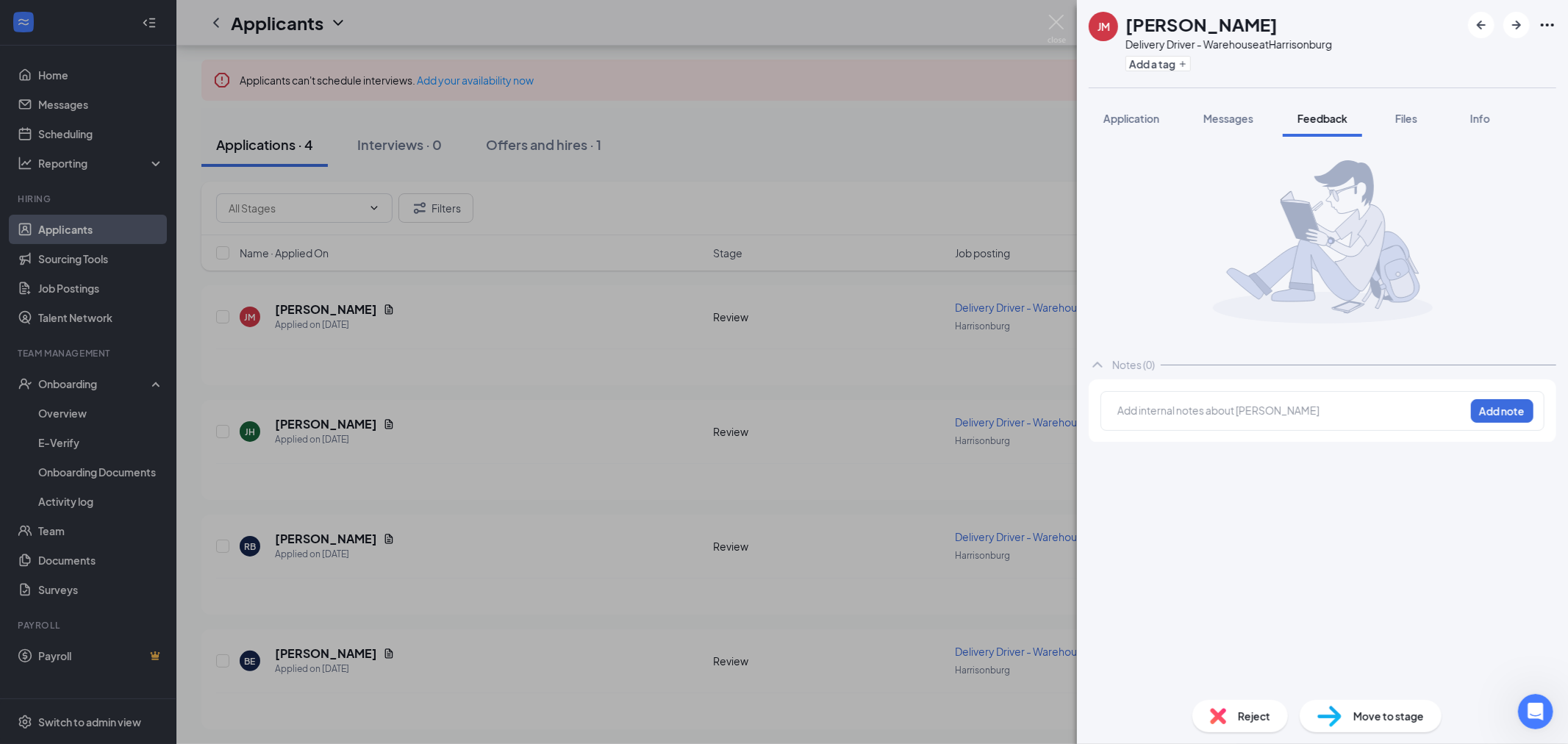
click at [1195, 410] on div at bounding box center [1292, 410] width 346 height 15
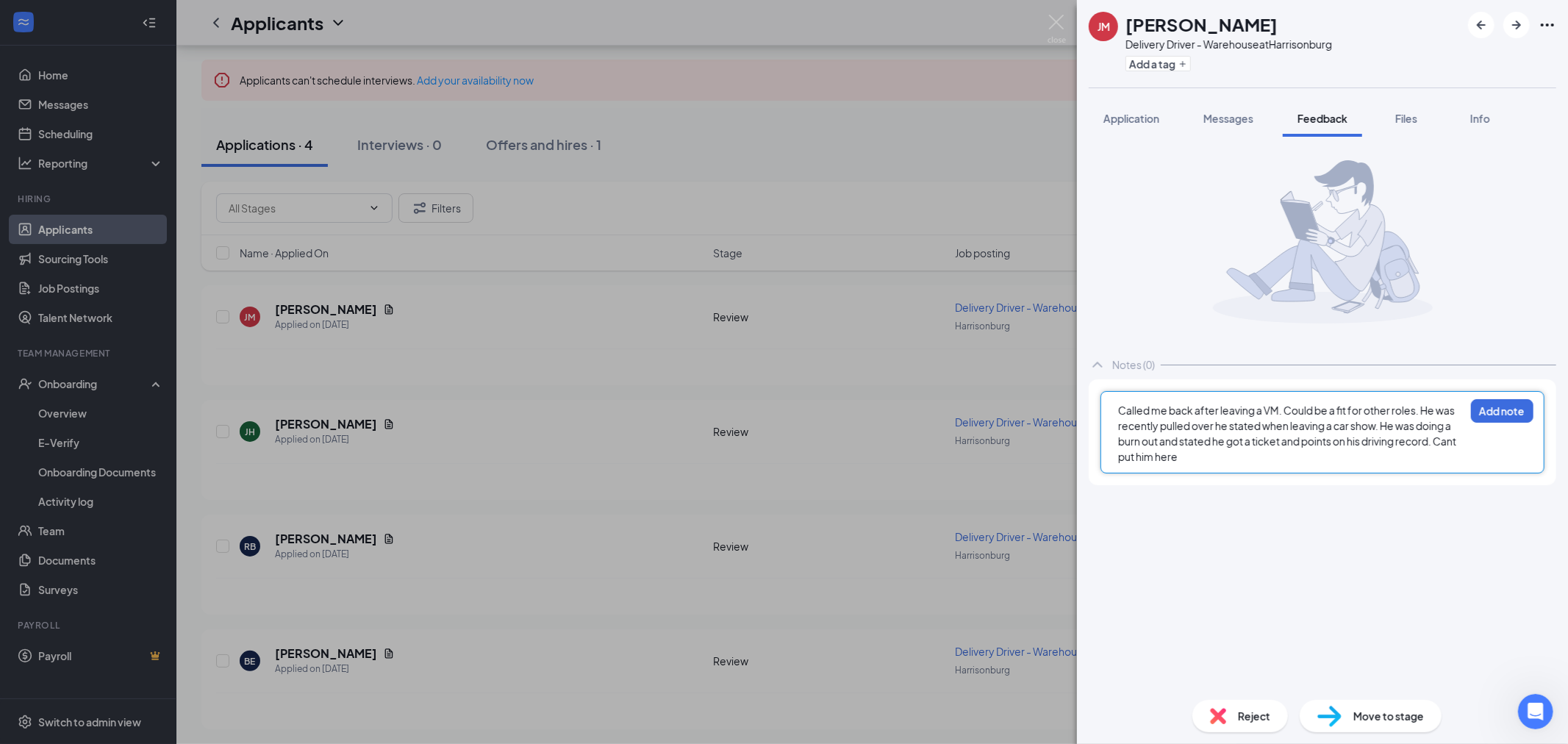
click at [1239, 467] on div "Called me back after leaving a VM. Could be a fit for other roles. He was recen…" at bounding box center [1323, 432] width 444 height 82
click at [1220, 432] on div "Called me back after leaving a VM. Could be a fit for other roles. He was recen…" at bounding box center [1292, 433] width 346 height 62
click at [1228, 456] on div "Called me back after leaving a VM. Could be a fit for other roles. He was recen…" at bounding box center [1292, 433] width 346 height 62
drag, startPoint x: 1264, startPoint y: 457, endPoint x: 1154, endPoint y: 455, distance: 110.0
click at [1154, 455] on div "Called me back after leaving a VM. Could be a fit for other roles. He was recen…" at bounding box center [1292, 433] width 346 height 62
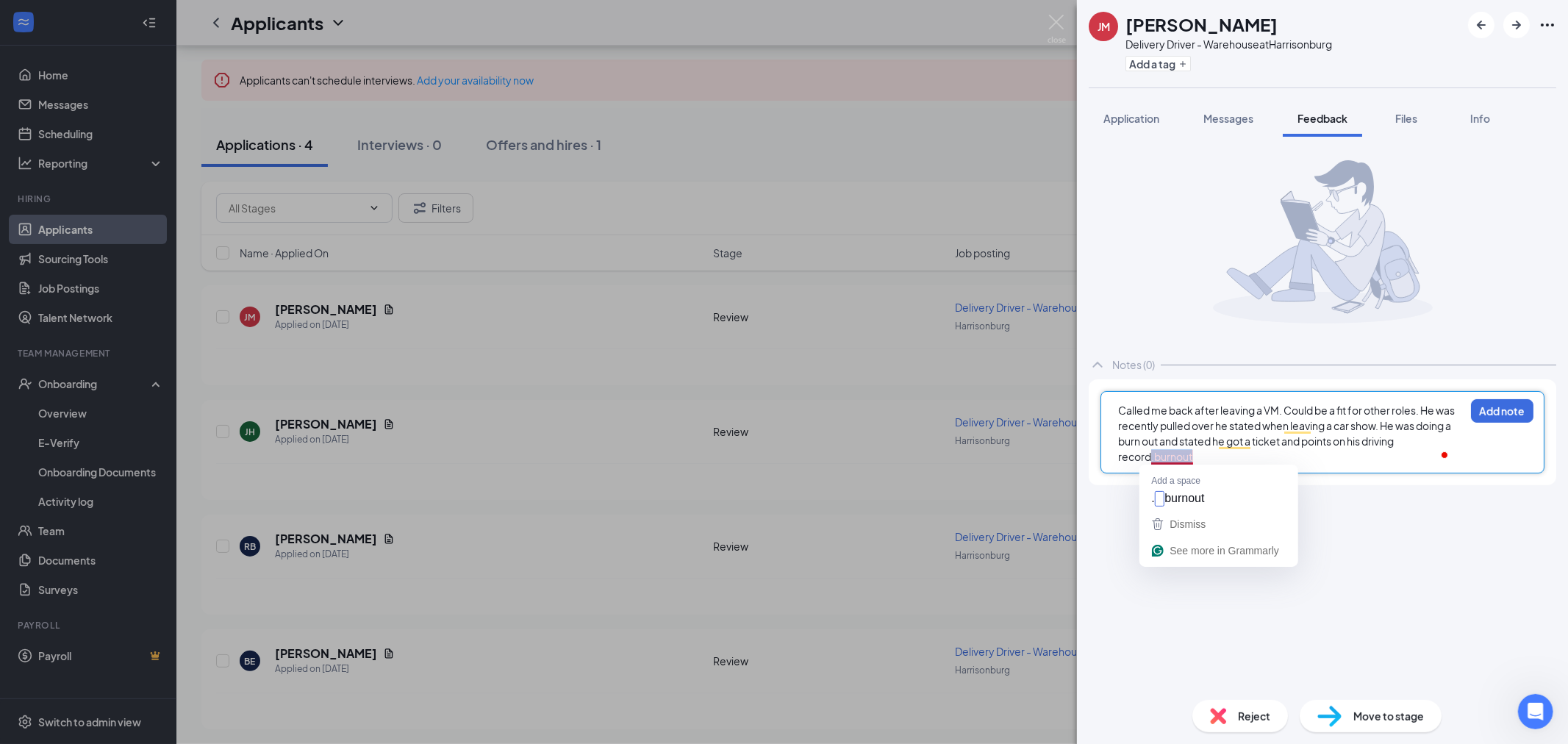
drag, startPoint x: 1210, startPoint y: 460, endPoint x: 1150, endPoint y: 456, distance: 60.1
click at [1150, 456] on div "Called me back after leaving a VM. Could be a fit for other roles. He was recen…" at bounding box center [1292, 433] width 346 height 62
click at [1182, 441] on span "Called me back after leaving a VM. Could be a fit for other roles. He was recen…" at bounding box center [1287, 425] width 338 height 44
click at [1474, 410] on button "Add note" at bounding box center [1502, 410] width 63 height 24
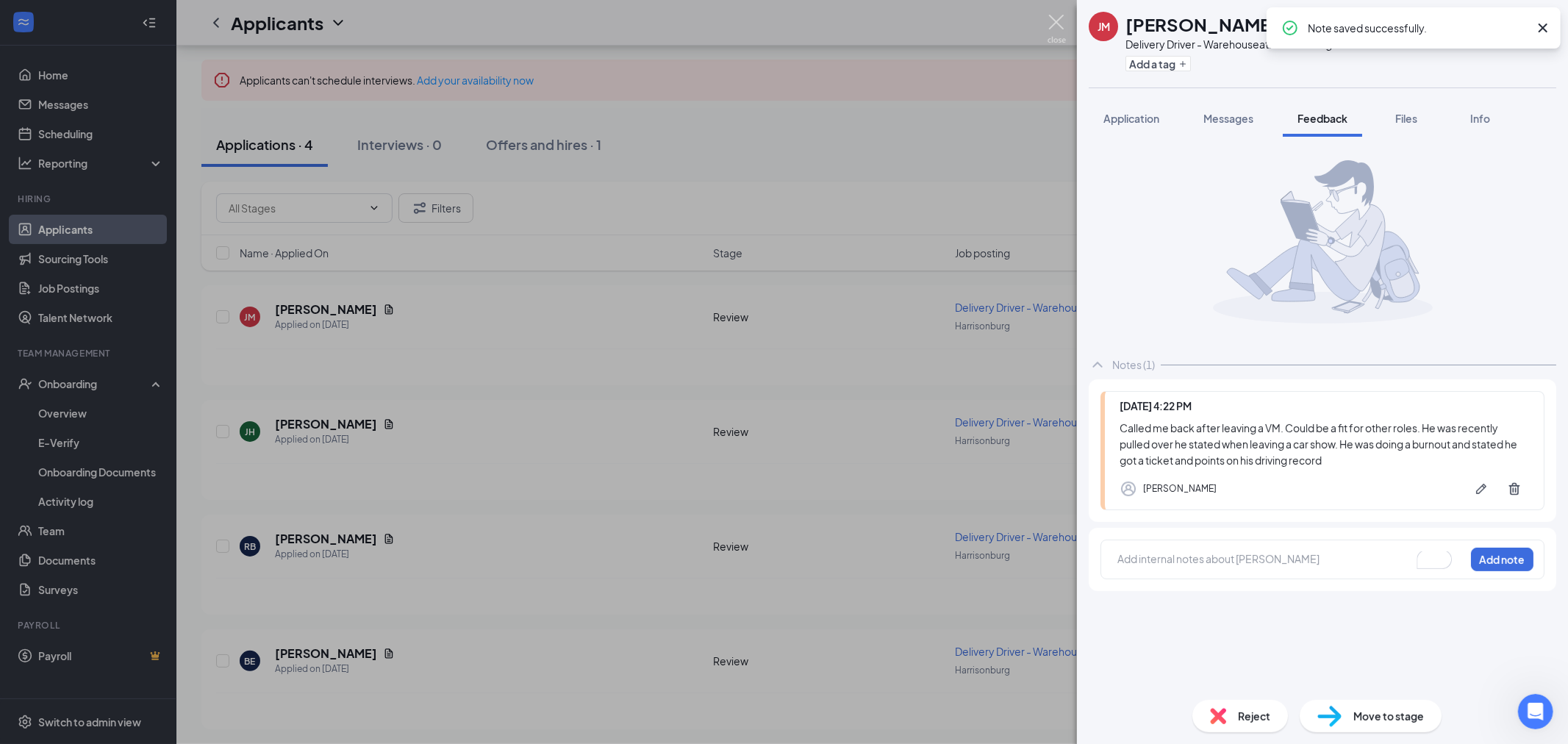
click at [1061, 34] on img at bounding box center [1057, 29] width 19 height 28
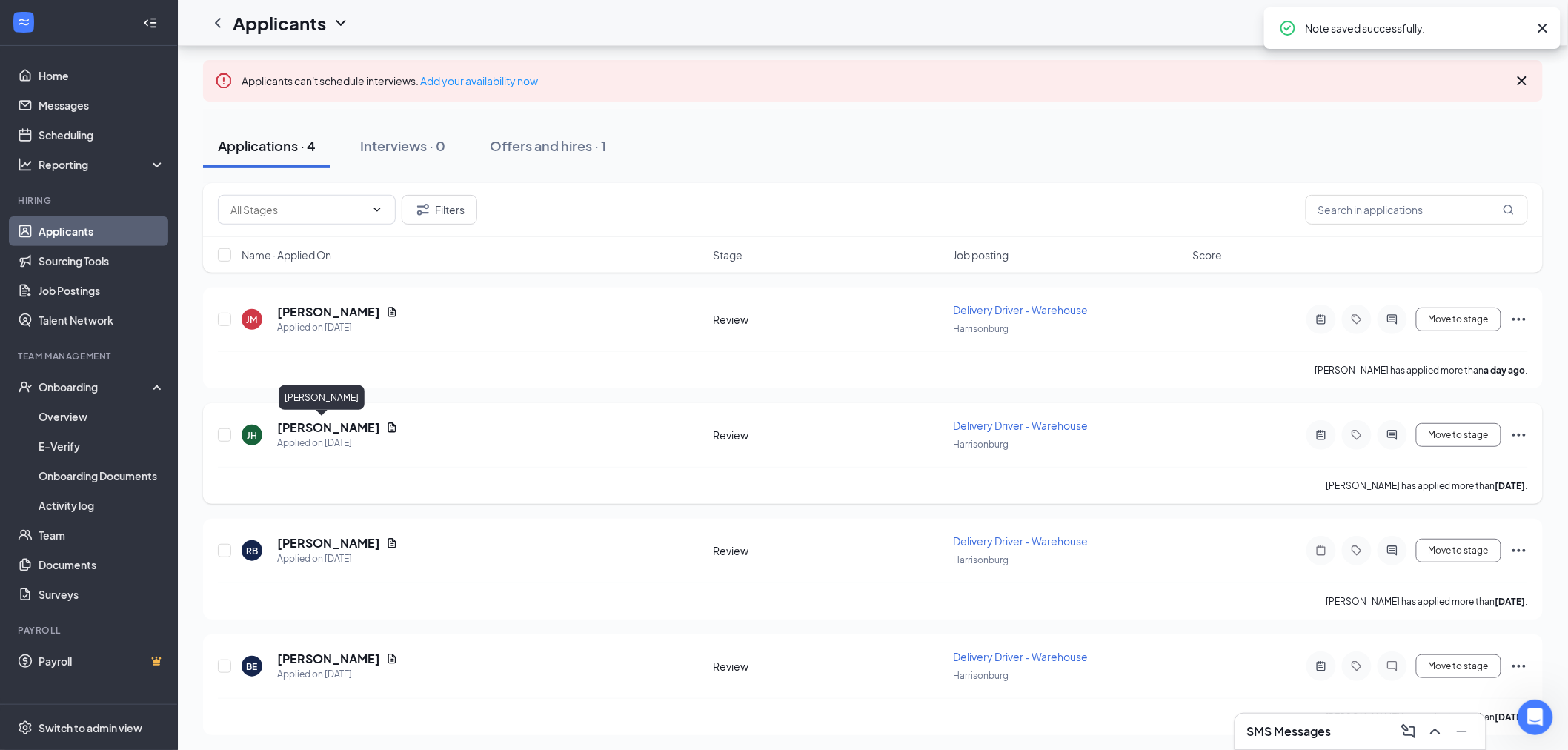
click at [308, 424] on h5 "[PERSON_NAME]" at bounding box center [328, 427] width 103 height 16
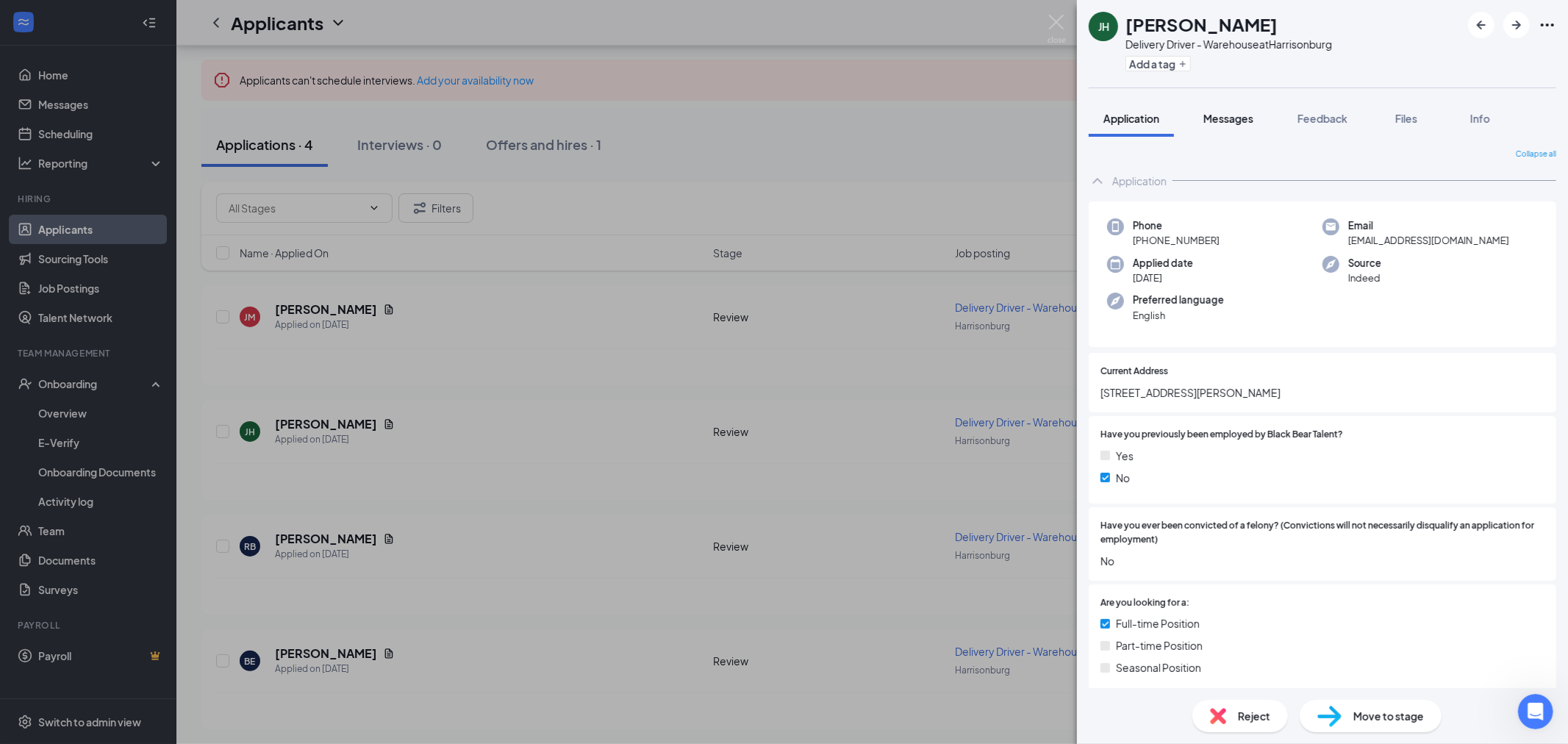
click at [1228, 130] on button "Messages" at bounding box center [1228, 118] width 79 height 37
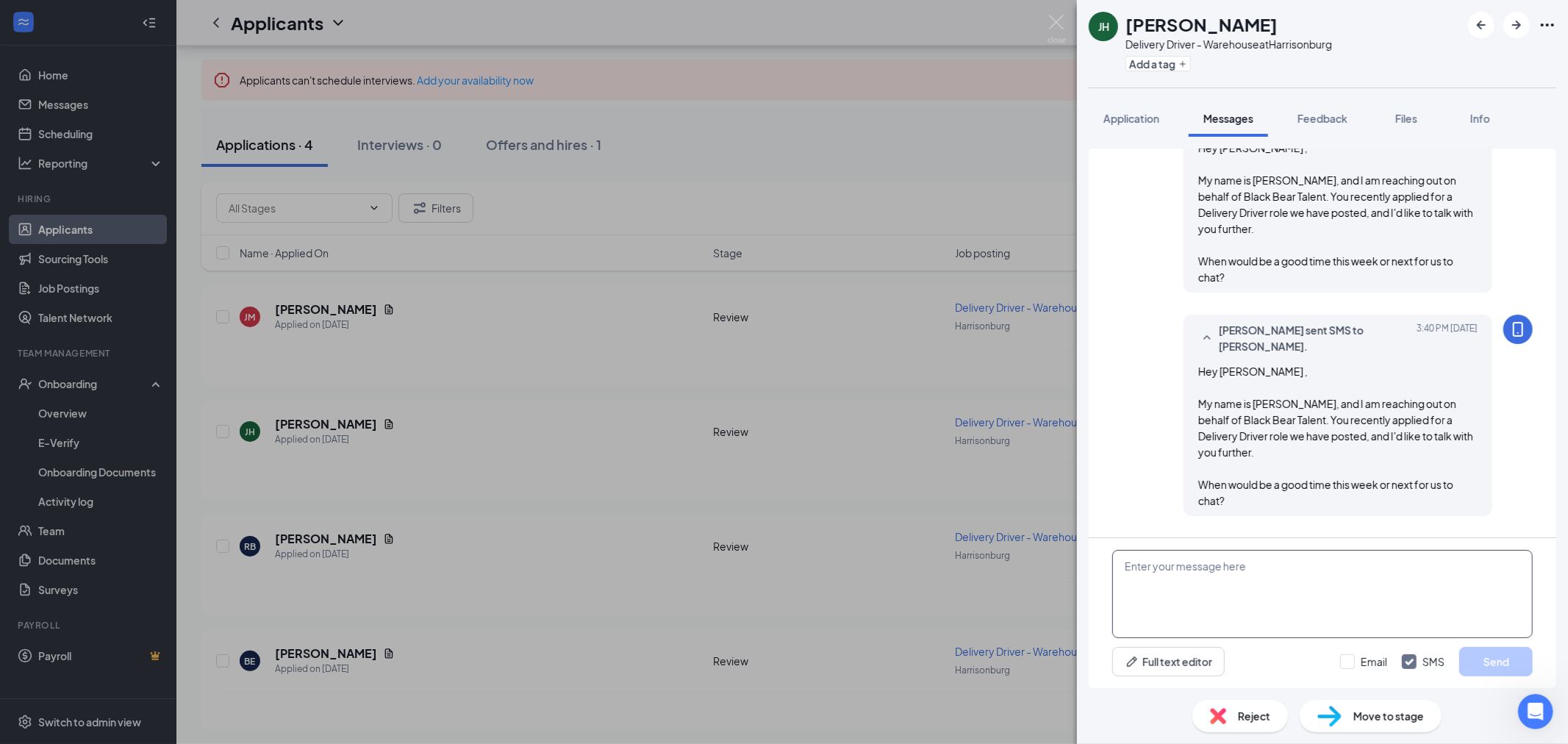
scroll to position [117, 0]
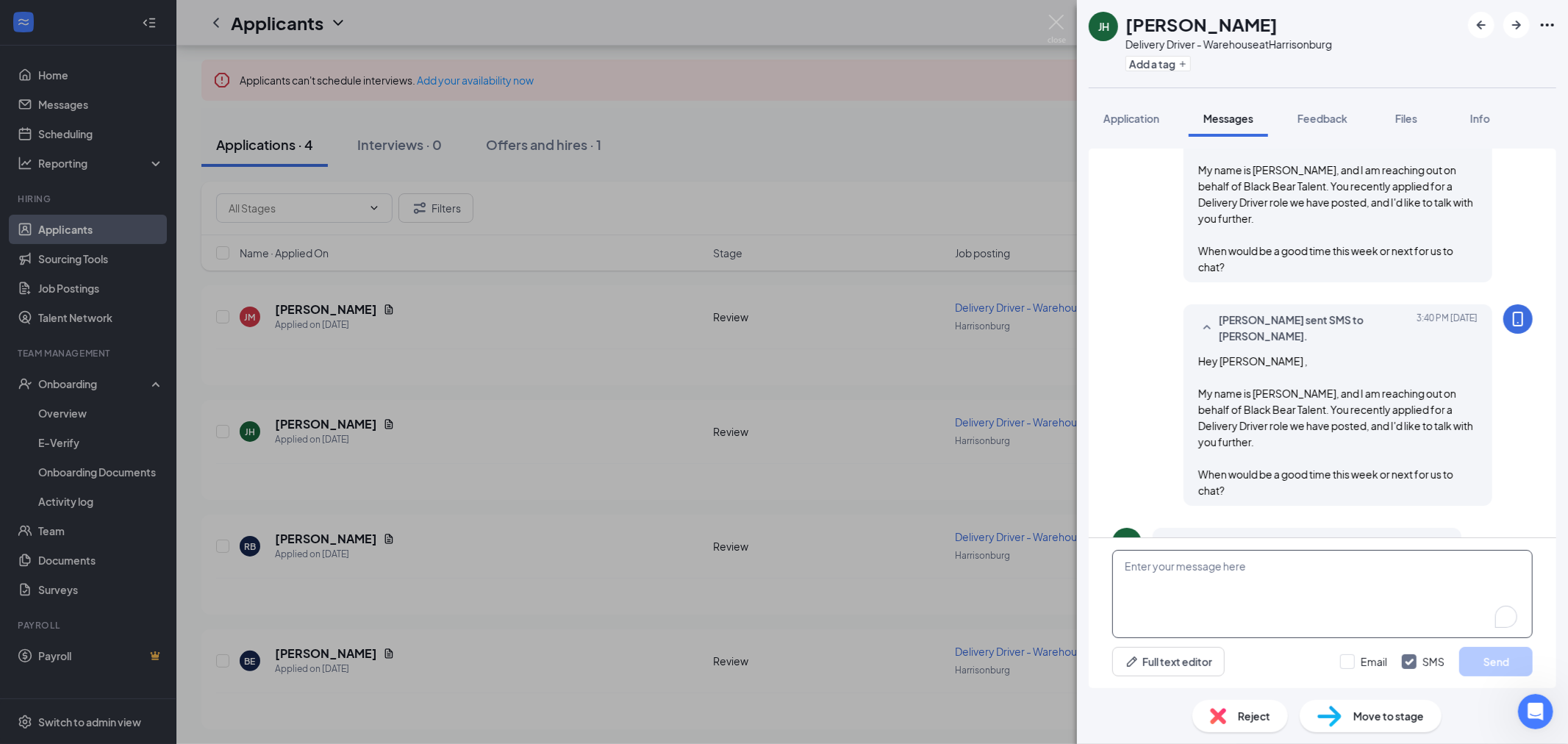
click at [1226, 588] on textarea "To enrich screen reader interactions, please activate Accessibility in Grammarl…" at bounding box center [1323, 594] width 420 height 88
type textarea "I attempted to call you back. When would be a better time for us to talk."
click at [1353, 658] on input "Email" at bounding box center [1363, 661] width 47 height 15
checkbox input "true"
click at [1473, 572] on textarea "I attempted to call you back. When would be a better time for us to talk." at bounding box center [1323, 594] width 420 height 88
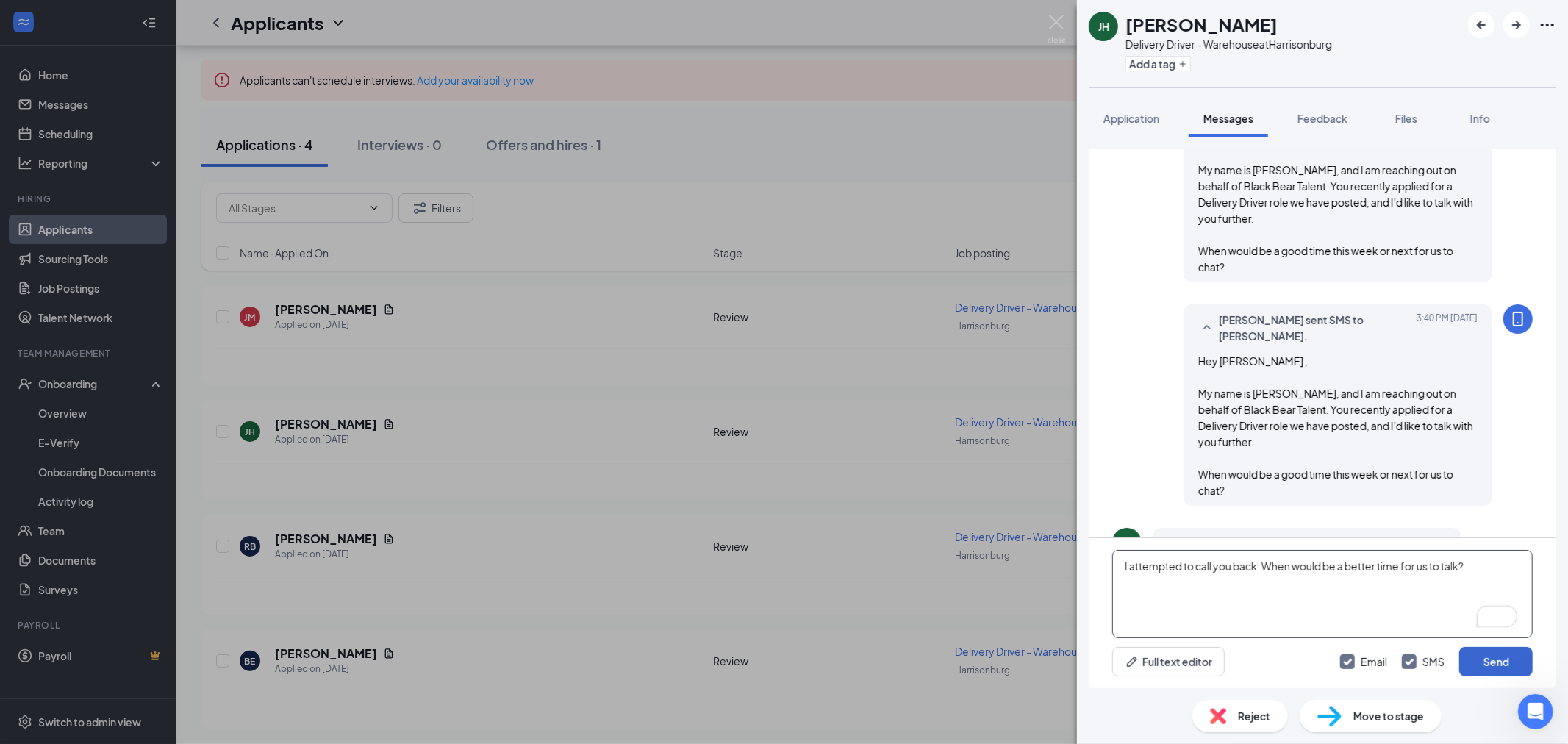
type textarea "I attempted to call you back. When would be a better time for us to talk?"
click at [1508, 665] on button "Send" at bounding box center [1496, 661] width 73 height 29
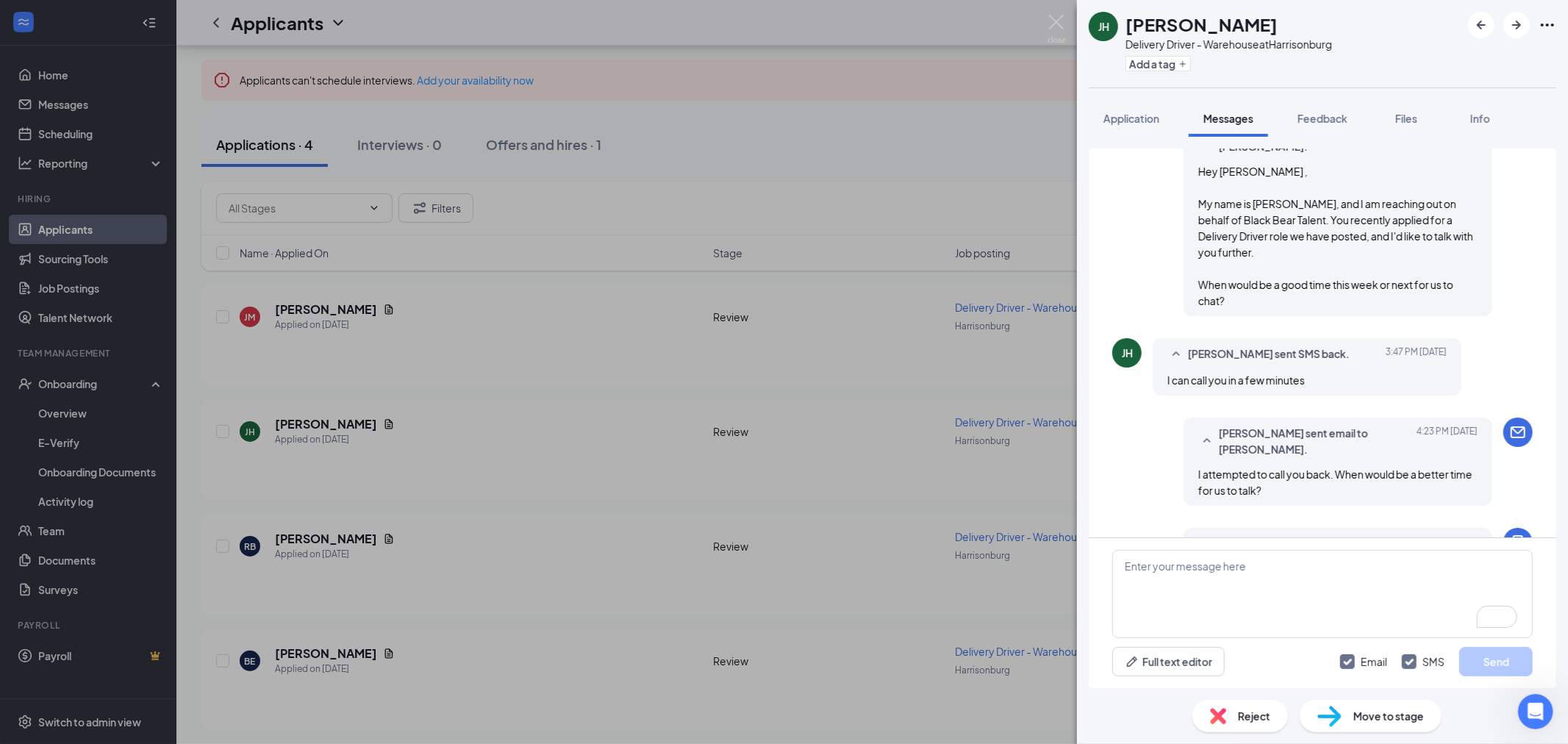
scroll to position [309, 0]
click at [1054, 26] on img at bounding box center [1057, 29] width 19 height 28
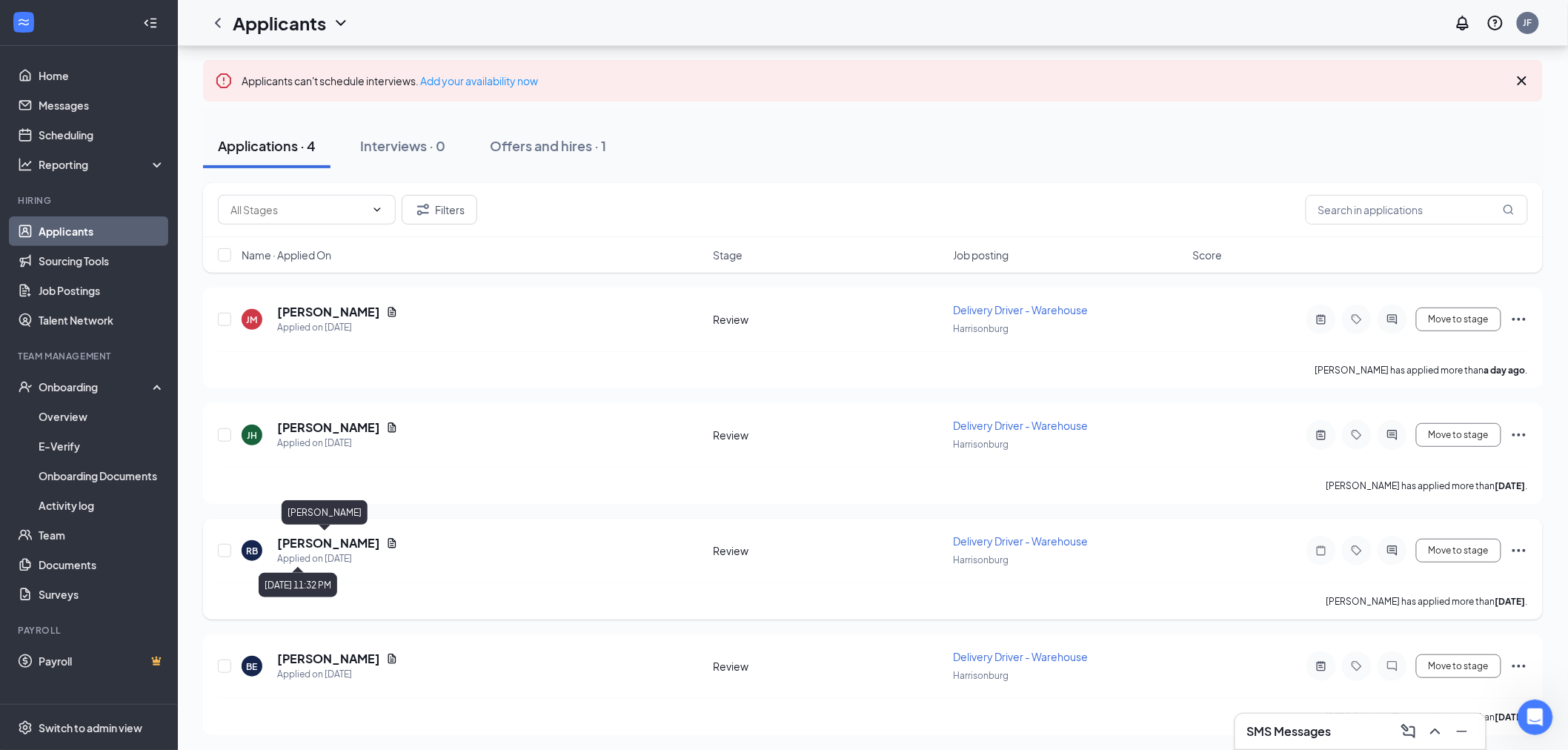
click at [330, 543] on h5 "[PERSON_NAME]" at bounding box center [328, 543] width 103 height 16
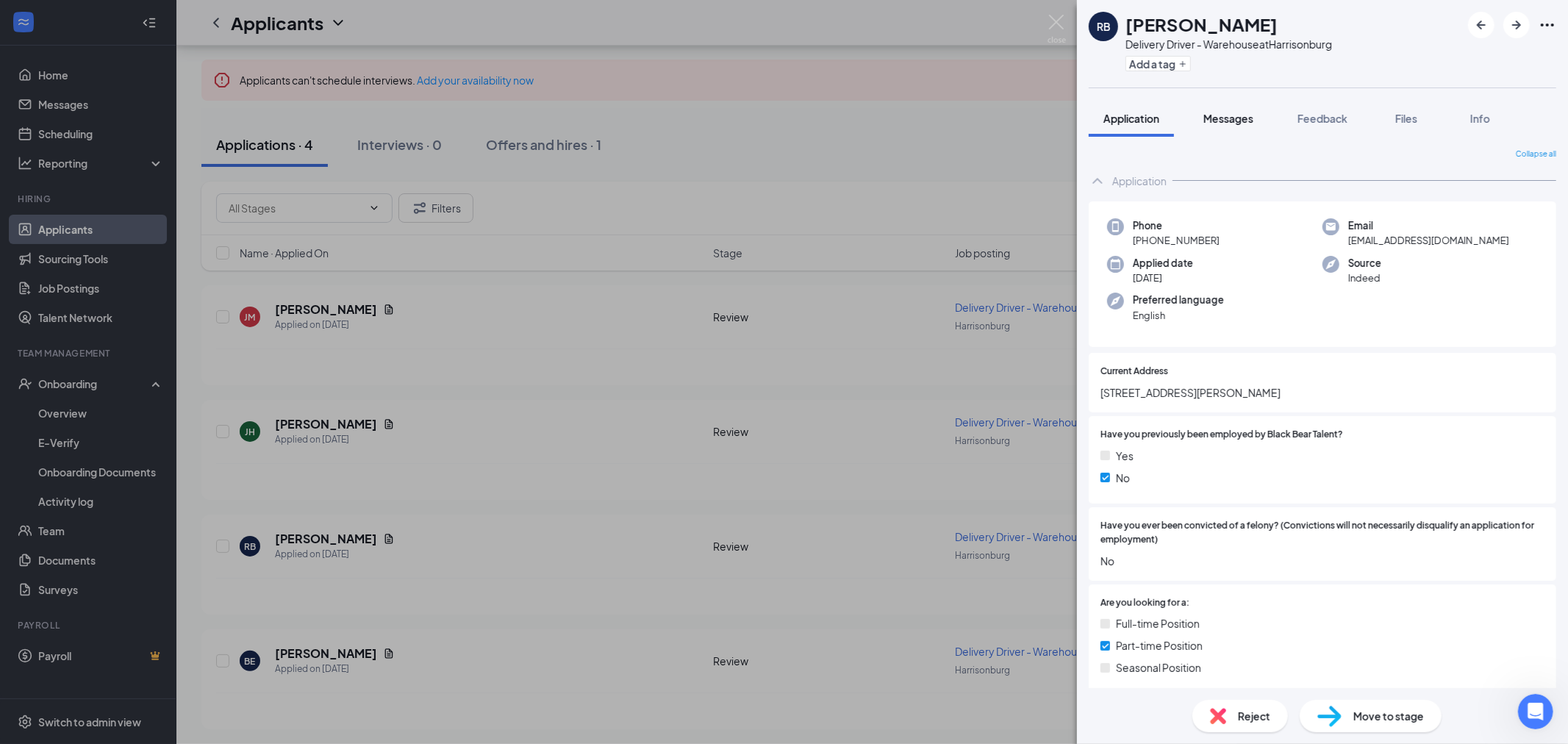
click at [1232, 122] on span "Messages" at bounding box center [1228, 118] width 50 height 13
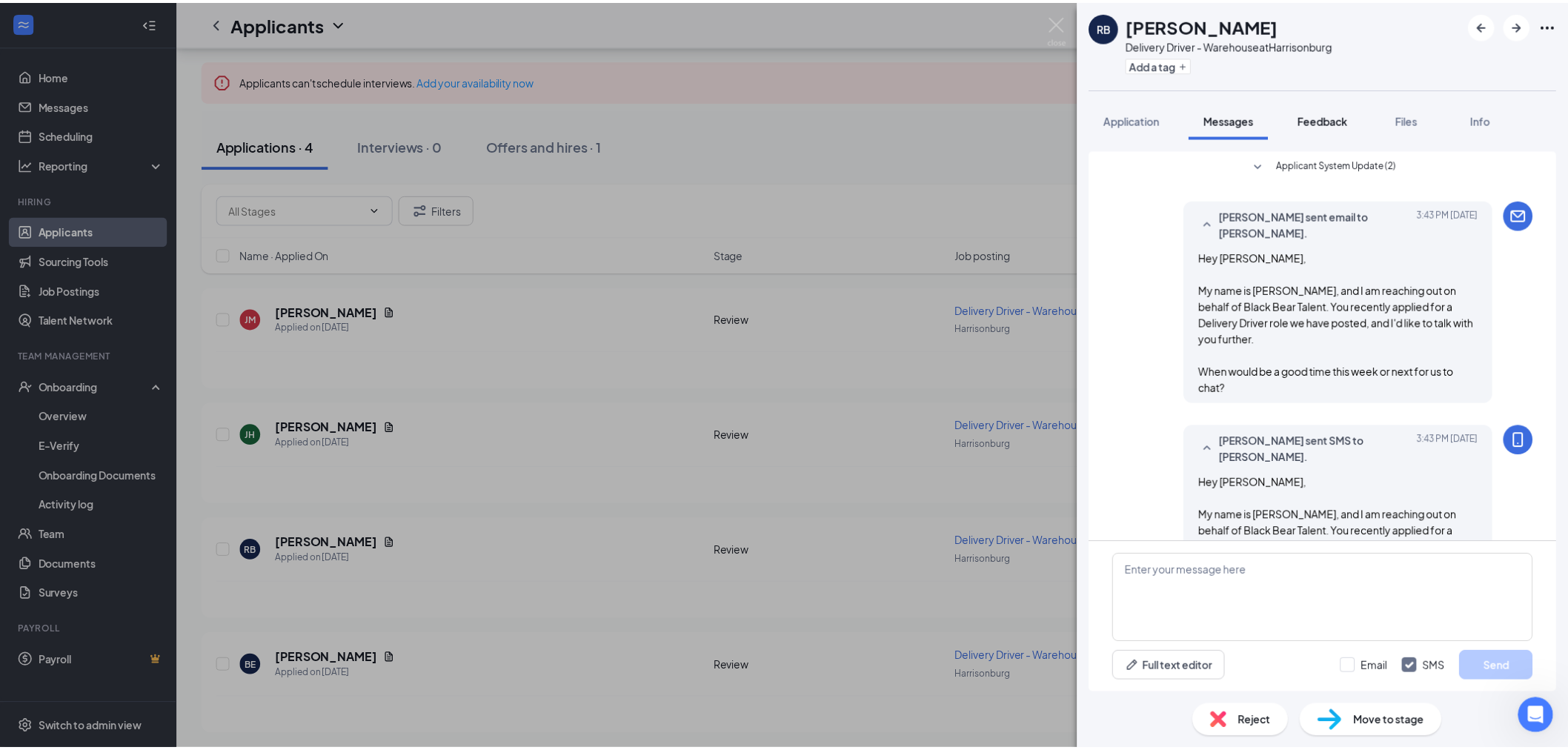
scroll to position [52, 0]
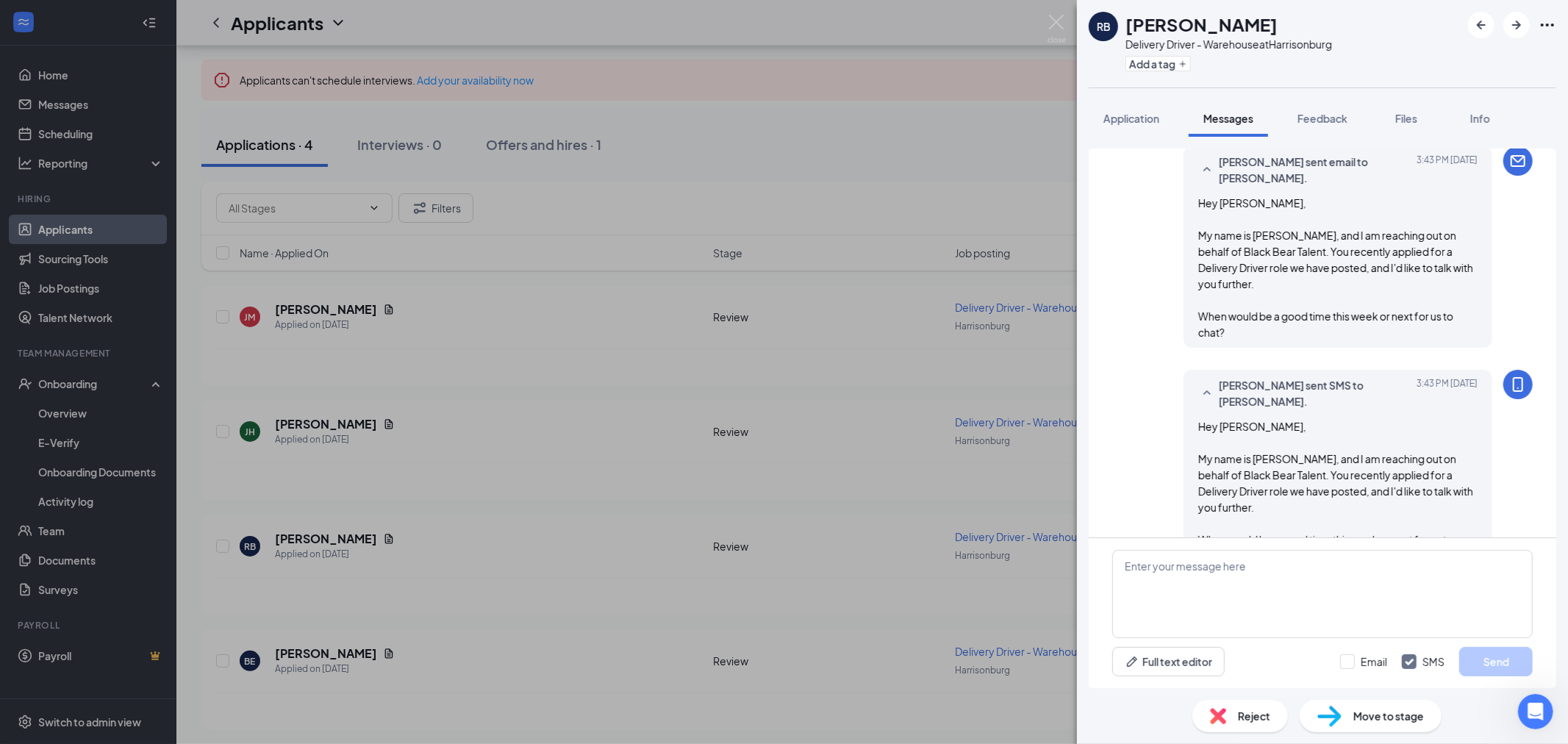
click at [1132, 120] on span "Application" at bounding box center [1131, 118] width 56 height 13
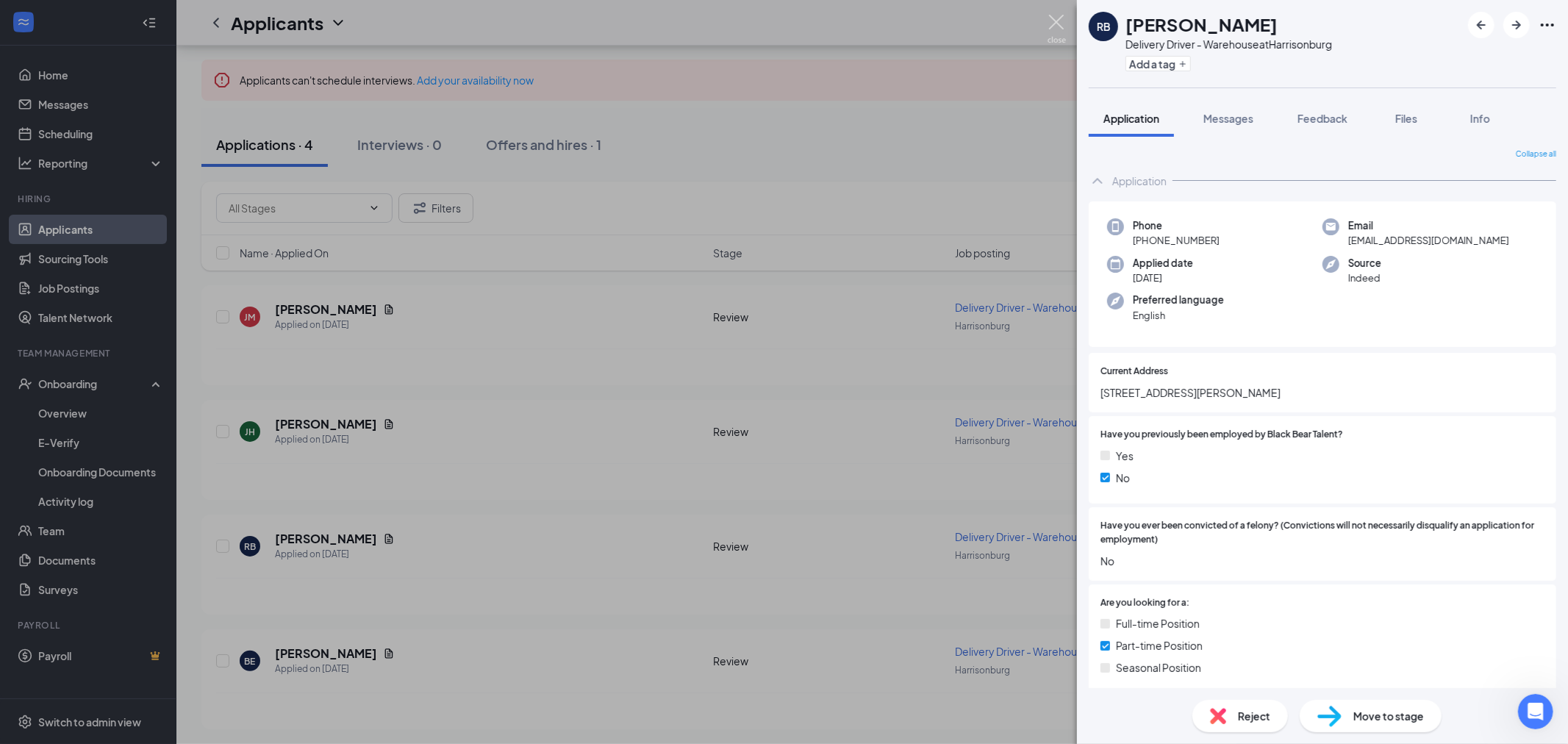
click at [1060, 24] on img at bounding box center [1057, 29] width 19 height 28
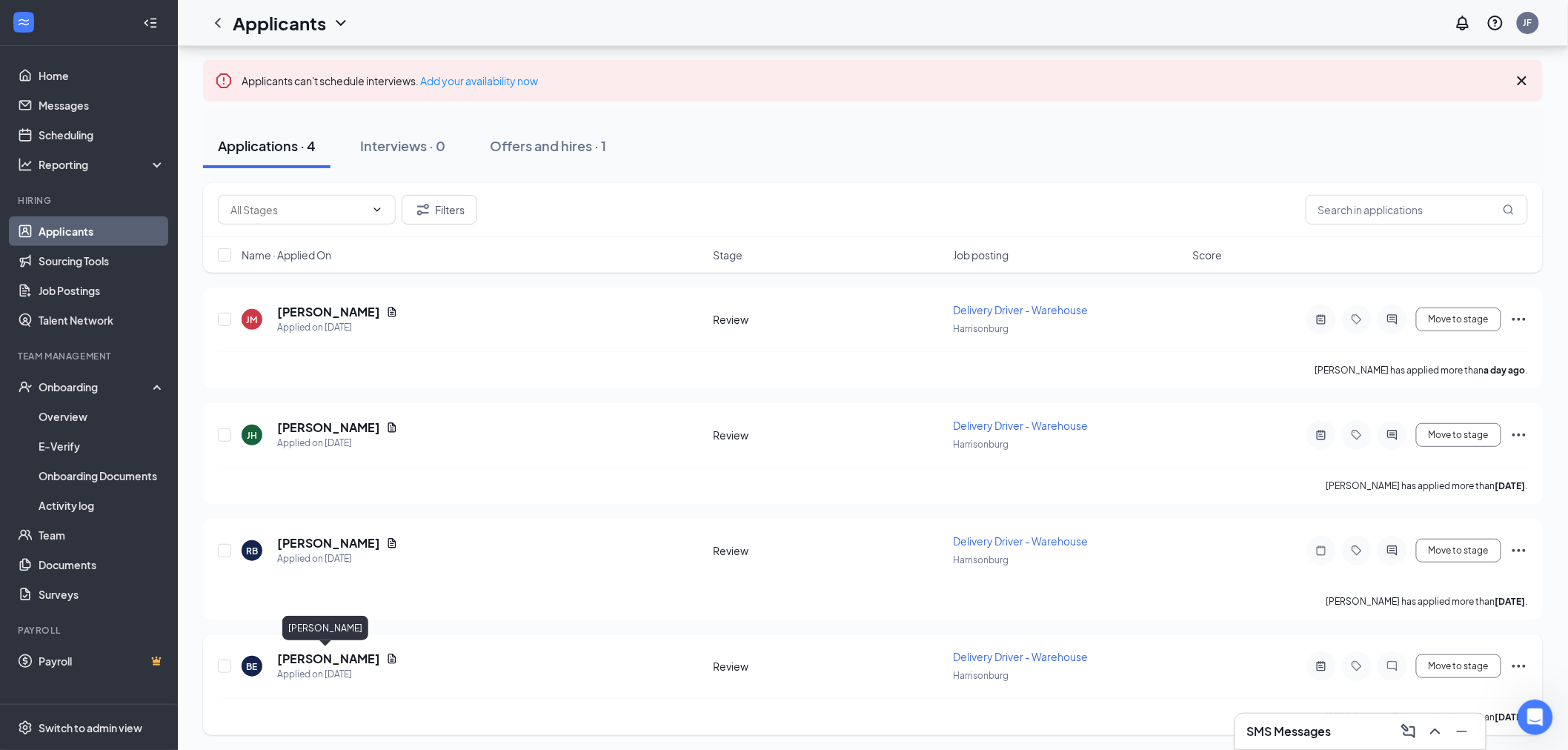
click at [330, 650] on h5 "[PERSON_NAME]" at bounding box center [328, 658] width 103 height 16
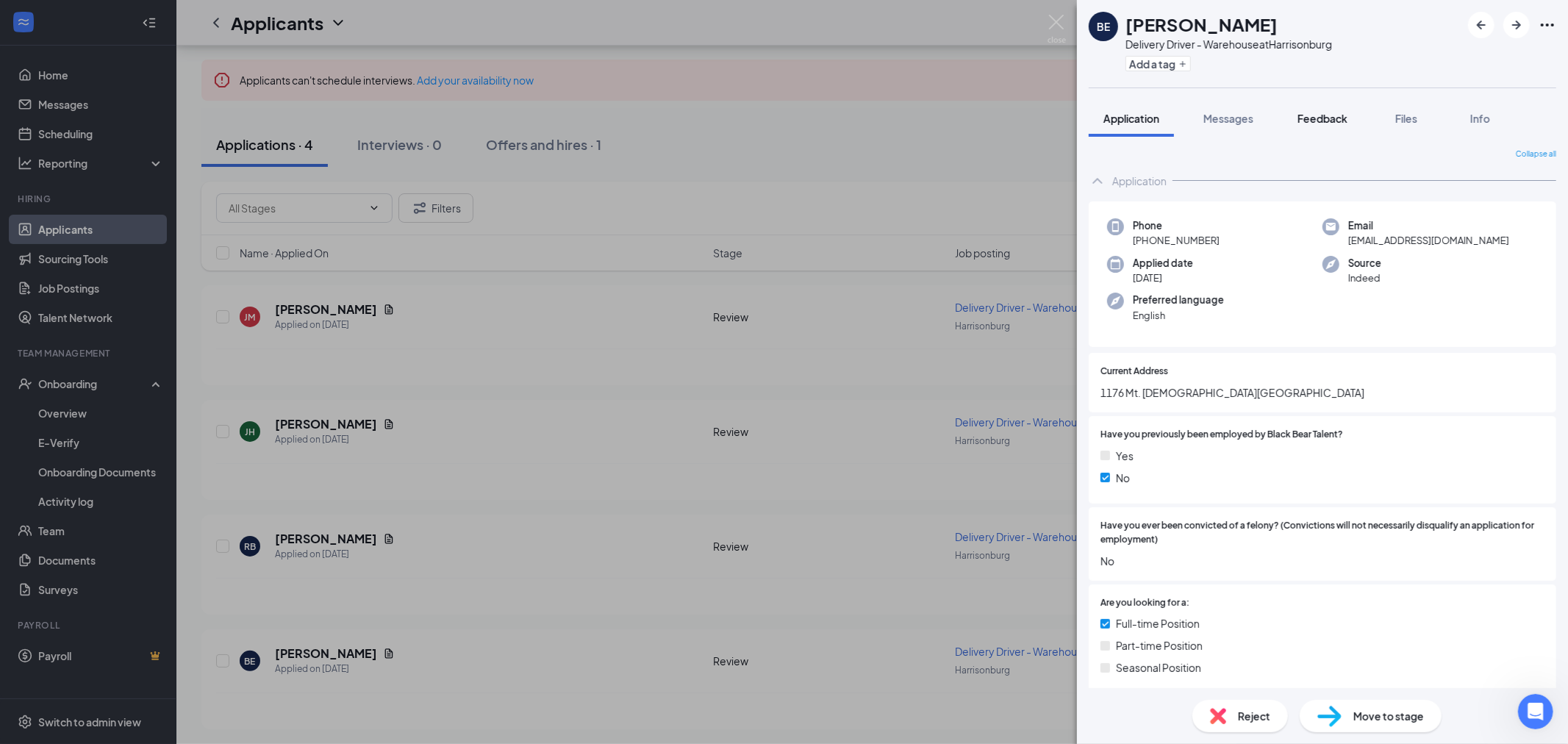
click at [1347, 118] on span "Feedback" at bounding box center [1323, 118] width 50 height 13
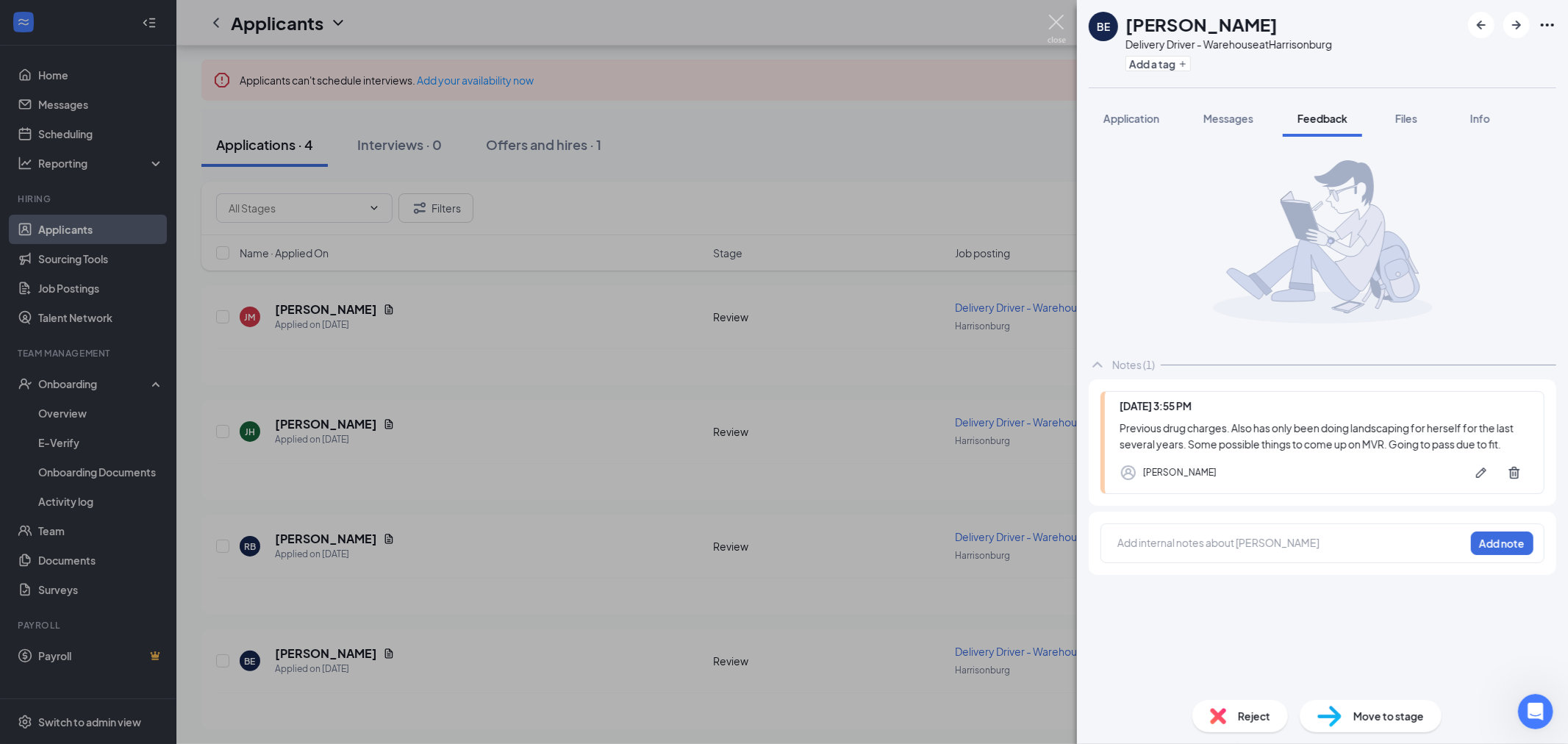
click at [1057, 20] on img at bounding box center [1057, 29] width 19 height 28
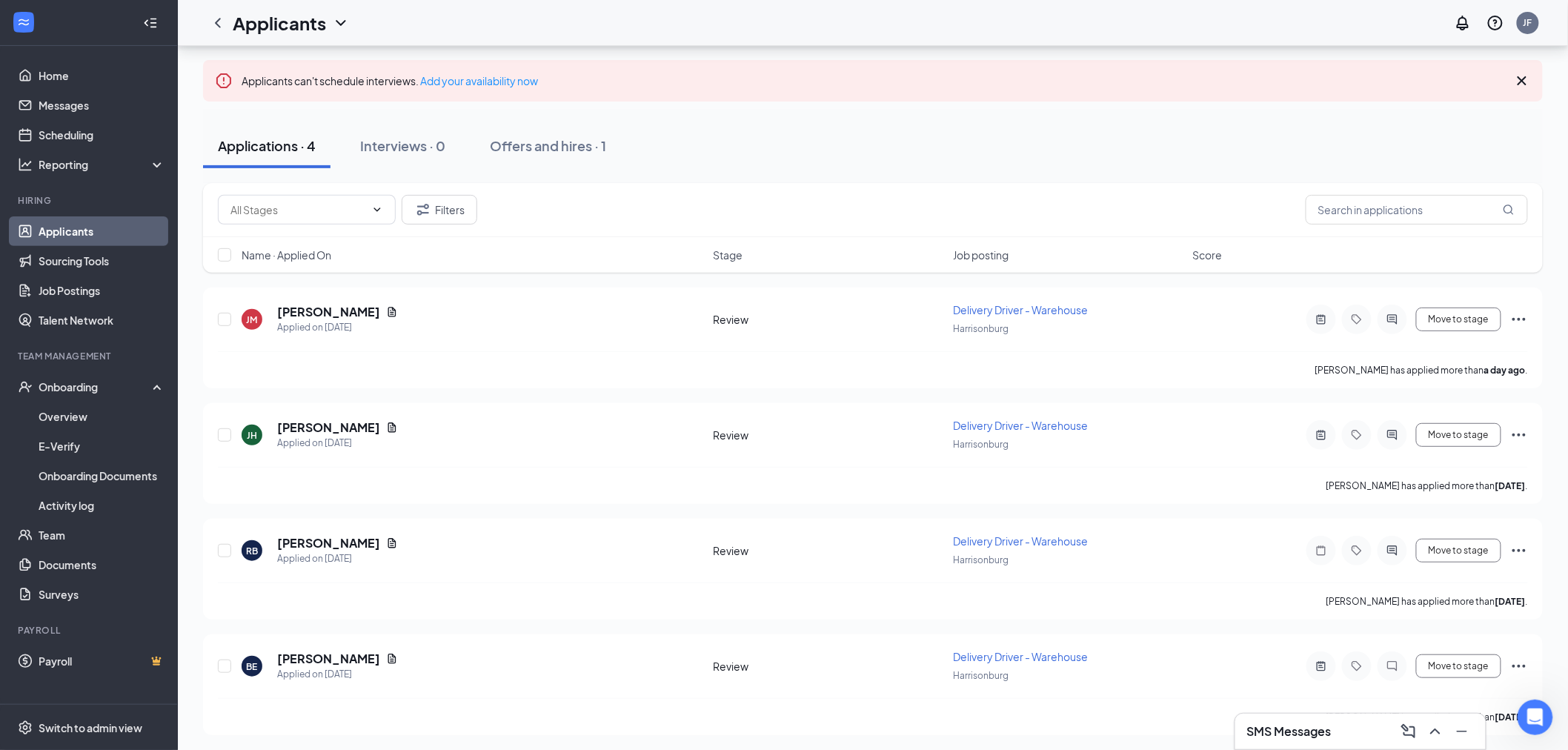
click at [79, 232] on link "Applicants" at bounding box center [101, 230] width 126 height 29
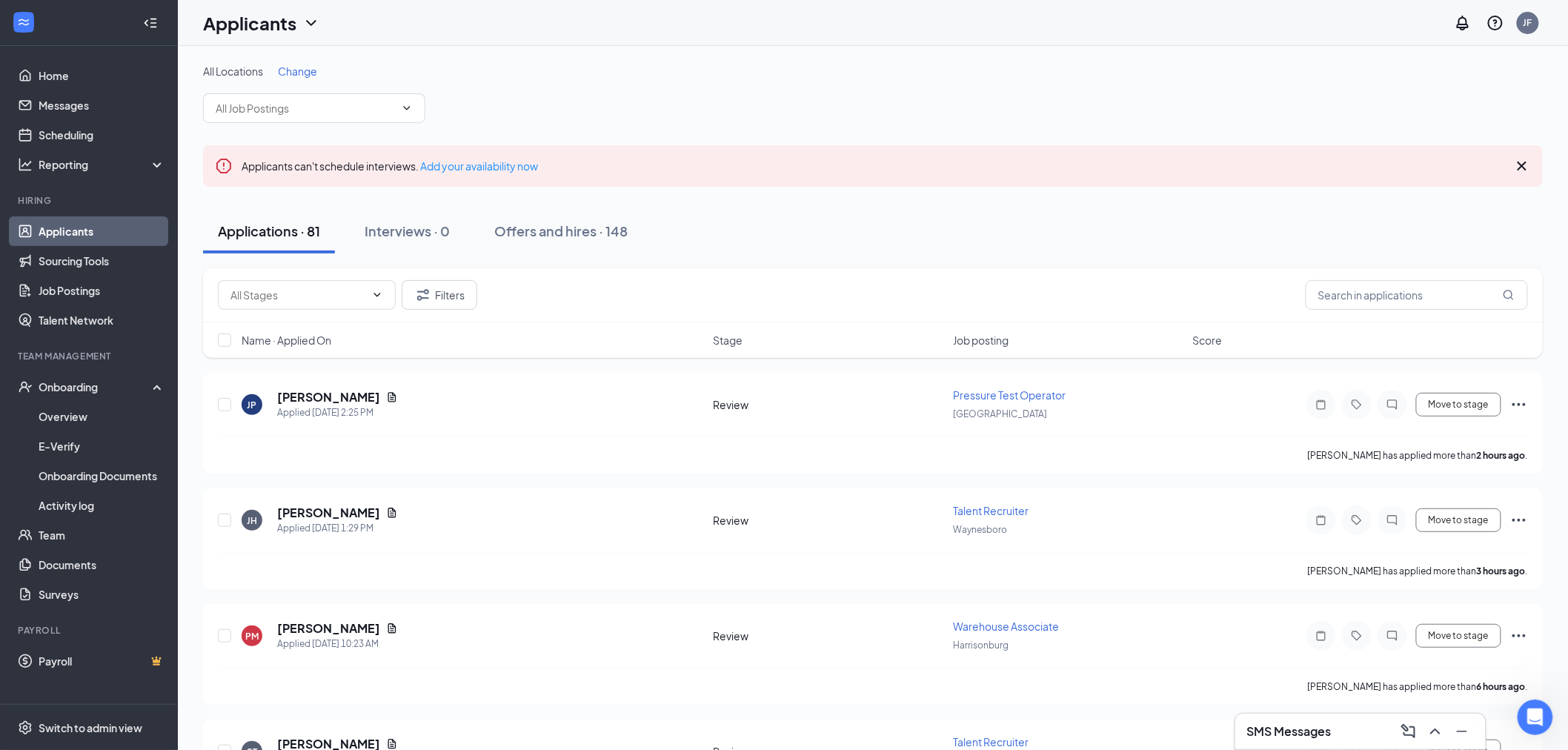
scroll to position [626, 0]
click at [1361, 729] on div "SMS Messages 1" at bounding box center [1360, 731] width 227 height 24
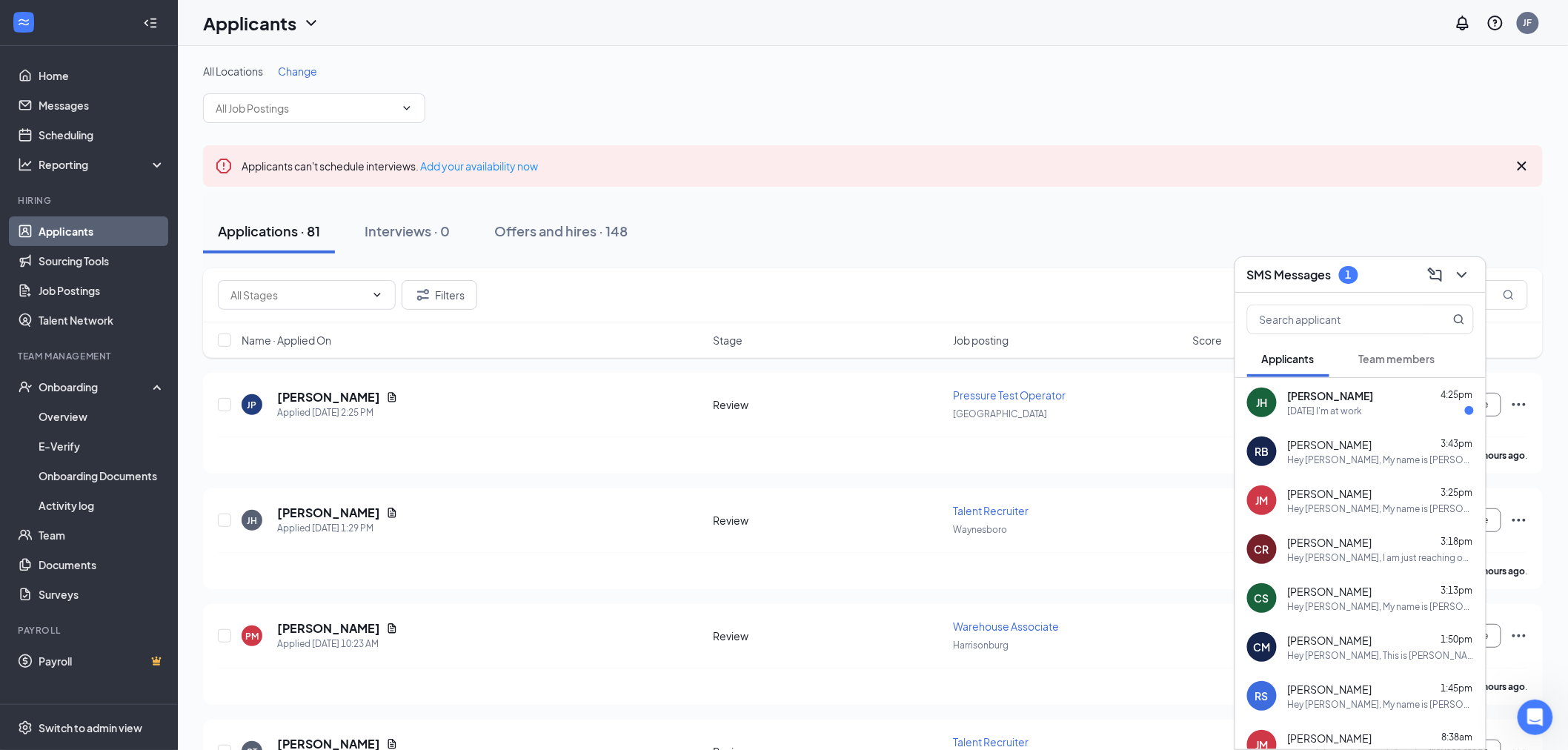
click at [1356, 394] on div "[PERSON_NAME] 4:25pm" at bounding box center [1380, 395] width 186 height 15
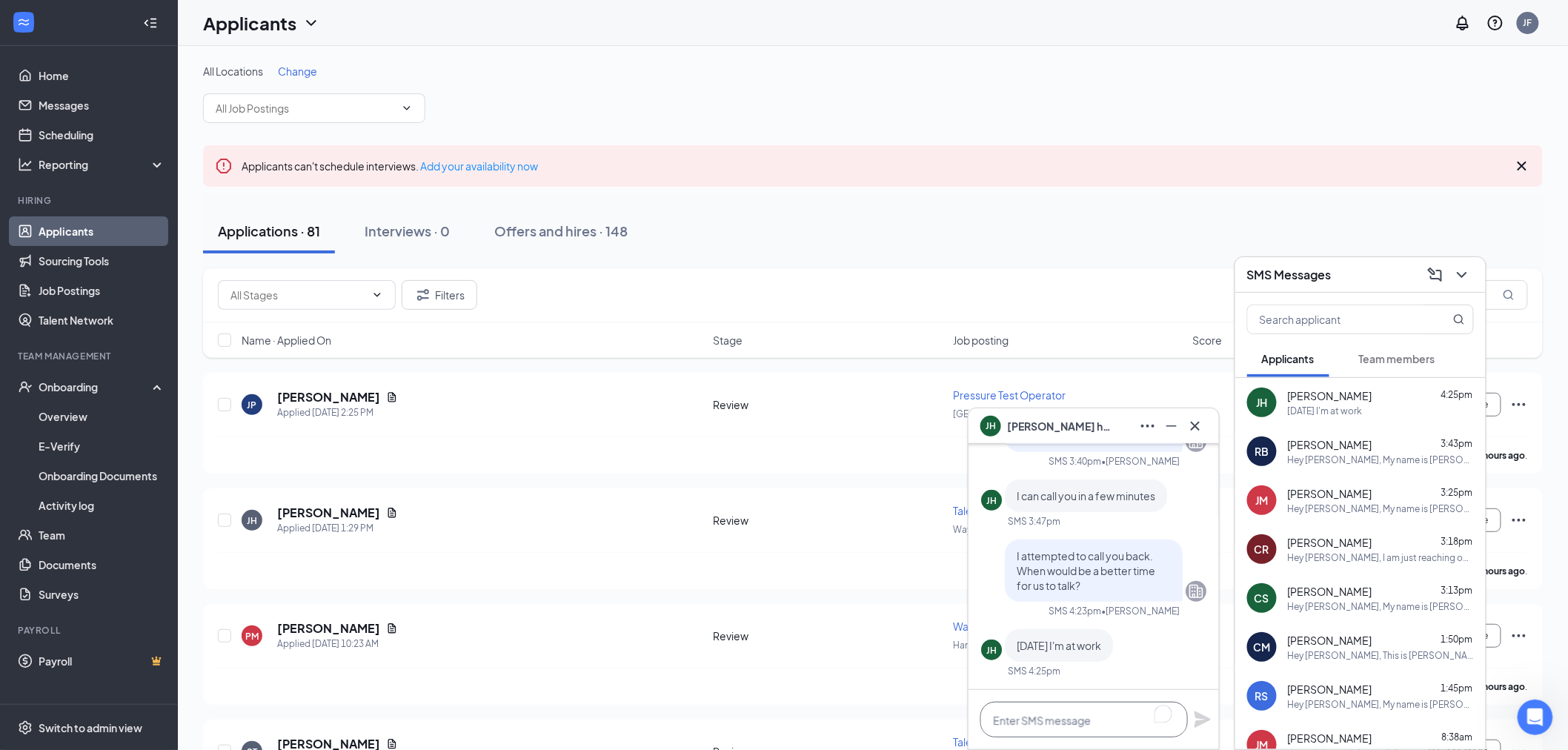
click at [1043, 714] on textarea "To enrich screen reader interactions, please activate Accessibility in Grammarl…" at bounding box center [1084, 720] width 207 height 36
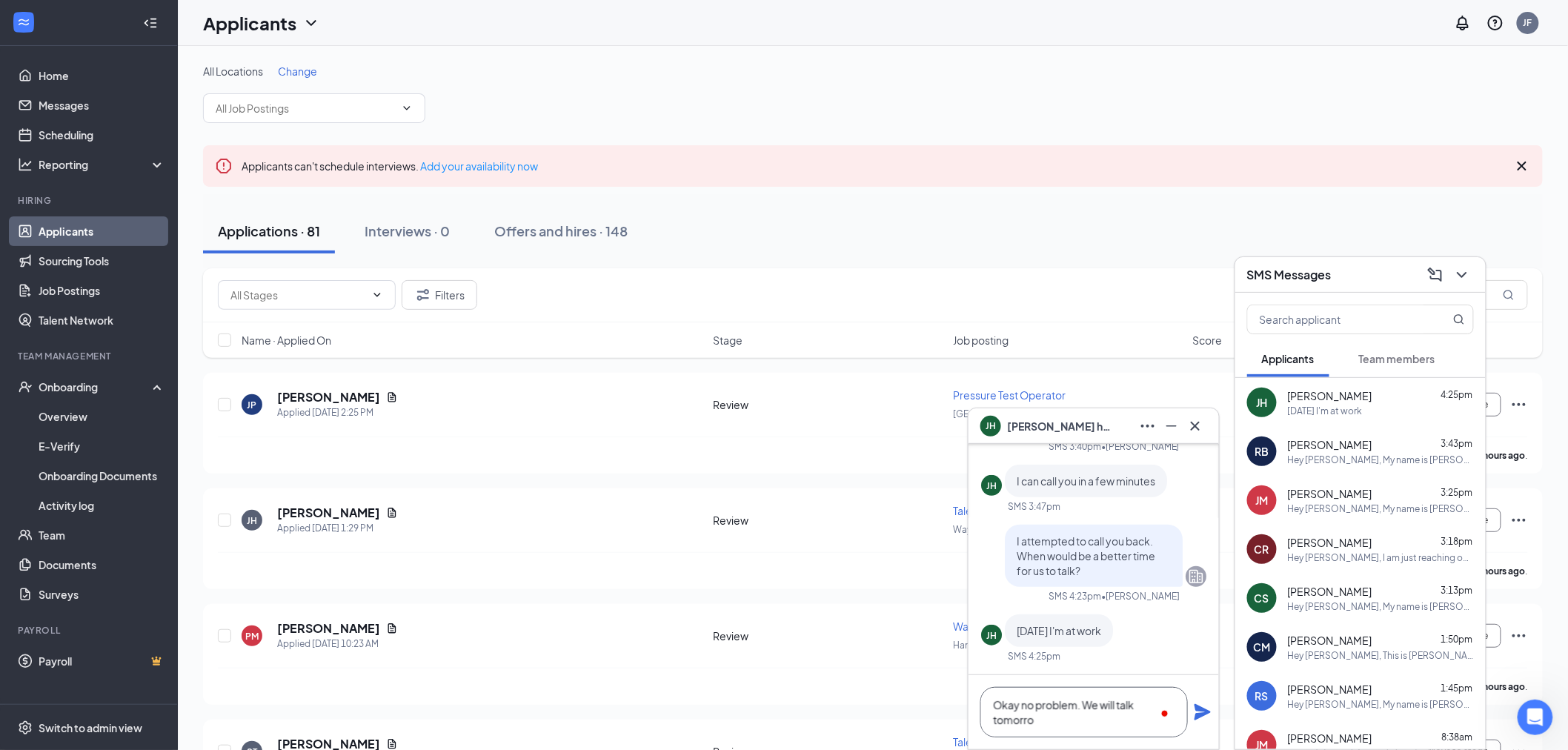
scroll to position [2, 0]
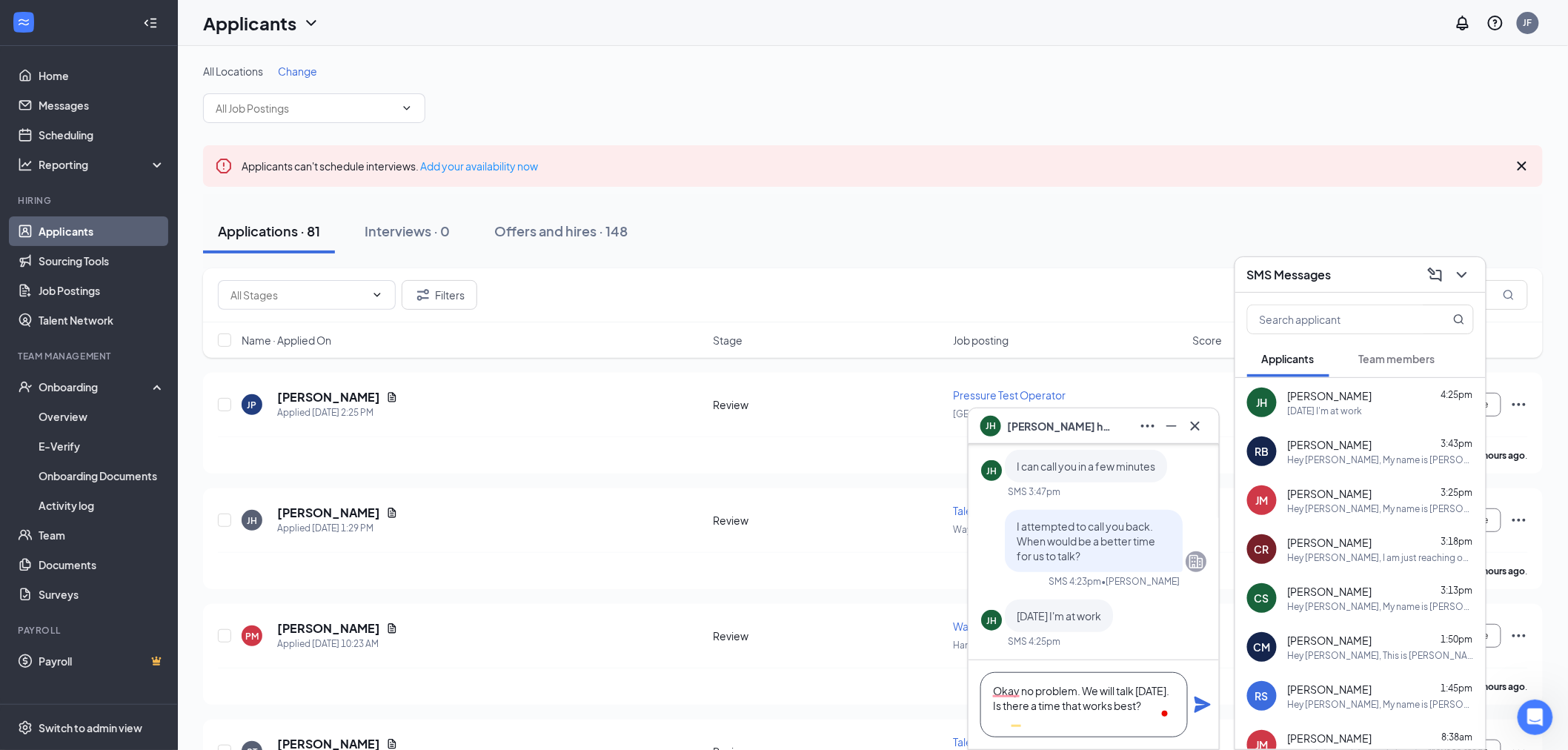
type textarea "Okay no problem. We will talk [DATE]. Is there a time that works best?"
click at [1199, 706] on icon "Plane" at bounding box center [1202, 705] width 16 height 16
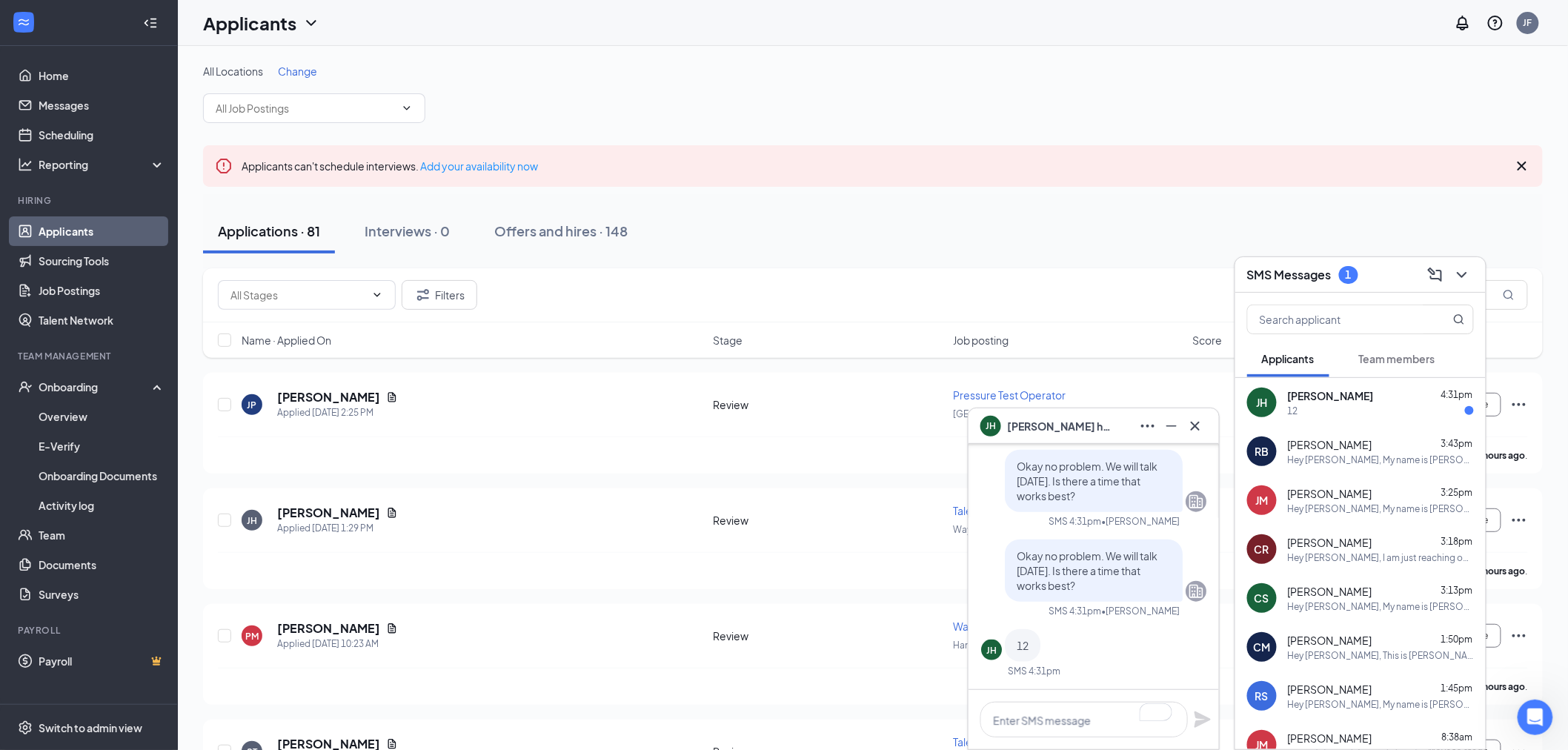
click at [1351, 408] on div "12" at bounding box center [1380, 411] width 186 height 12
click at [1090, 423] on div "[PERSON_NAME]" at bounding box center [1094, 425] width 227 height 24
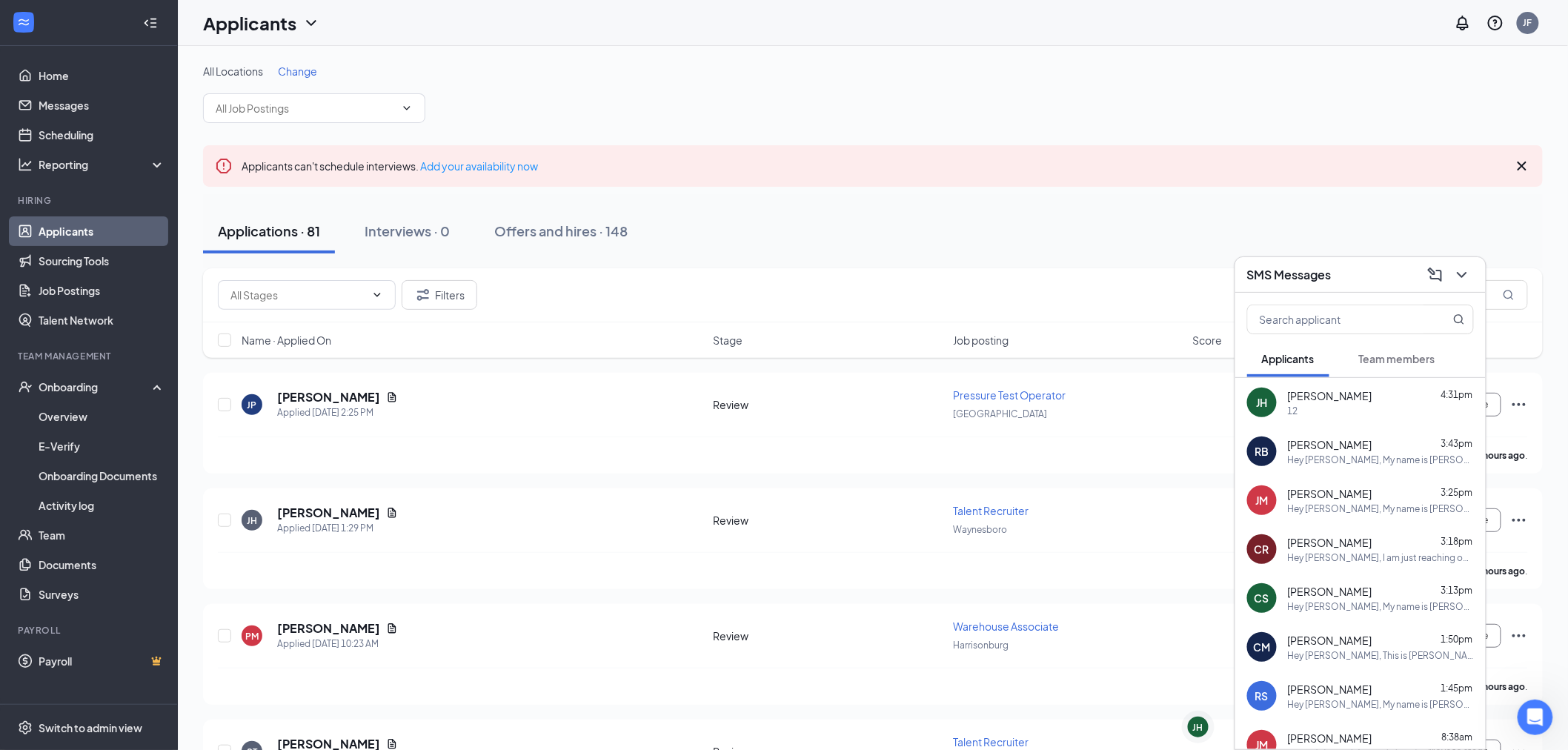
click at [1358, 259] on div "SMS Messages" at bounding box center [1360, 275] width 250 height 36
